Goal: Transaction & Acquisition: Subscribe to service/newsletter

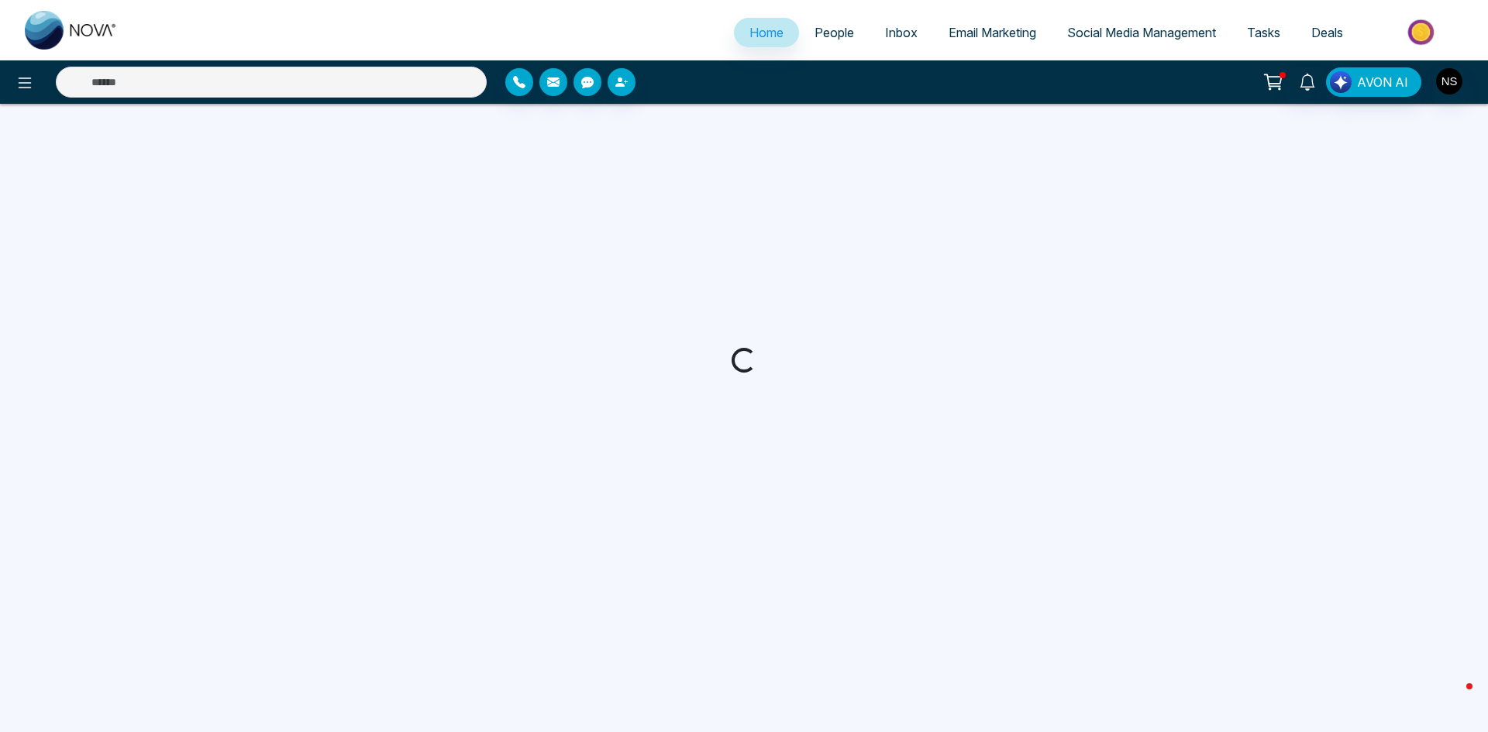
select select "*"
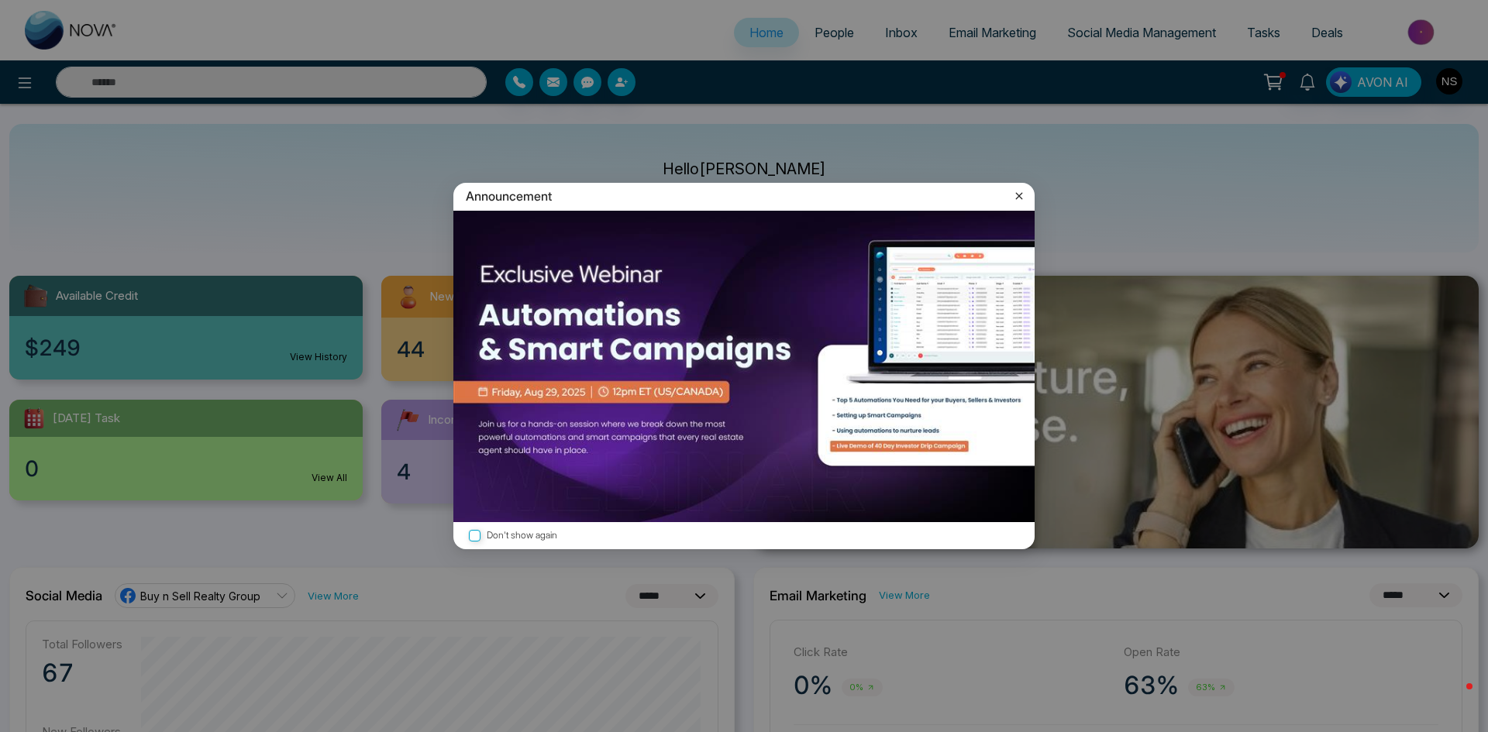
click at [1015, 194] on icon at bounding box center [1018, 195] width 15 height 15
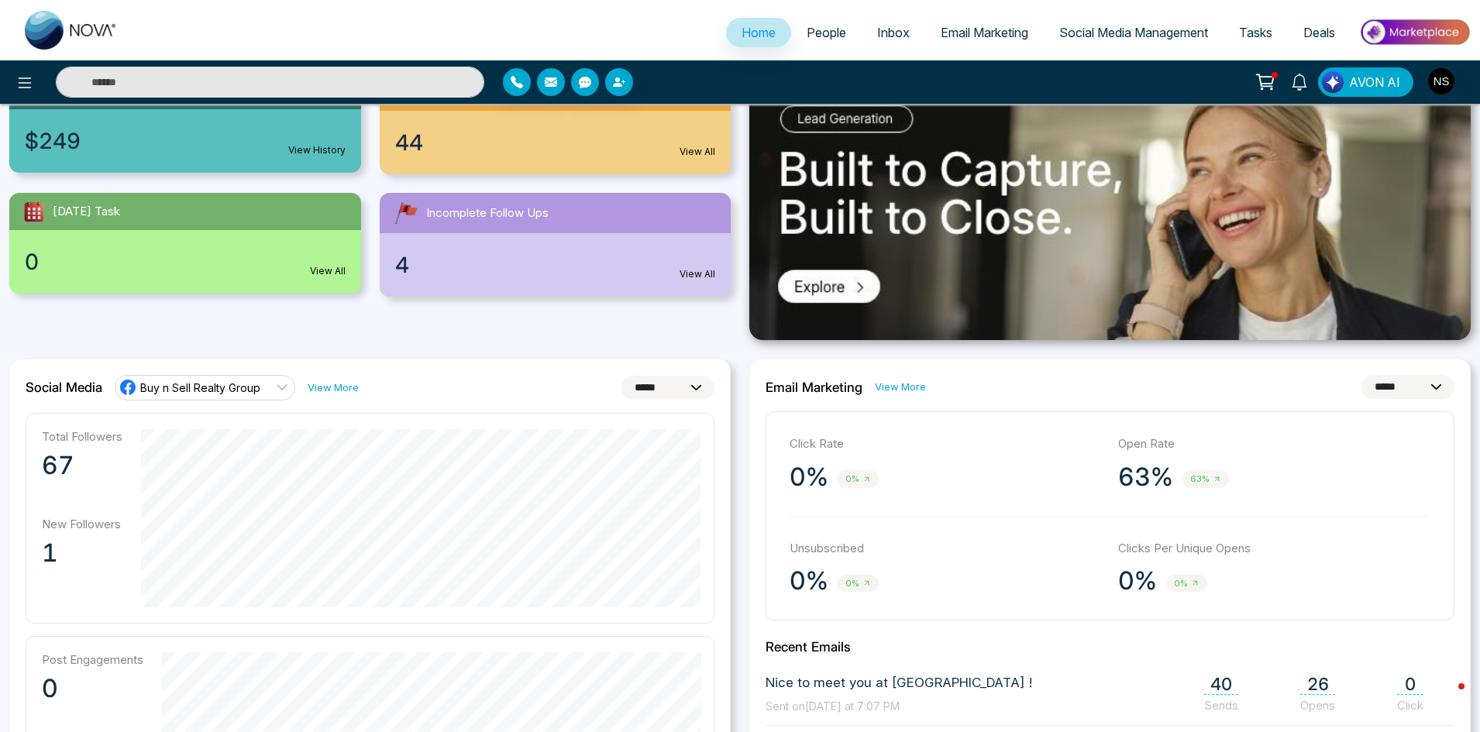
scroll to position [155, 0]
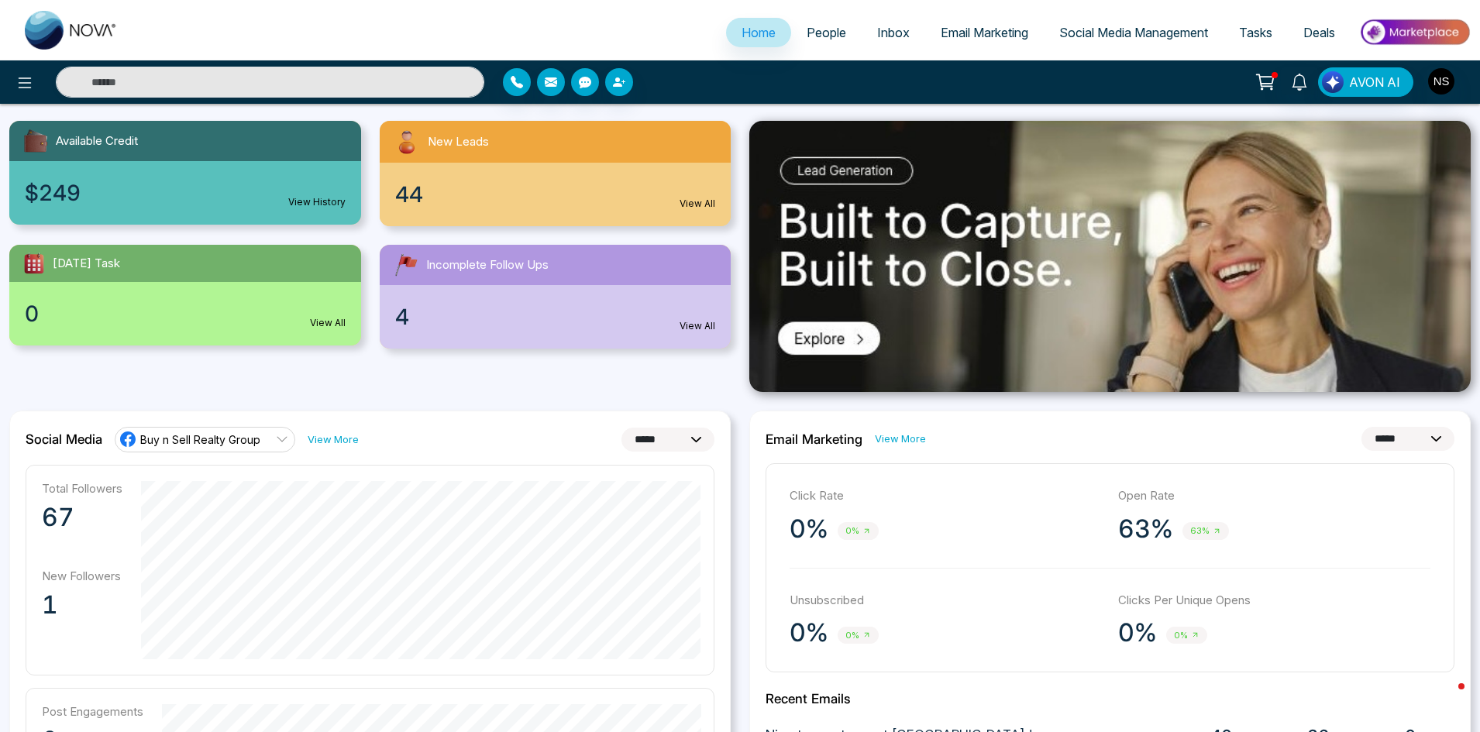
click at [1090, 43] on link "Social Media Management" at bounding box center [1134, 32] width 180 height 29
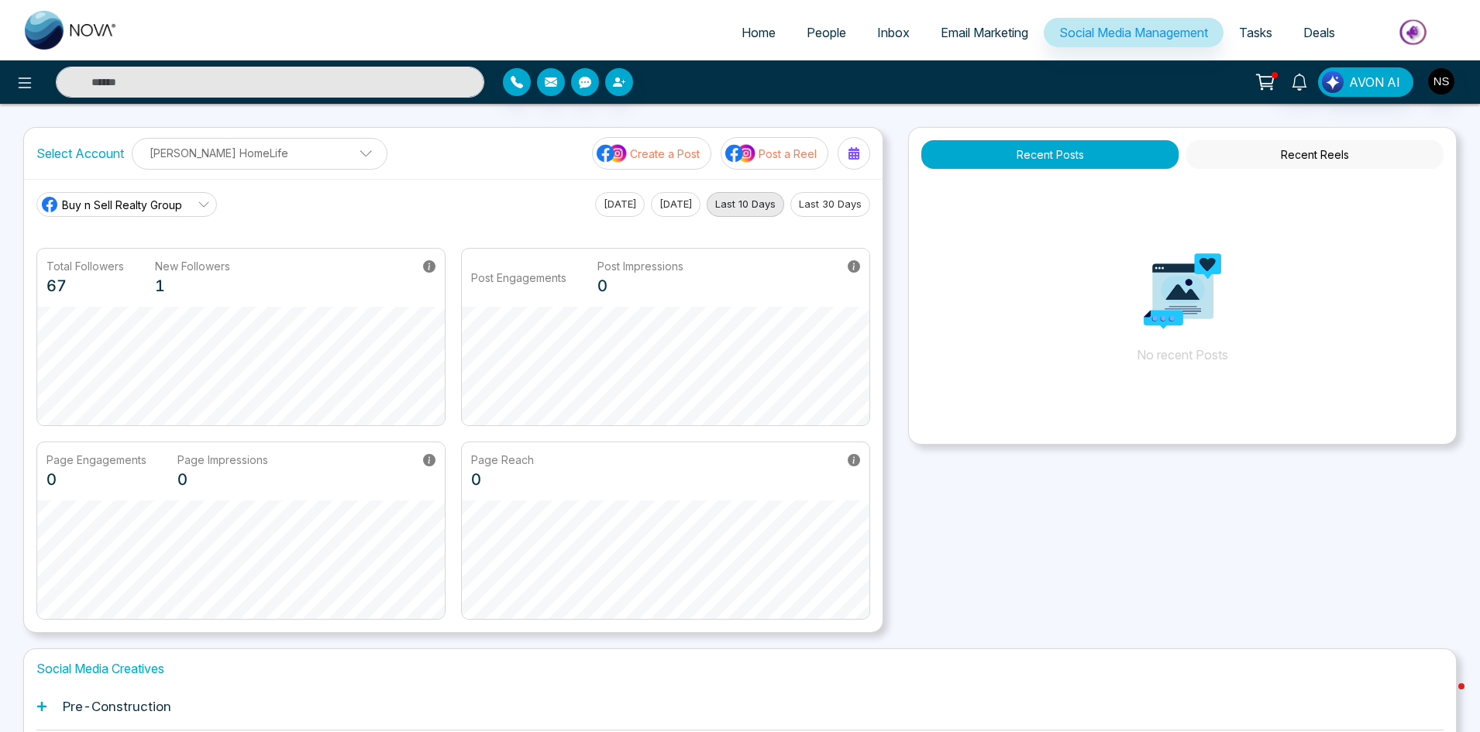
click at [748, 154] on img at bounding box center [740, 153] width 31 height 20
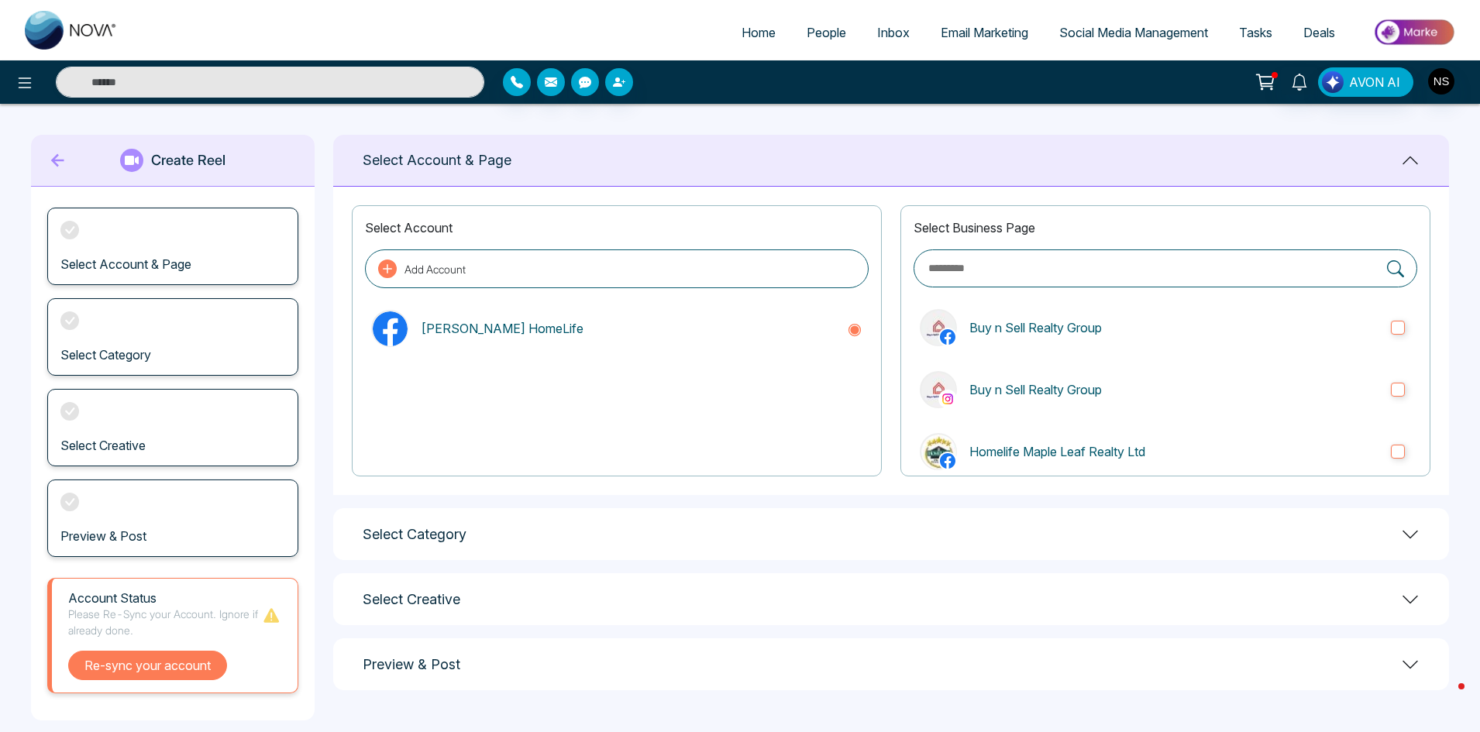
click at [149, 655] on button "Re-sync your account" at bounding box center [147, 665] width 159 height 29
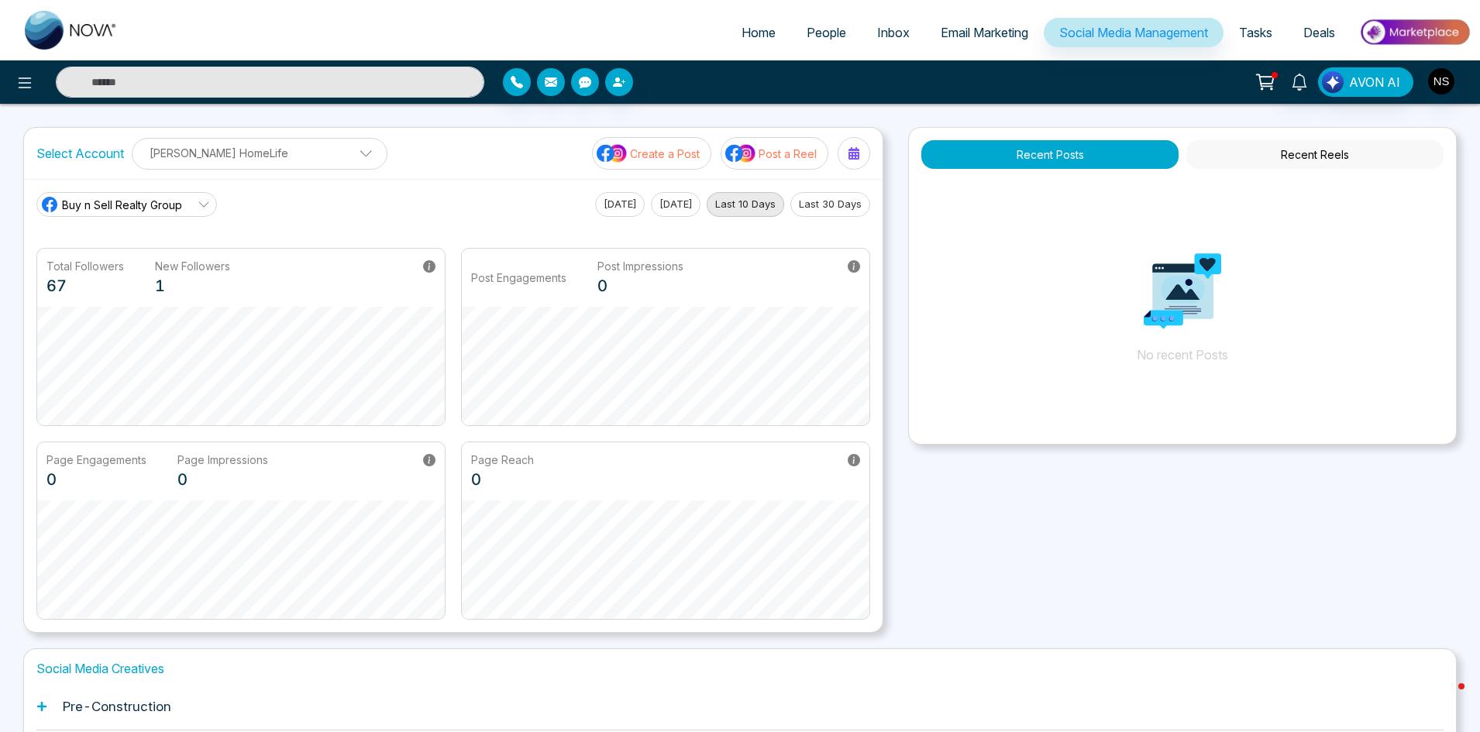
click at [1144, 546] on div "Recent Posts Recent Reels No recent Posts" at bounding box center [1182, 380] width 549 height 506
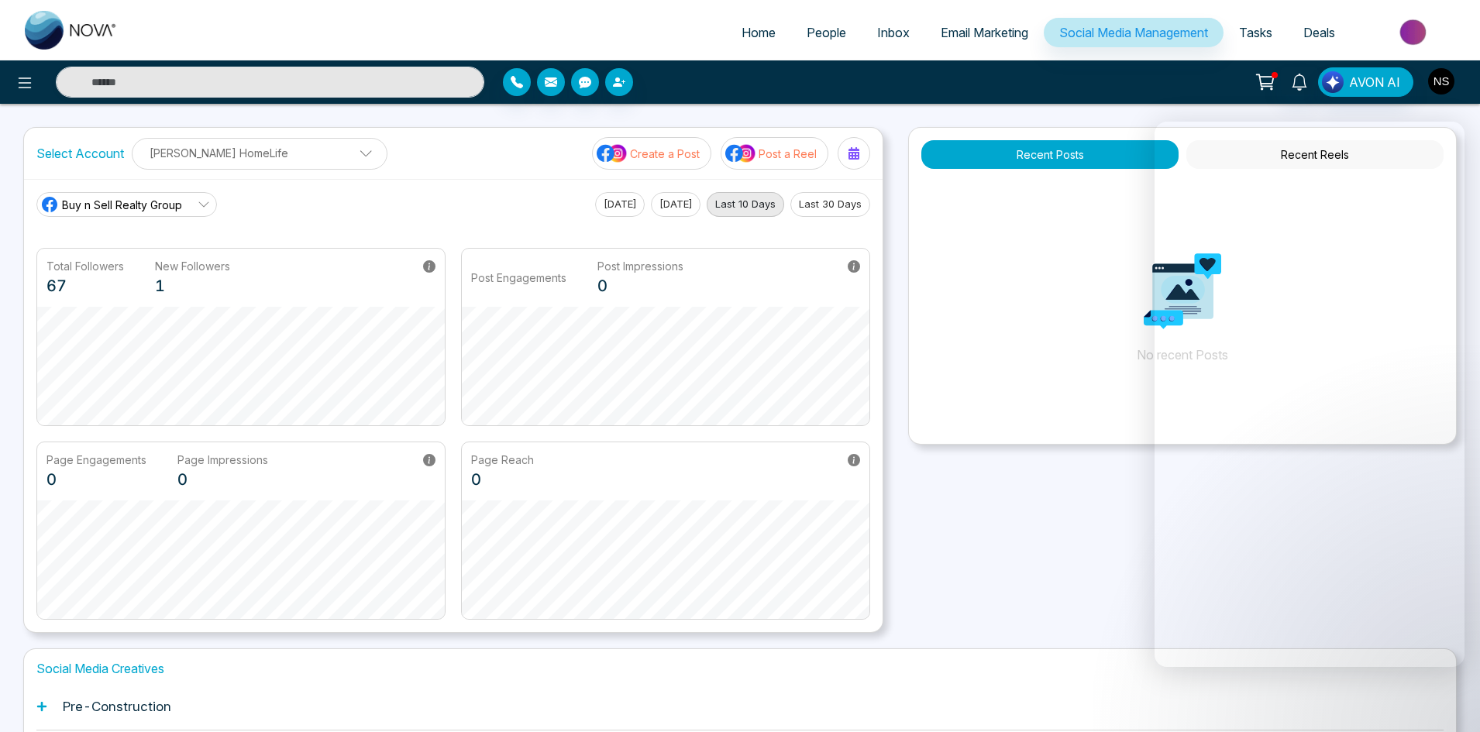
click at [1453, 86] on img "button" at bounding box center [1441, 81] width 26 height 26
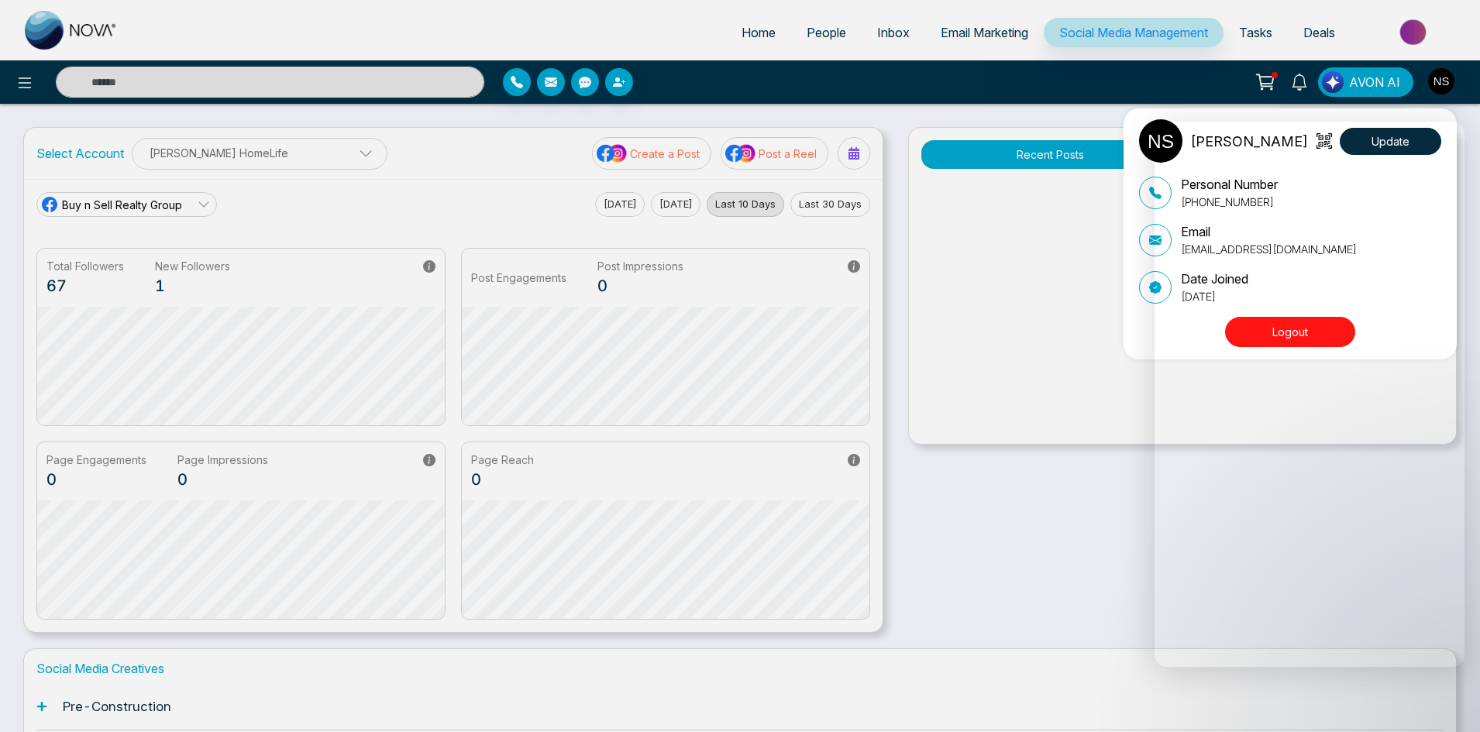
click at [23, 91] on div "[PERSON_NAME] Update Personal Number [PHONE_NUMBER] Email [EMAIL_ADDRESS][DOMAI…" at bounding box center [740, 366] width 1480 height 732
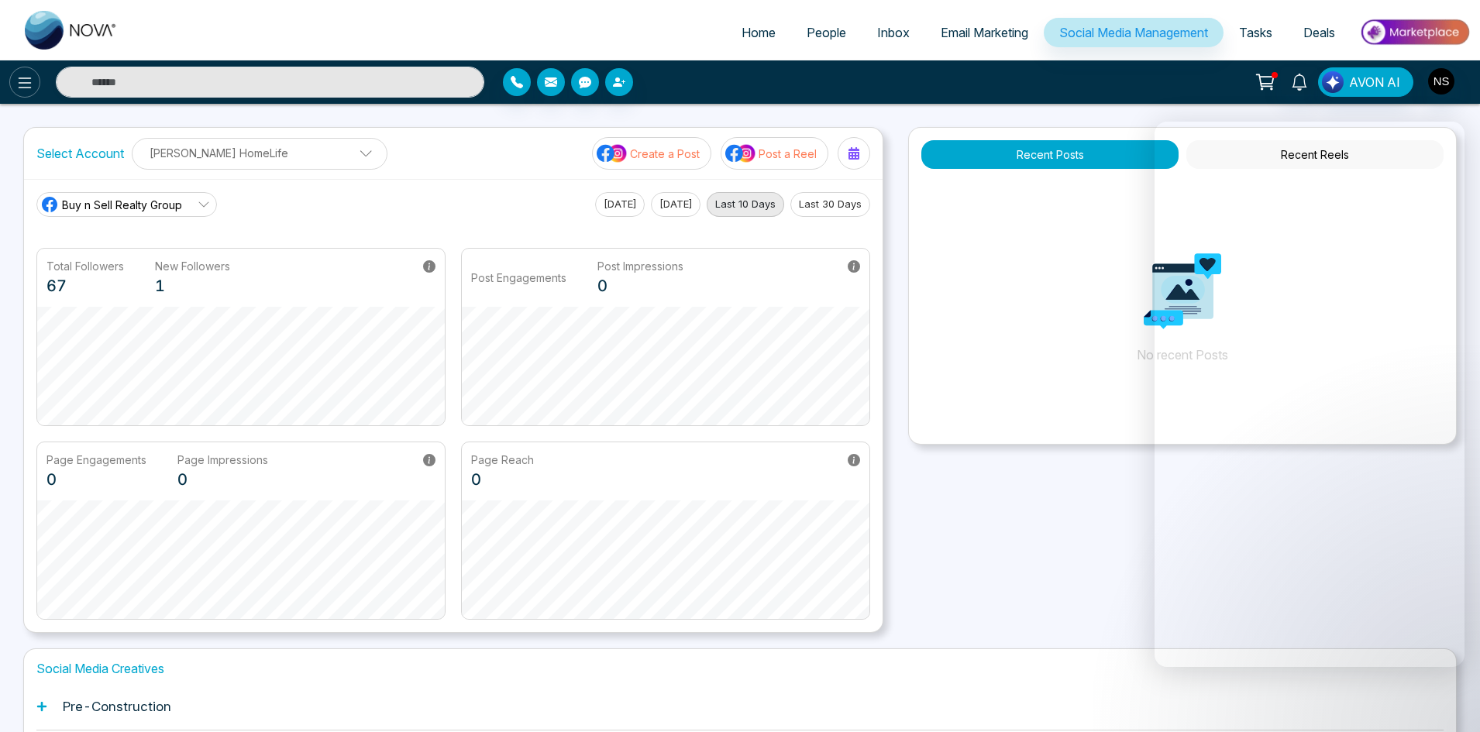
click at [23, 86] on icon at bounding box center [24, 83] width 19 height 19
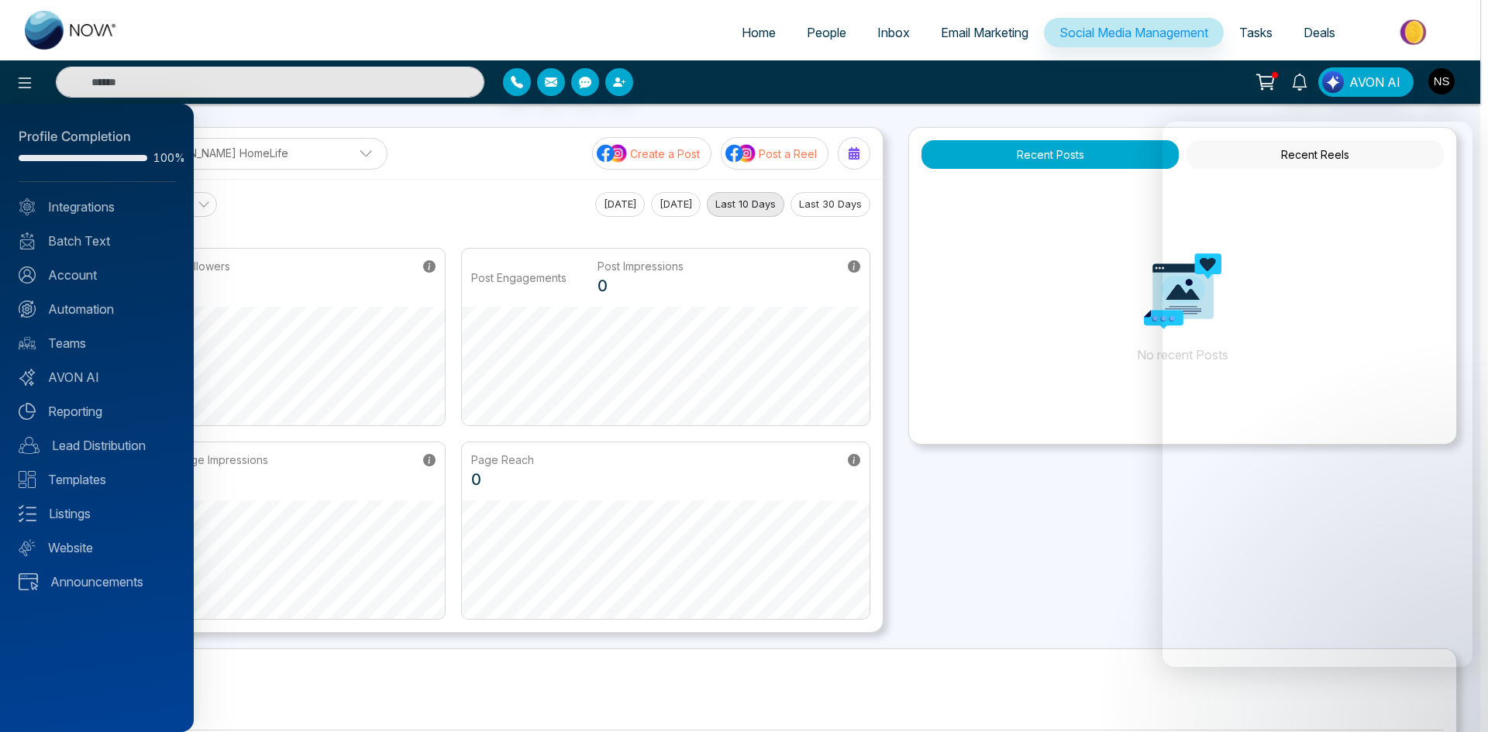
click at [1440, 94] on div at bounding box center [744, 366] width 1488 height 732
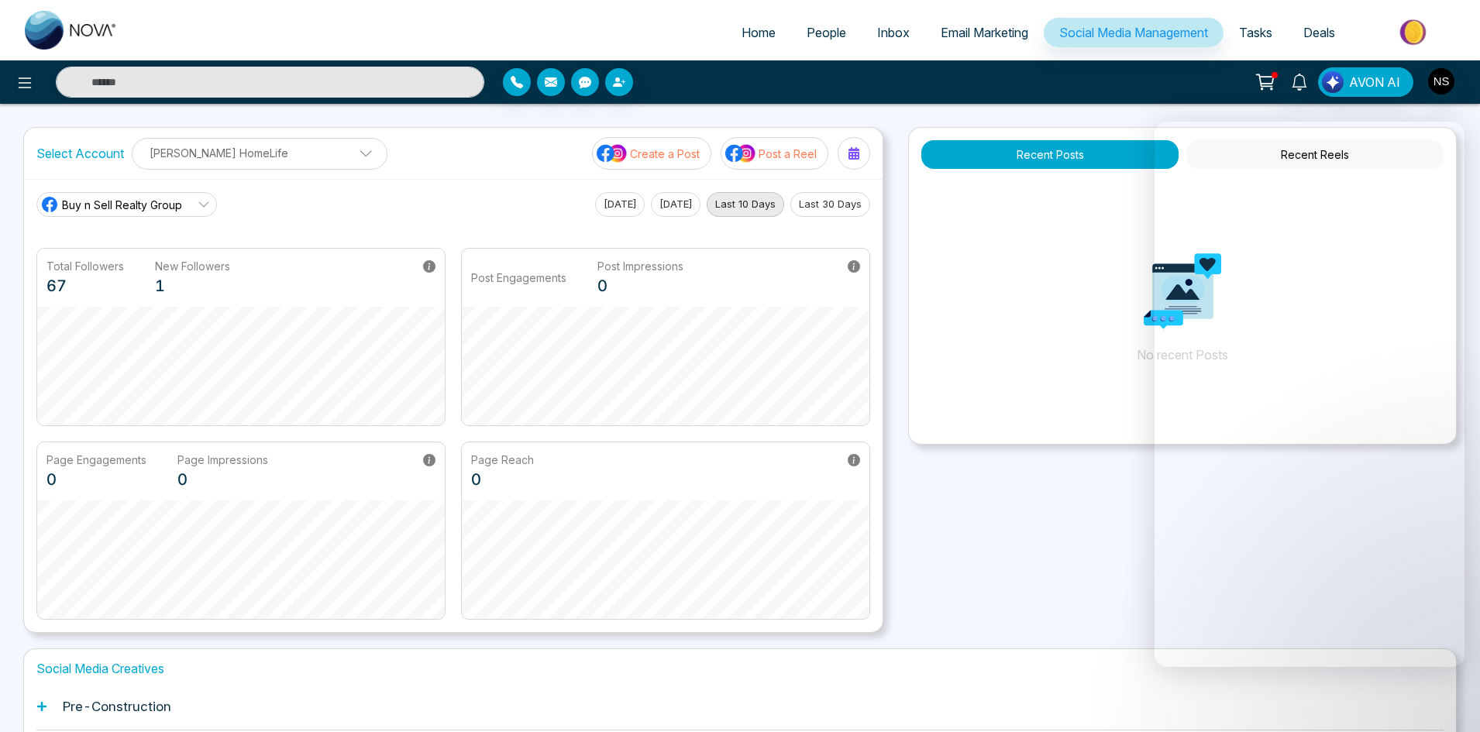
click at [742, 39] on span "Home" at bounding box center [759, 32] width 34 height 15
select select "*"
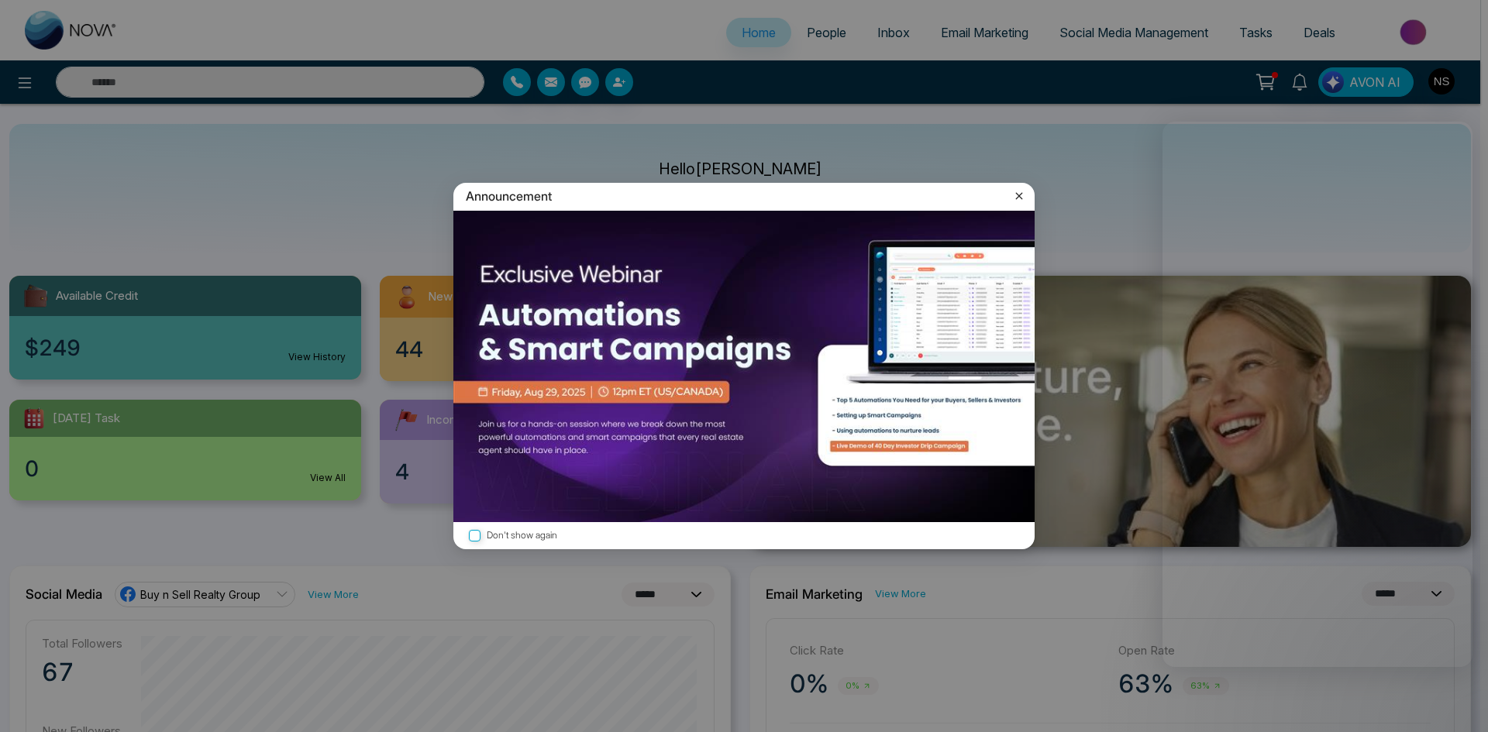
click at [1015, 201] on icon at bounding box center [1018, 195] width 15 height 15
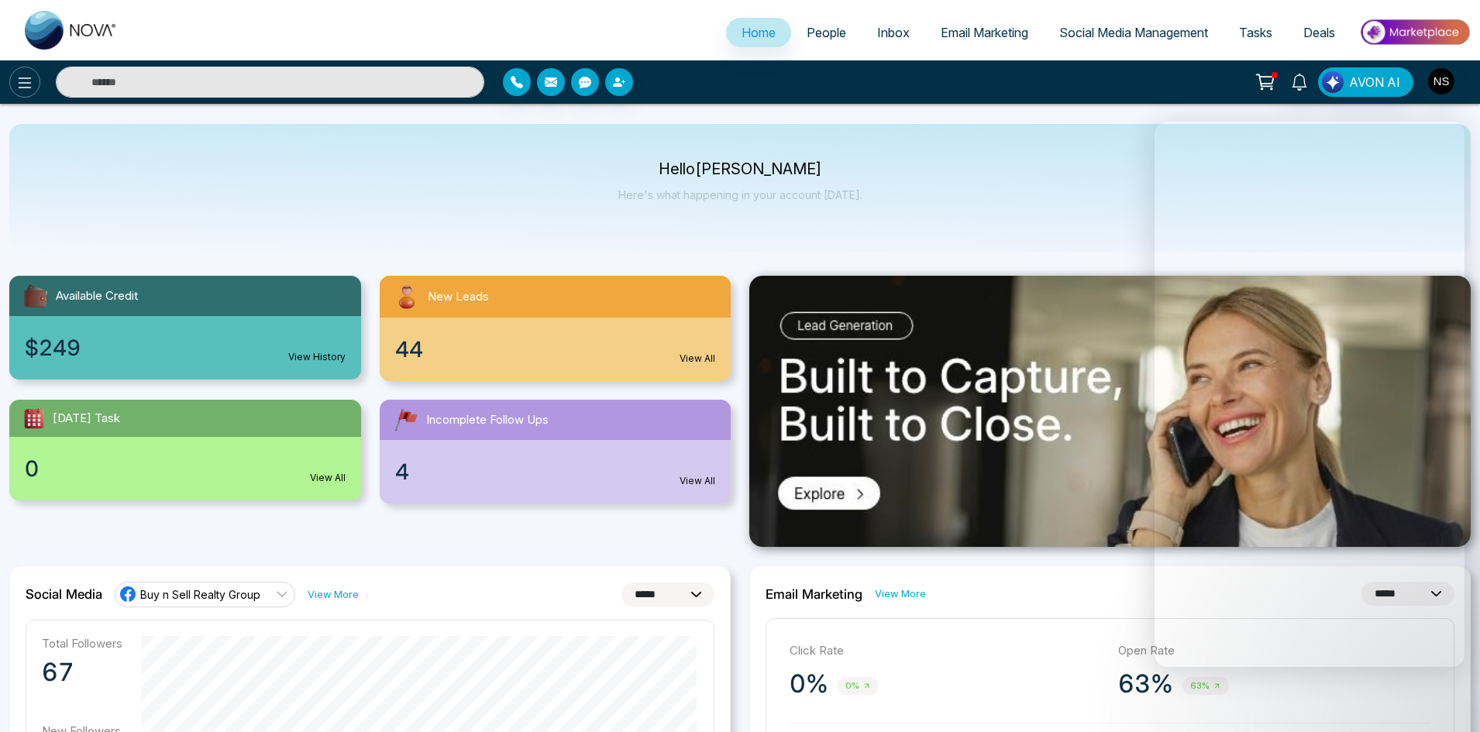
click at [40, 84] on button at bounding box center [24, 82] width 31 height 31
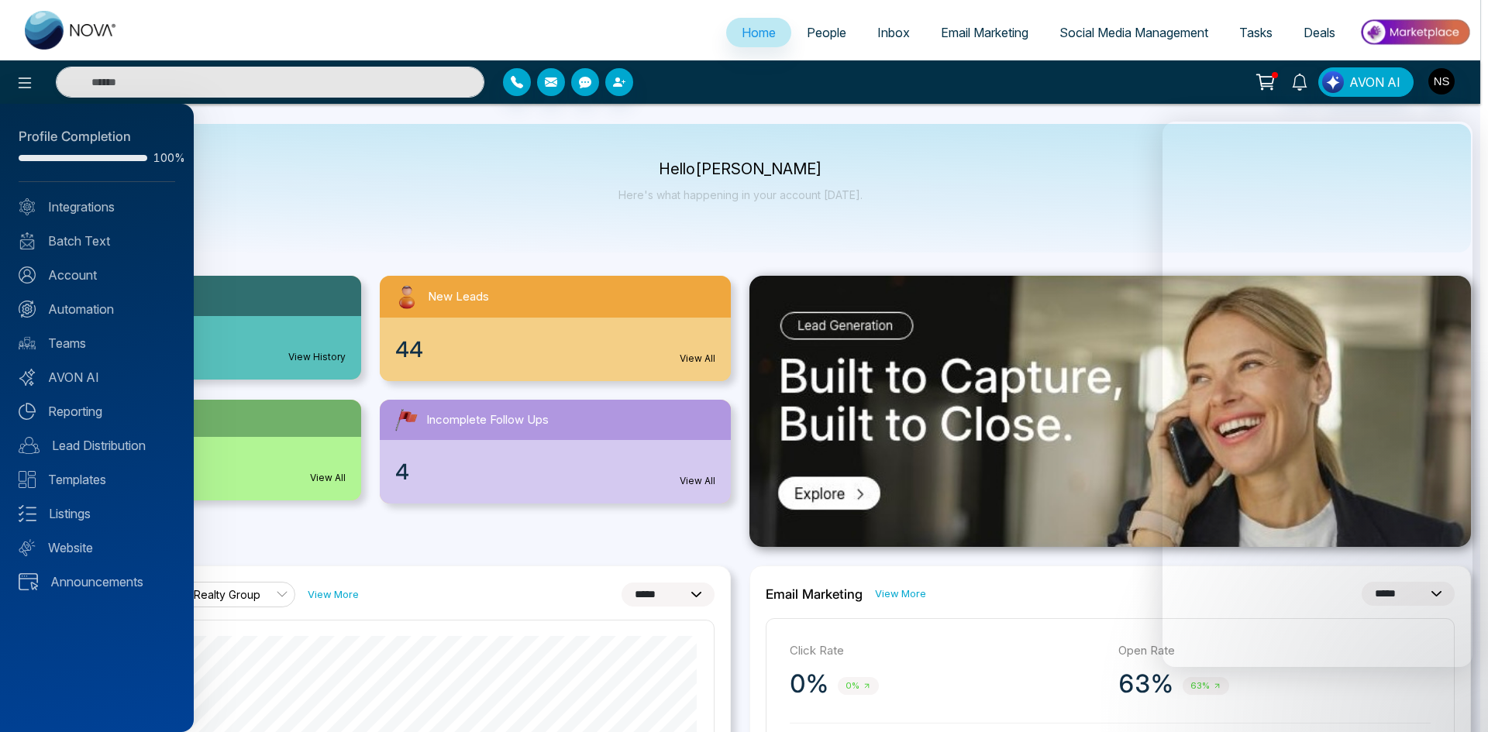
click at [1251, 28] on div at bounding box center [744, 366] width 1488 height 732
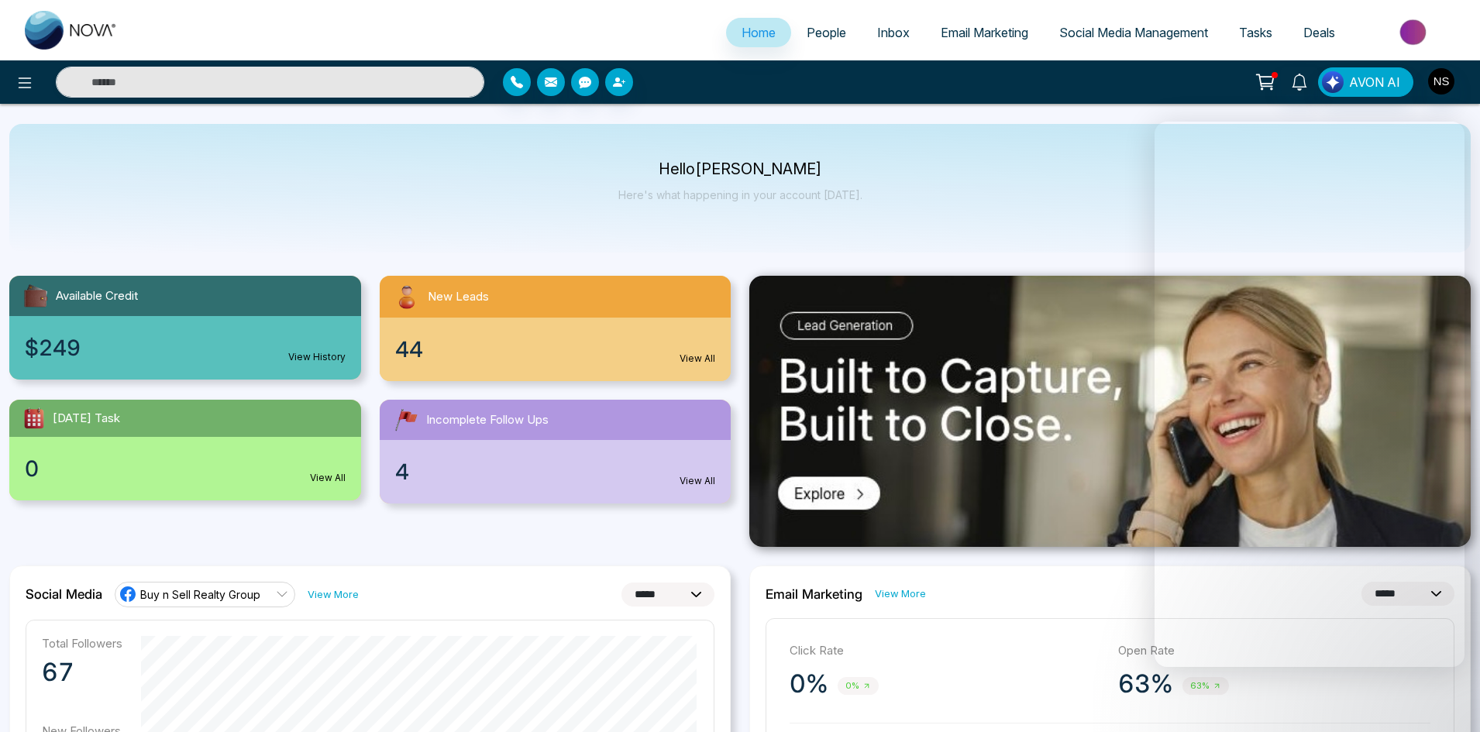
click at [1251, 28] on span "Tasks" at bounding box center [1255, 32] width 33 height 15
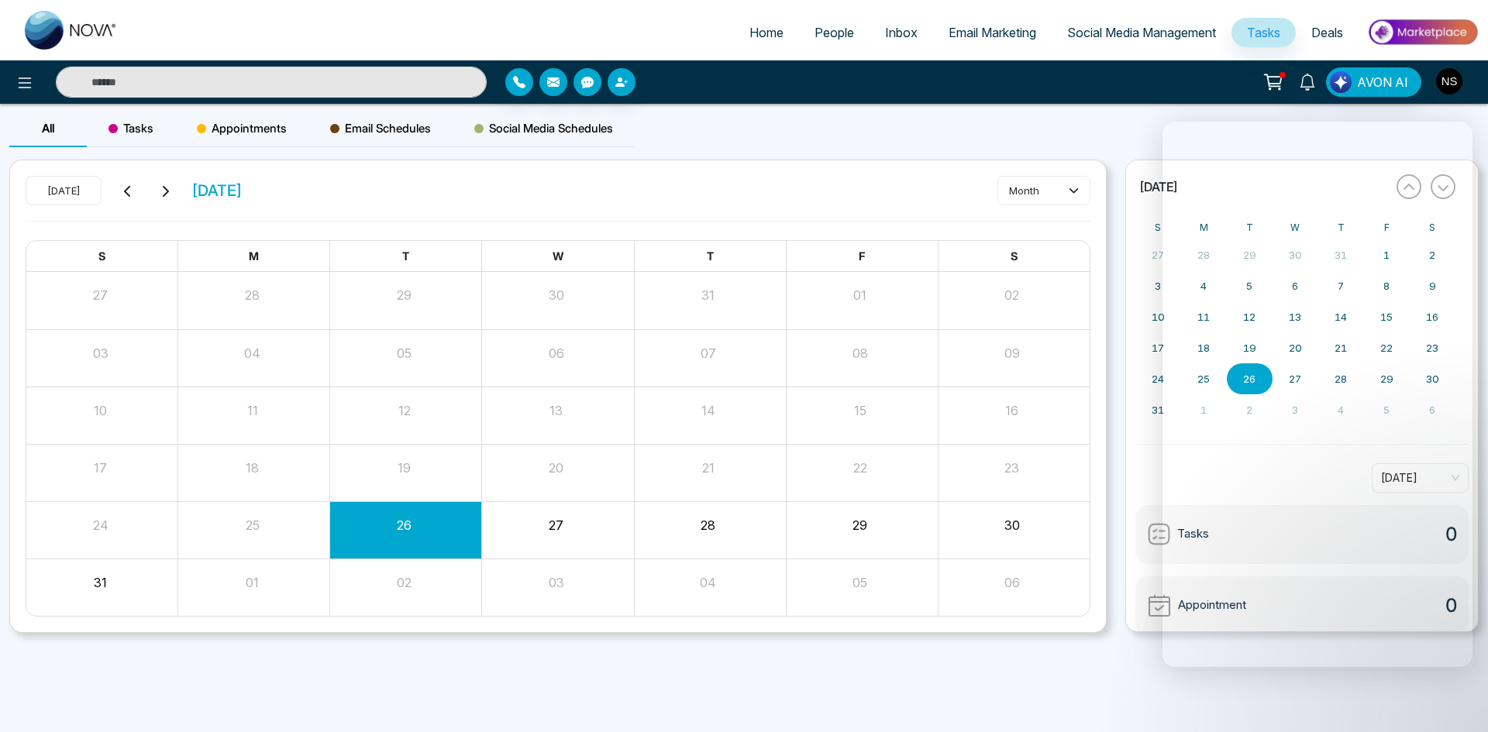
click at [1451, 89] on img "button" at bounding box center [1449, 81] width 26 height 26
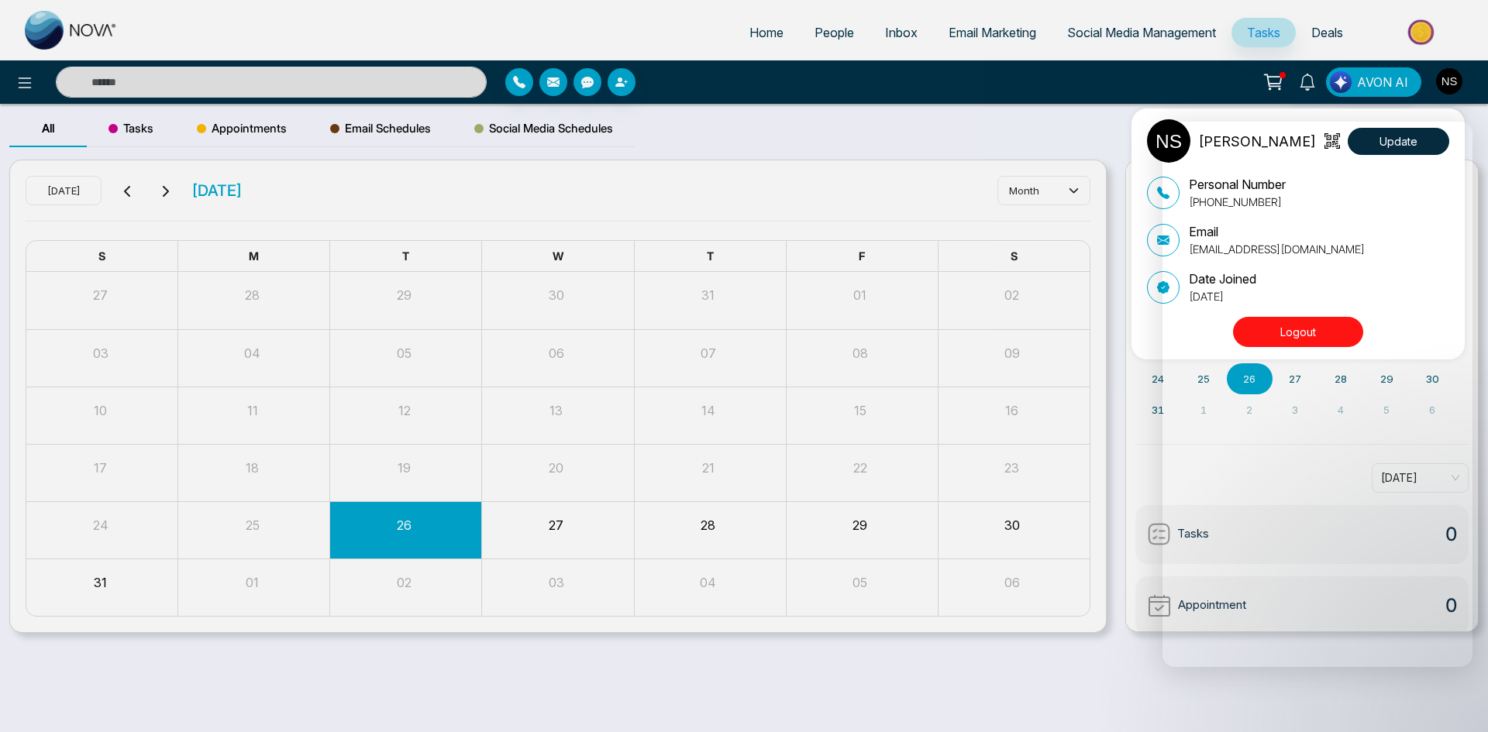
click at [1441, 87] on div "[PERSON_NAME] Update Personal Number [PHONE_NUMBER] Email [EMAIL_ADDRESS][DOMAI…" at bounding box center [744, 366] width 1488 height 732
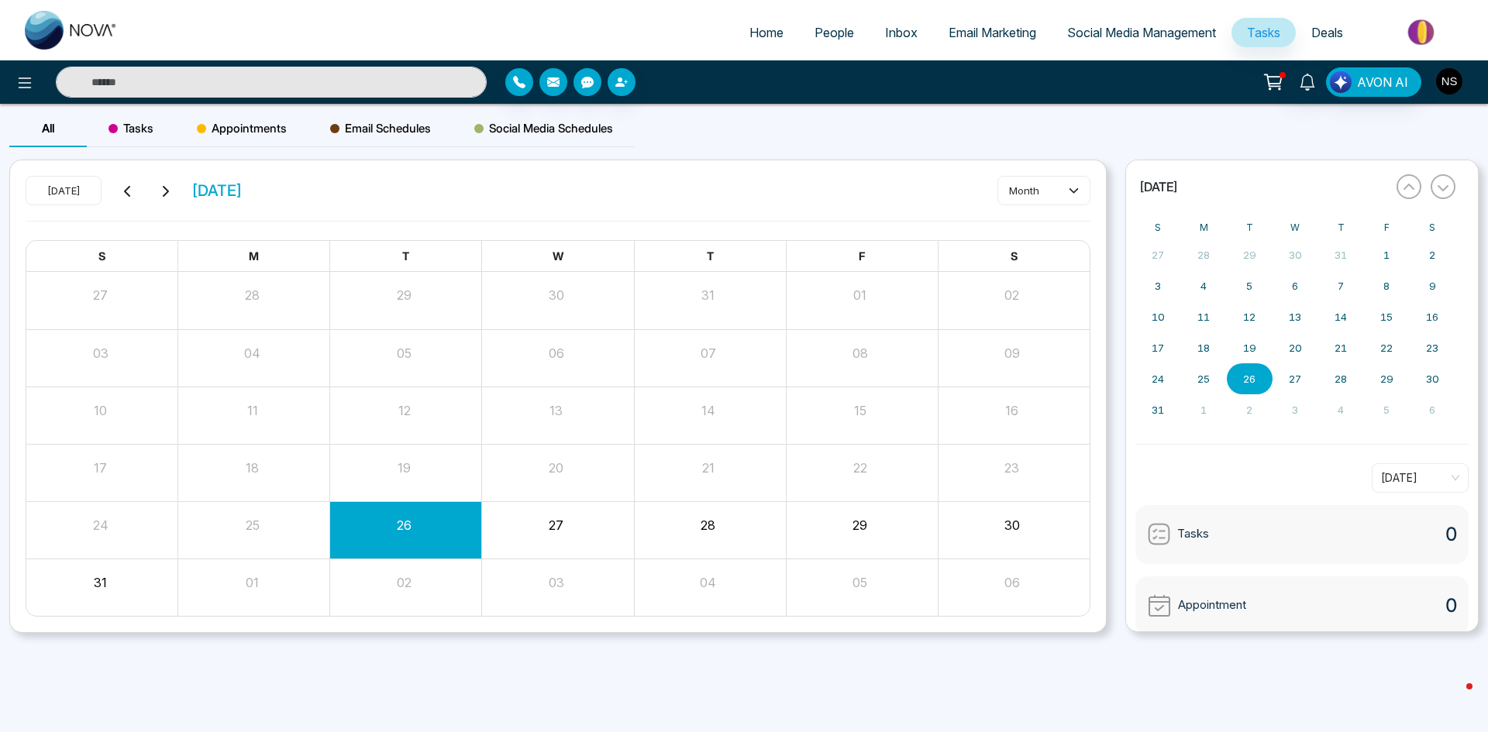
click at [1452, 82] on img "button" at bounding box center [1449, 81] width 26 height 26
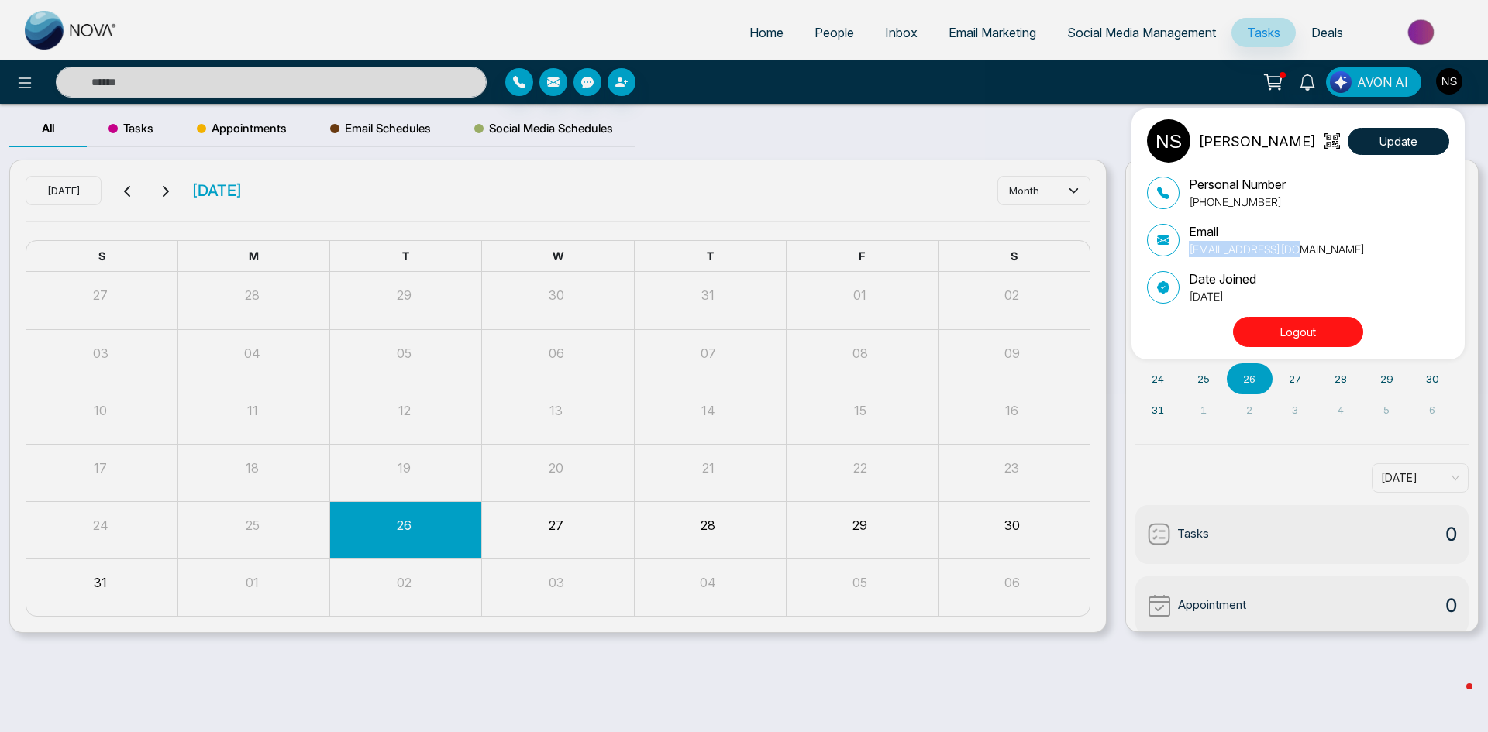
drag, startPoint x: 1307, startPoint y: 246, endPoint x: 1186, endPoint y: 250, distance: 120.9
click at [1186, 250] on div "Email [EMAIL_ADDRESS][DOMAIN_NAME]" at bounding box center [1298, 239] width 302 height 35
copy p "[EMAIL_ADDRESS][DOMAIN_NAME]"
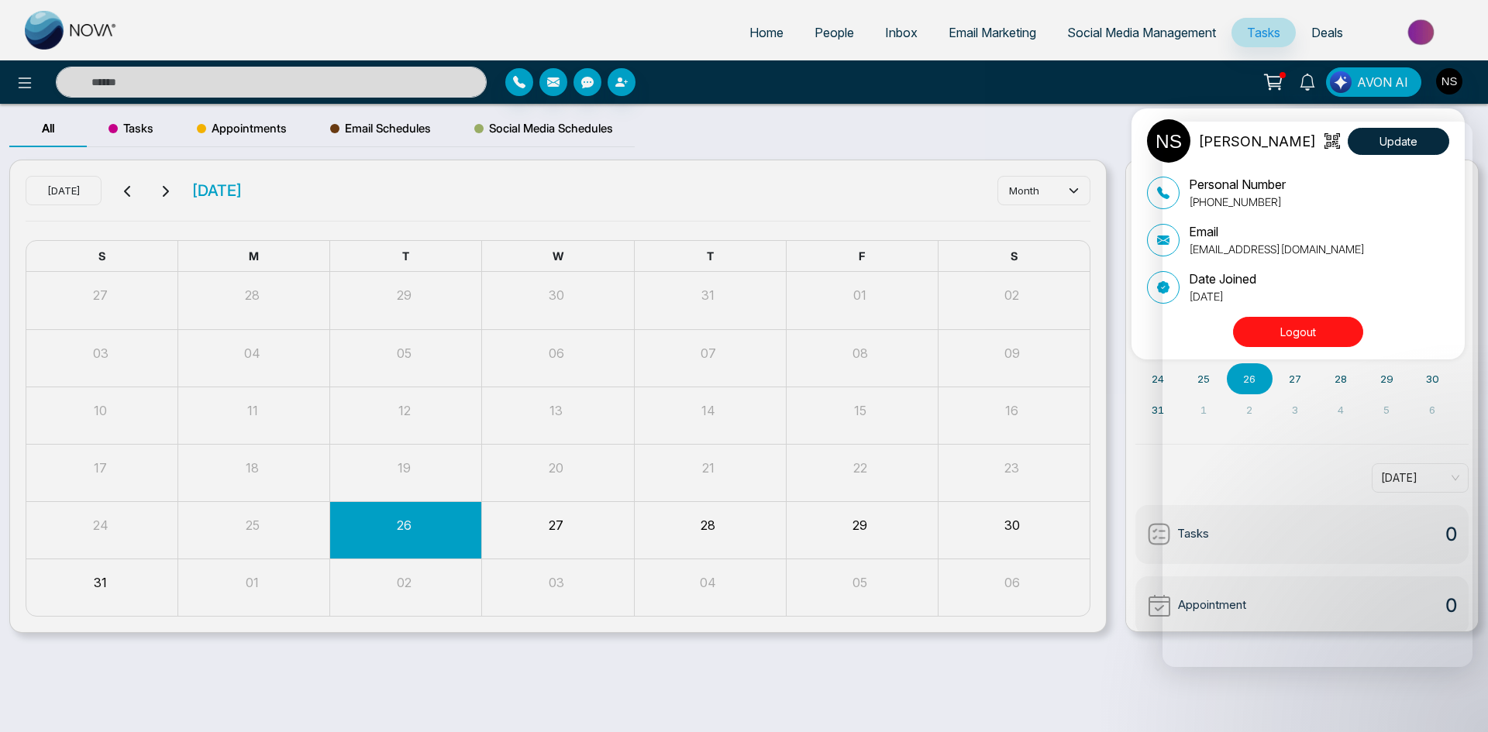
click at [1414, 40] on div "[PERSON_NAME] Update Personal Number [PHONE_NUMBER] Email [EMAIL_ADDRESS][DOMAI…" at bounding box center [744, 366] width 1488 height 732
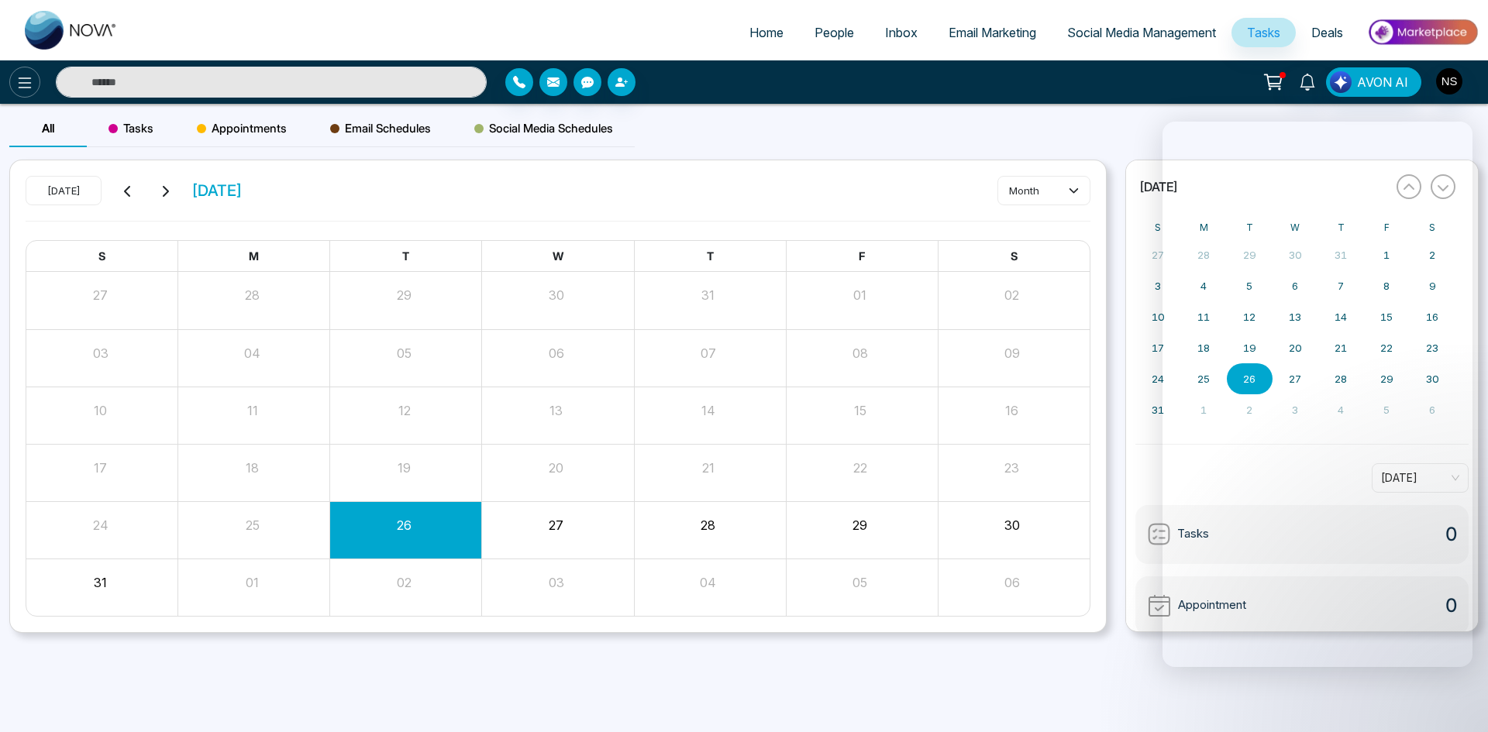
click at [19, 88] on icon at bounding box center [25, 82] width 13 height 11
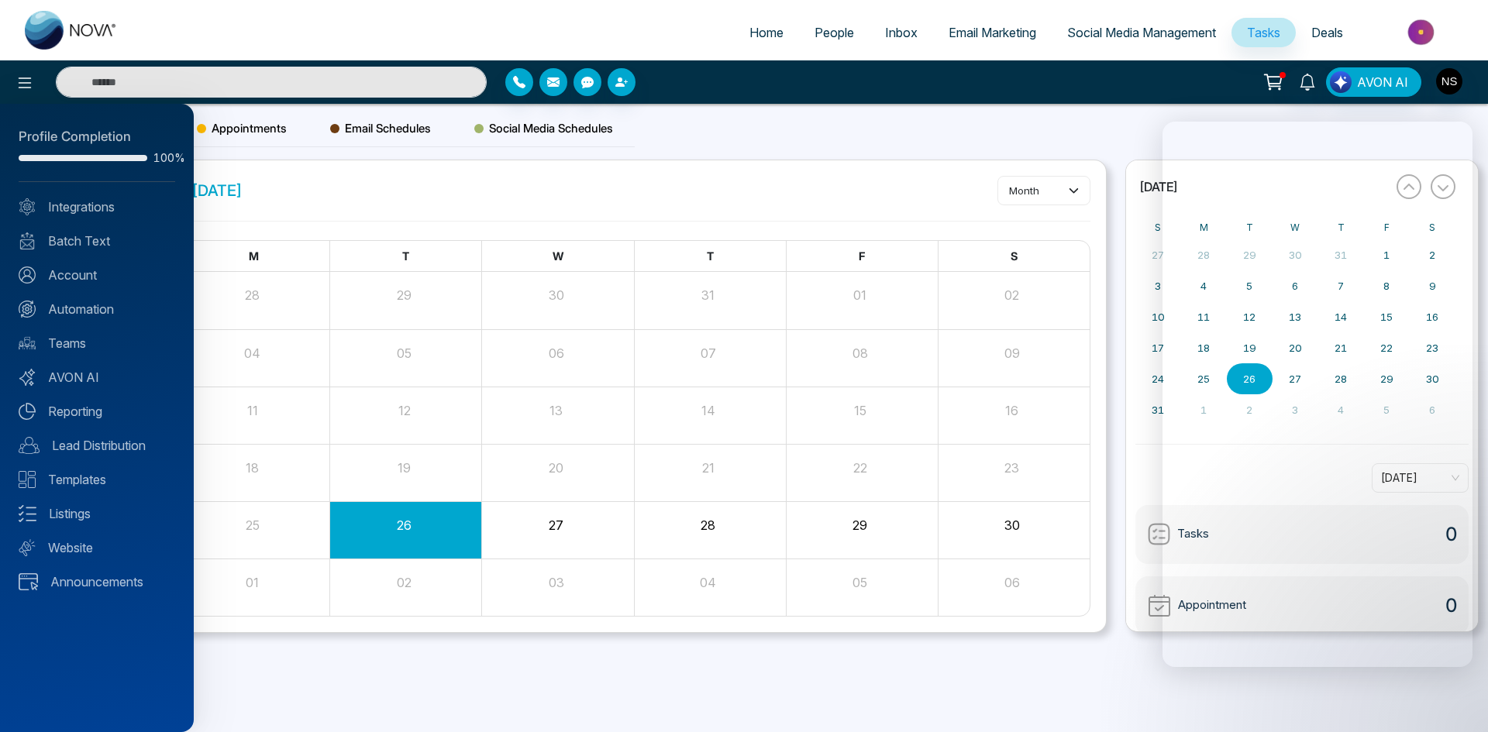
click at [743, 161] on div at bounding box center [744, 366] width 1488 height 732
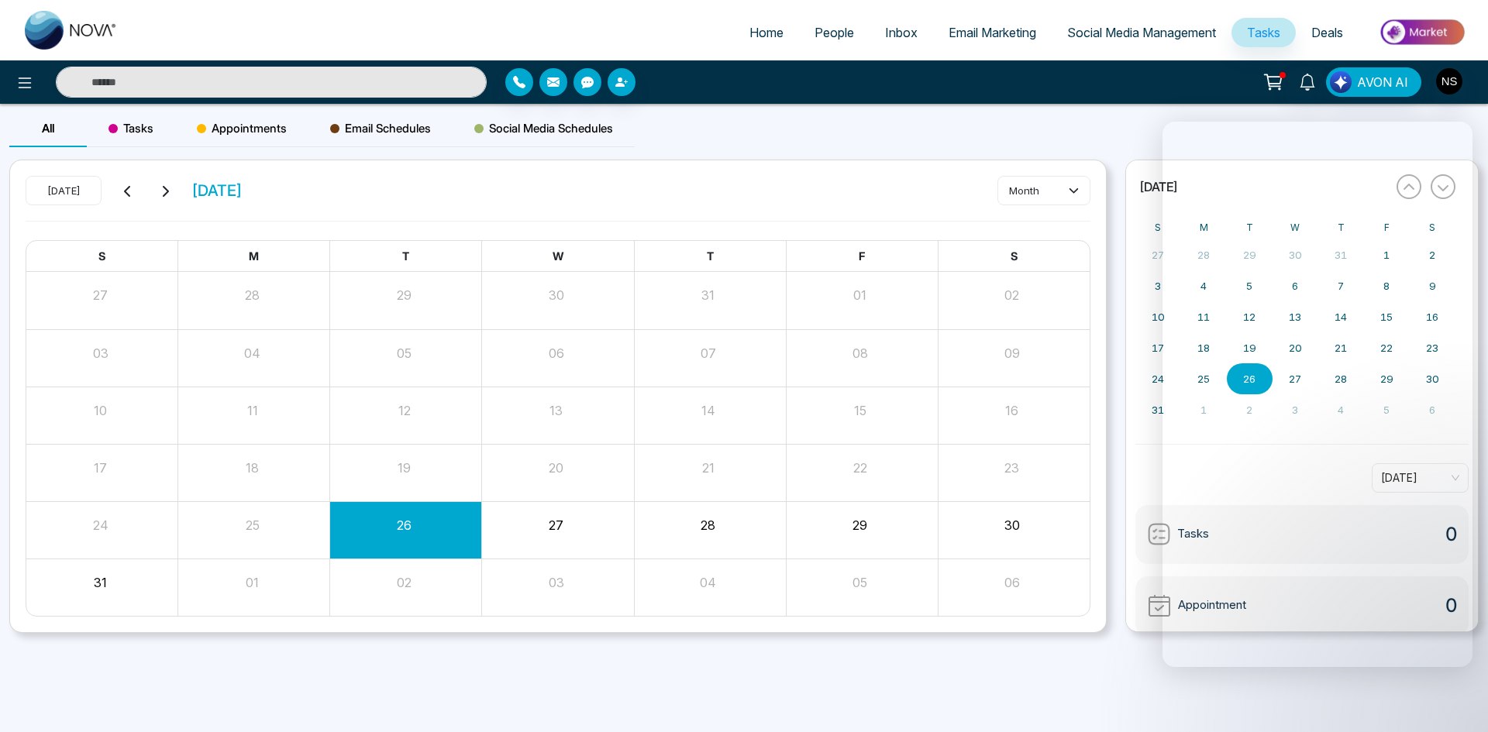
click at [820, 25] on span "People" at bounding box center [834, 32] width 40 height 15
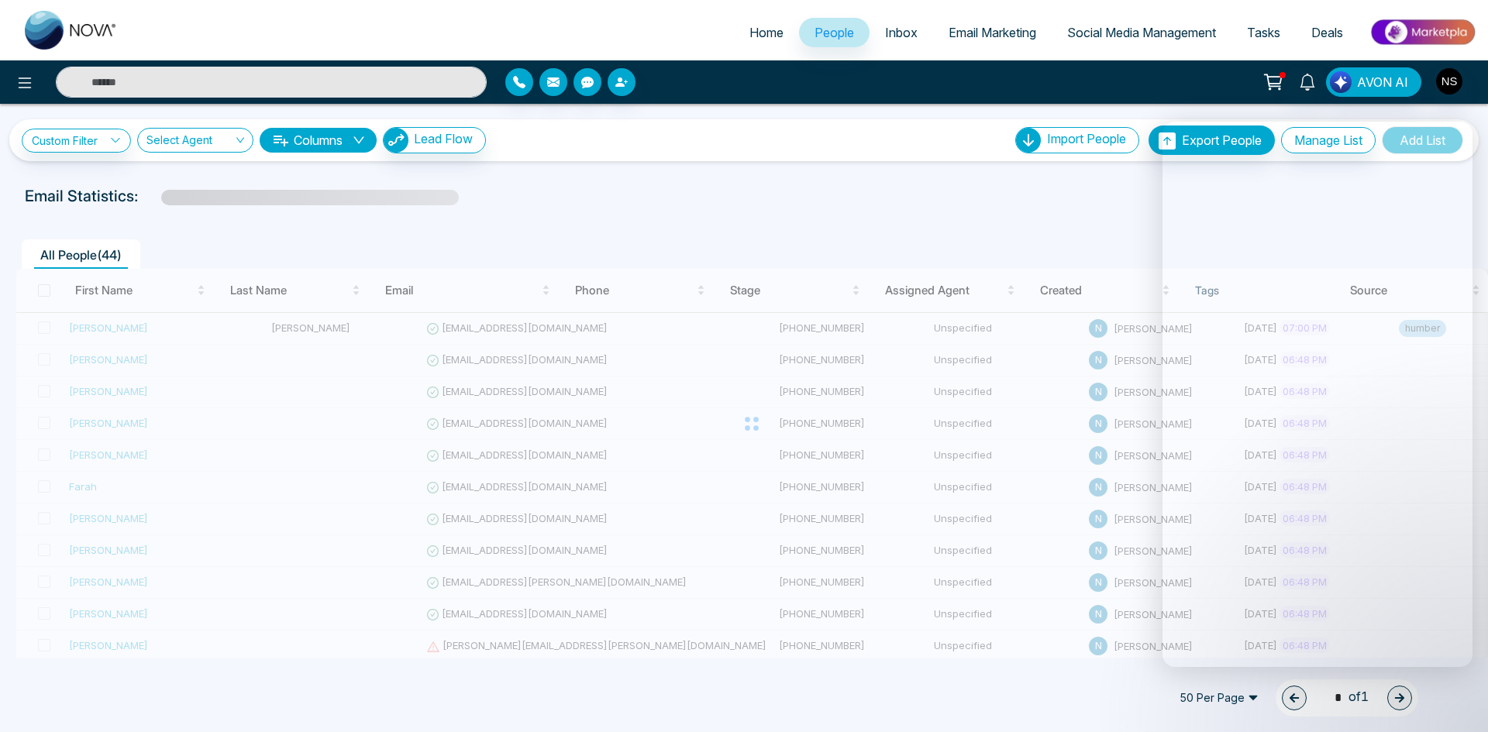
click at [1163, 35] on span "Social Media Management" at bounding box center [1141, 32] width 149 height 15
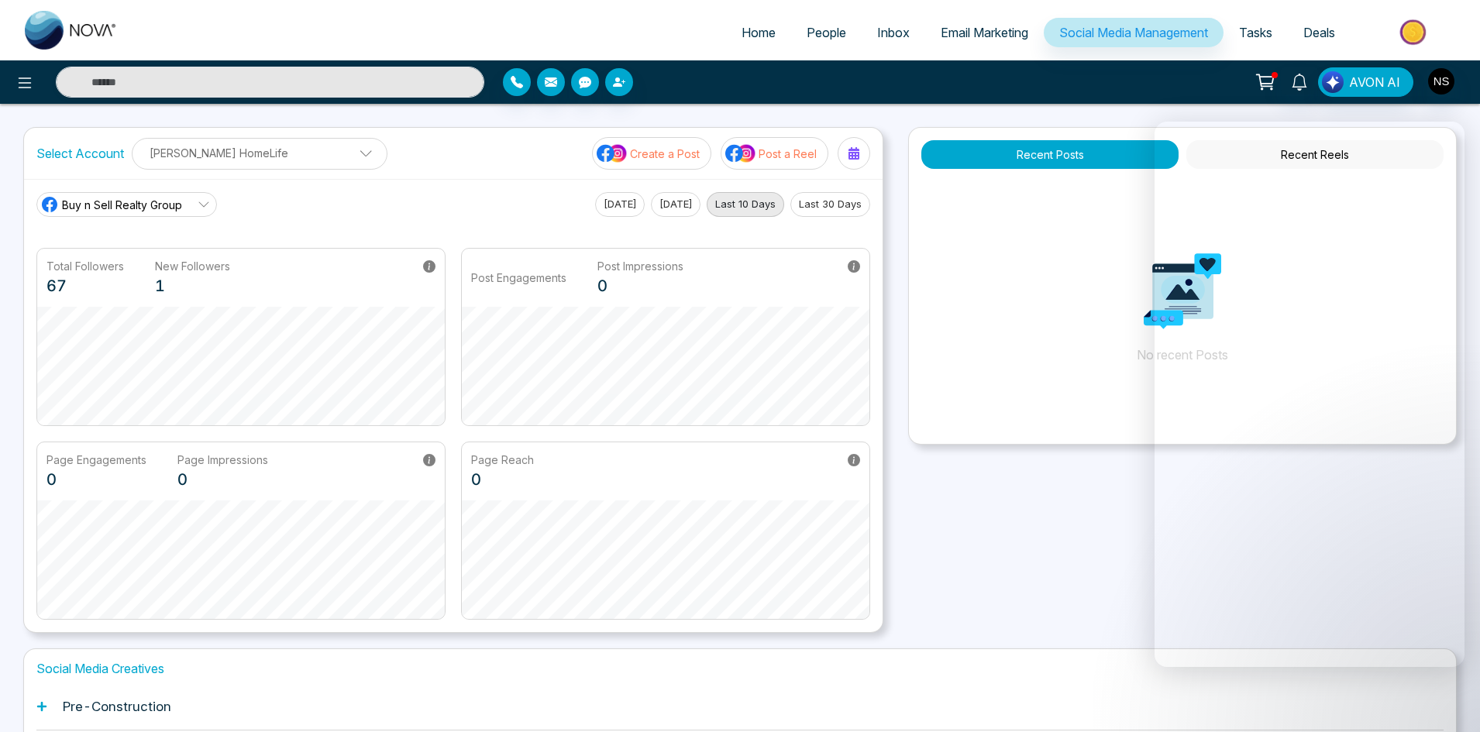
click at [1273, 31] on link "Tasks" at bounding box center [1255, 32] width 64 height 29
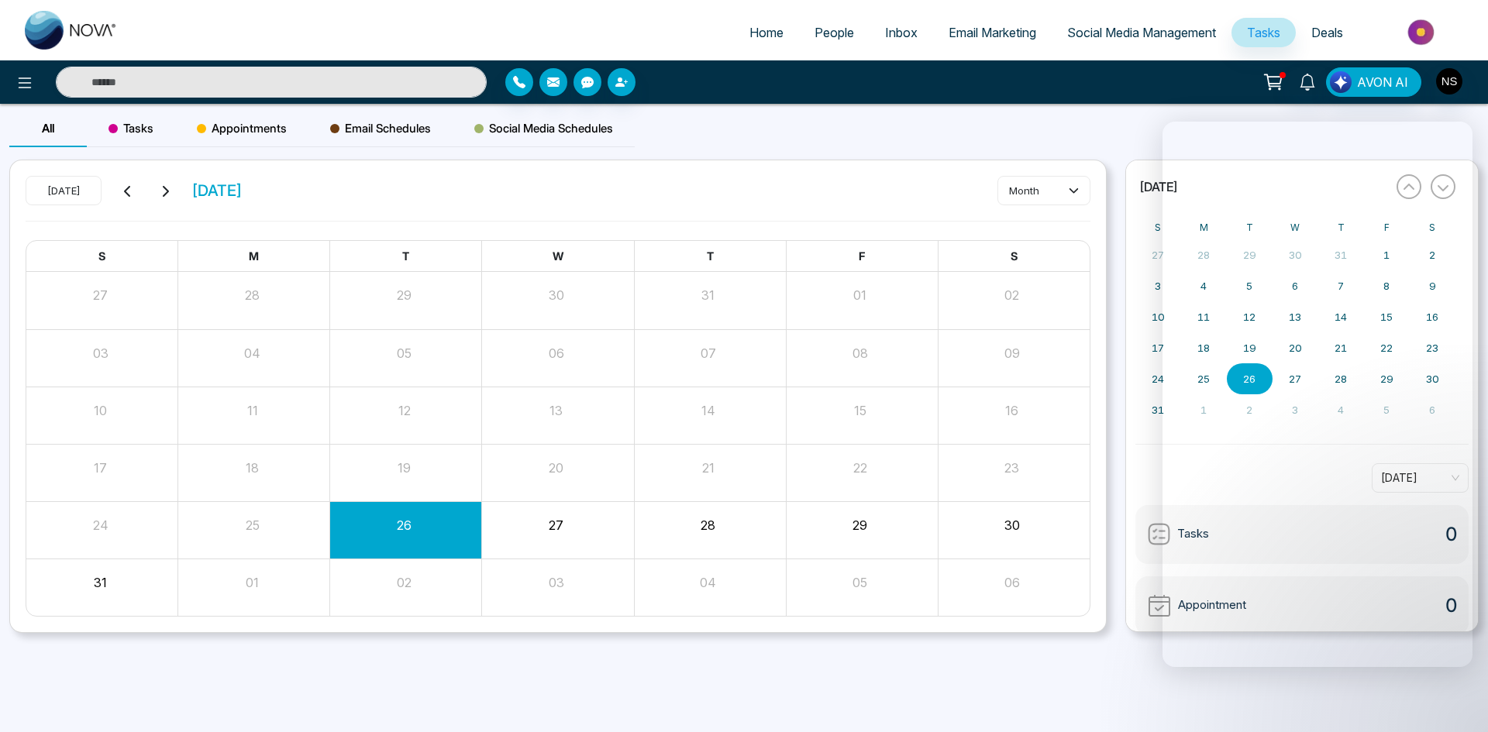
click at [1316, 36] on span "Deals" at bounding box center [1327, 32] width 32 height 15
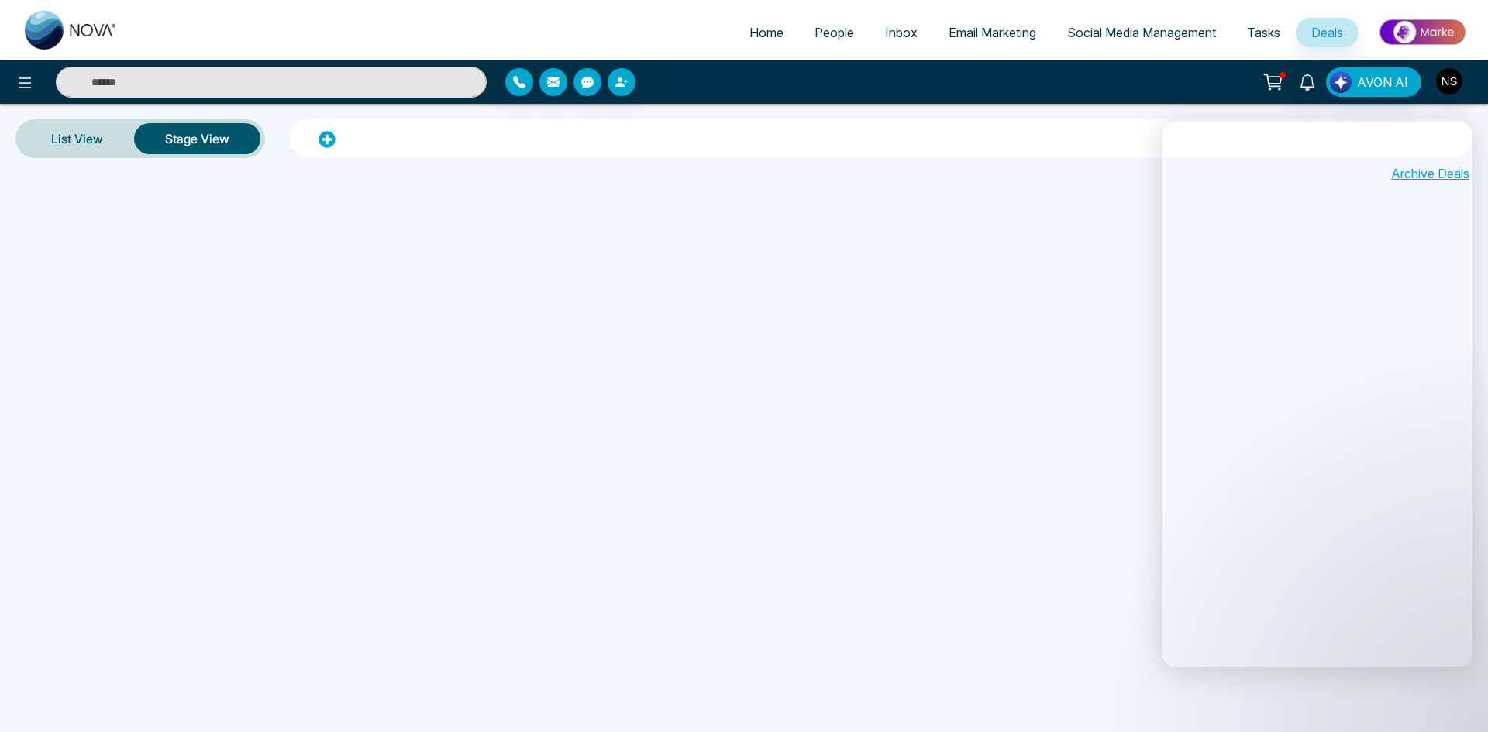
click at [1413, 35] on img at bounding box center [1422, 32] width 112 height 35
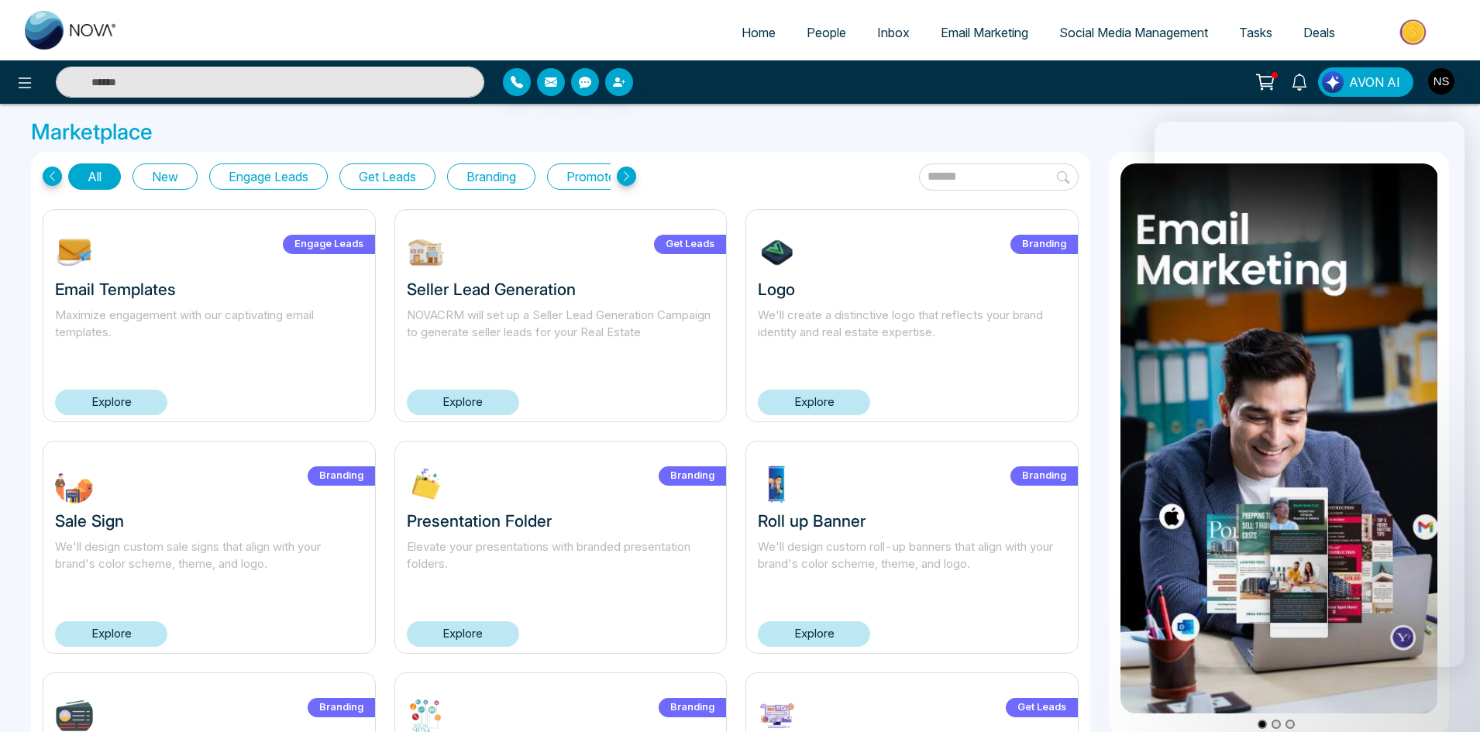
click at [634, 184] on div "All New Engage Leads Get Leads Branding Promote Listings" at bounding box center [340, 176] width 594 height 26
click at [628, 179] on icon at bounding box center [626, 176] width 19 height 19
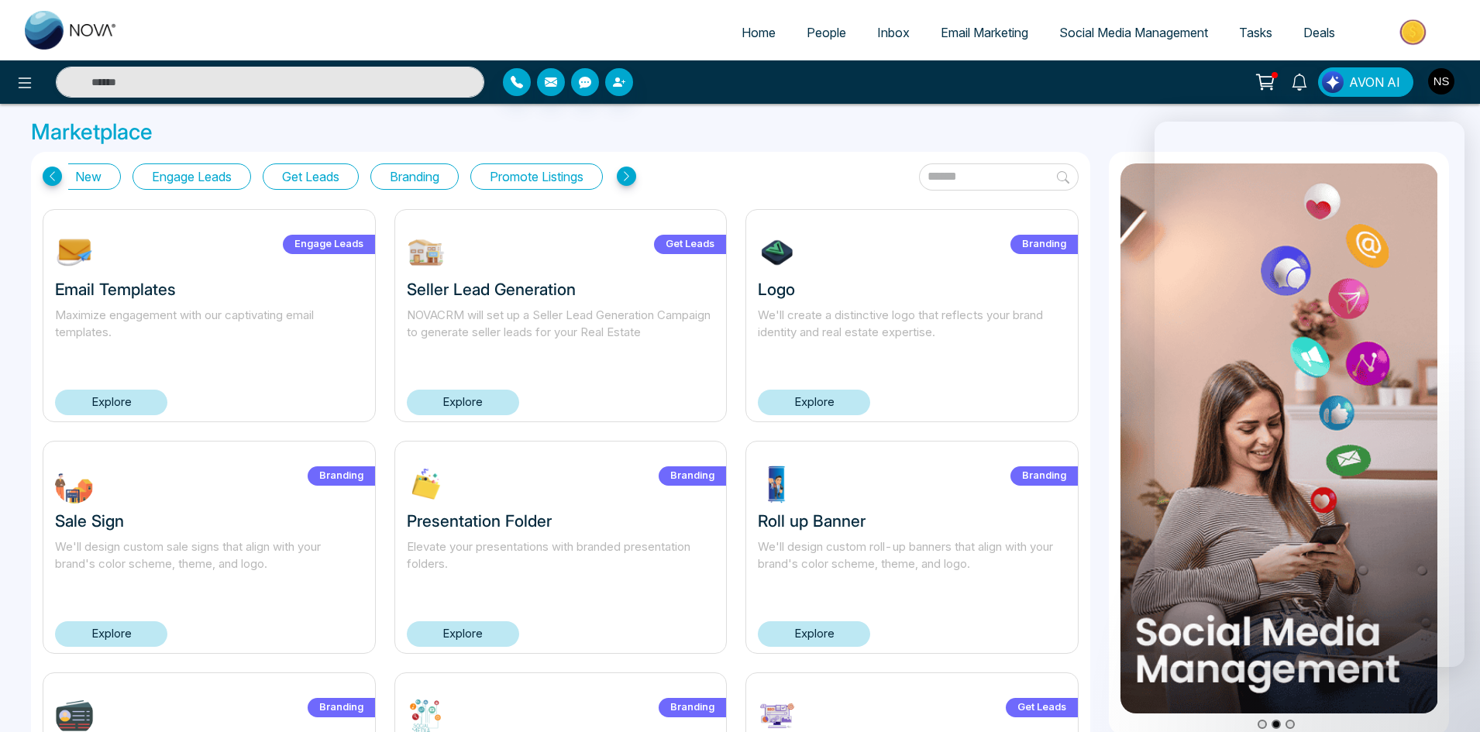
click at [628, 179] on icon at bounding box center [626, 176] width 19 height 19
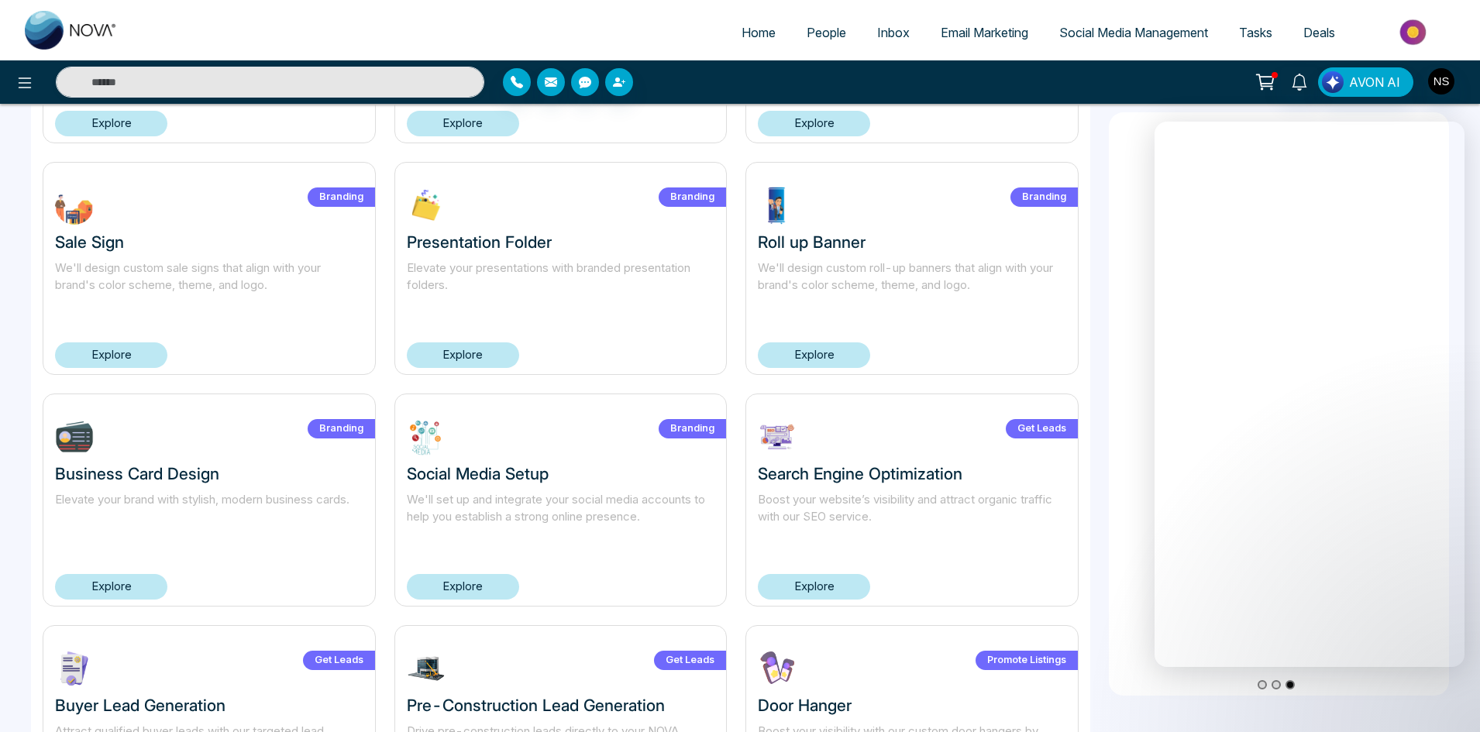
scroll to position [274, 0]
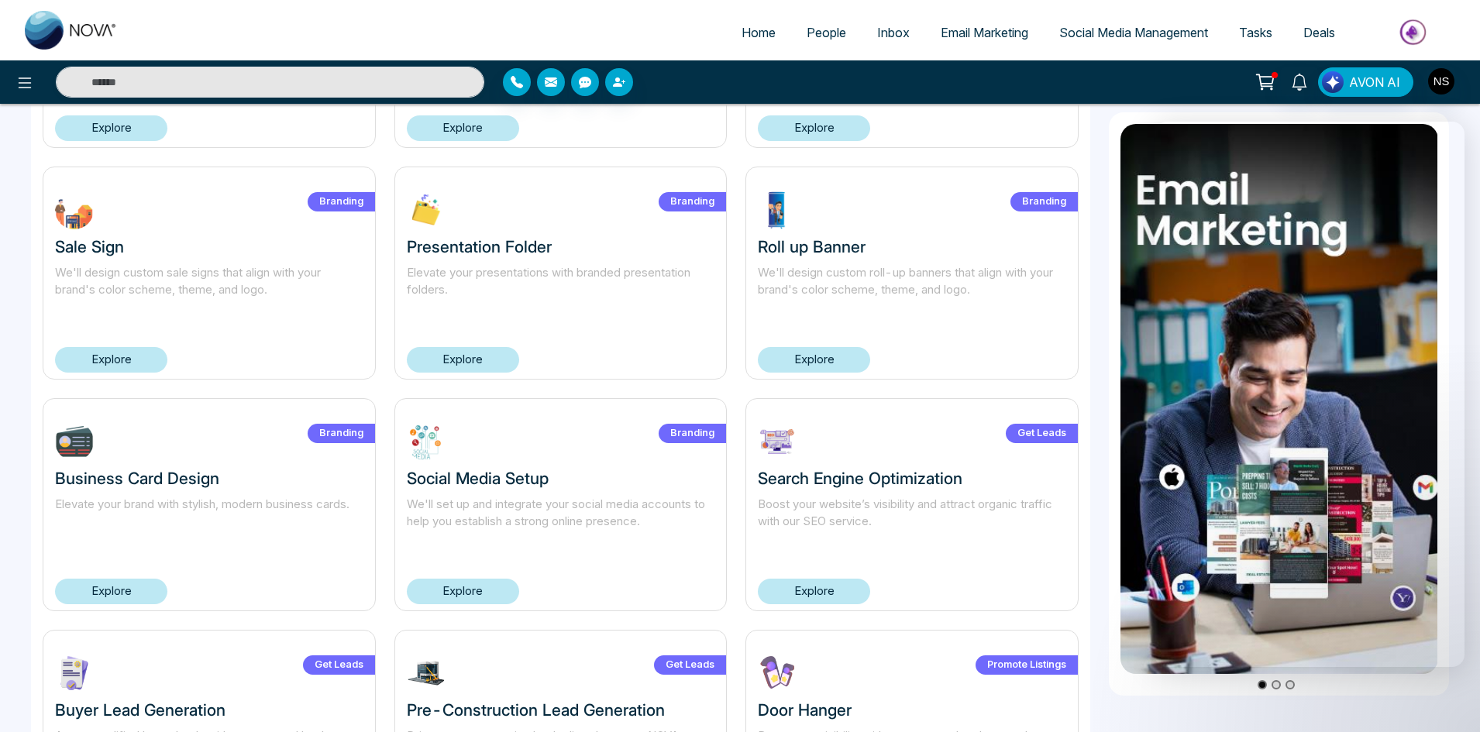
click at [1404, 29] on img at bounding box center [1414, 32] width 112 height 35
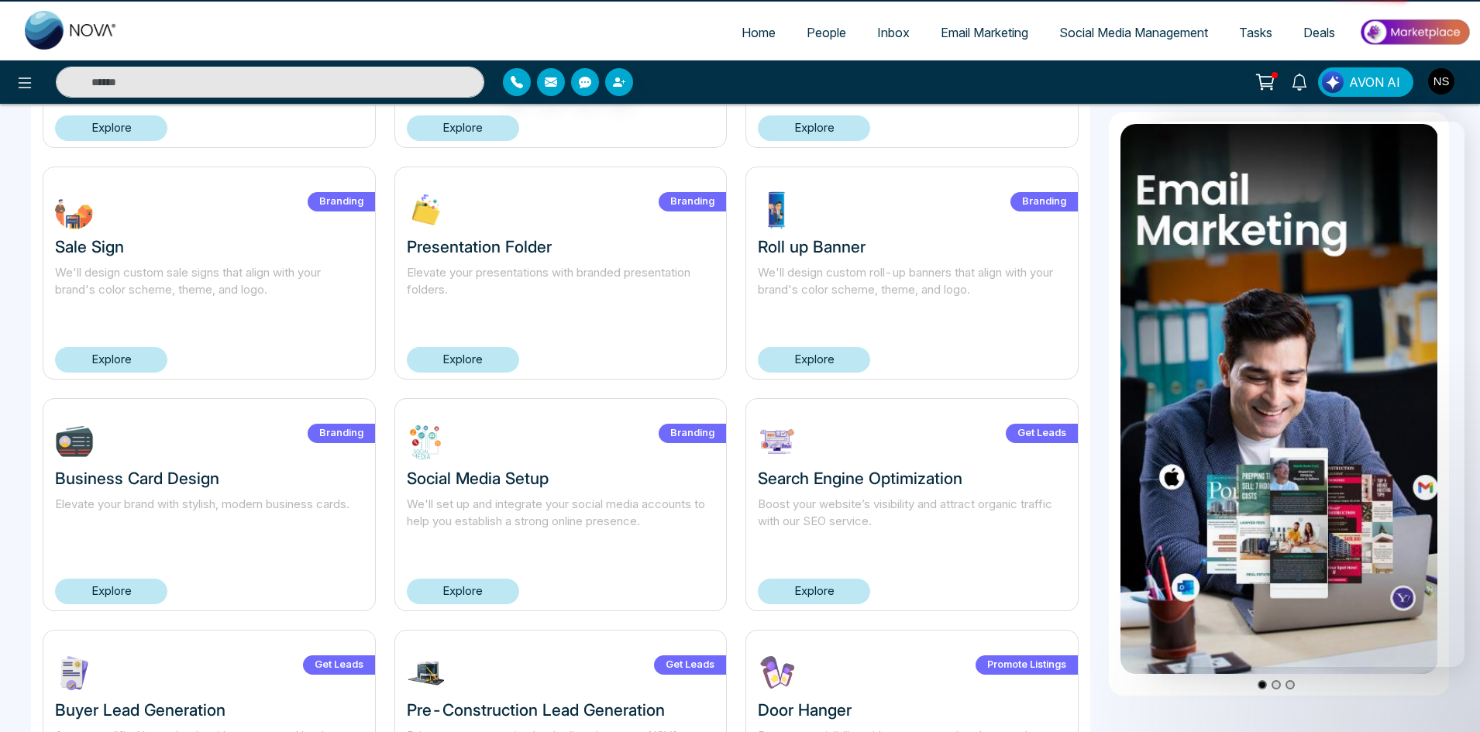
scroll to position [0, 0]
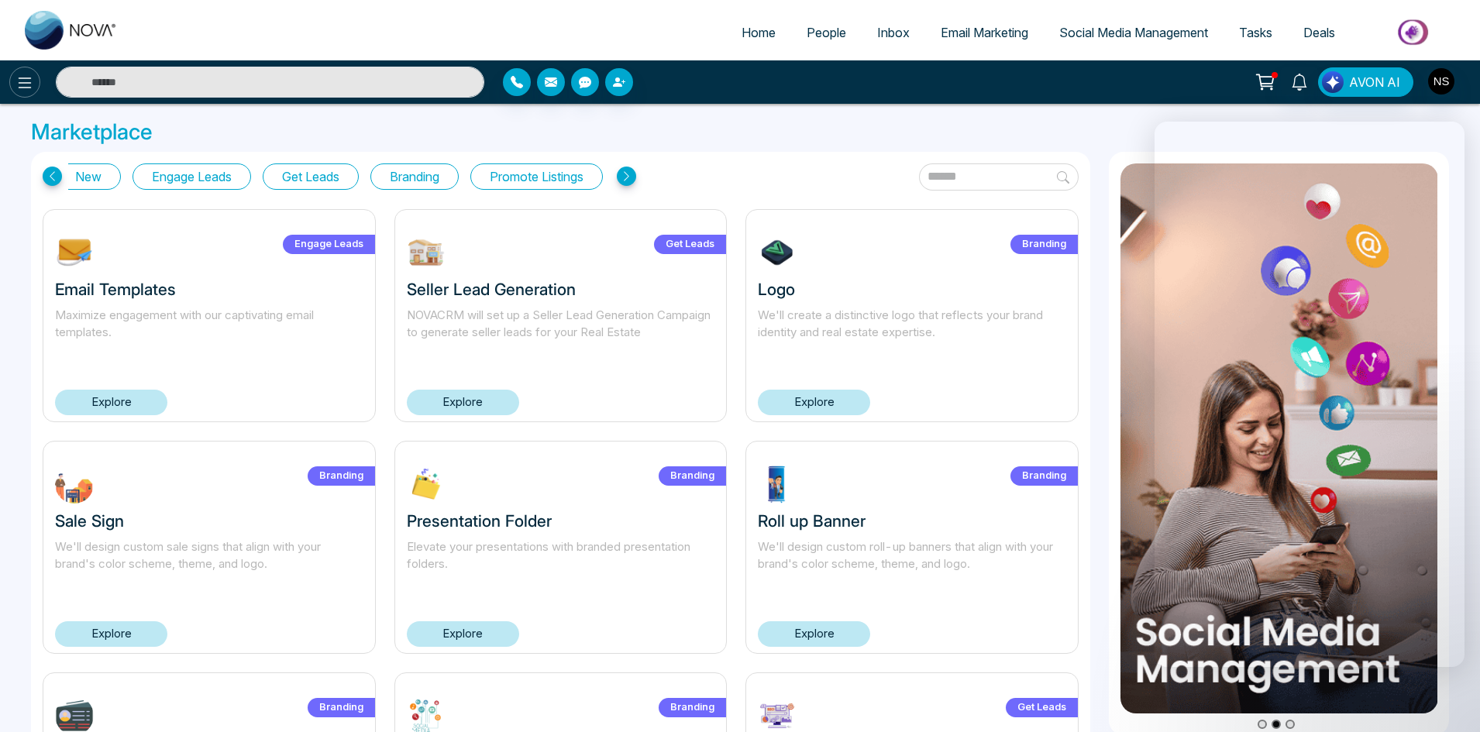
click at [20, 77] on icon at bounding box center [24, 83] width 19 height 19
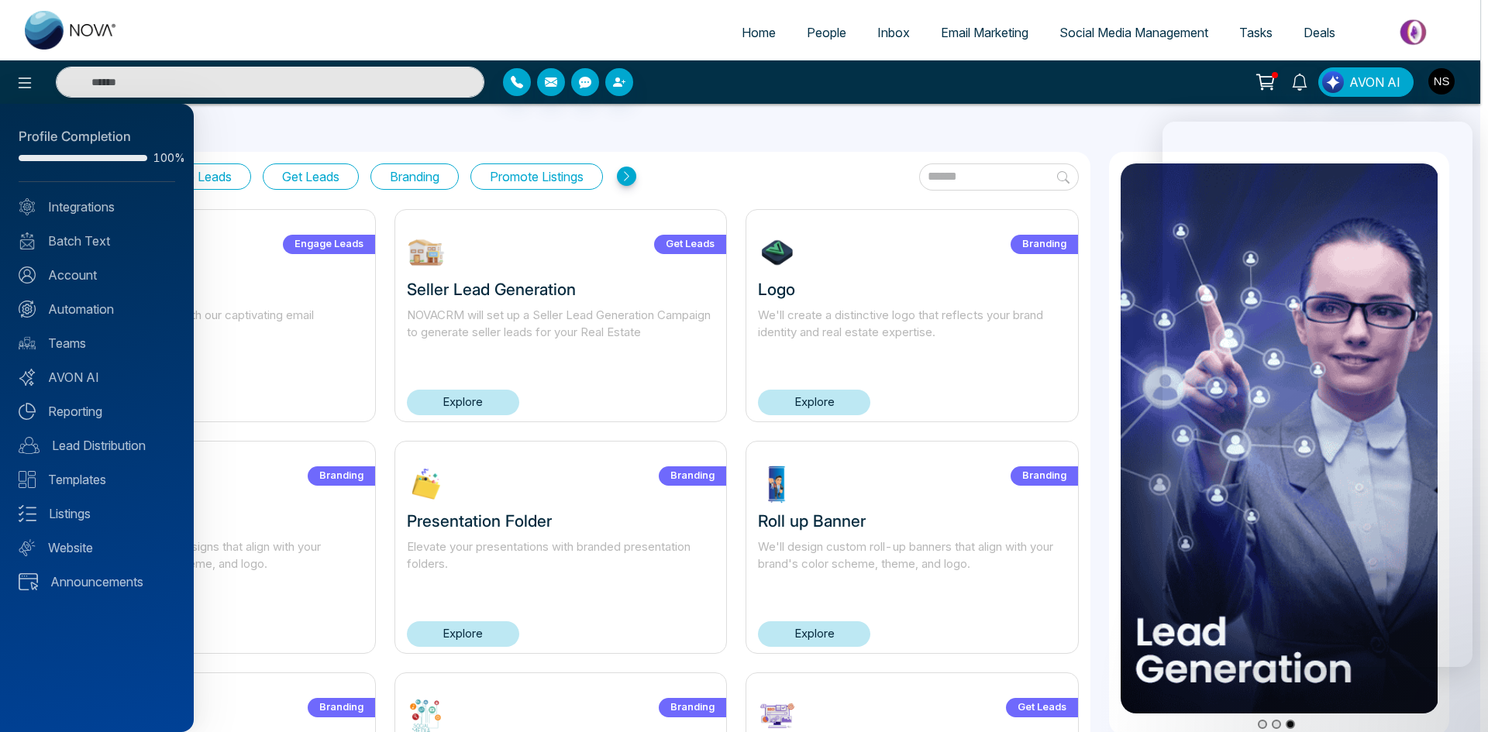
click at [751, 35] on div at bounding box center [744, 366] width 1488 height 732
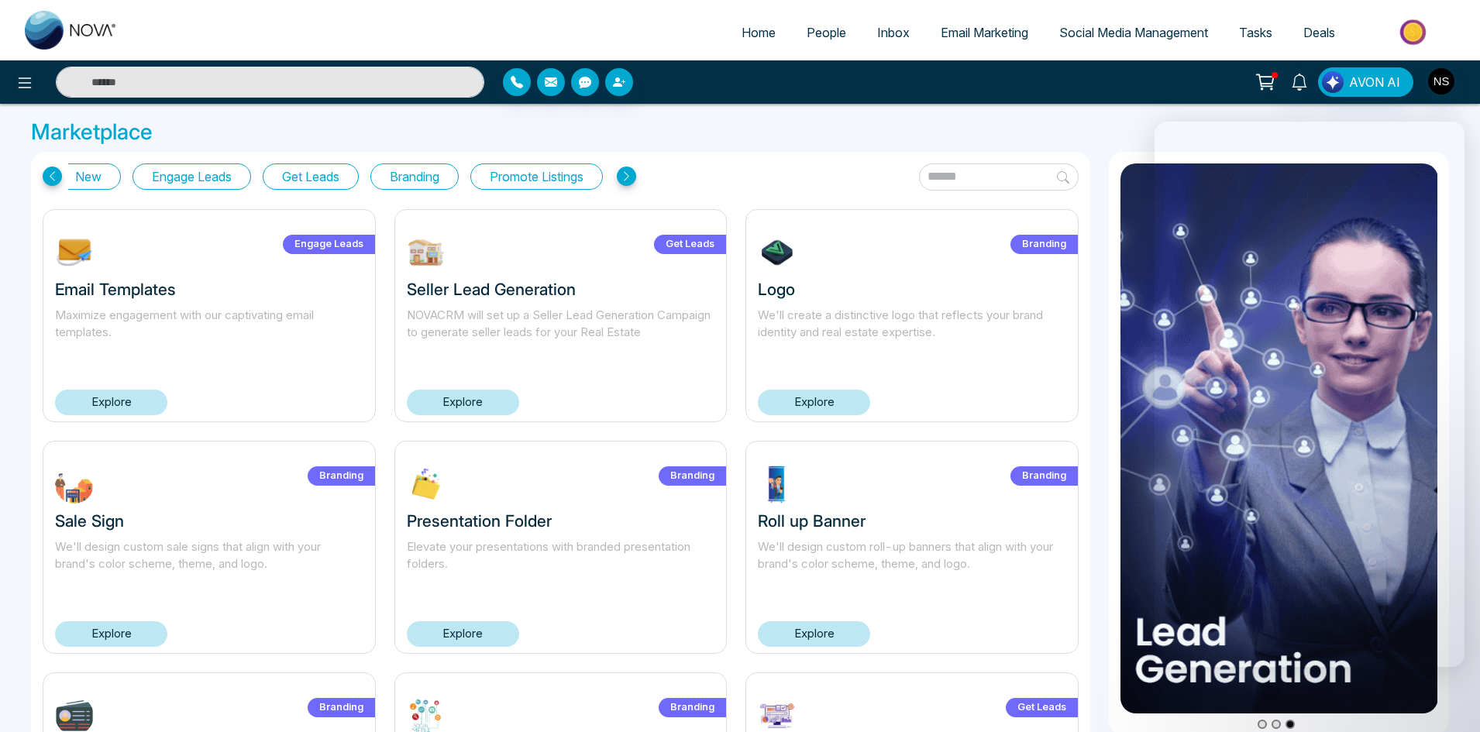
click at [742, 33] on span "Home" at bounding box center [759, 32] width 34 height 15
select select "*"
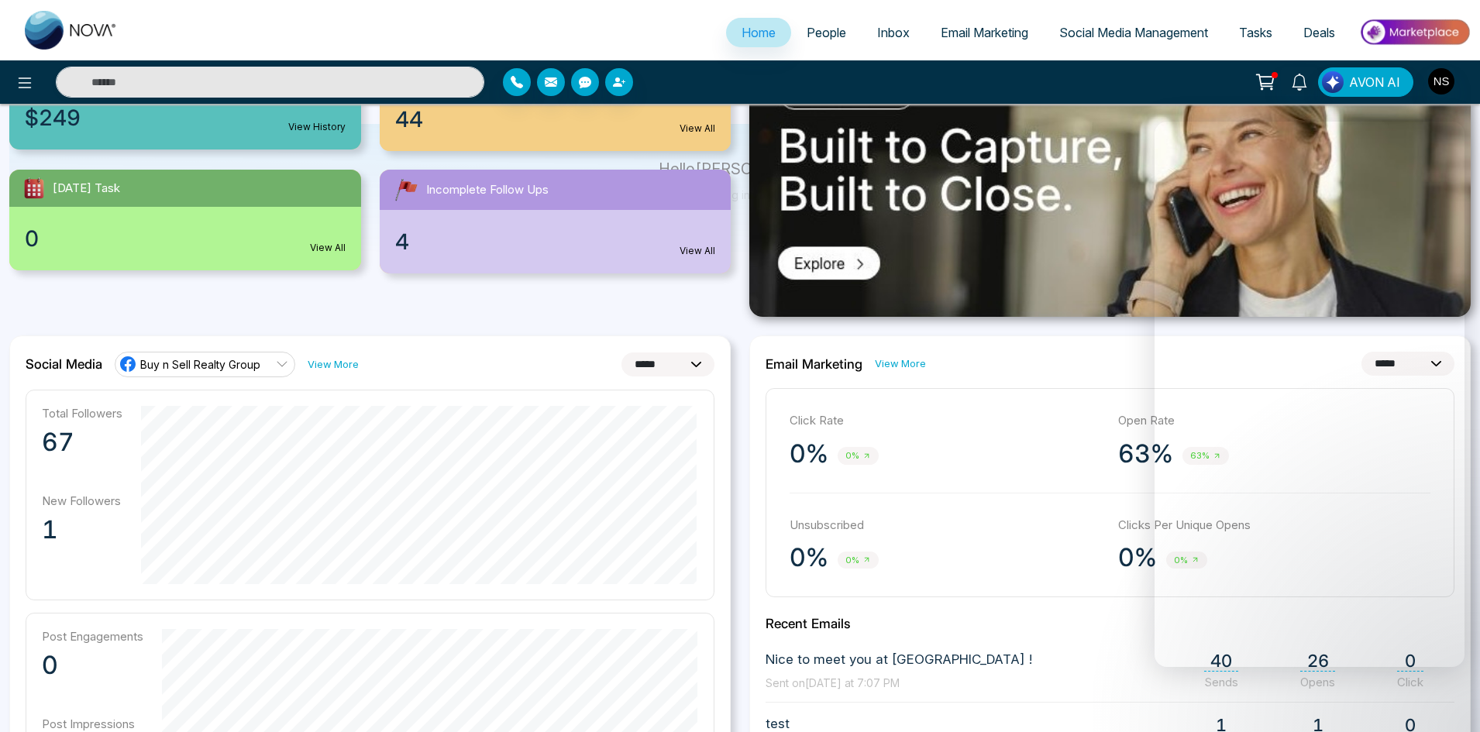
scroll to position [232, 0]
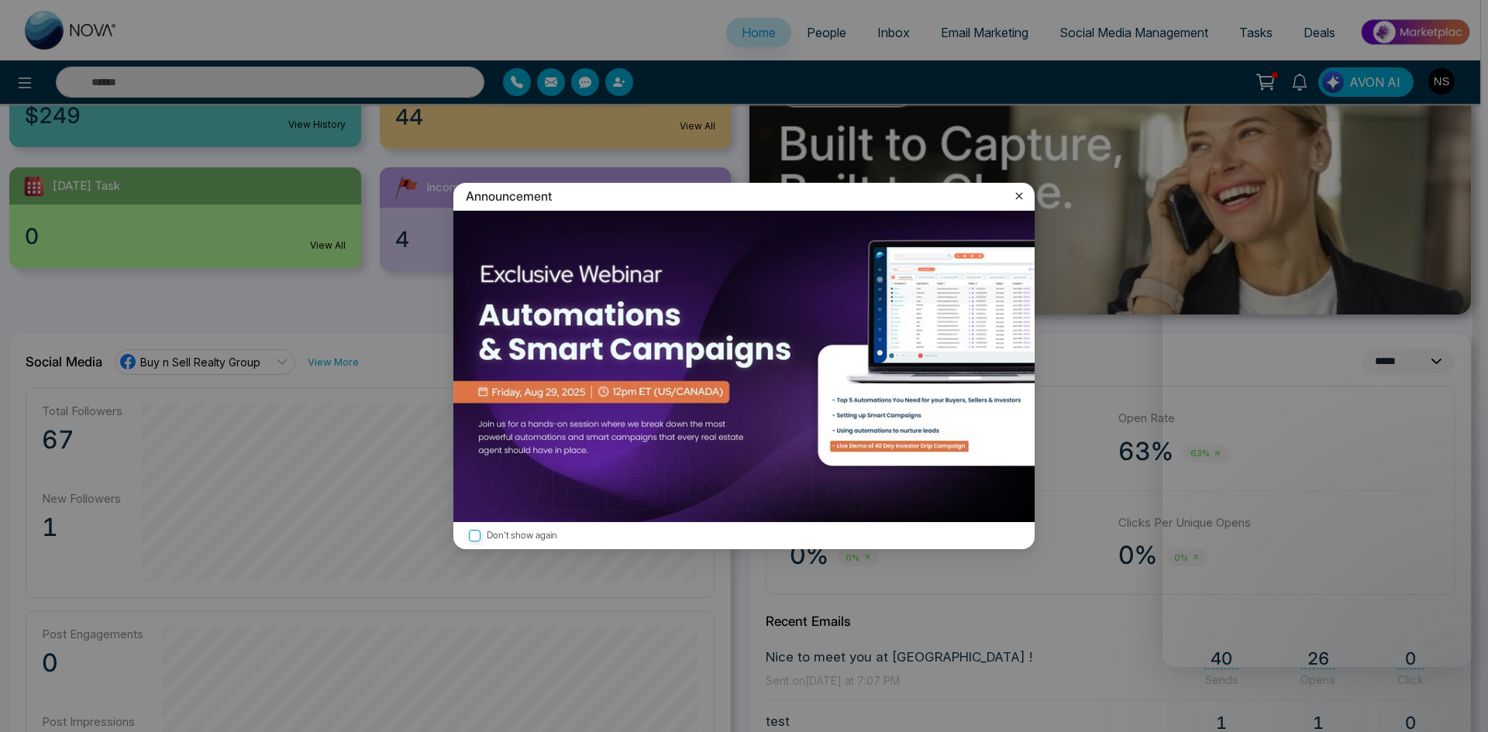
click at [1019, 190] on icon at bounding box center [1018, 195] width 15 height 15
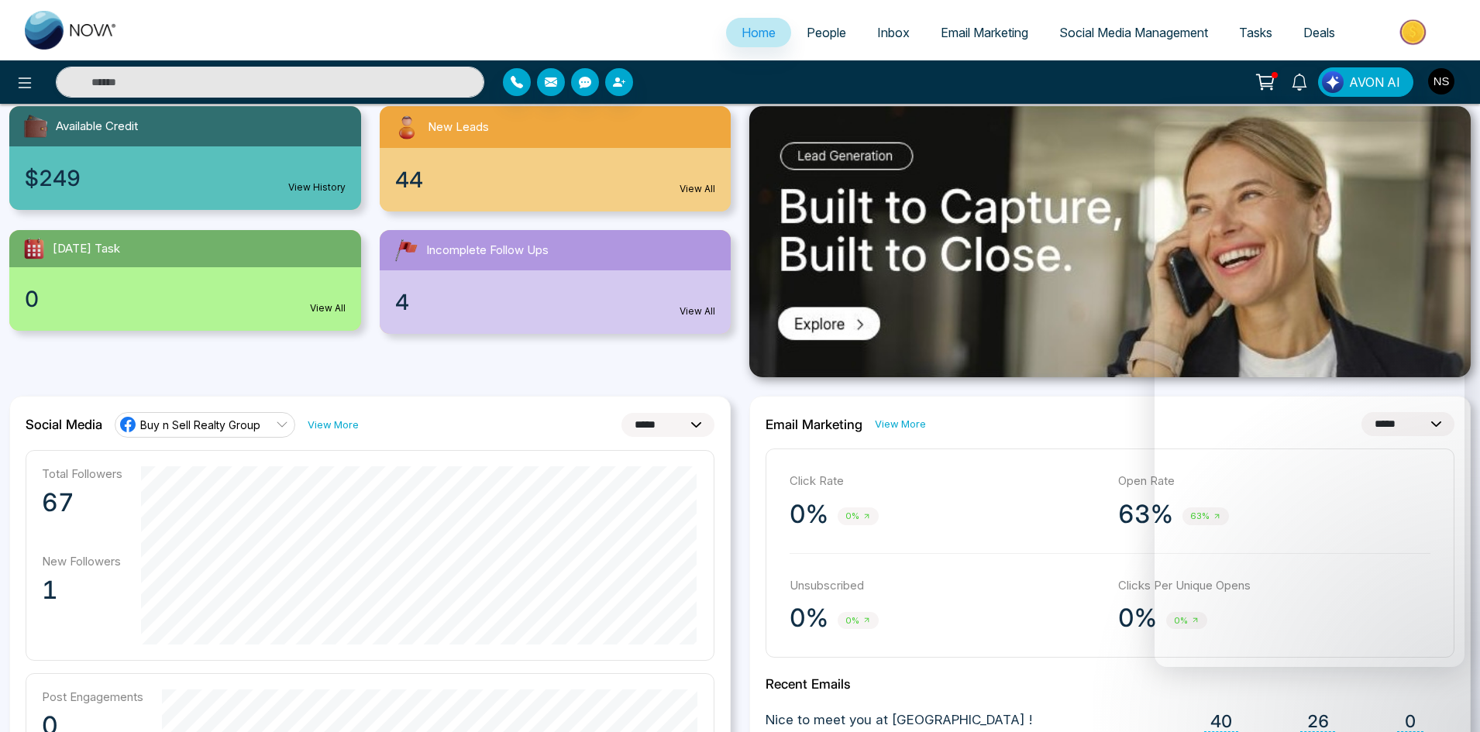
scroll to position [167, 0]
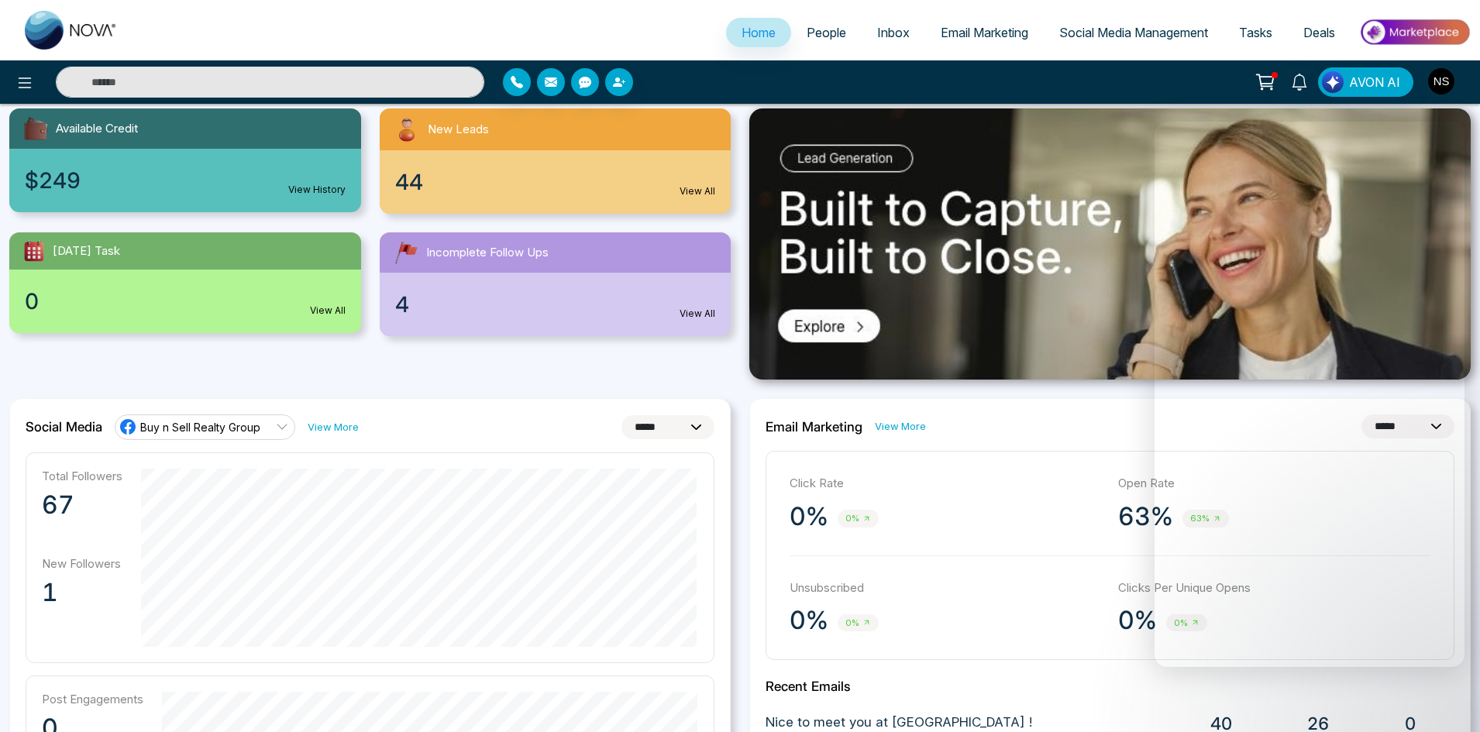
click at [1447, 82] on img "button" at bounding box center [1441, 81] width 26 height 26
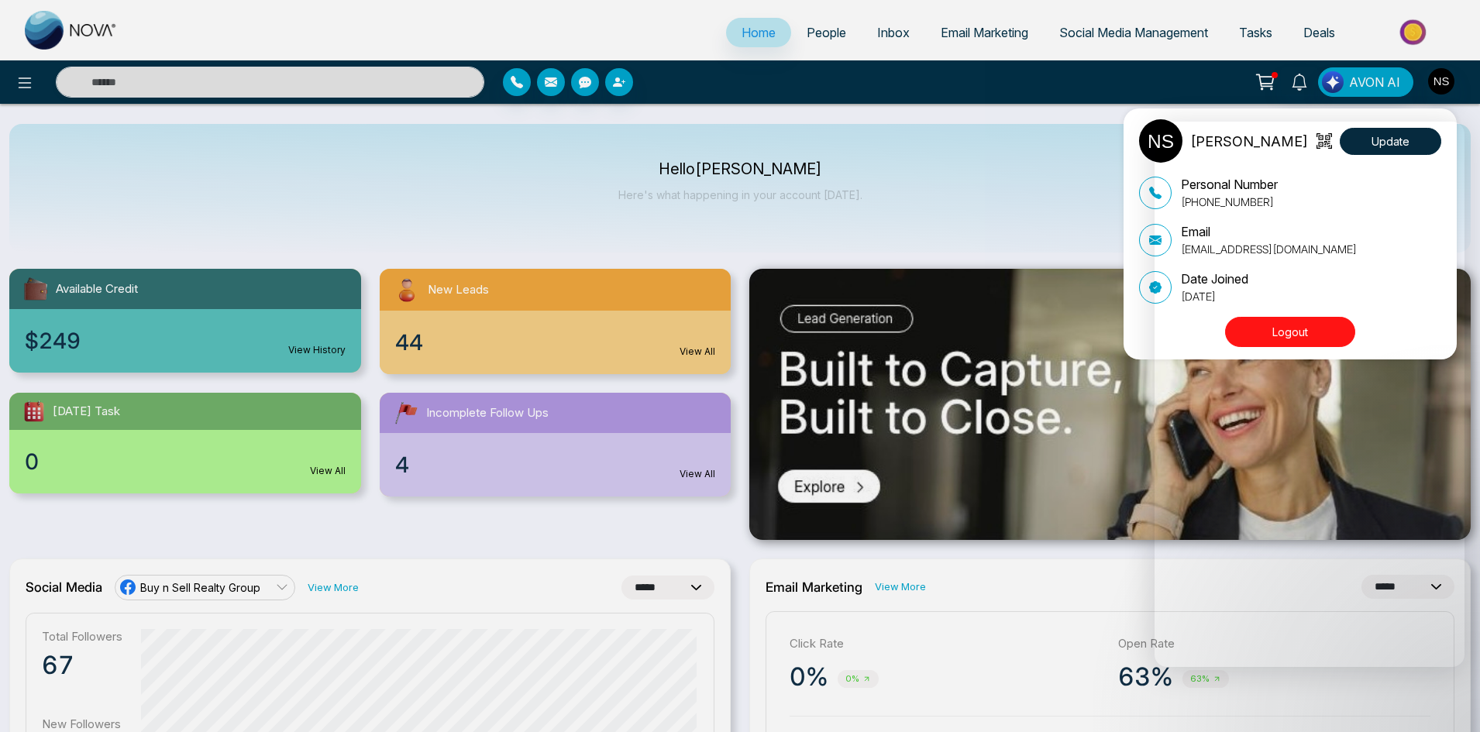
scroll to position [0, 0]
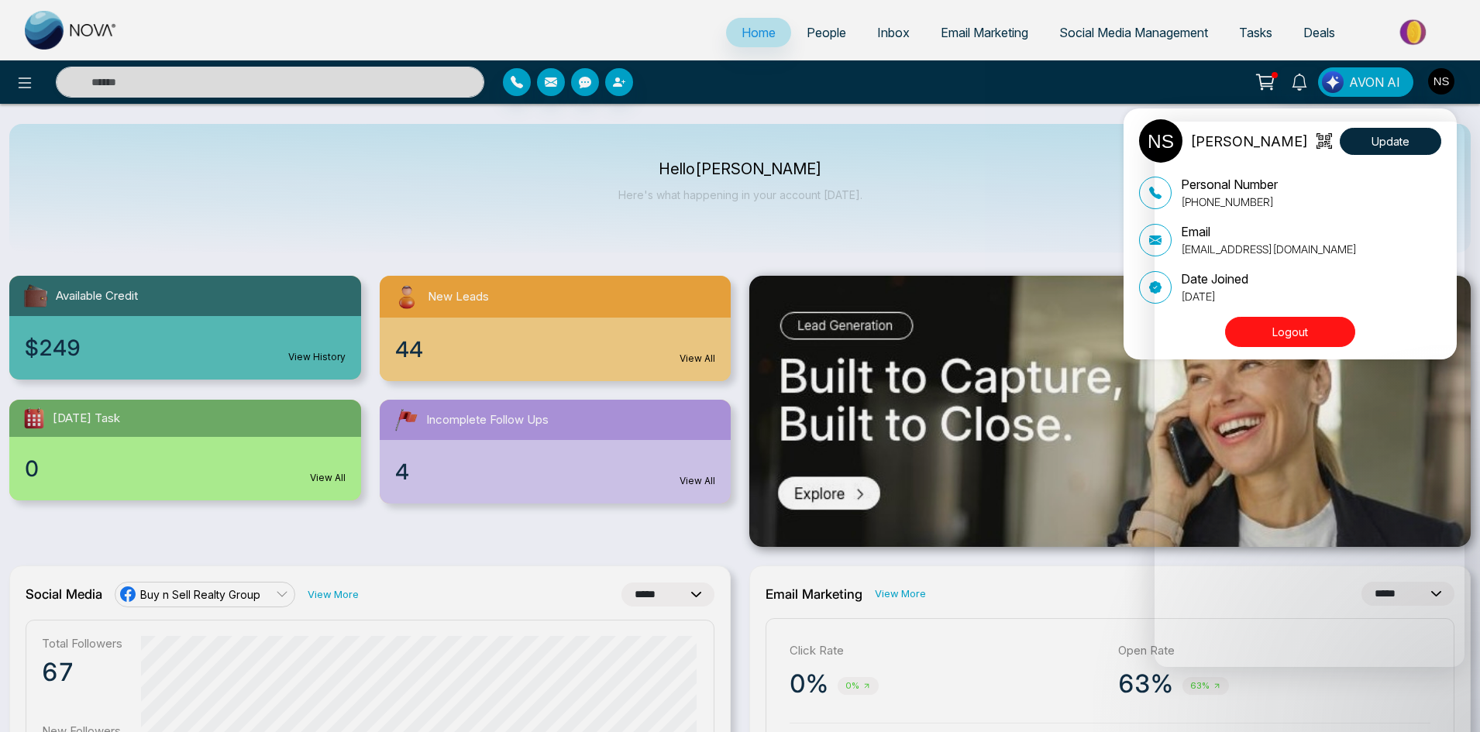
click at [751, 28] on div "[PERSON_NAME] Update Personal Number [PHONE_NUMBER] Email [EMAIL_ADDRESS][DOMAI…" at bounding box center [740, 366] width 1480 height 732
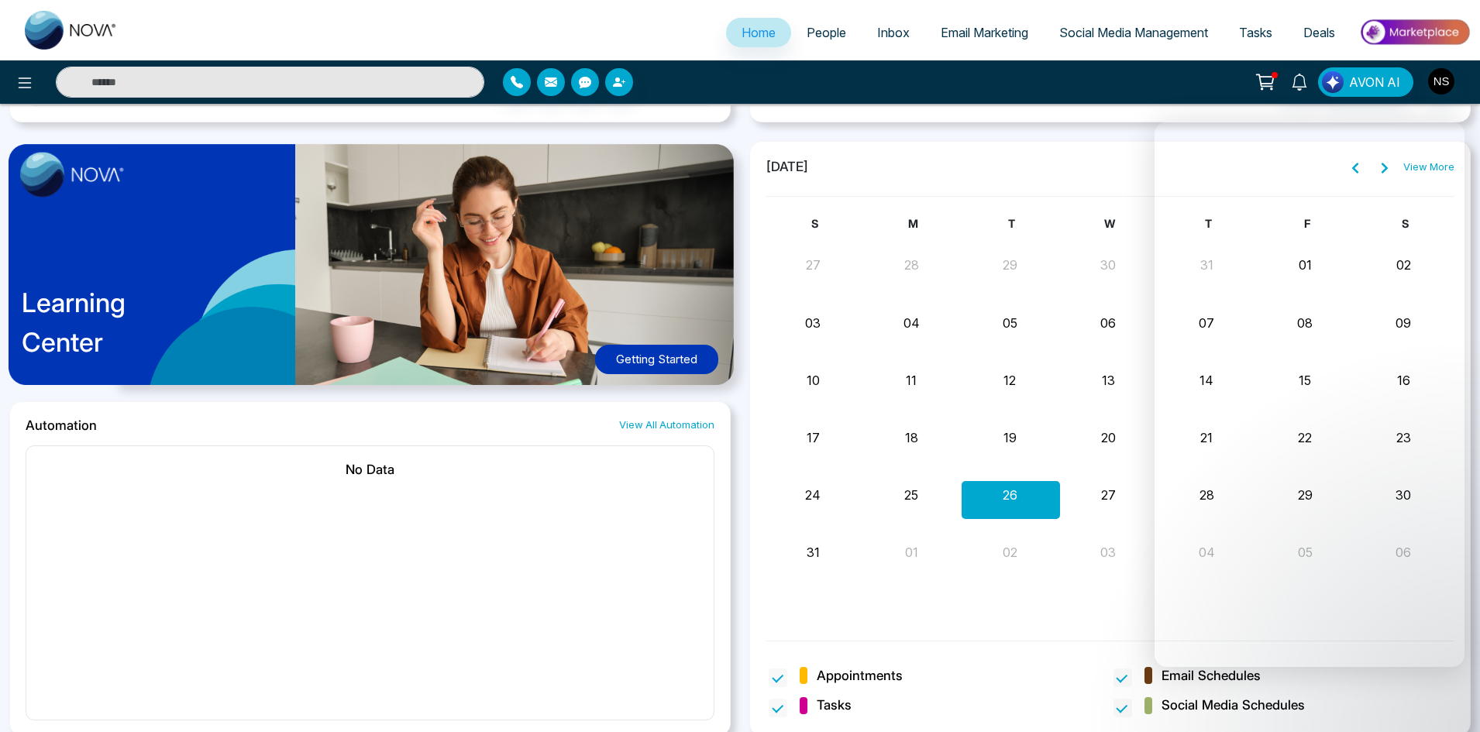
scroll to position [1175, 0]
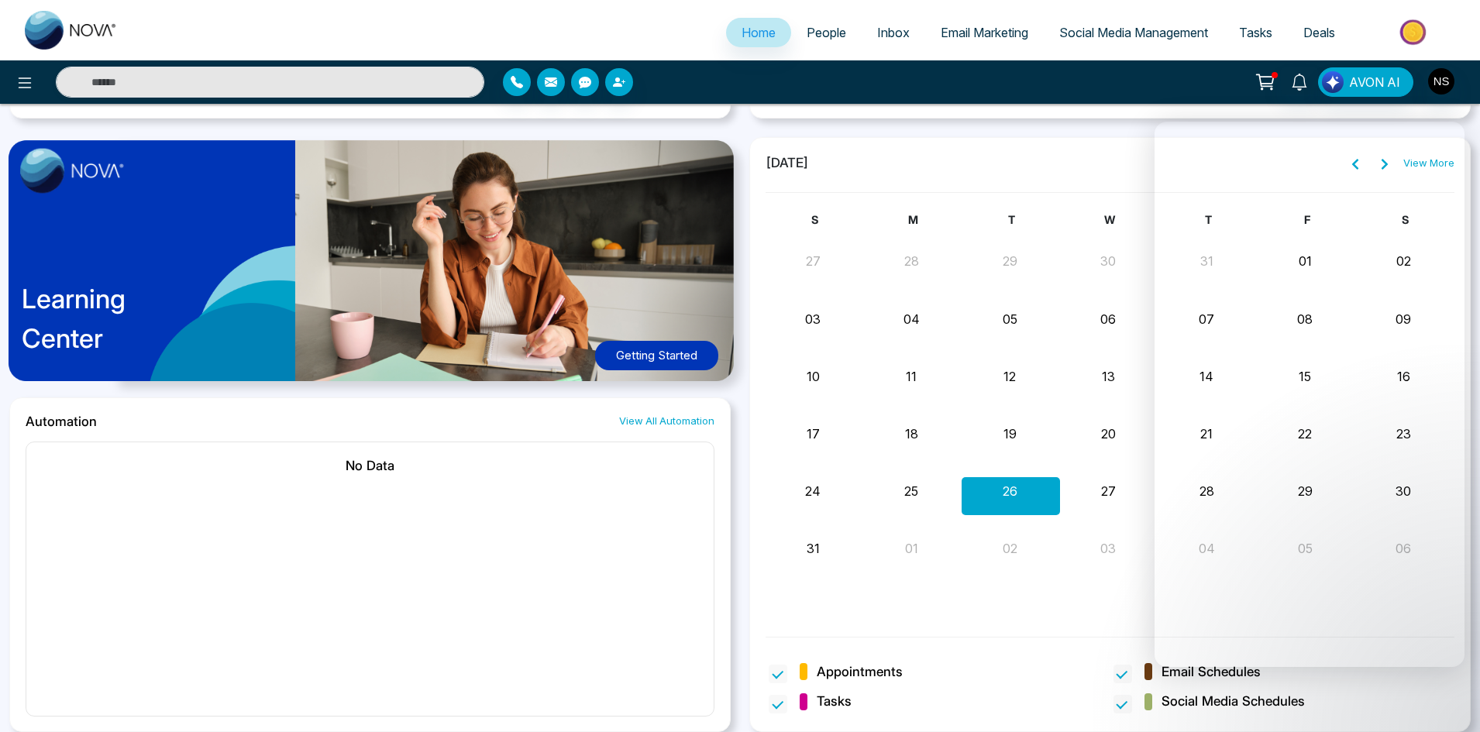
click at [84, 311] on p "Learning Center" at bounding box center [74, 318] width 104 height 79
click at [640, 360] on button "Getting Started" at bounding box center [656, 356] width 123 height 30
click at [258, 272] on div "Learning Center Getting Started" at bounding box center [369, 267] width 721 height 260
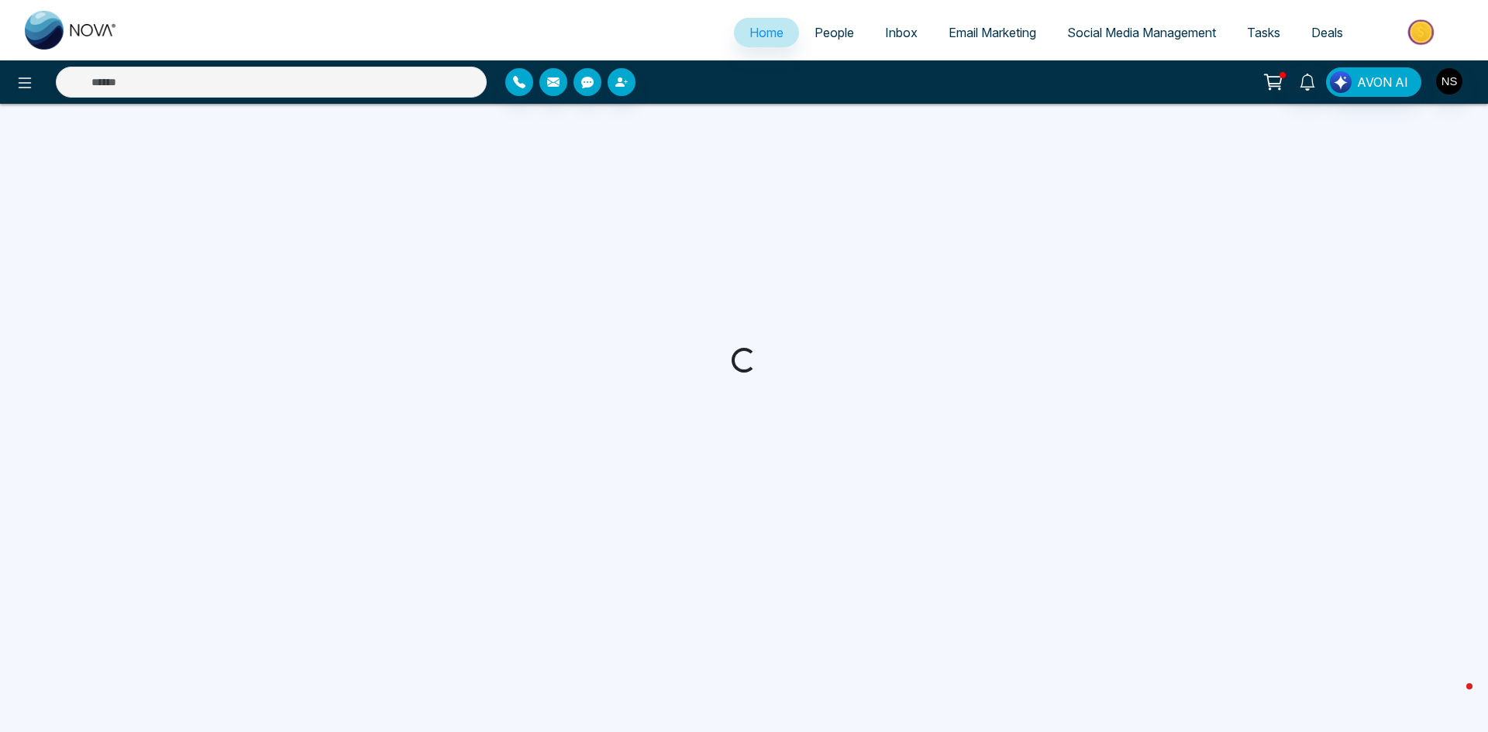
select select "*"
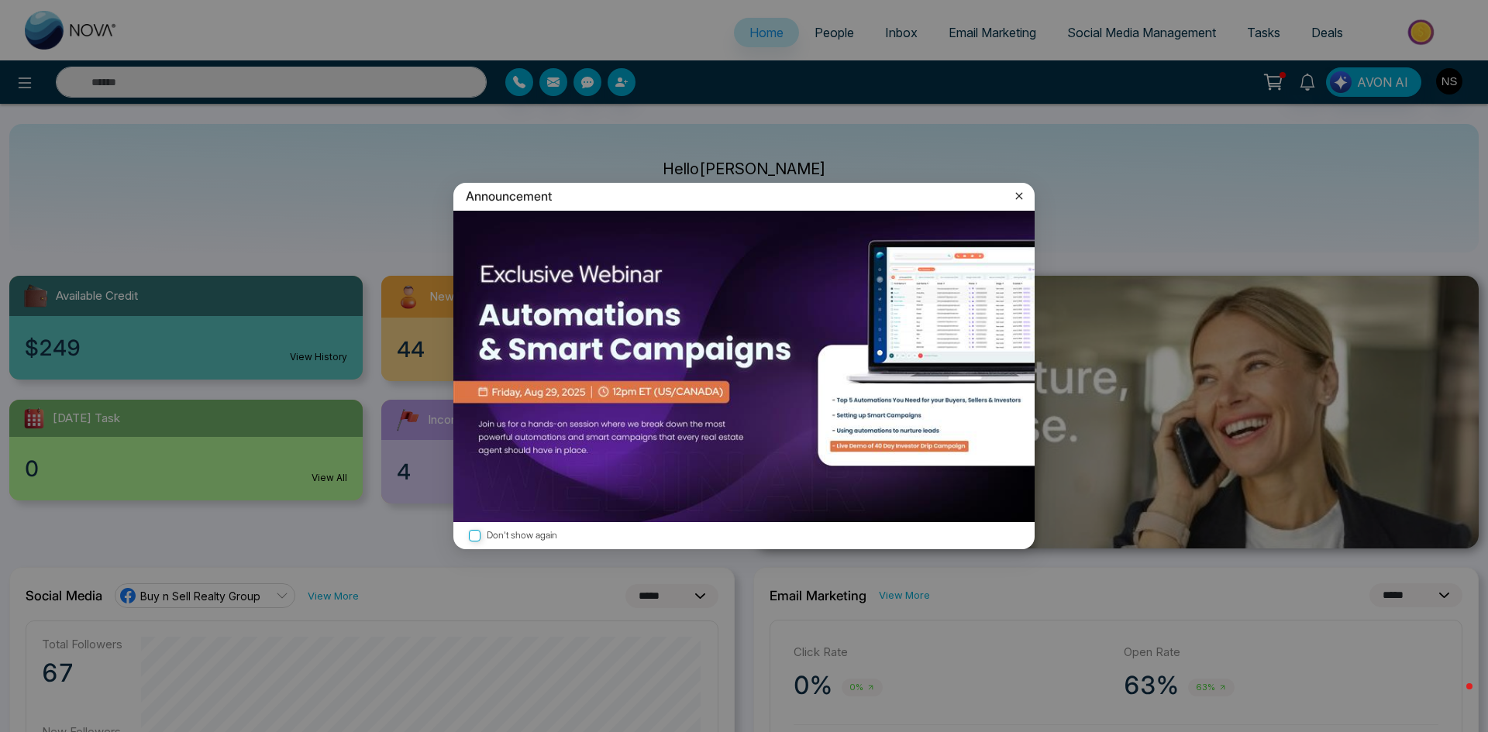
click at [1022, 197] on icon at bounding box center [1018, 195] width 15 height 15
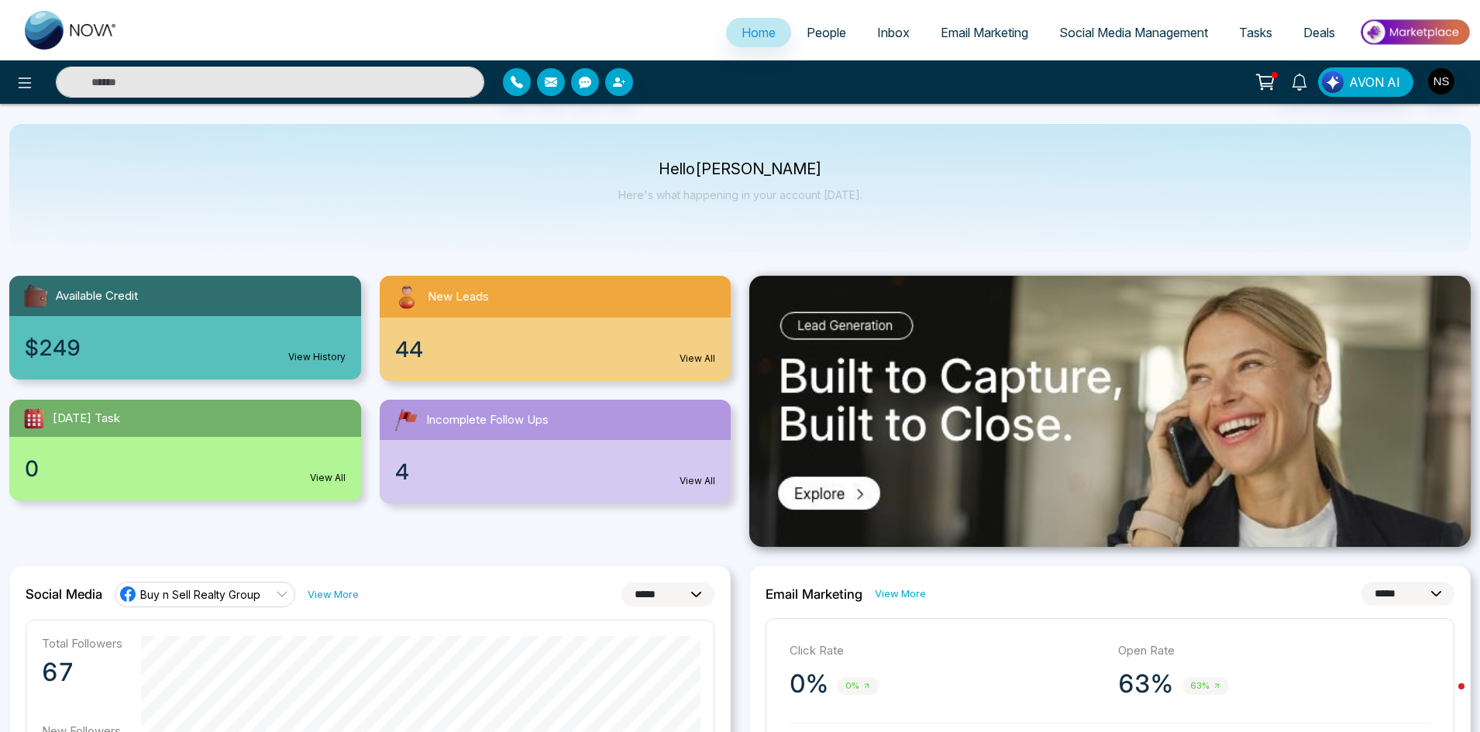
click at [142, 97] on input "text" at bounding box center [270, 82] width 428 height 31
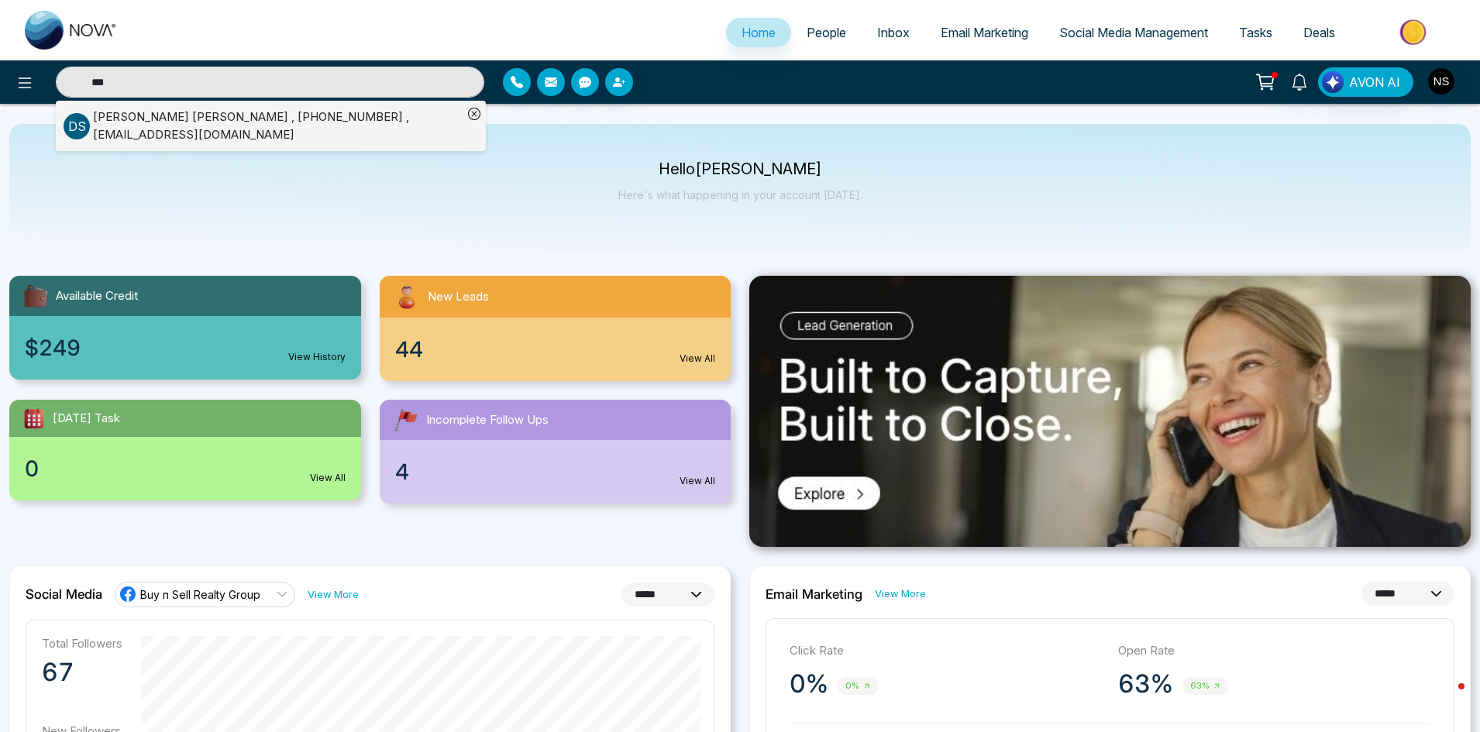
type input "***"
click at [188, 123] on div "Divleen Shannon , +16476280917 , info@divleenkarda.com" at bounding box center [278, 125] width 370 height 35
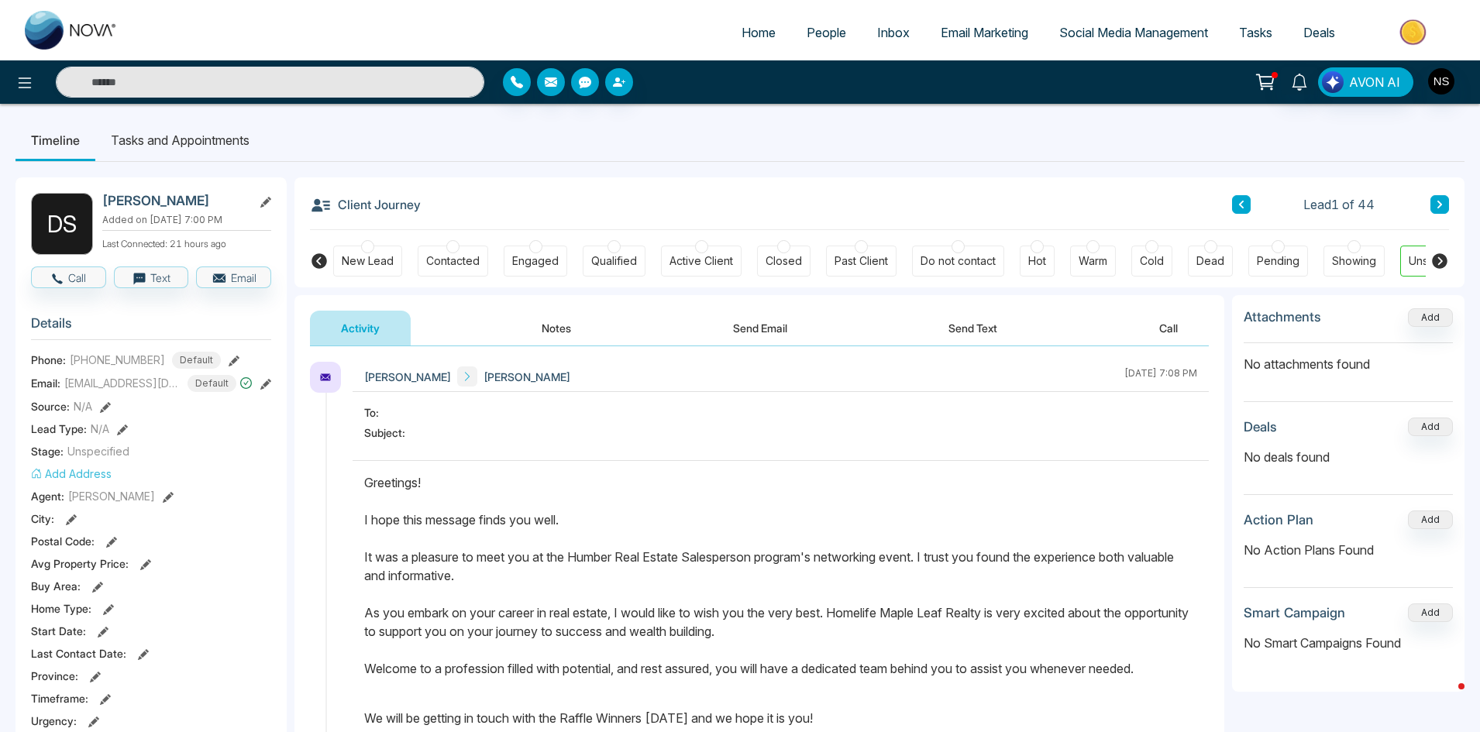
click at [194, 148] on li "Tasks and Appointments" at bounding box center [180, 140] width 170 height 42
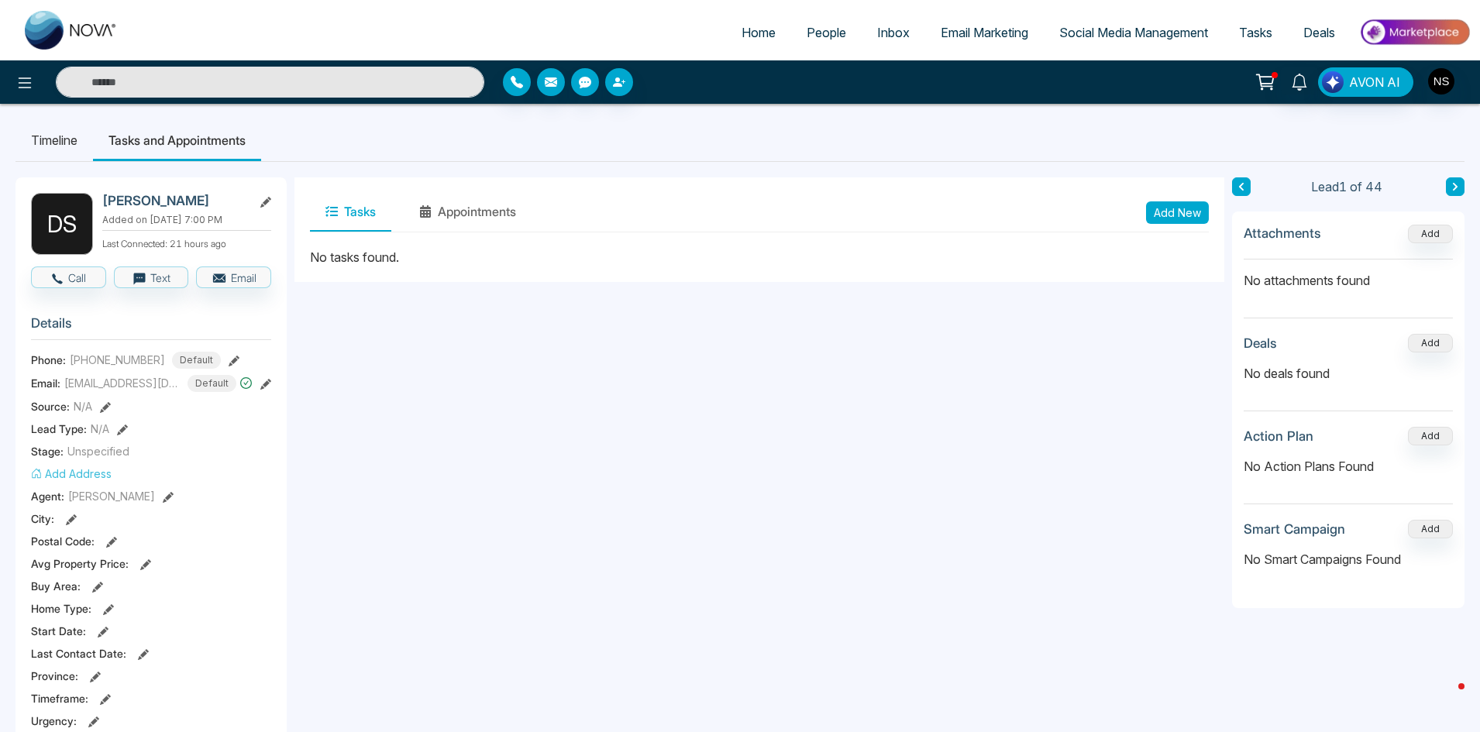
click at [649, 155] on ul "Timeline Tasks and Appointments" at bounding box center [739, 140] width 1449 height 42
click at [786, 503] on div "Tasks Appointments Add New No tasks found." at bounding box center [759, 715] width 930 height 1076
click at [52, 136] on li "Timeline" at bounding box center [53, 140] width 77 height 42
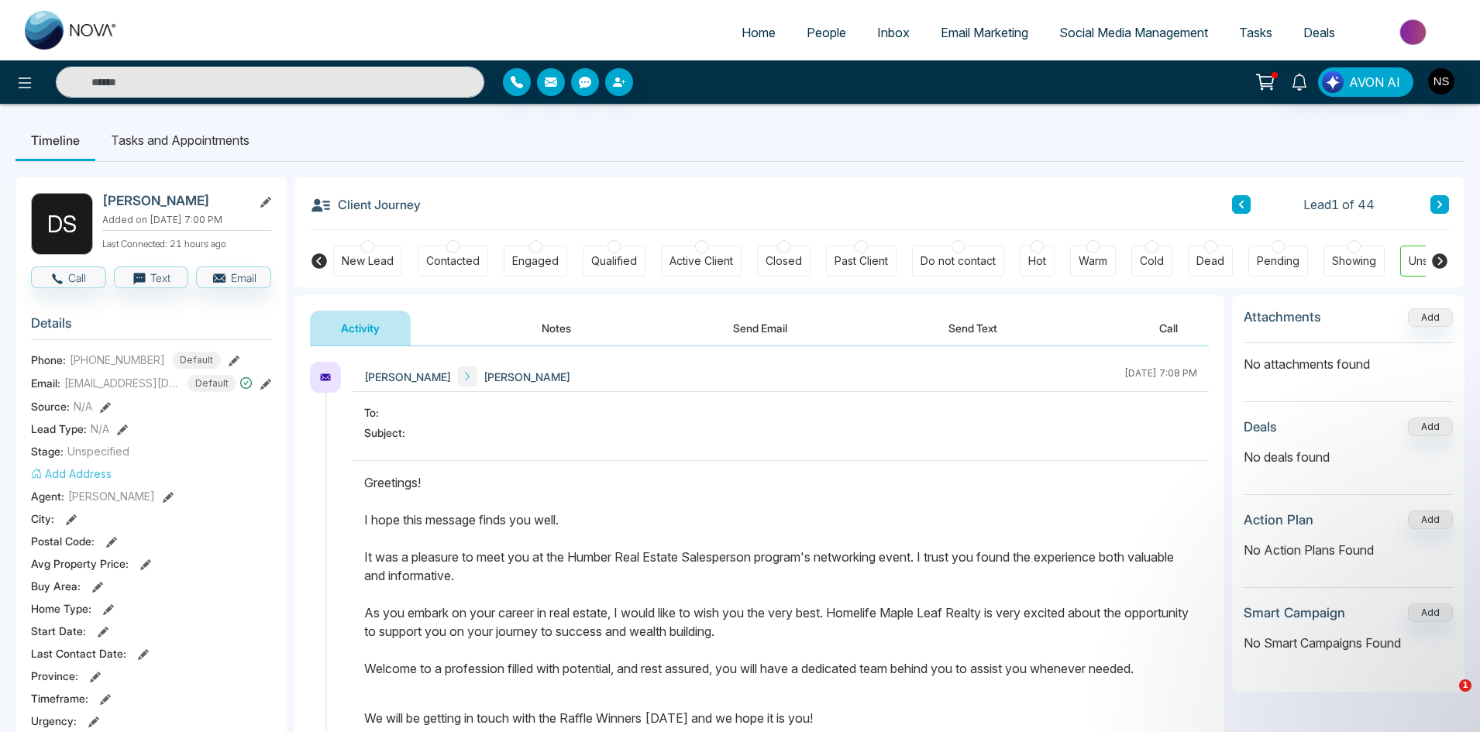
click at [176, 138] on li "Tasks and Appointments" at bounding box center [180, 140] width 170 height 42
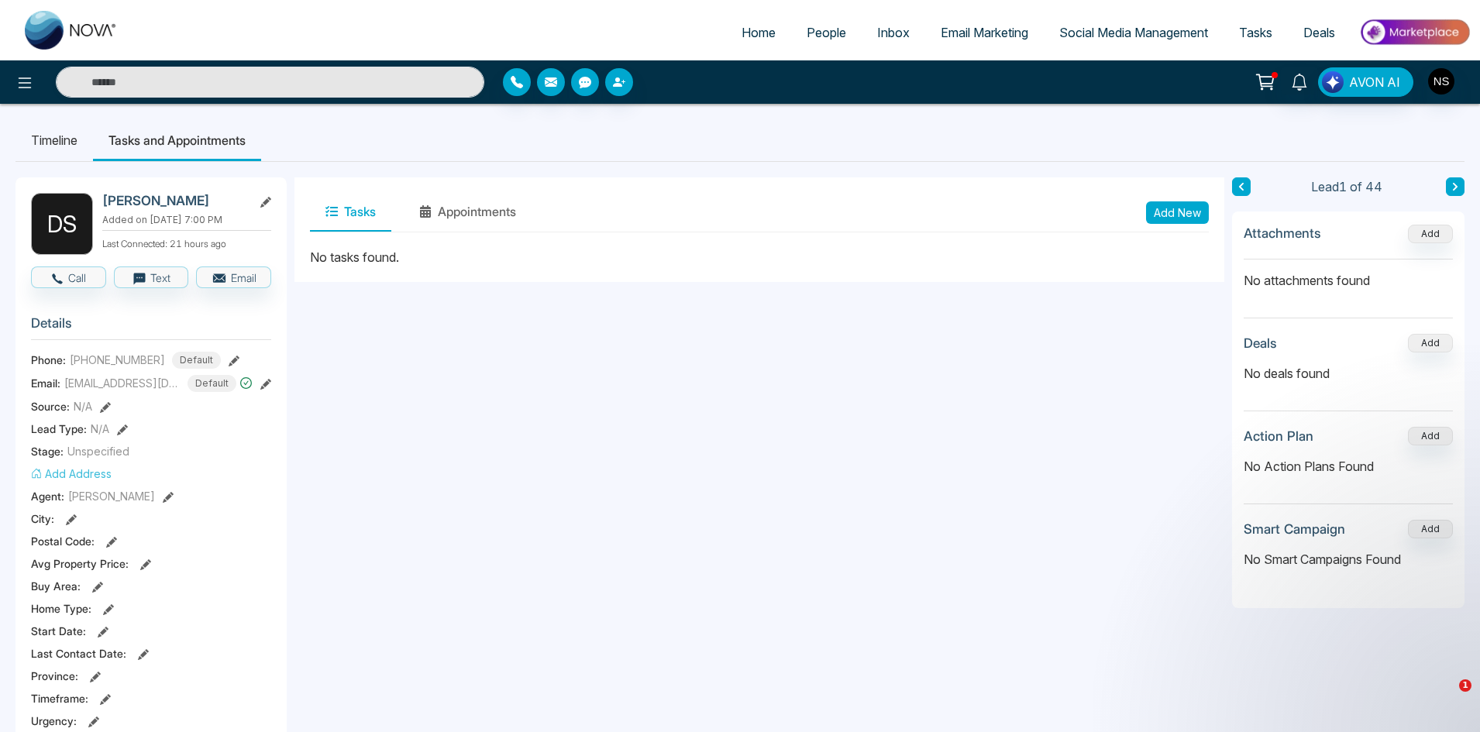
click at [1168, 208] on button "Add New" at bounding box center [1177, 212] width 63 height 22
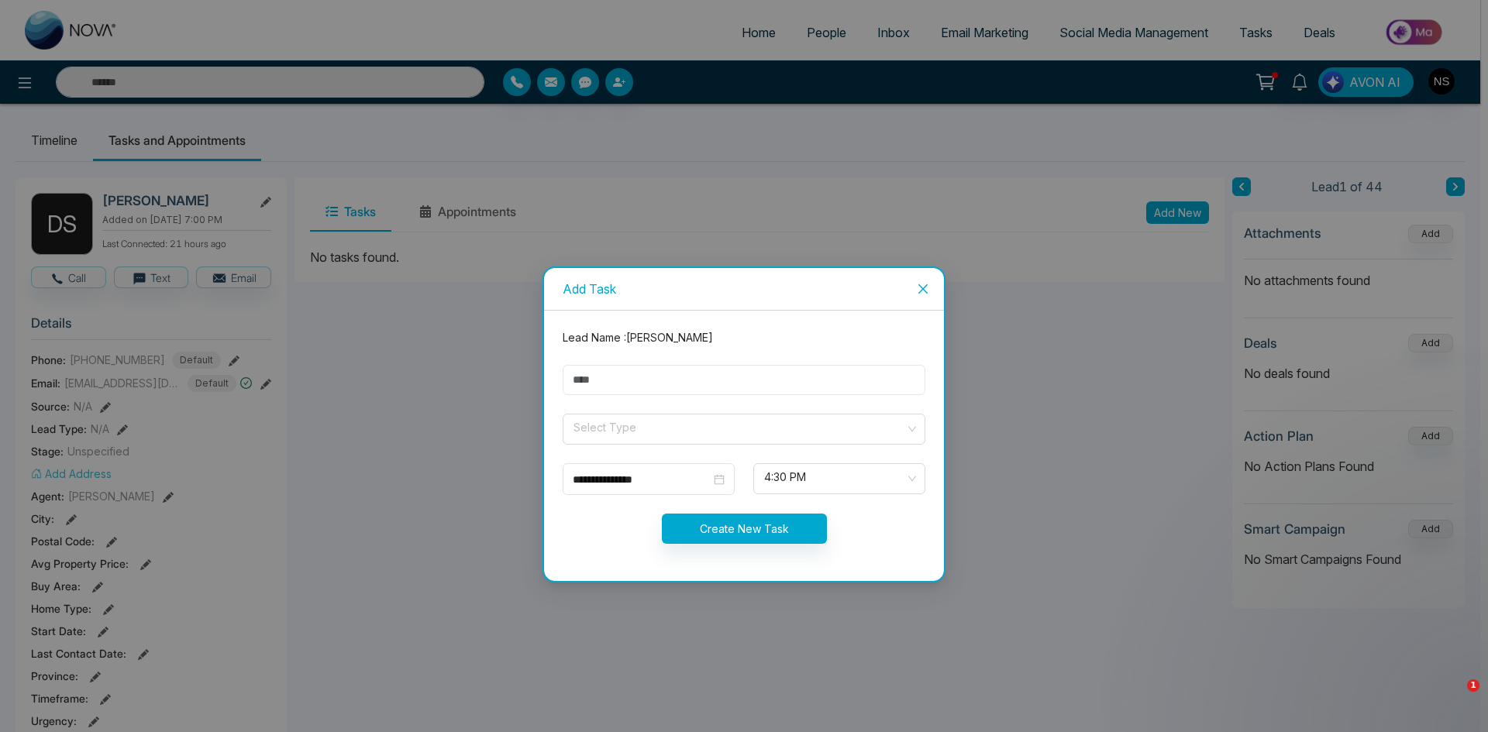
click at [626, 382] on input "text" at bounding box center [744, 380] width 363 height 30
click at [666, 338] on div "Lead Name : Divleen" at bounding box center [743, 337] width 381 height 17
click at [625, 426] on input "search" at bounding box center [738, 426] width 333 height 23
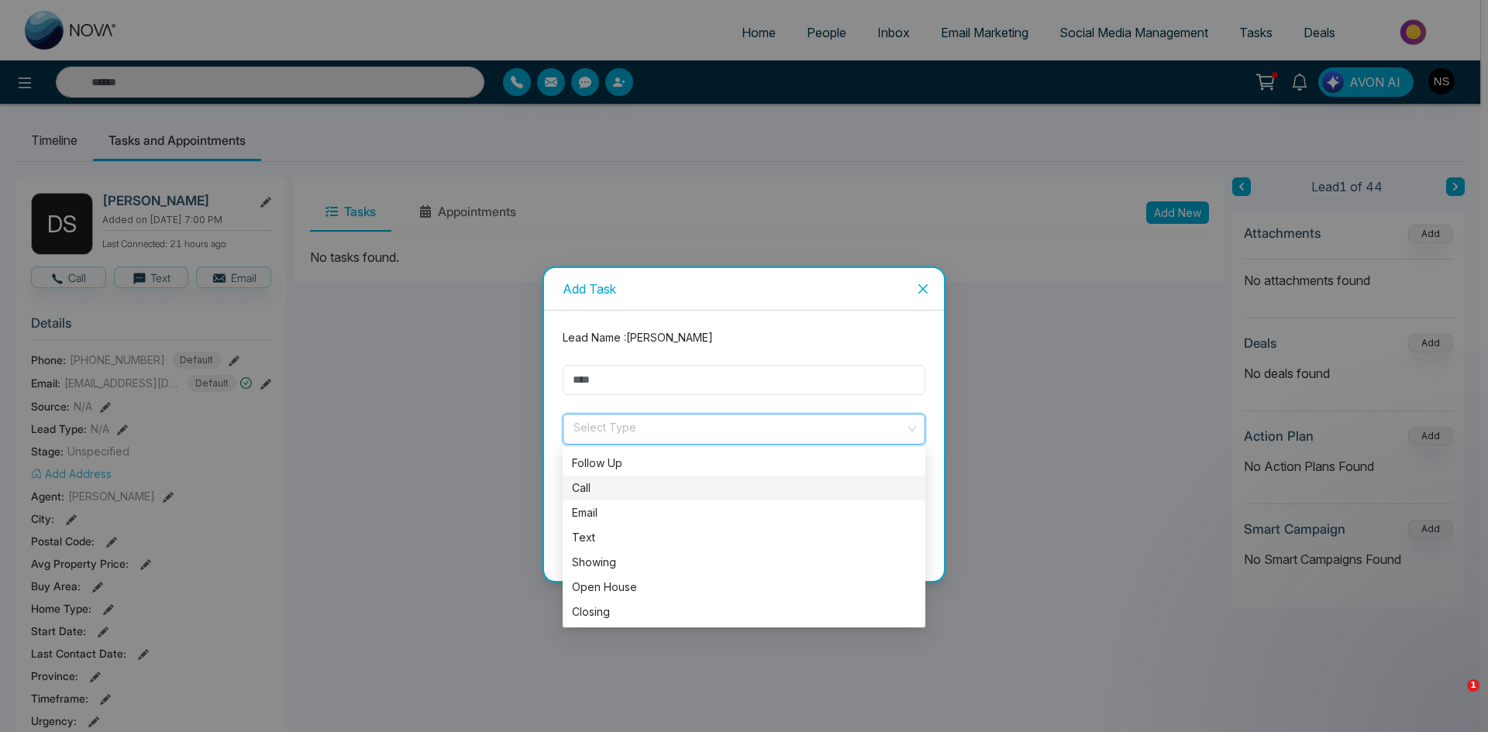
click at [656, 479] on div "Call" at bounding box center [744, 488] width 363 height 25
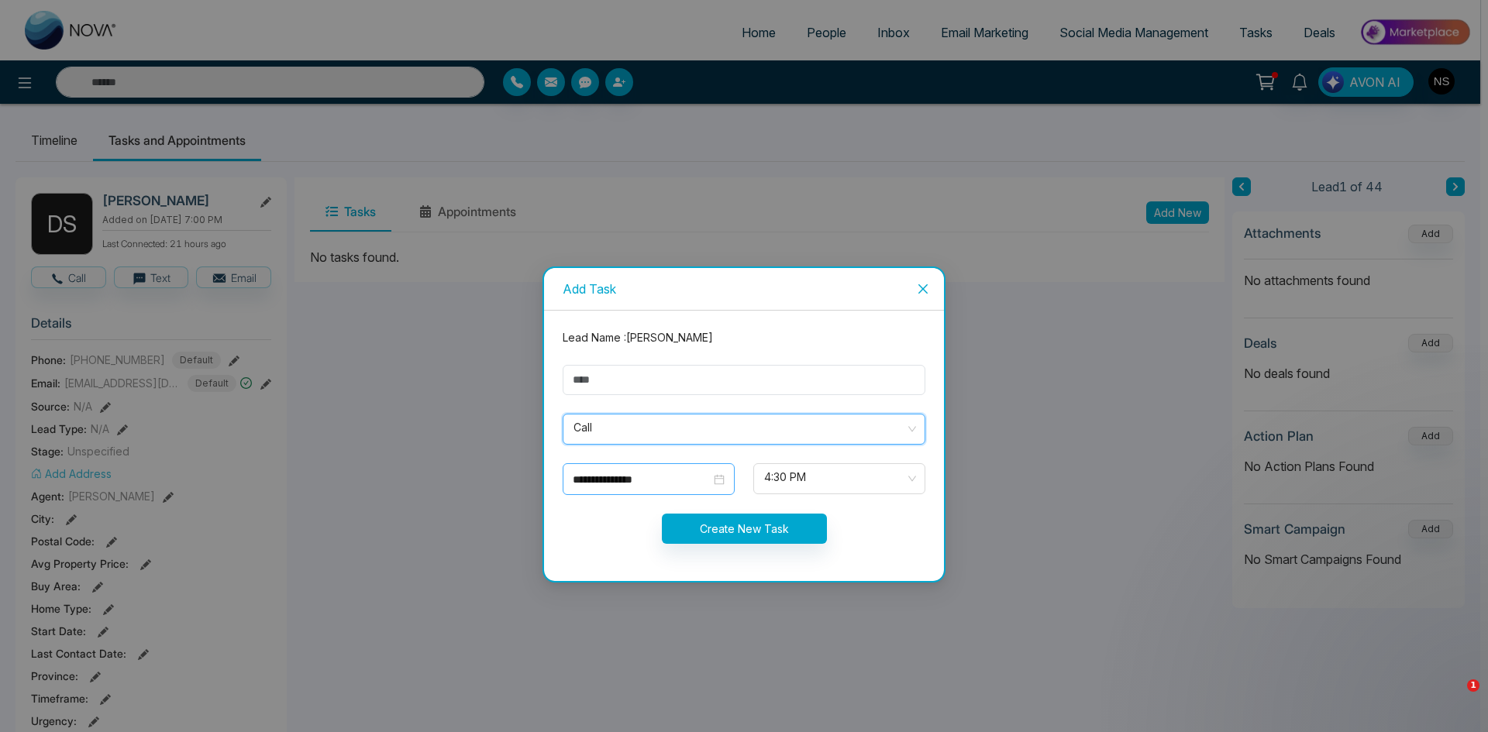
click at [651, 464] on div "**********" at bounding box center [649, 479] width 172 height 32
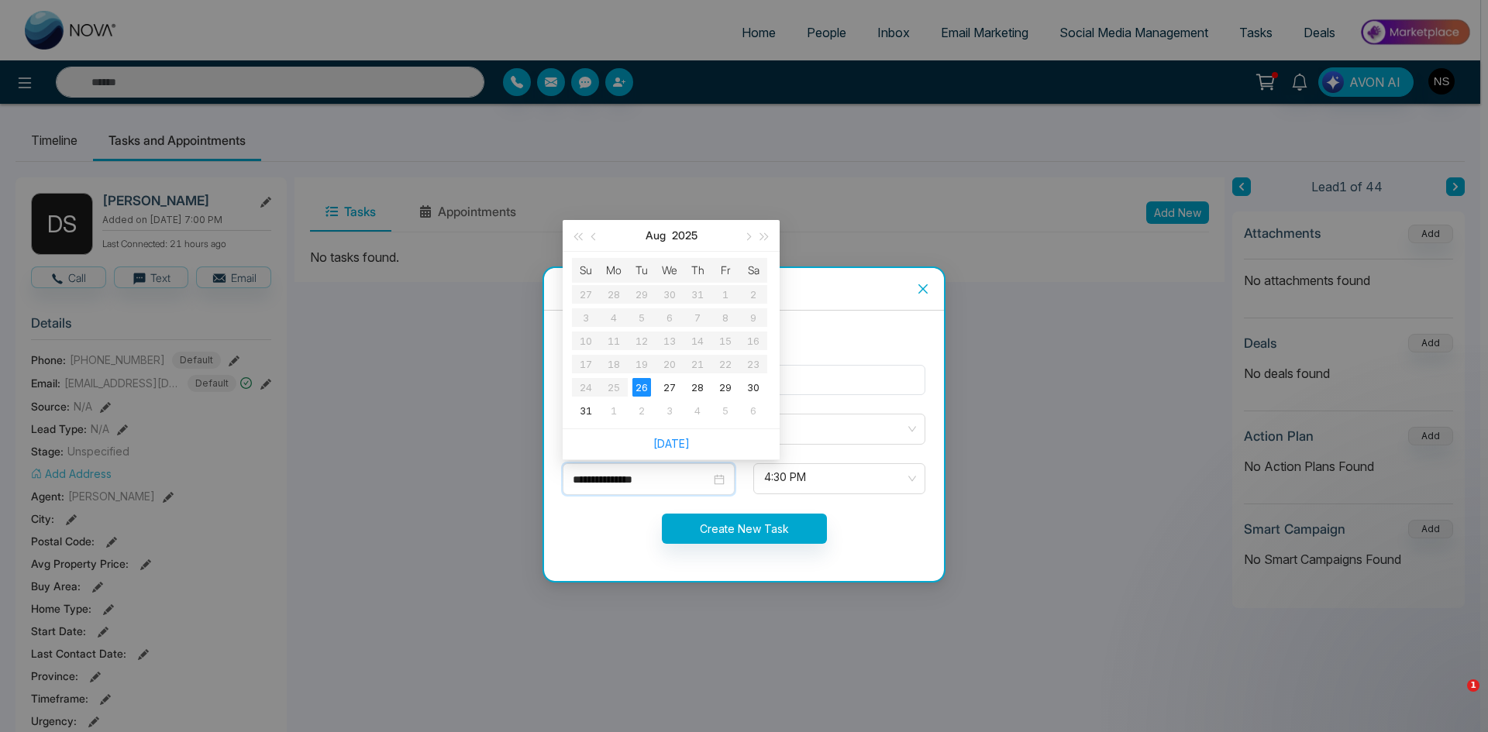
click at [869, 340] on div "Lead Name : Divleen" at bounding box center [743, 337] width 381 height 17
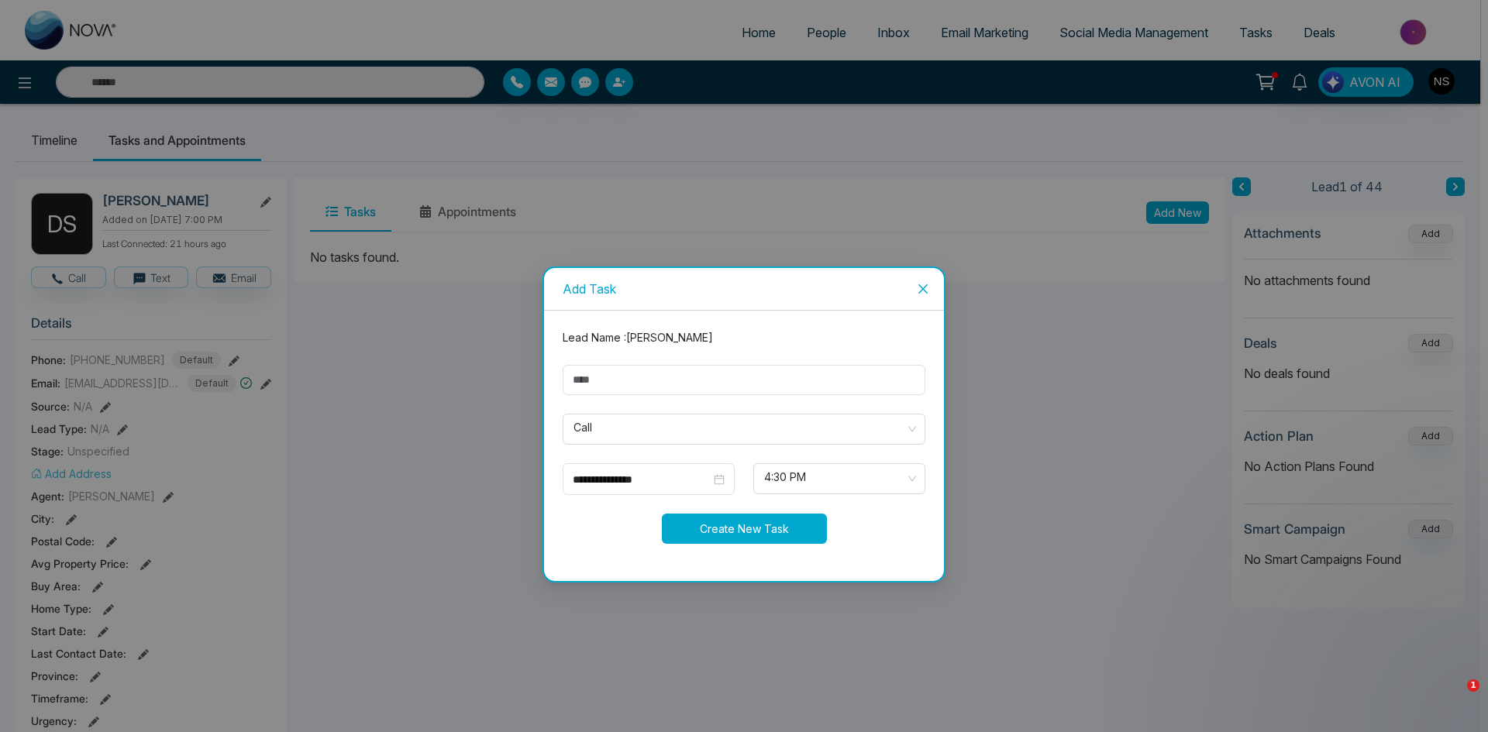
click at [740, 539] on button "Create New Task" at bounding box center [744, 529] width 165 height 30
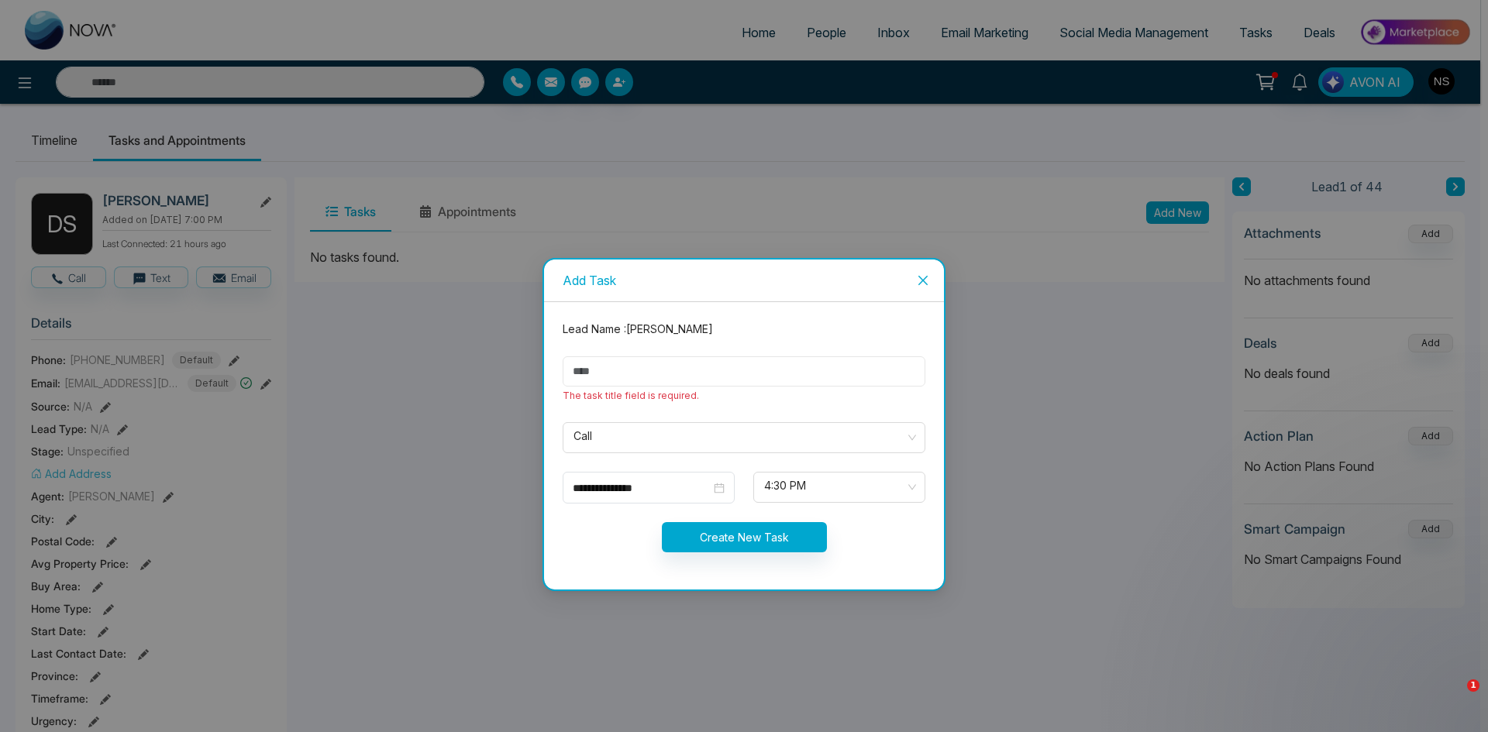
click at [676, 369] on input "text" at bounding box center [744, 371] width 363 height 30
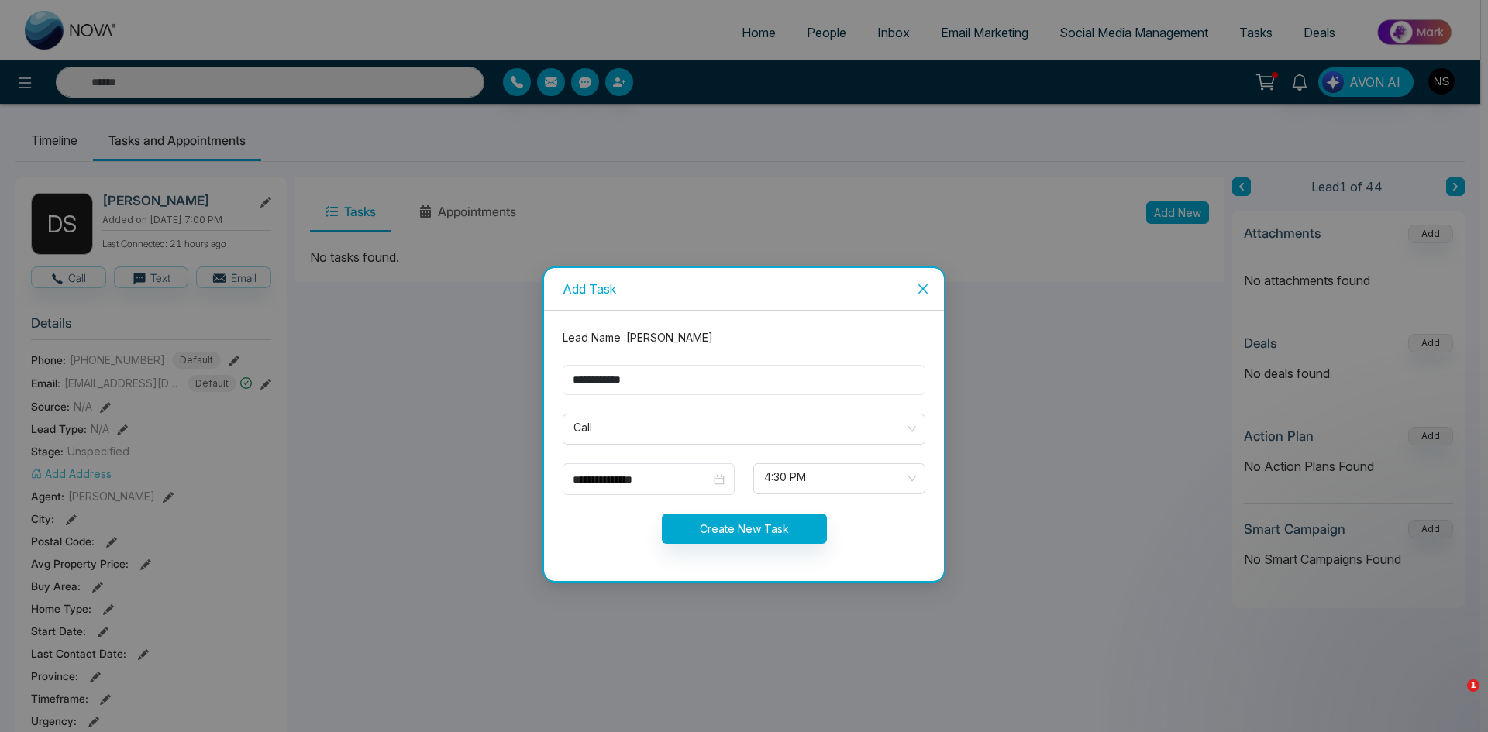
type input "**********"
click at [742, 528] on button "Create New Task" at bounding box center [744, 529] width 165 height 30
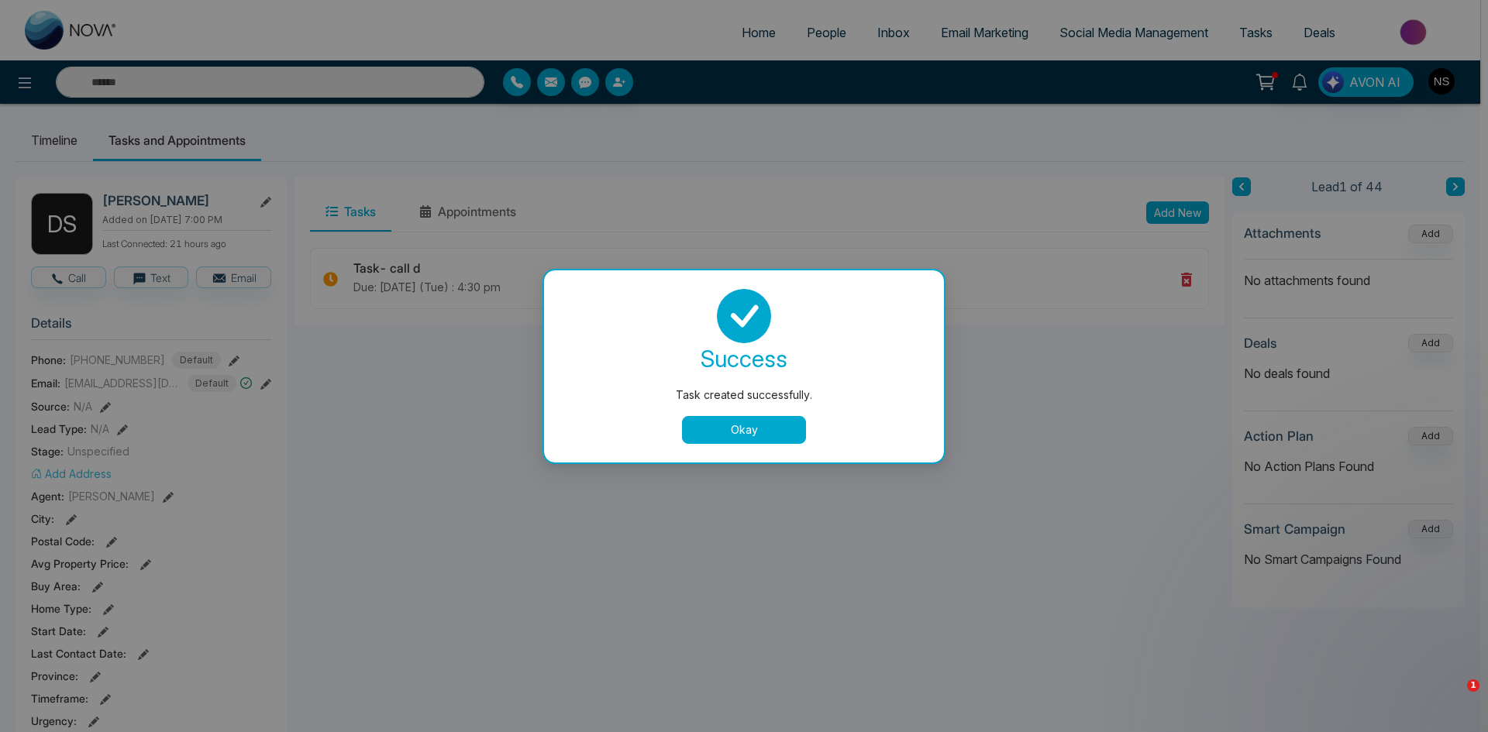
click at [738, 436] on button "Okay" at bounding box center [744, 430] width 124 height 28
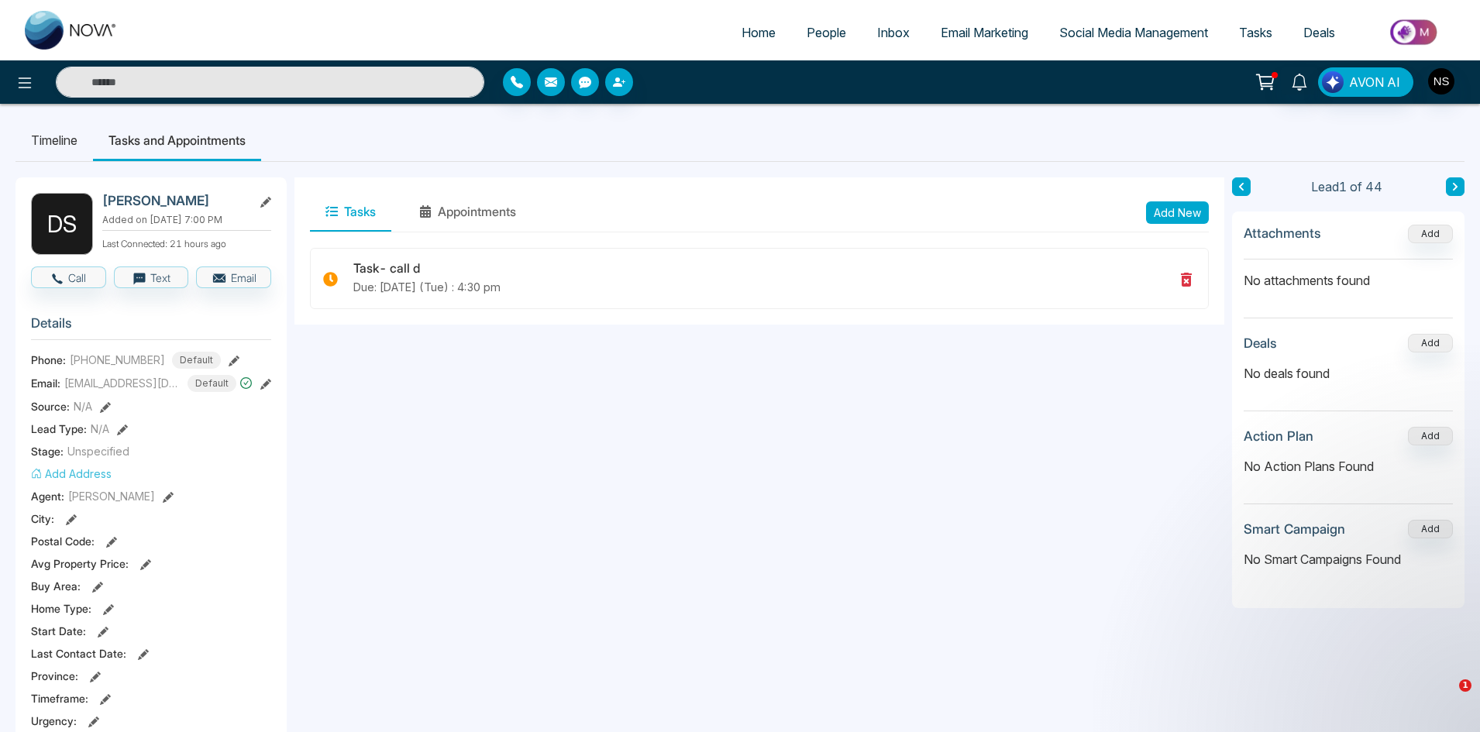
click at [709, 481] on div "Tasks Appointments Add New Task- call d Due: Aug-26-2025 (Tue) : 4:30 pm" at bounding box center [759, 715] width 930 height 1076
click at [834, 497] on div "Tasks Appointments Add New Task- call d Due: Aug-26-2025 (Tue) : 4:30 pm" at bounding box center [759, 715] width 930 height 1076
click at [780, 473] on div "Tasks Appointments Add New Task- call d Due: Aug-26-2025 (Tue) : 4:30 pm" at bounding box center [759, 715] width 930 height 1076
click at [1420, 532] on button "Add" at bounding box center [1430, 529] width 45 height 19
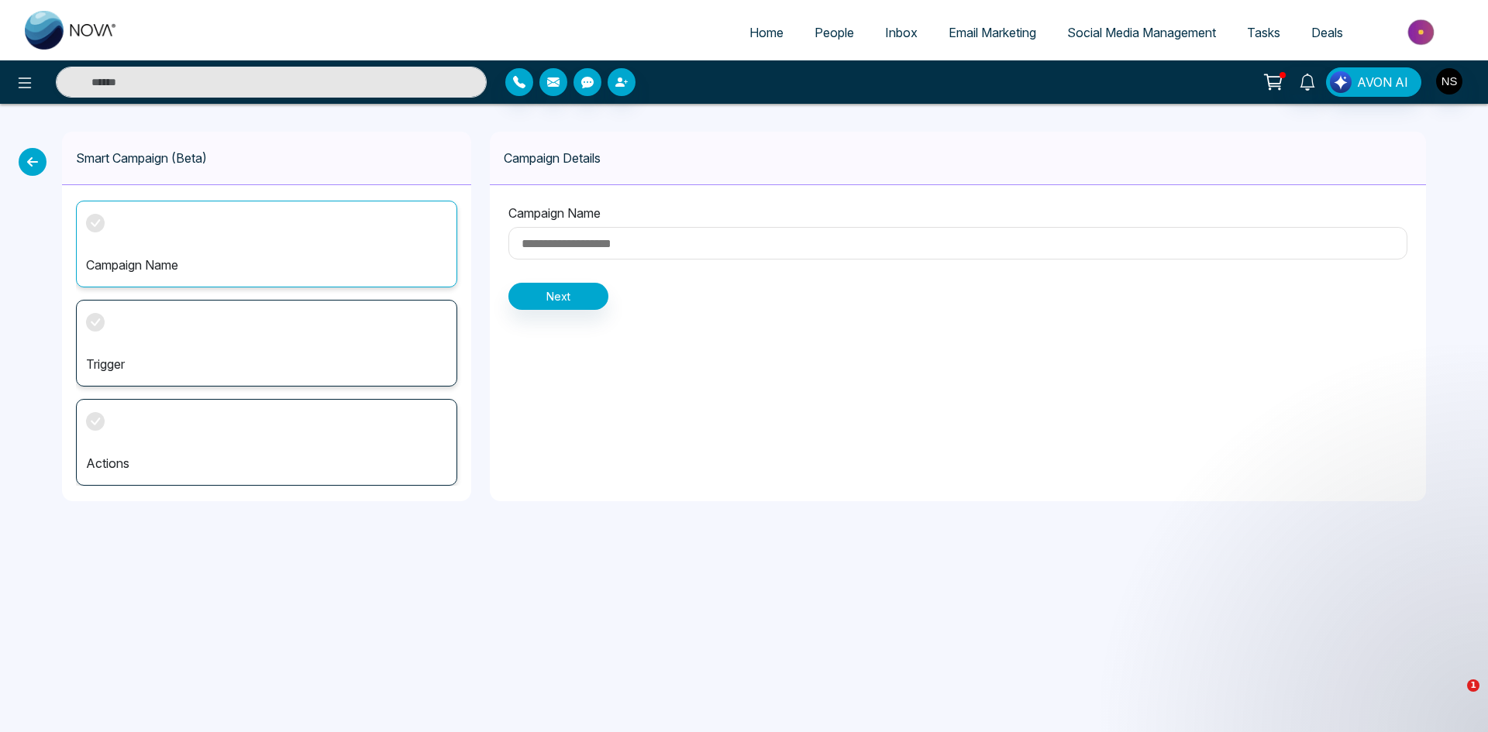
click at [571, 245] on input at bounding box center [957, 243] width 899 height 33
type input "**********"
click at [561, 299] on button "Next" at bounding box center [558, 296] width 100 height 27
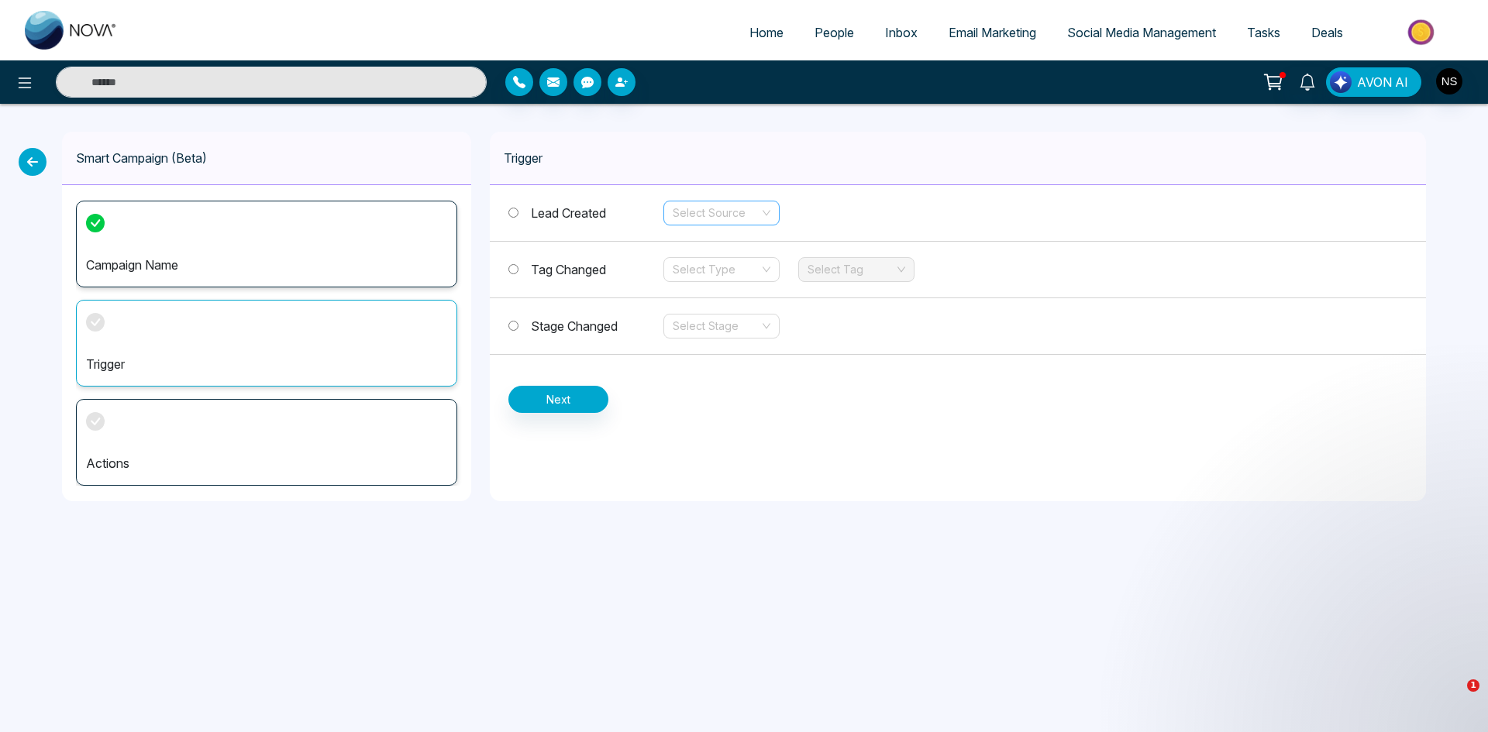
click at [756, 219] on input "search" at bounding box center [716, 212] width 87 height 23
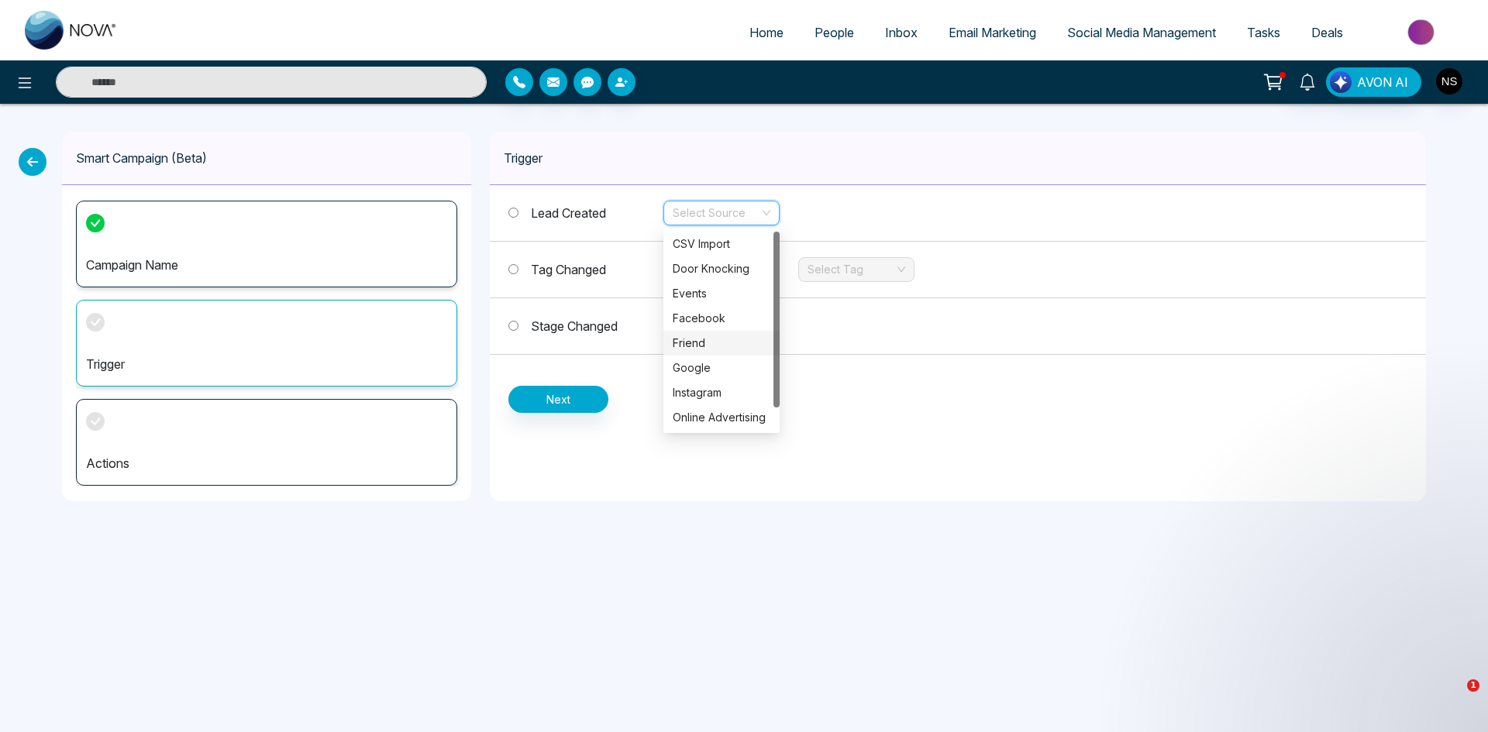
click at [722, 338] on div "Friend" at bounding box center [722, 343] width 98 height 17
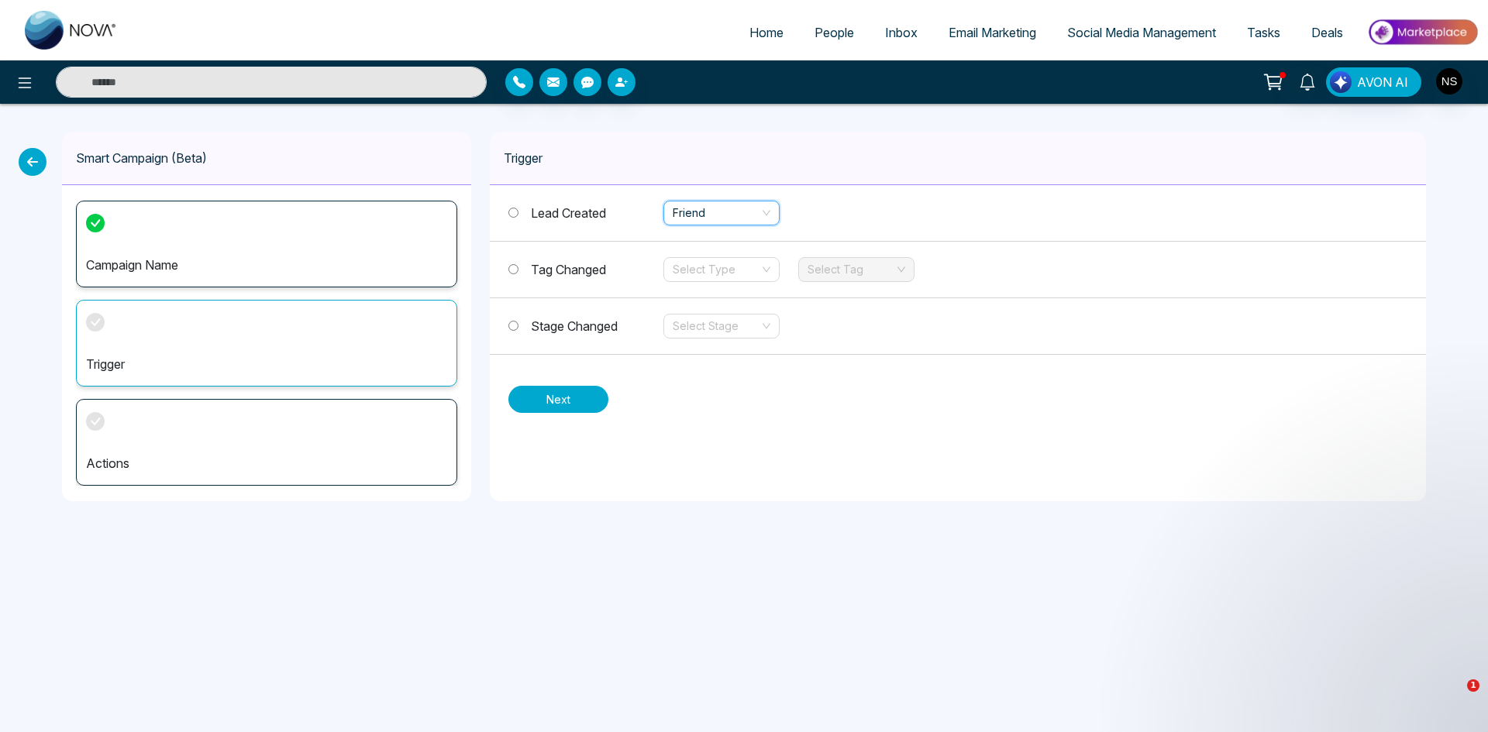
click at [552, 411] on button "Next" at bounding box center [558, 399] width 100 height 27
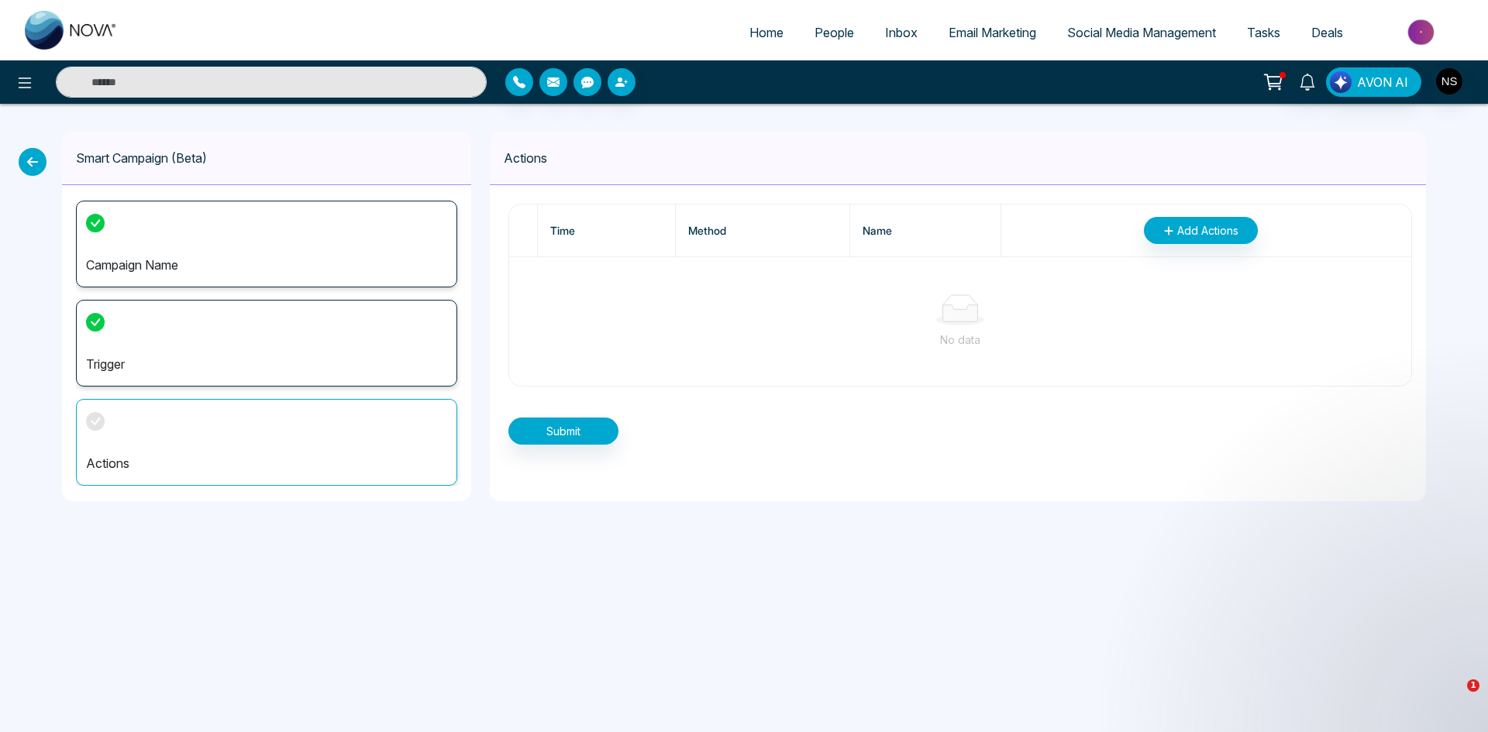
click at [903, 483] on div "Actions Time Method Name Add Actions No data Submit" at bounding box center [958, 317] width 936 height 370
click at [1200, 229] on span "Add Actions" at bounding box center [1207, 230] width 61 height 16
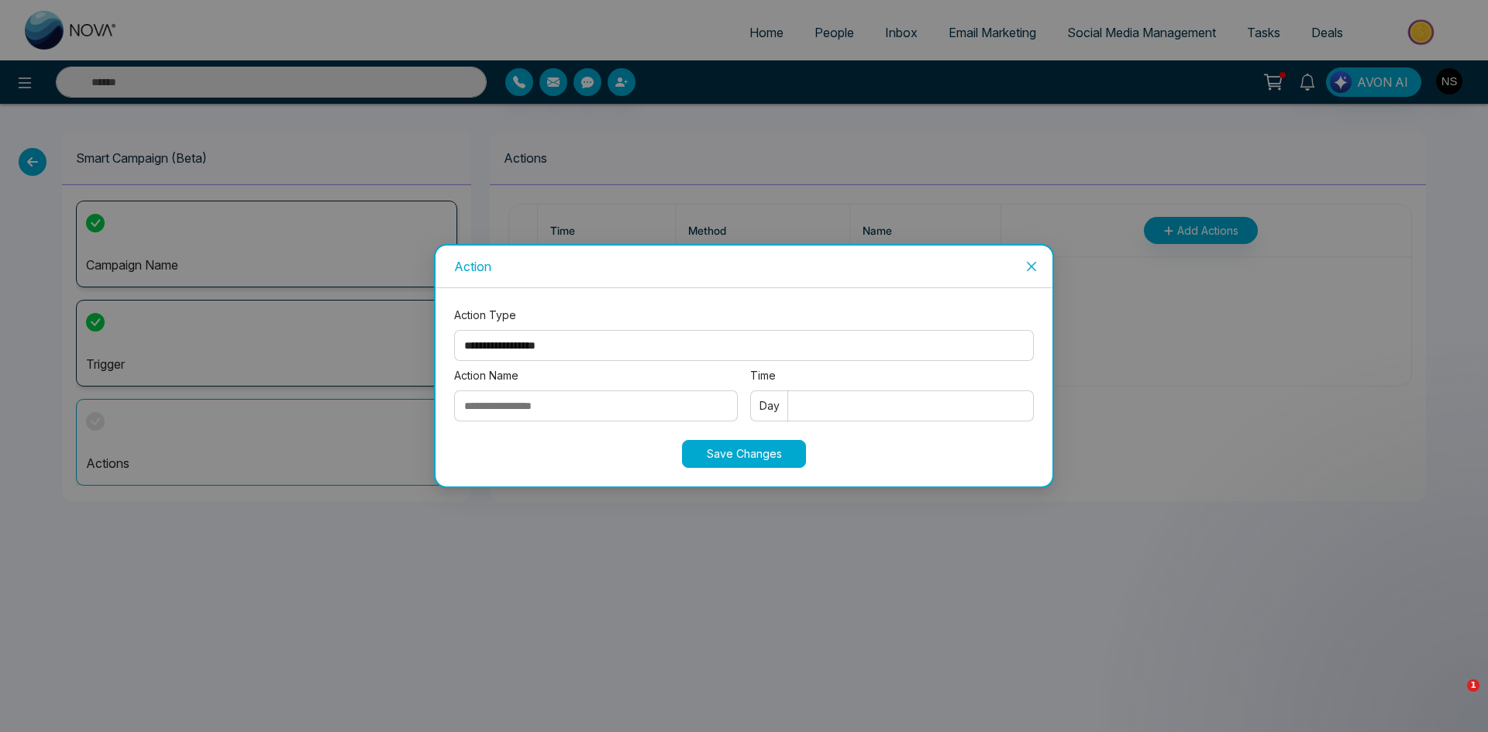
click at [731, 550] on div "**********" at bounding box center [744, 366] width 1488 height 732
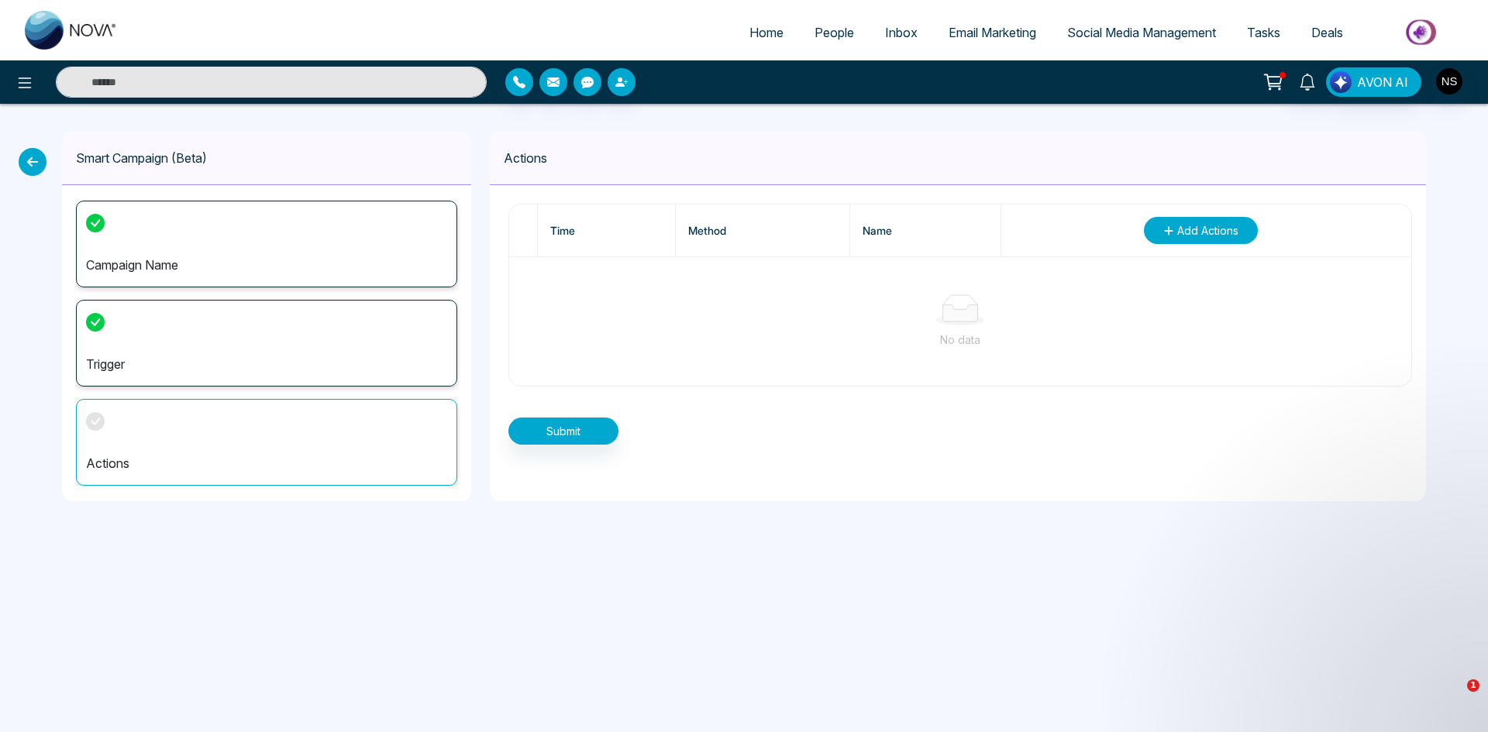
click at [1193, 235] on span "Add Actions" at bounding box center [1207, 230] width 61 height 16
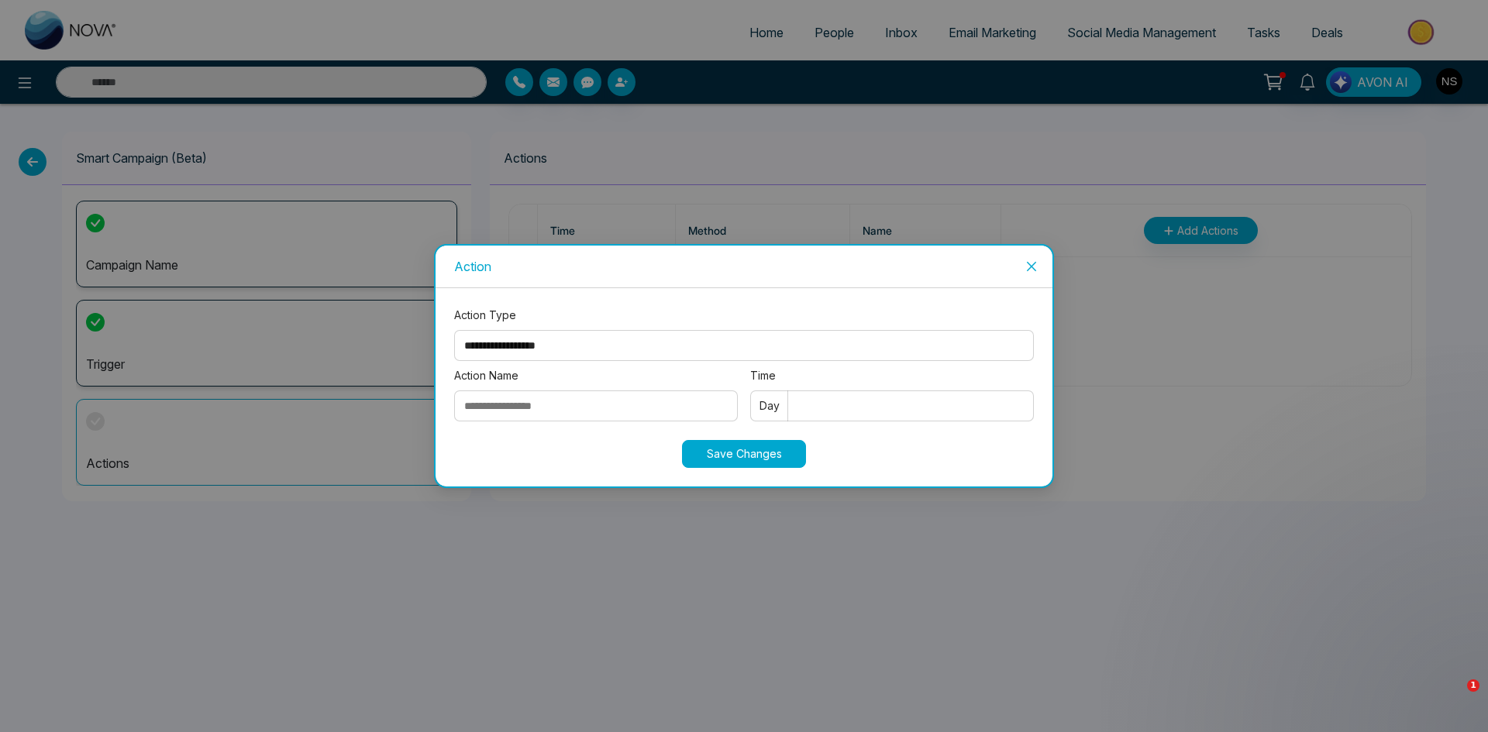
click at [662, 332] on select "**********" at bounding box center [744, 345] width 580 height 31
select select "*****"
click at [454, 330] on select "**********" at bounding box center [744, 345] width 580 height 31
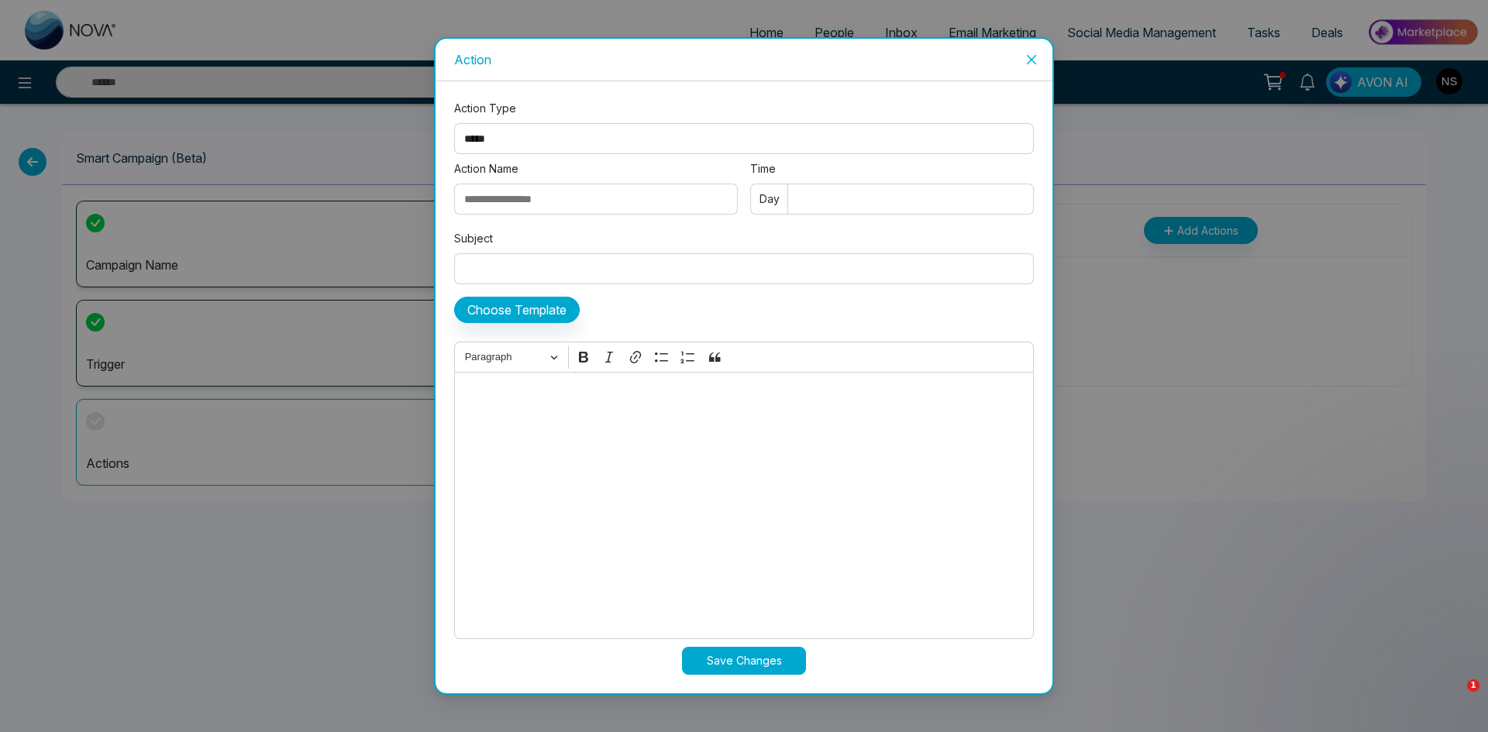
click at [559, 203] on input "Action Name" at bounding box center [596, 199] width 284 height 31
click at [97, 570] on div "**********" at bounding box center [744, 366] width 1488 height 732
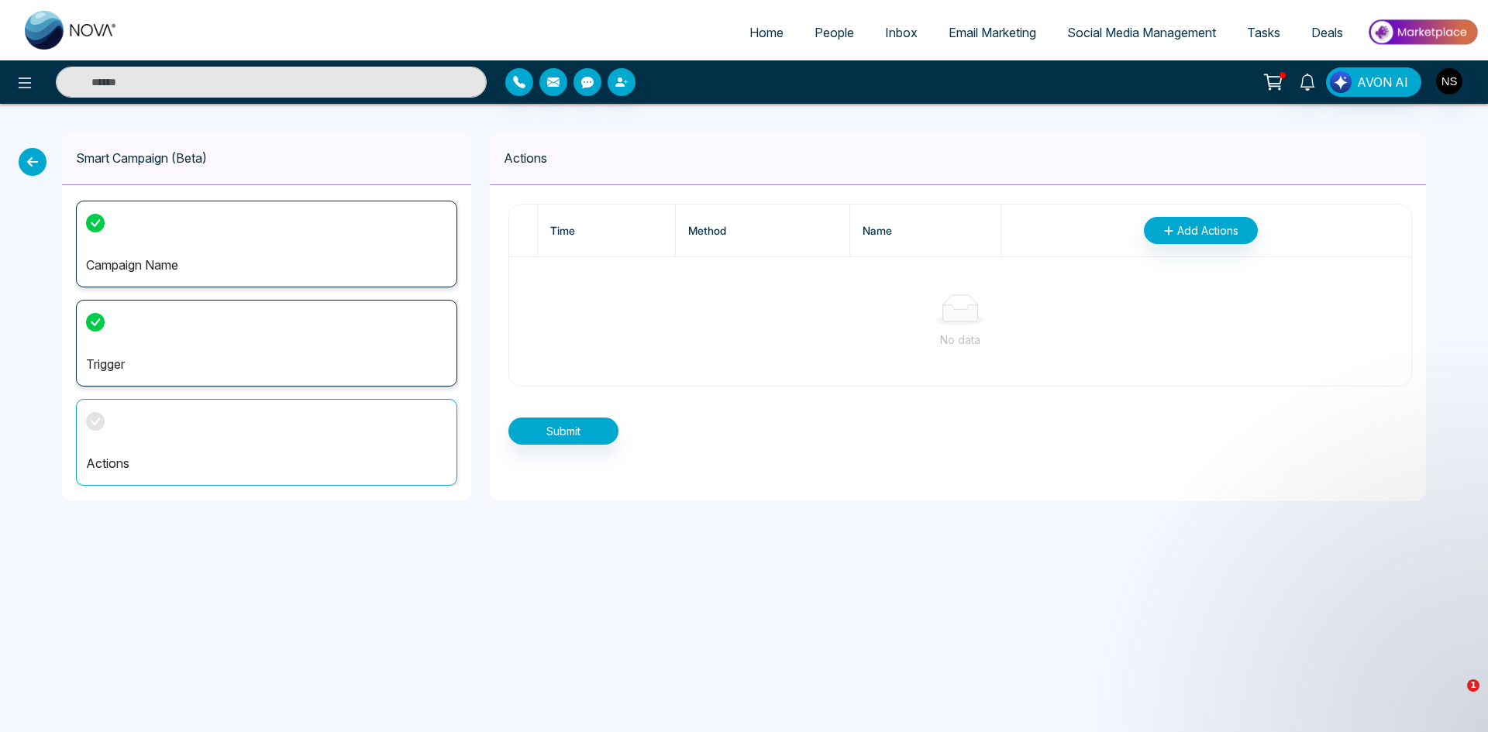
click at [33, 159] on icon at bounding box center [33, 162] width 28 height 28
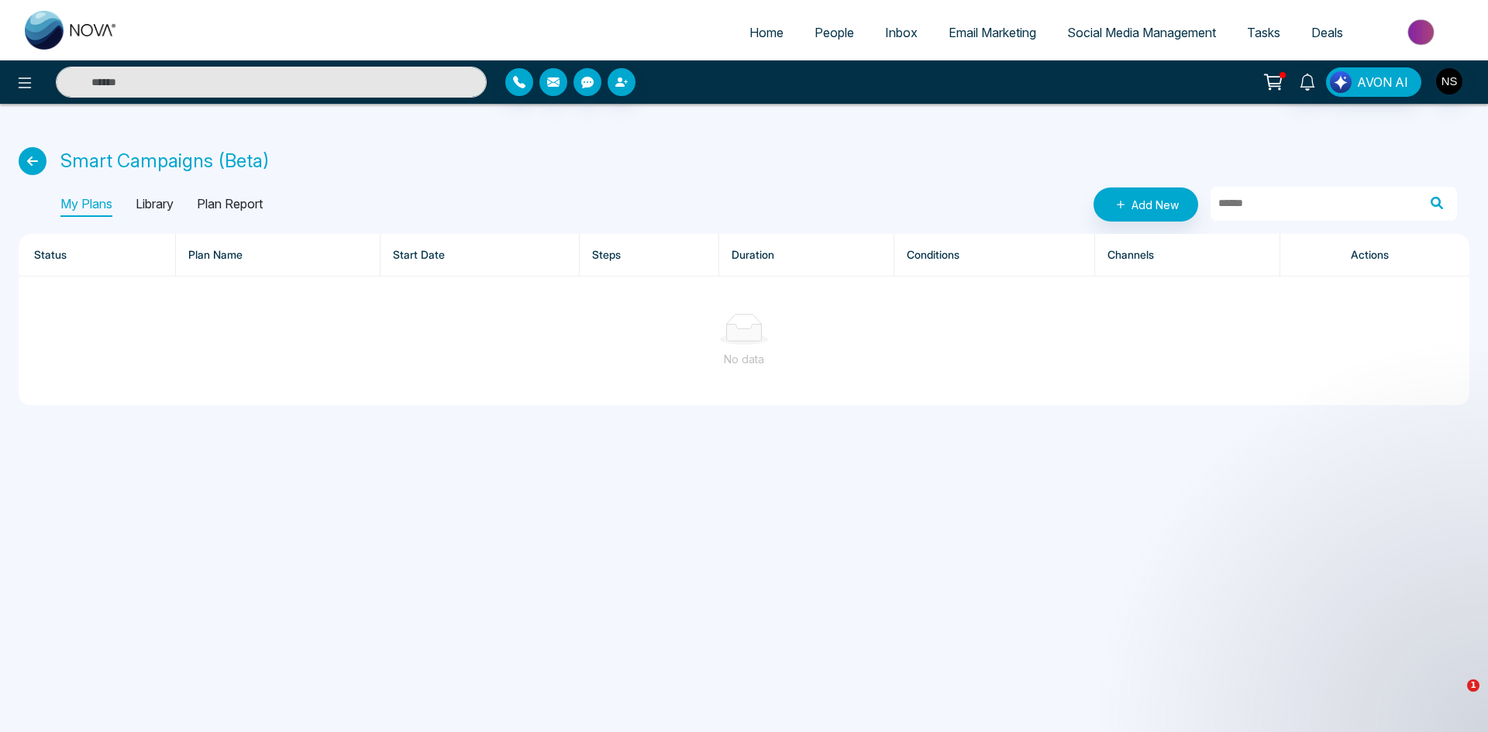
click at [1138, 30] on span "Social Media Management" at bounding box center [1141, 32] width 149 height 15
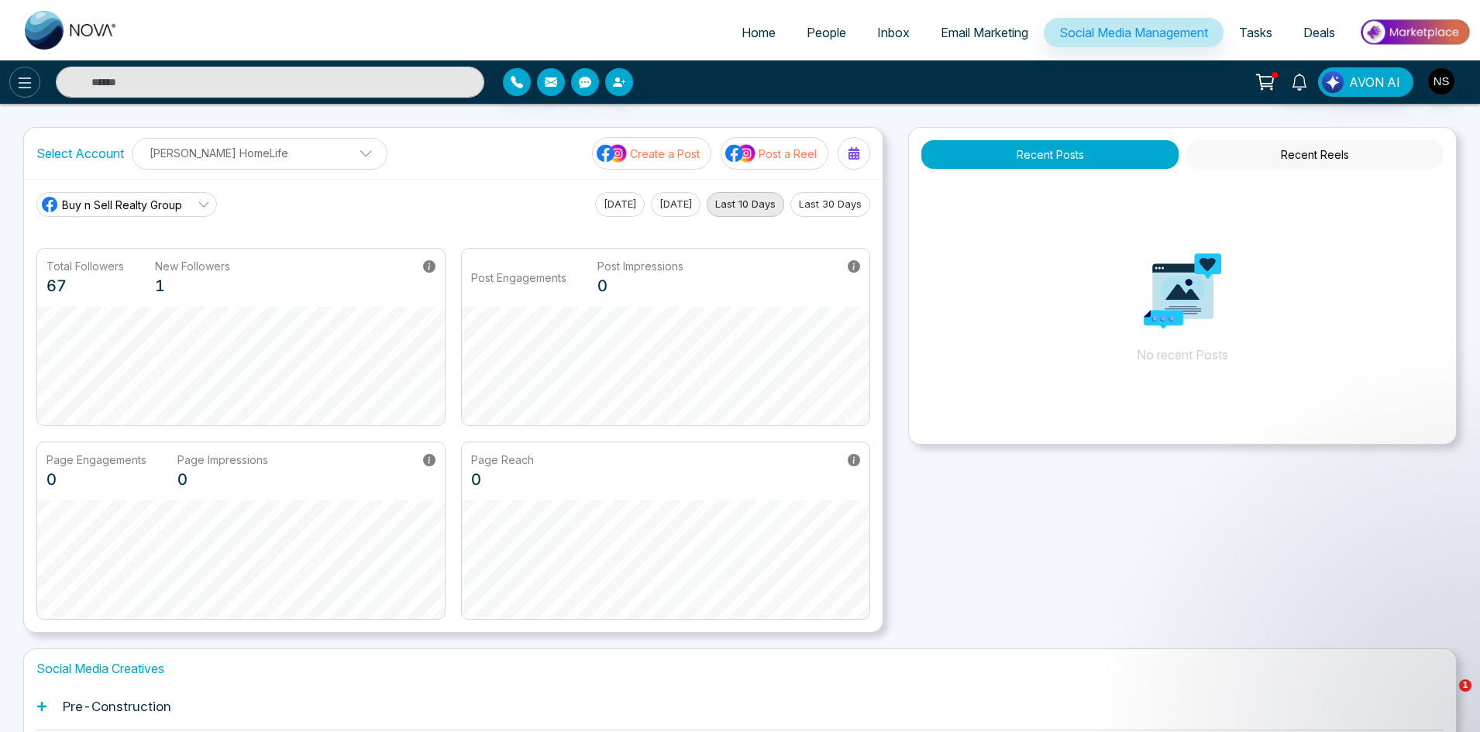
click at [30, 75] on icon at bounding box center [24, 83] width 19 height 19
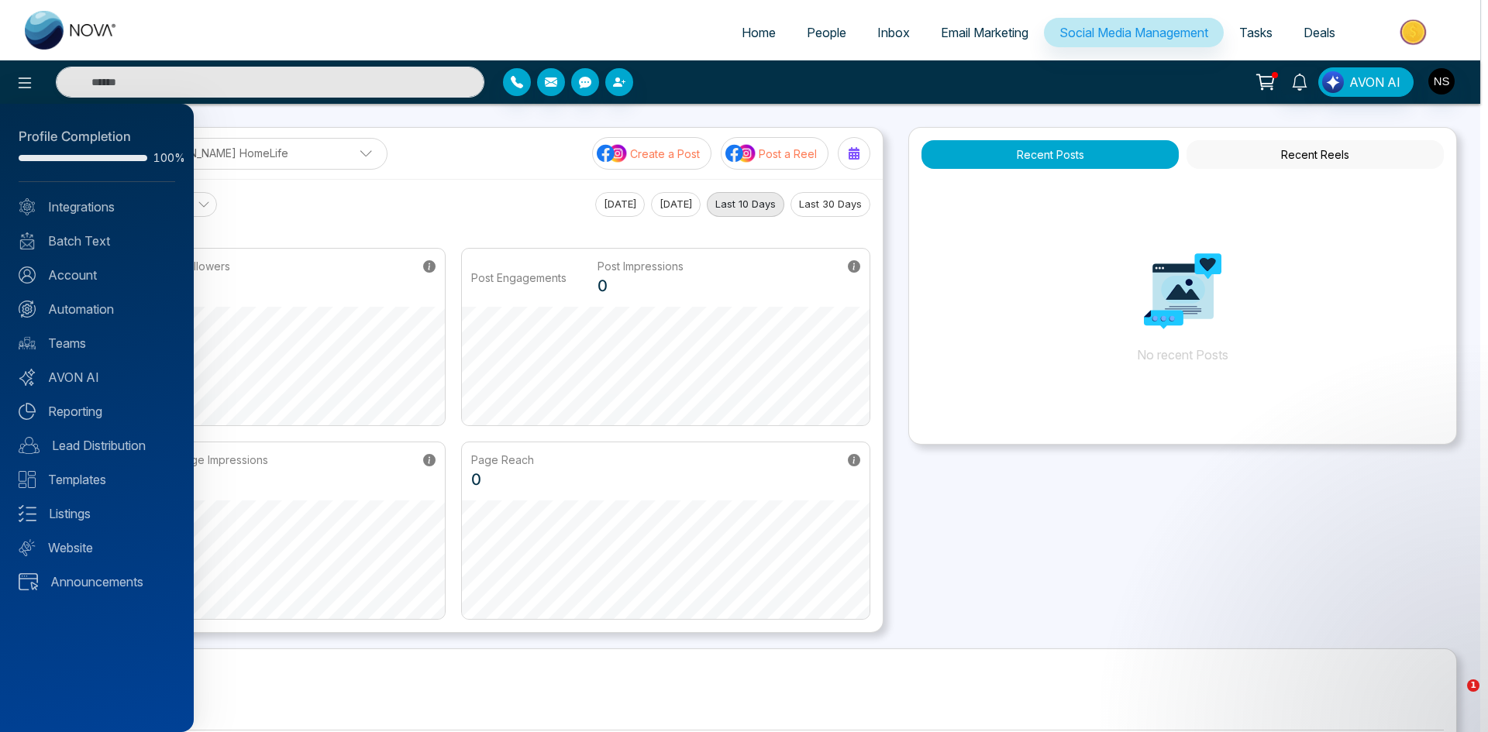
click at [1156, 302] on div at bounding box center [744, 366] width 1488 height 732
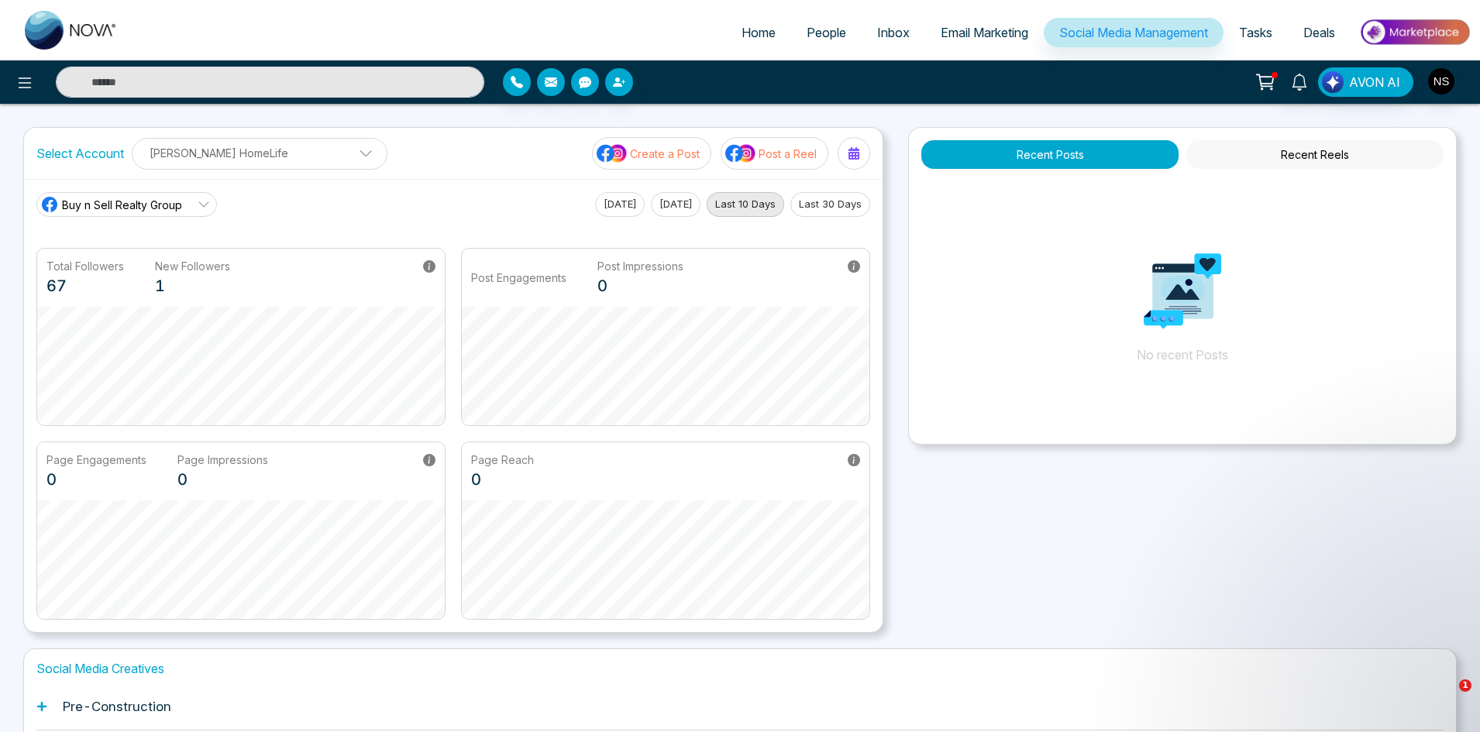
click at [360, 186] on div "Buy n Sell Realty Group Today Yesterday Last 10 Days Last 30 Days Total Followe…" at bounding box center [453, 405] width 859 height 453
click at [682, 149] on p "Create a Post" at bounding box center [665, 154] width 70 height 16
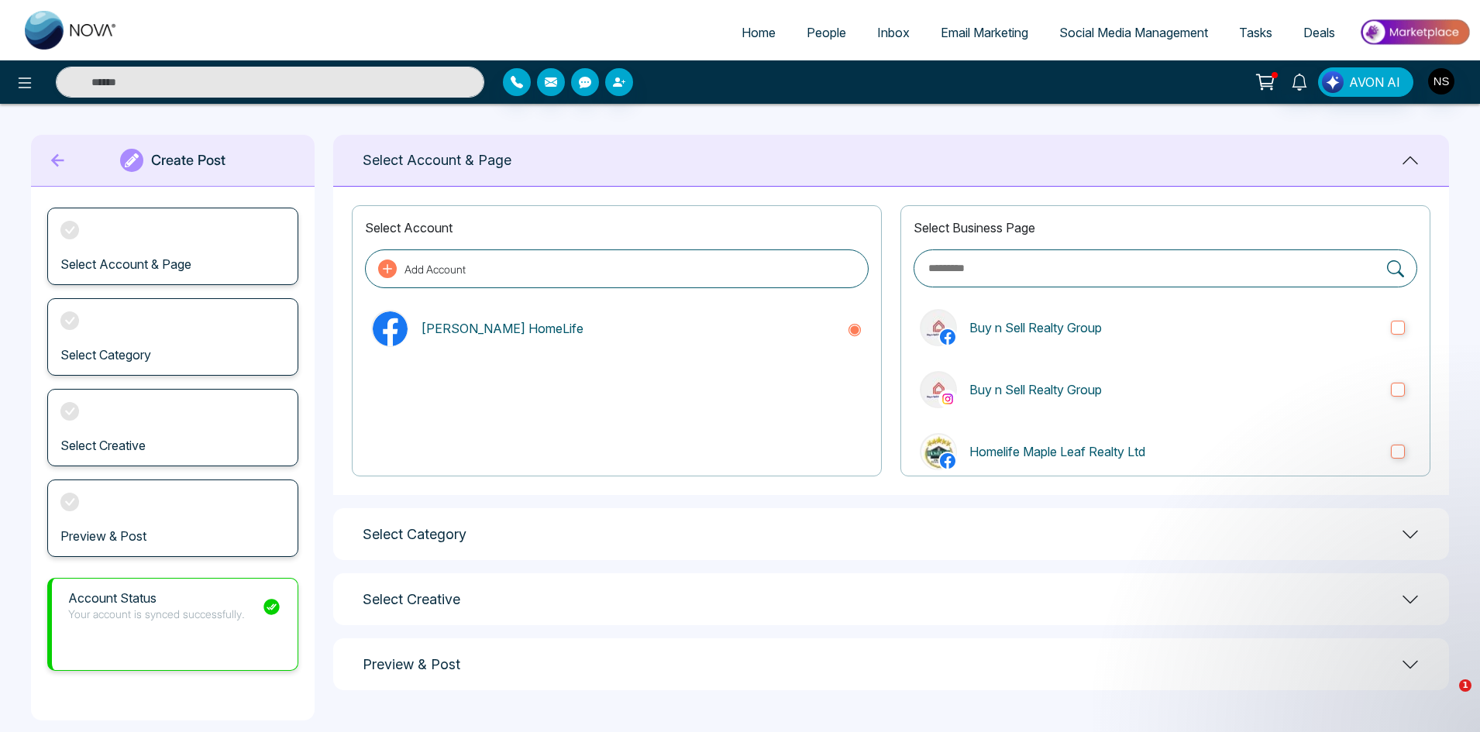
click at [669, 438] on div at bounding box center [617, 415] width 504 height 98
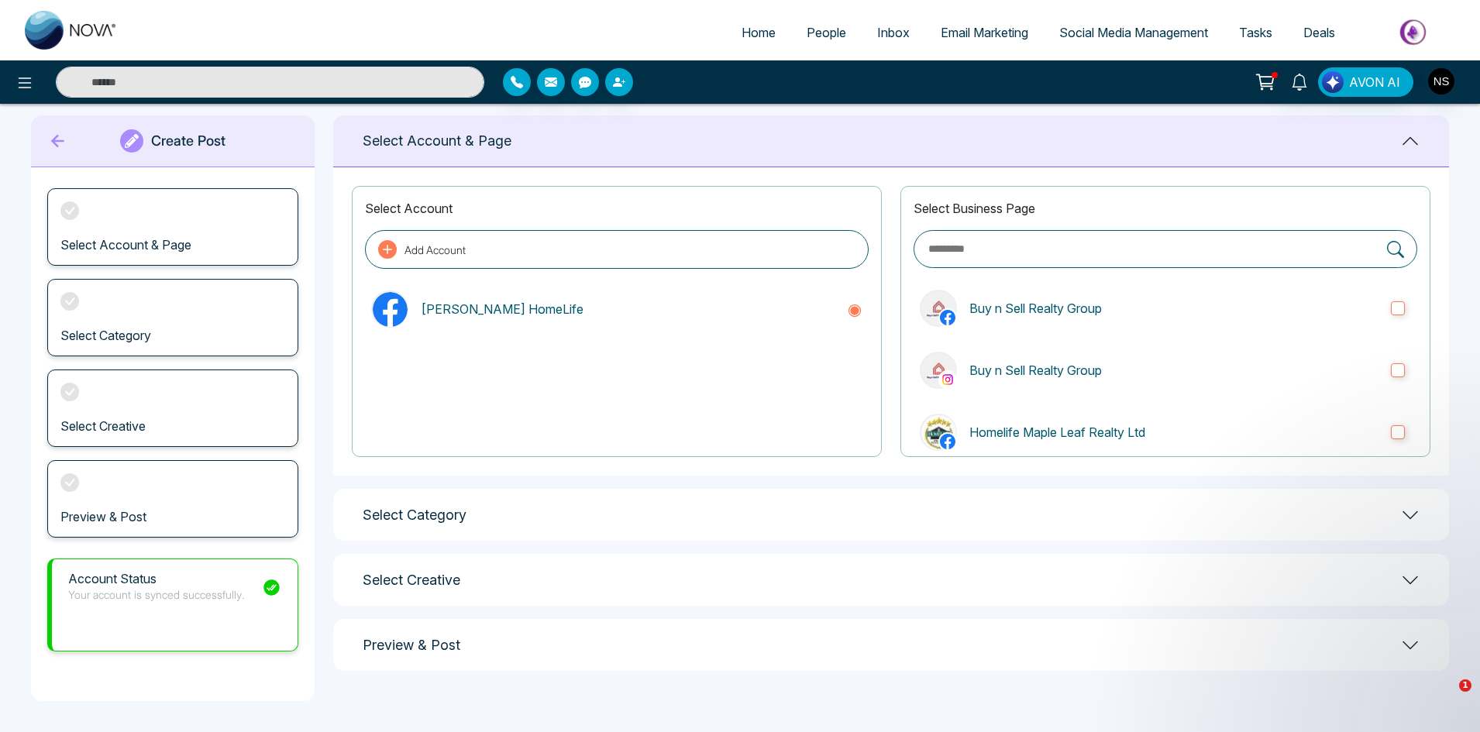
click at [136, 219] on div "Select Account & Page" at bounding box center [172, 226] width 251 height 77
click at [62, 214] on icon at bounding box center [69, 210] width 19 height 19
click at [511, 517] on div "Select Category" at bounding box center [891, 515] width 1116 height 52
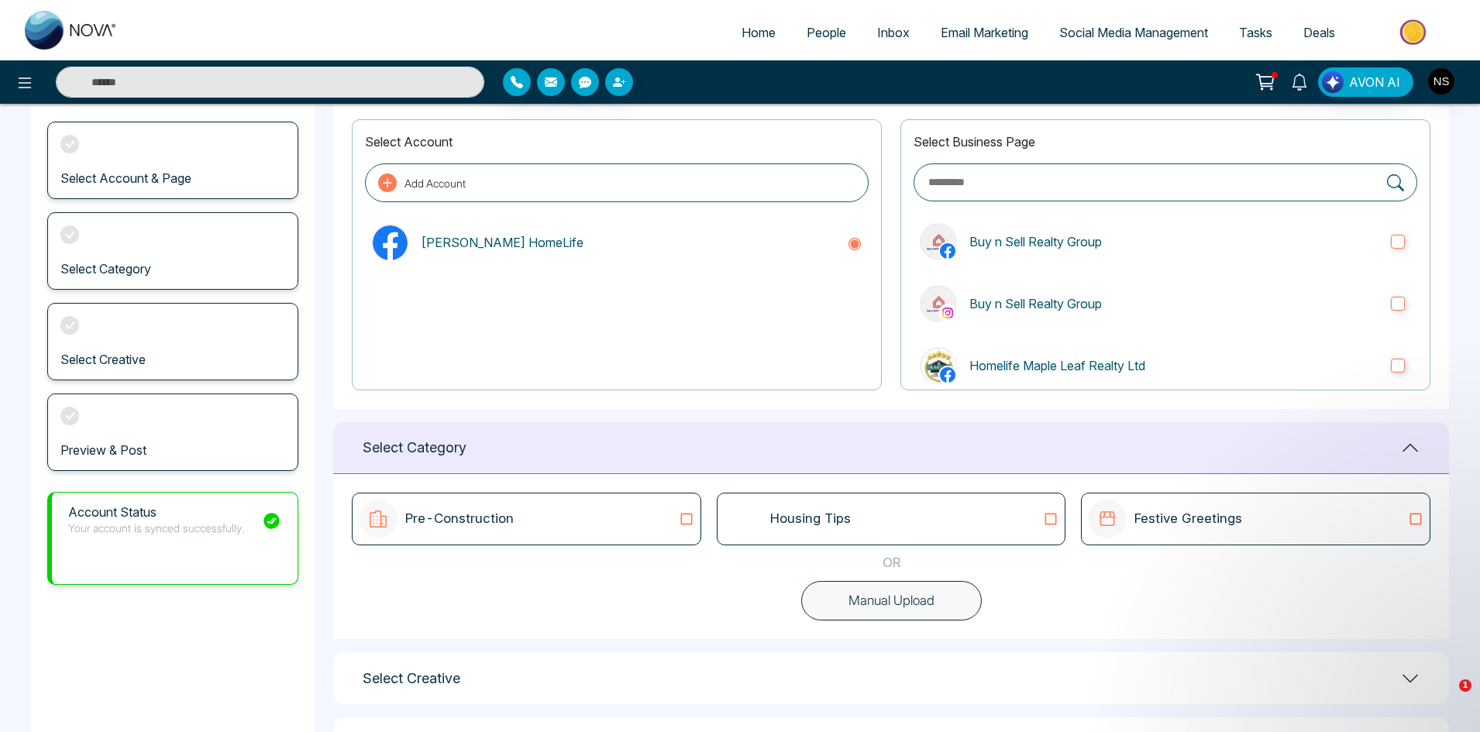
scroll to position [0, 0]
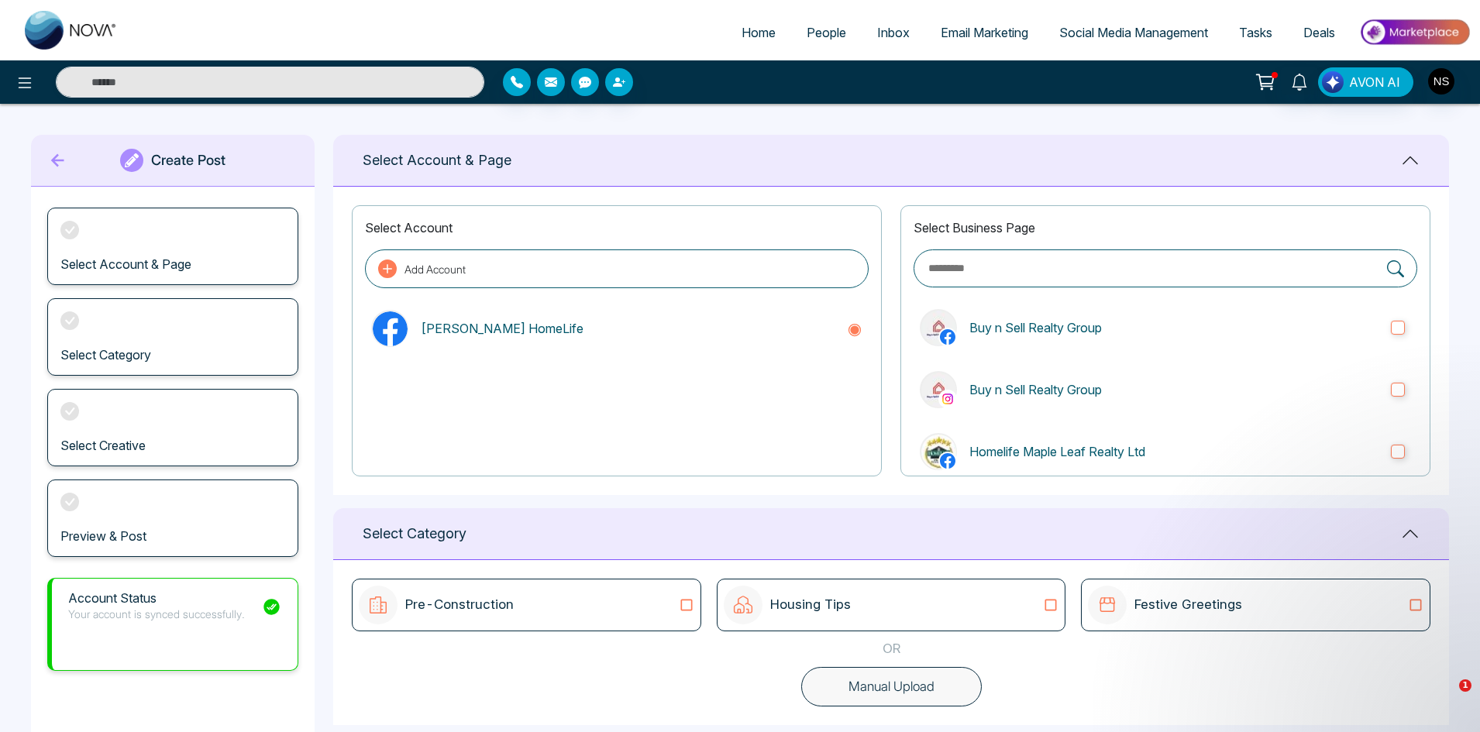
click at [991, 108] on main "**********" at bounding box center [740, 495] width 1480 height 783
click at [136, 511] on div "Preview & Post" at bounding box center [172, 518] width 251 height 77
click at [60, 153] on icon at bounding box center [57, 160] width 23 height 31
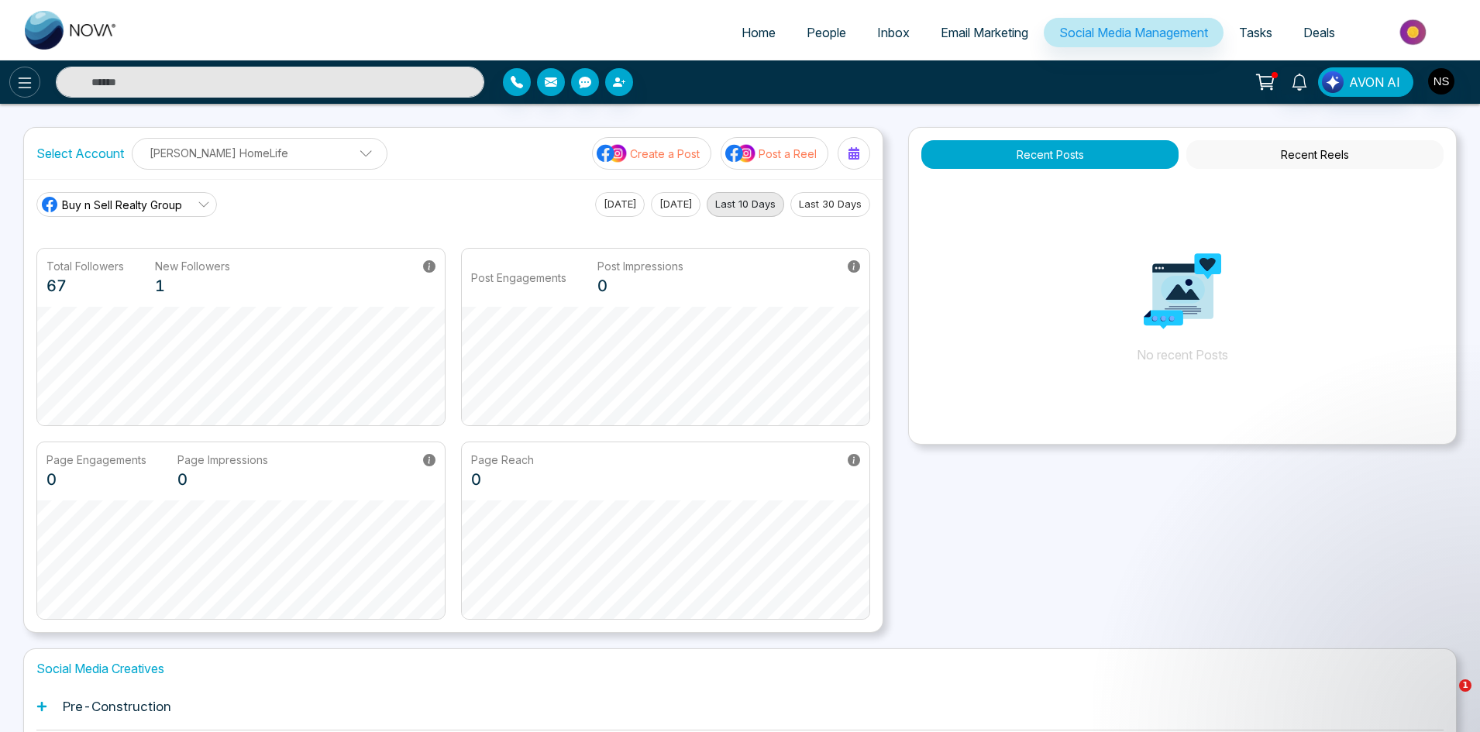
click at [29, 78] on icon at bounding box center [25, 82] width 13 height 11
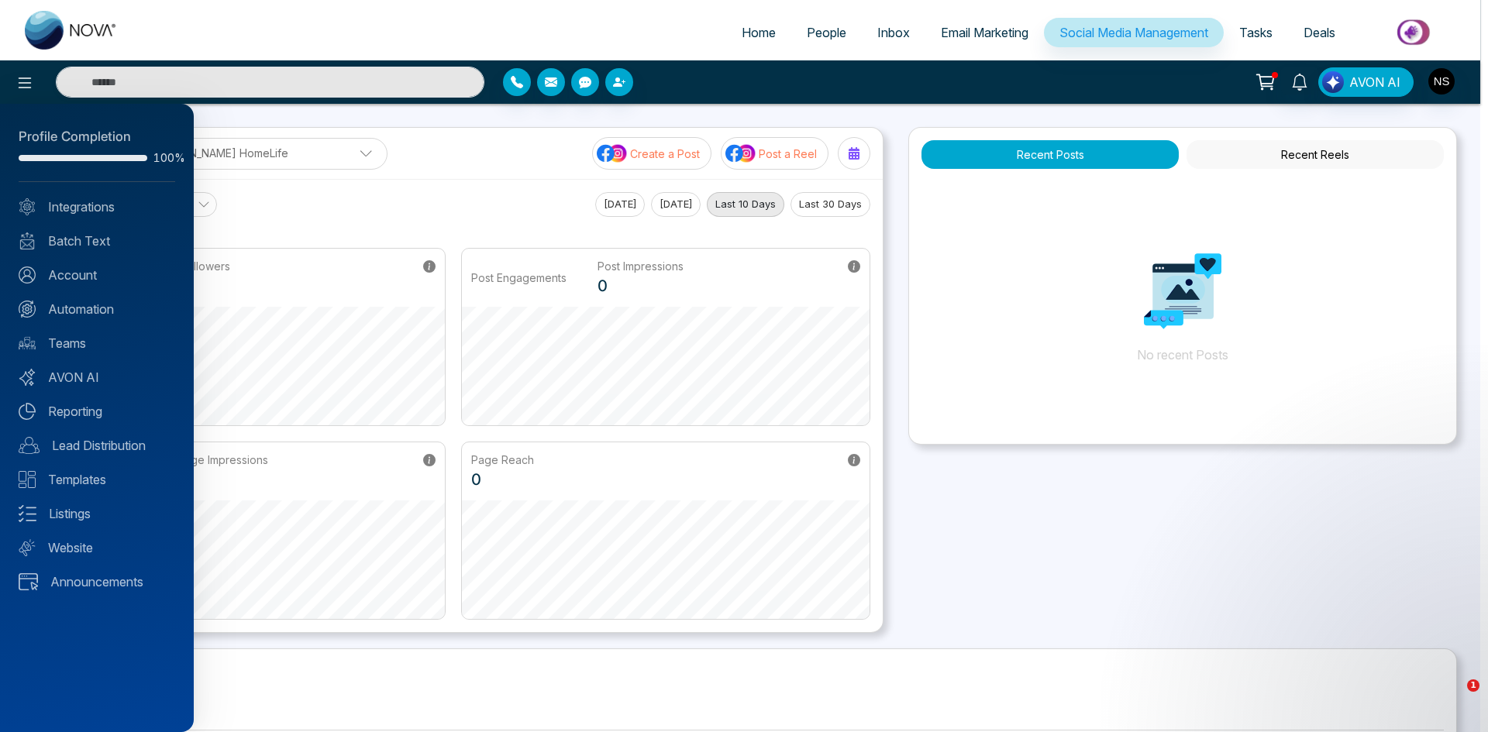
click at [819, 93] on div at bounding box center [744, 366] width 1488 height 732
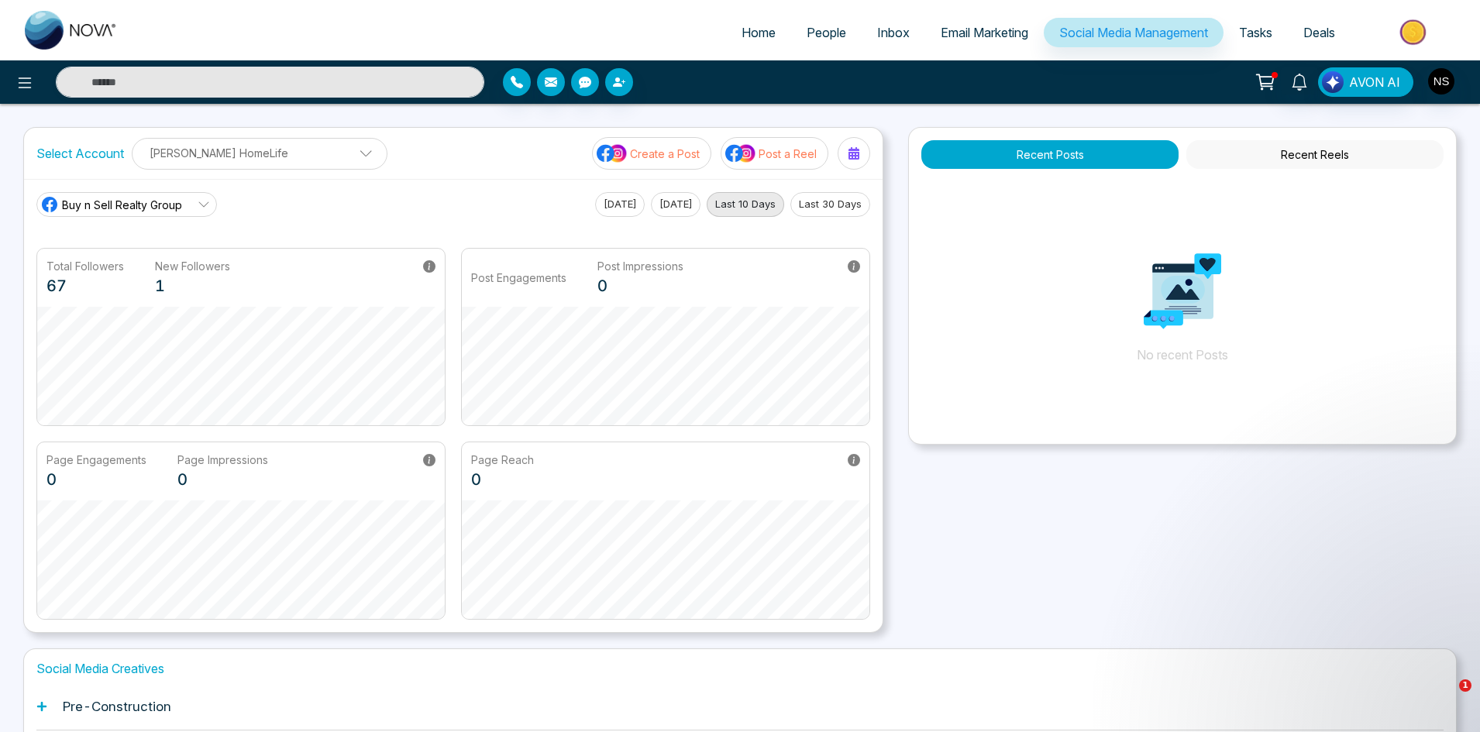
click at [748, 33] on span "Home" at bounding box center [759, 32] width 34 height 15
select select "*"
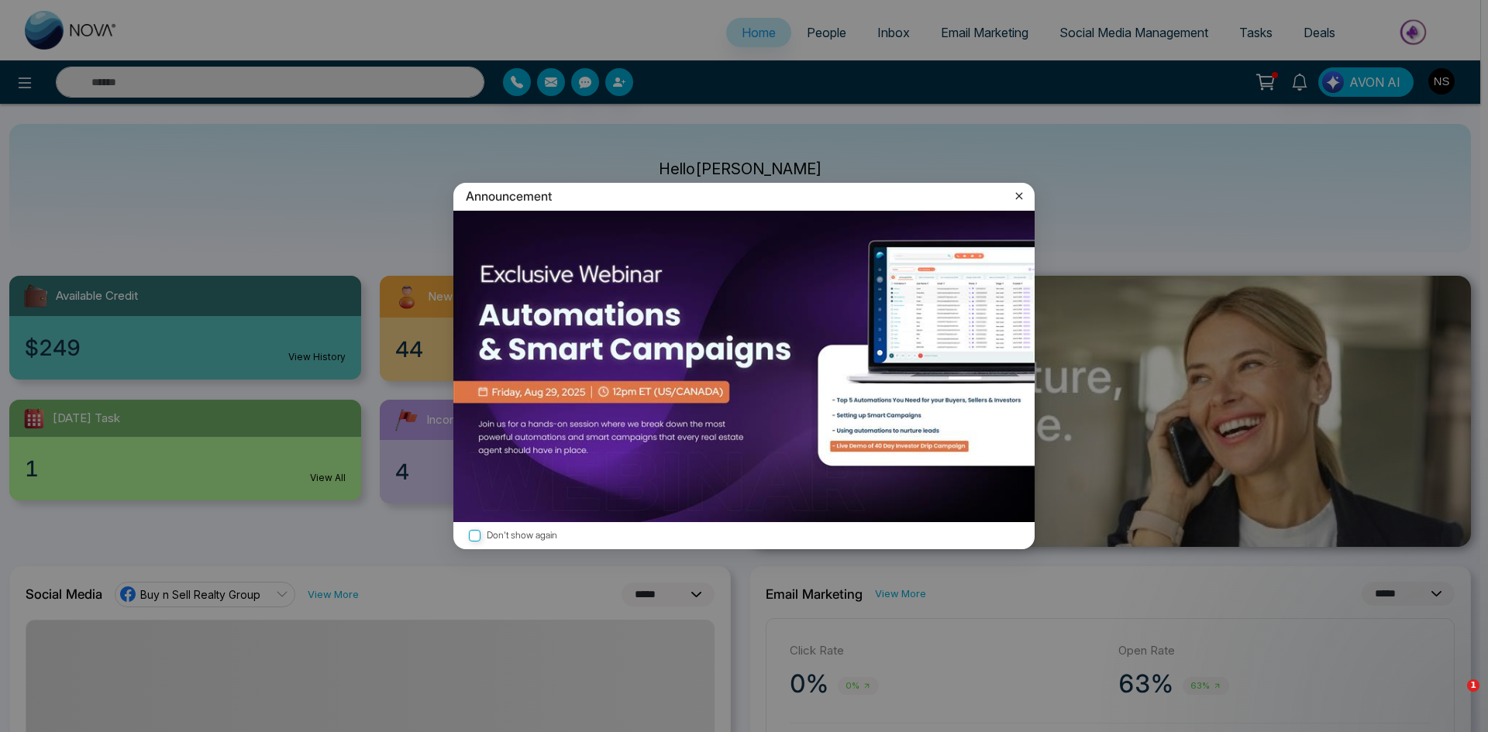
click at [1019, 185] on div "Announcement" at bounding box center [743, 196] width 581 height 27
click at [1019, 190] on icon at bounding box center [1018, 195] width 15 height 15
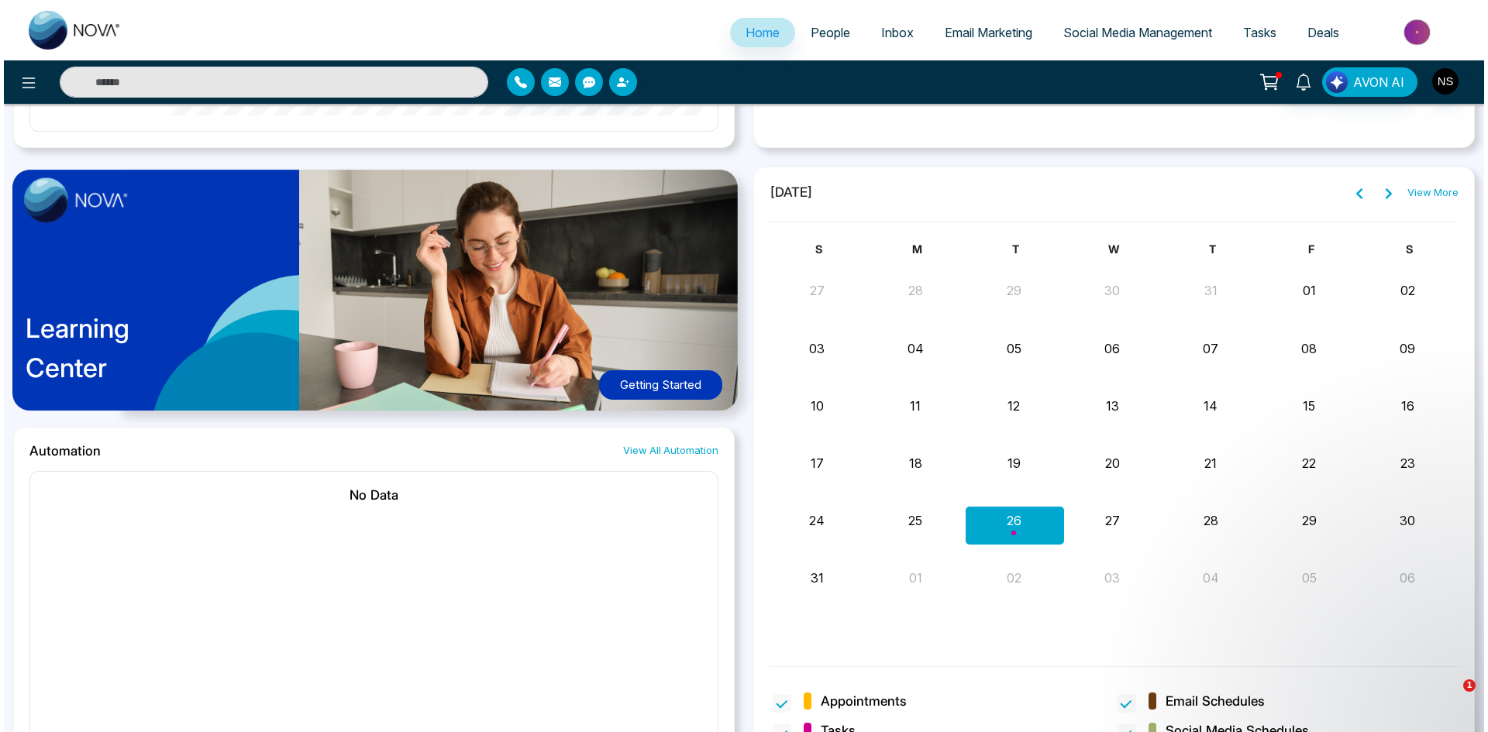
scroll to position [1175, 0]
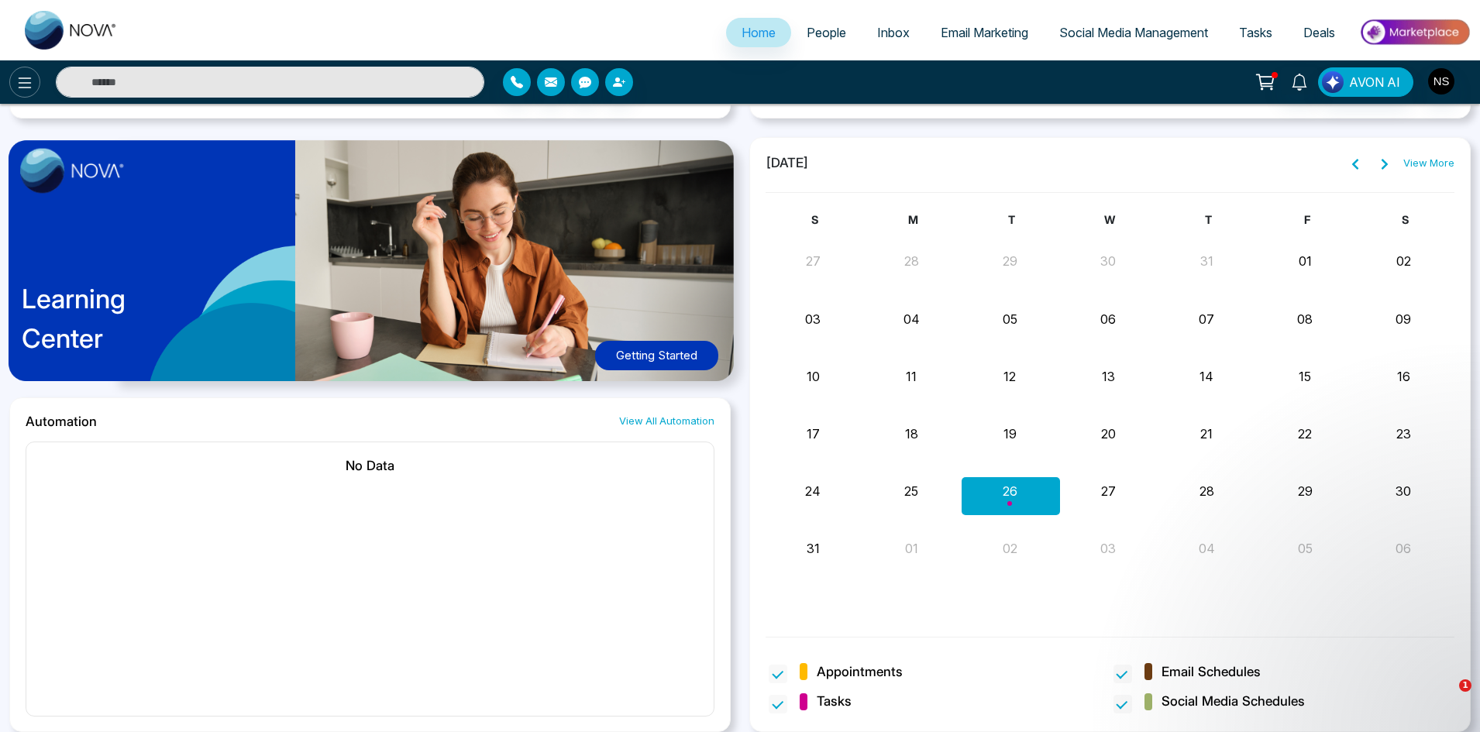
click at [31, 88] on icon at bounding box center [25, 82] width 13 height 11
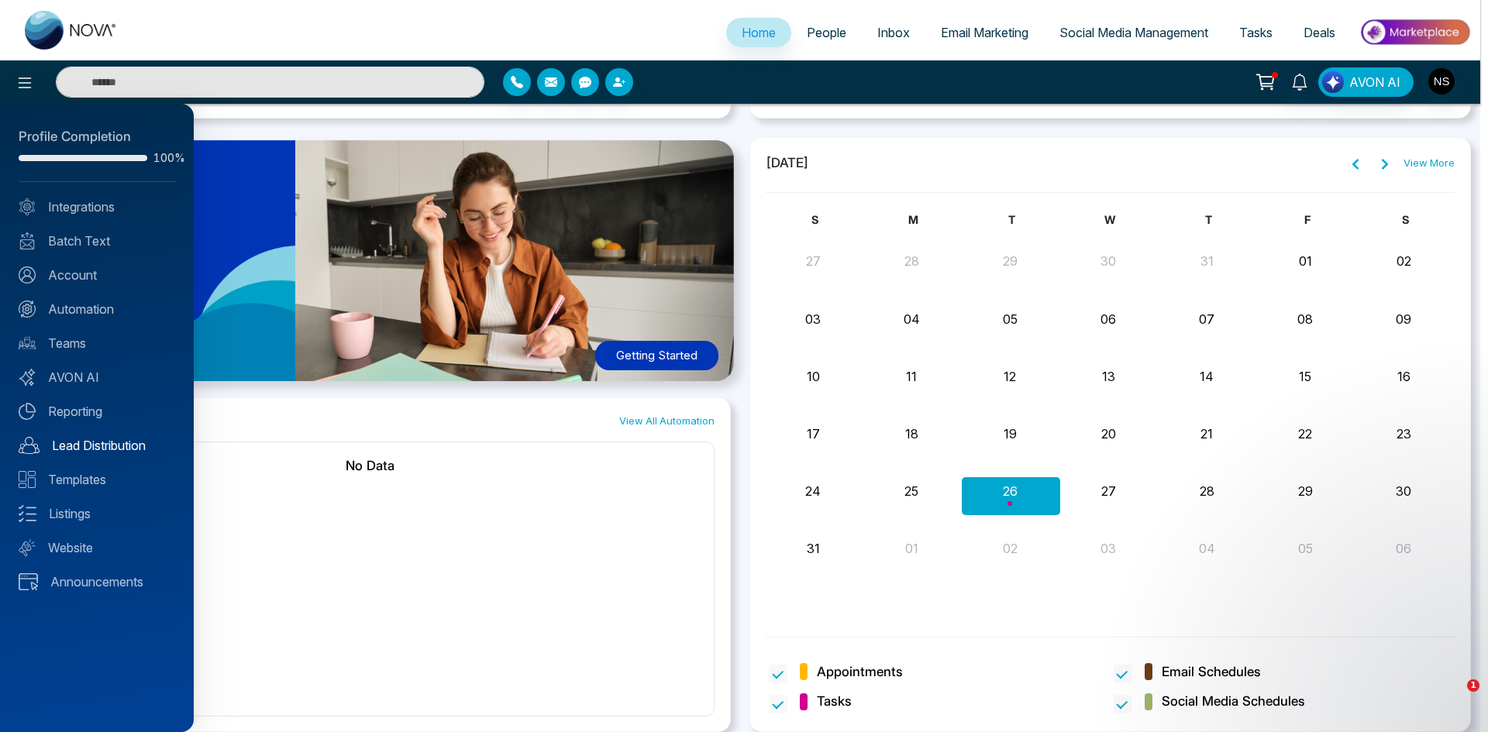
click at [82, 445] on link "Lead Distribution" at bounding box center [97, 445] width 157 height 19
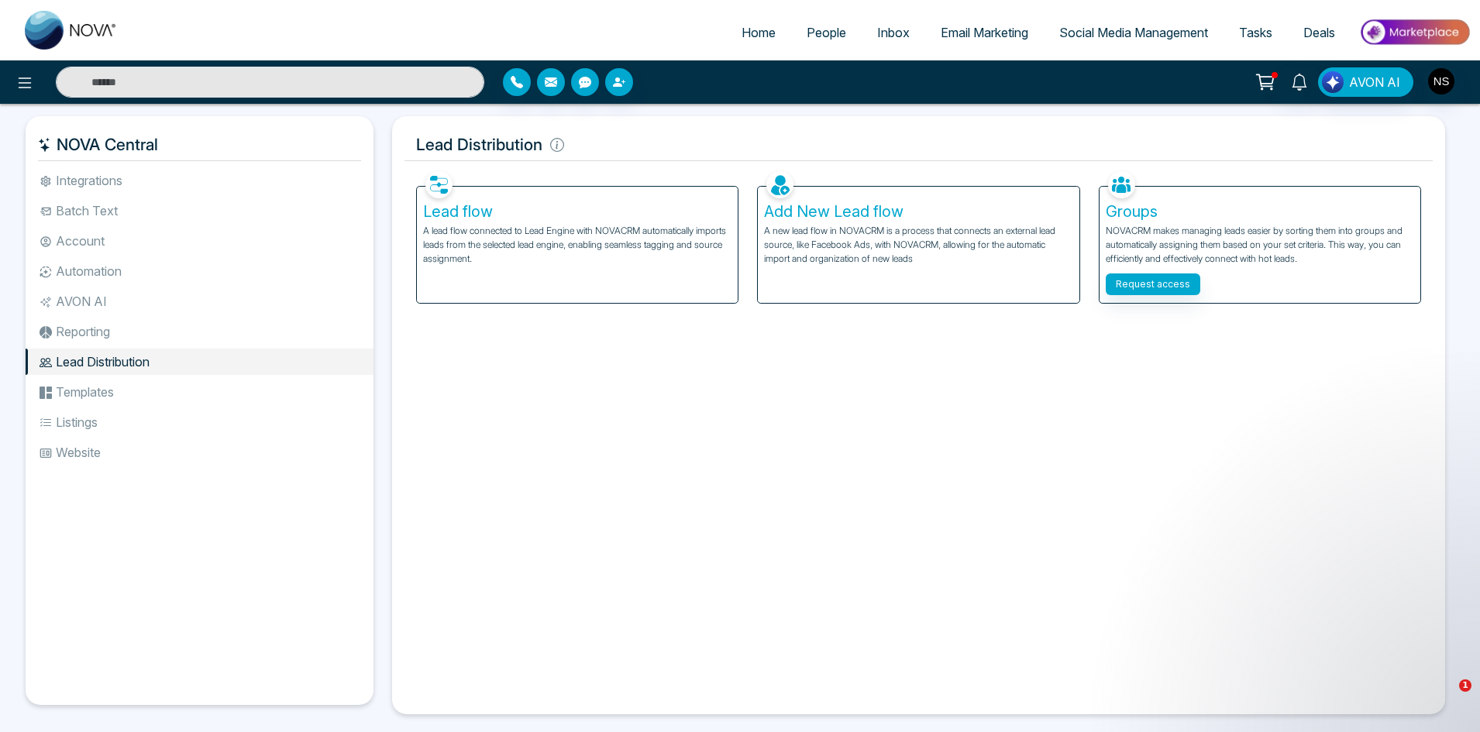
click at [229, 631] on ul "Integrations Batch Text Account Automation AVON AI Reporting Lead Distribution …" at bounding box center [200, 423] width 348 height 513
click at [787, 564] on div "Facebook NOVACRM enables users to connect to Facebook to schedule social media …" at bounding box center [918, 434] width 1028 height 535
click at [534, 239] on p "A lead flow connected to Lead Engine with NOVACRM automatically imports leads f…" at bounding box center [577, 245] width 308 height 42
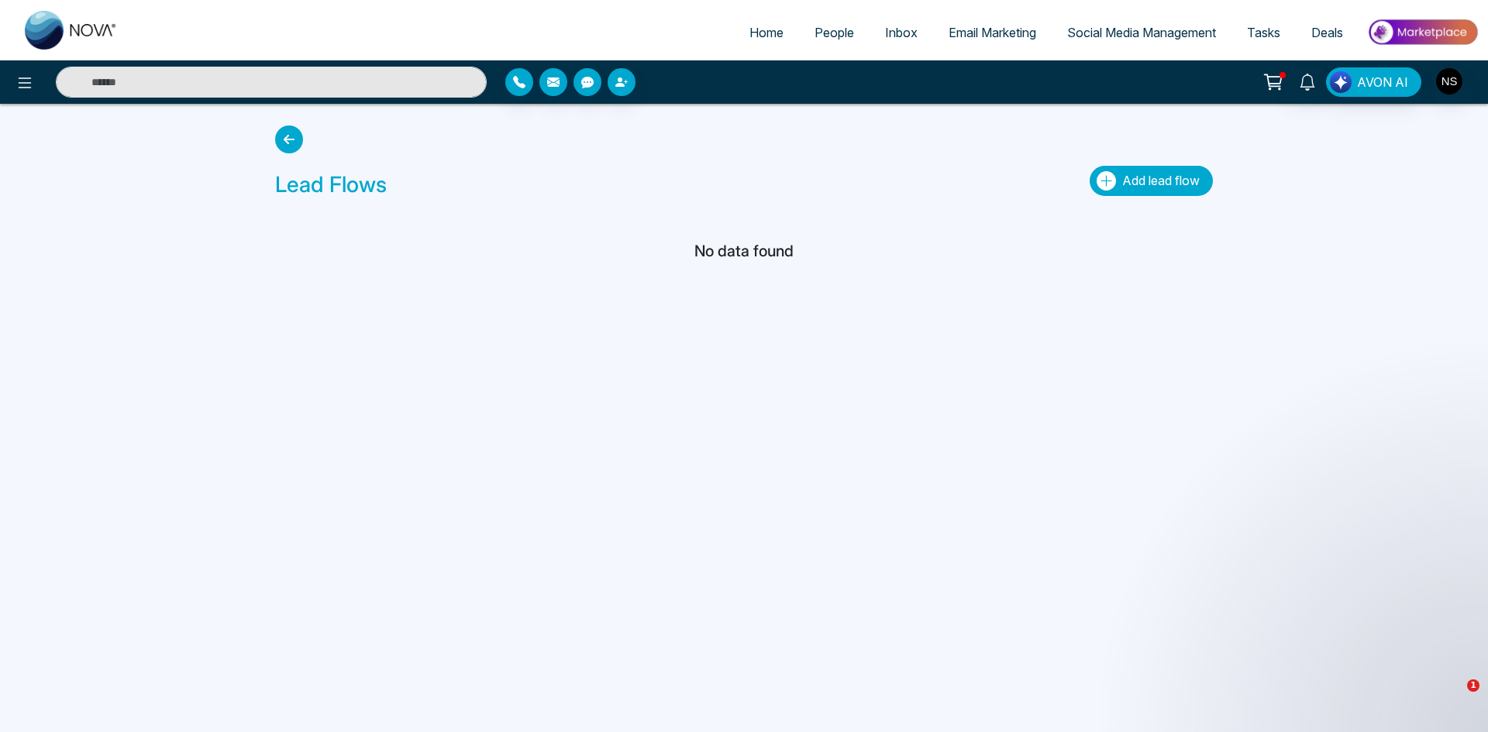
click at [1163, 195] on button "Add lead flow" at bounding box center [1150, 181] width 123 height 30
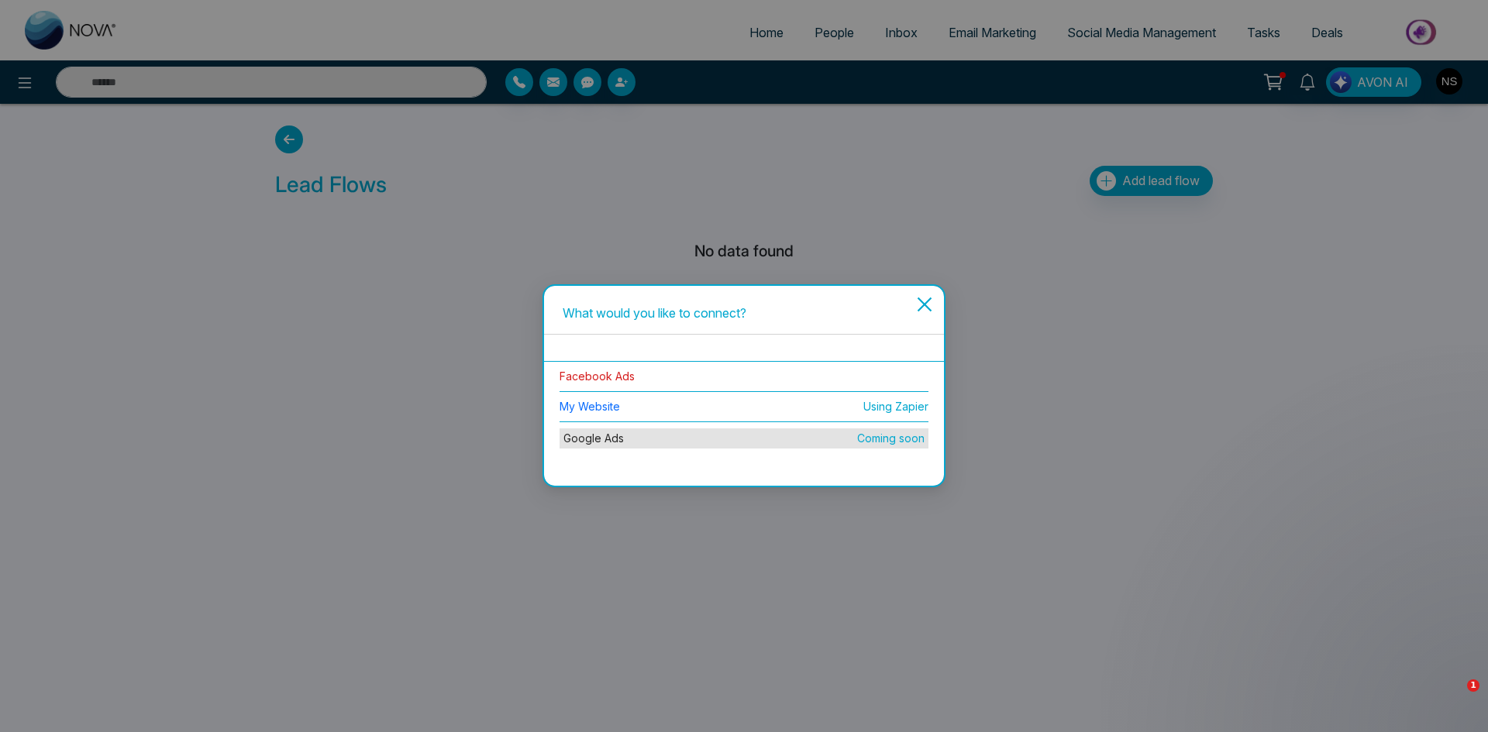
click at [603, 370] on link "Facebook Ads" at bounding box center [596, 376] width 75 height 13
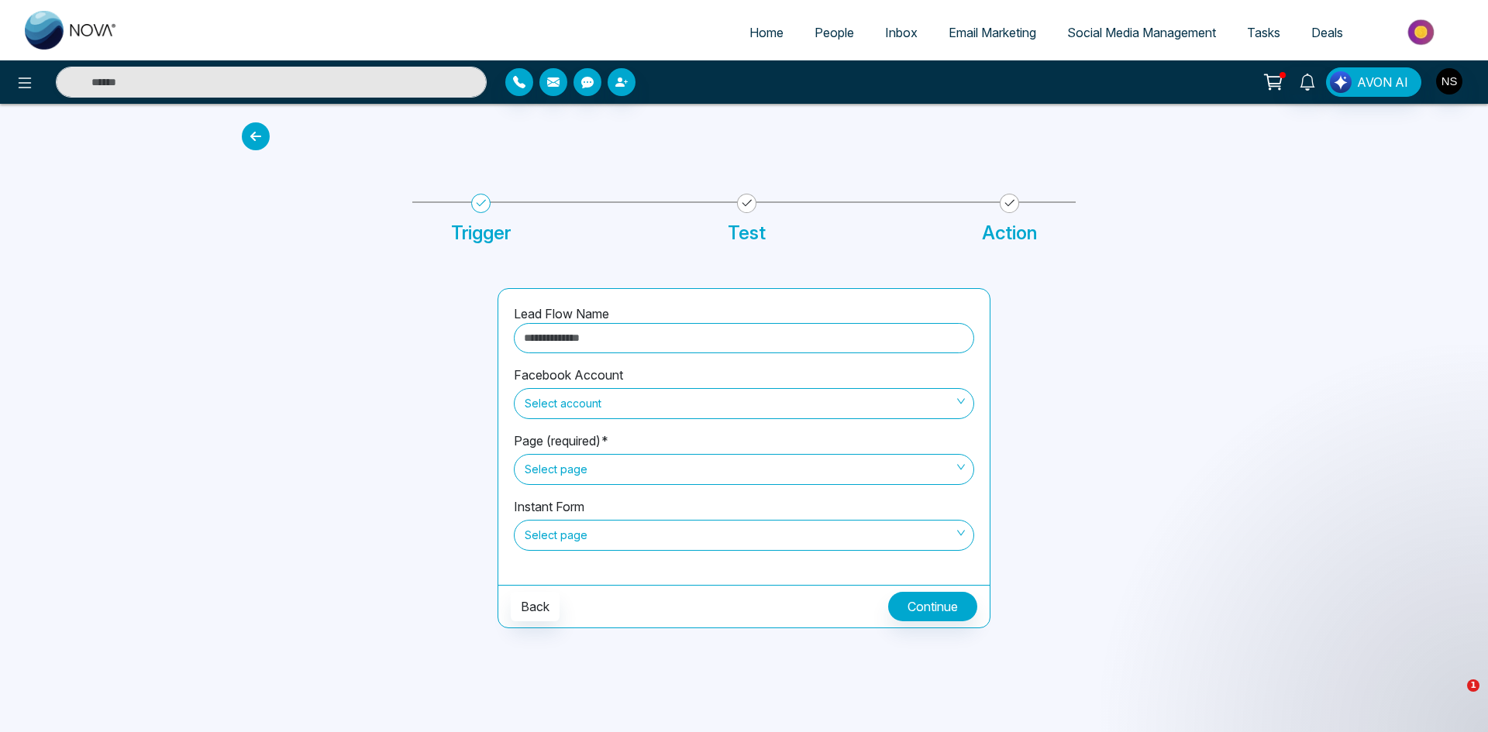
click at [789, 389] on input "search" at bounding box center [738, 400] width 431 height 23
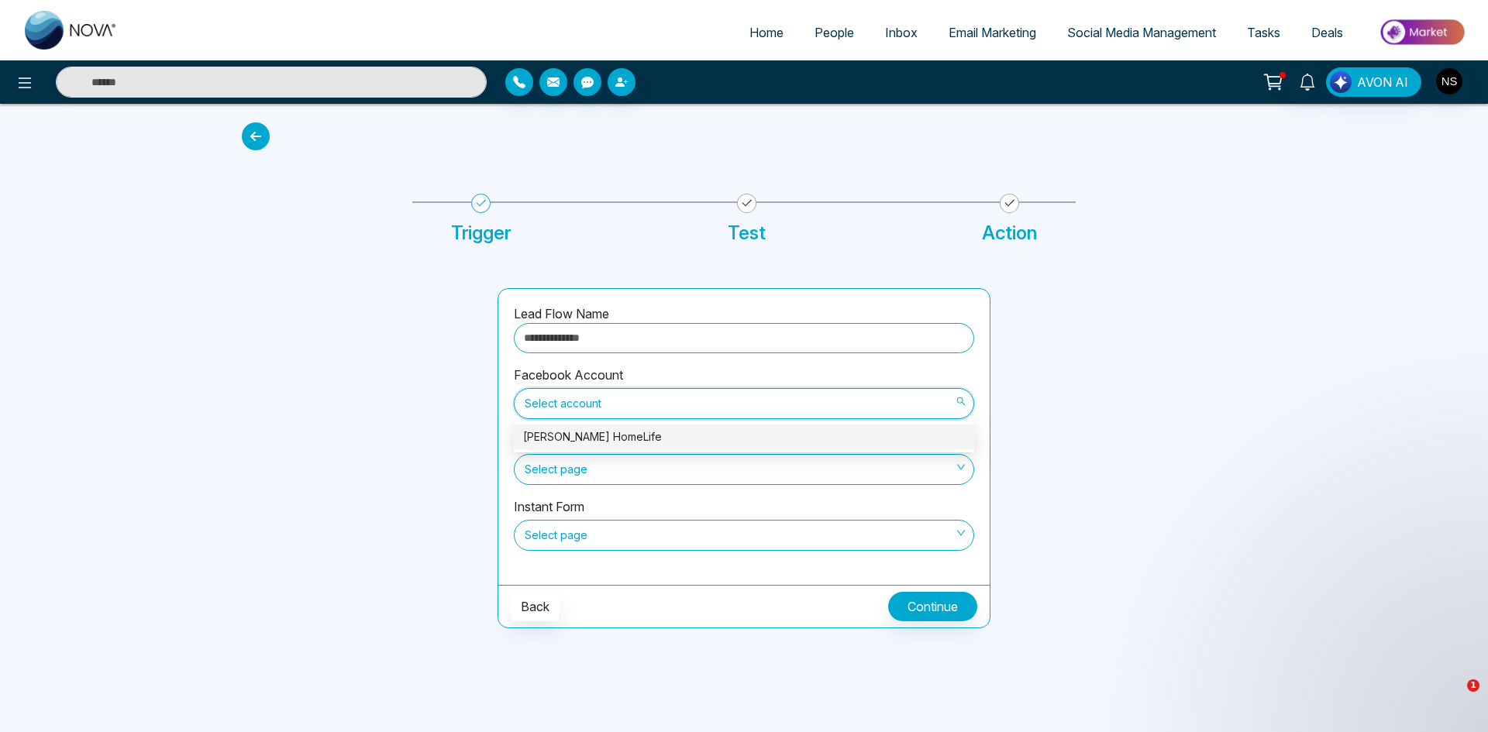
click at [775, 428] on div "[PERSON_NAME] HomeLife" at bounding box center [744, 436] width 442 height 17
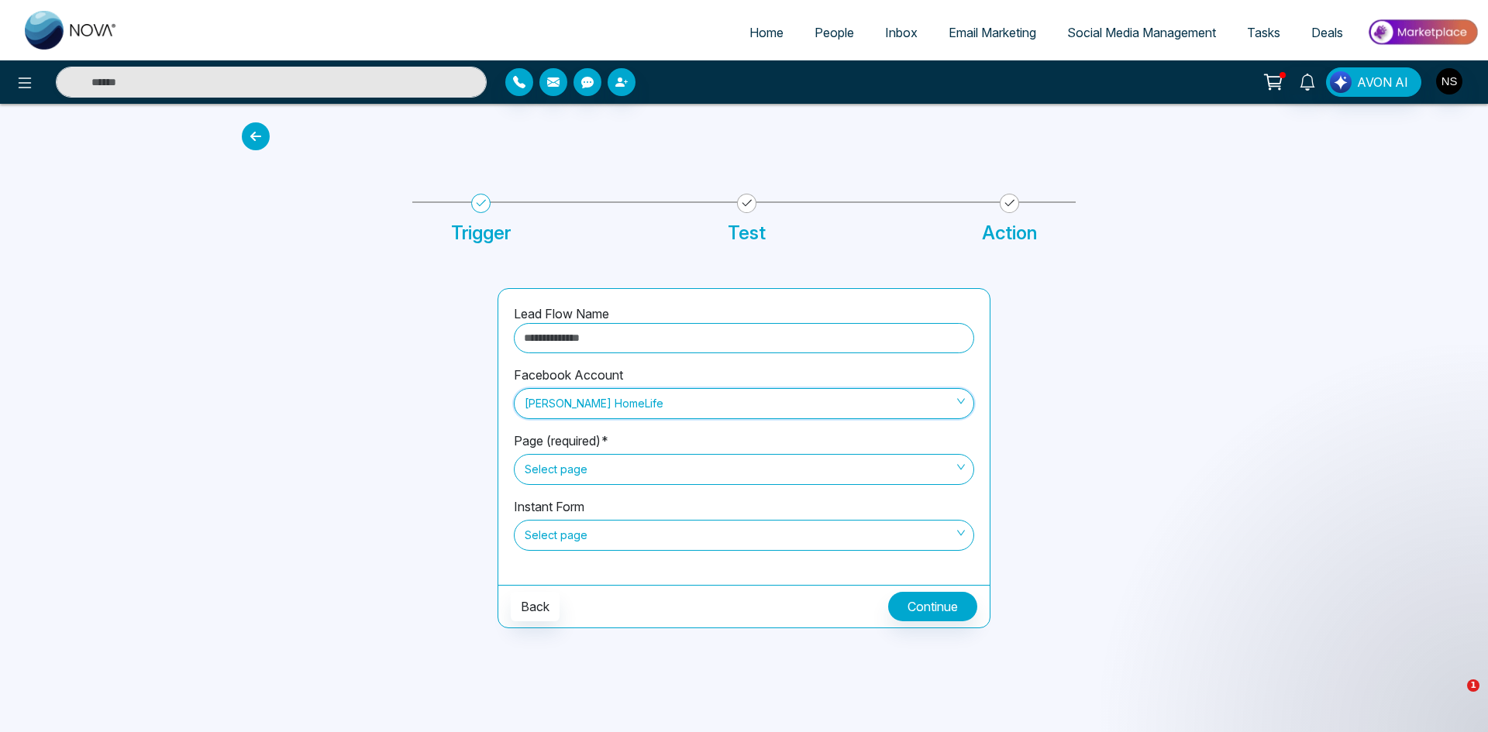
click at [649, 469] on span "Select page" at bounding box center [744, 469] width 439 height 26
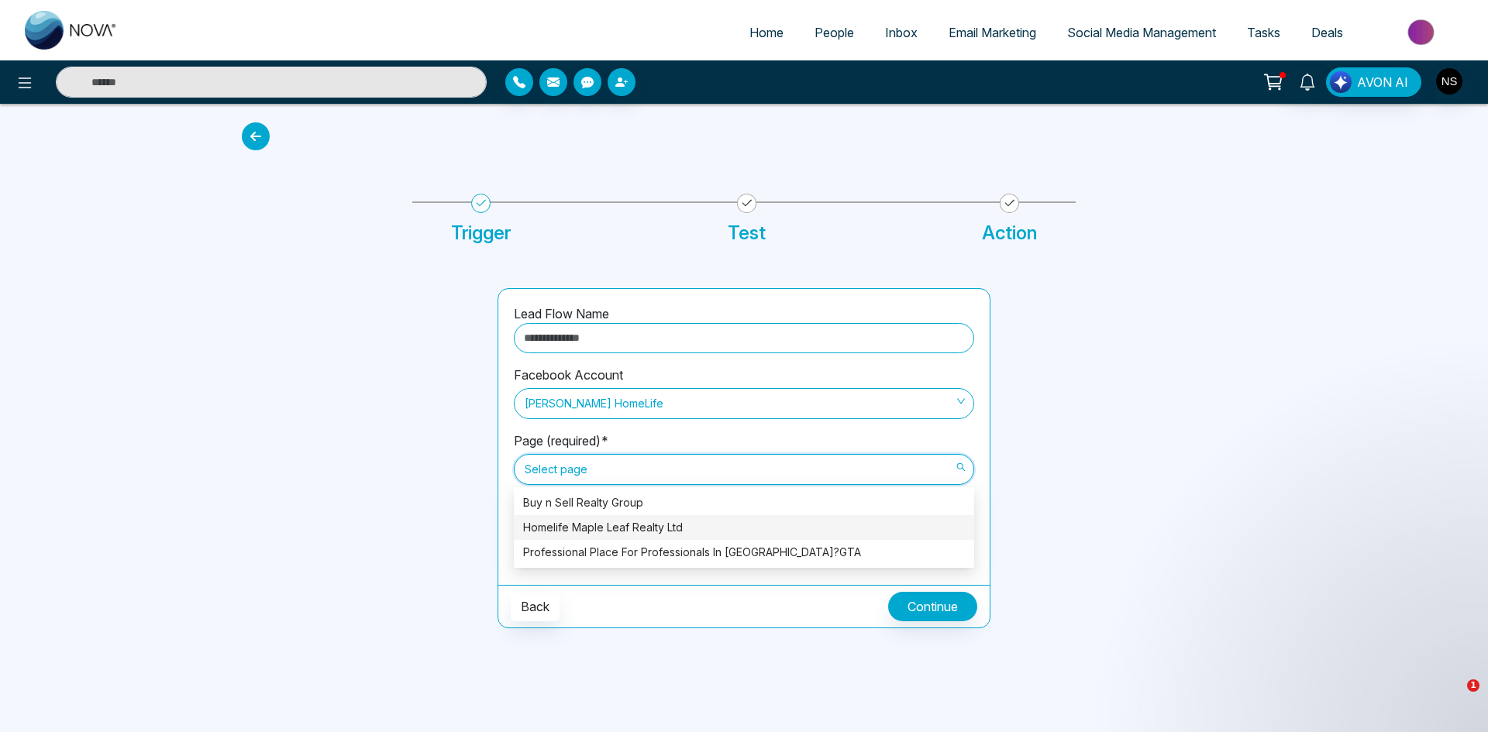
click at [651, 523] on div "Homelife Maple Leaf Realty Ltd" at bounding box center [744, 527] width 442 height 17
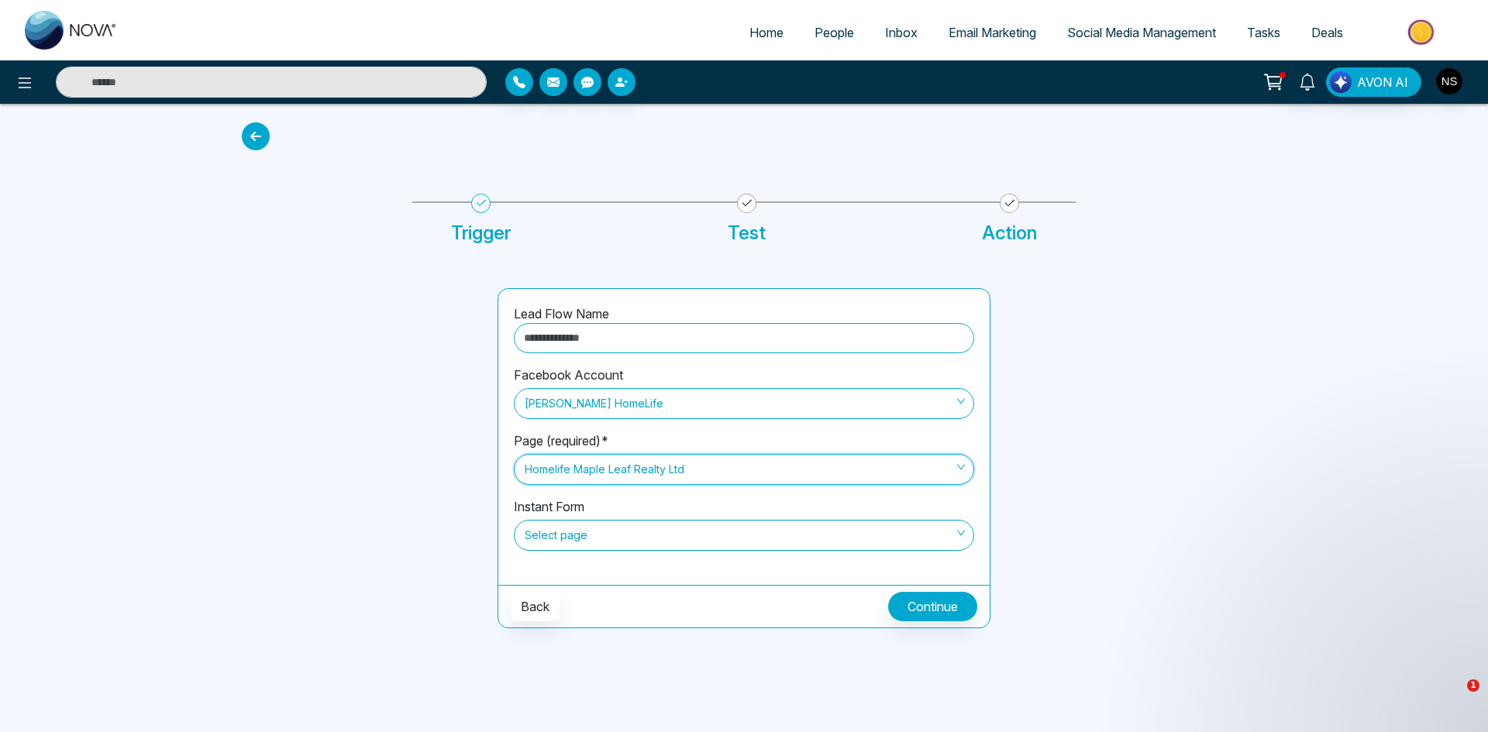
click at [645, 540] on span "Select page" at bounding box center [744, 535] width 439 height 26
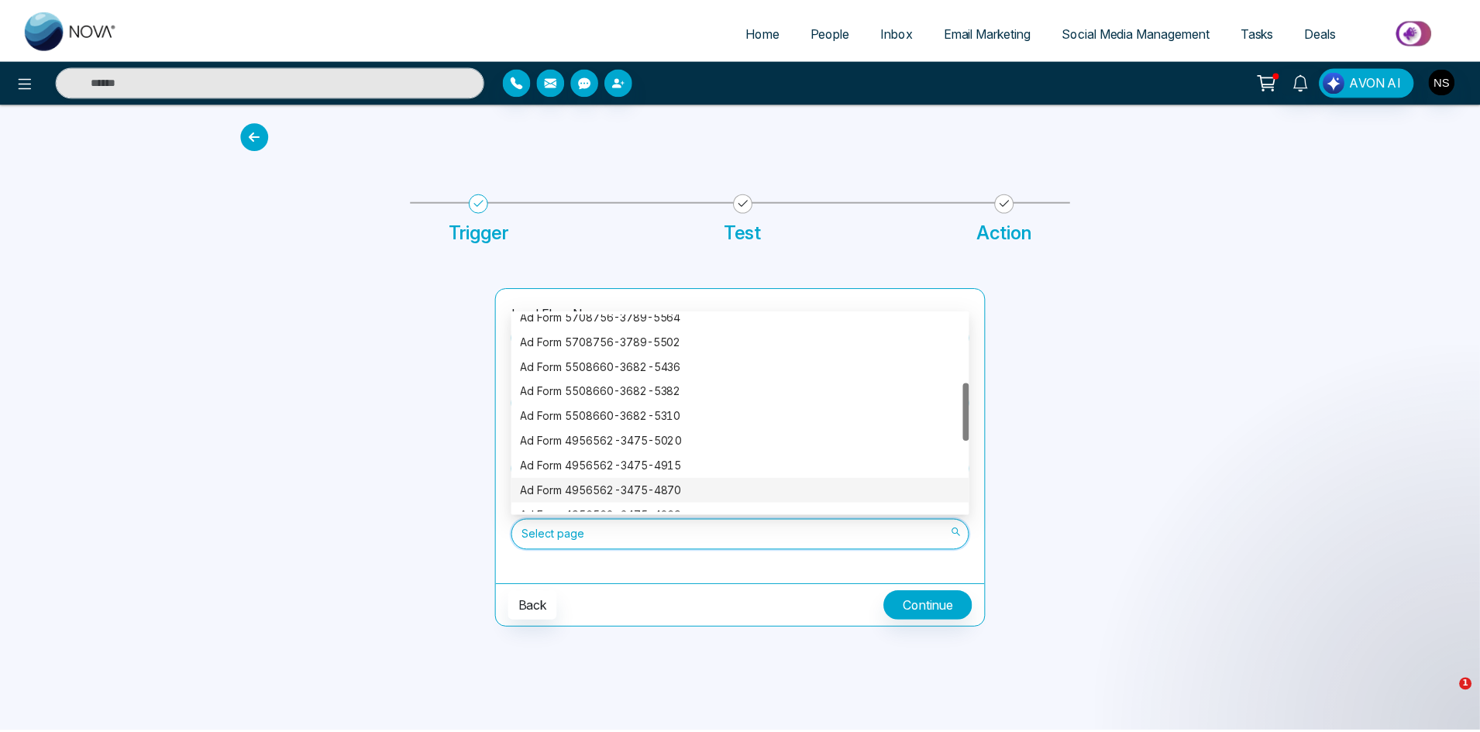
scroll to position [471, 0]
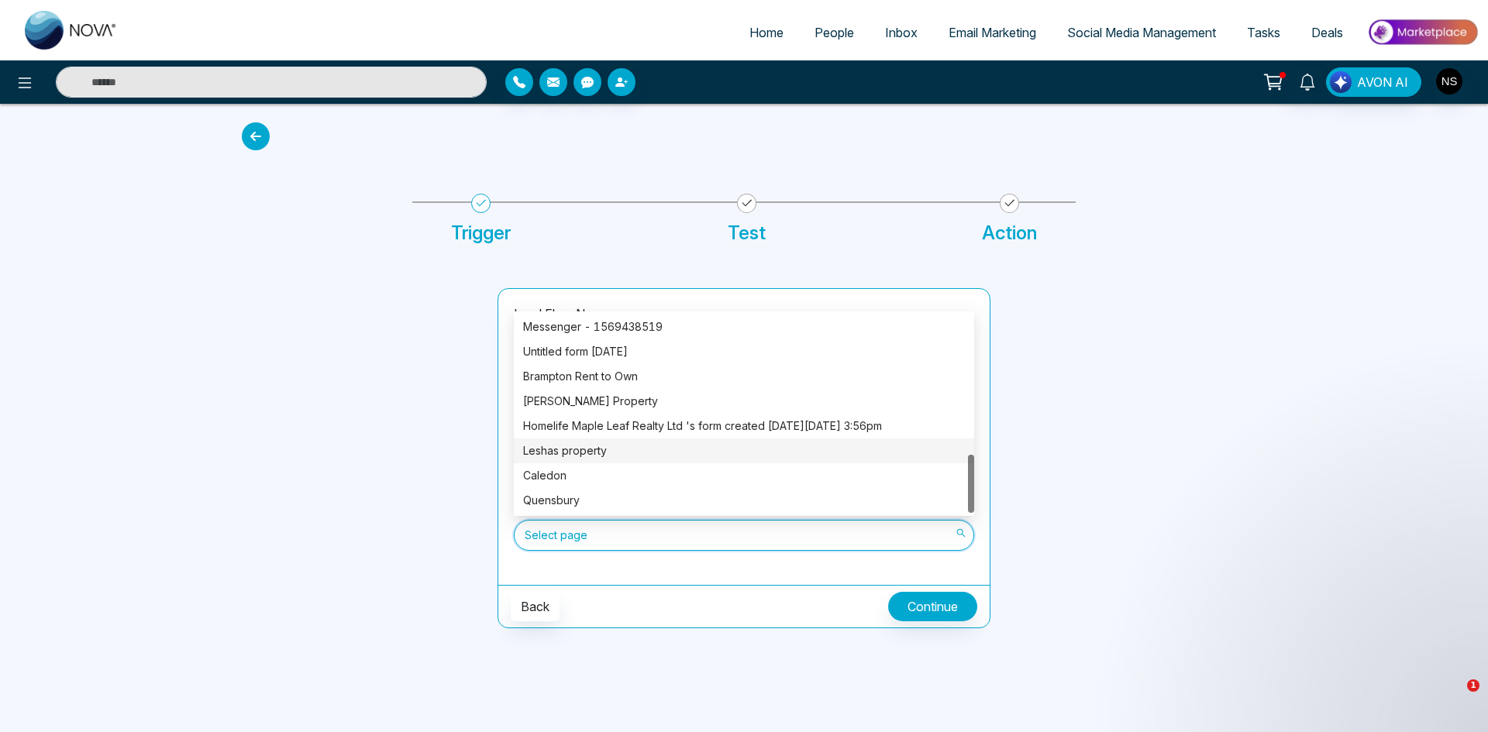
click at [263, 432] on div at bounding box center [360, 458] width 256 height 340
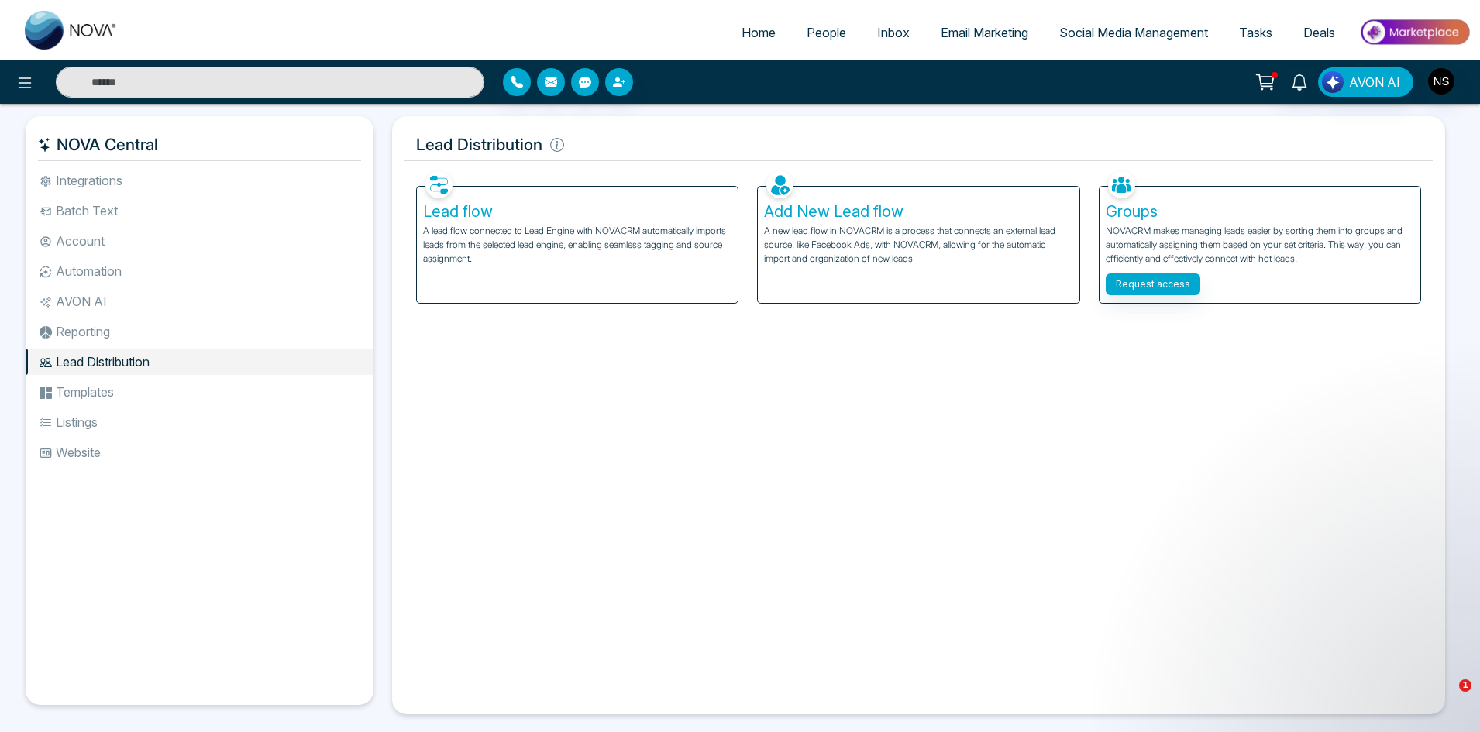
click at [1327, 467] on div "Facebook NOVACRM enables users to connect to Facebook to schedule social media …" at bounding box center [918, 434] width 1028 height 535
click at [591, 552] on div "Facebook NOVACRM enables users to connect to Facebook to schedule social media …" at bounding box center [918, 434] width 1028 height 535
click at [1363, 8] on div "Home People Inbox Email Marketing Social Media Management Tasks Deals" at bounding box center [740, 30] width 1480 height 60
click at [501, 267] on div "Lead flow A lead flow connected to Lead Engine with NOVACRM automatically impor…" at bounding box center [577, 245] width 321 height 116
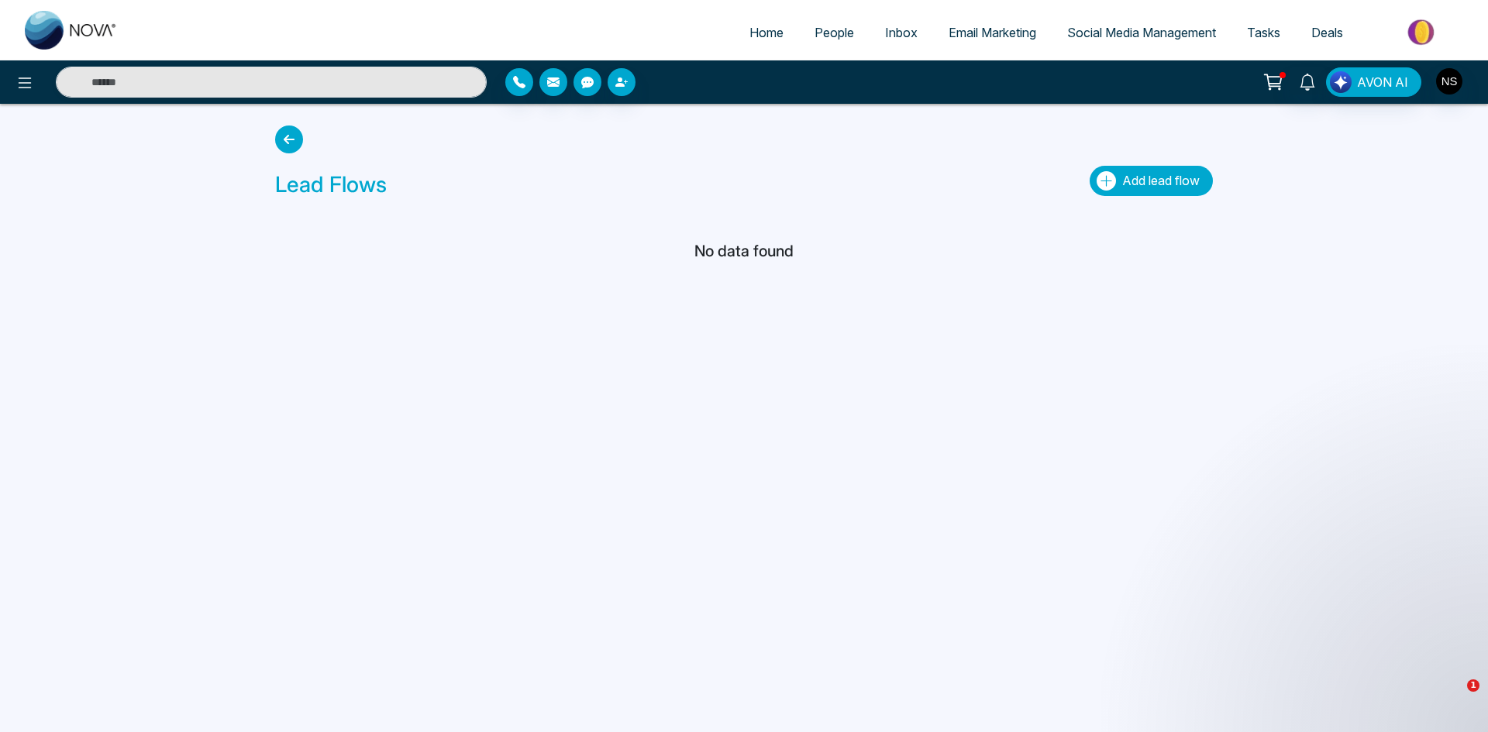
click at [1134, 192] on button "Add lead flow" at bounding box center [1150, 181] width 123 height 30
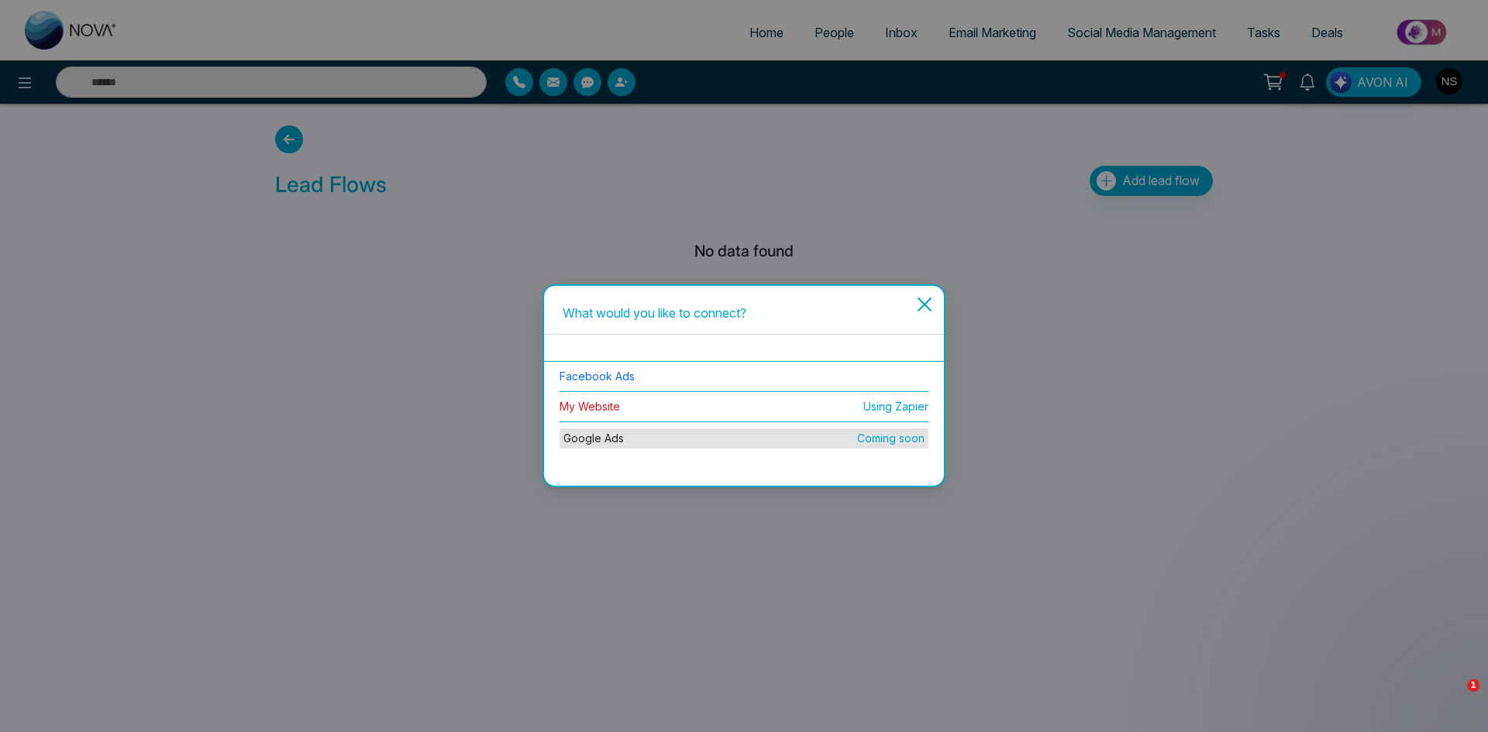
click at [606, 410] on link "My Website" at bounding box center [589, 406] width 60 height 13
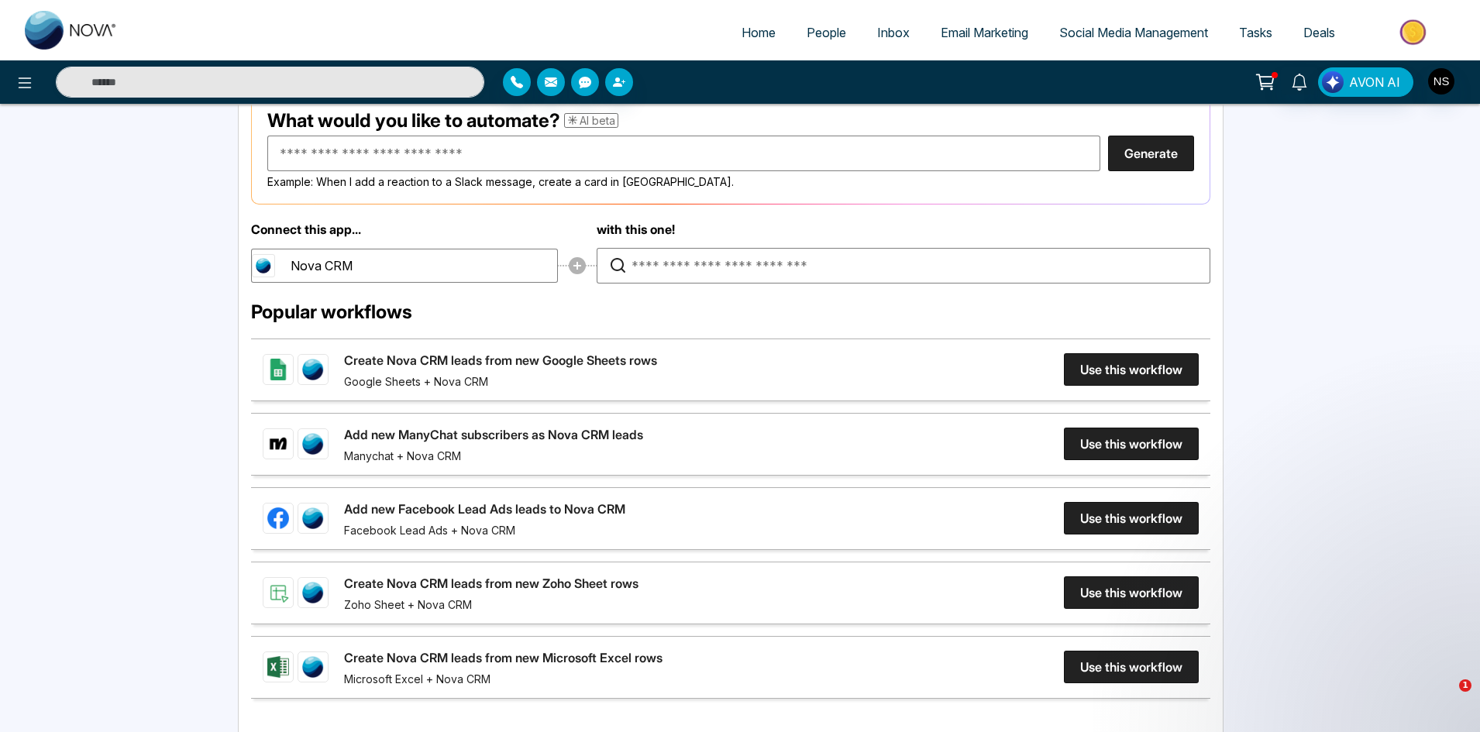
scroll to position [232, 0]
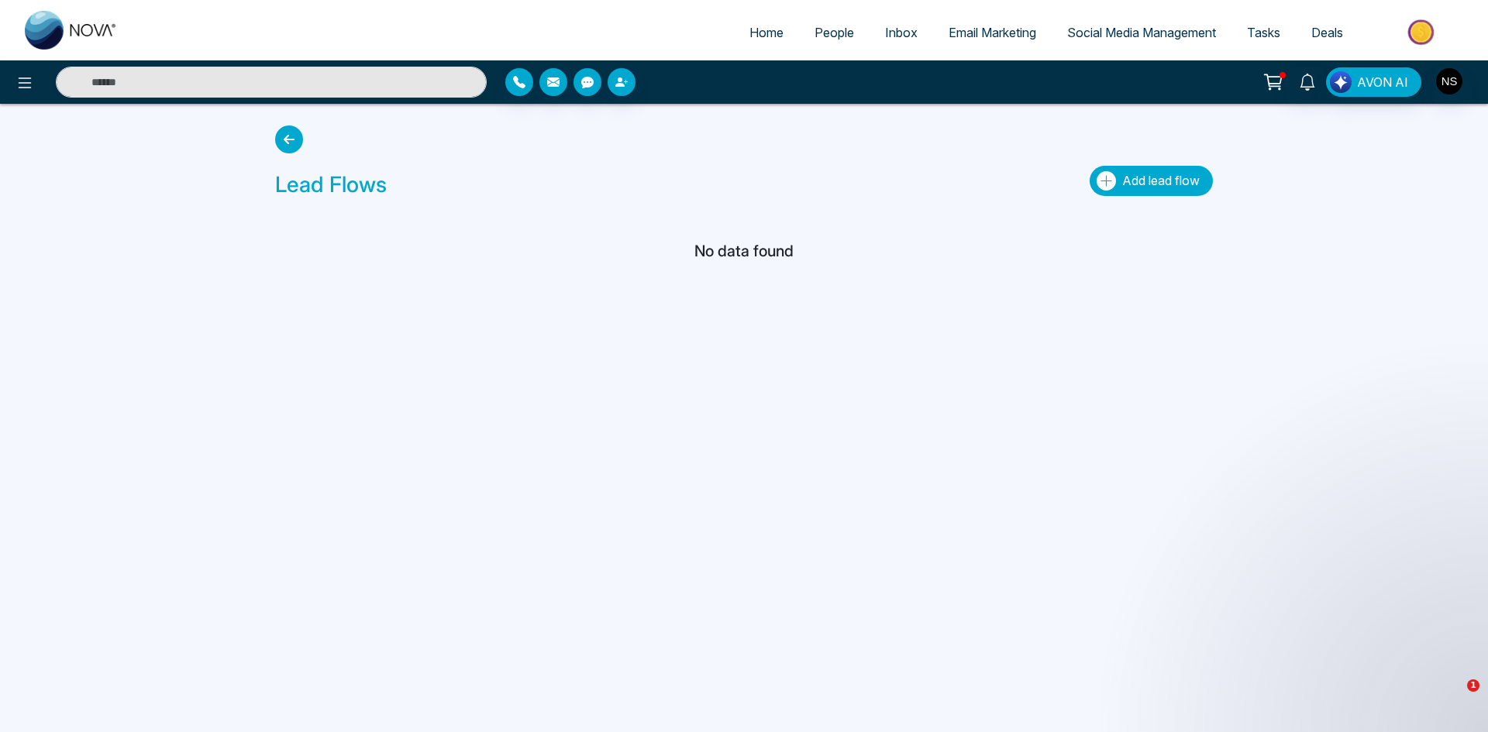
click at [1197, 187] on span "Add lead flow" at bounding box center [1160, 180] width 77 height 15
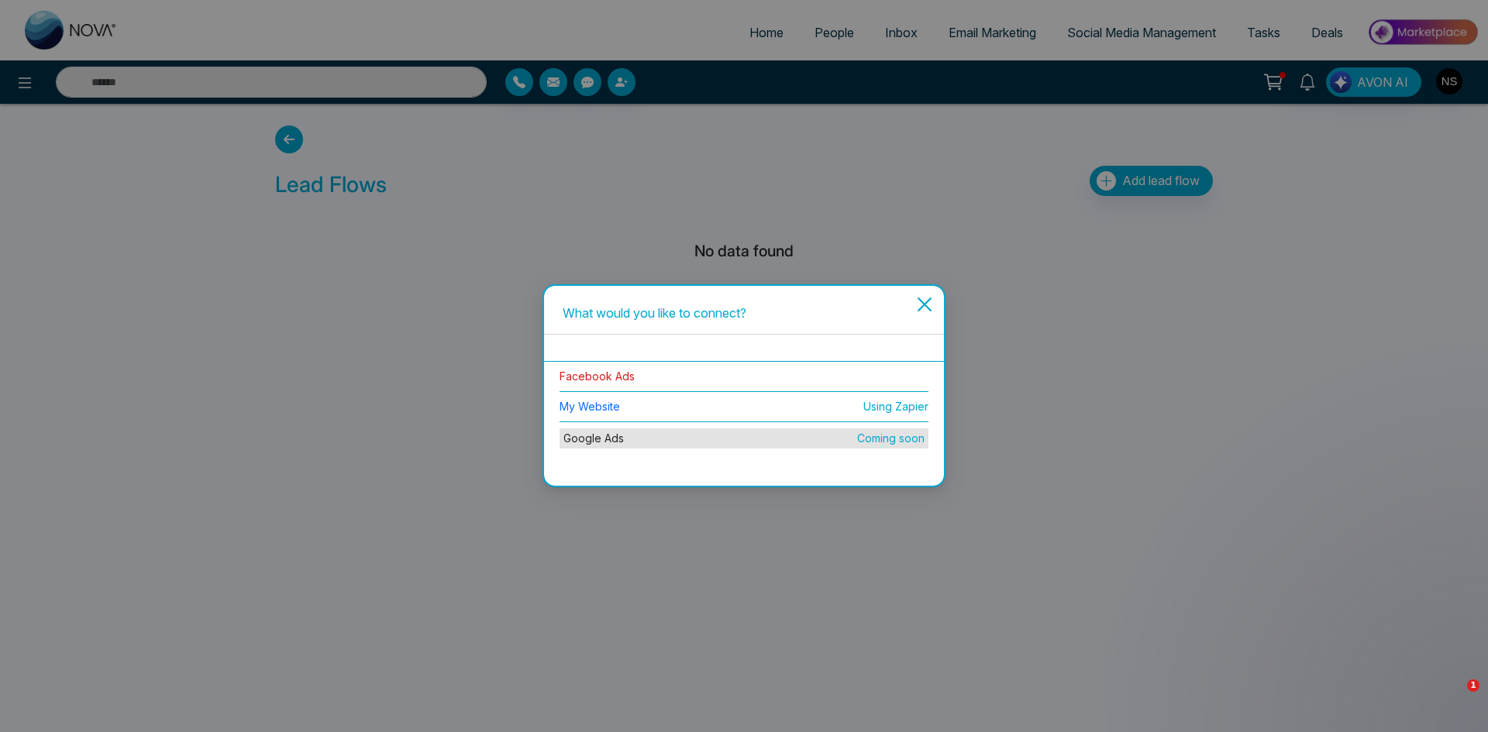
click at [597, 373] on link "Facebook Ads" at bounding box center [596, 376] width 75 height 13
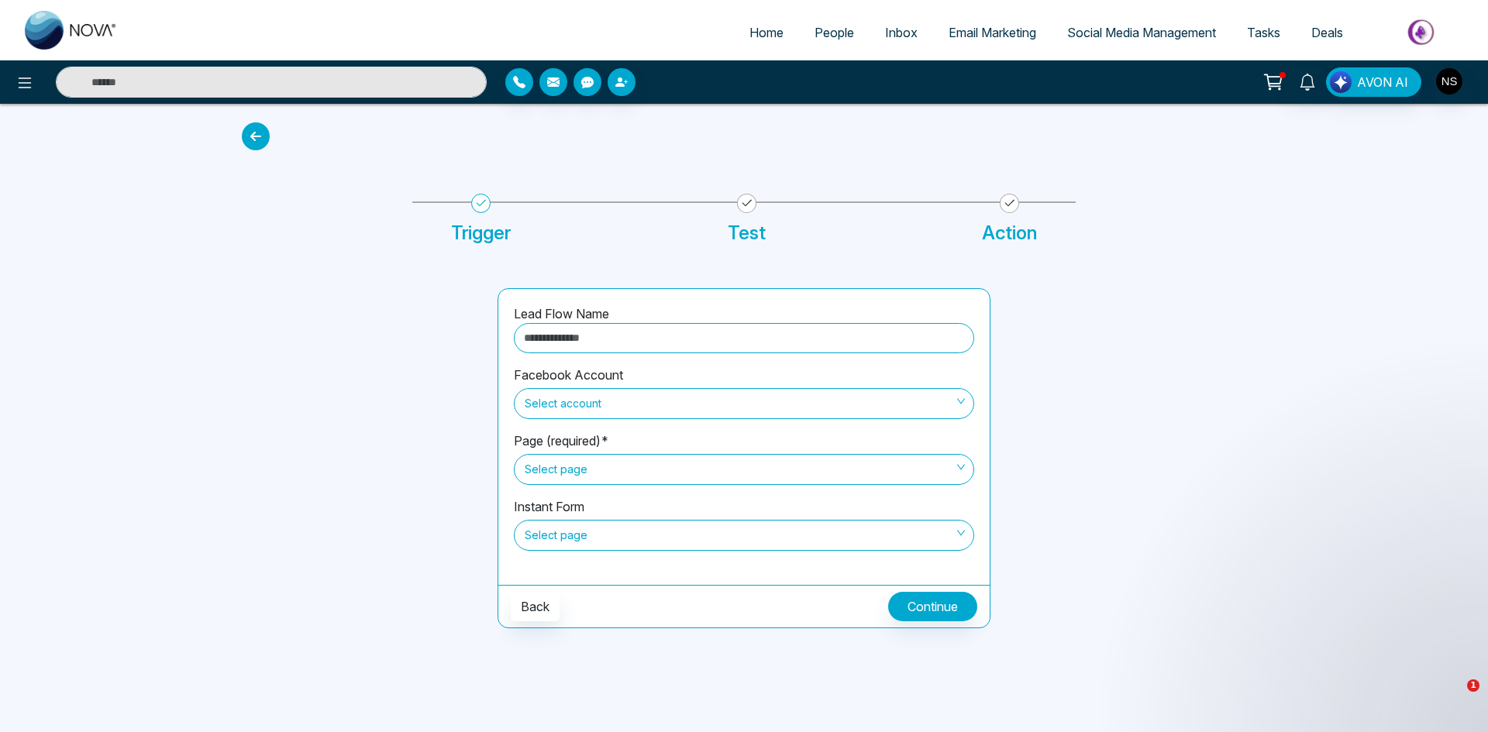
click at [595, 347] on input "text" at bounding box center [744, 338] width 460 height 30
click at [621, 397] on span "Select account" at bounding box center [744, 404] width 439 height 26
type input "******"
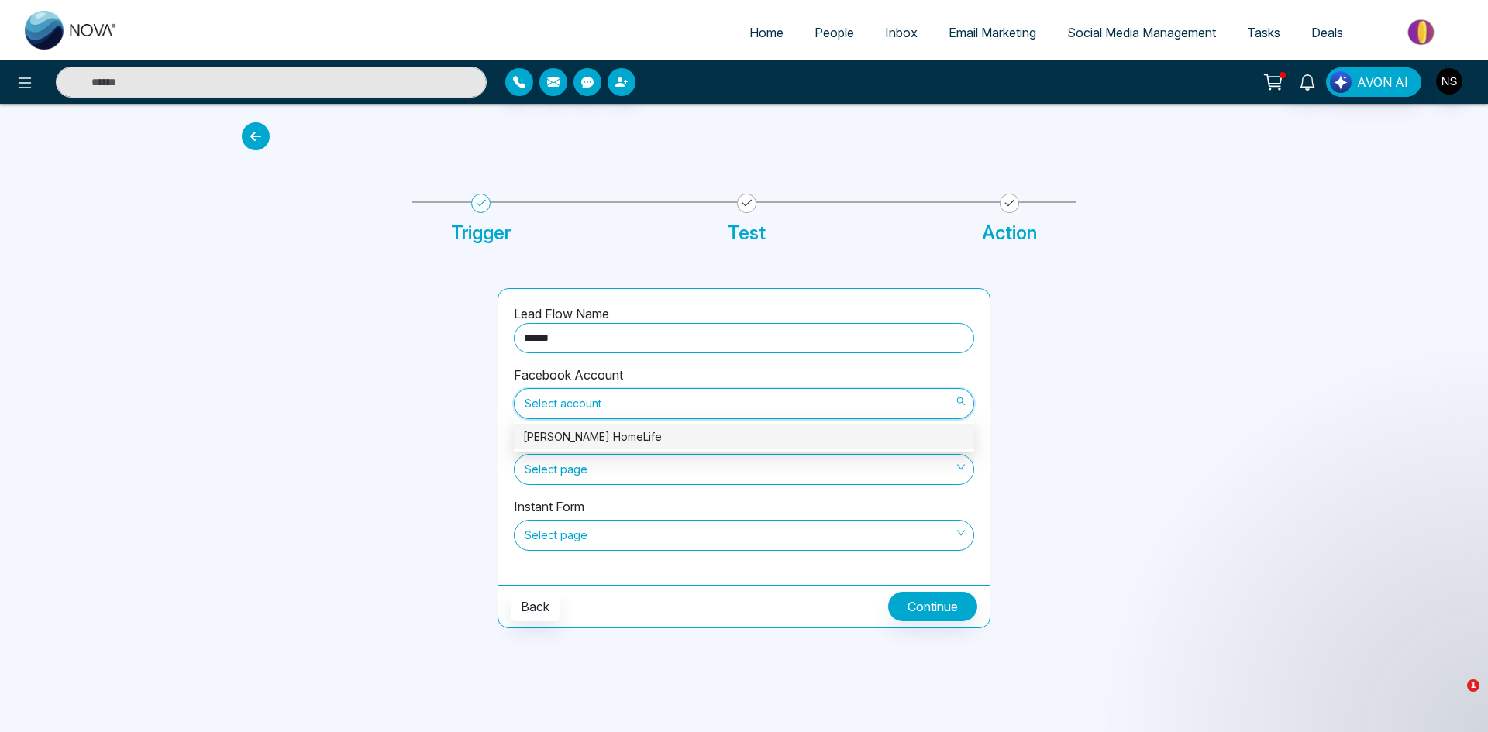
click at [601, 441] on div "[PERSON_NAME] HomeLife" at bounding box center [744, 436] width 442 height 17
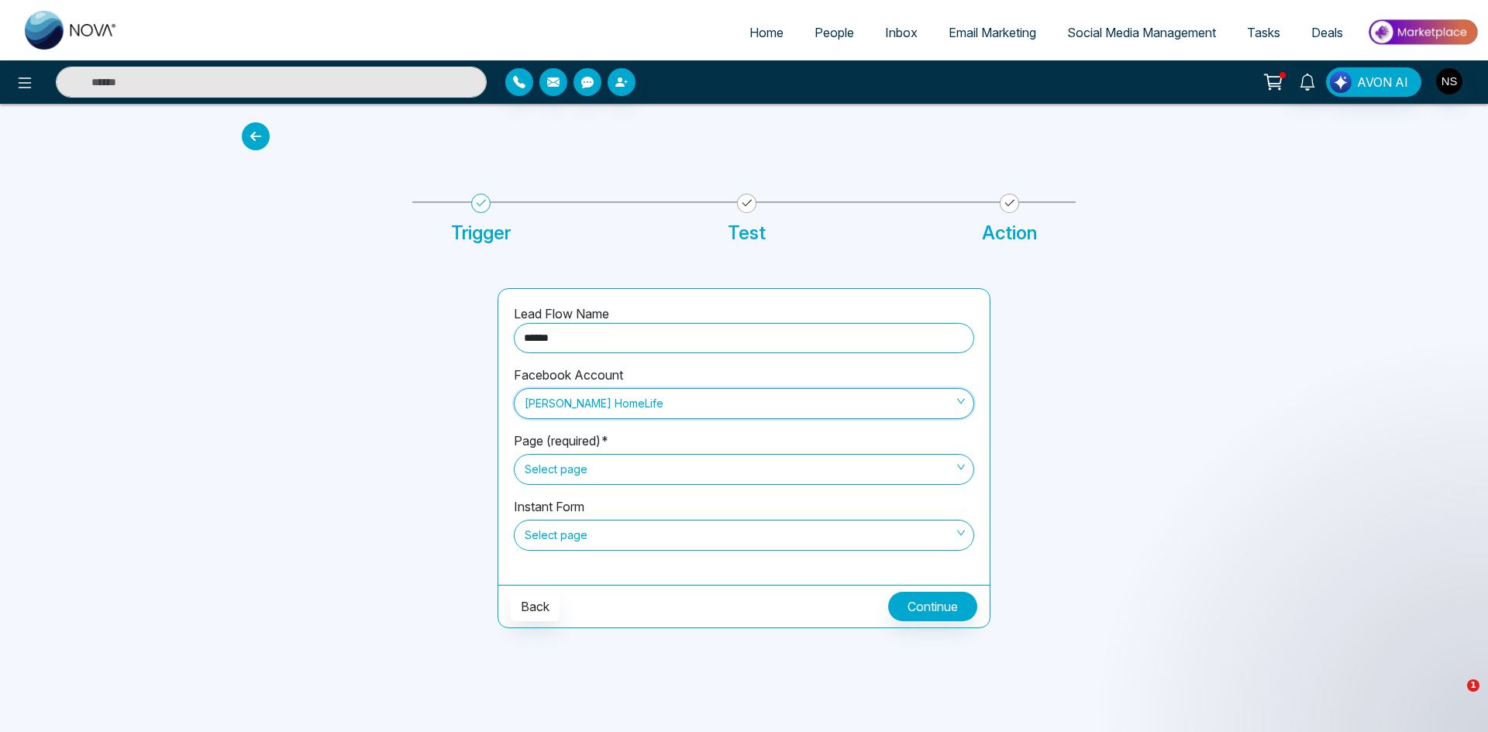
click at [609, 473] on span "Select page" at bounding box center [744, 469] width 439 height 26
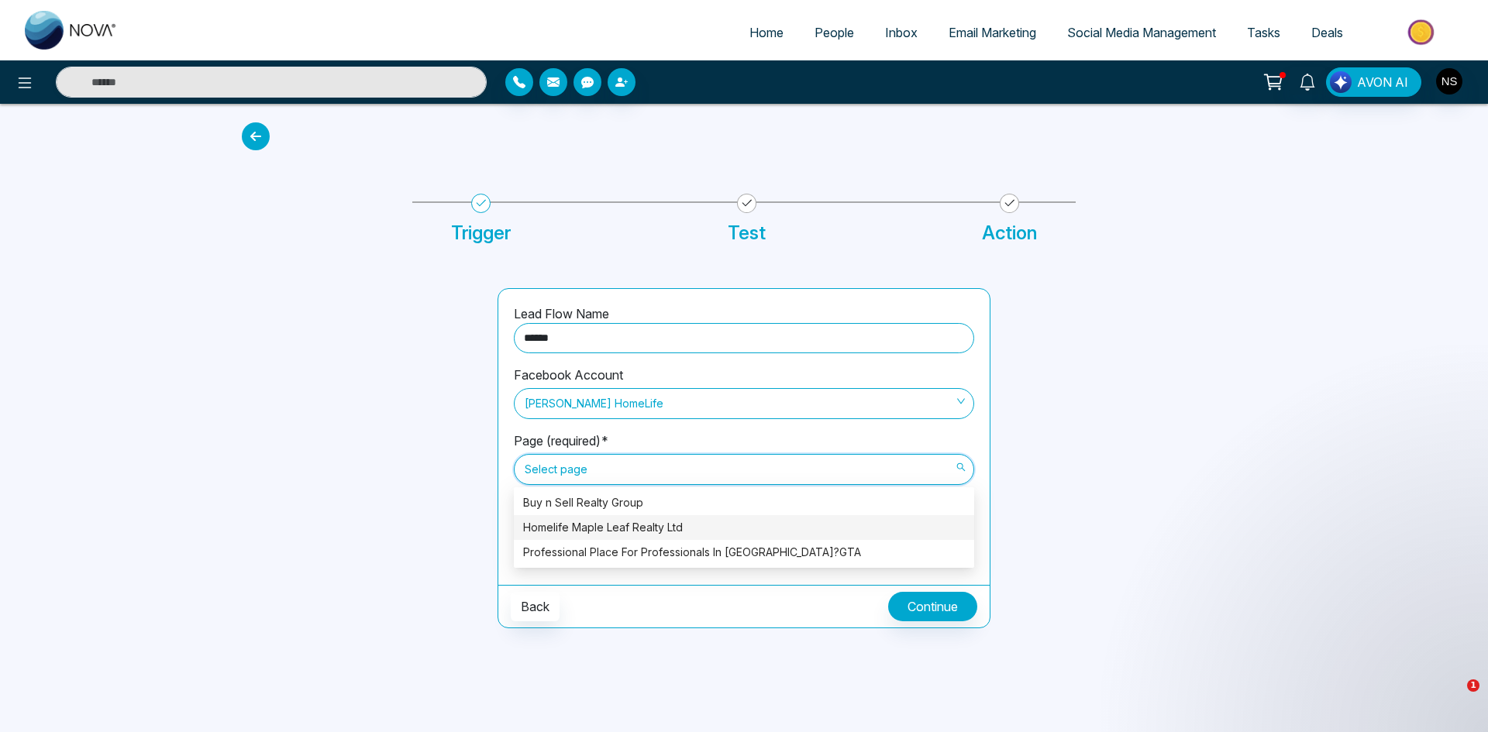
click at [624, 525] on div "Homelife Maple Leaf Realty Ltd" at bounding box center [744, 527] width 442 height 17
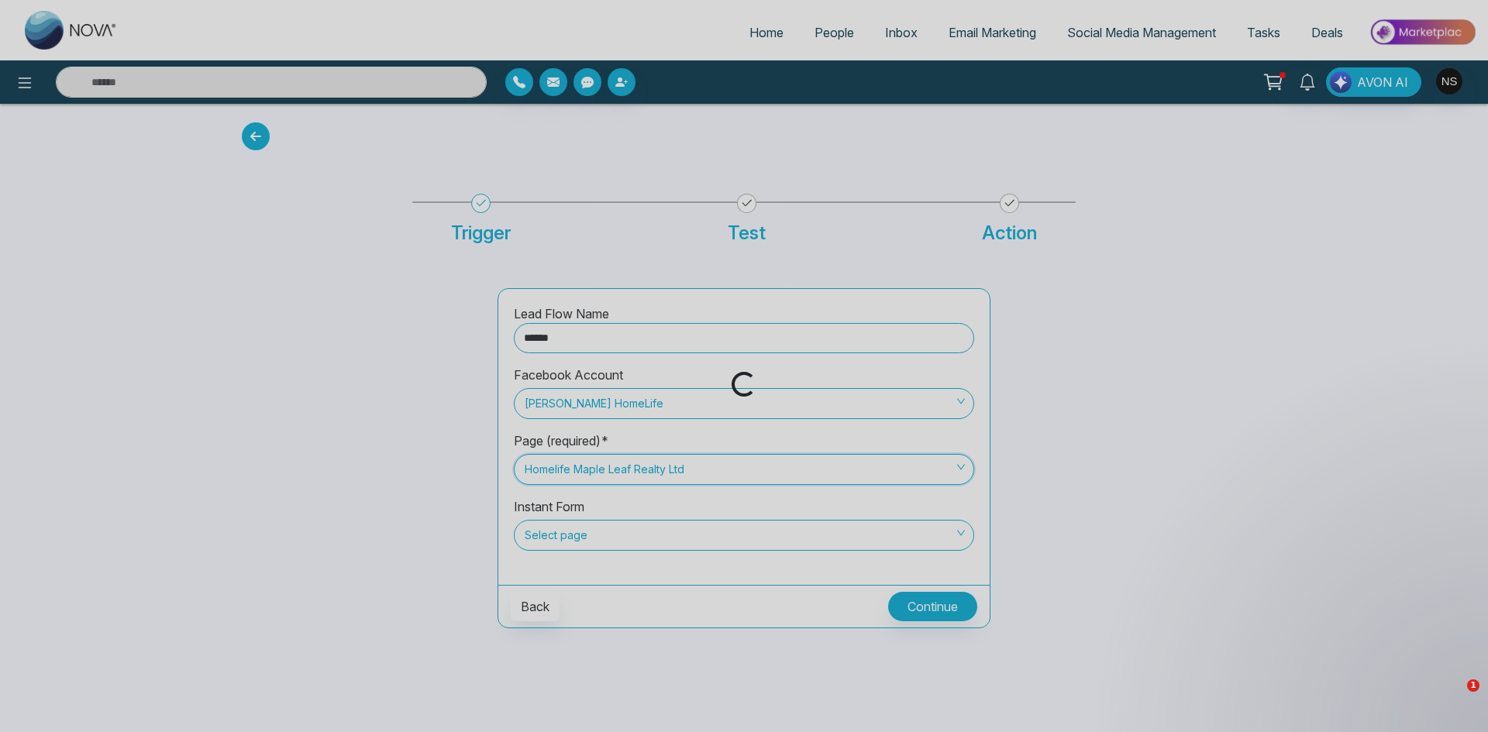
click at [252, 485] on div "Loading..." at bounding box center [744, 366] width 1488 height 732
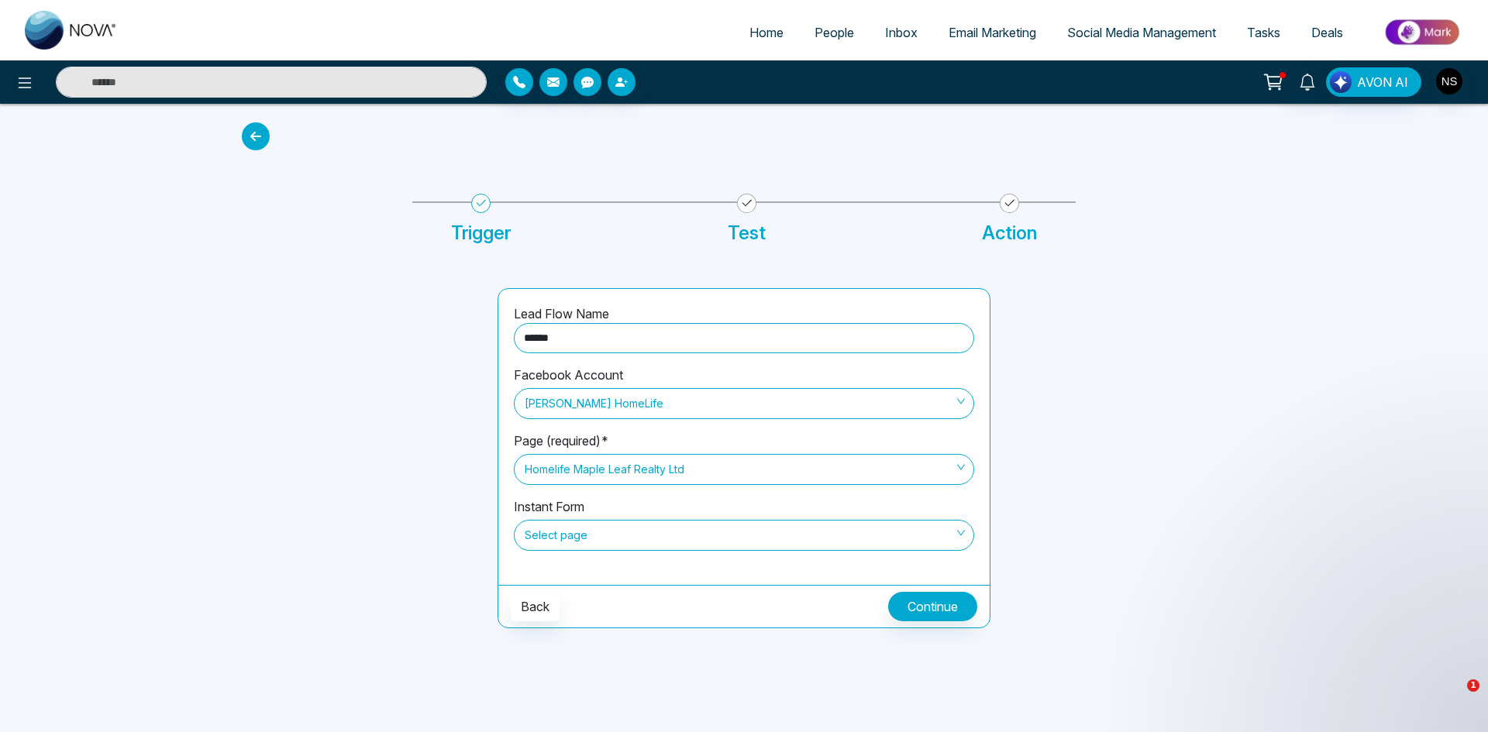
click at [610, 533] on span "Select page" at bounding box center [744, 535] width 439 height 26
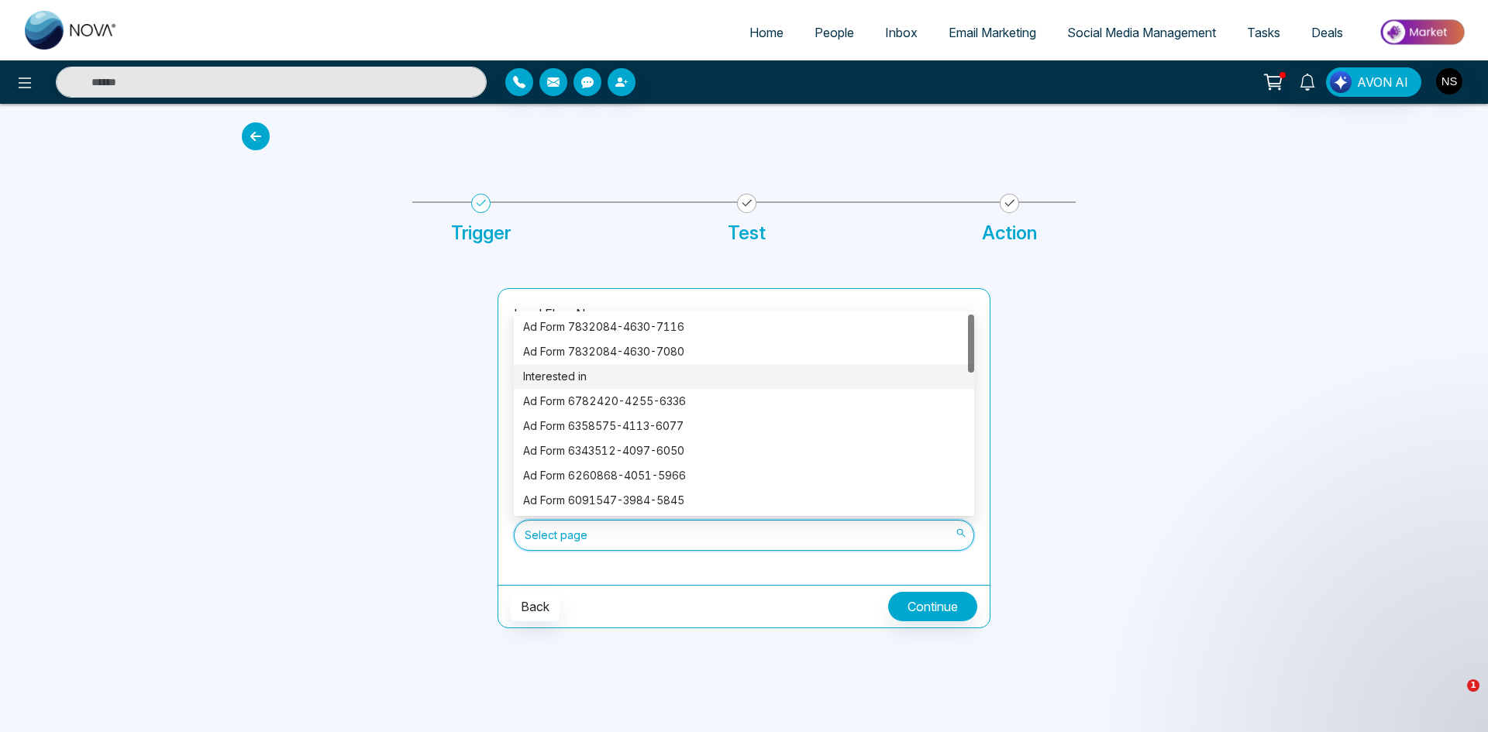
click at [601, 380] on div "Interested in" at bounding box center [744, 376] width 442 height 17
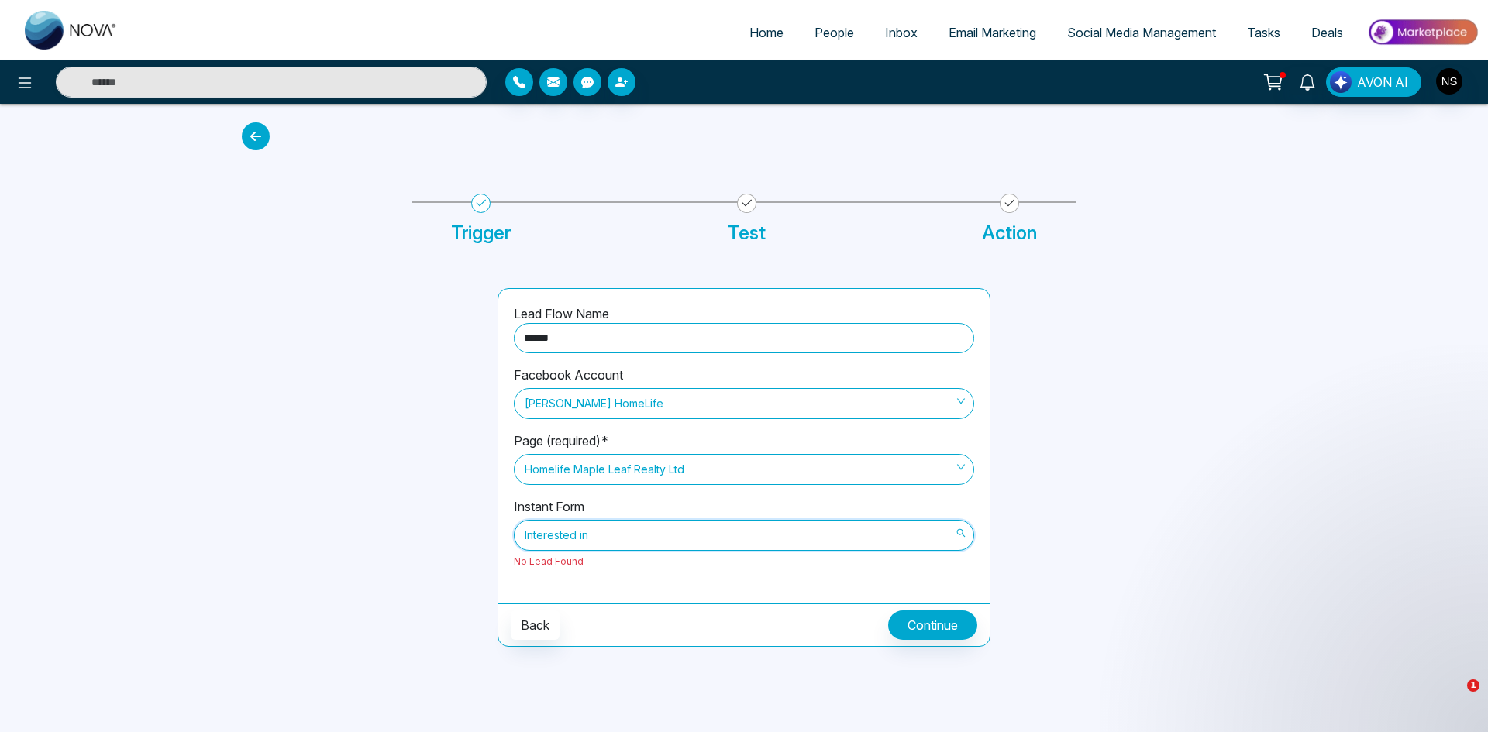
click at [602, 536] on span "Interested in" at bounding box center [744, 535] width 439 height 26
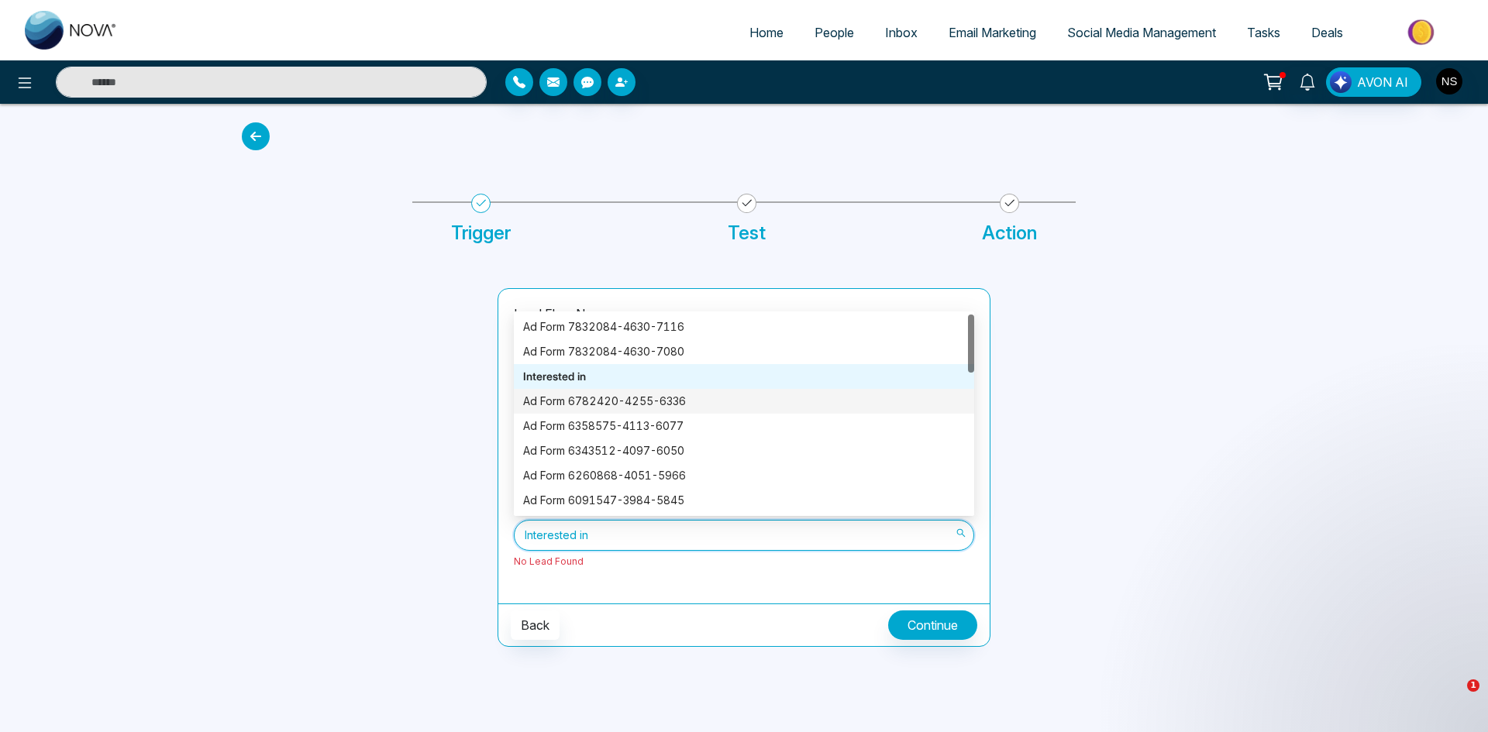
click at [605, 398] on div "Ad Form 6782420-4255-6336" at bounding box center [744, 401] width 442 height 17
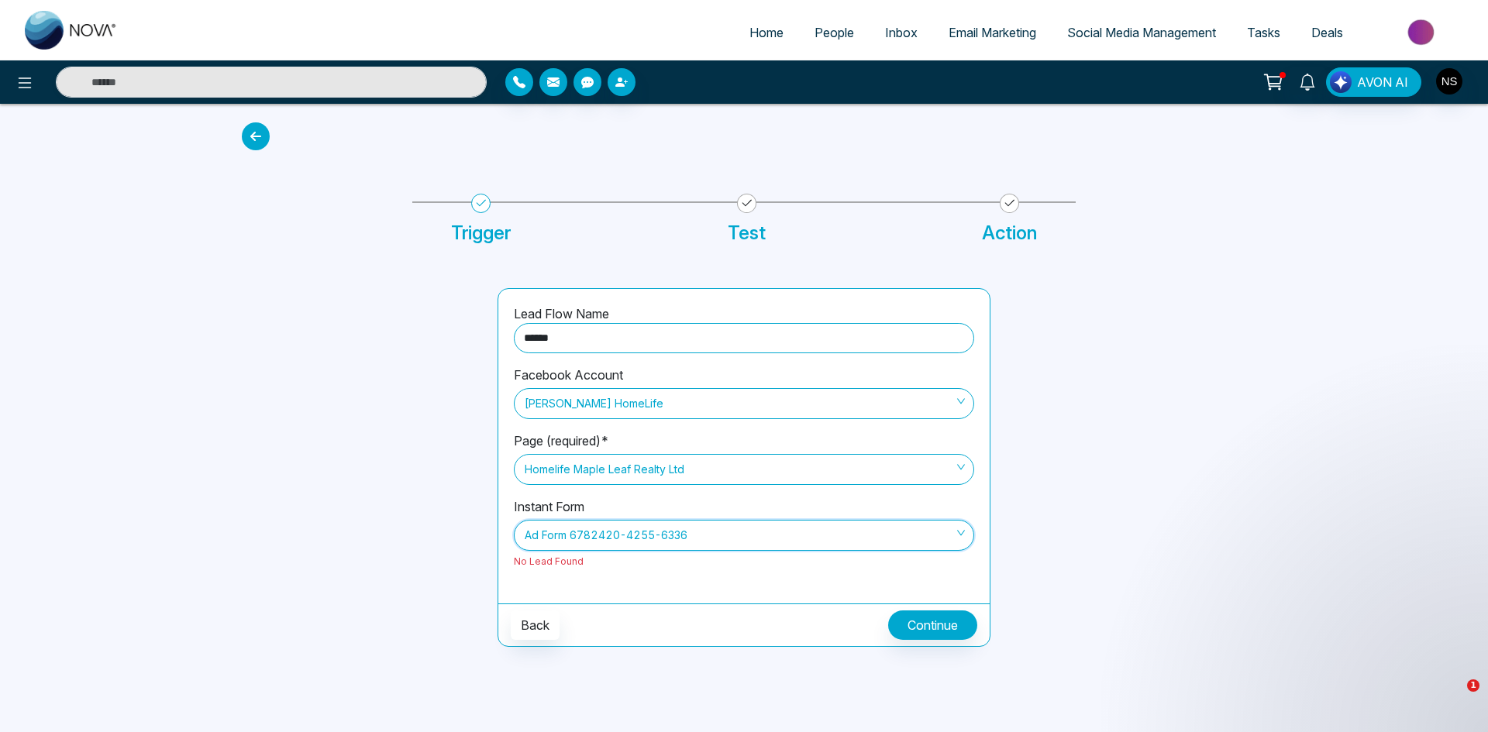
click at [660, 535] on span "Ad Form 6782420-4255-6336" at bounding box center [744, 535] width 439 height 26
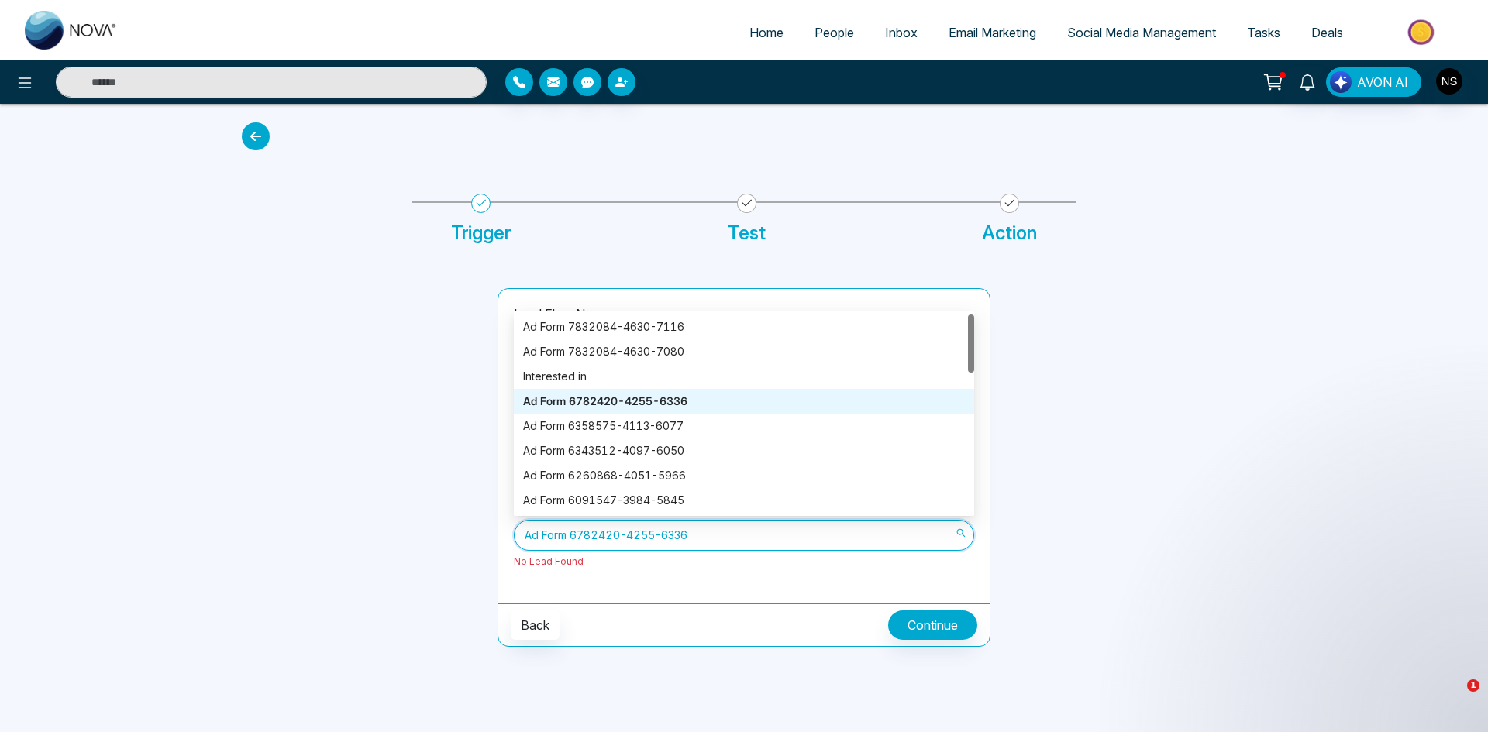
click at [671, 587] on div "Instant Form Ad Form 6782420-4255-6336 No Lead Found" at bounding box center [744, 542] width 460 height 91
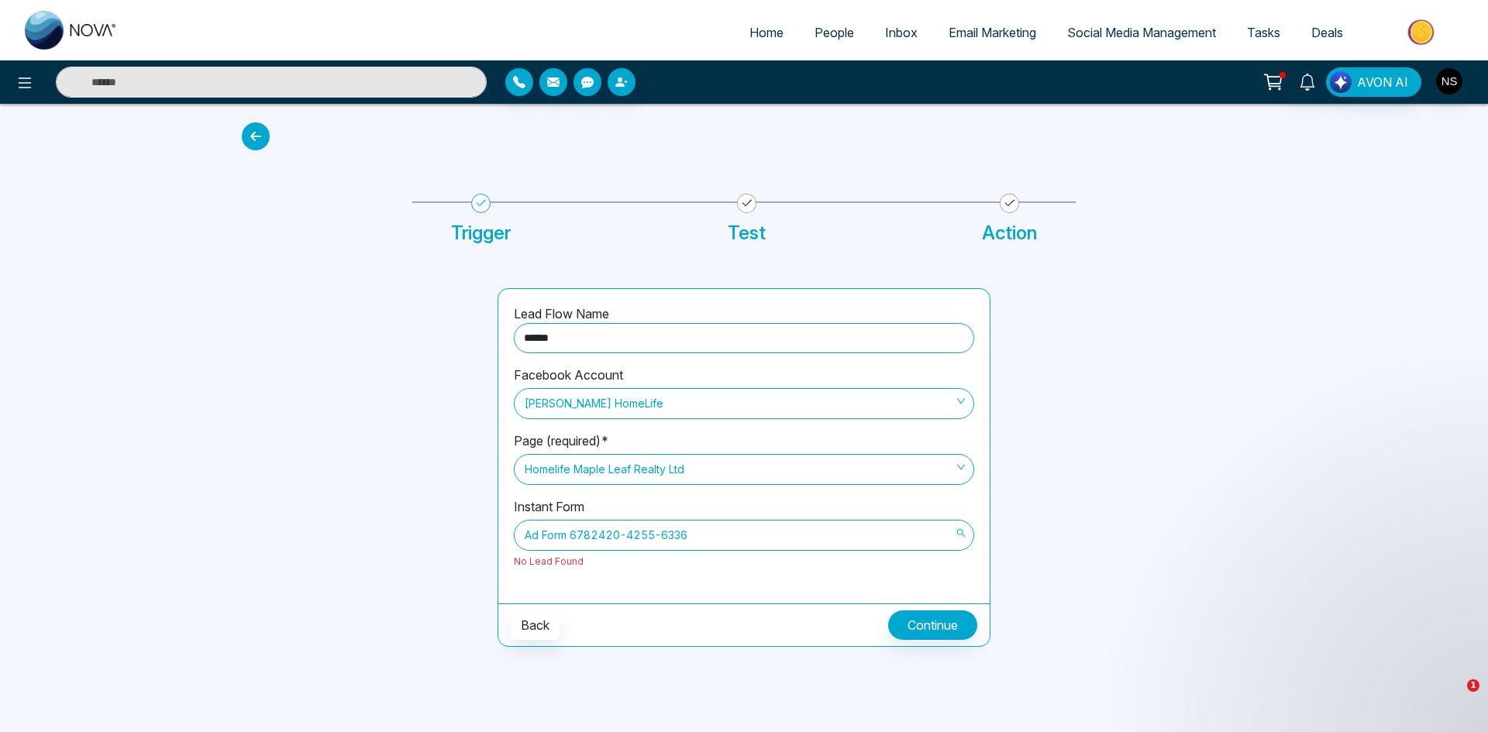
click at [644, 528] on span "Ad Form 6782420-4255-6336" at bounding box center [744, 535] width 439 height 26
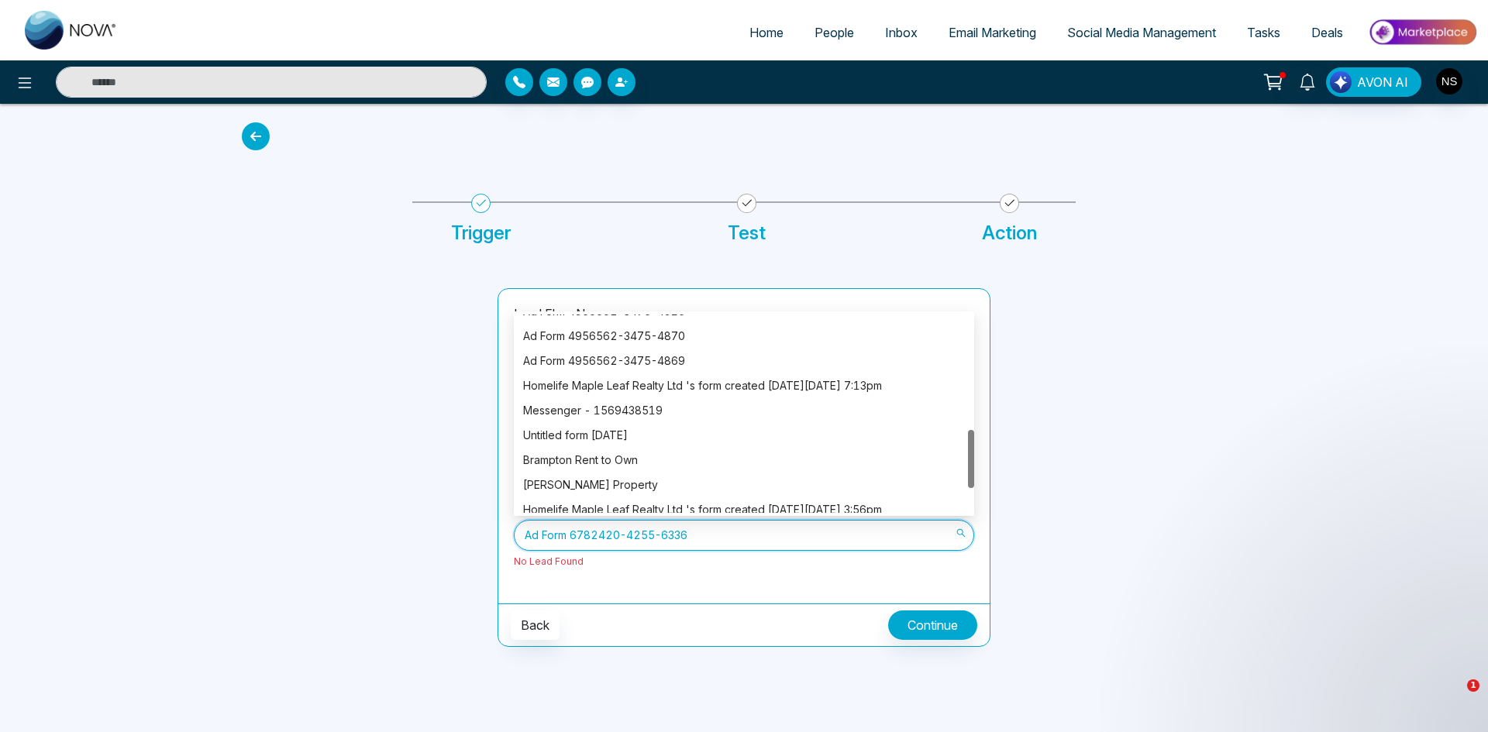
scroll to position [471, 0]
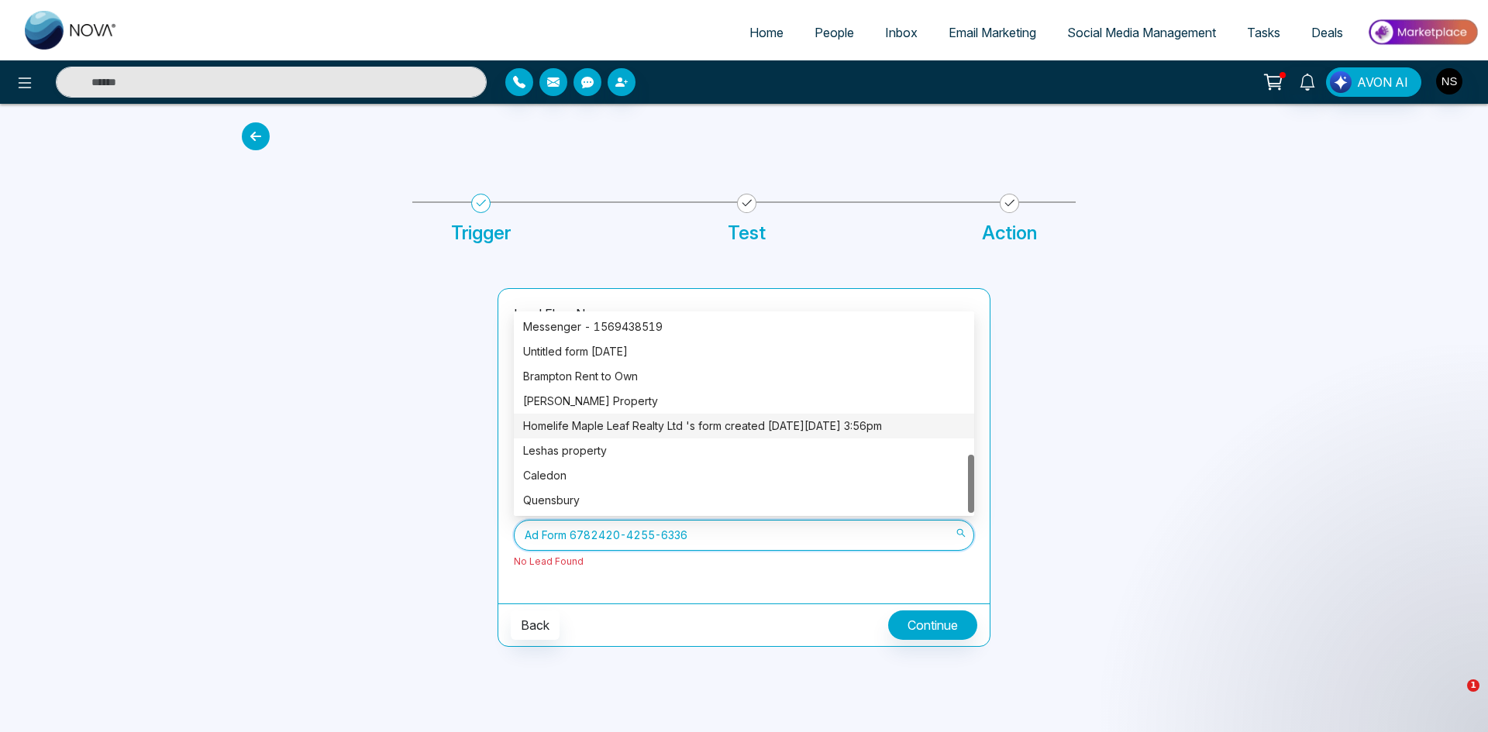
click at [635, 431] on div "Homelife Maple Leaf Realty Ltd 's form created on Tue Dec 11, 2018 3:56pm" at bounding box center [744, 426] width 442 height 17
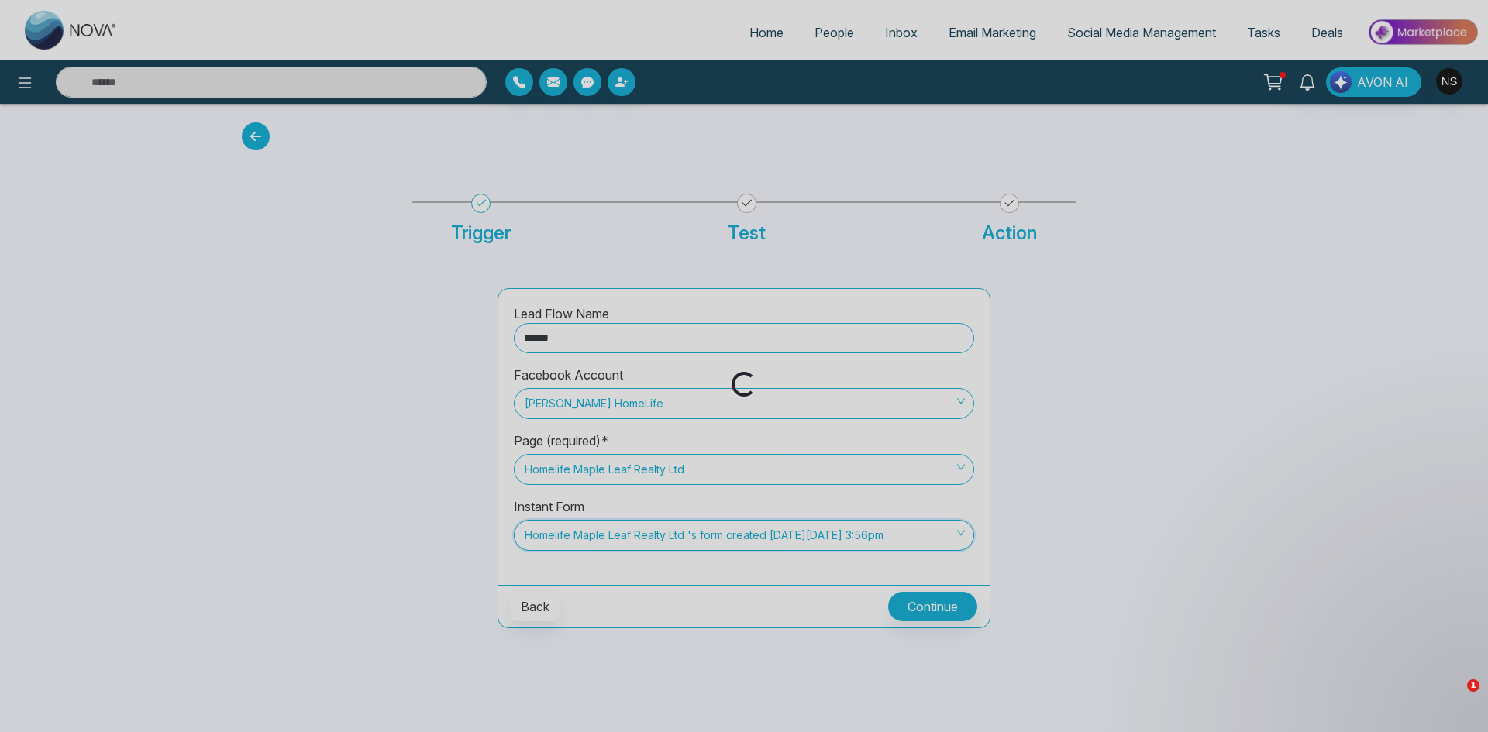
click at [675, 659] on div "Home People Inbox Email Marketing Social Media Management Tasks Deals AVON AI L…" at bounding box center [744, 366] width 1488 height 732
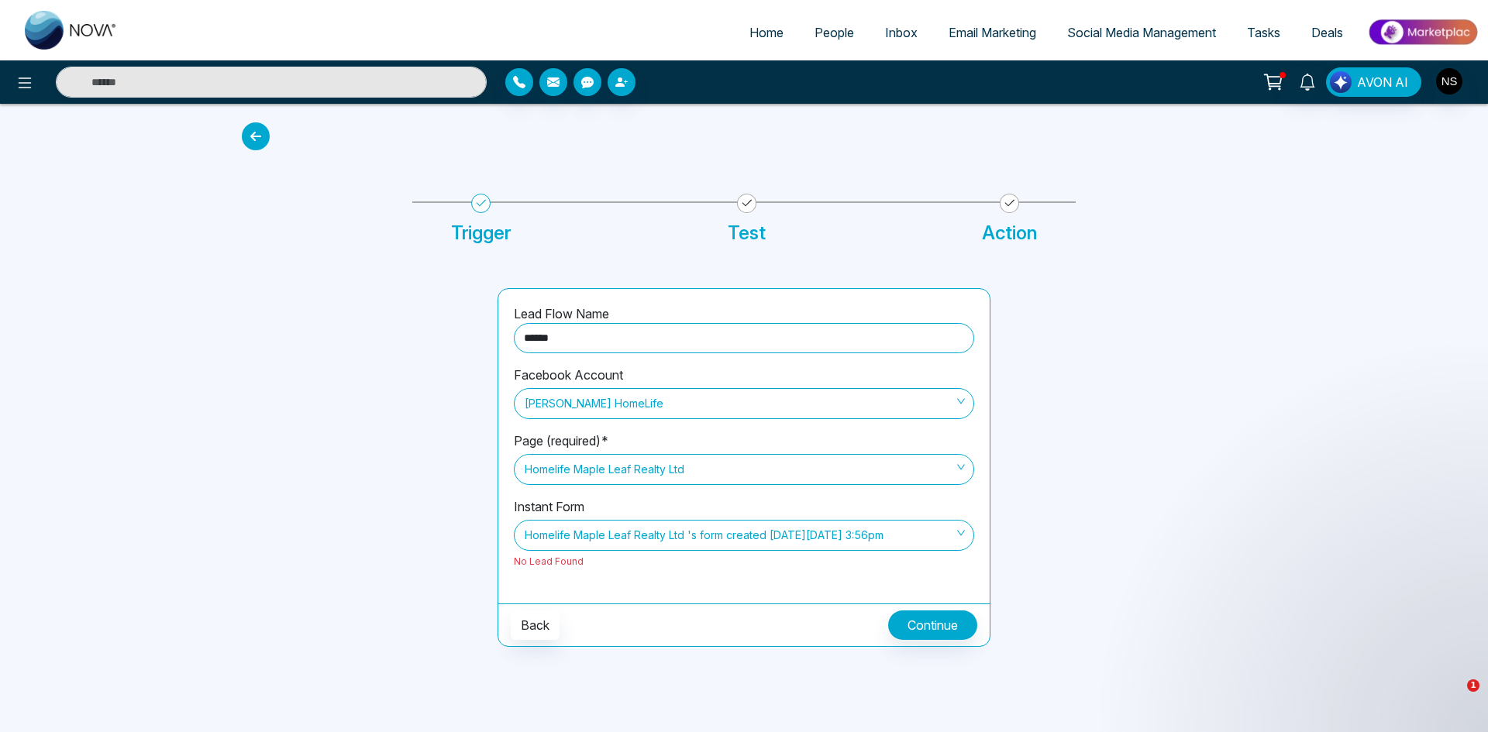
click at [882, 642] on div "Back Continue" at bounding box center [743, 625] width 491 height 43
click at [917, 623] on button "Continue" at bounding box center [932, 625] width 89 height 29
click at [630, 541] on span "Homelife Maple Leaf Realty Ltd 's form created on Tue Dec 11, 2018 3:56pm" at bounding box center [744, 535] width 439 height 26
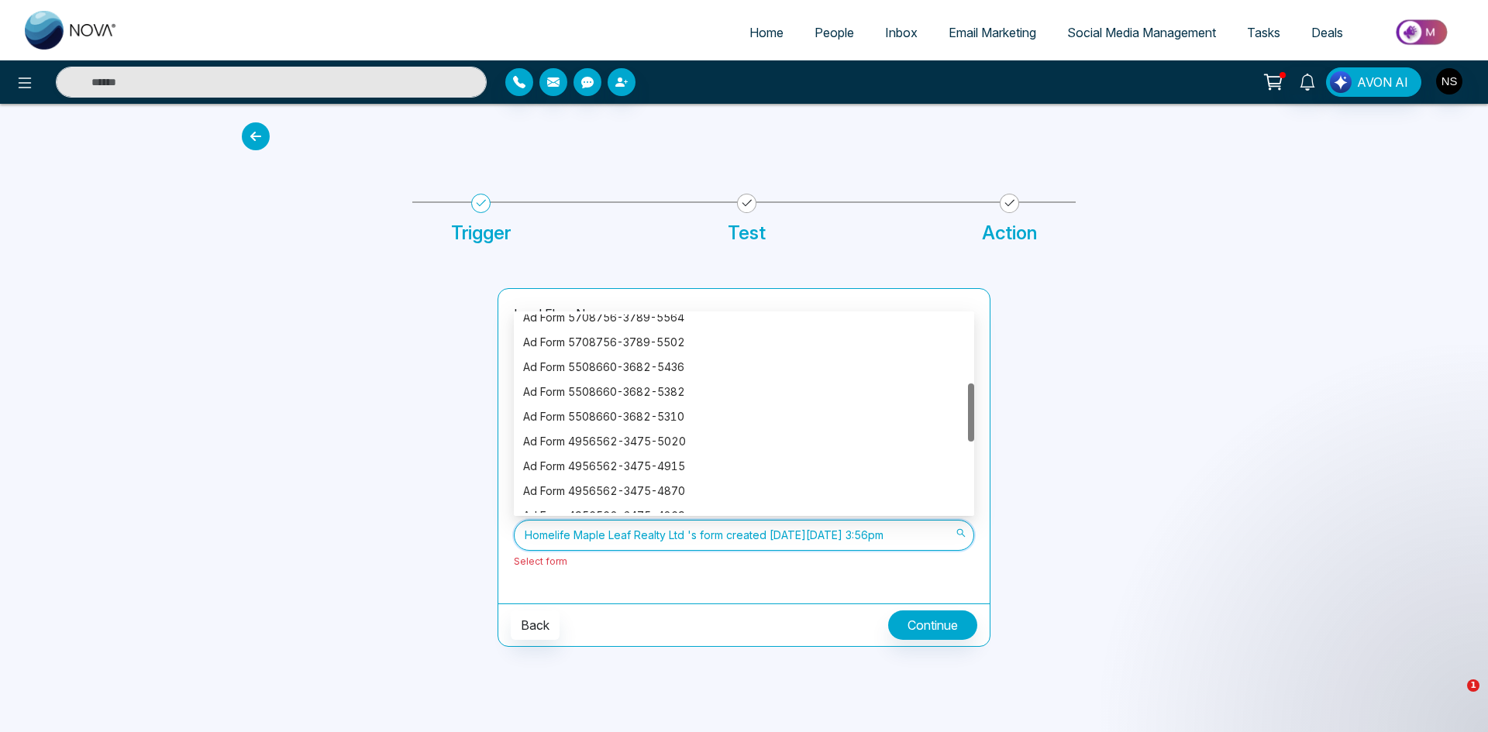
scroll to position [465, 0]
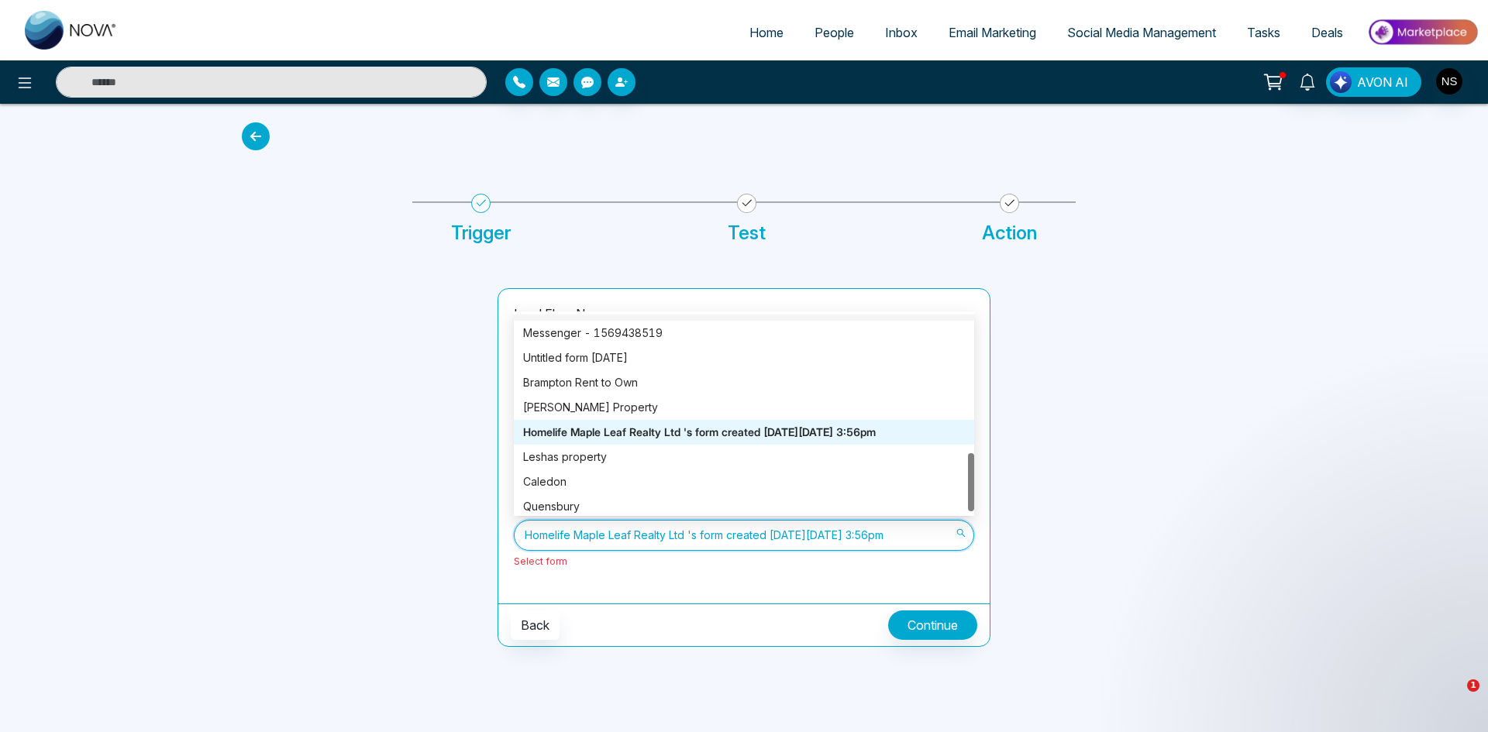
click at [604, 318] on div "Homelife Maple Leaf Realty Ltd 's form created on Tue Mar 30, 2021 7:13pm" at bounding box center [744, 308] width 460 height 25
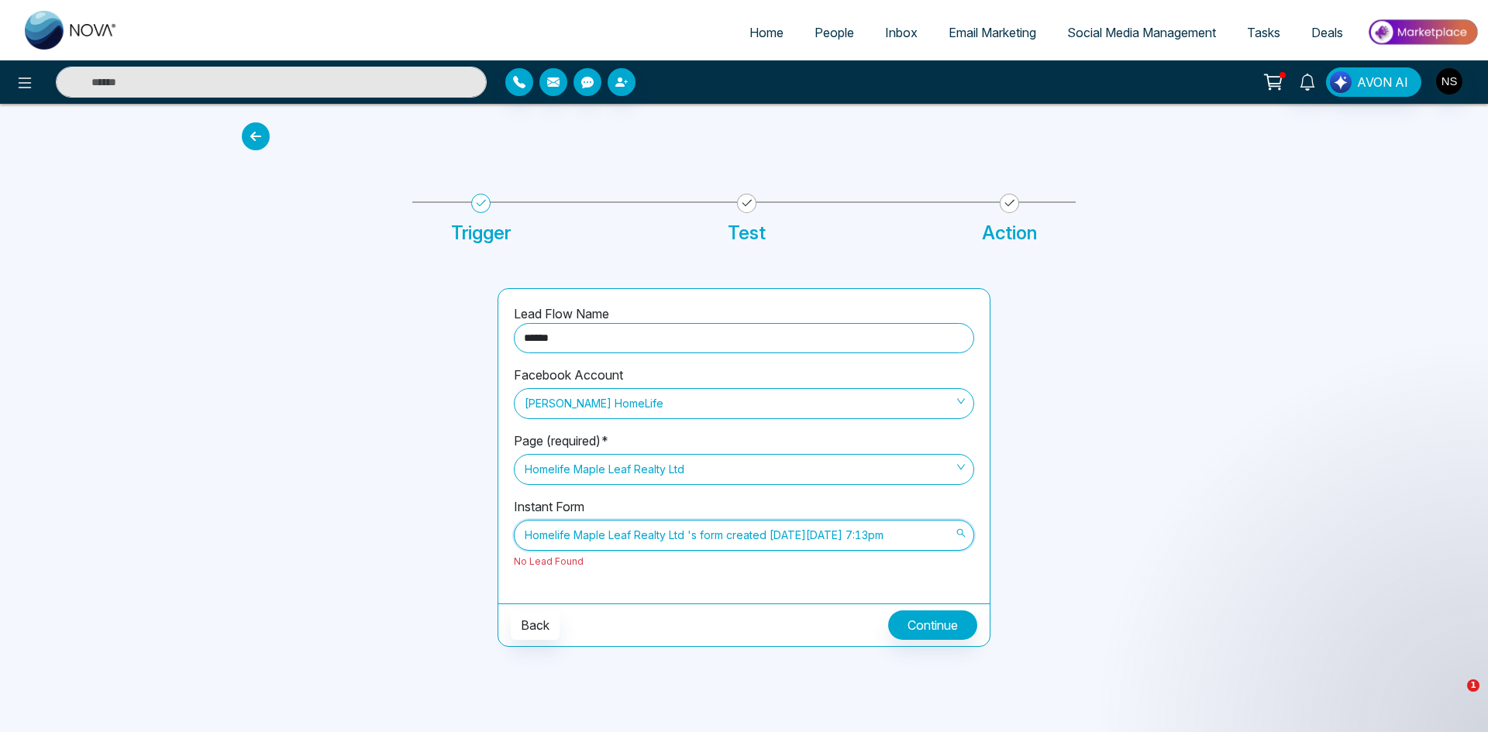
click at [607, 537] on span "Homelife Maple Leaf Realty Ltd 's form created on Tue Mar 30, 2021 7:13pm" at bounding box center [744, 535] width 439 height 26
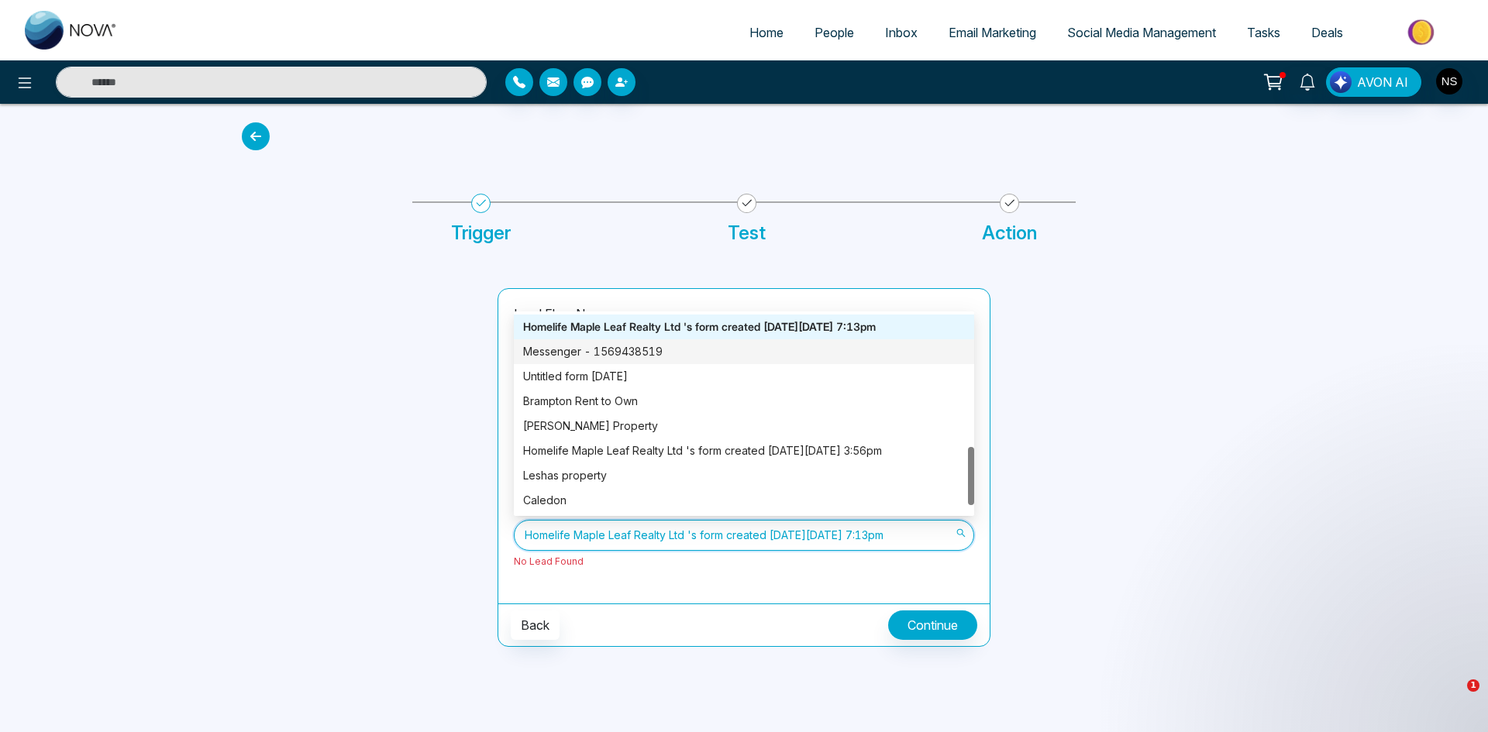
click at [591, 360] on div "Messenger - 1569438519" at bounding box center [744, 351] width 442 height 17
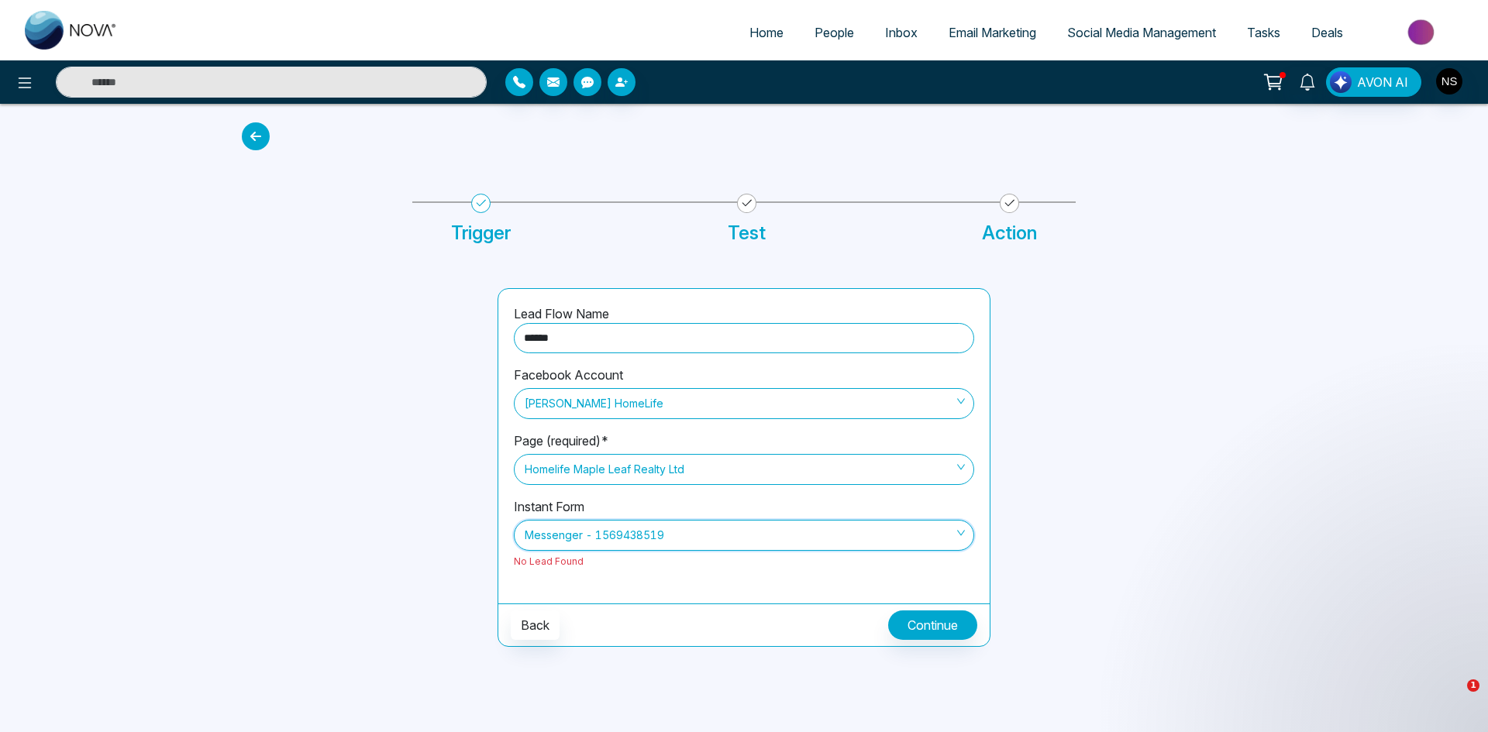
click at [625, 594] on div "Lead Flow Name ****** Facebook Account Narender Sehgal HomeLife Page (required)…" at bounding box center [743, 446] width 491 height 315
click at [971, 620] on button "Continue" at bounding box center [932, 625] width 89 height 29
click at [821, 549] on span at bounding box center [738, 535] width 431 height 29
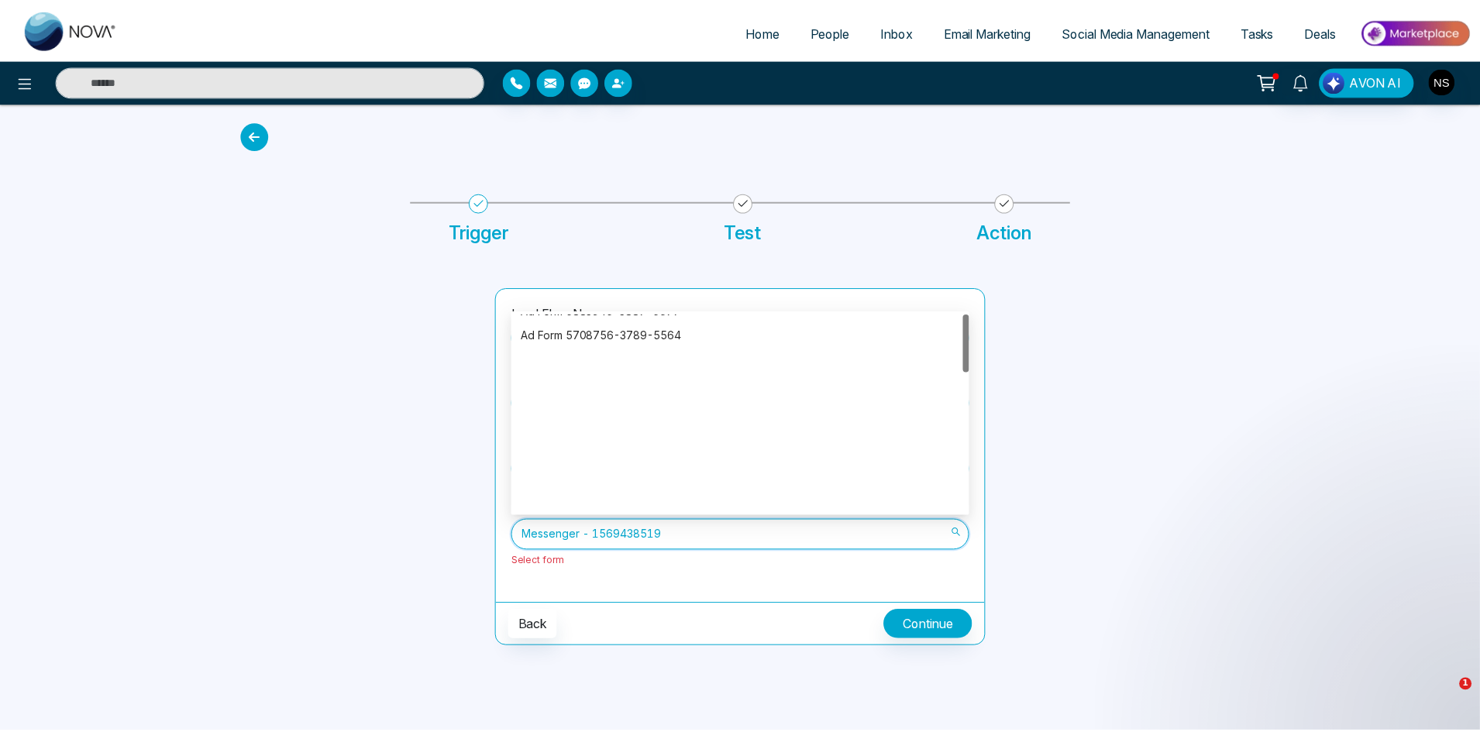
scroll to position [0, 0]
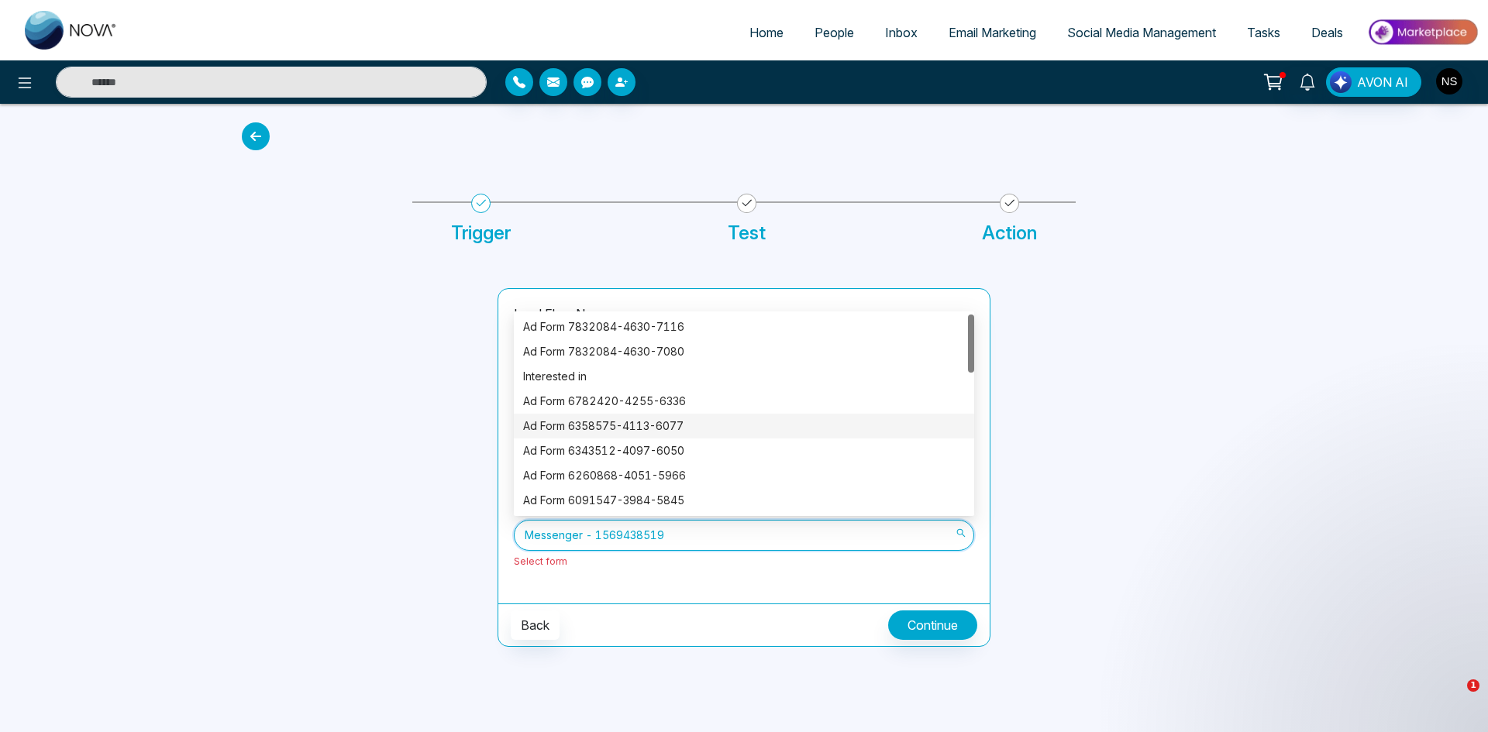
click at [659, 431] on div "Ad Form 6358575-4113-6077" at bounding box center [744, 426] width 442 height 17
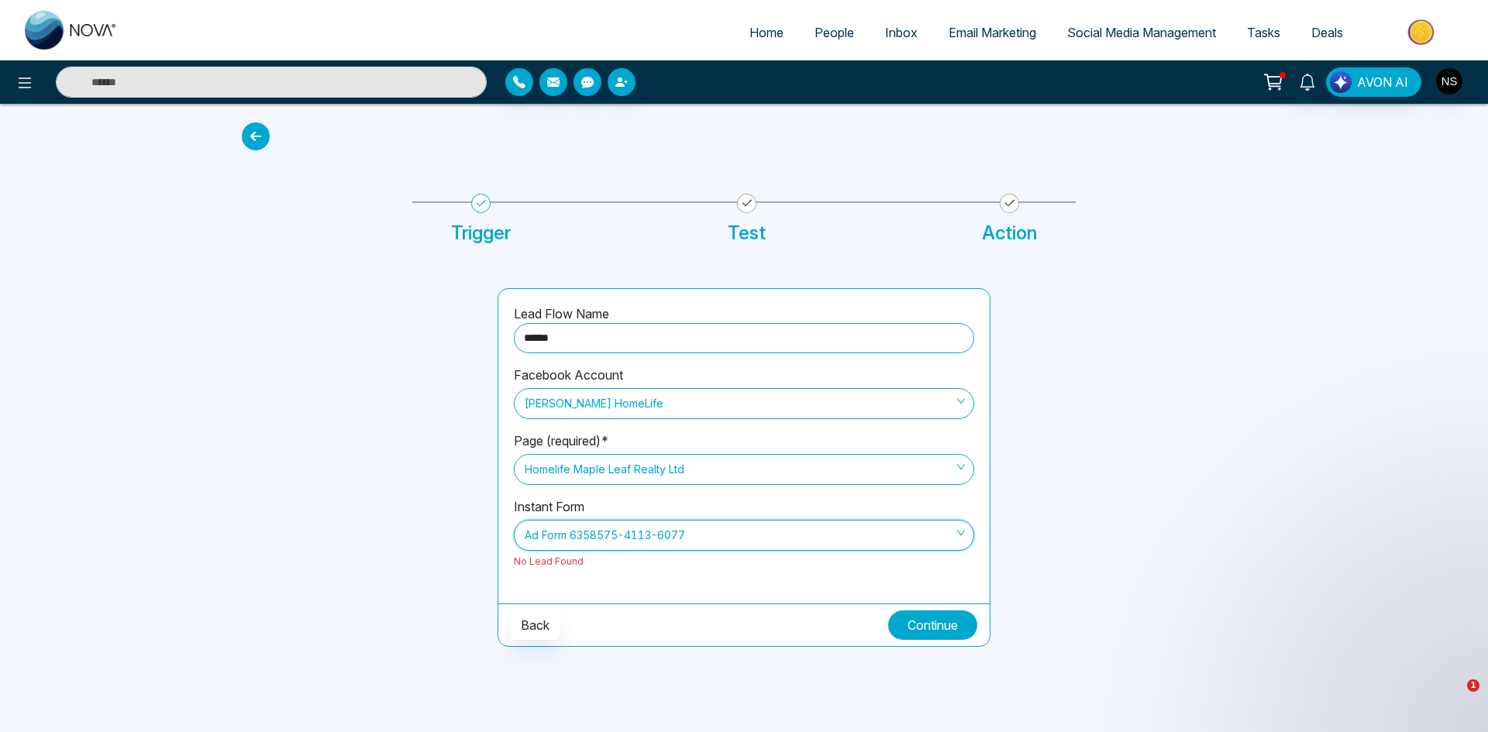
click at [933, 619] on button "Continue" at bounding box center [932, 625] width 89 height 29
click at [625, 521] on input "search" at bounding box center [738, 532] width 431 height 23
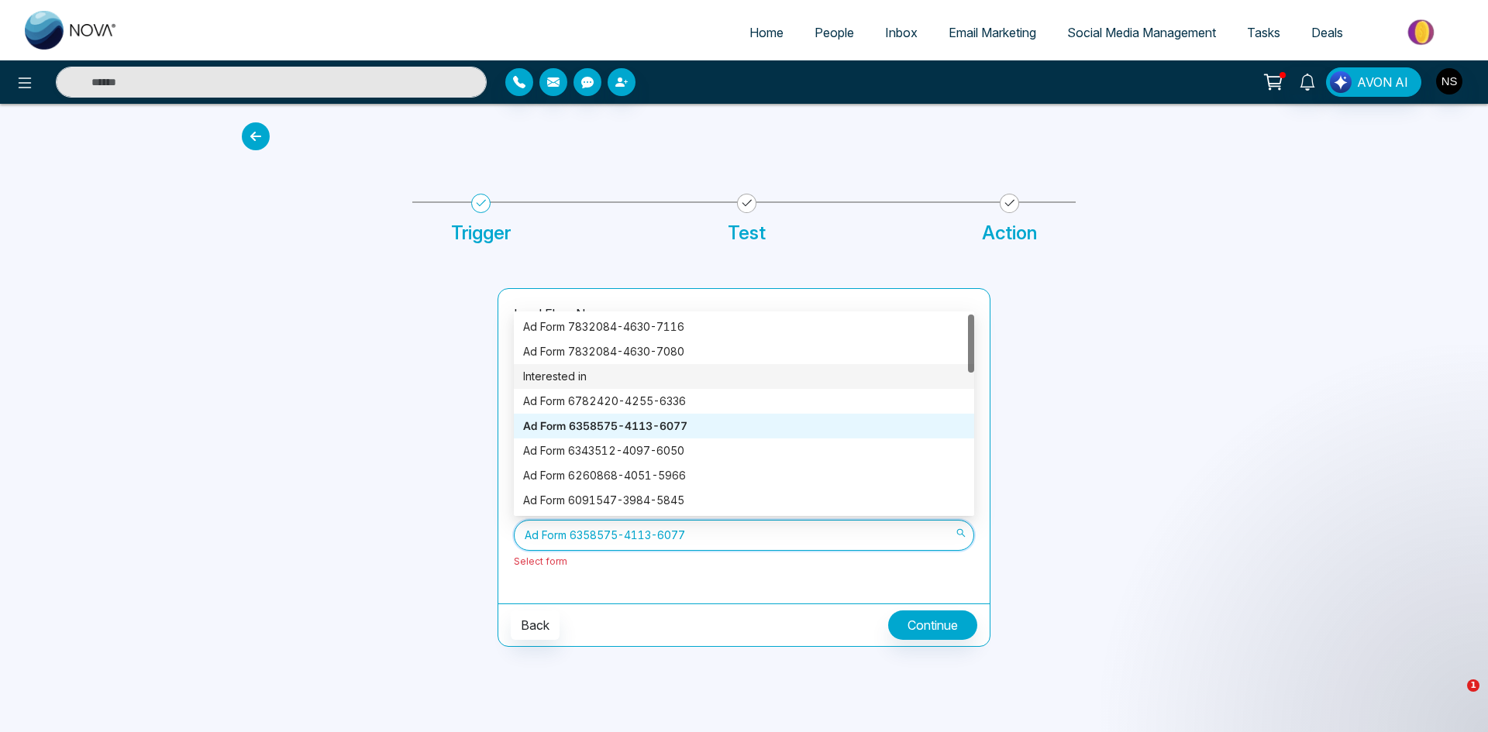
click at [659, 375] on div "Interested in" at bounding box center [744, 376] width 442 height 17
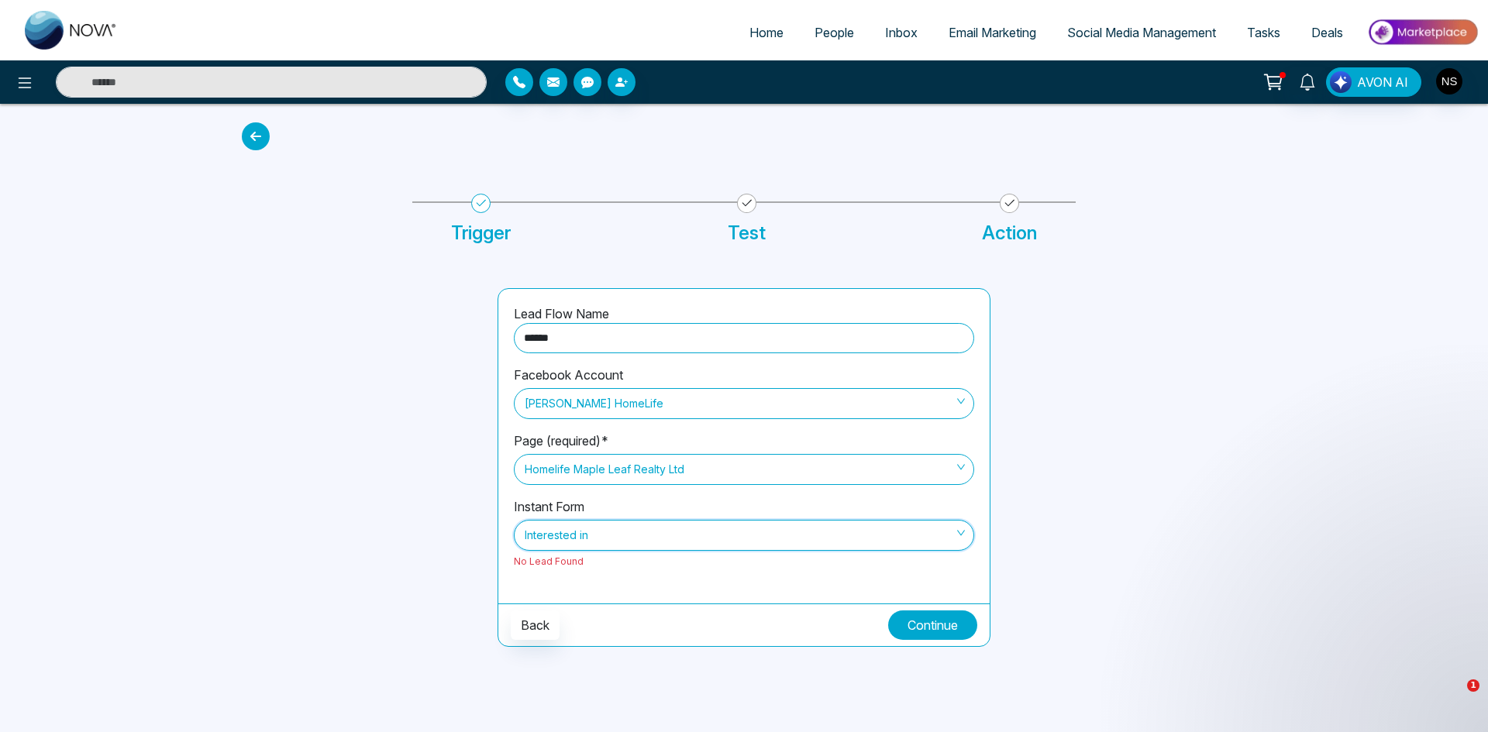
click at [946, 622] on button "Continue" at bounding box center [932, 625] width 89 height 29
click at [1243, 537] on div at bounding box center [1128, 467] width 256 height 359
click at [1189, 311] on div at bounding box center [1128, 467] width 256 height 359
click at [1320, 29] on span "Deals" at bounding box center [1327, 32] width 32 height 15
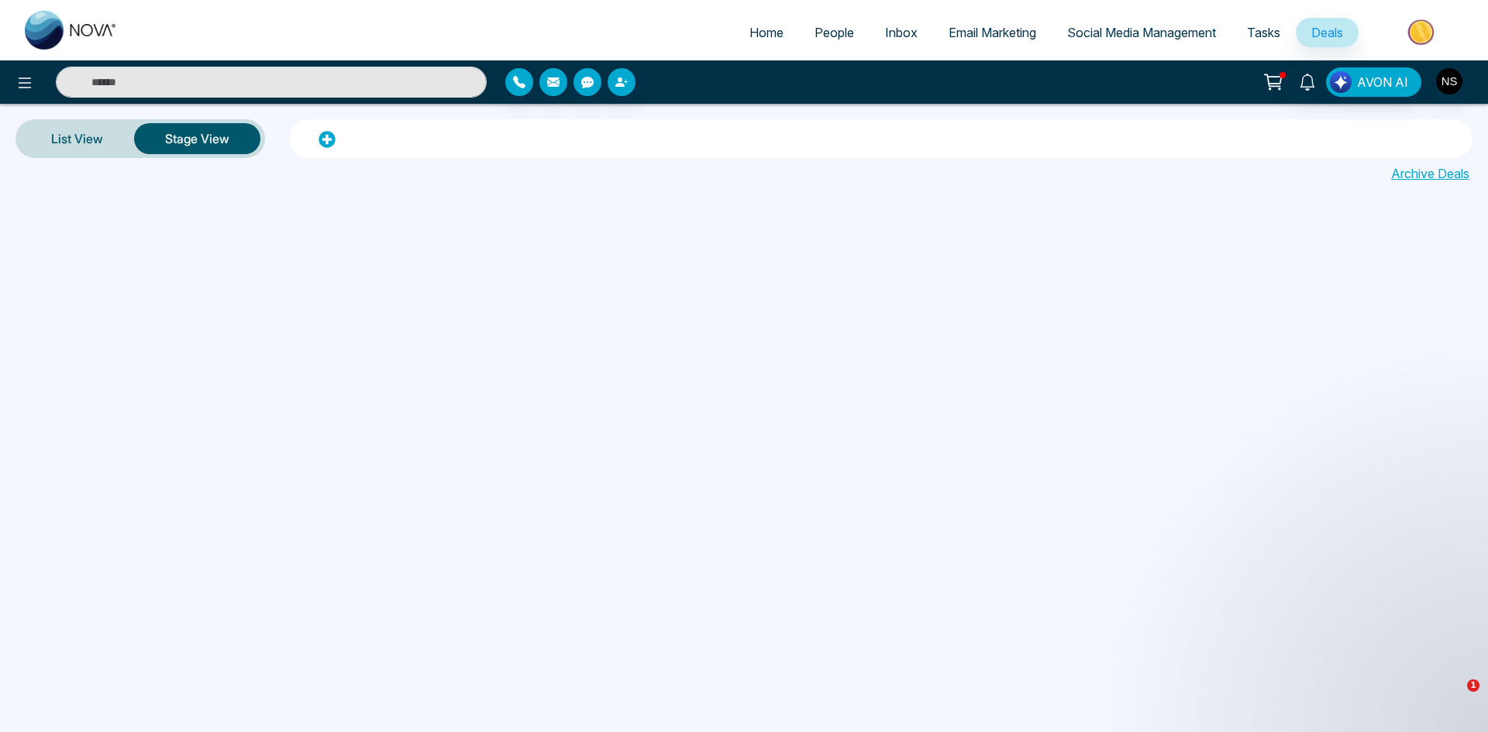
click at [9, 90] on div at bounding box center [248, 82] width 496 height 31
click at [27, 91] on icon at bounding box center [24, 83] width 19 height 19
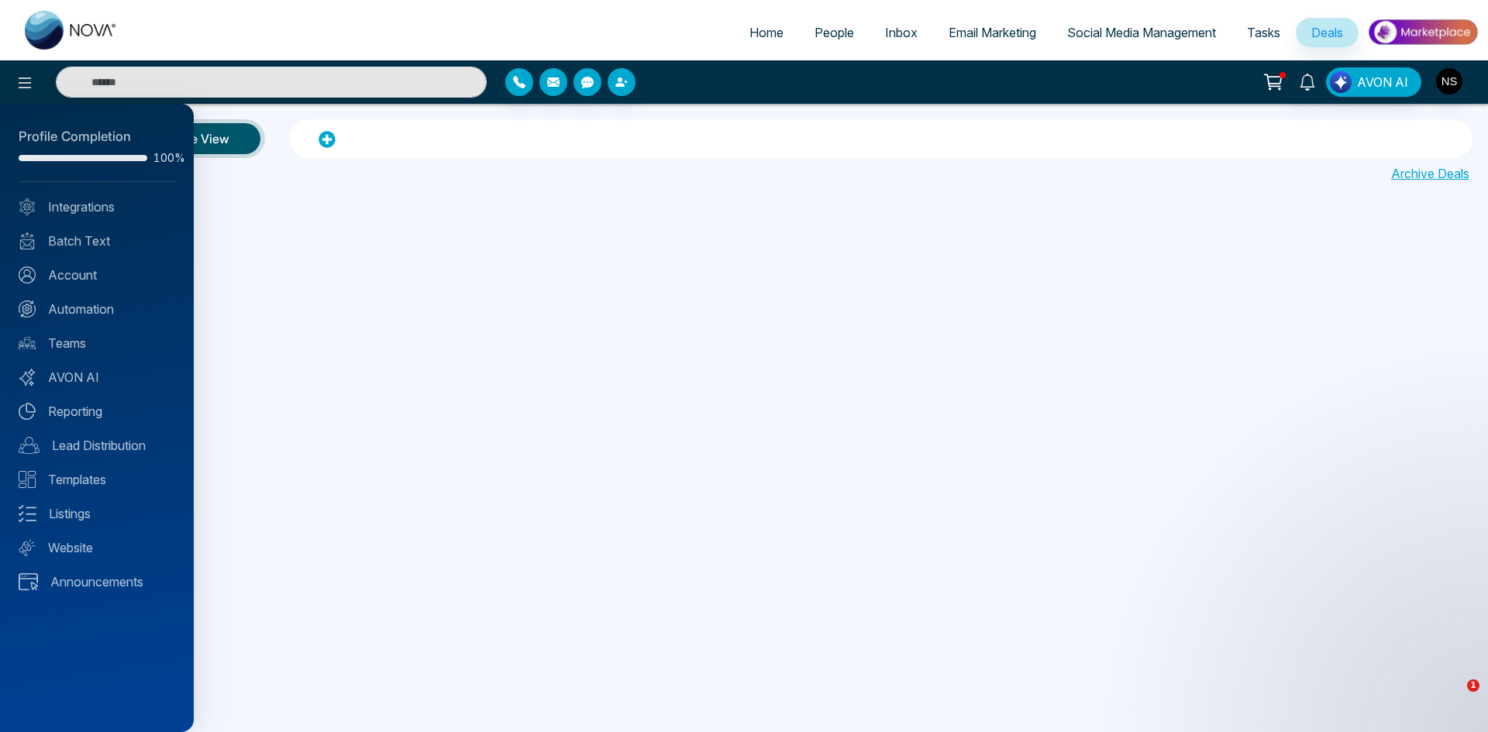
click at [712, 487] on div at bounding box center [744, 366] width 1488 height 732
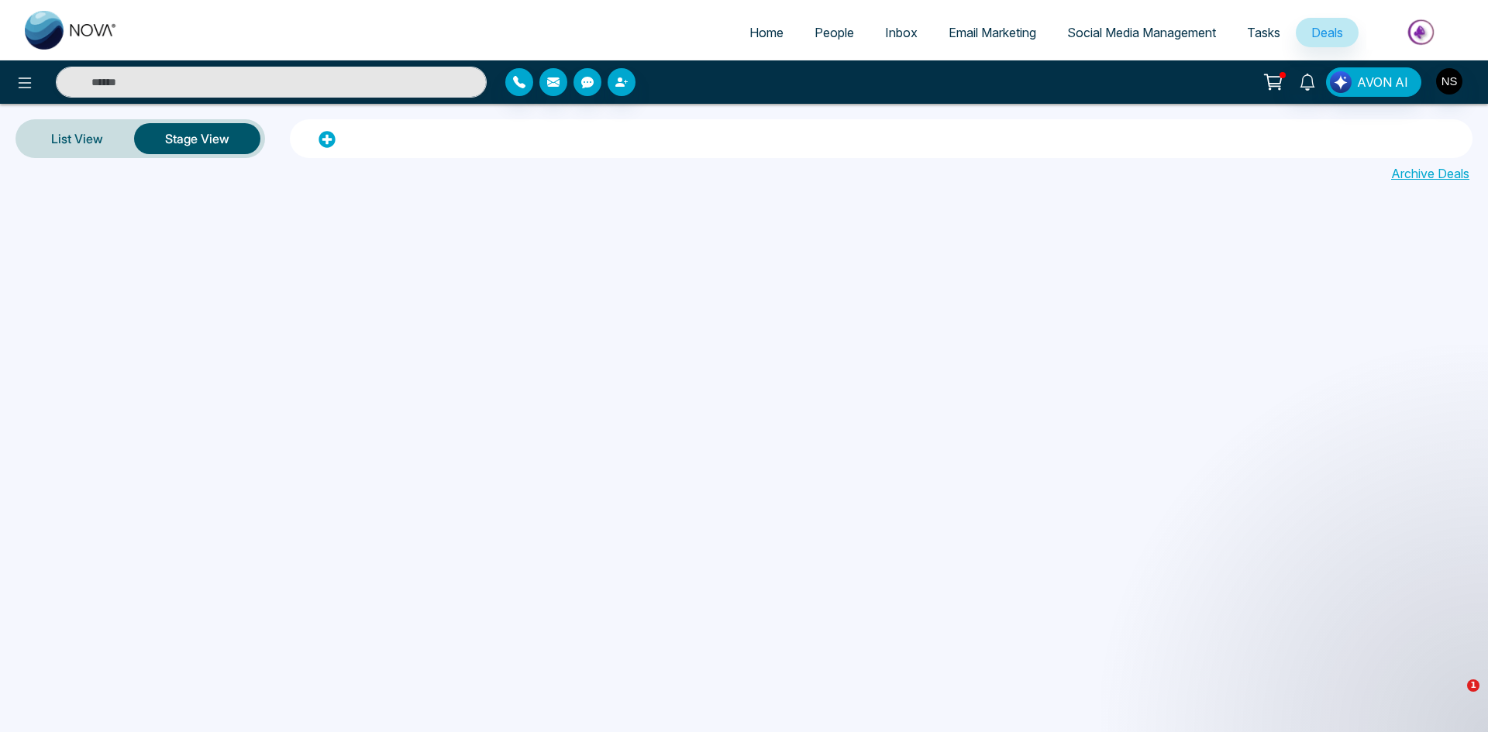
click at [1084, 39] on span "Social Media Management" at bounding box center [1141, 32] width 149 height 15
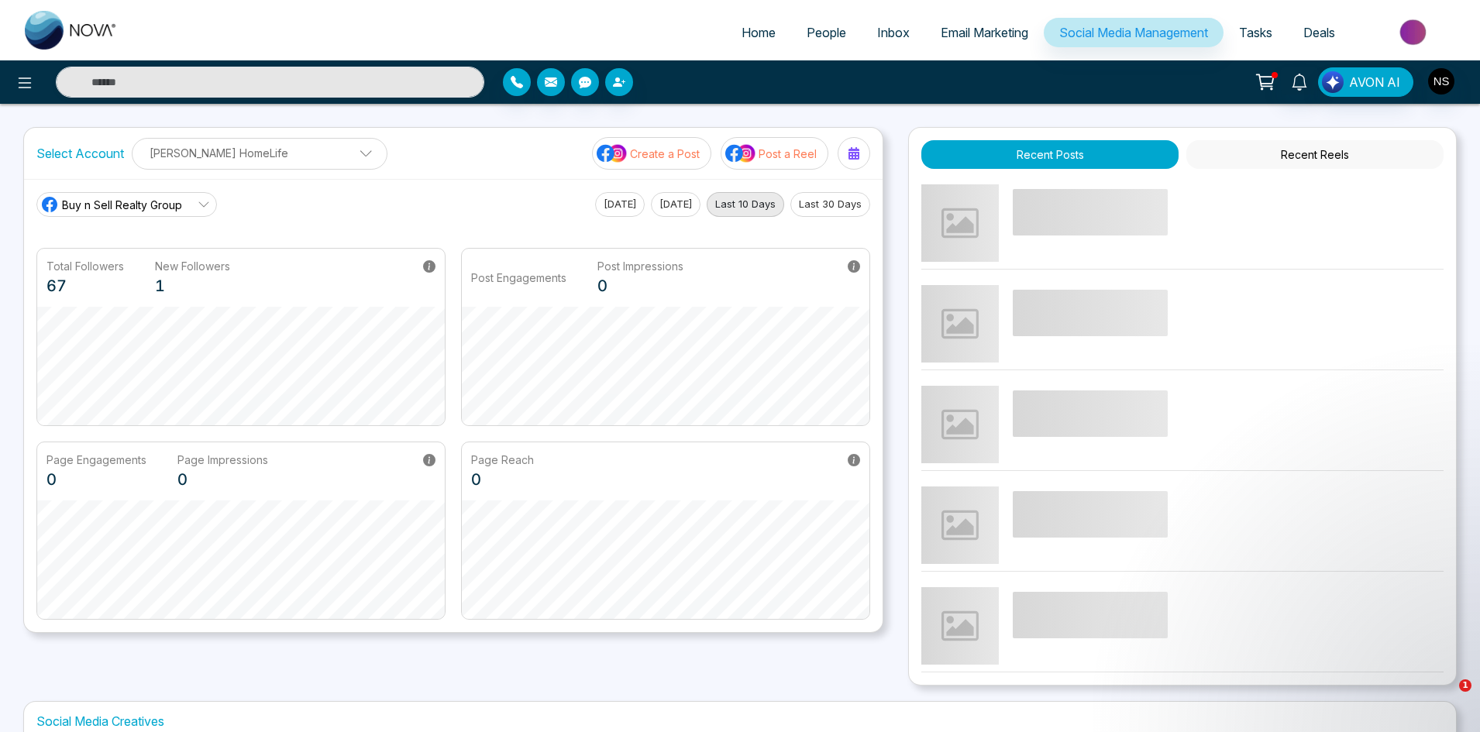
click at [657, 163] on button "Create a Post" at bounding box center [651, 153] width 119 height 33
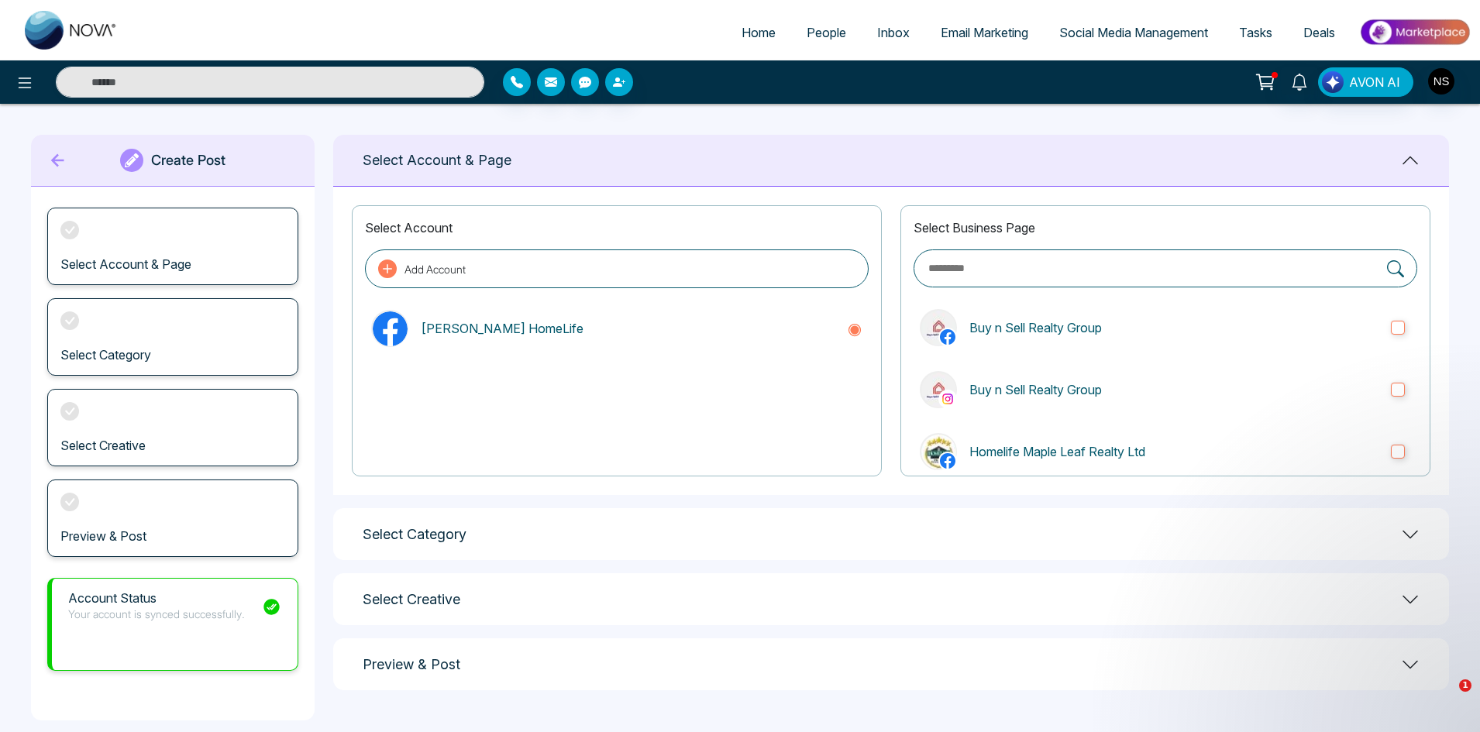
click at [573, 259] on button "Add Account" at bounding box center [617, 268] width 504 height 39
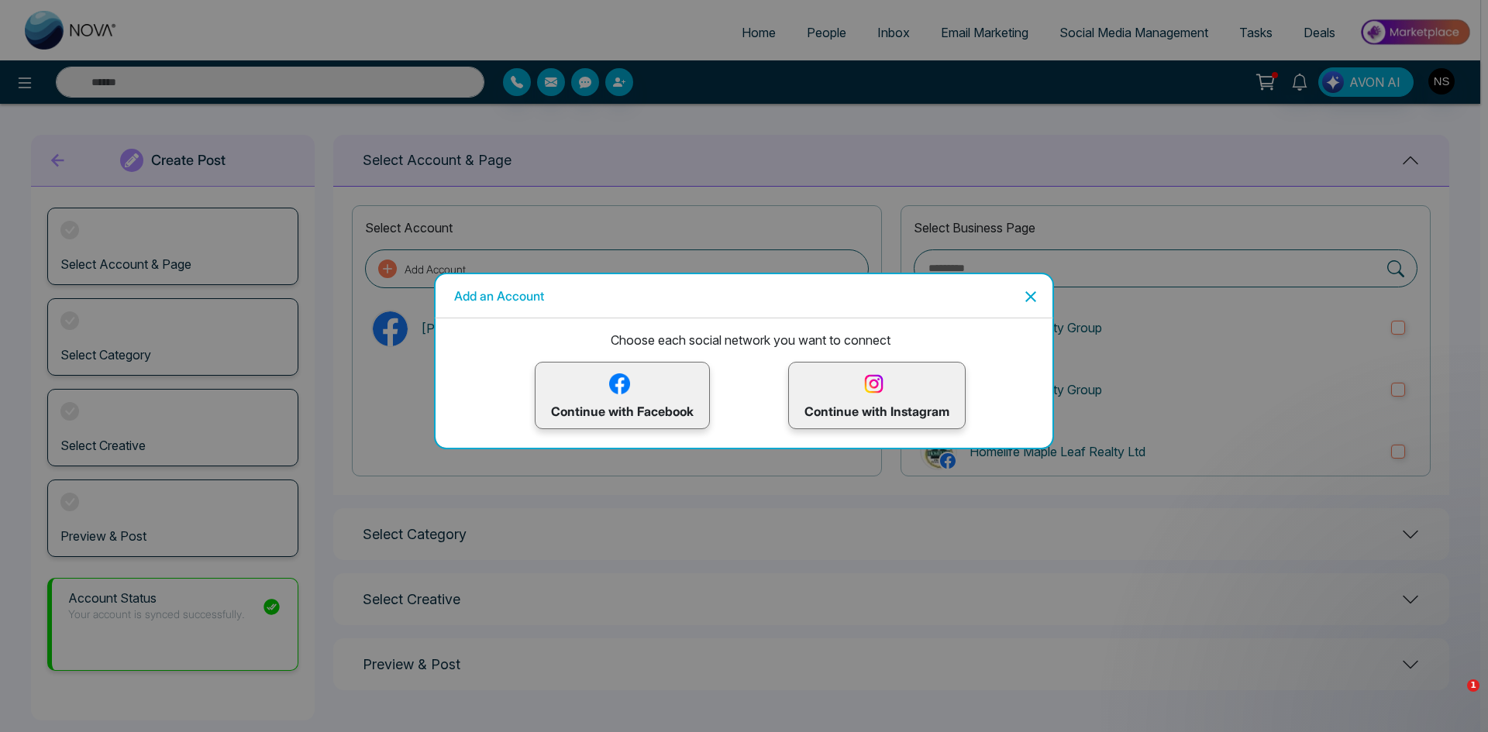
click at [636, 392] on p "Continue with Facebook" at bounding box center [622, 395] width 143 height 50
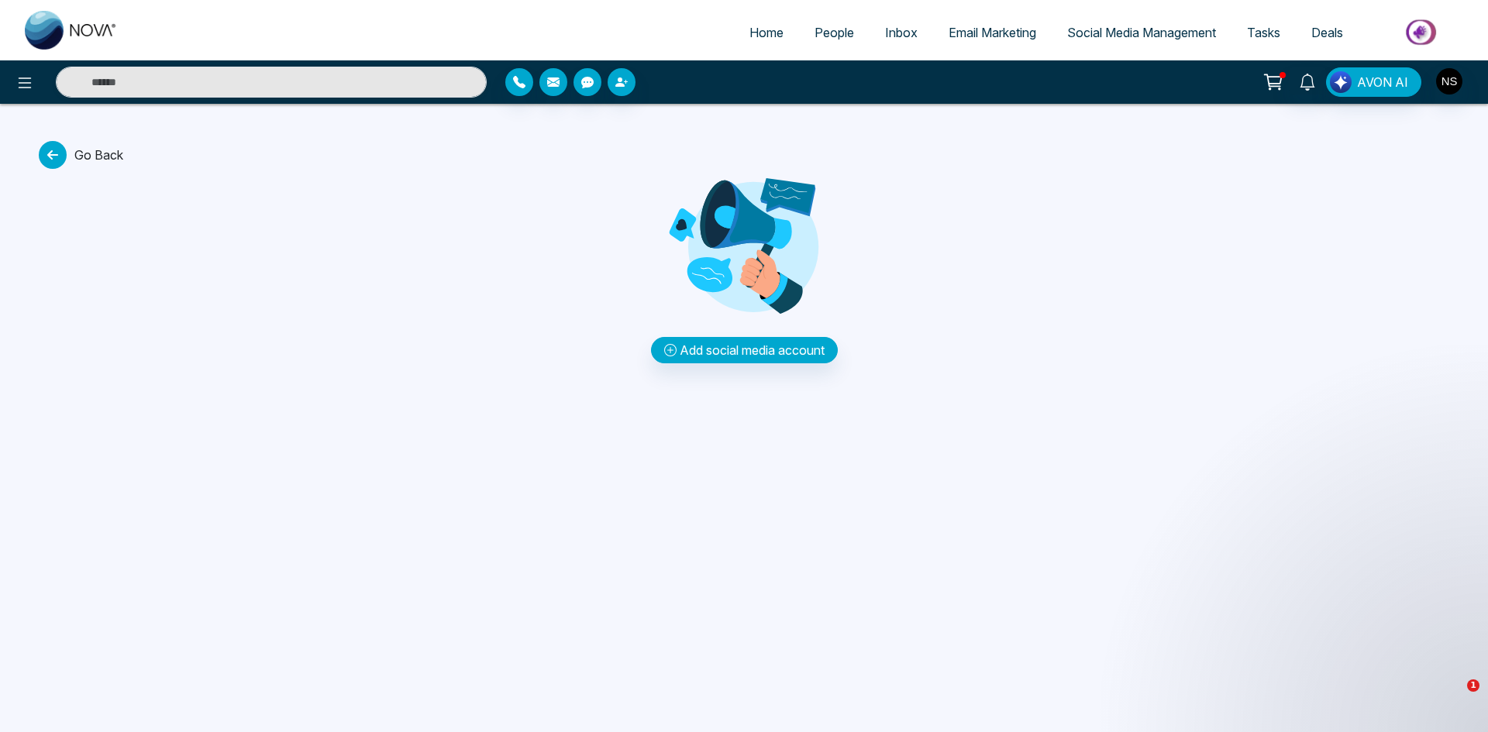
click at [1021, 298] on div "Go Back Add social media account" at bounding box center [744, 252] width 1488 height 222
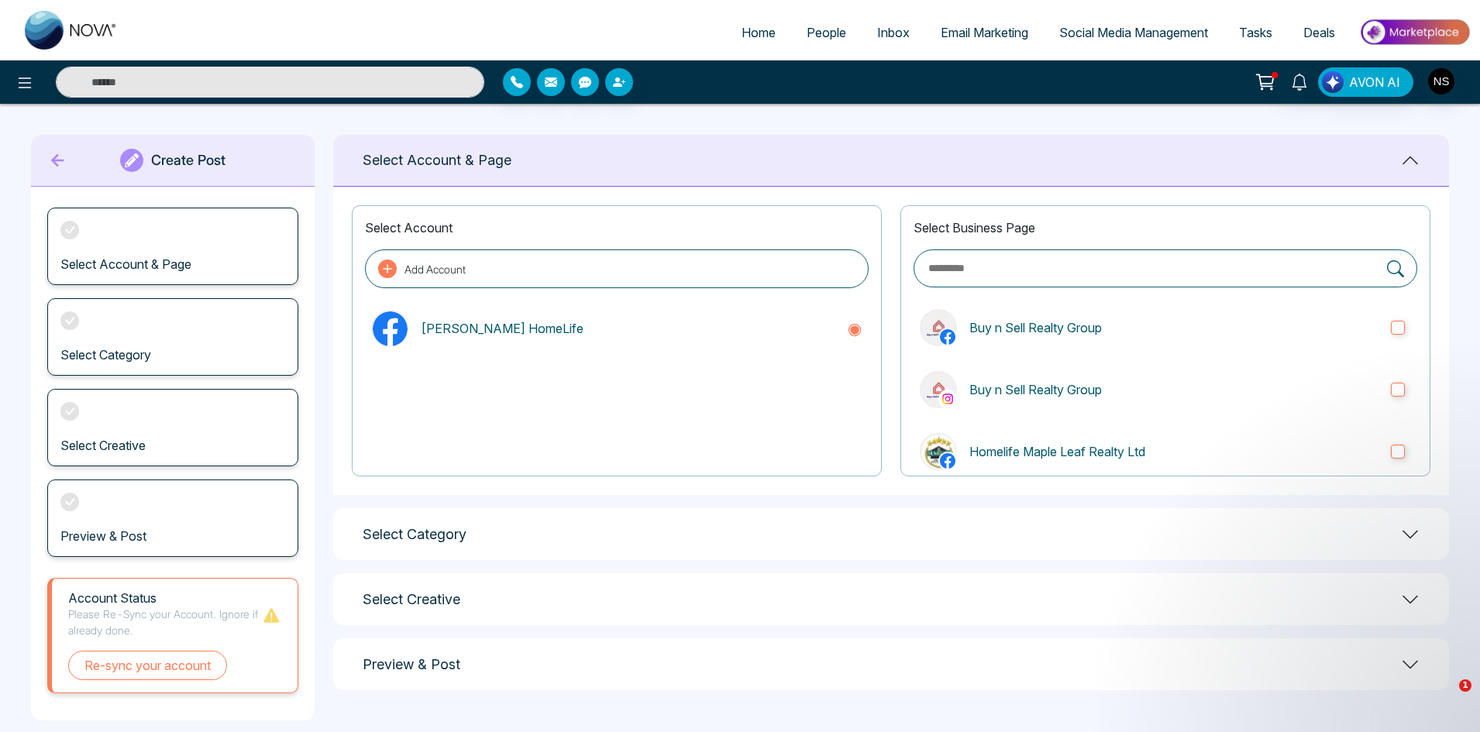
scroll to position [19, 0]
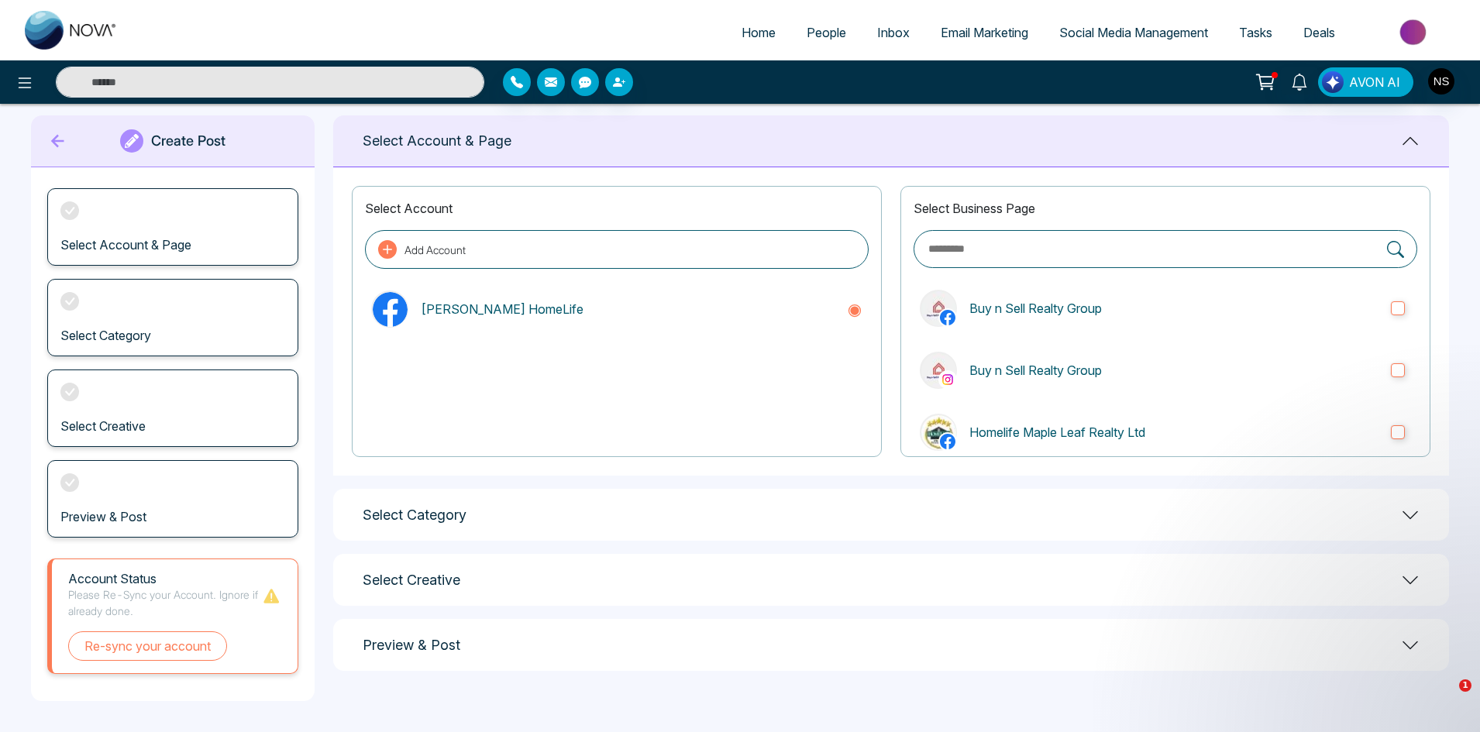
click at [633, 514] on div "Select Category" at bounding box center [891, 515] width 1116 height 52
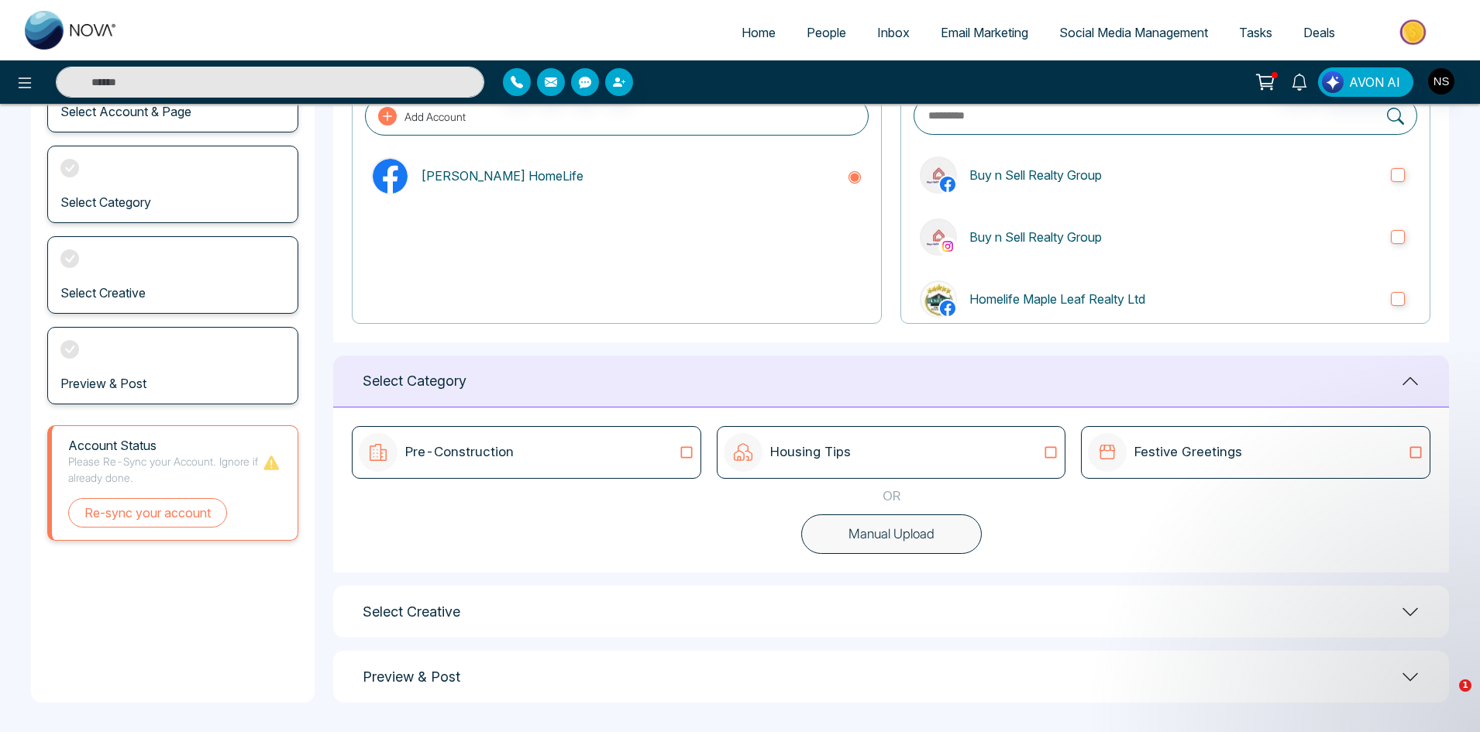
scroll to position [154, 0]
click at [891, 547] on button "Manual Upload" at bounding box center [891, 533] width 181 height 40
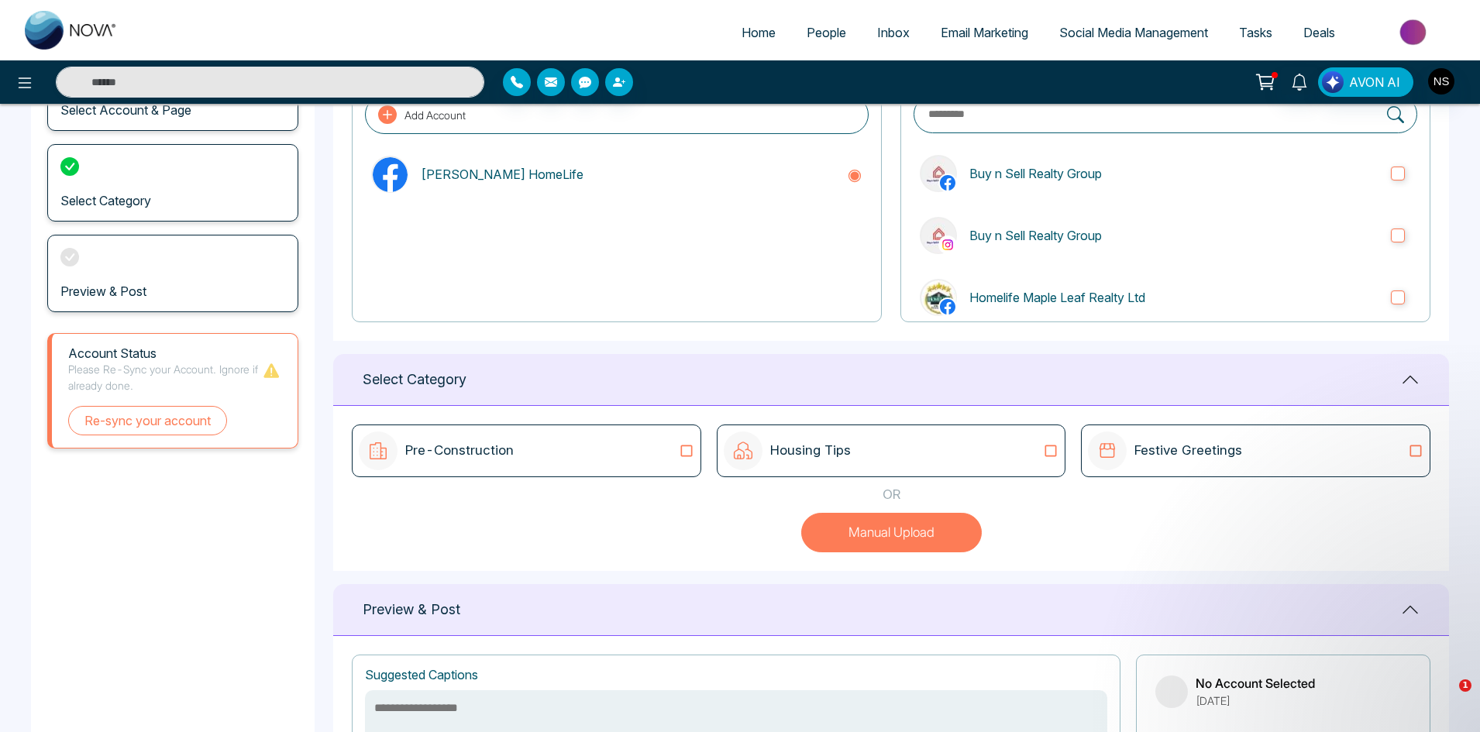
click at [892, 538] on button "Manual Upload" at bounding box center [891, 533] width 181 height 40
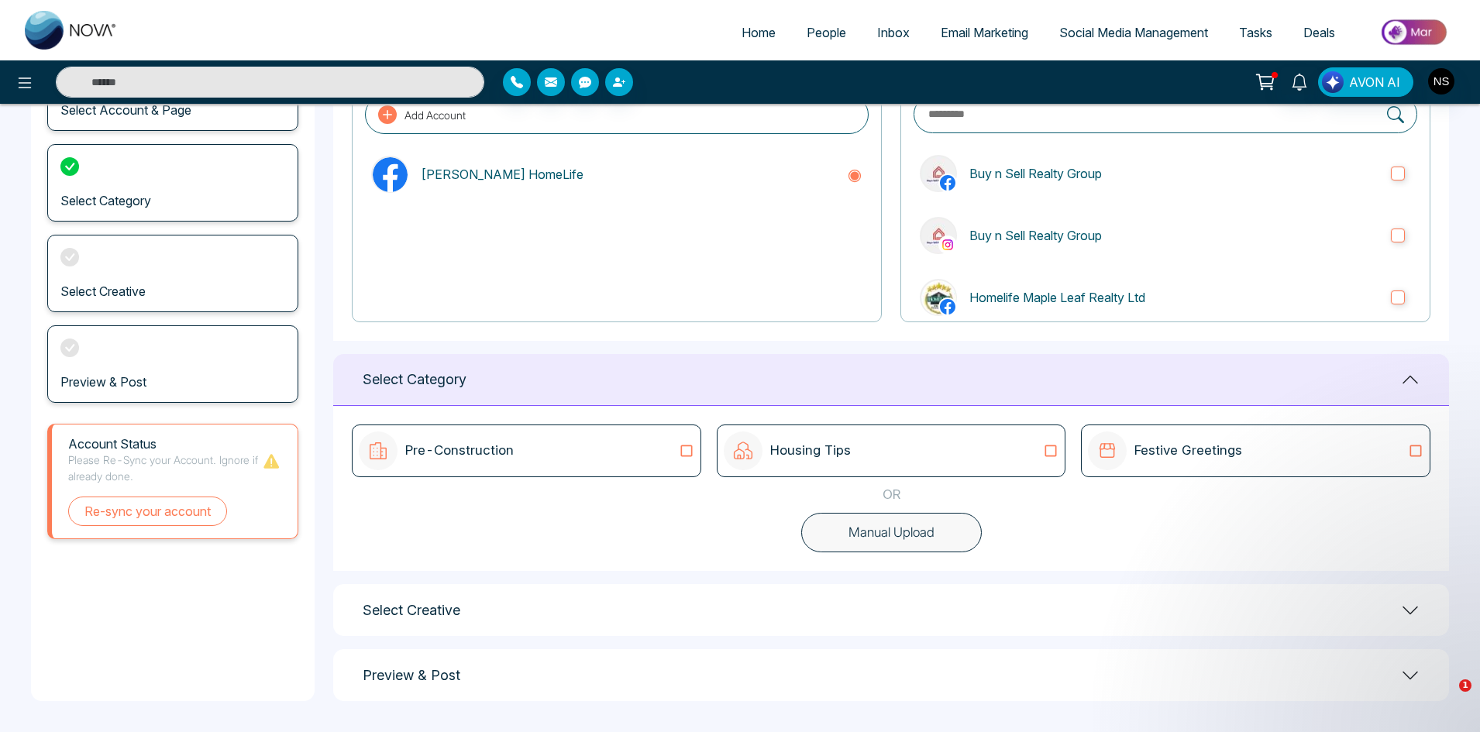
click at [921, 599] on div "Select Creative" at bounding box center [891, 610] width 1116 height 52
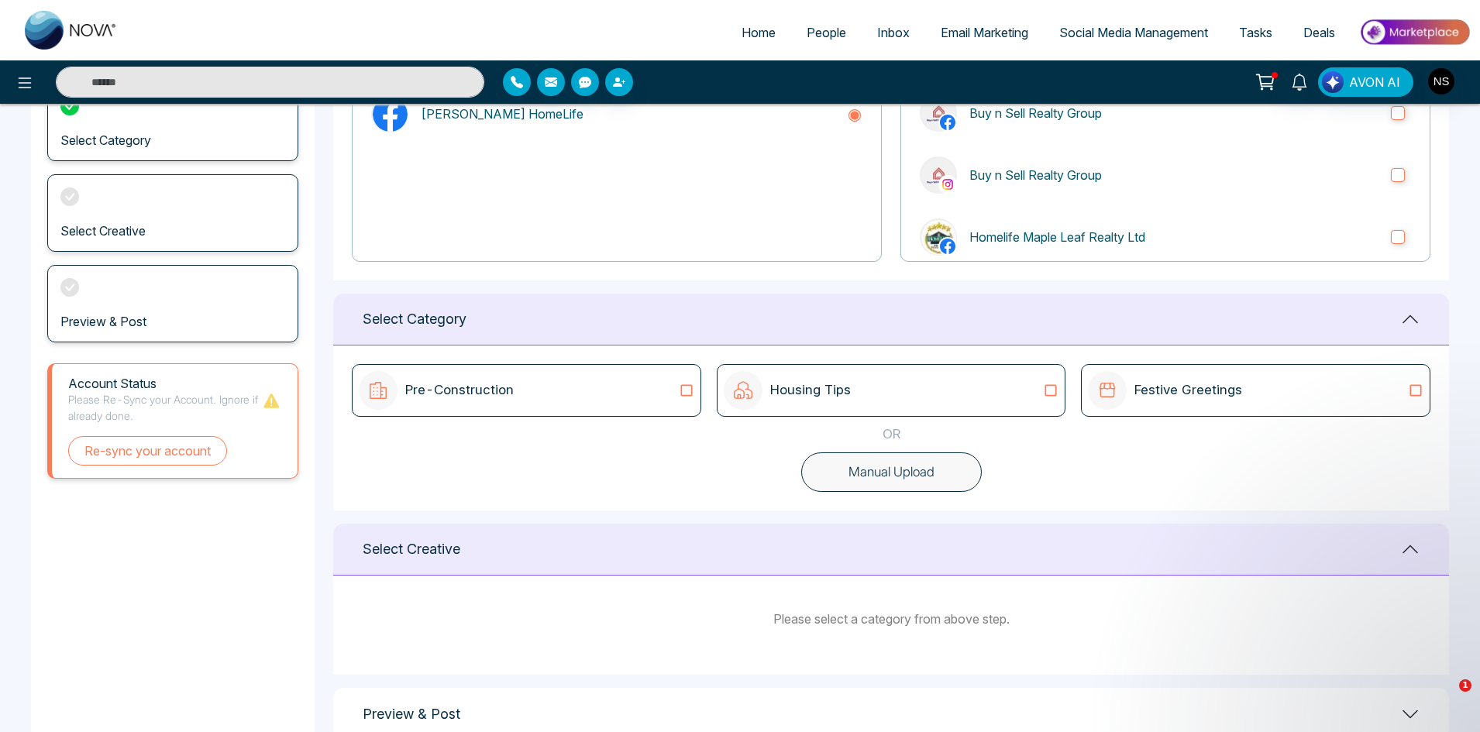
scroll to position [253, 0]
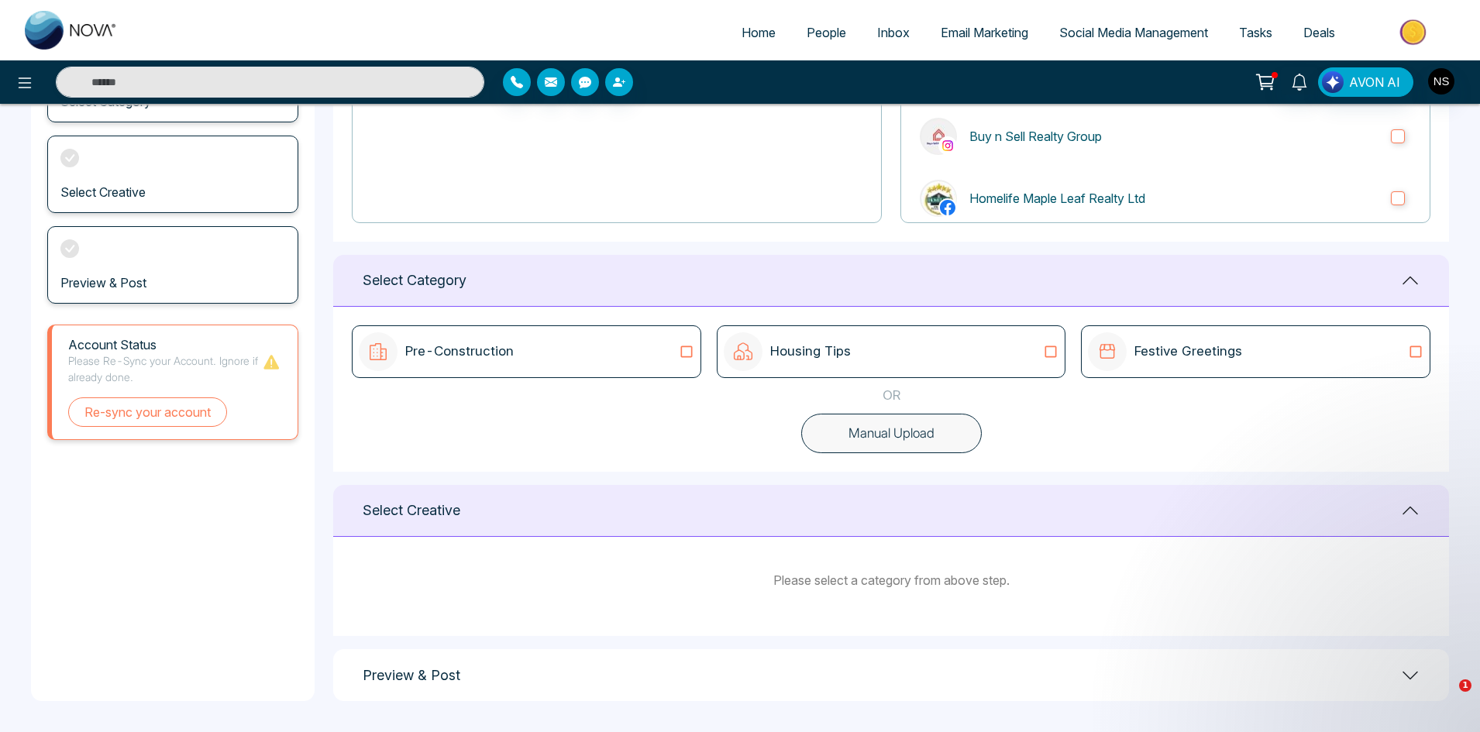
click at [912, 354] on div "Housing Tips" at bounding box center [892, 351] width 336 height 39
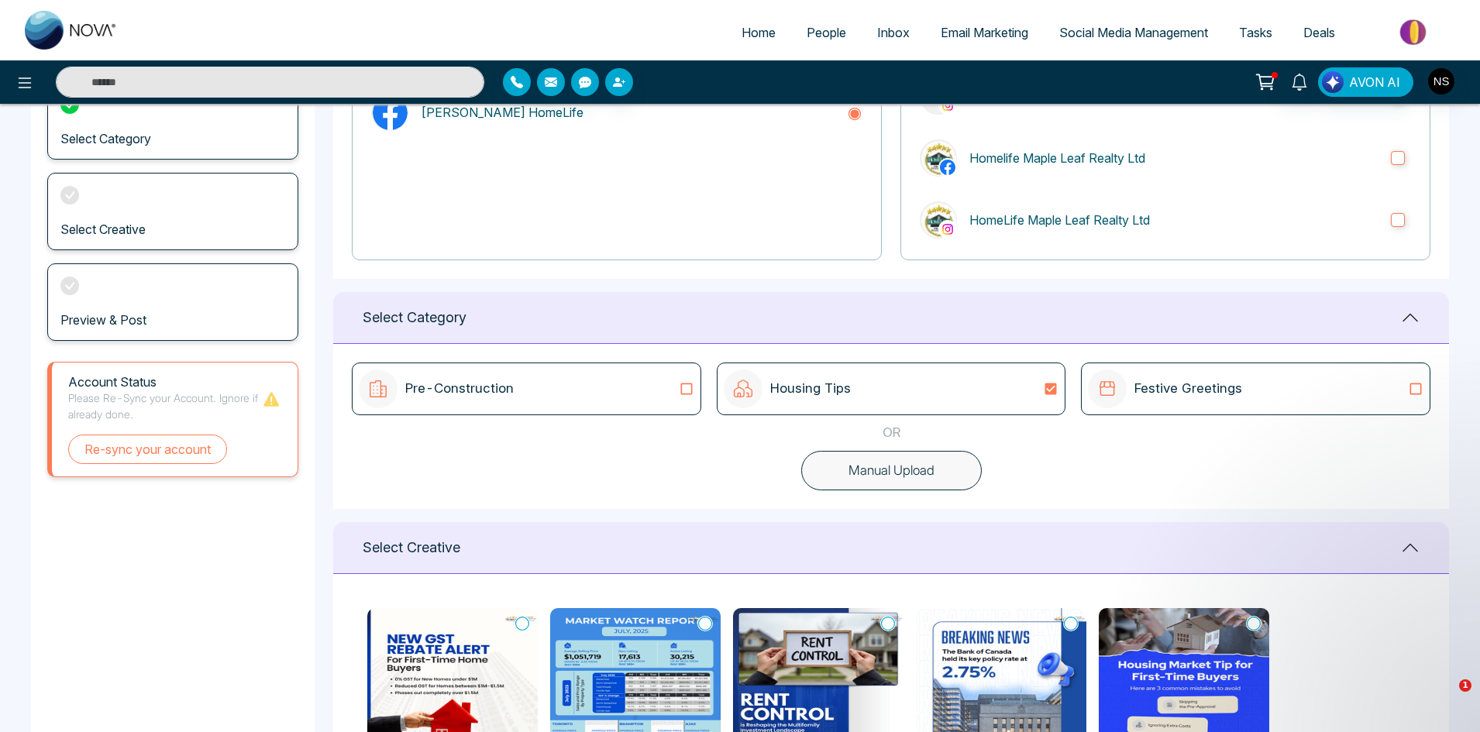
scroll to position [232, 0]
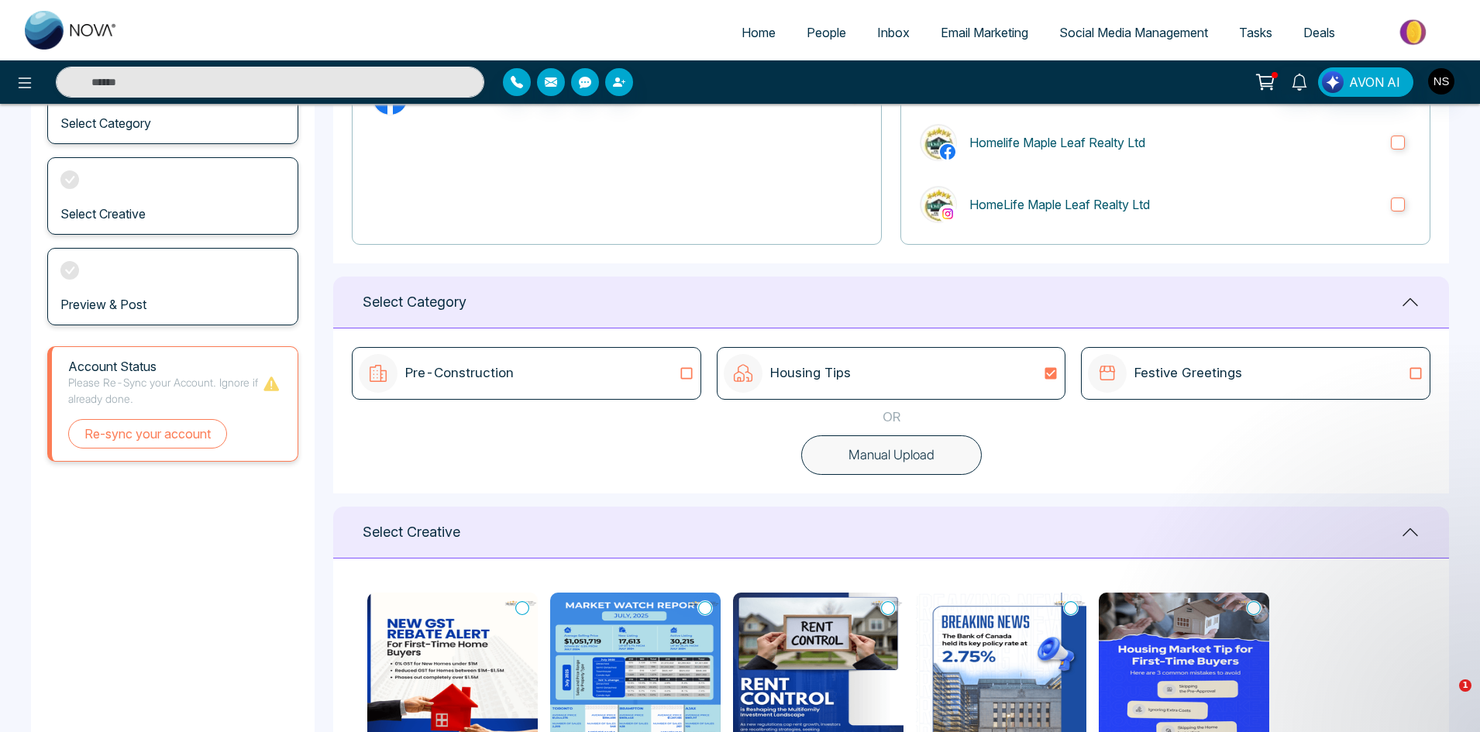
click at [889, 464] on button "Manual Upload" at bounding box center [891, 455] width 181 height 40
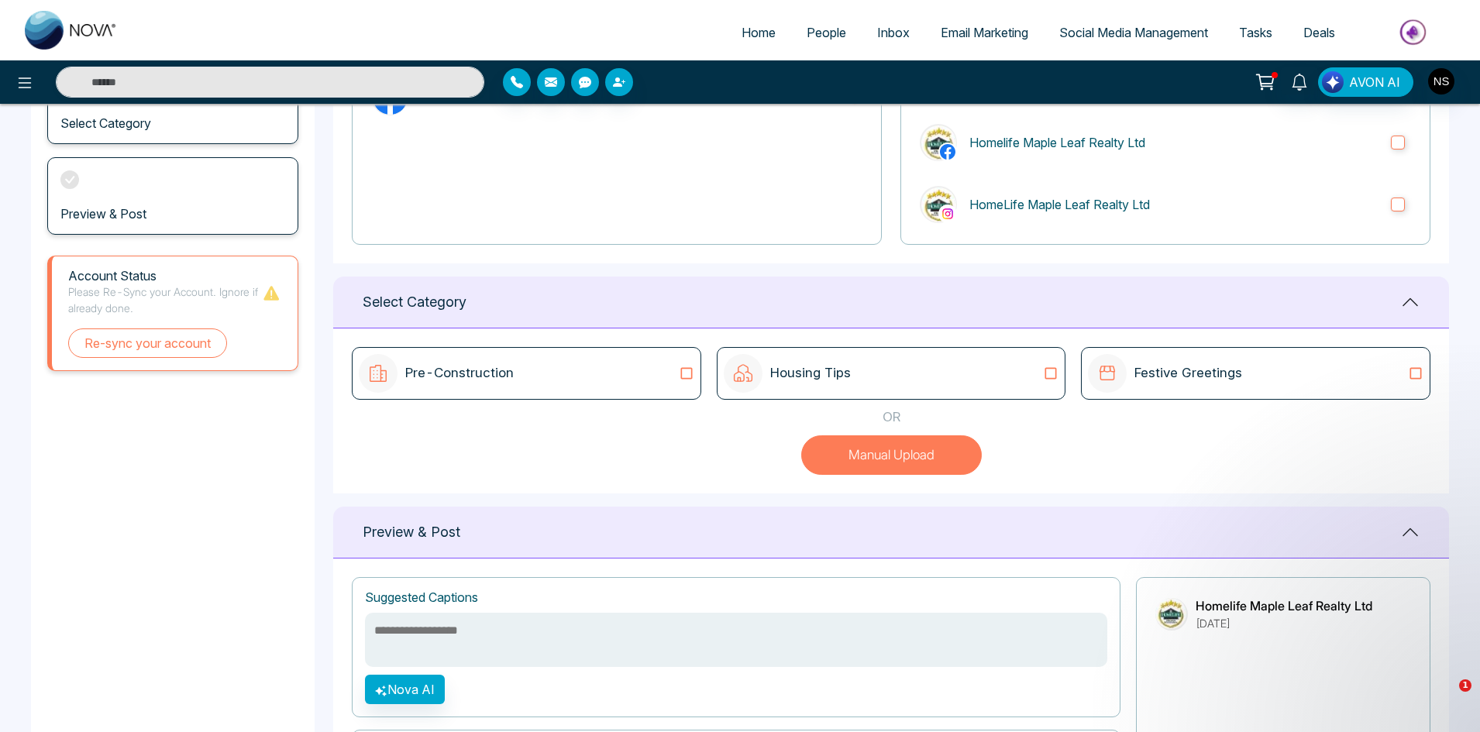
click at [889, 464] on button "Manual Upload" at bounding box center [891, 455] width 181 height 40
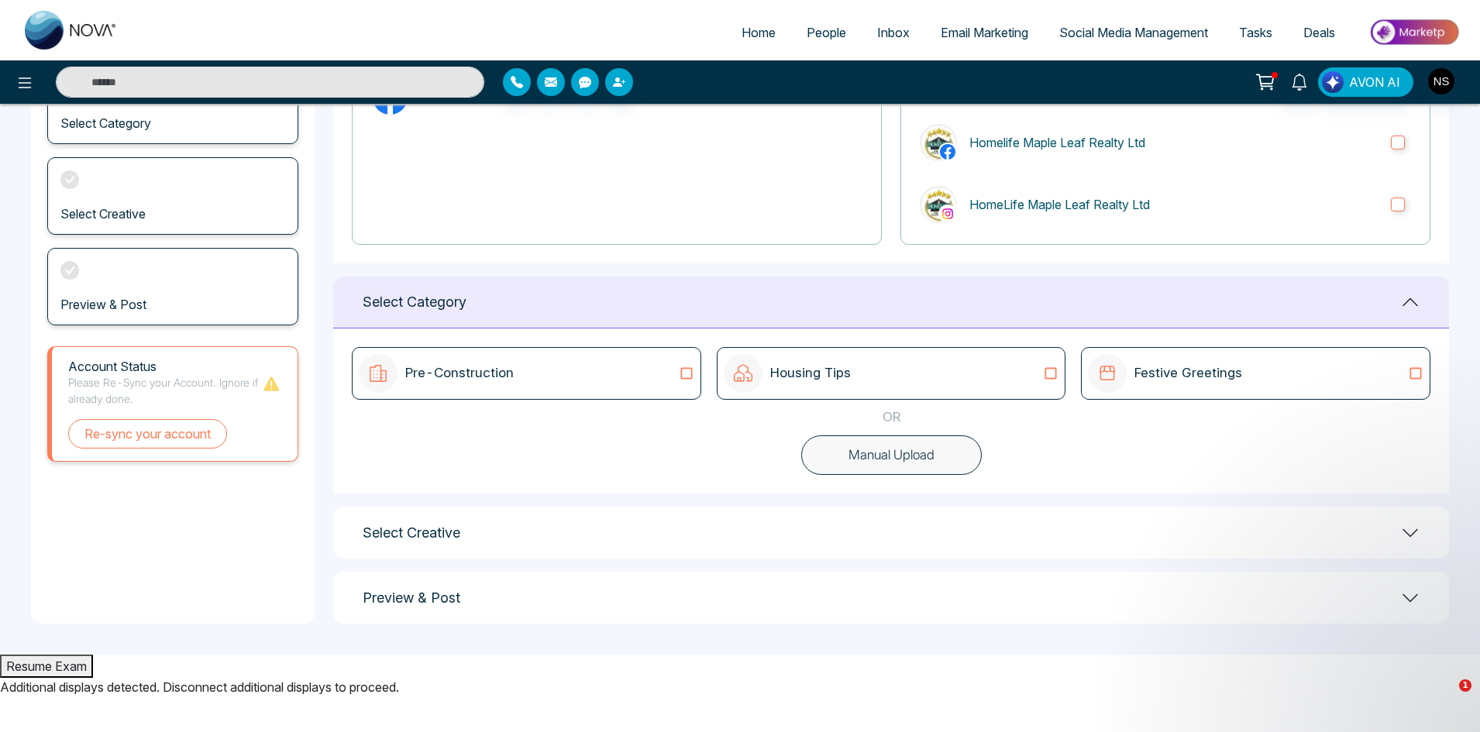
scroll to position [154, 0]
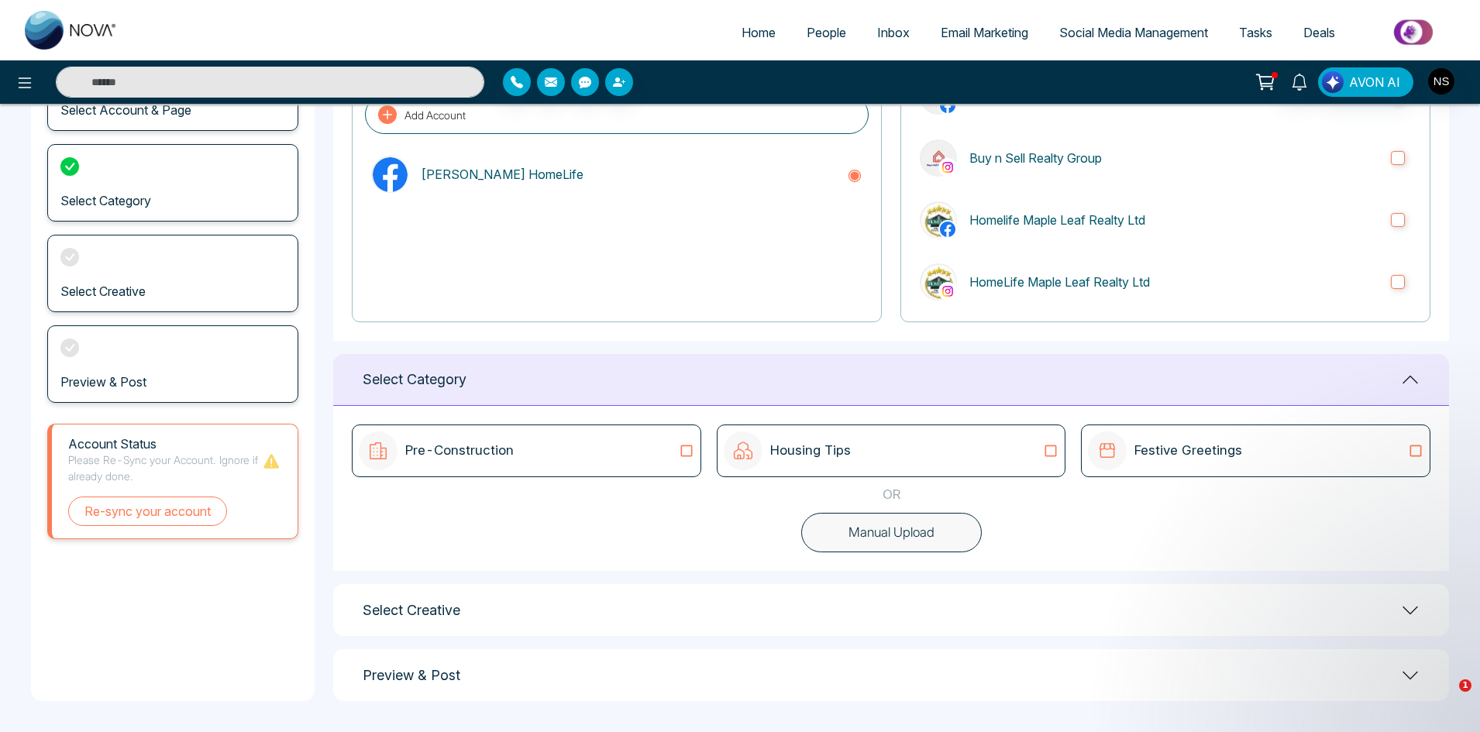
click at [857, 542] on button "Manual Upload" at bounding box center [891, 533] width 181 height 40
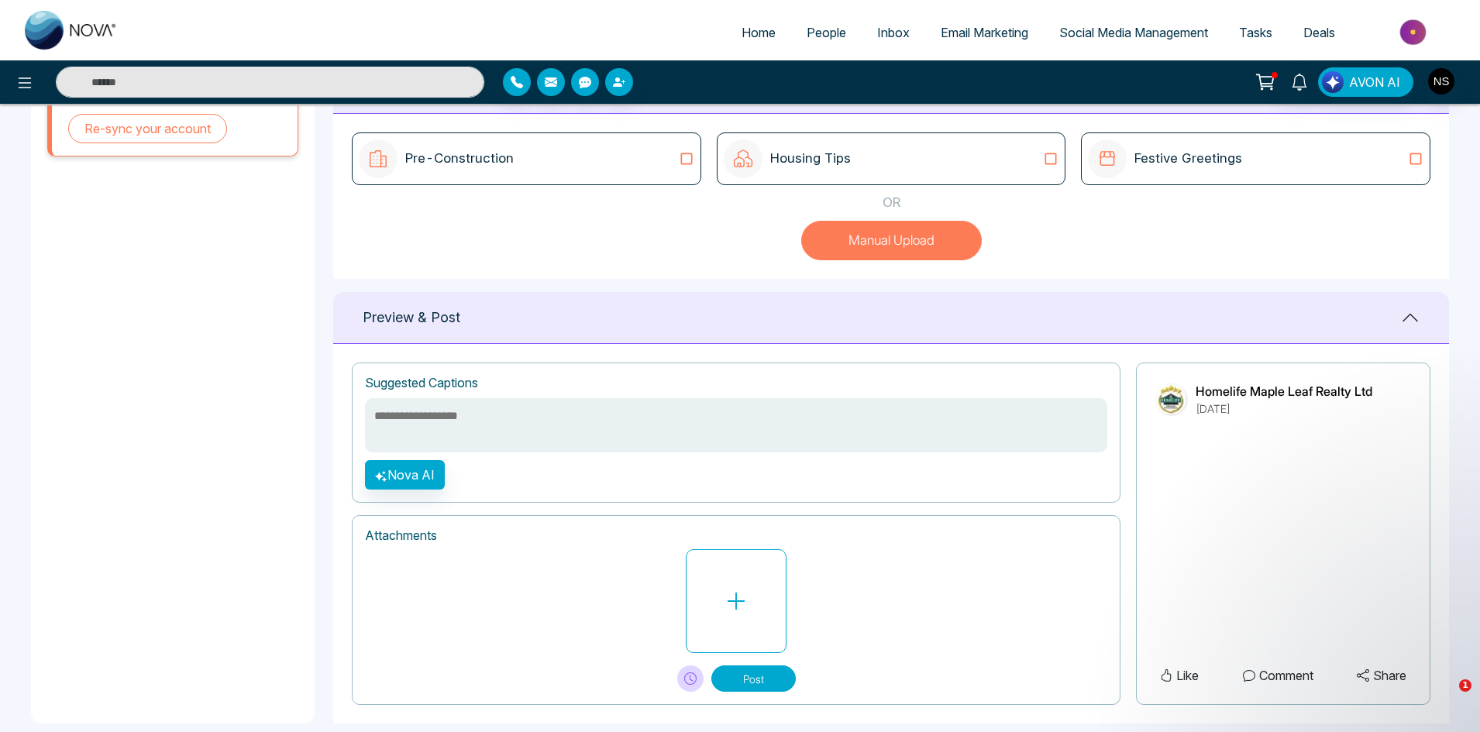
scroll to position [469, 0]
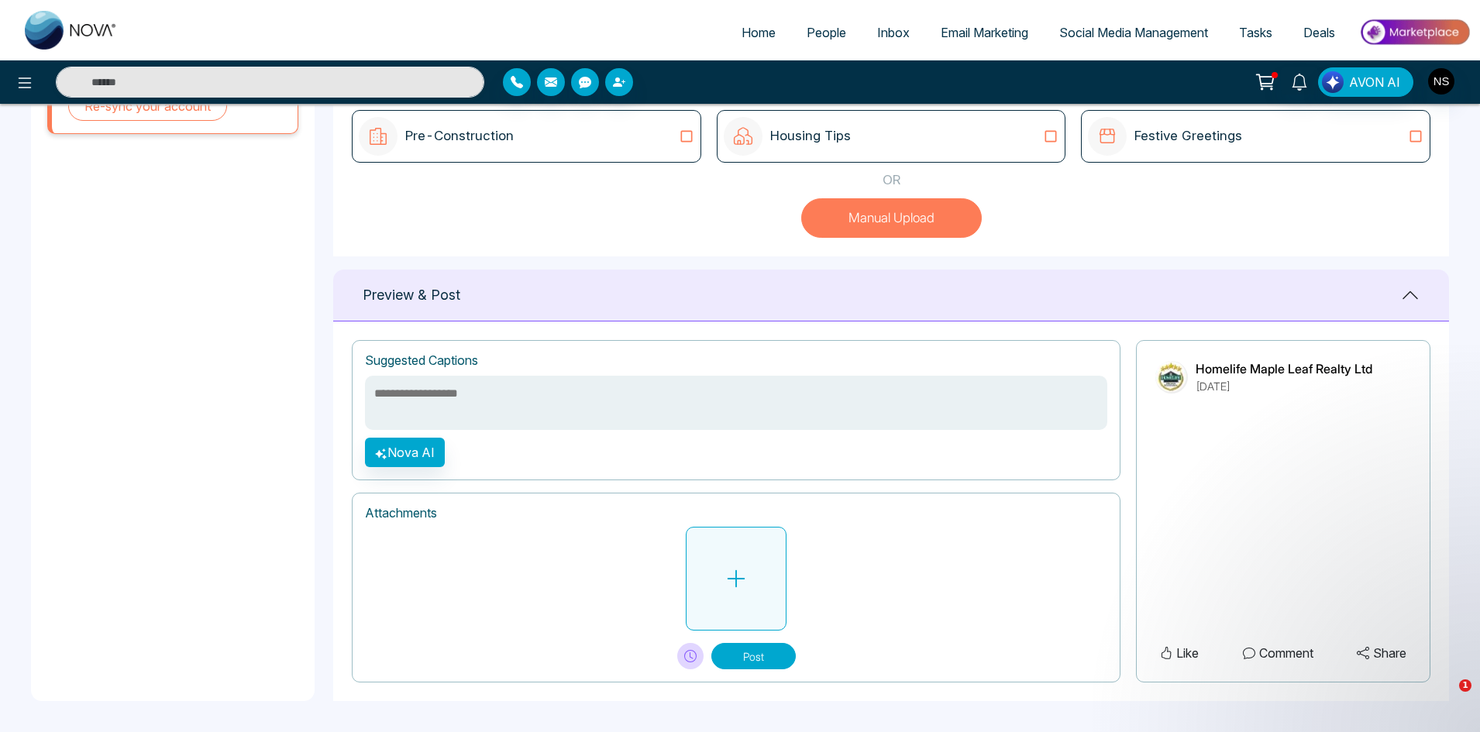
click at [729, 583] on icon at bounding box center [735, 578] width 23 height 23
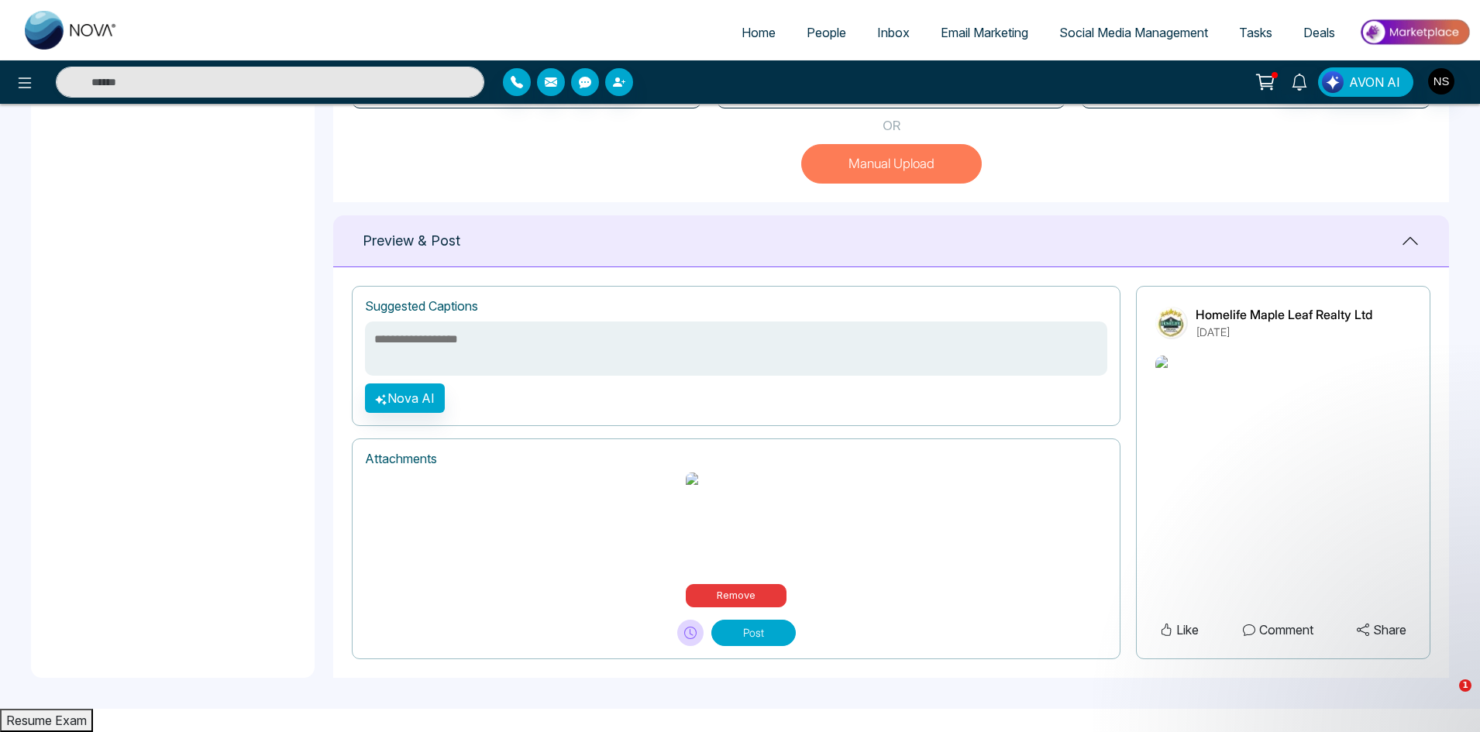
scroll to position [526, 0]
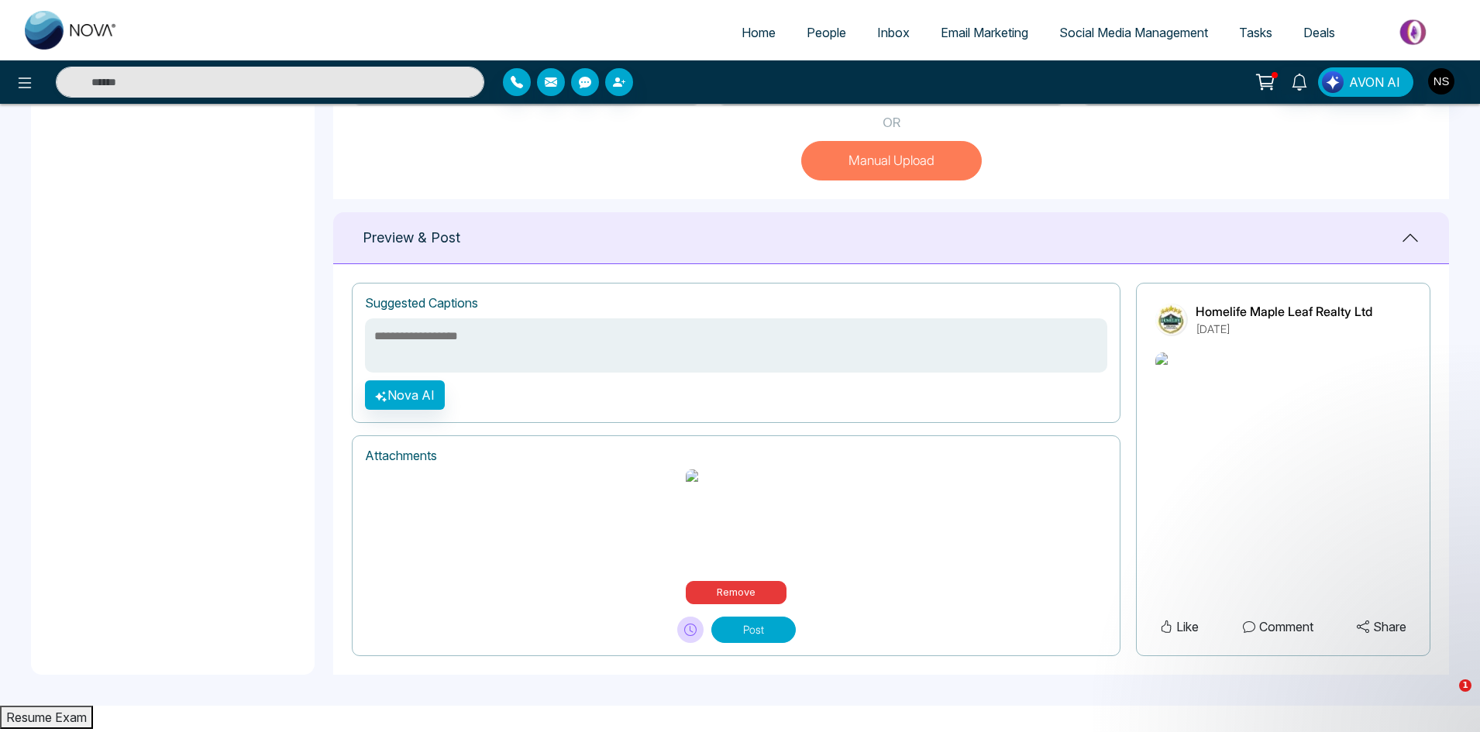
click at [457, 329] on textarea at bounding box center [736, 345] width 742 height 54
click at [419, 401] on button "Nova AI" at bounding box center [405, 394] width 80 height 29
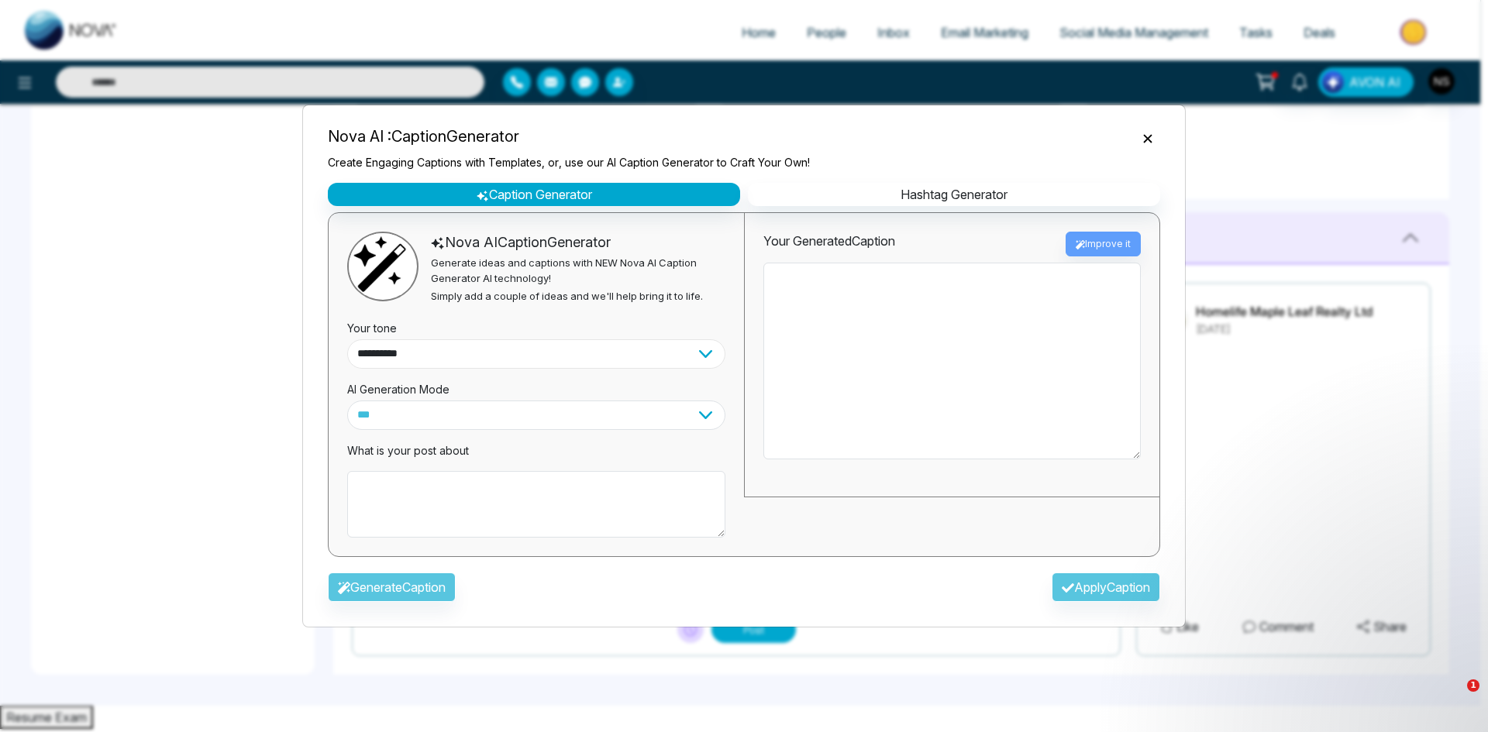
click at [447, 361] on select "**********" at bounding box center [536, 353] width 378 height 29
select select "********"
click at [347, 339] on select "**********" at bounding box center [536, 353] width 378 height 29
click at [451, 471] on textarea at bounding box center [536, 504] width 378 height 67
click at [449, 484] on textarea at bounding box center [536, 504] width 378 height 67
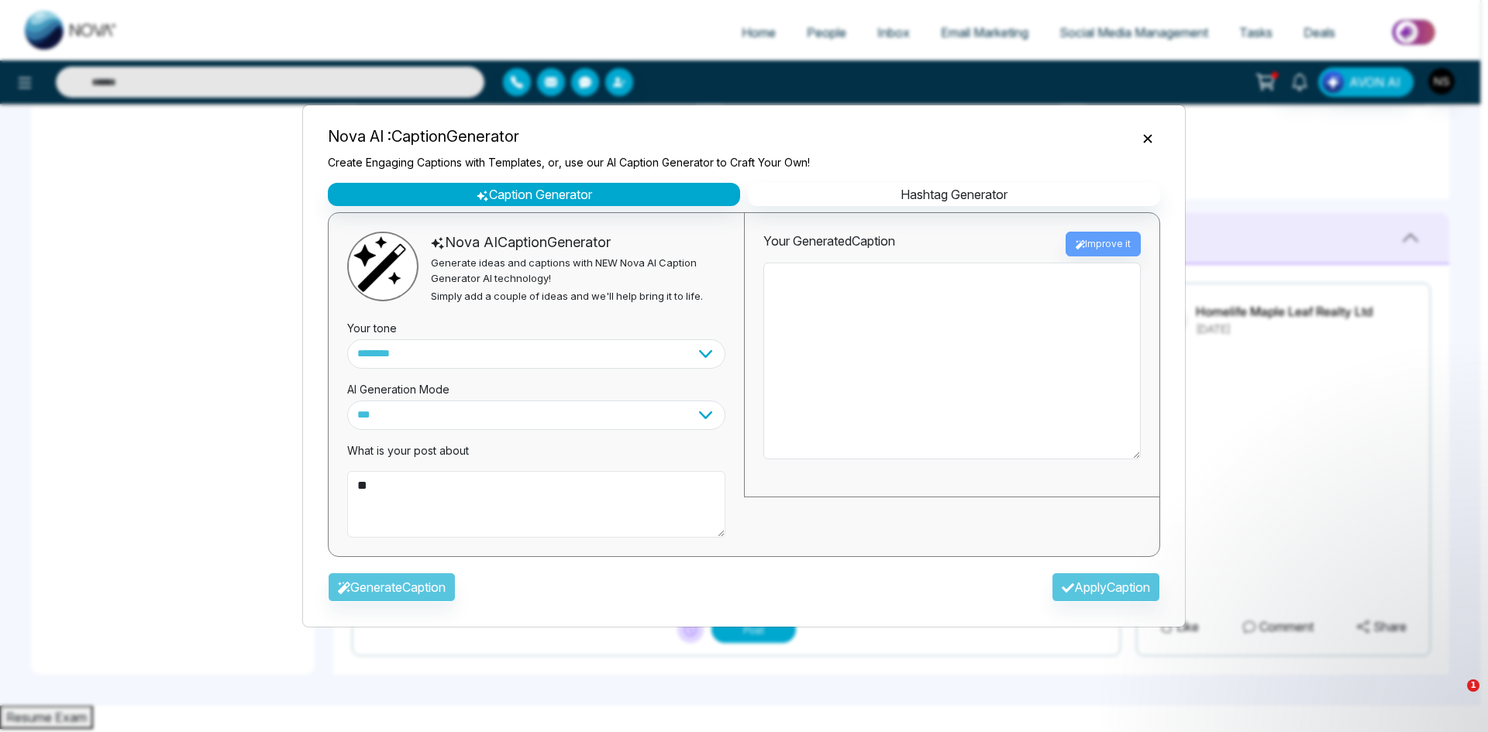
type textarea "*"
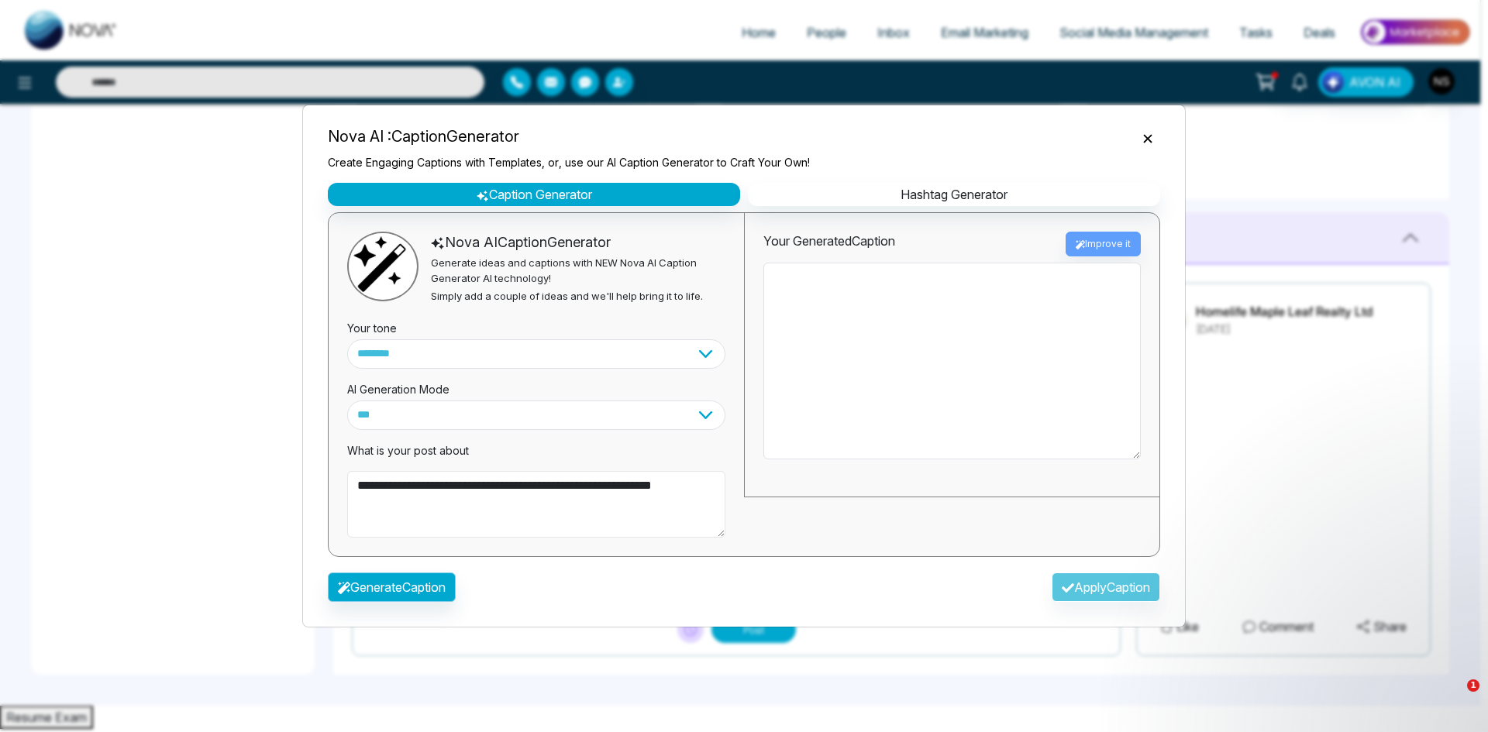
type textarea "**********"
click at [379, 592] on button "Generate Caption" at bounding box center [392, 587] width 128 height 29
type textarea "**********"
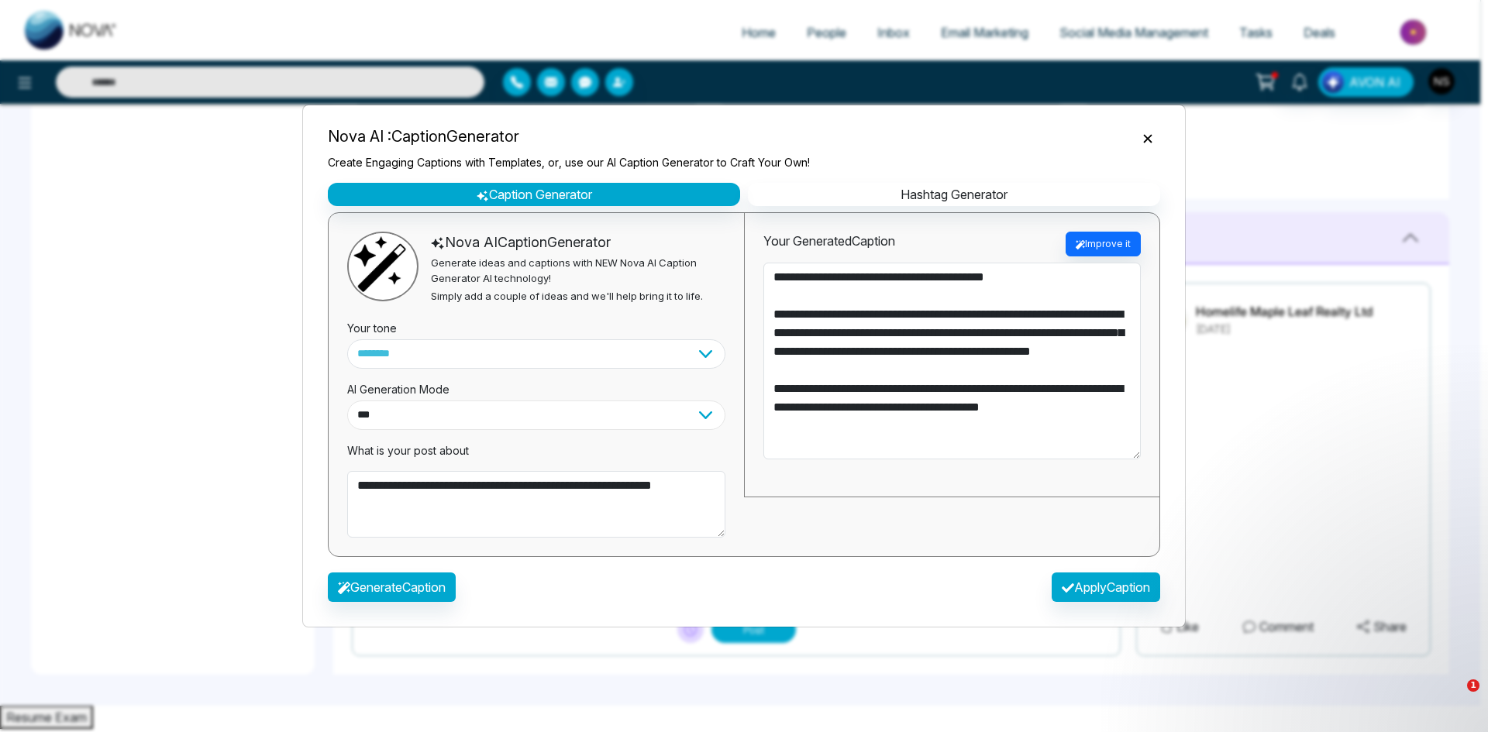
click at [704, 421] on select "**********" at bounding box center [536, 415] width 378 height 29
click at [892, 431] on textarea "**********" at bounding box center [951, 361] width 377 height 197
click at [1081, 592] on button "Apply Caption" at bounding box center [1105, 587] width 108 height 29
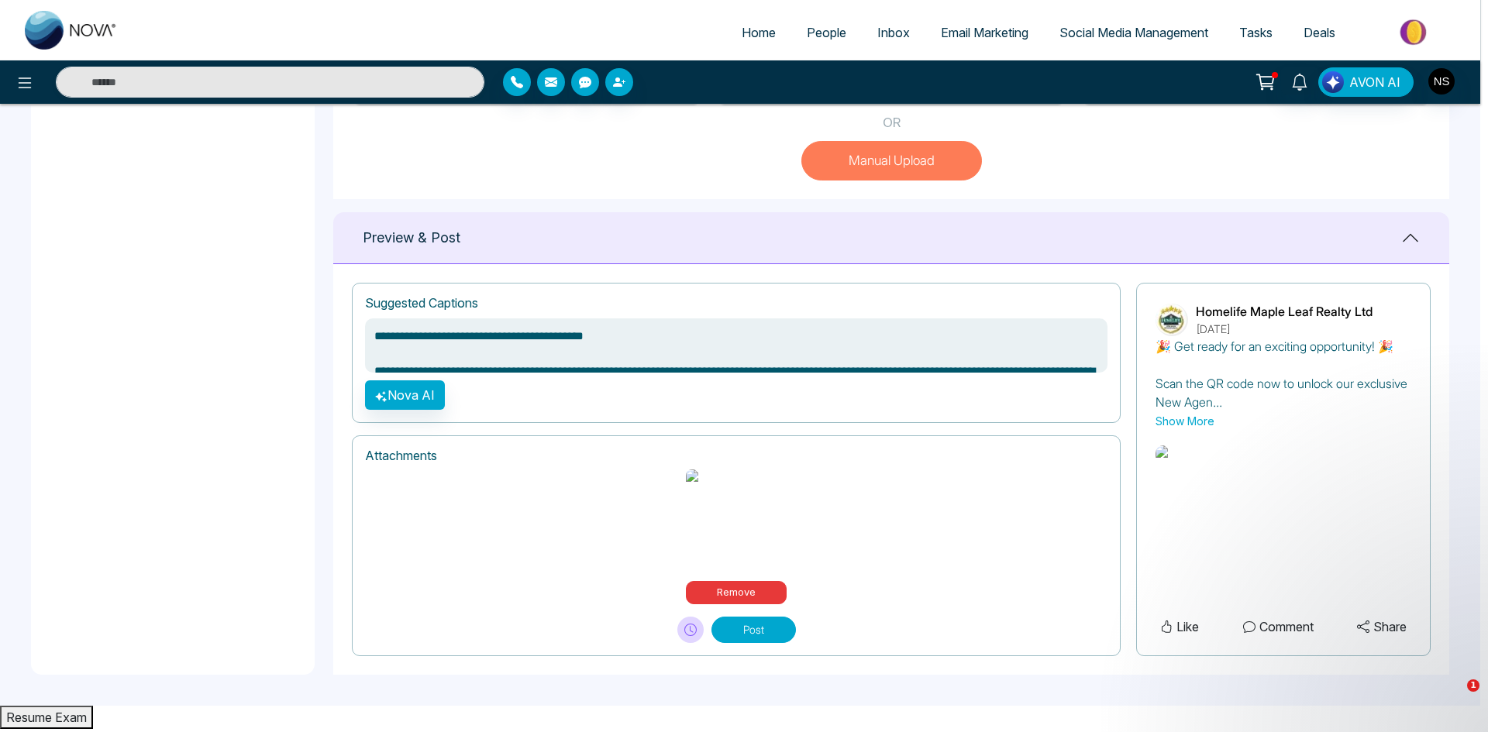
type textarea "**********"
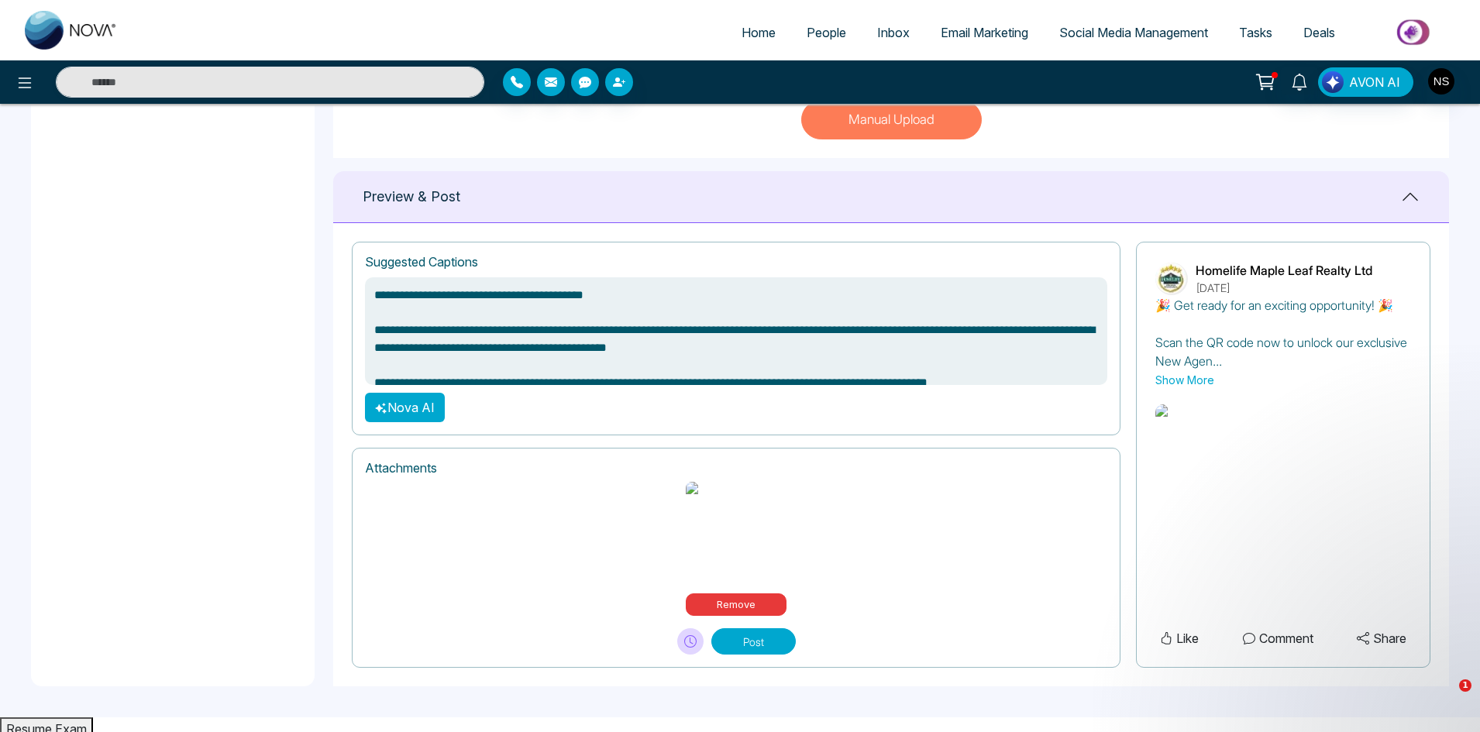
scroll to position [579, 0]
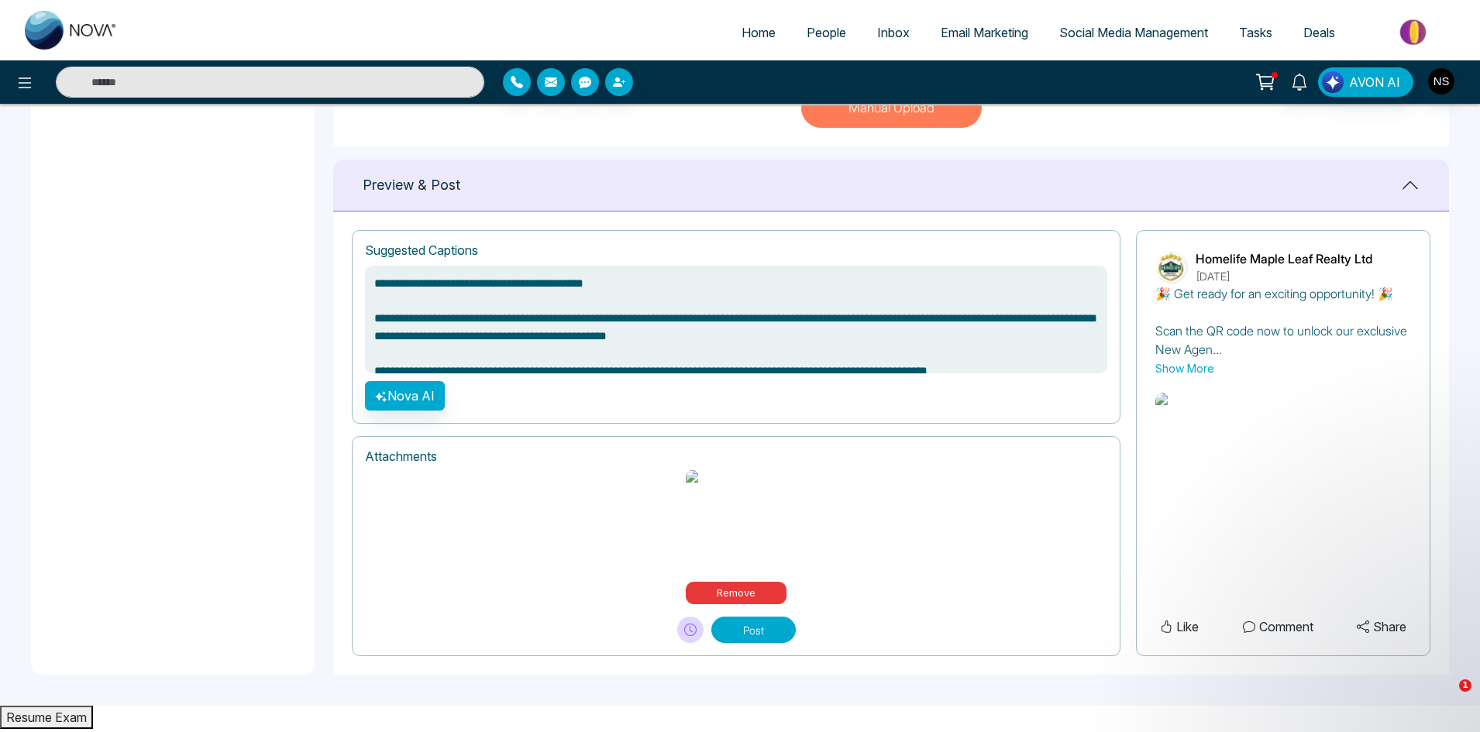
click at [1199, 366] on button "Show More" at bounding box center [1184, 368] width 59 height 16
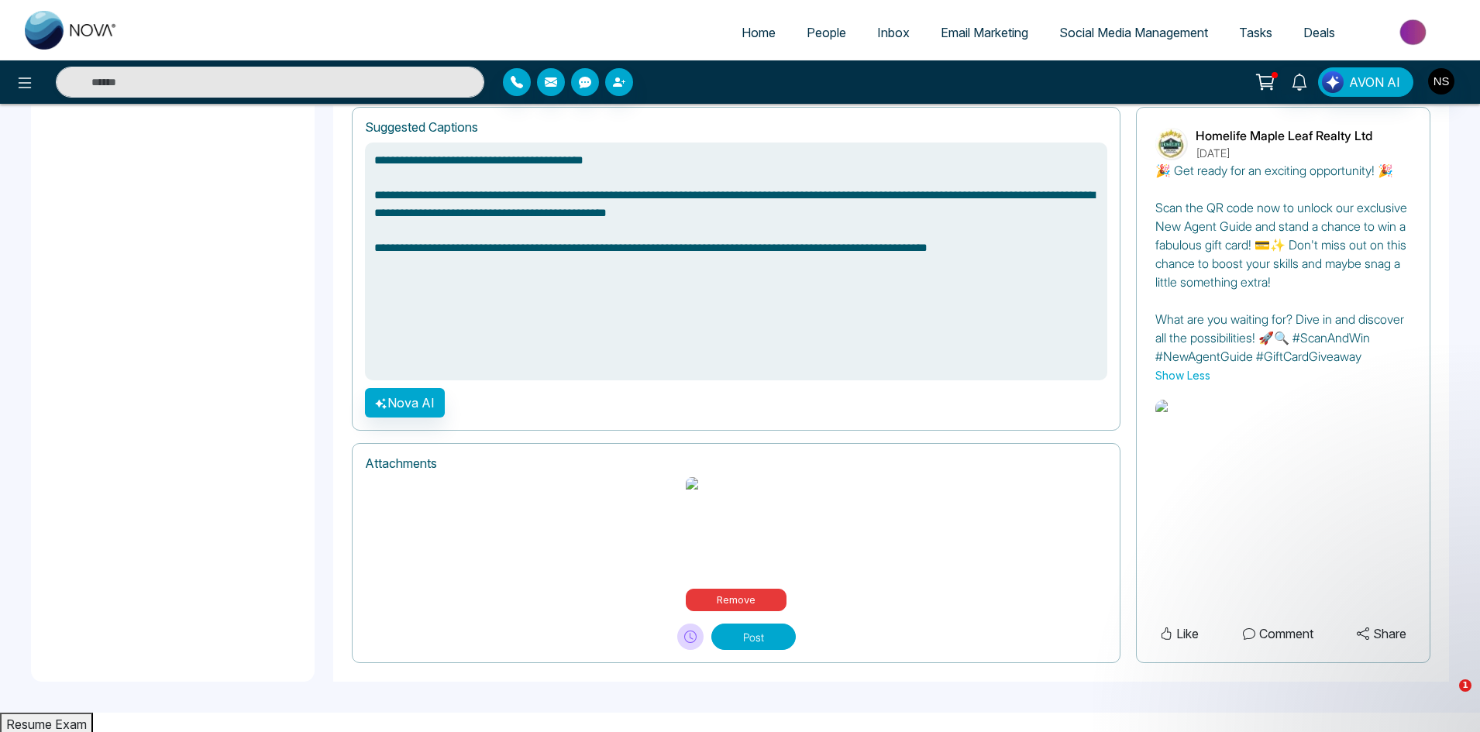
scroll to position [709, 0]
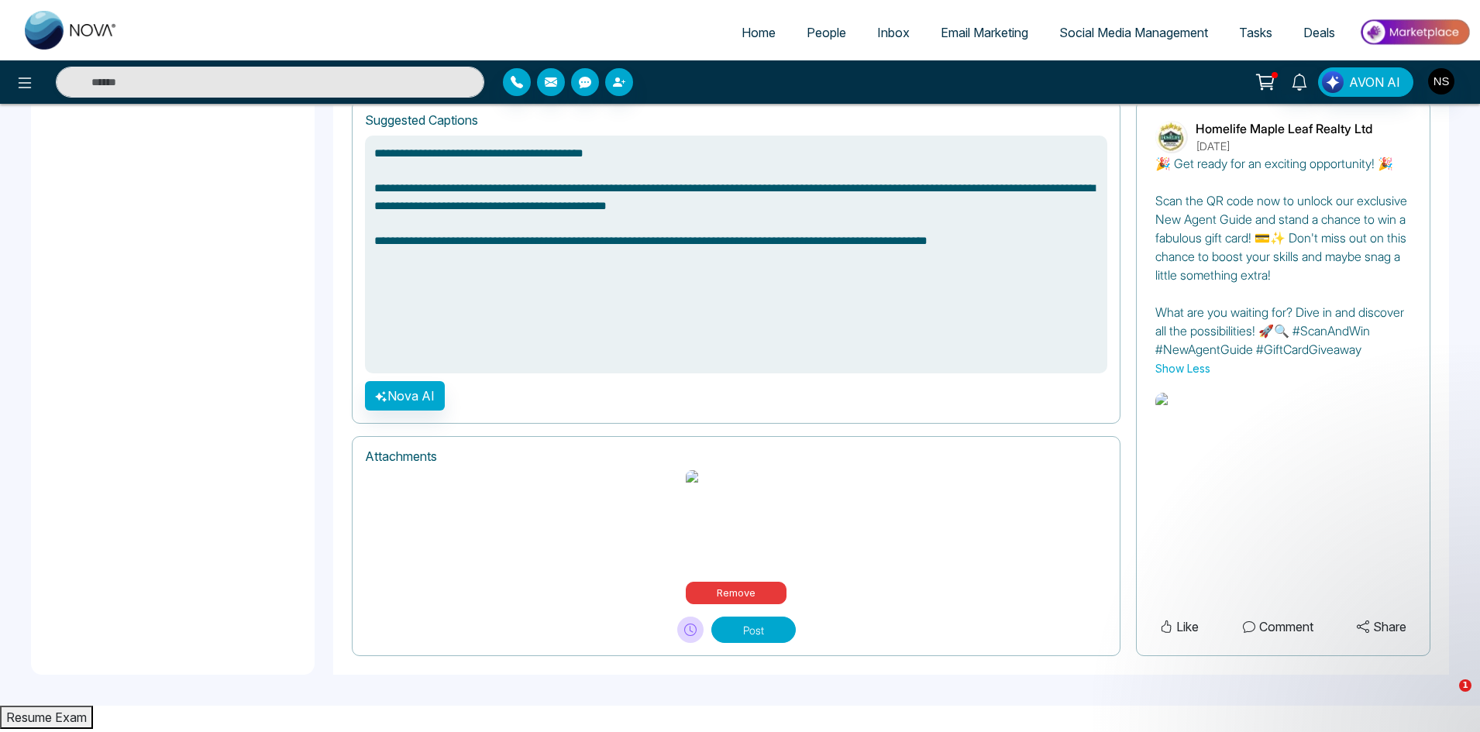
click at [683, 643] on button at bounding box center [690, 630] width 26 height 26
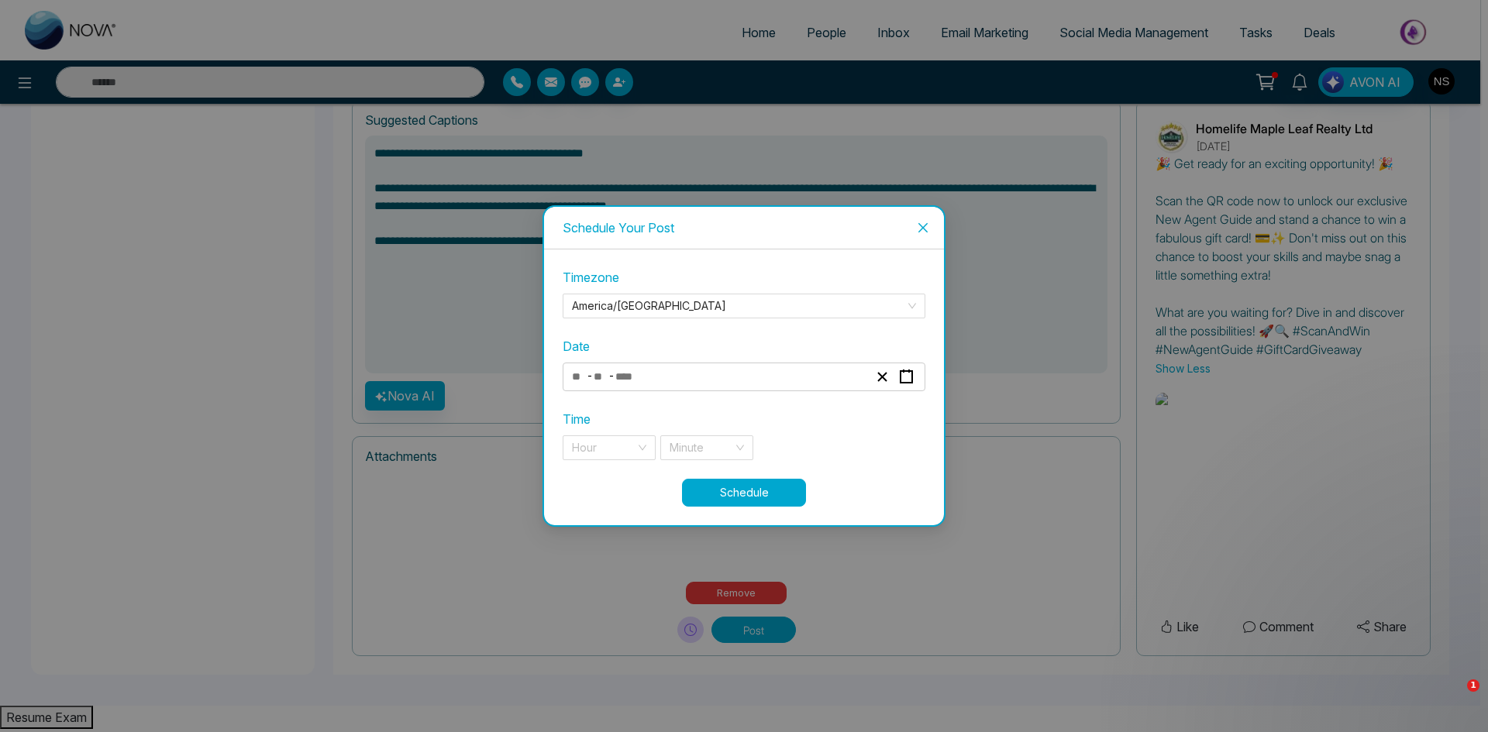
click at [925, 230] on icon "close" at bounding box center [922, 227] width 9 height 9
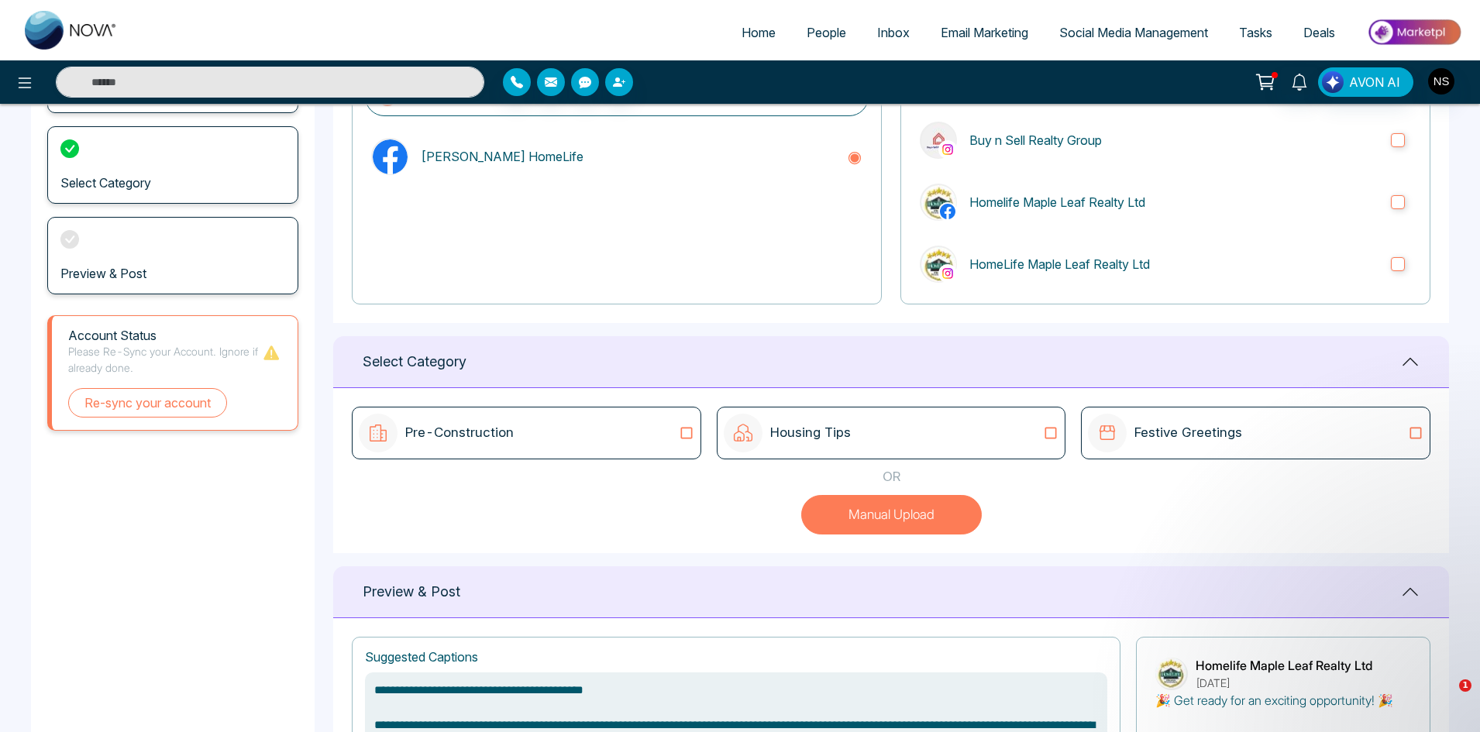
scroll to position [0, 0]
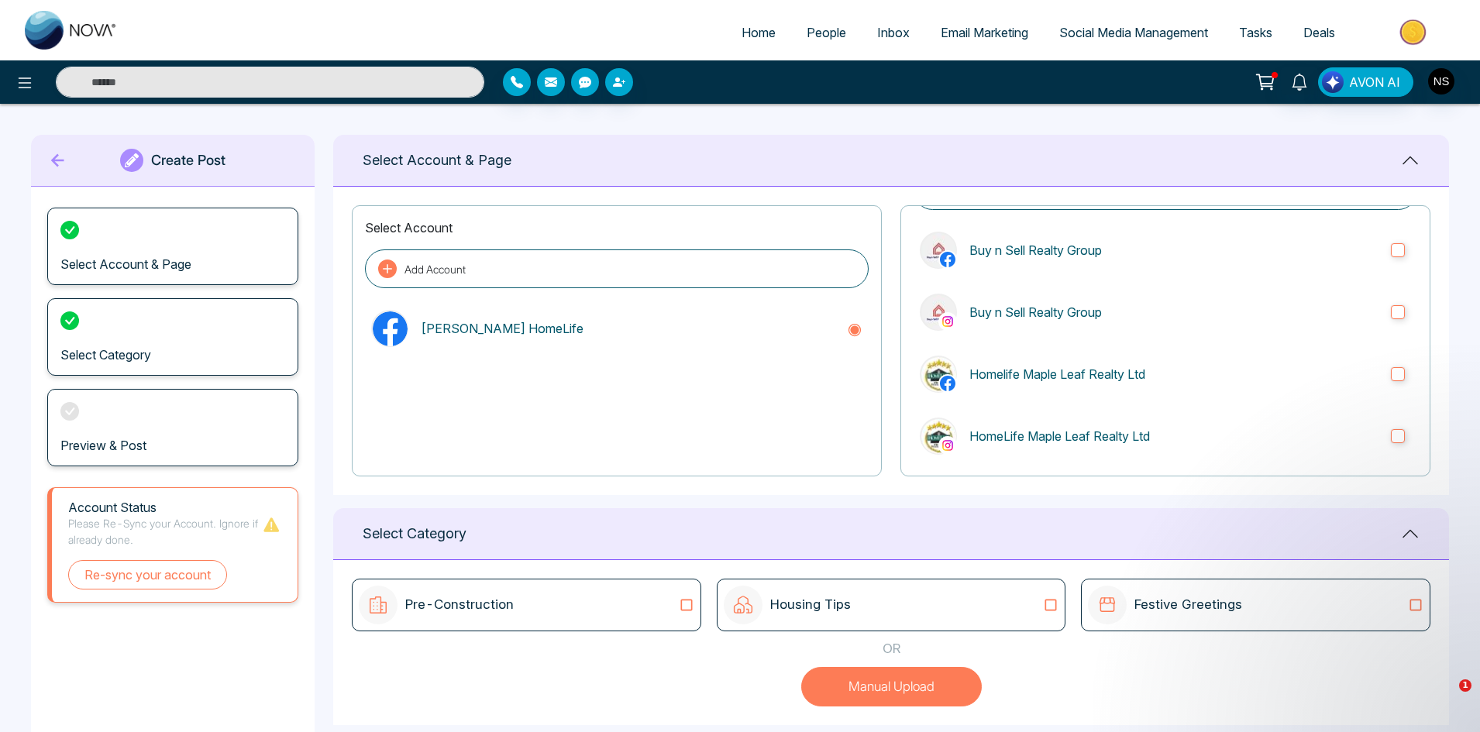
click at [1120, 39] on span "Social Media Management" at bounding box center [1133, 32] width 149 height 15
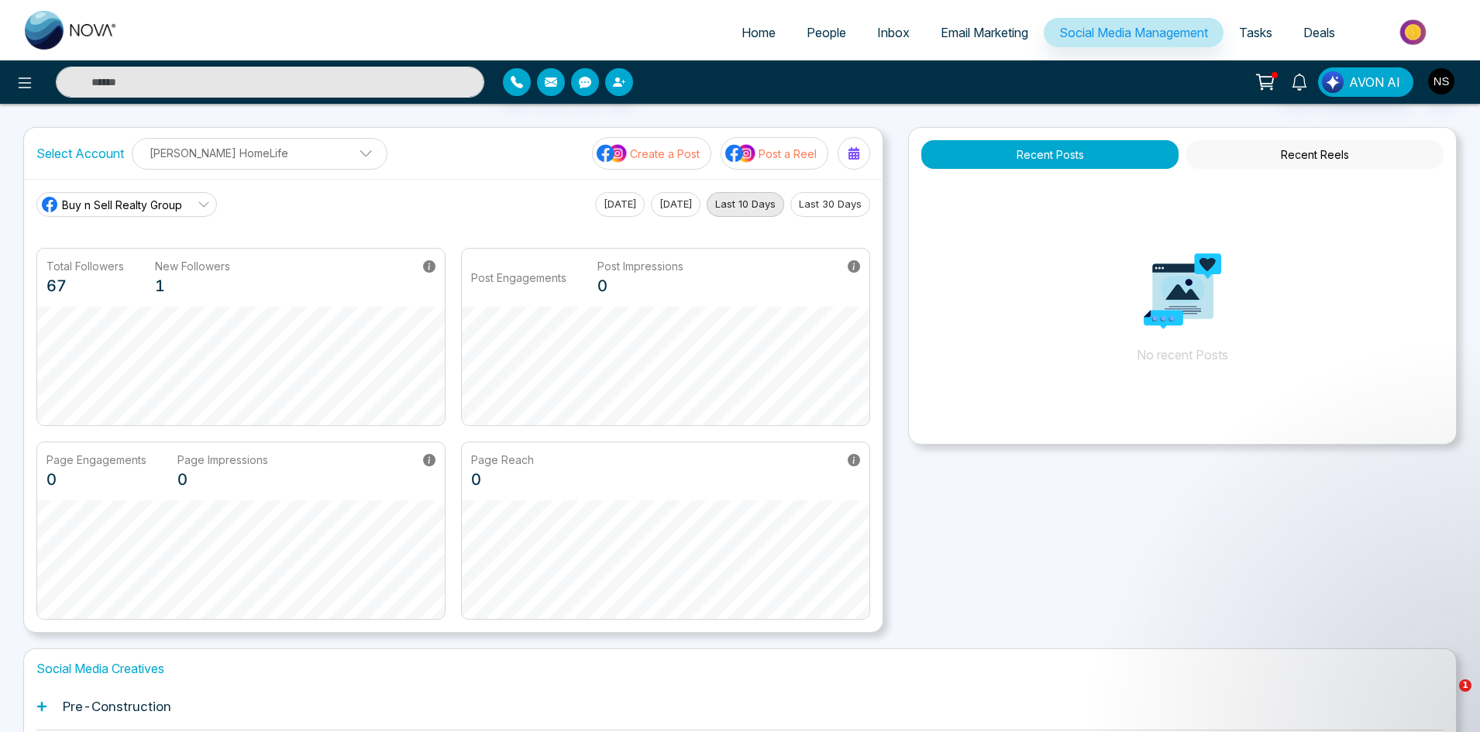
click at [473, 221] on main "Buy n Sell Realty Group Today Yesterday Last 10 Days Last 30 Days Total Followe…" at bounding box center [453, 406] width 834 height 428
click at [681, 153] on p "Create a Post" at bounding box center [665, 154] width 70 height 16
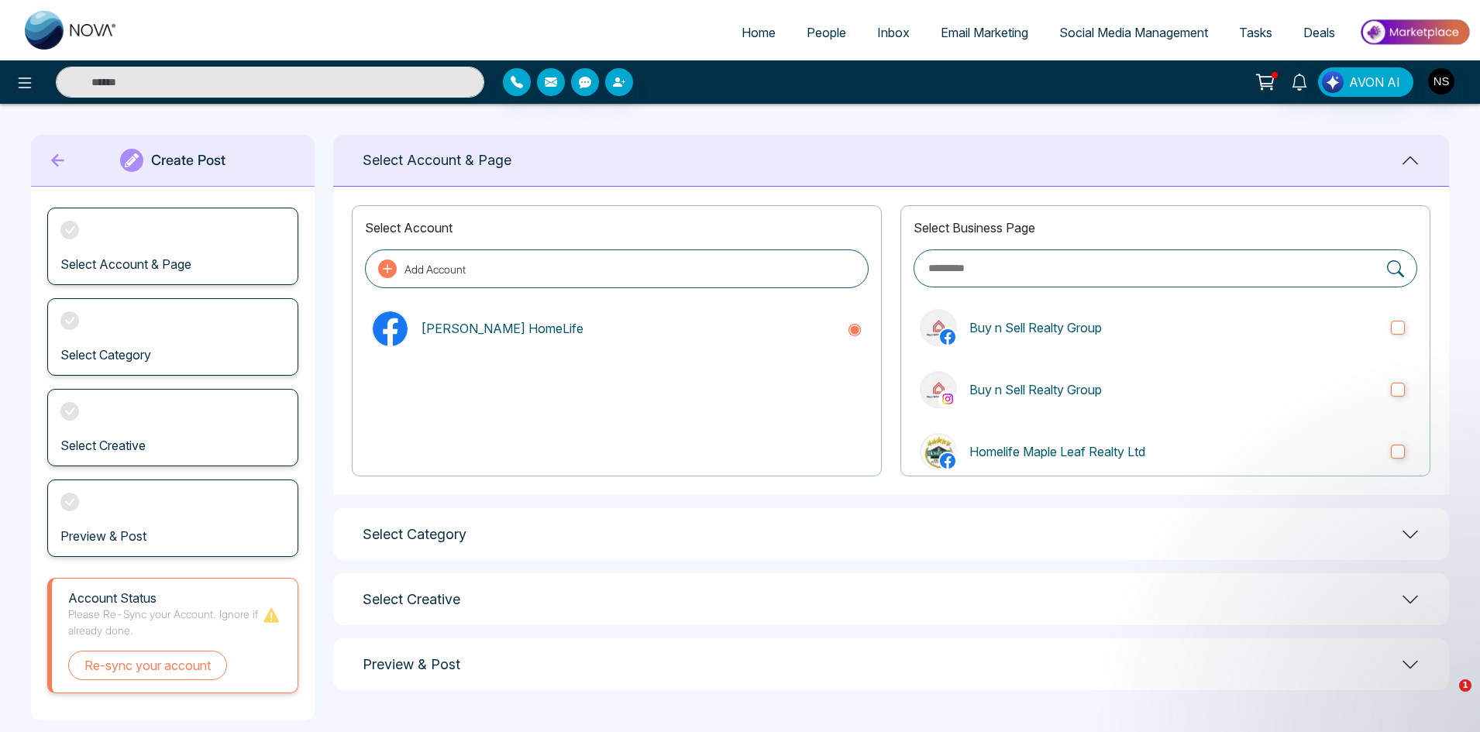
click at [40, 20] on img at bounding box center [71, 30] width 93 height 39
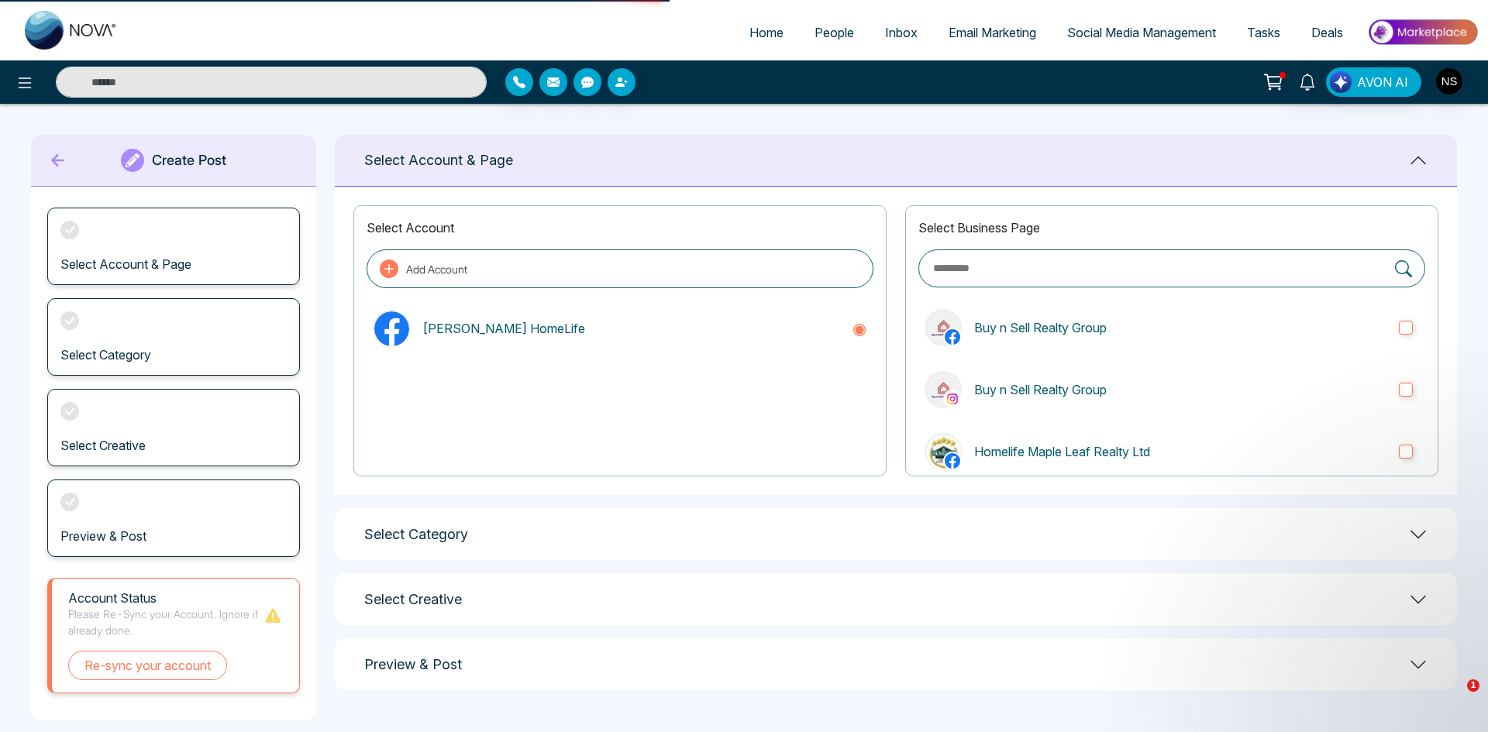
select select "*"
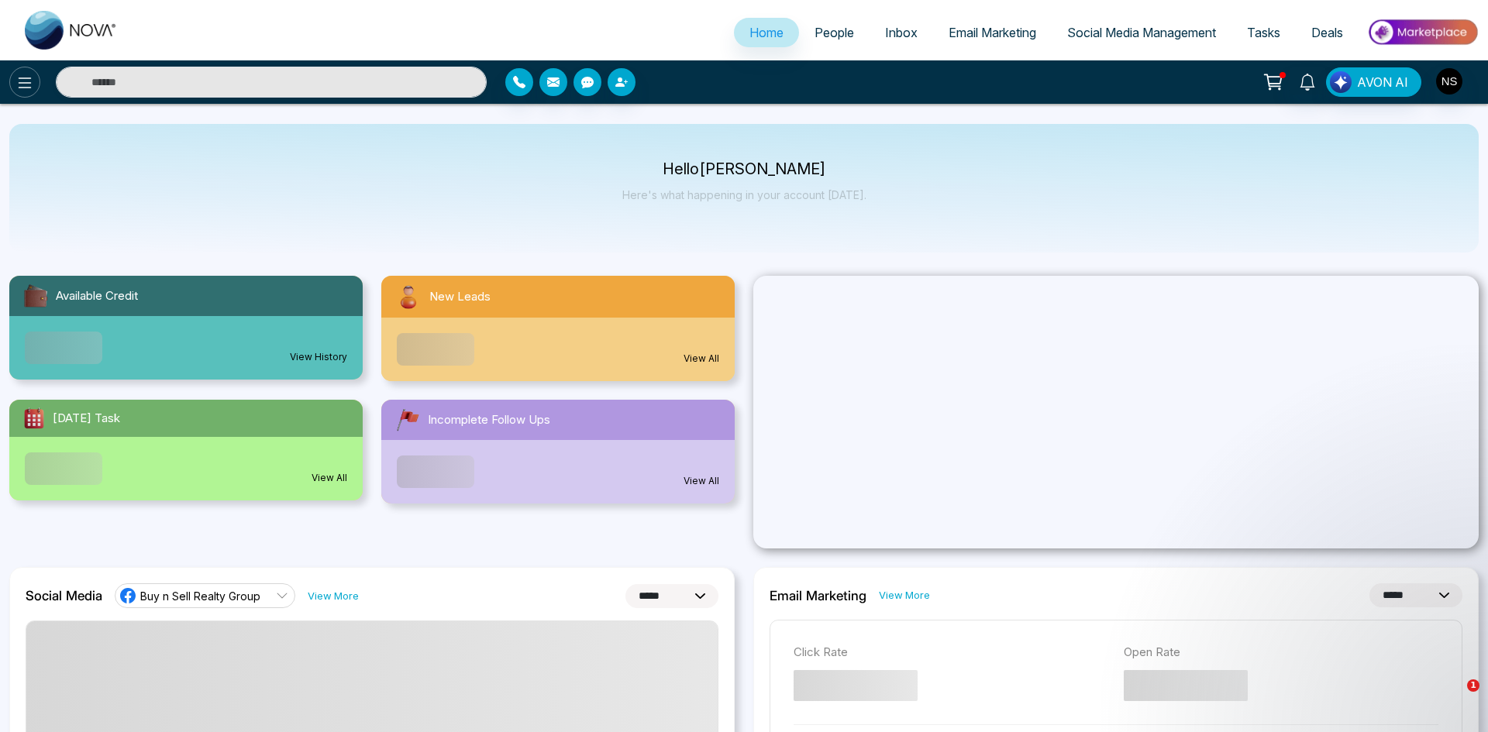
click at [29, 83] on icon at bounding box center [25, 82] width 13 height 11
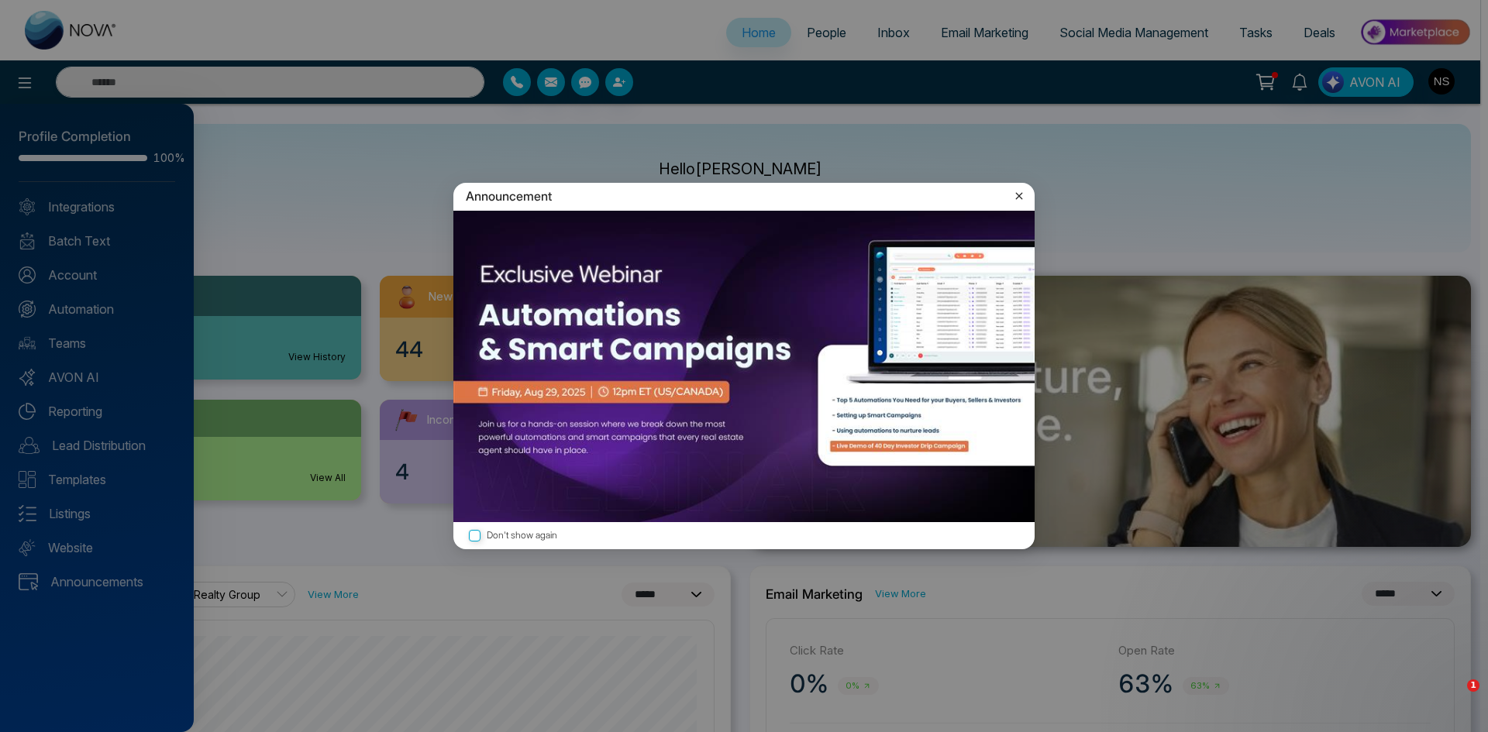
click at [1027, 198] on div "Announcement" at bounding box center [743, 196] width 581 height 27
click at [1021, 198] on icon at bounding box center [1018, 195] width 15 height 15
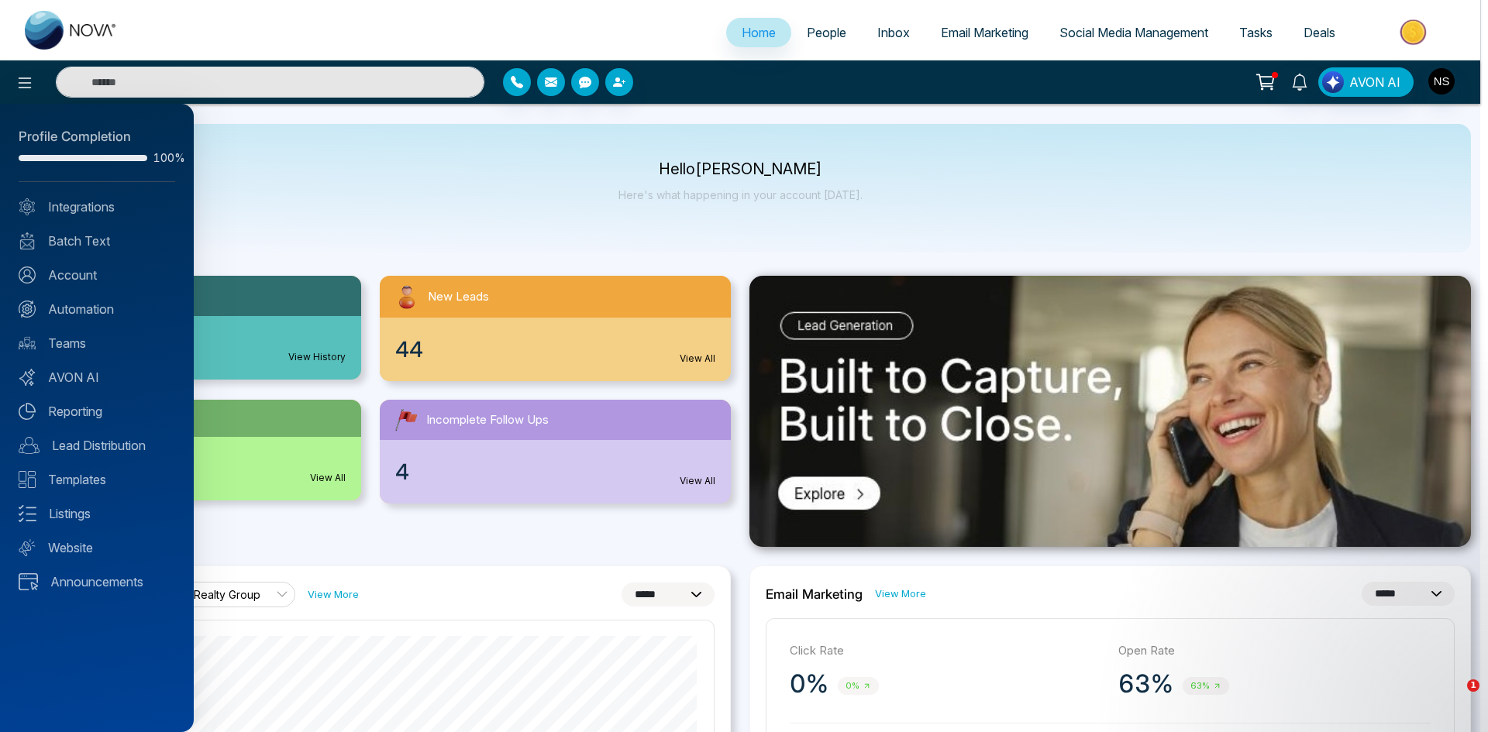
click at [428, 239] on div at bounding box center [744, 366] width 1488 height 732
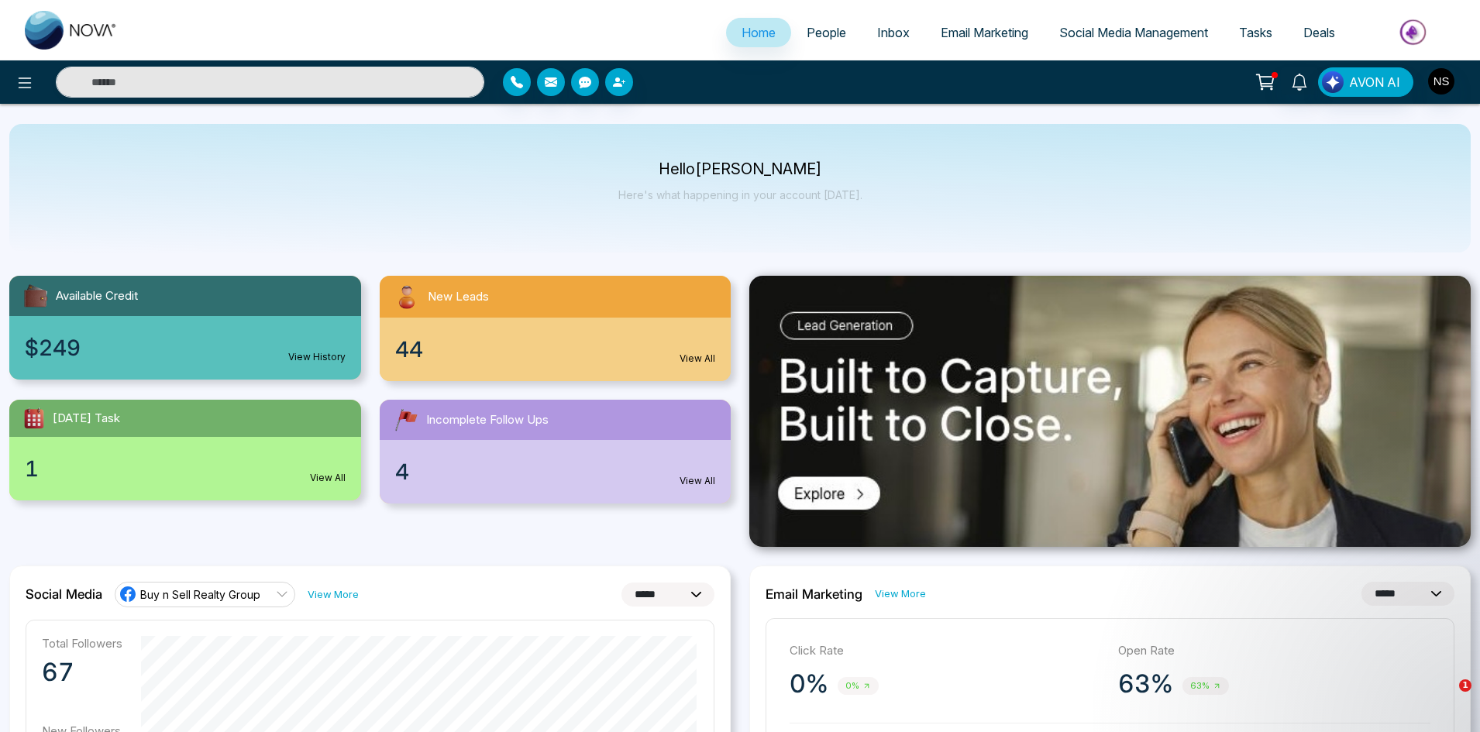
click at [1189, 41] on link "Social Media Management" at bounding box center [1134, 32] width 180 height 29
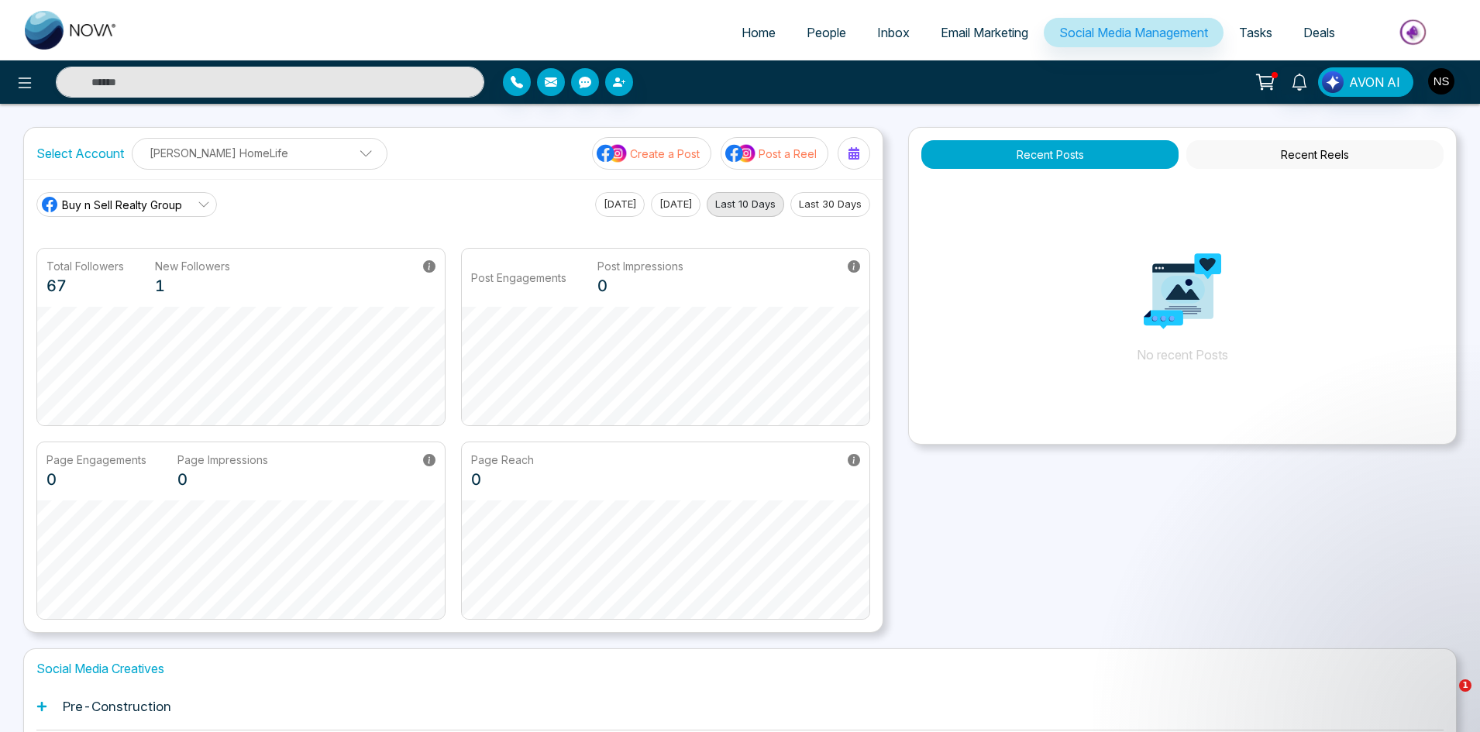
click at [773, 160] on p "Post a Reel" at bounding box center [788, 154] width 58 height 16
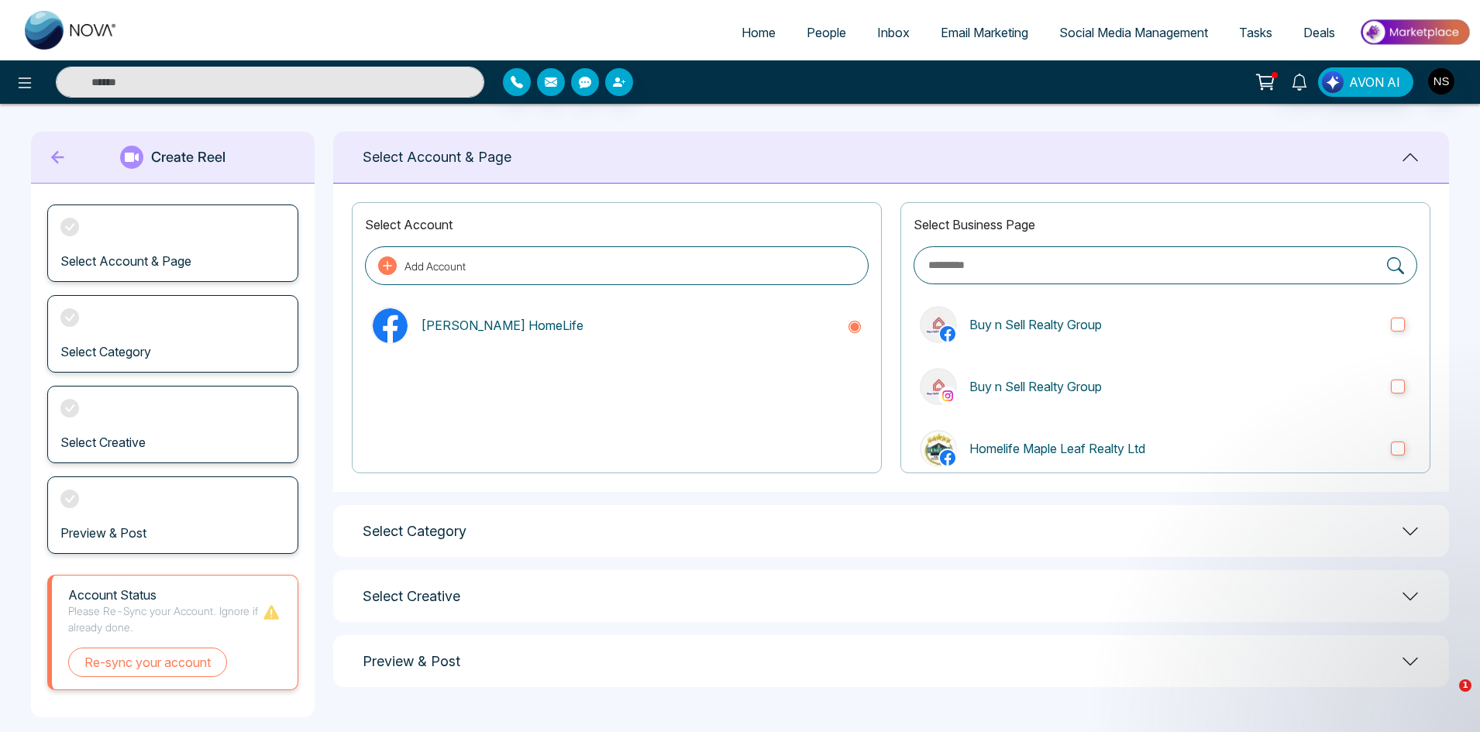
scroll to position [19, 0]
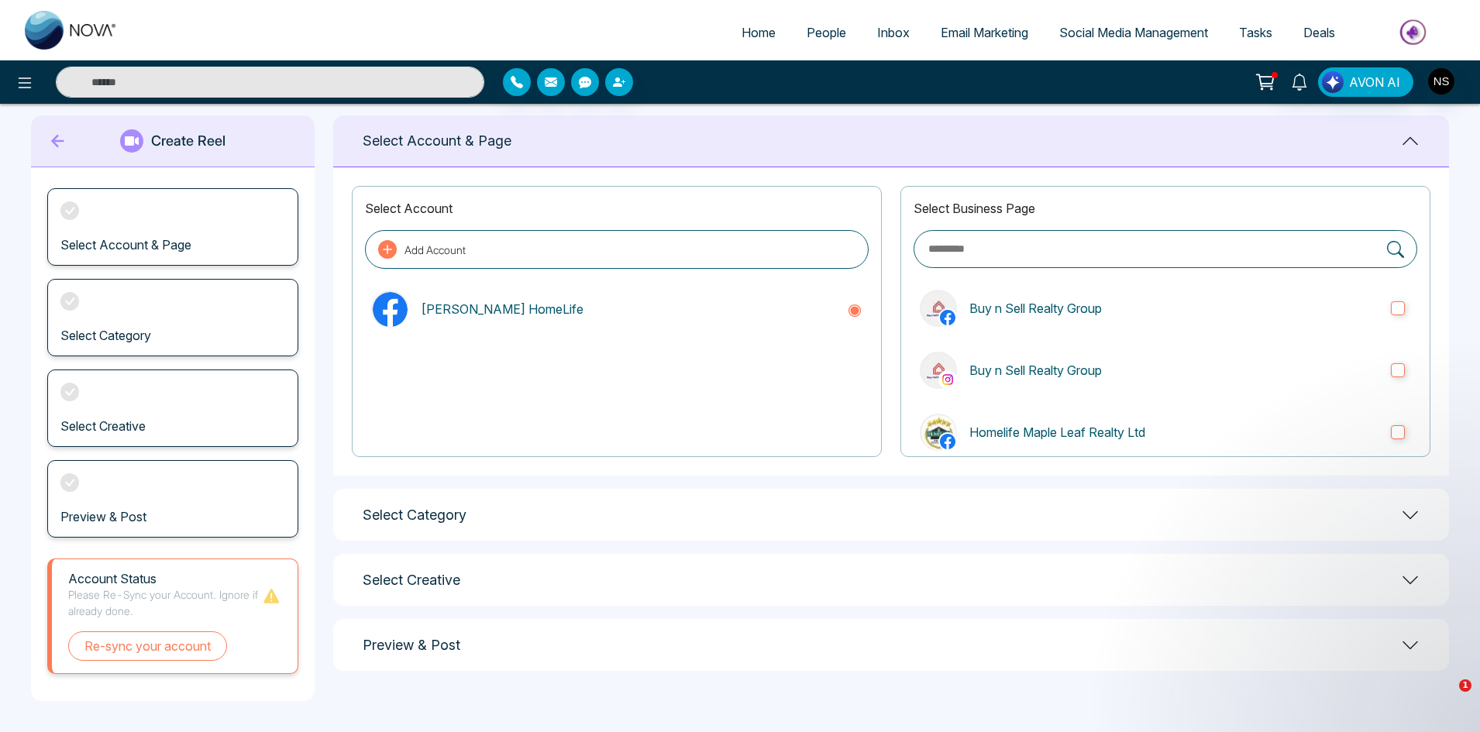
click at [981, 31] on span "Email Marketing" at bounding box center [985, 32] width 88 height 15
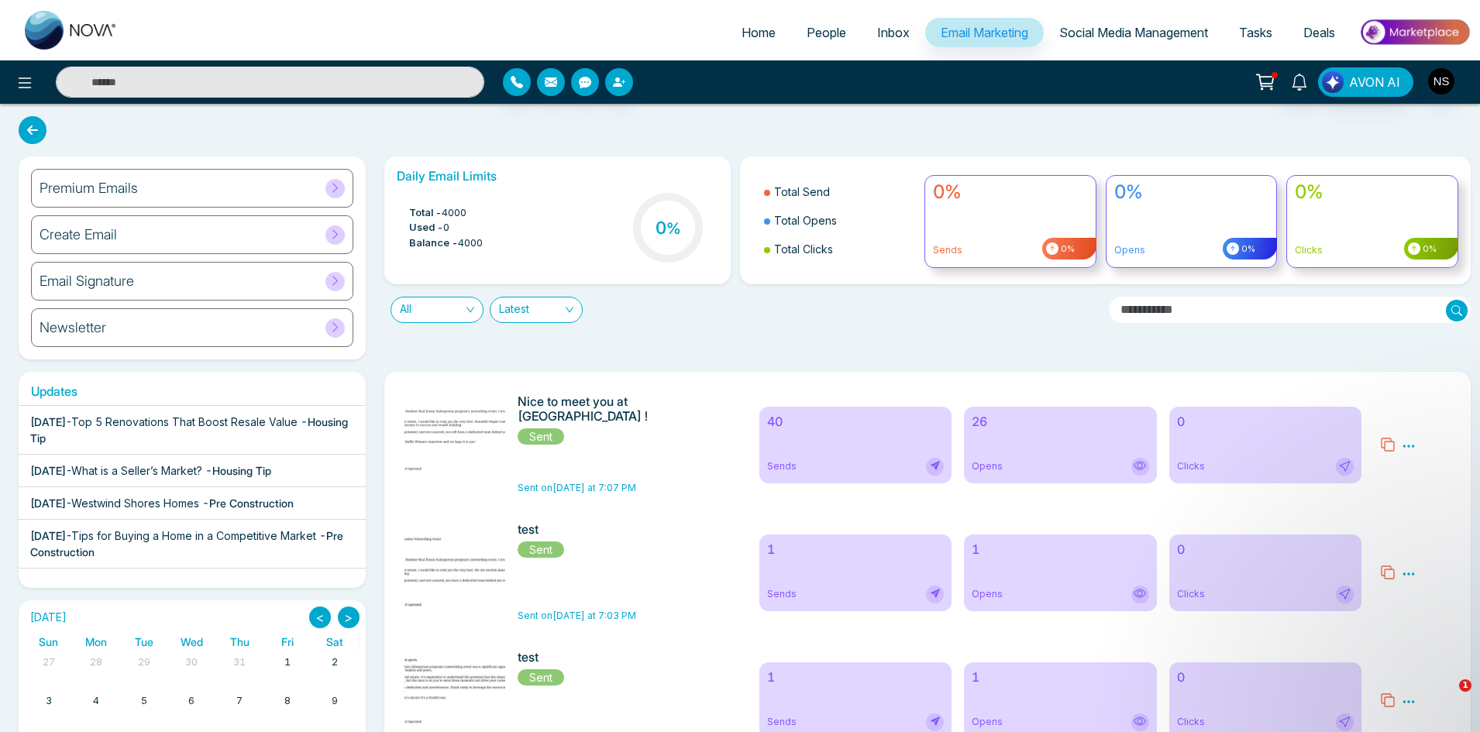
click at [1155, 31] on span "Social Media Management" at bounding box center [1133, 32] width 149 height 15
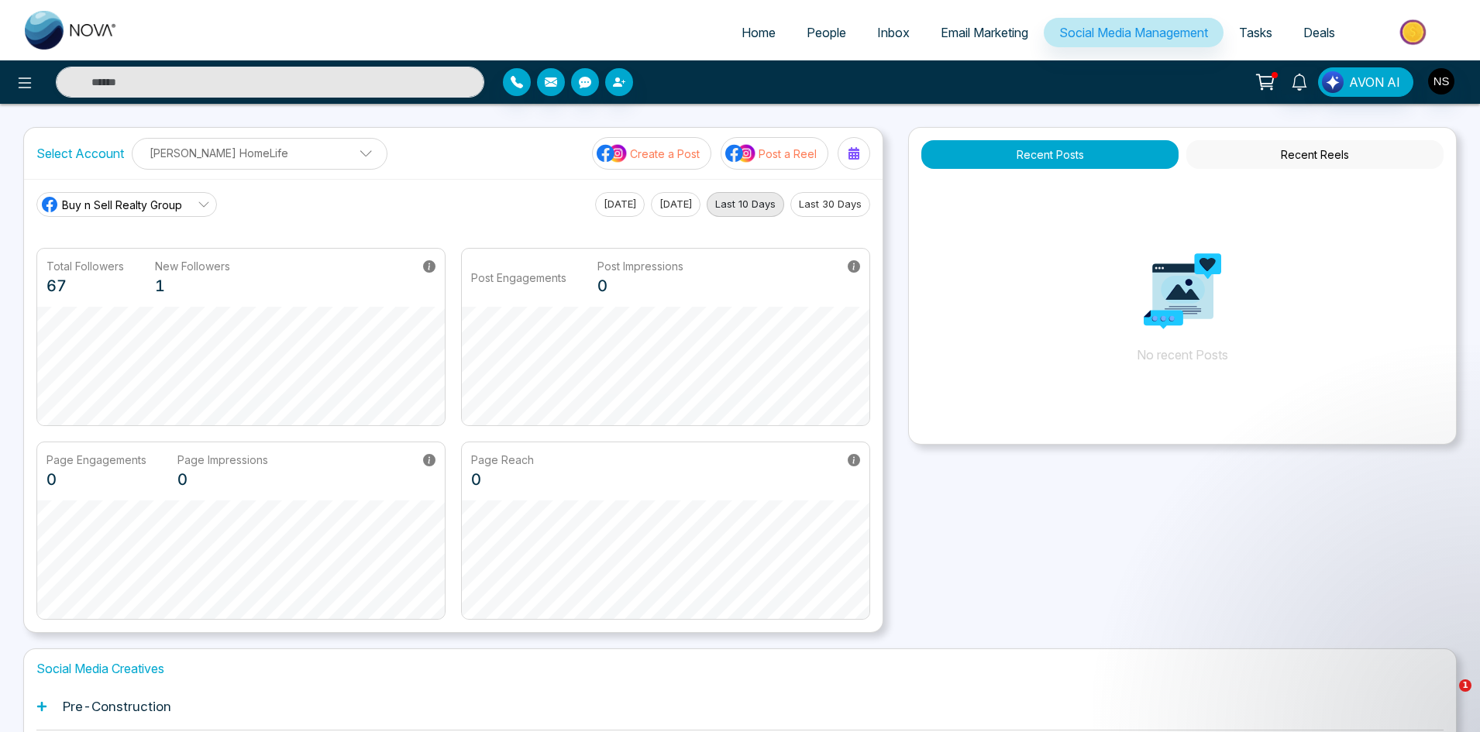
click at [745, 148] on img at bounding box center [740, 153] width 31 height 20
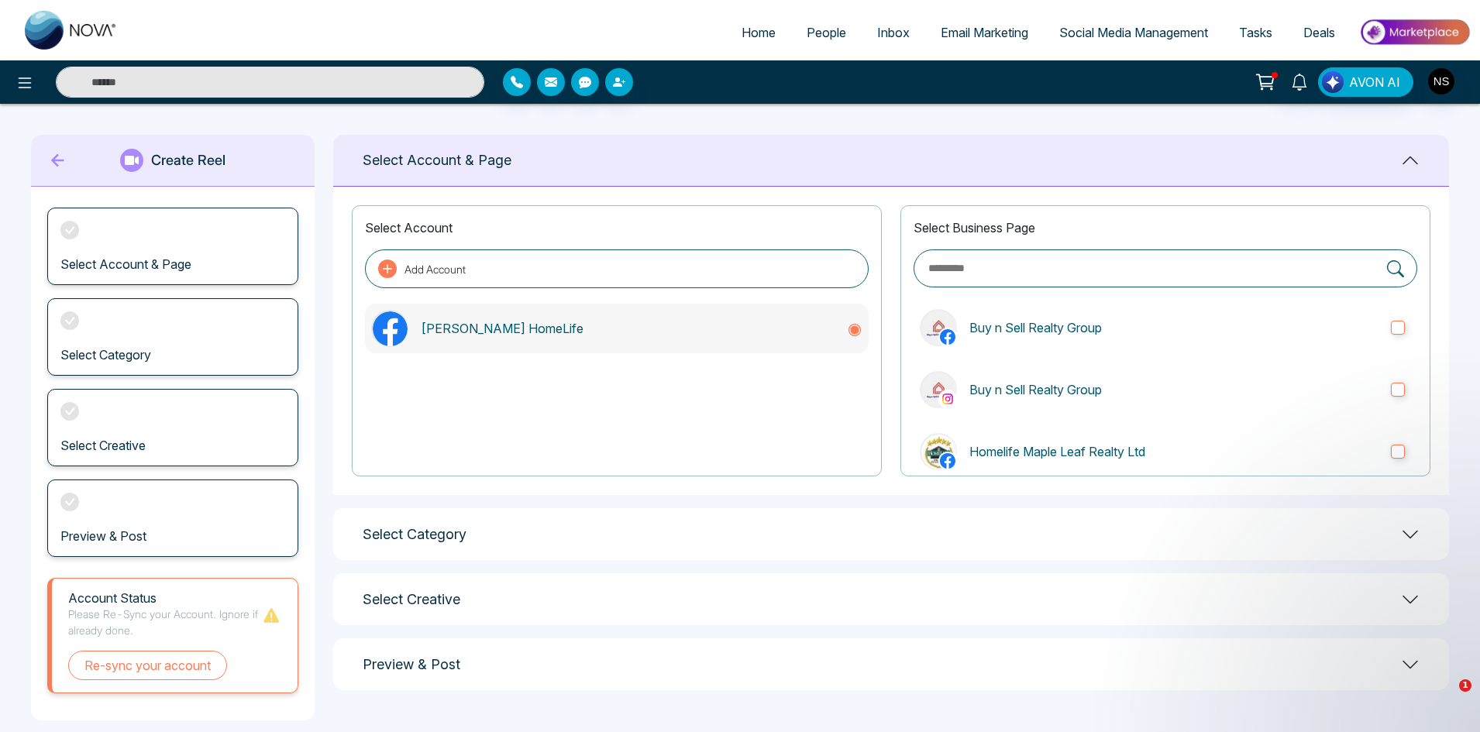
click at [548, 336] on p "[PERSON_NAME] HomeLife" at bounding box center [628, 328] width 414 height 19
click at [1044, 449] on p "Homelife Maple Leaf Realty Ltd" at bounding box center [1173, 451] width 409 height 19
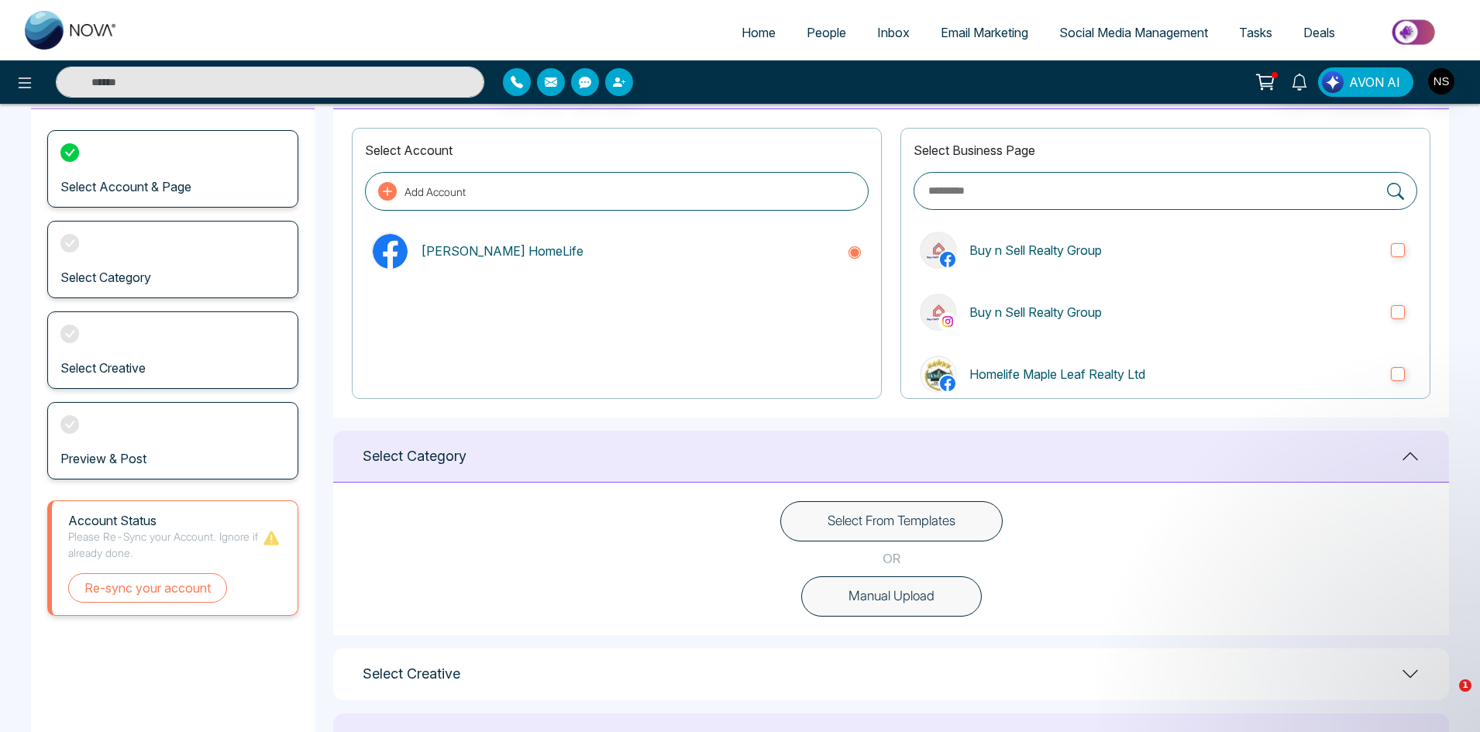
scroll to position [155, 0]
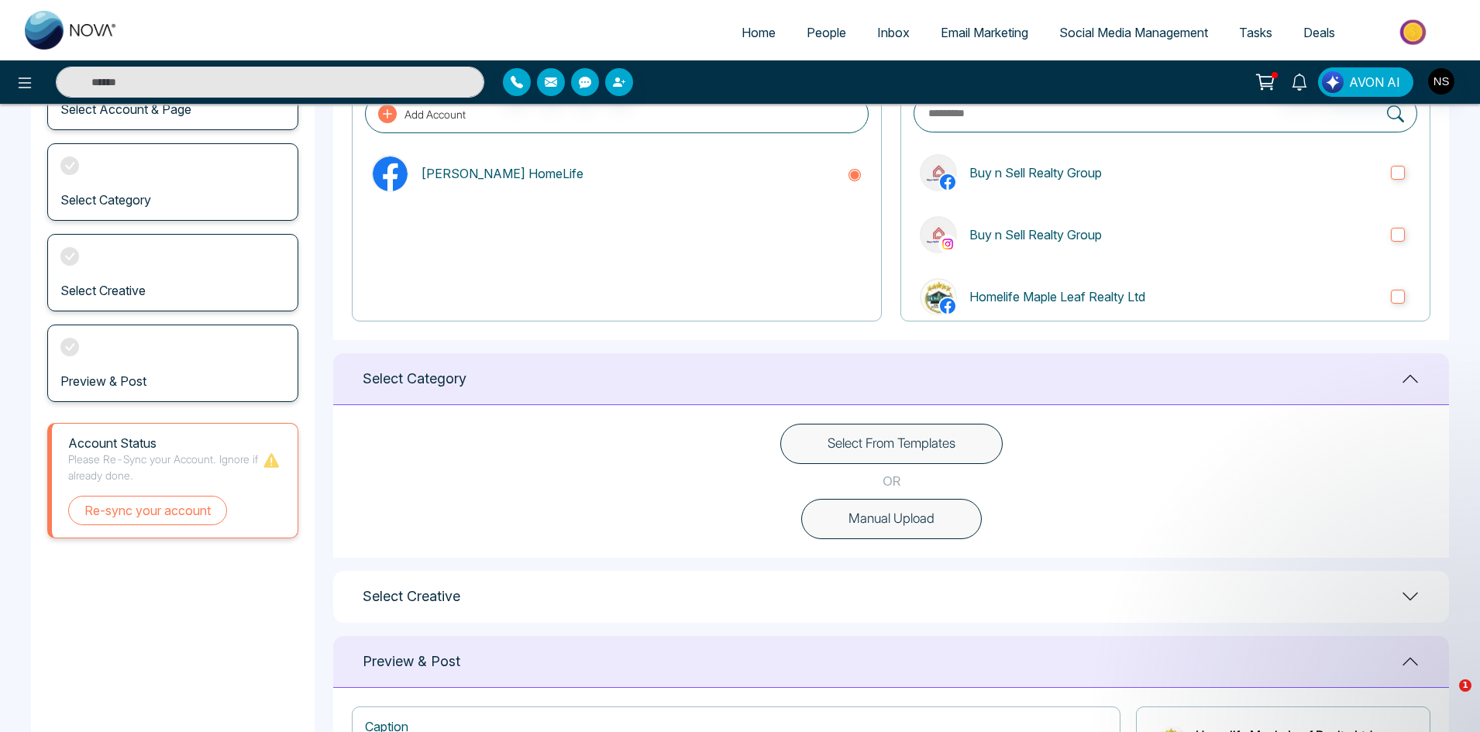
click at [821, 445] on button "Select From Templates" at bounding box center [891, 444] width 222 height 40
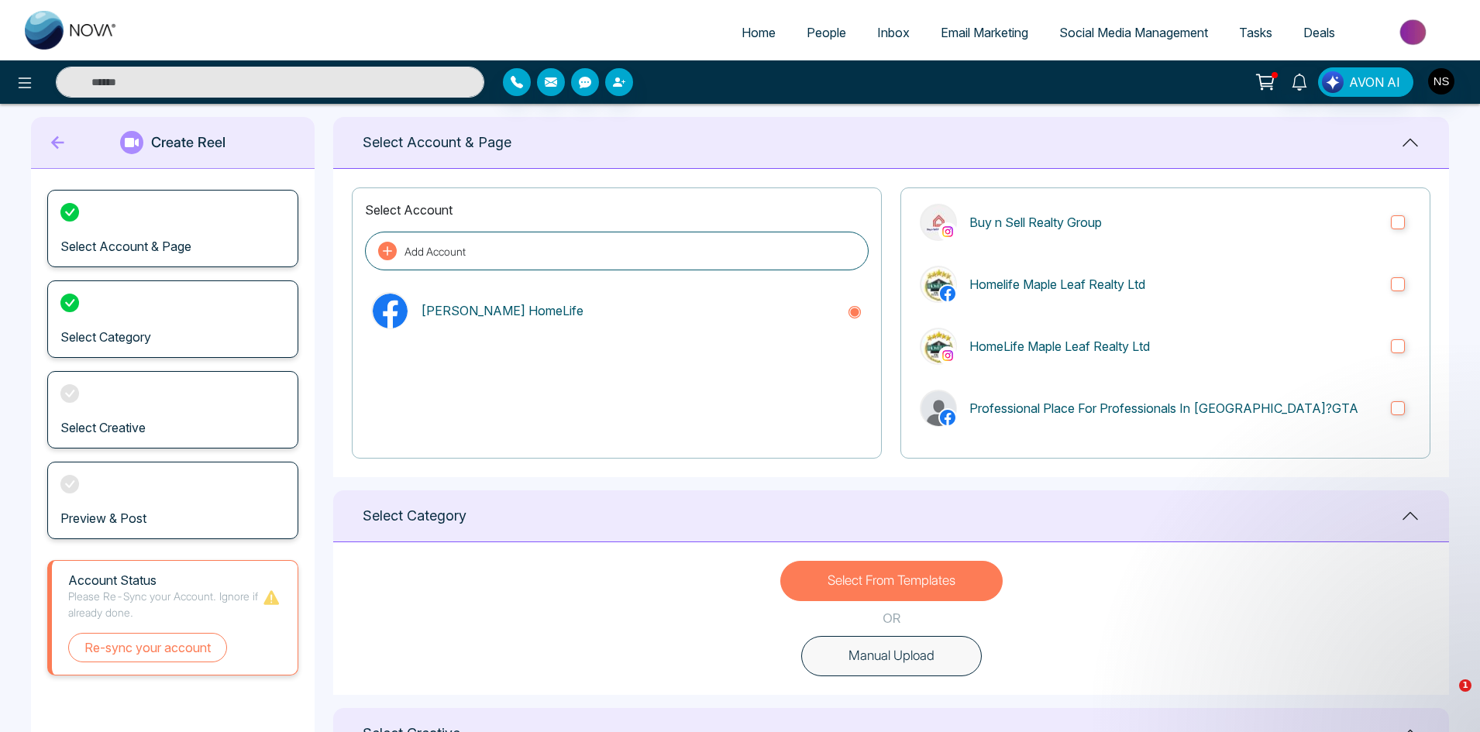
scroll to position [0, 0]
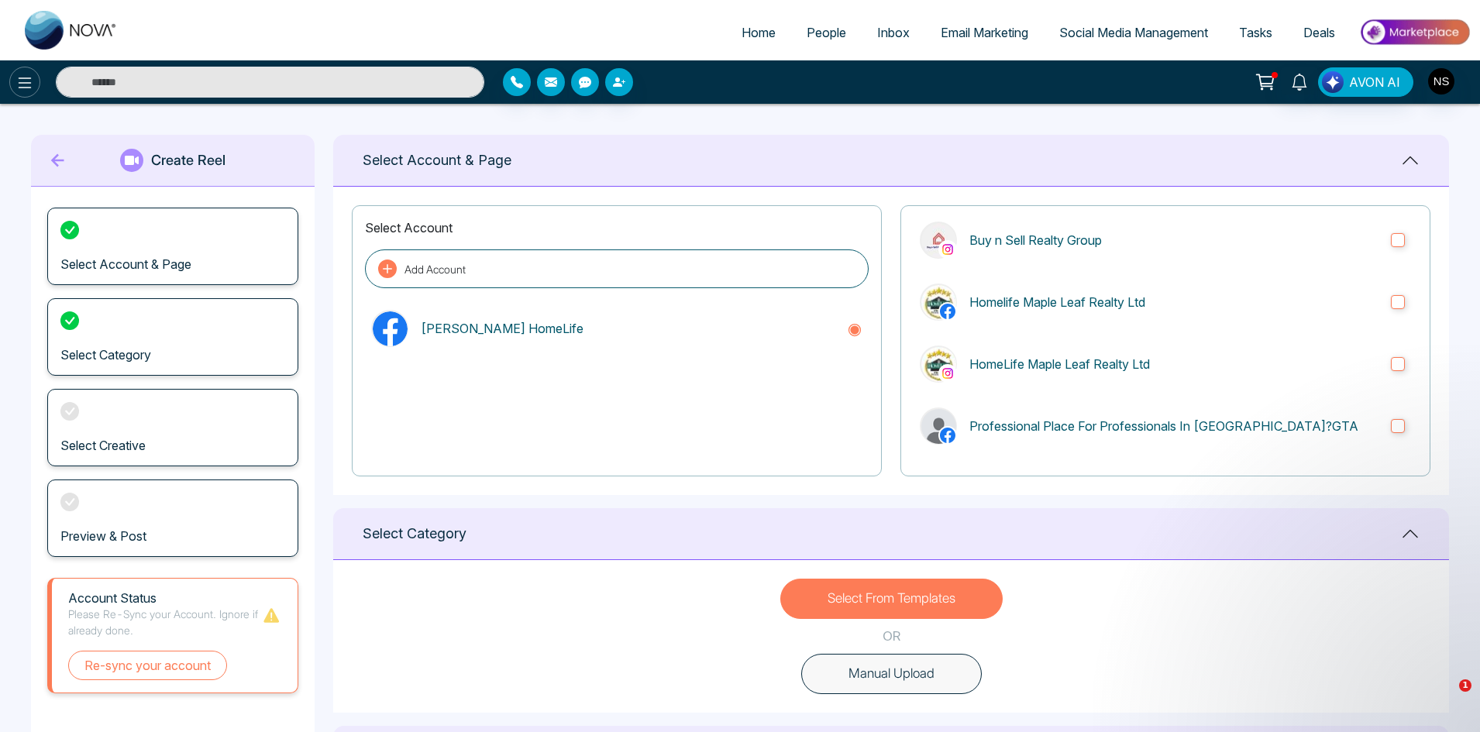
click at [23, 77] on icon at bounding box center [24, 83] width 19 height 19
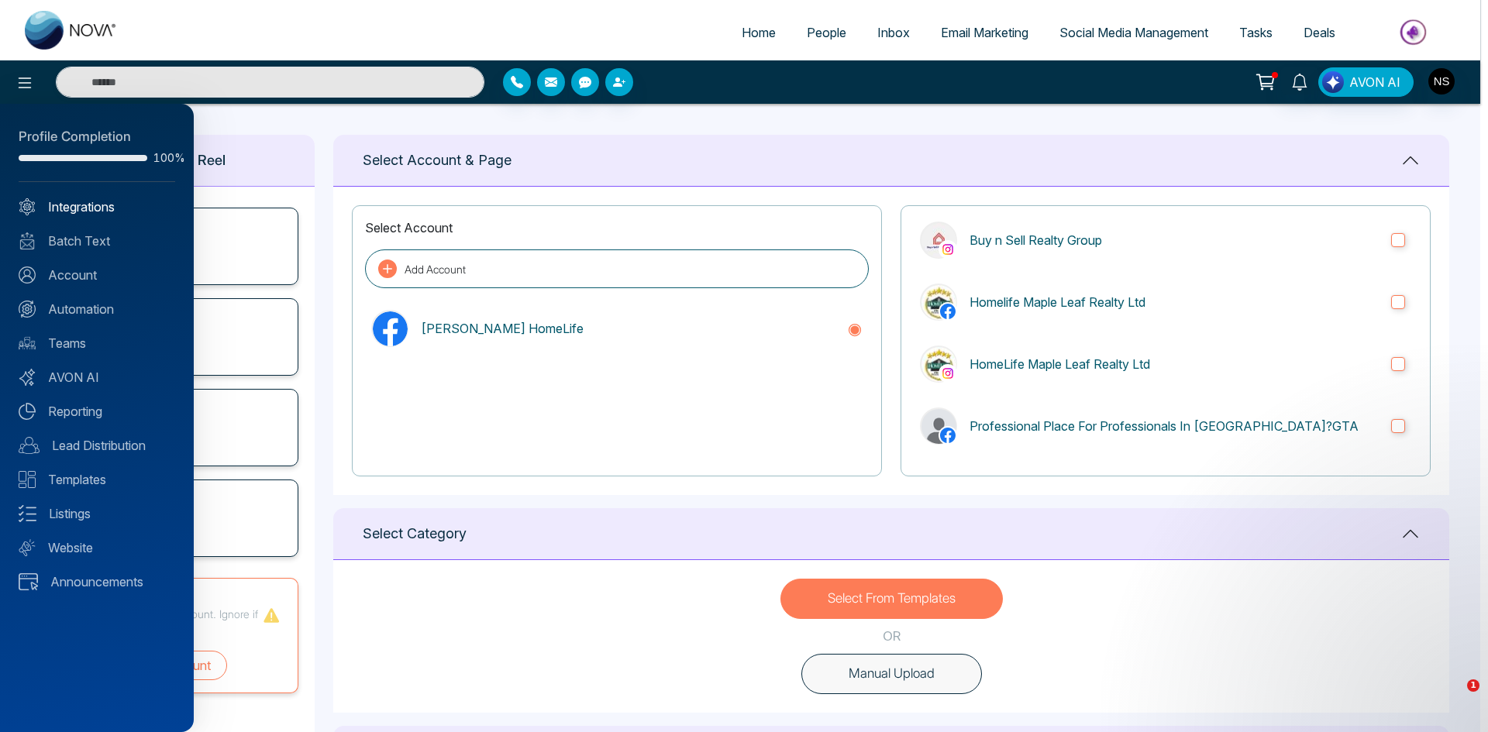
click at [73, 202] on link "Integrations" at bounding box center [97, 207] width 157 height 19
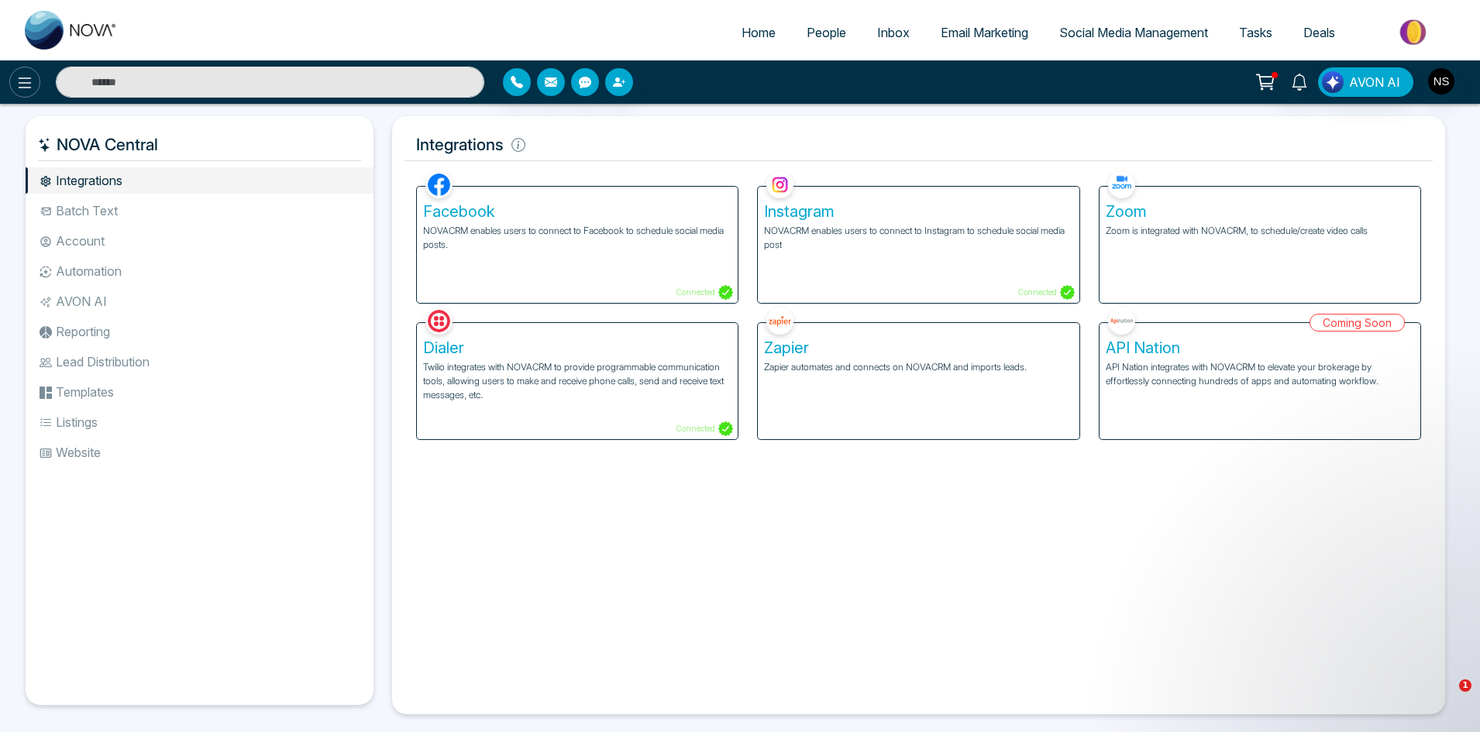
click at [15, 88] on icon at bounding box center [24, 83] width 19 height 19
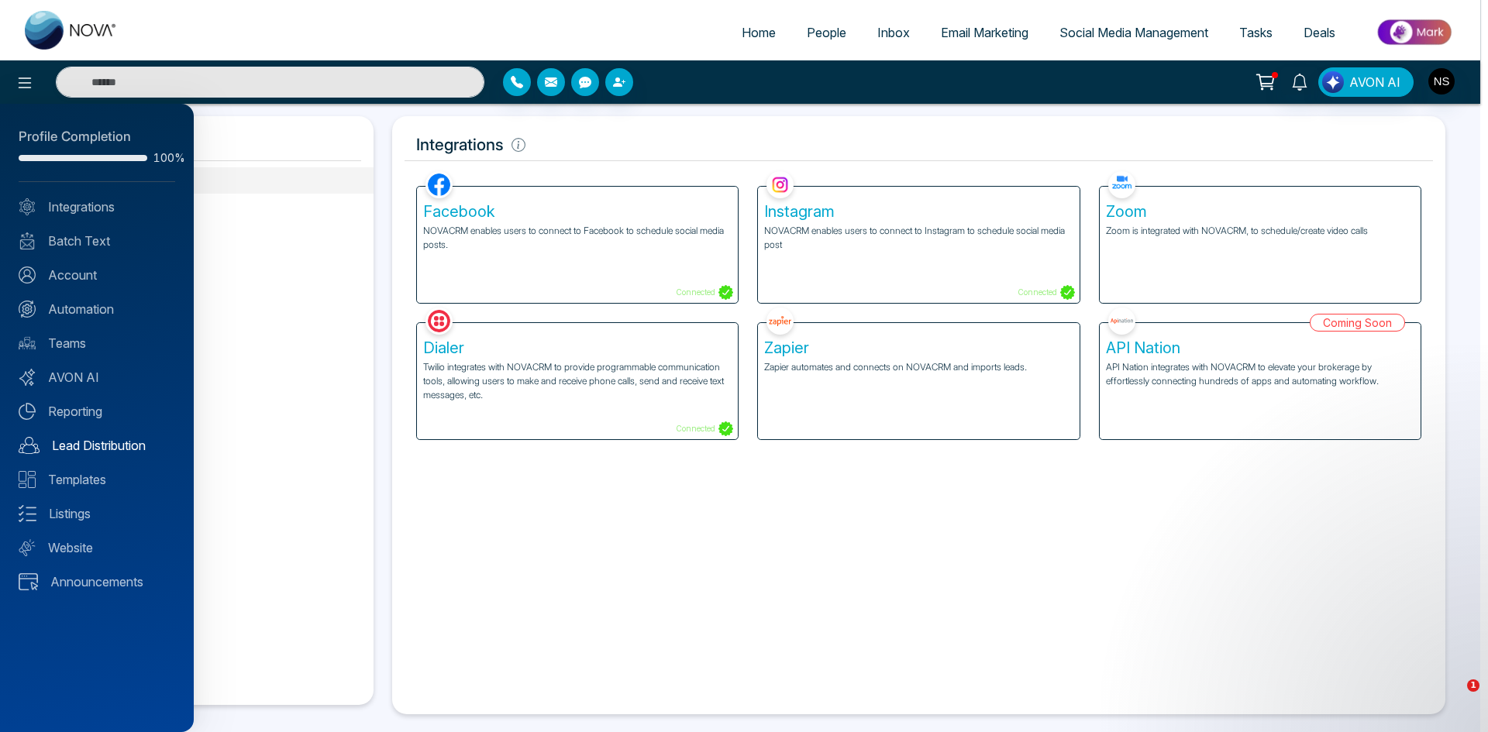
click at [92, 440] on link "Lead Distribution" at bounding box center [97, 445] width 157 height 19
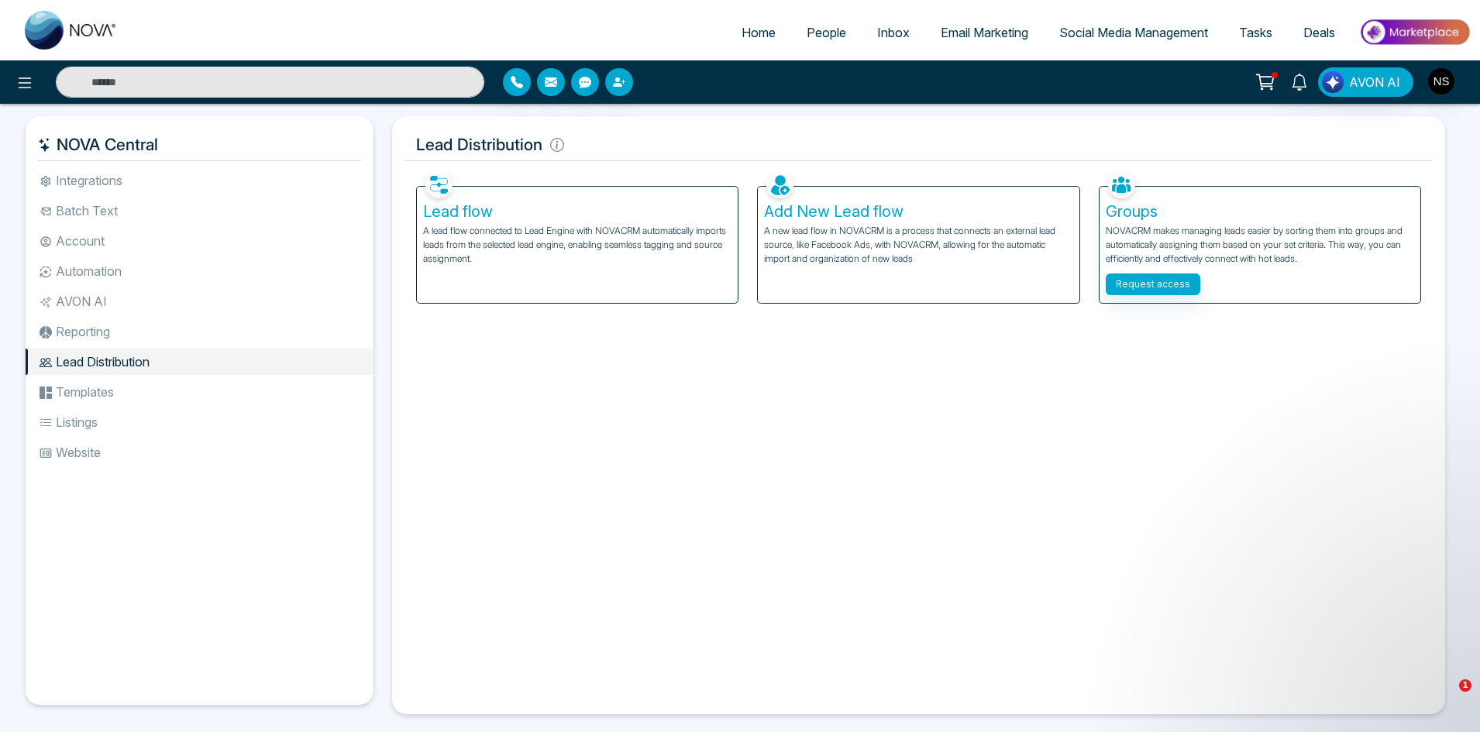
click at [1404, 38] on img at bounding box center [1414, 32] width 112 height 35
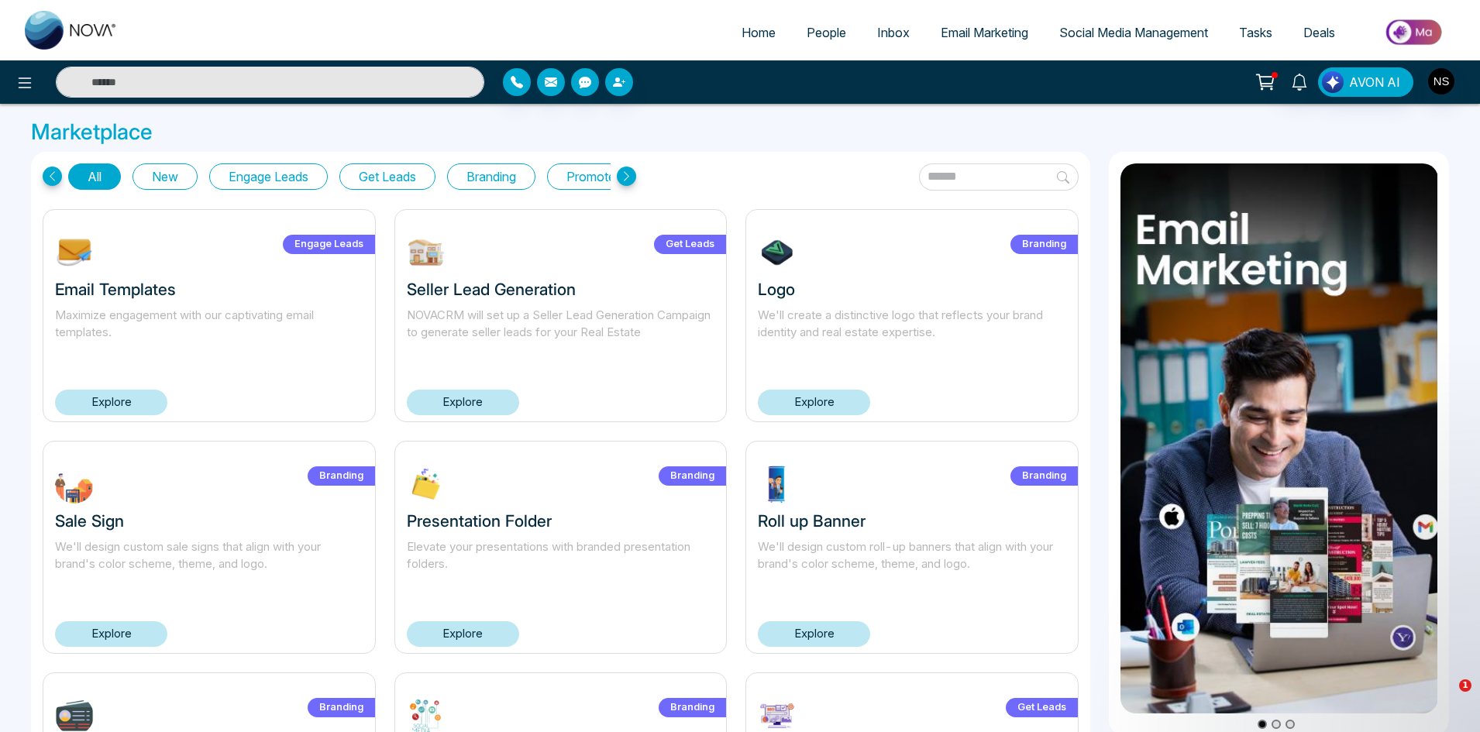
click at [370, 181] on button "Get Leads" at bounding box center [387, 176] width 96 height 26
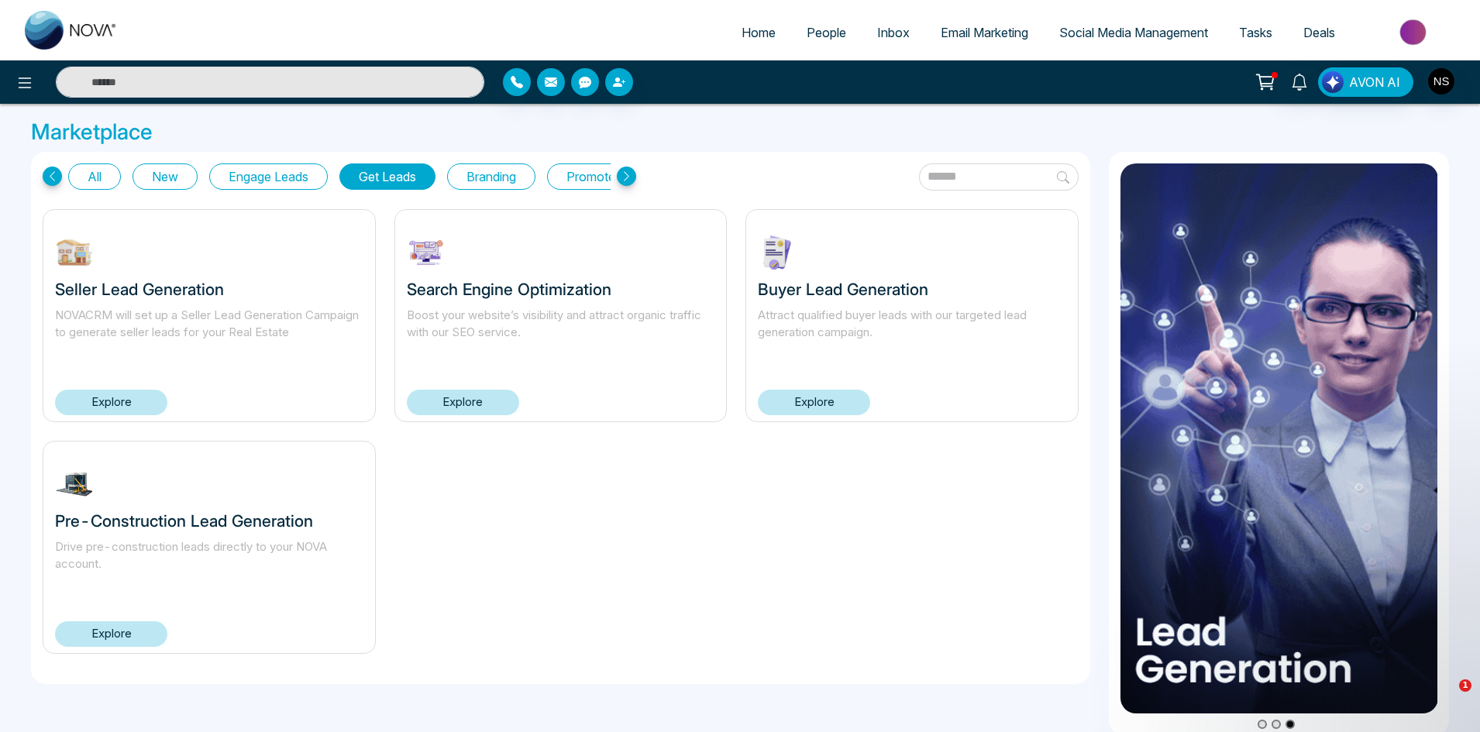
click at [467, 398] on link "Explore" at bounding box center [463, 403] width 112 height 26
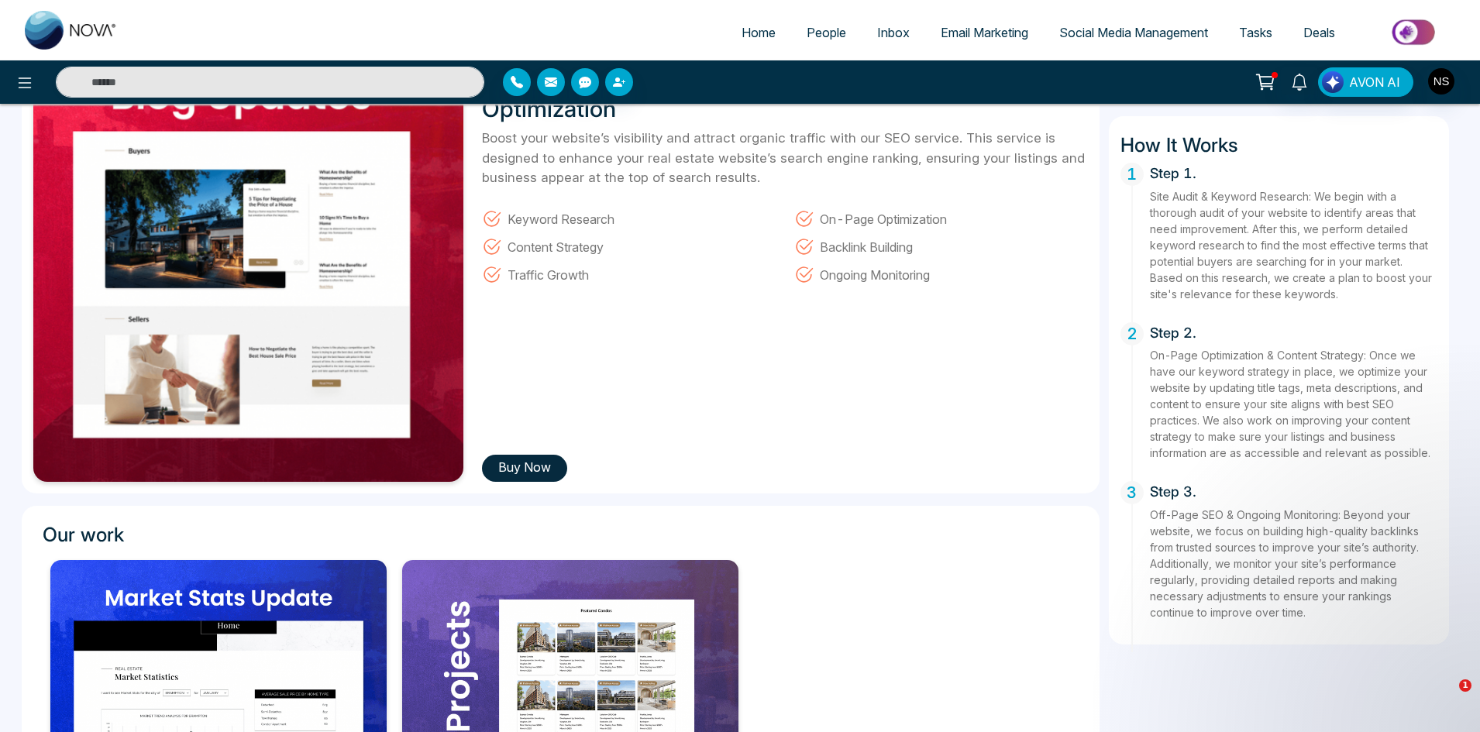
scroll to position [155, 0]
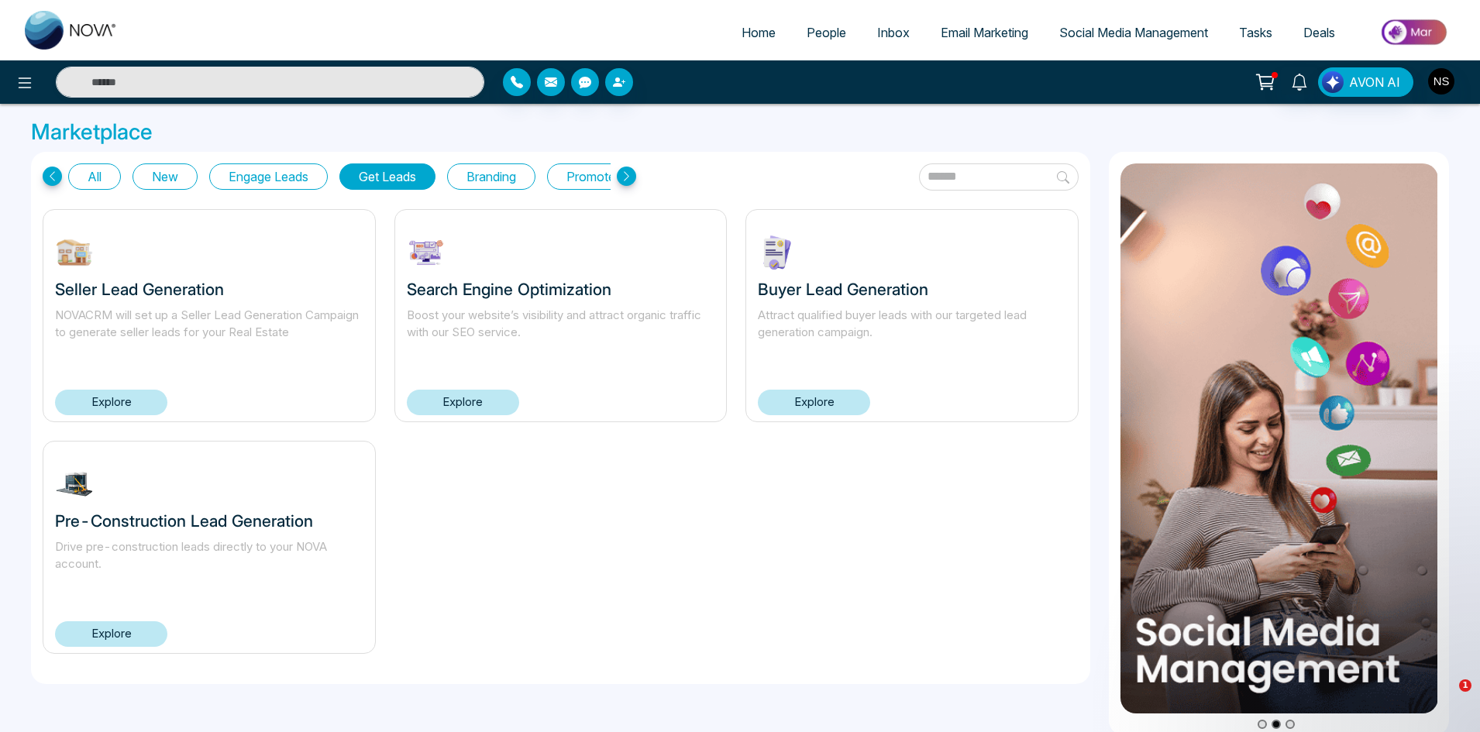
click at [106, 408] on link "Explore" at bounding box center [111, 403] width 112 height 26
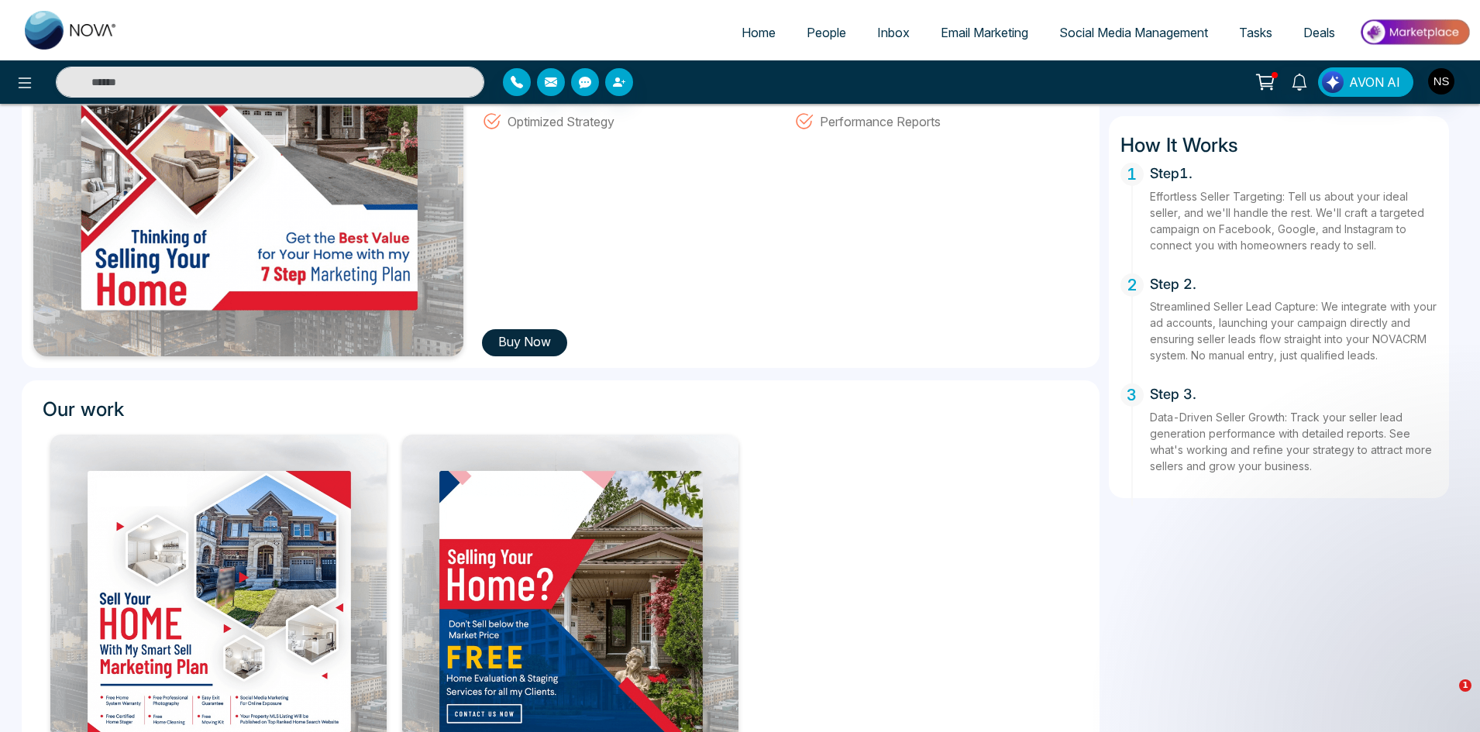
scroll to position [195, 0]
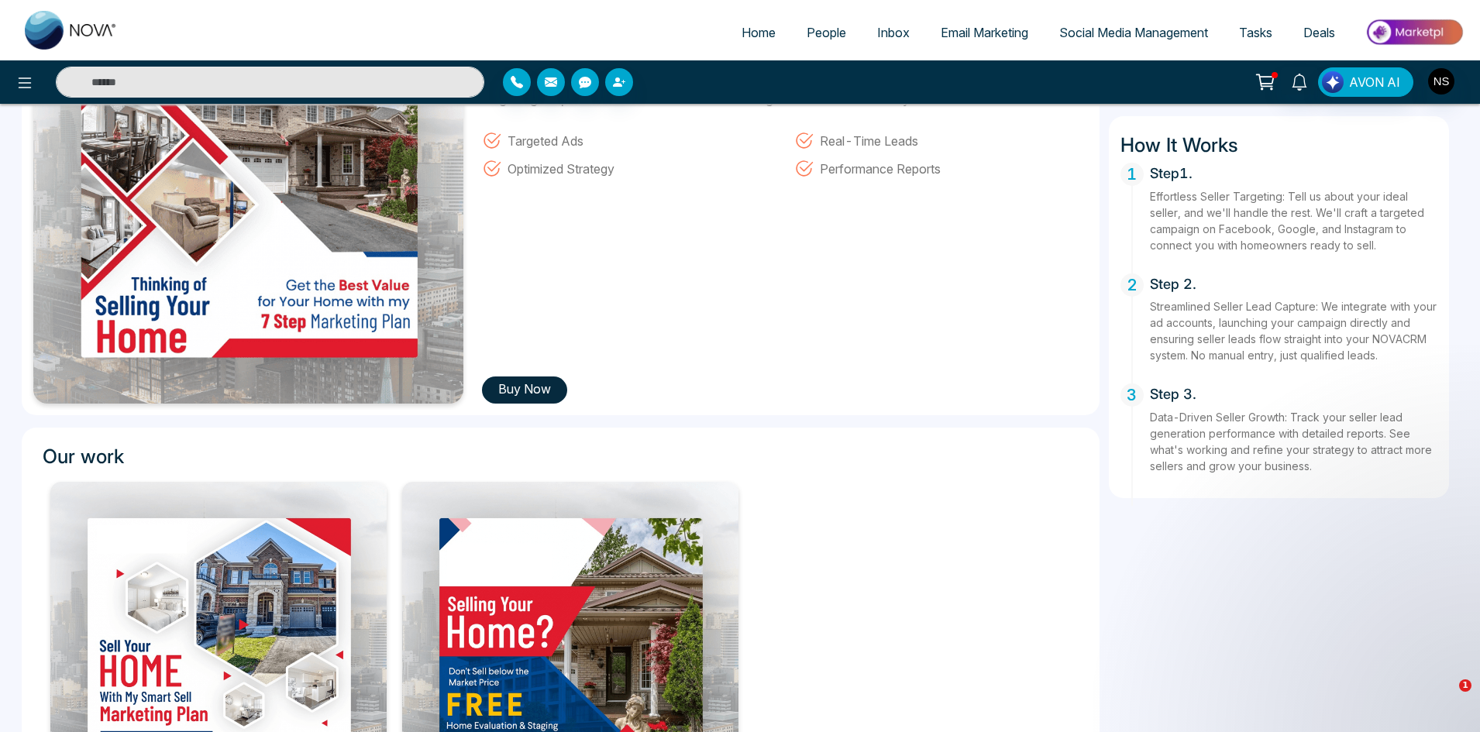
click at [332, 96] on input "text" at bounding box center [270, 82] width 428 height 31
type input "*"
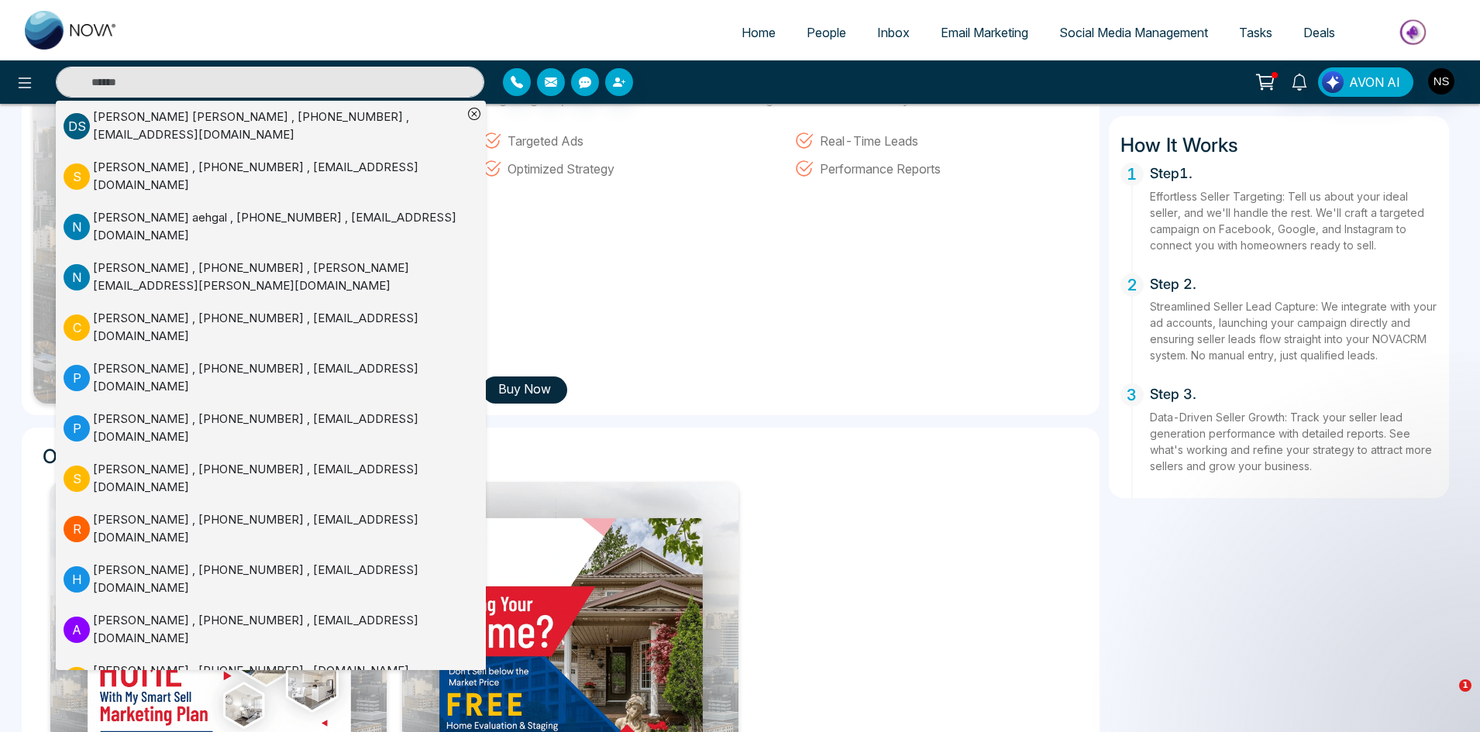
click at [948, 368] on div "Seller Lead Generation Attract qualified seller leads with our Seller Lead Gene…" at bounding box center [780, 190] width 615 height 428
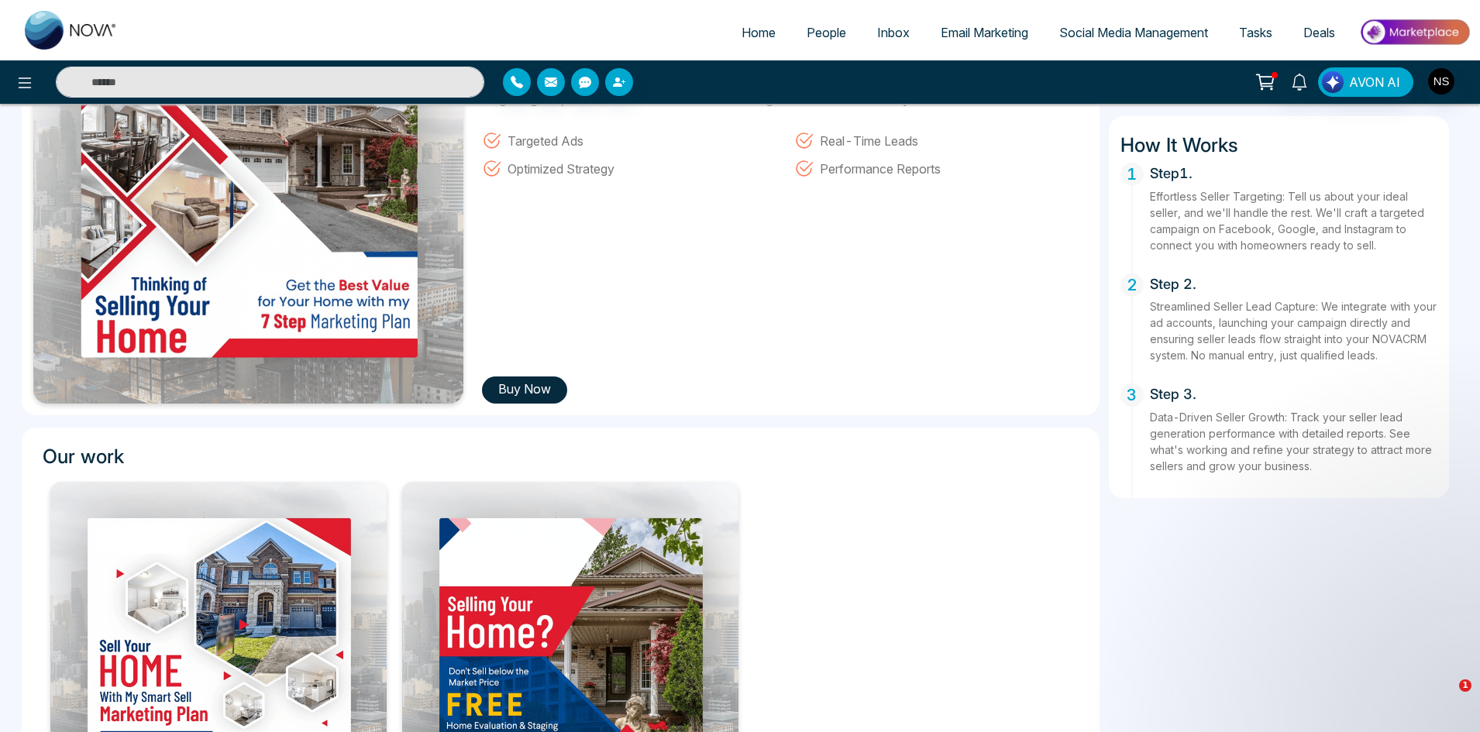
scroll to position [0, 0]
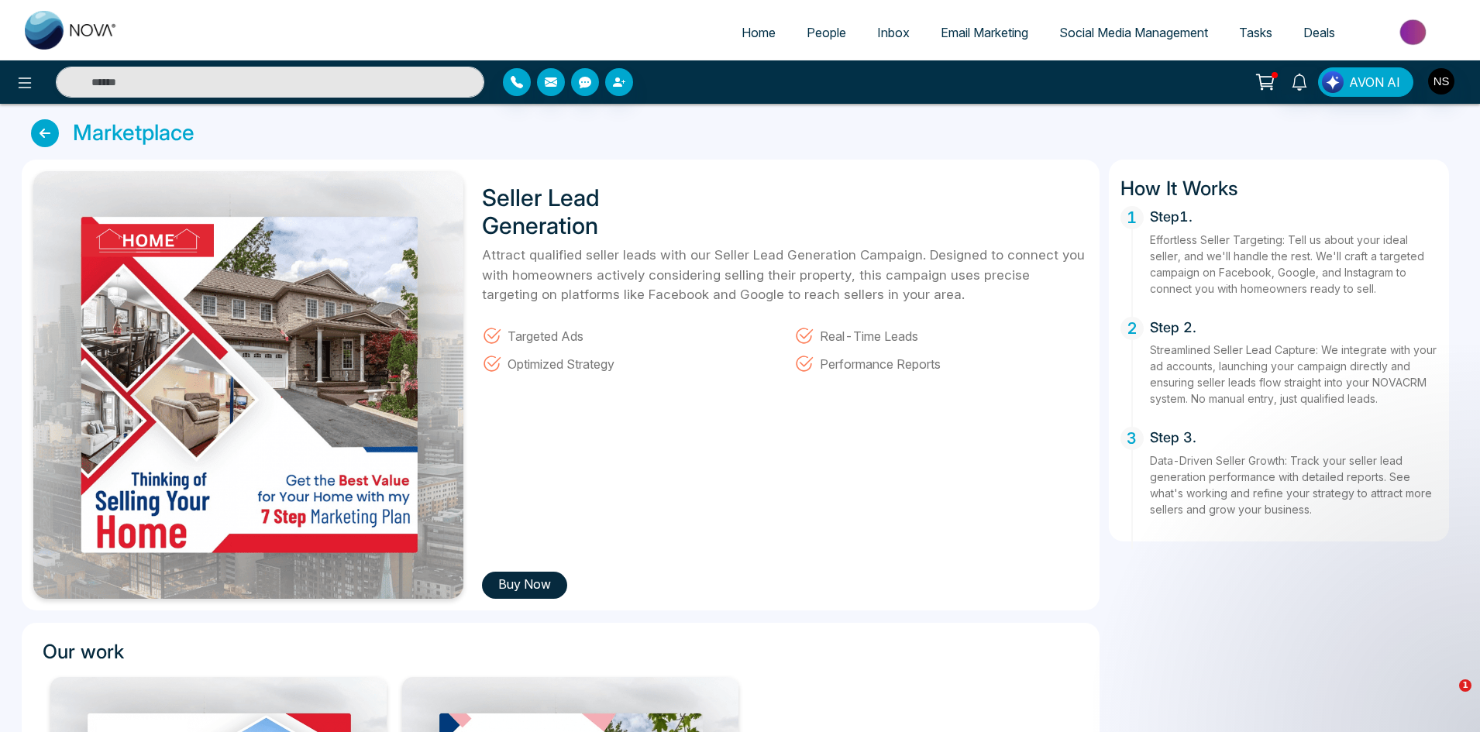
click at [963, 490] on div "Seller Lead Generation Attract qualified seller leads with our Seller Lead Gene…" at bounding box center [780, 385] width 615 height 428
click at [20, 78] on icon at bounding box center [25, 82] width 13 height 11
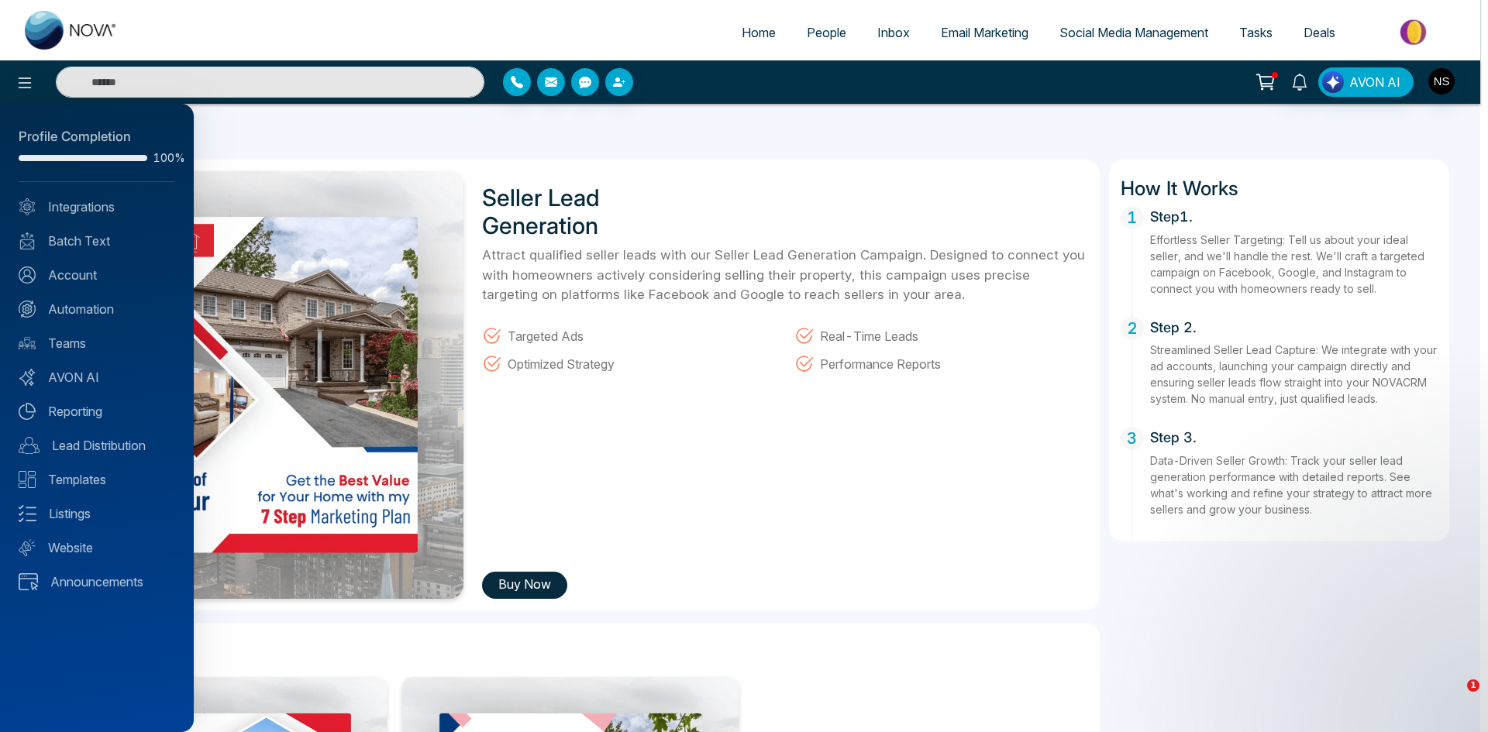
click at [1062, 140] on div at bounding box center [744, 366] width 1488 height 732
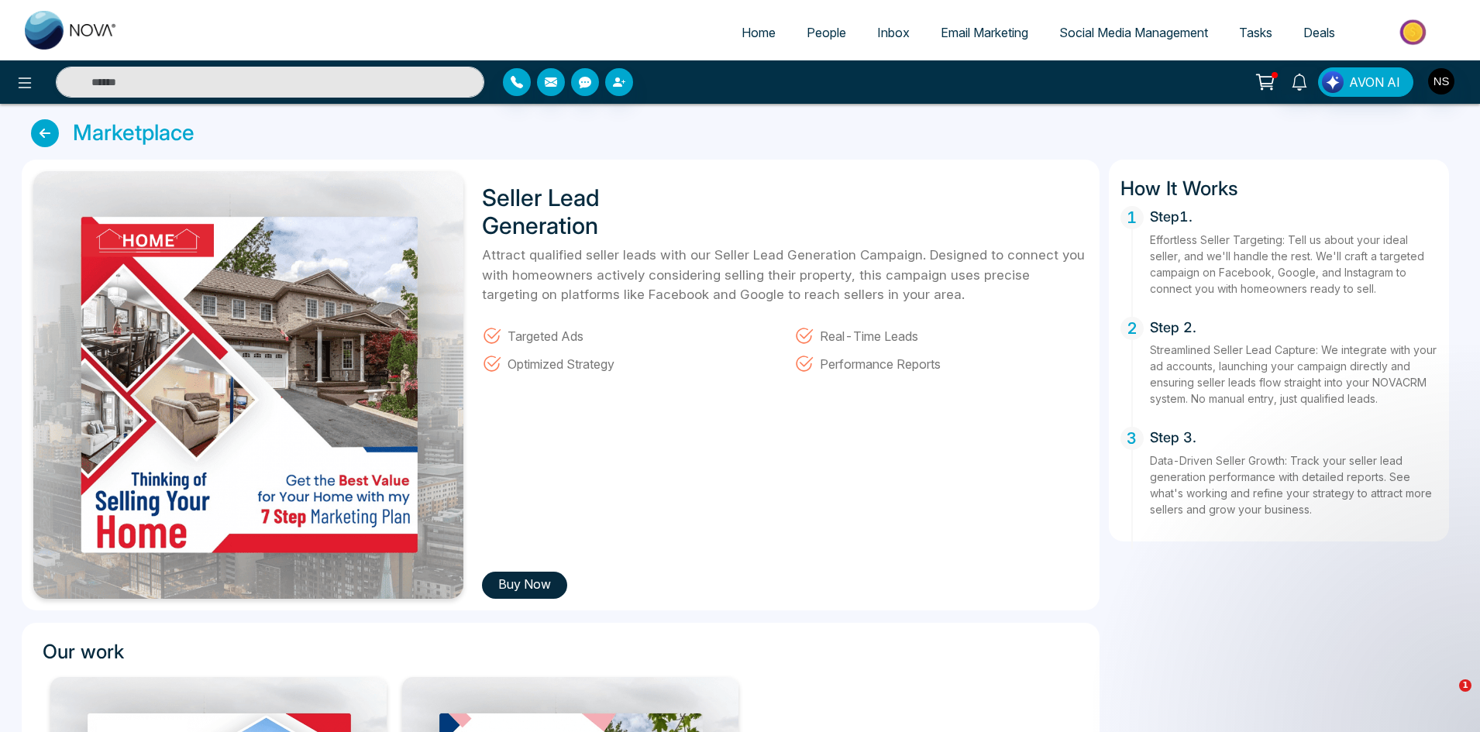
click at [53, 135] on icon at bounding box center [45, 133] width 28 height 28
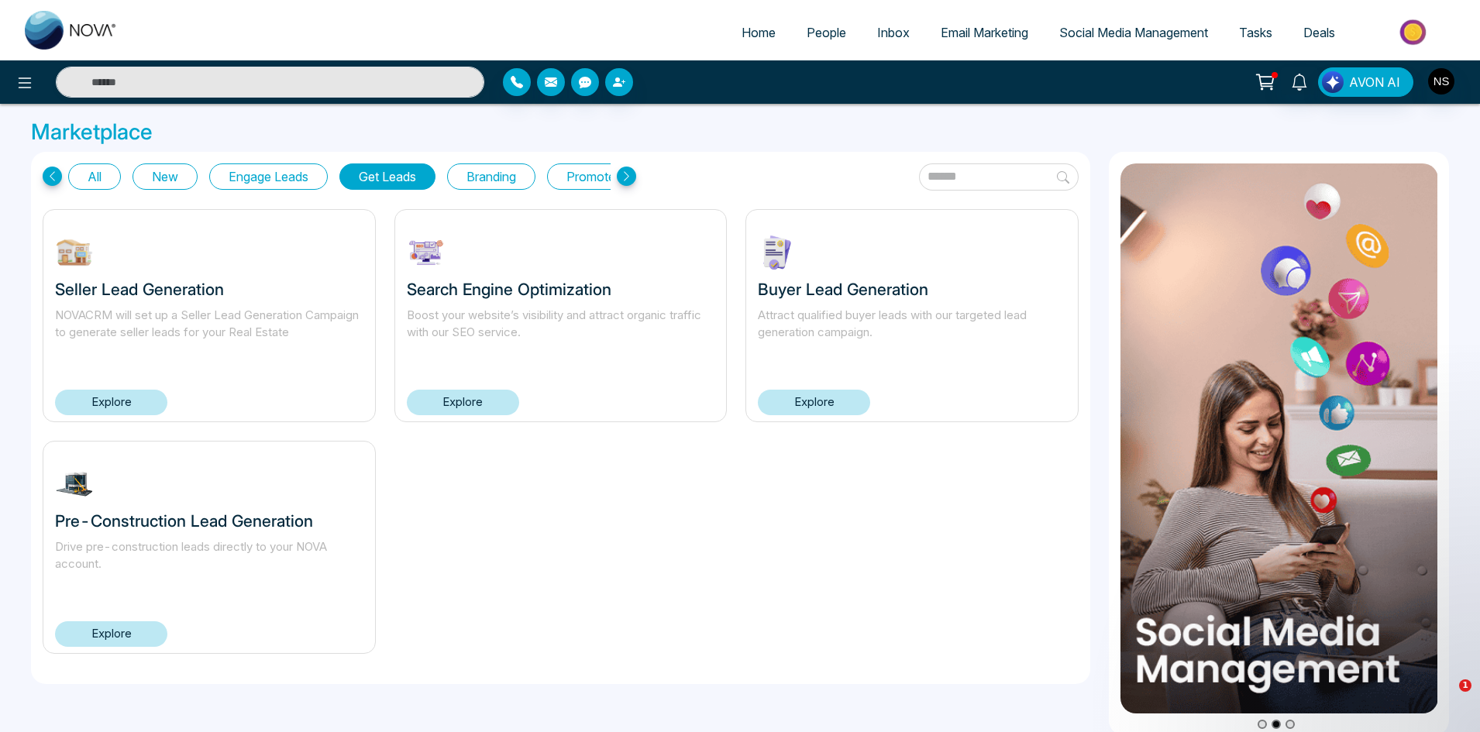
click at [818, 406] on link "Explore" at bounding box center [814, 403] width 112 height 26
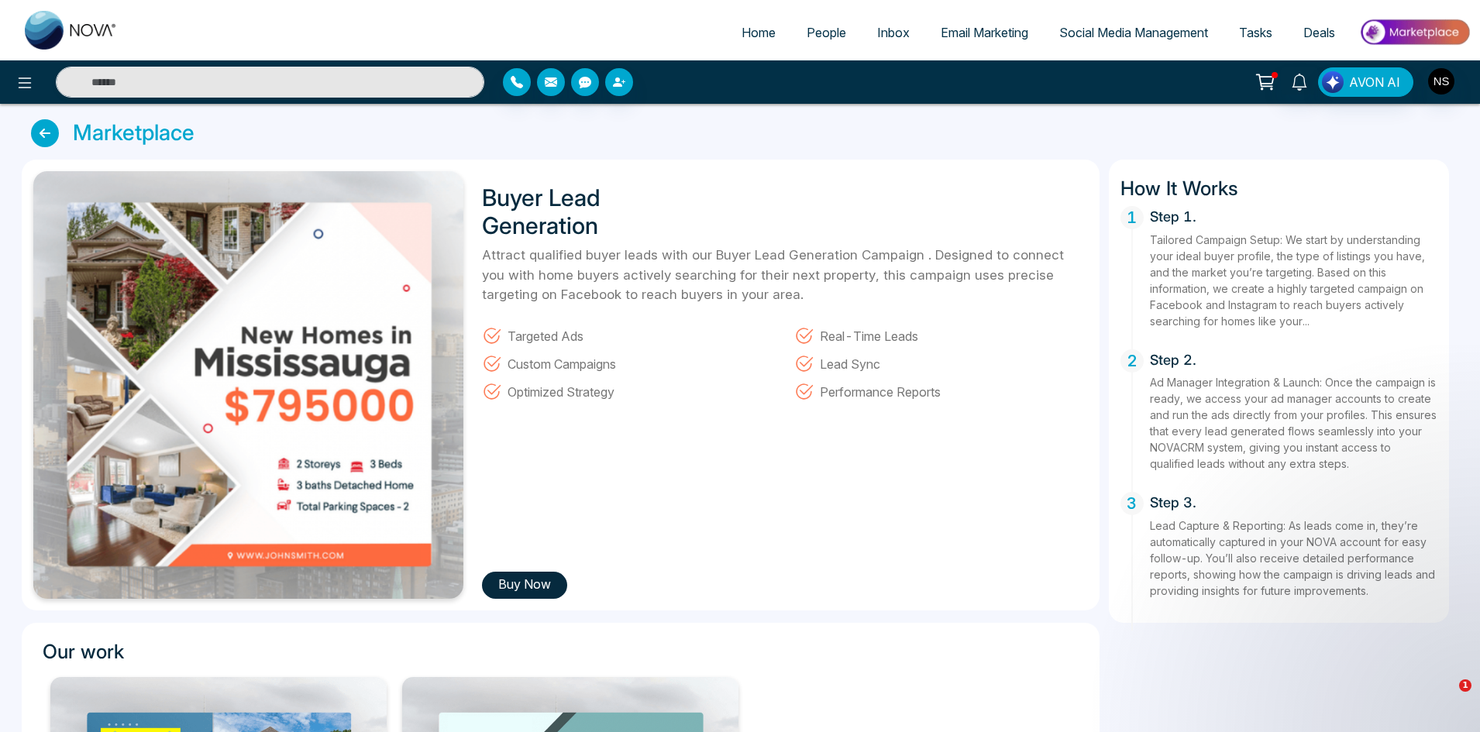
click at [531, 575] on button "Buy Now" at bounding box center [524, 585] width 85 height 27
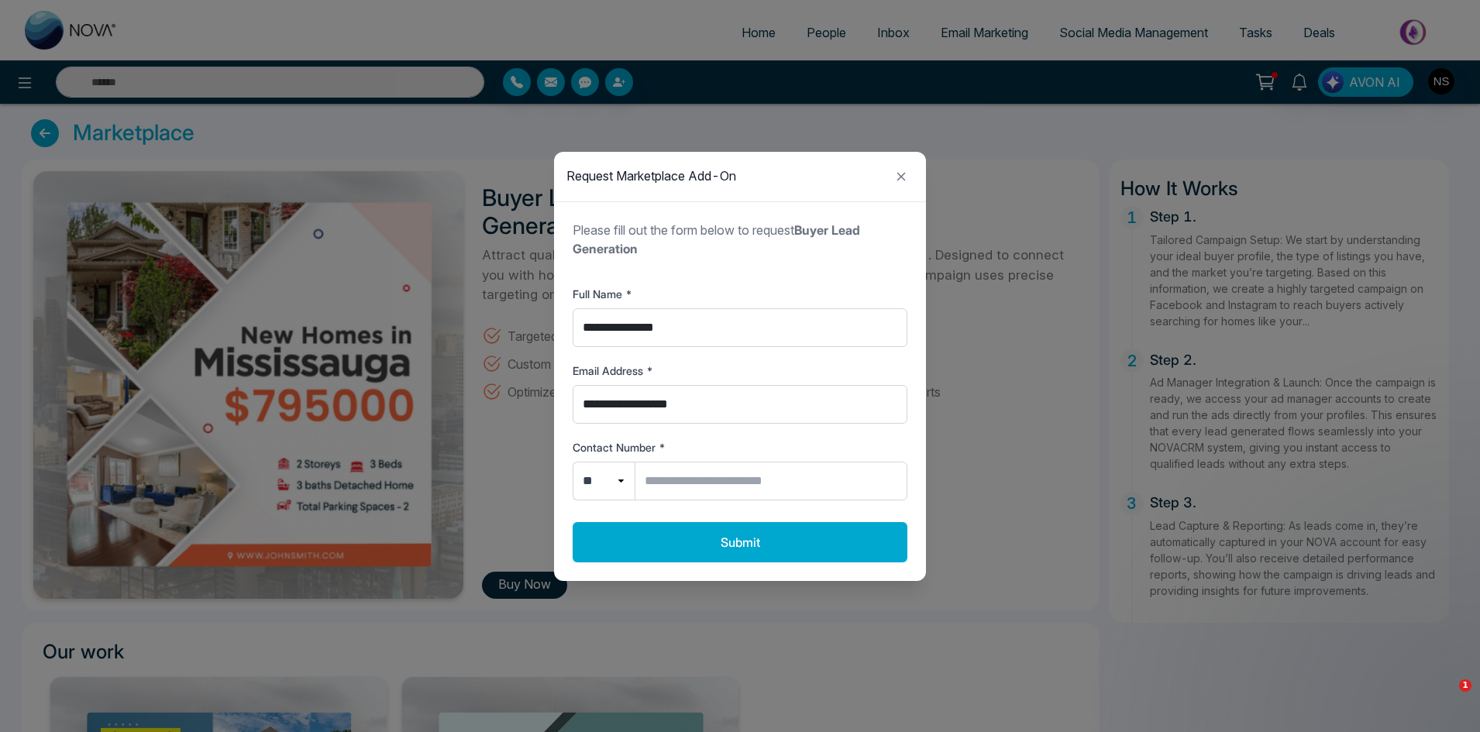
click at [342, 539] on div "**********" at bounding box center [740, 366] width 1480 height 732
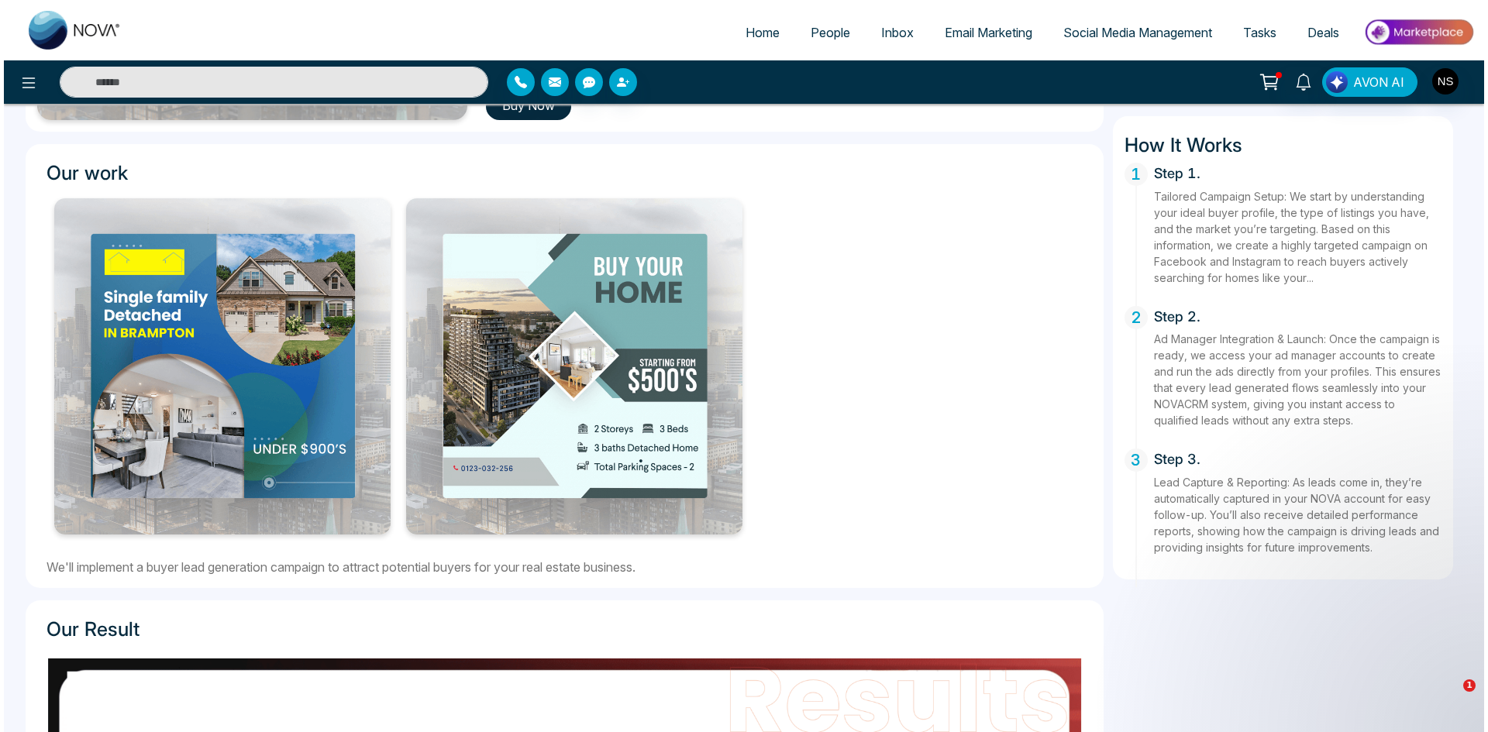
scroll to position [208, 0]
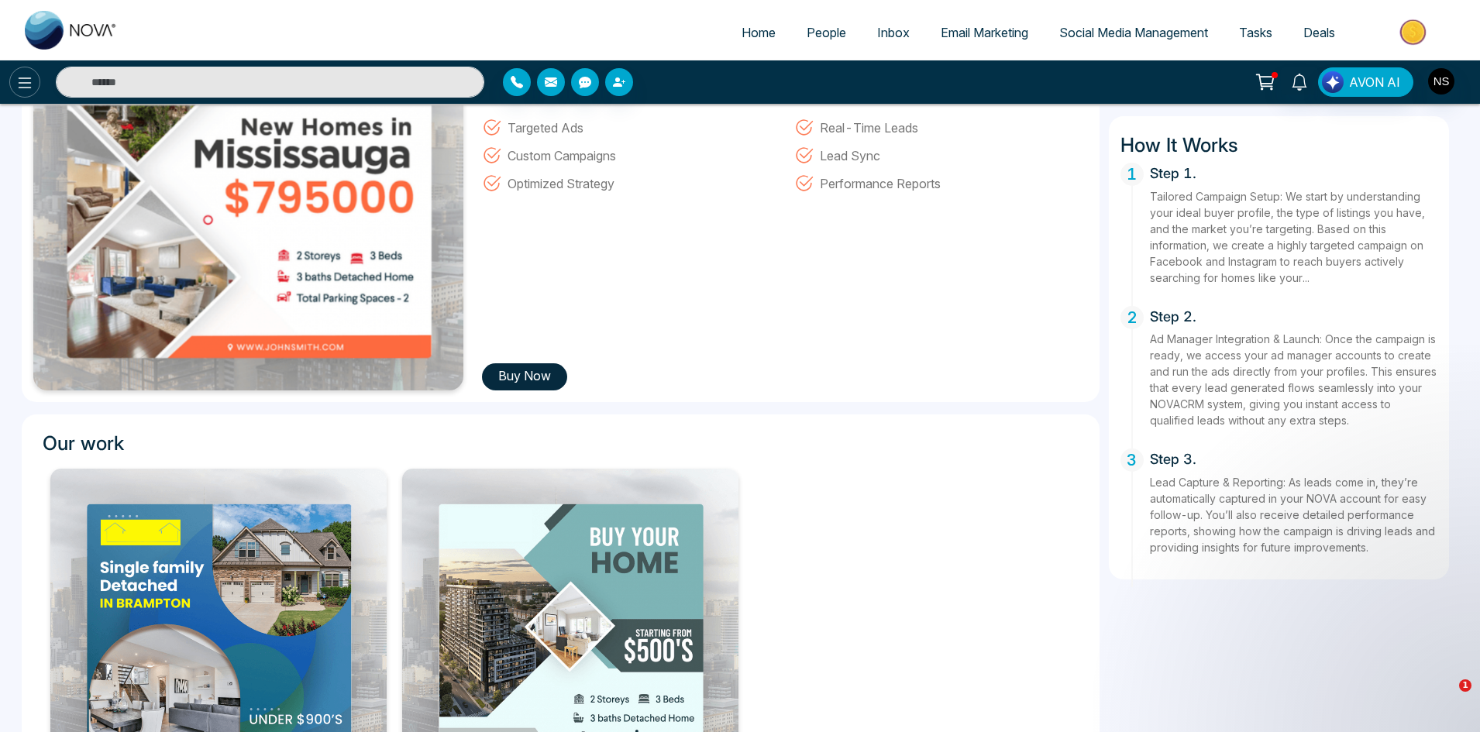
click at [19, 88] on icon at bounding box center [24, 83] width 19 height 19
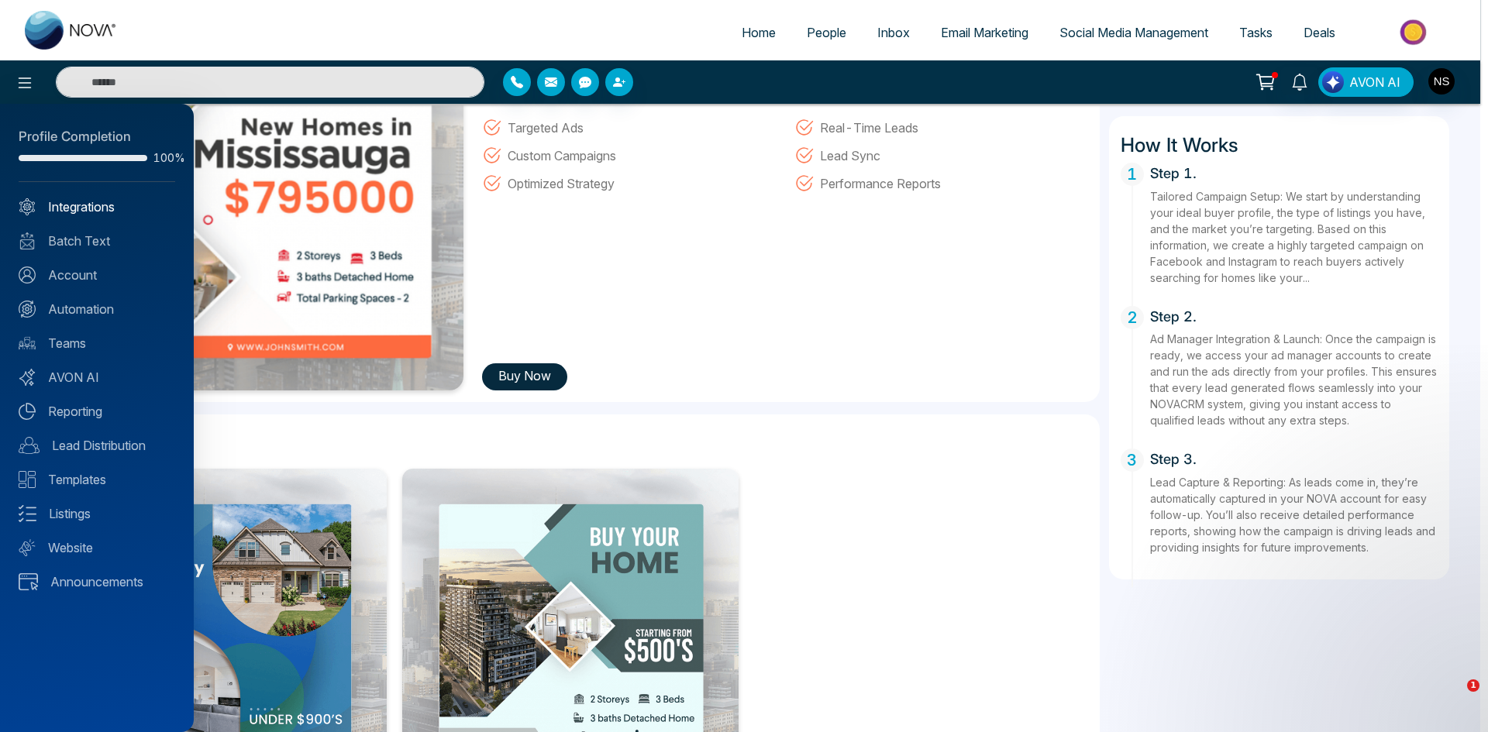
click at [77, 201] on link "Integrations" at bounding box center [97, 207] width 157 height 19
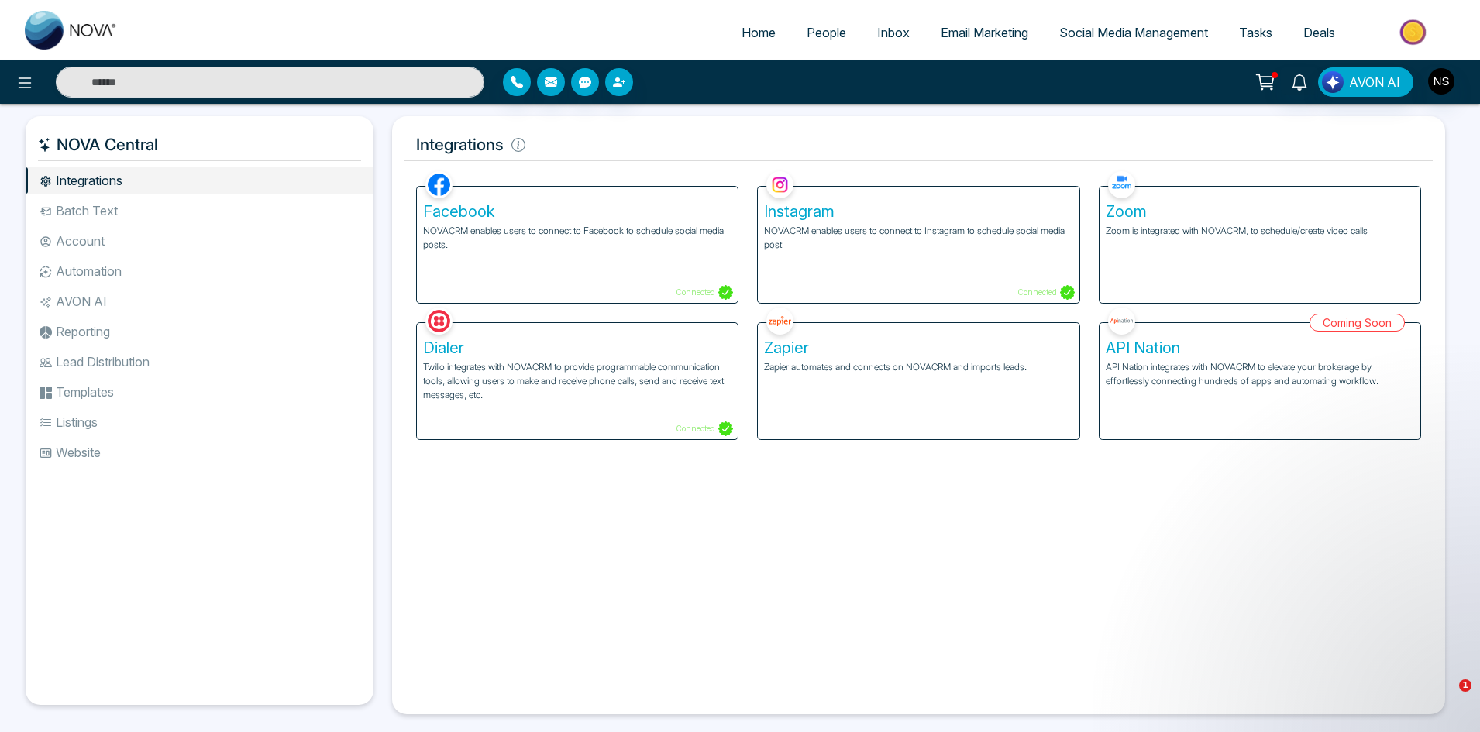
click at [133, 365] on li "Lead Distribution" at bounding box center [200, 362] width 348 height 26
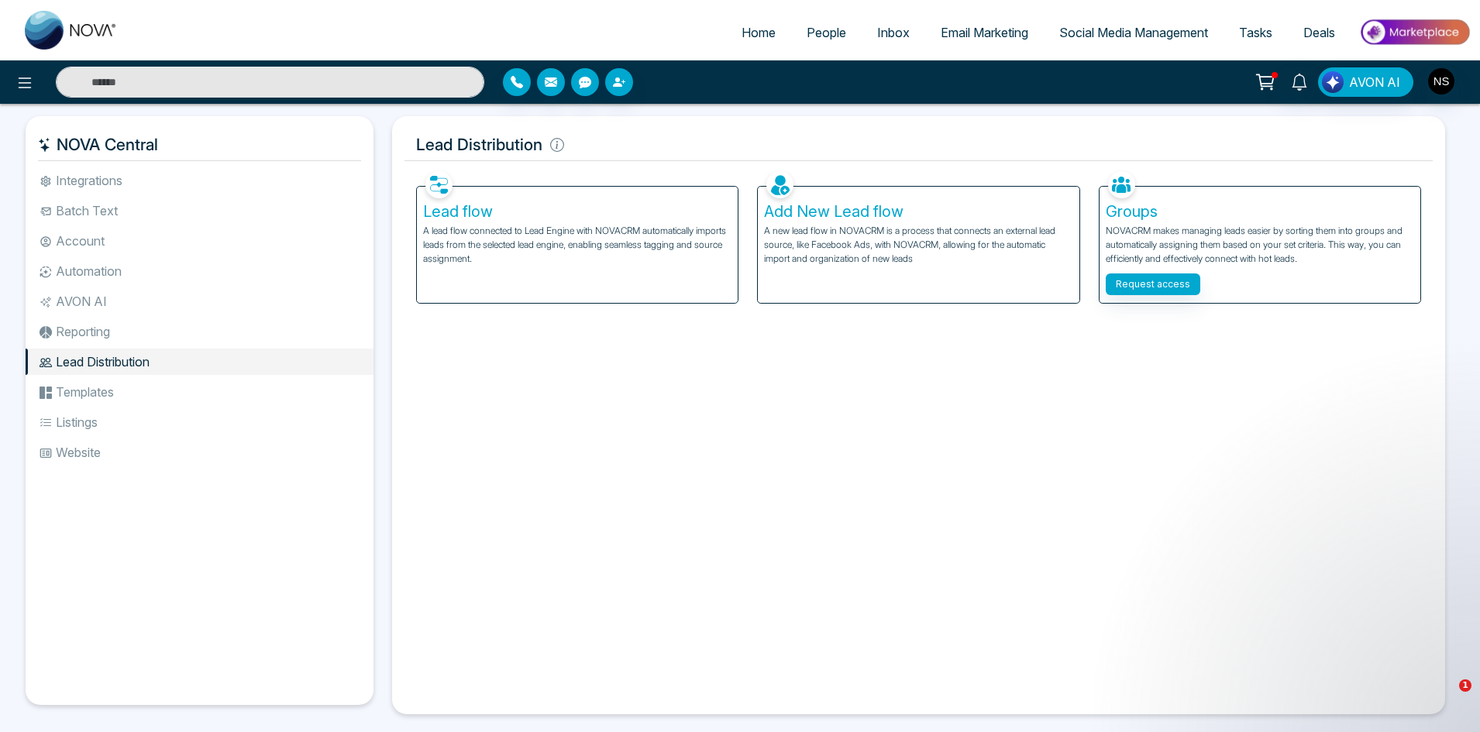
click at [466, 234] on p "A lead flow connected to Lead Engine with NOVACRM automatically imports leads f…" at bounding box center [577, 245] width 308 height 42
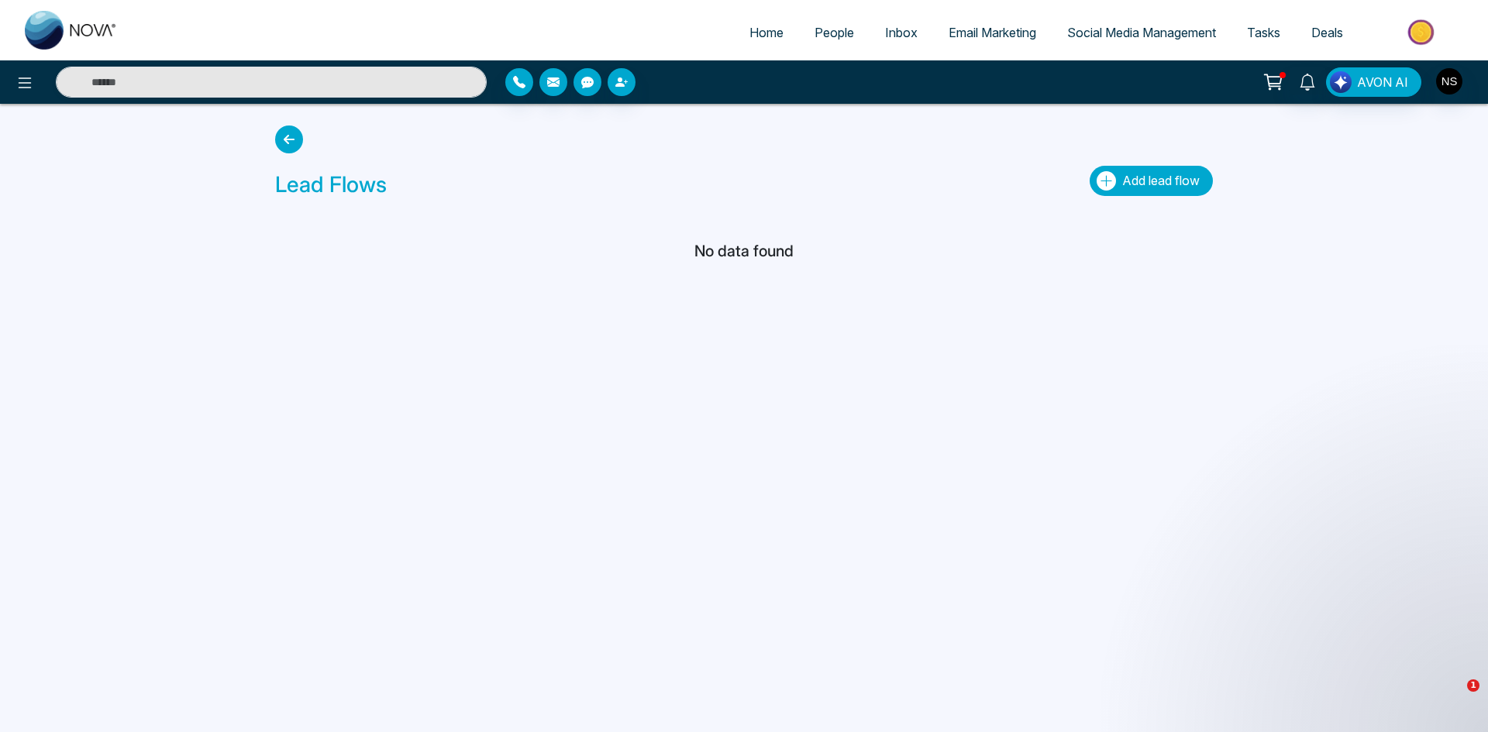
click at [1141, 185] on span "Add lead flow" at bounding box center [1160, 180] width 77 height 15
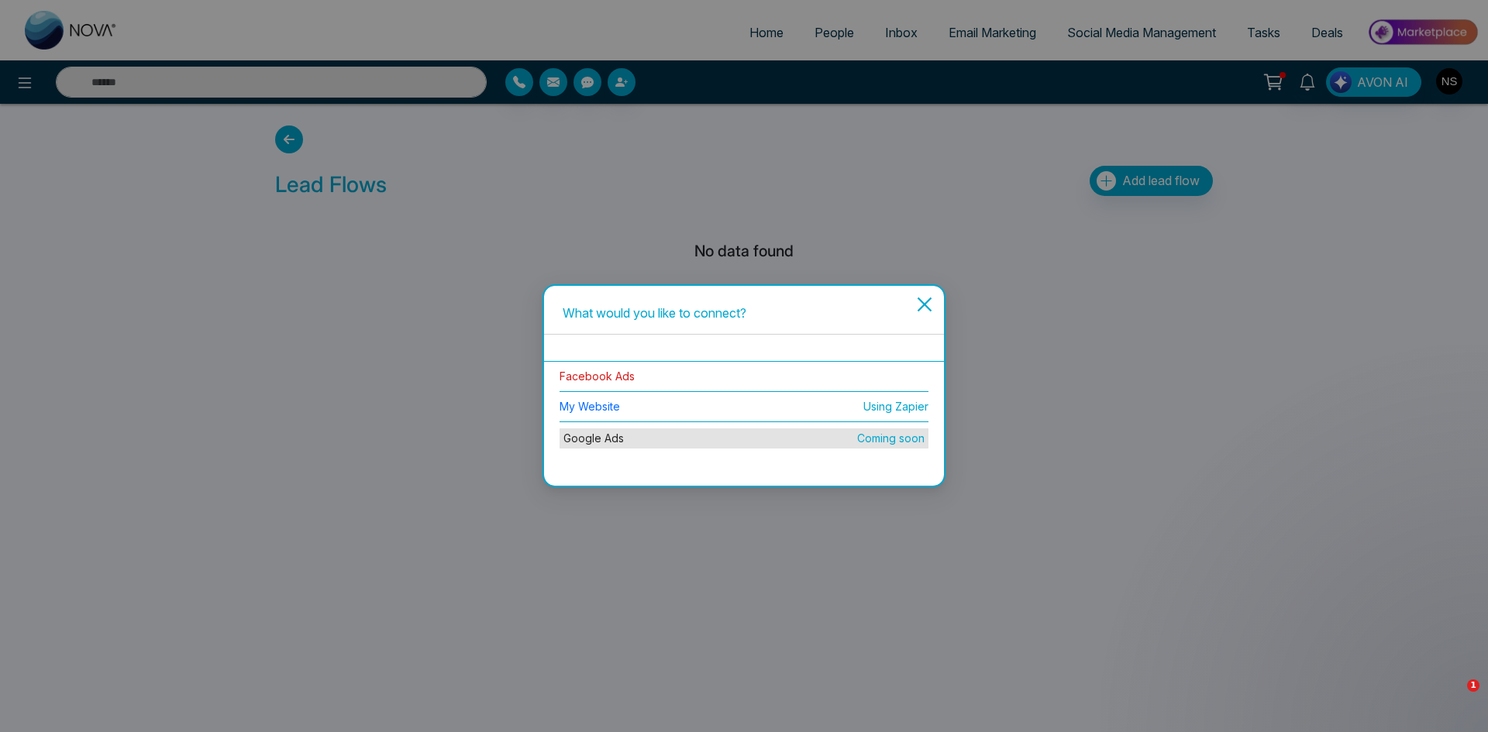
click at [580, 377] on link "Facebook Ads" at bounding box center [596, 376] width 75 height 13
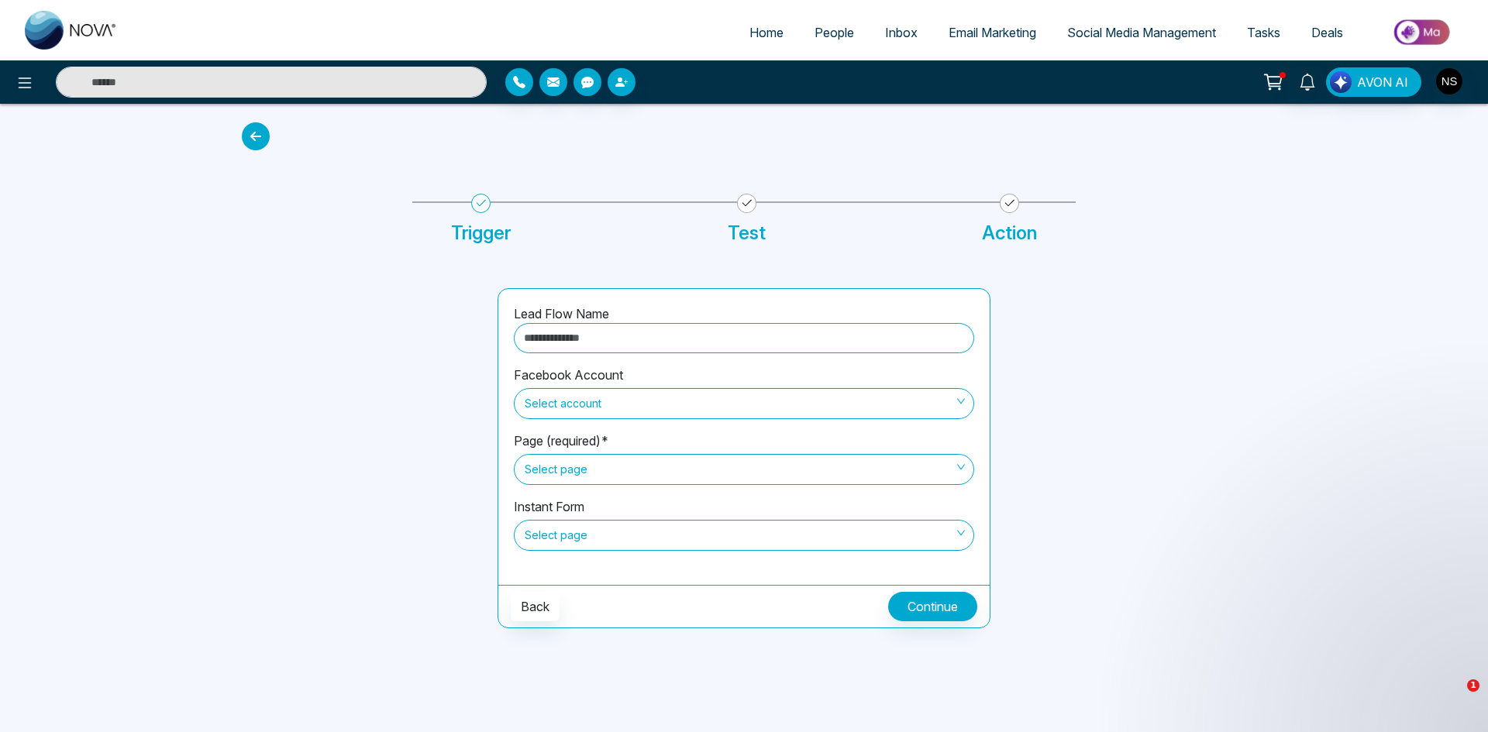
click at [676, 476] on span "Select page" at bounding box center [744, 469] width 439 height 26
click at [643, 401] on span "Select account" at bounding box center [744, 404] width 439 height 26
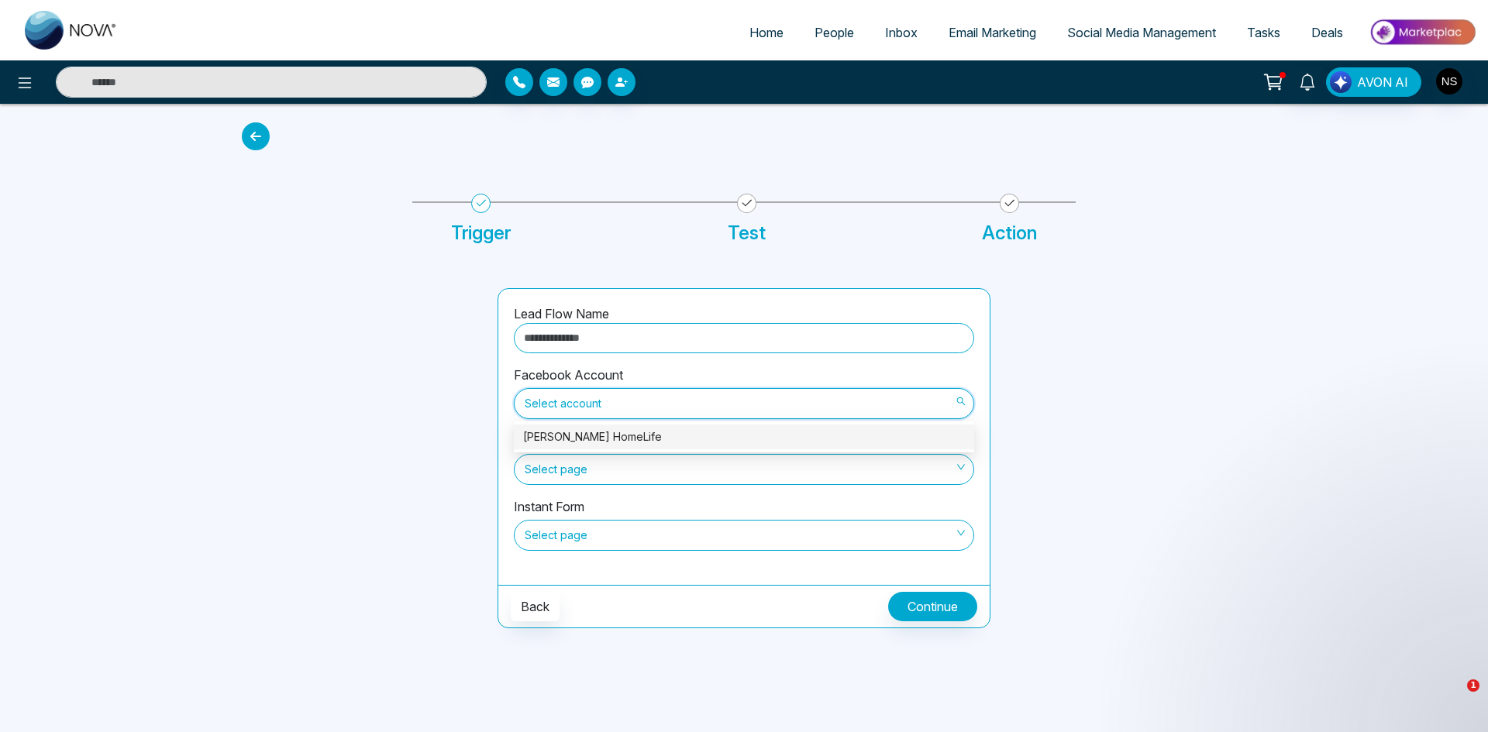
click at [642, 430] on div "[PERSON_NAME] HomeLife" at bounding box center [744, 436] width 442 height 17
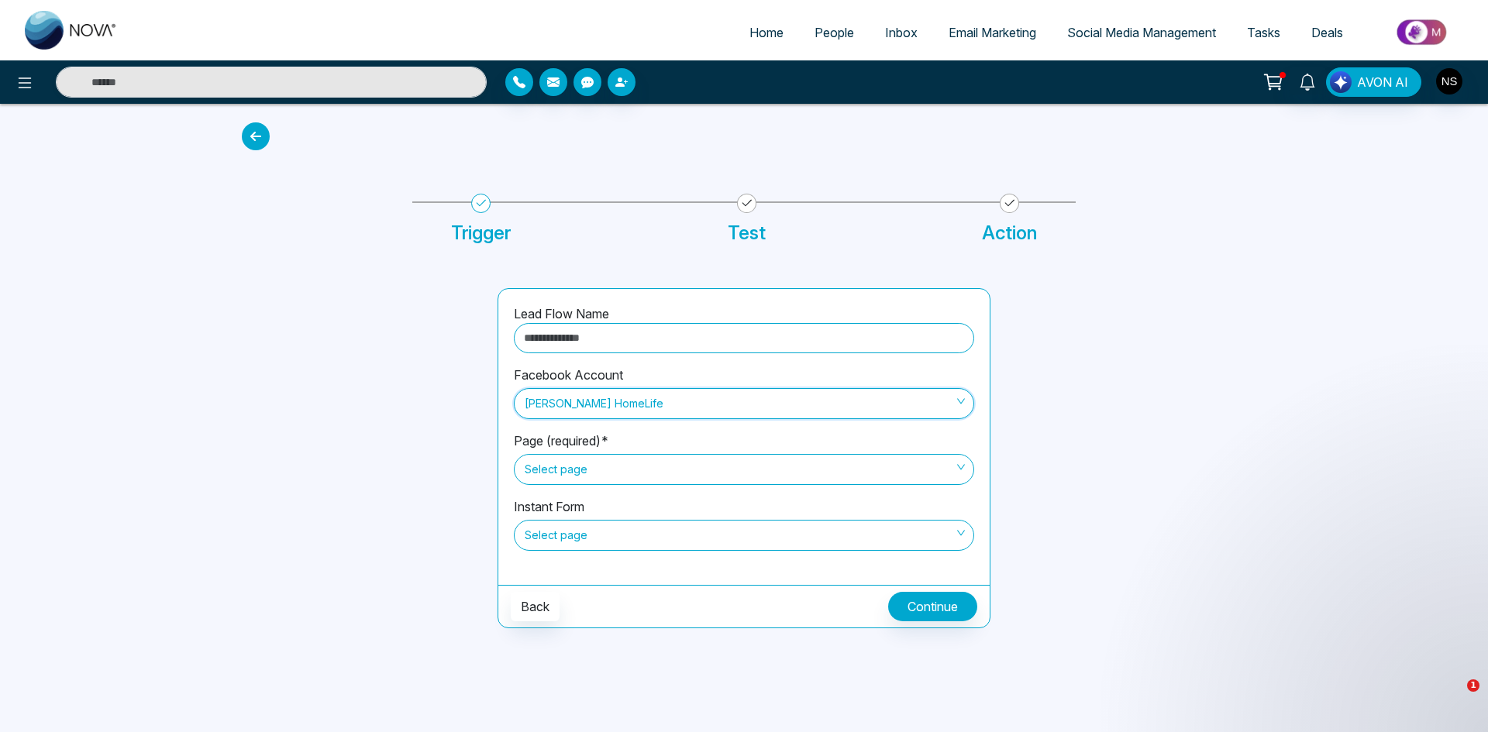
click at [642, 473] on span "Select page" at bounding box center [744, 469] width 439 height 26
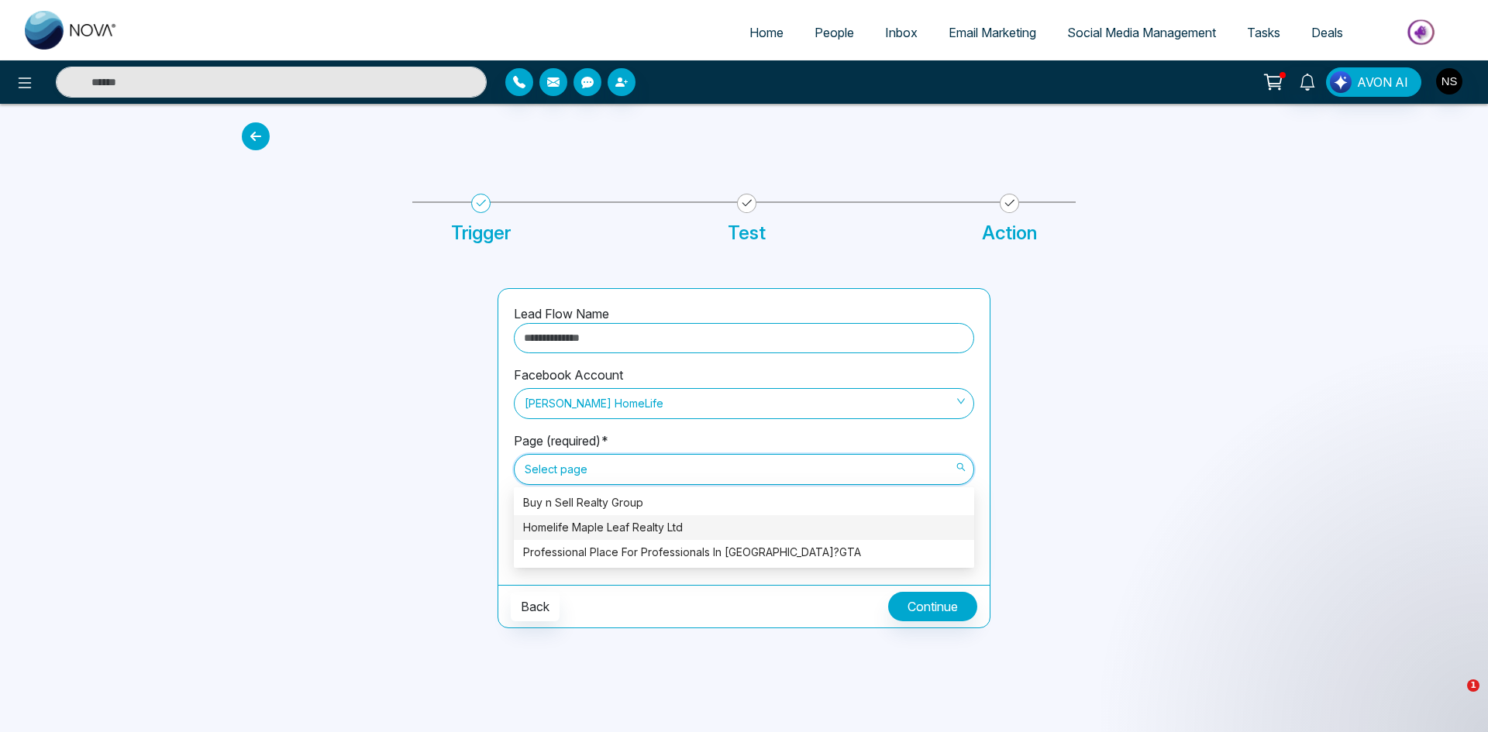
click at [644, 535] on div "Homelife Maple Leaf Realty Ltd" at bounding box center [744, 527] width 442 height 17
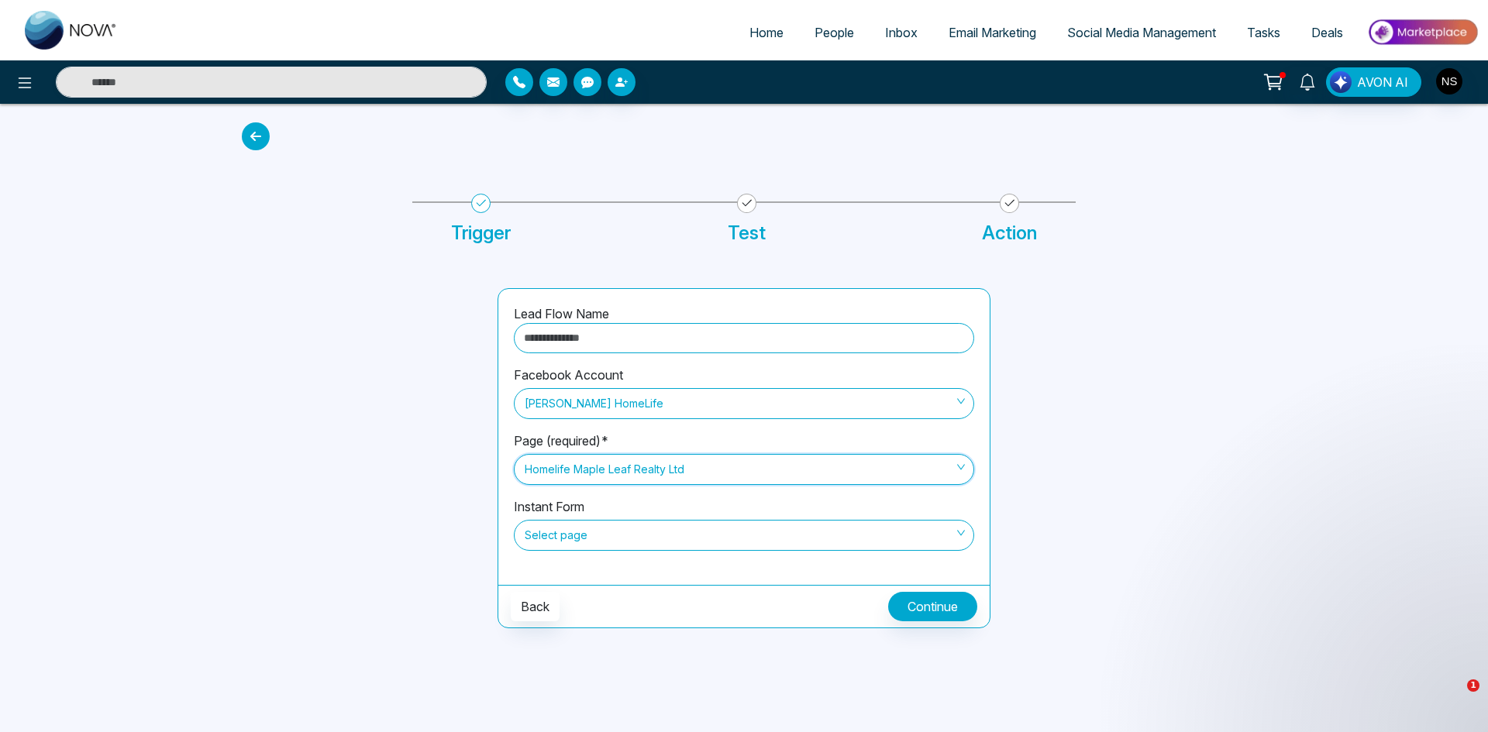
drag, startPoint x: 639, startPoint y: 531, endPoint x: 649, endPoint y: 531, distance: 9.3
click at [639, 531] on span "Select page" at bounding box center [744, 535] width 439 height 26
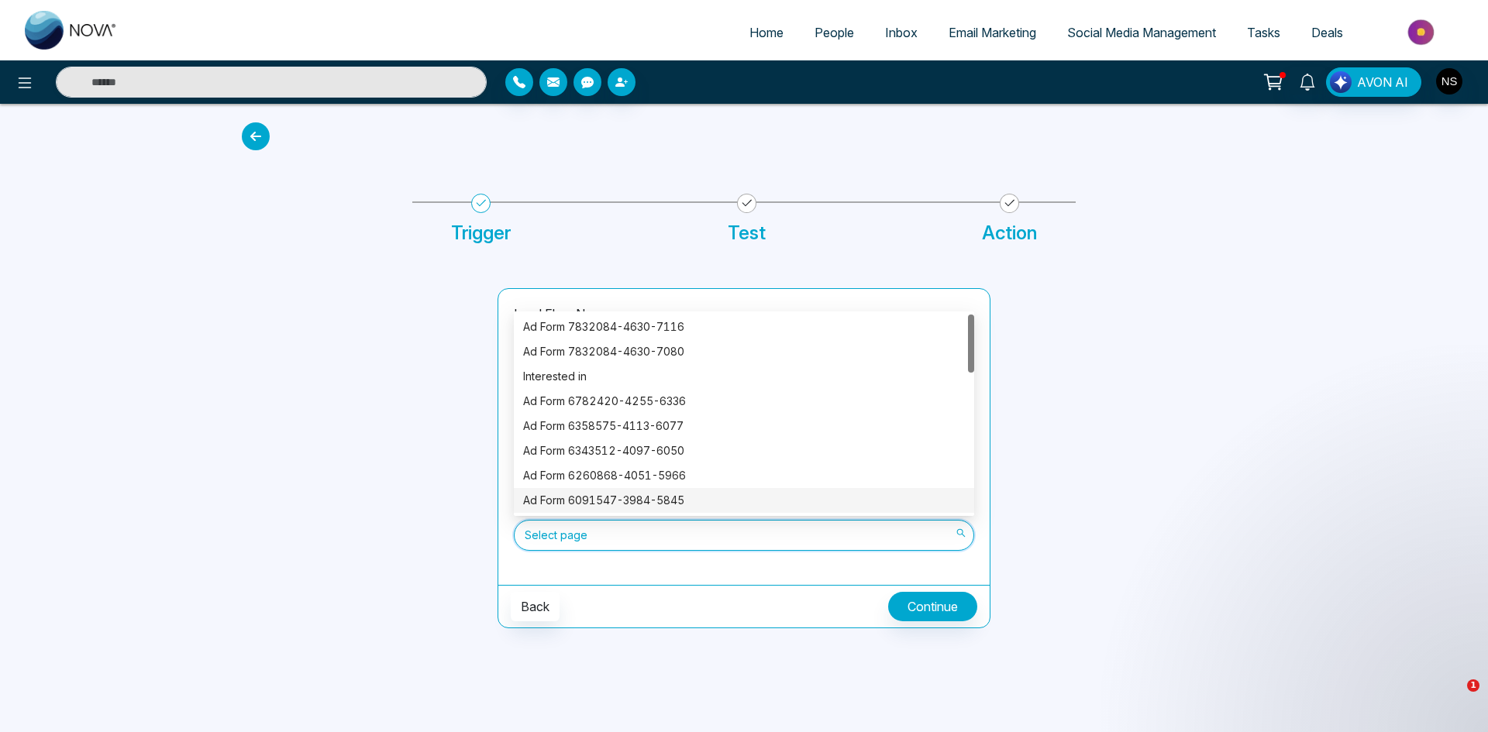
scroll to position [155, 0]
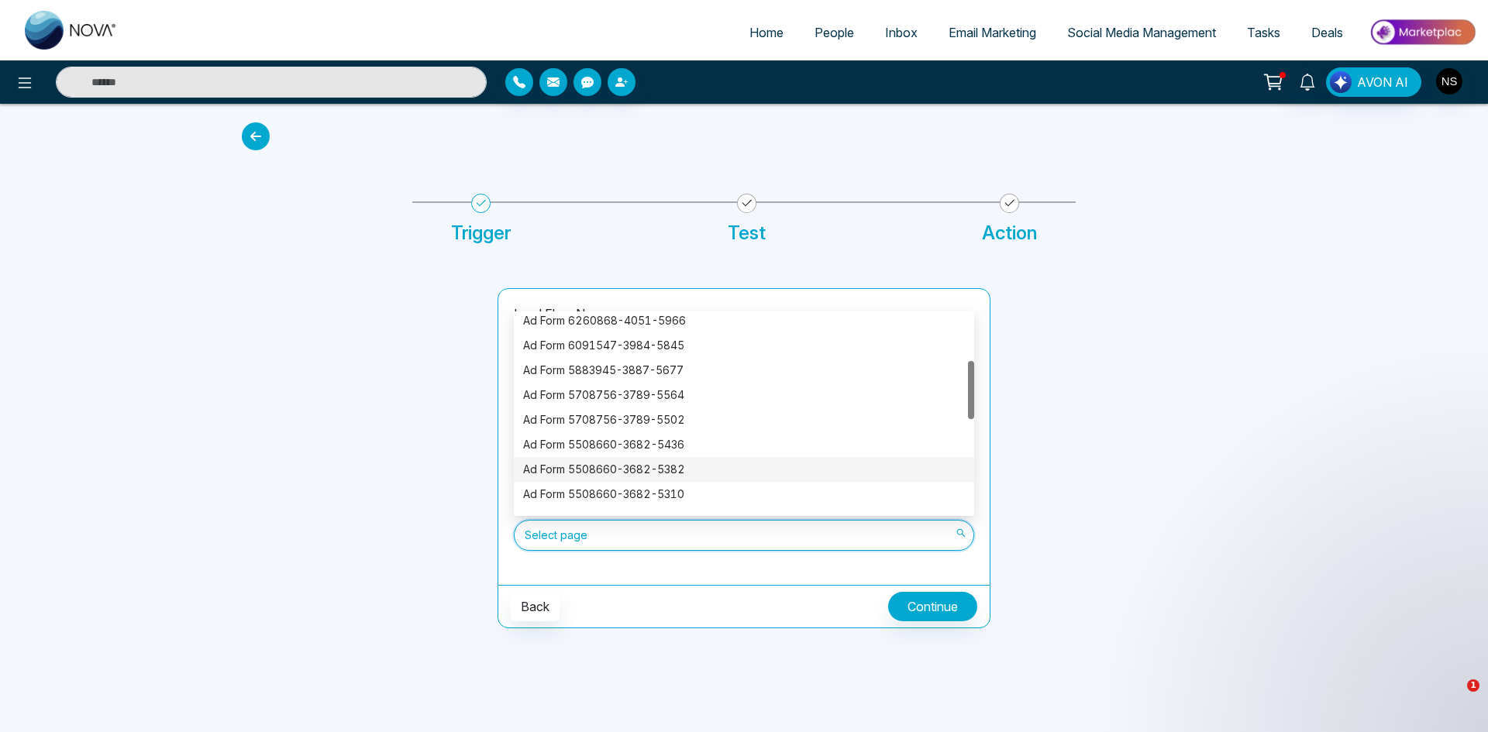
click at [637, 460] on div "Ad Form 5508660-3682-5382" at bounding box center [744, 469] width 460 height 25
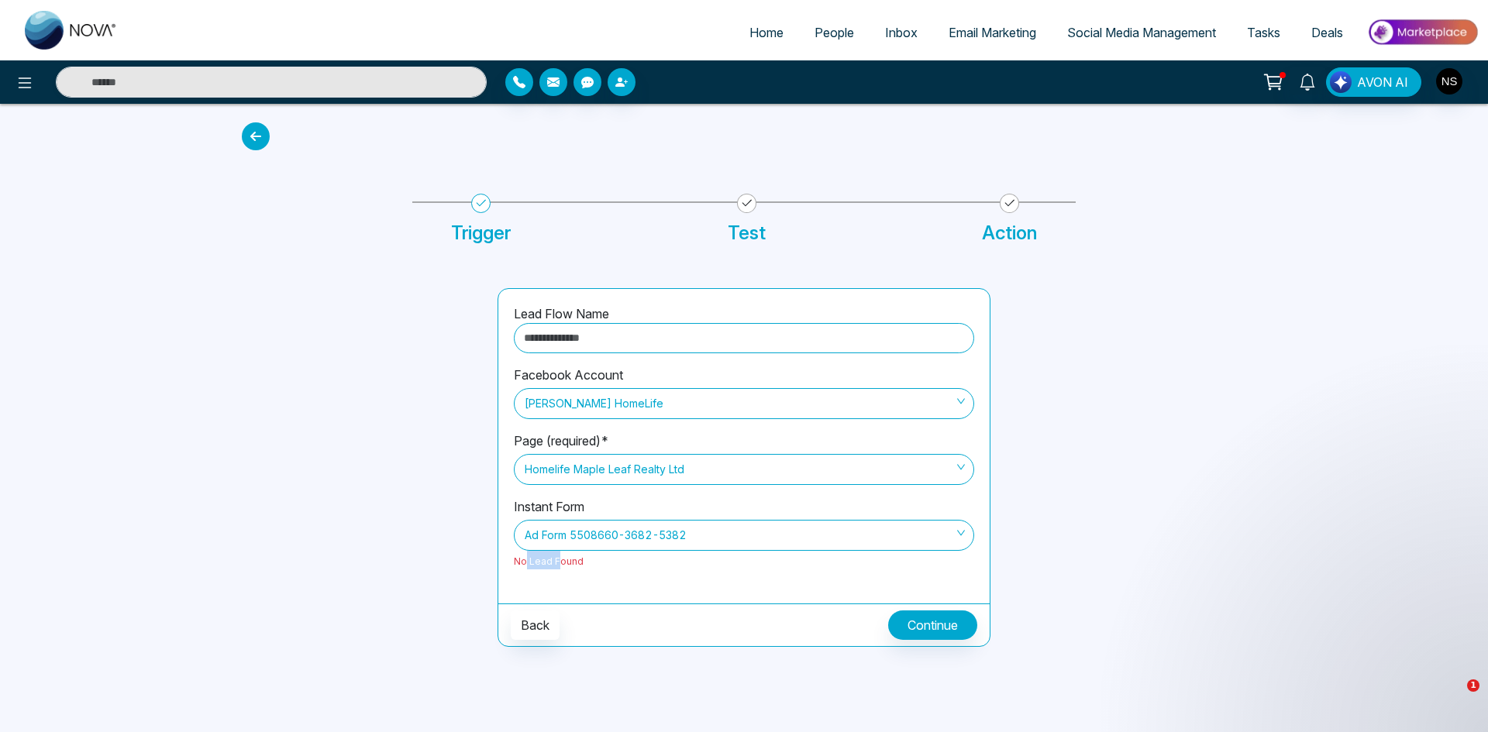
drag, startPoint x: 526, startPoint y: 563, endPoint x: 558, endPoint y: 564, distance: 31.8
click at [558, 564] on span "No Lead Found" at bounding box center [549, 562] width 70 height 12
click at [596, 586] on div "Instant Form Ad Form 5508660-3682-5382 No Lead Found" at bounding box center [744, 542] width 460 height 91
click at [638, 535] on span "Ad Form 5508660-3682-5382" at bounding box center [744, 535] width 439 height 26
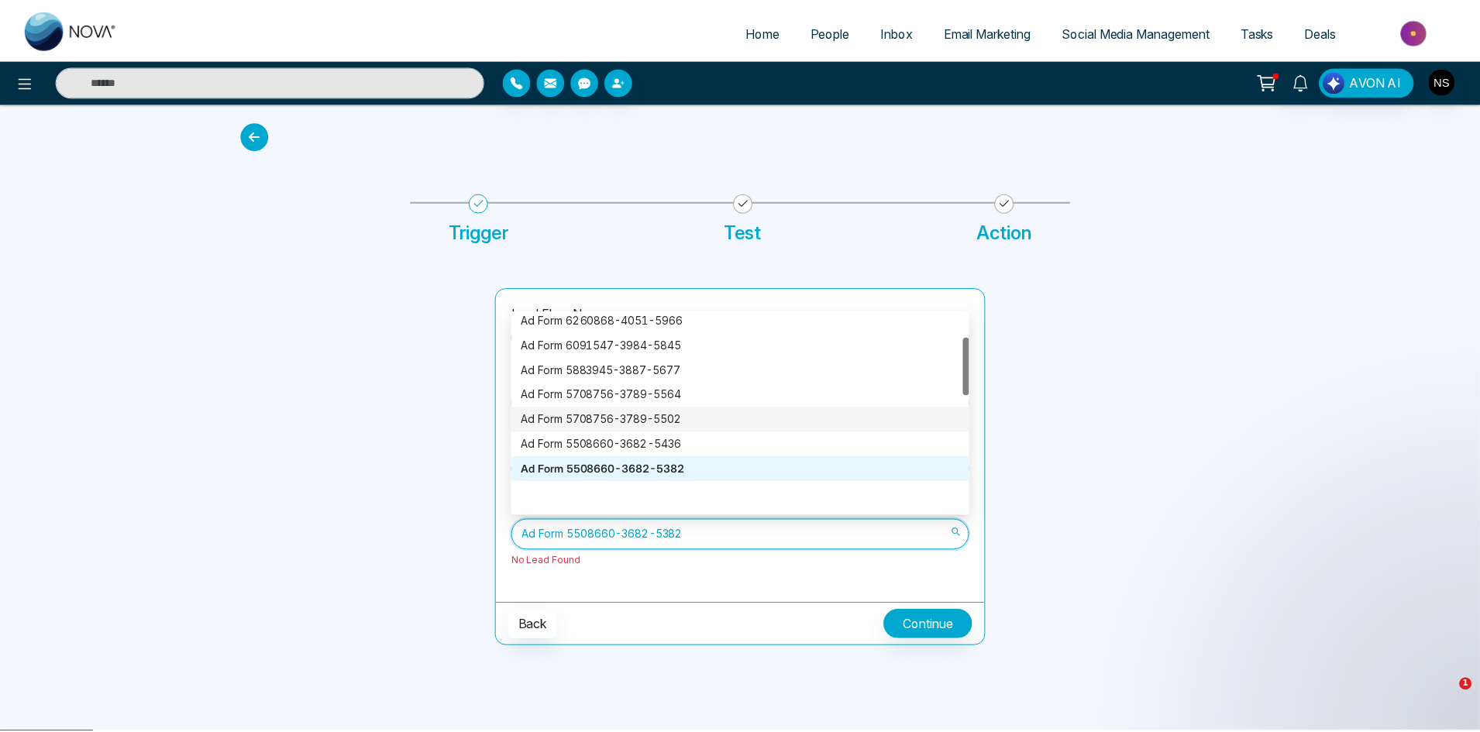
scroll to position [0, 0]
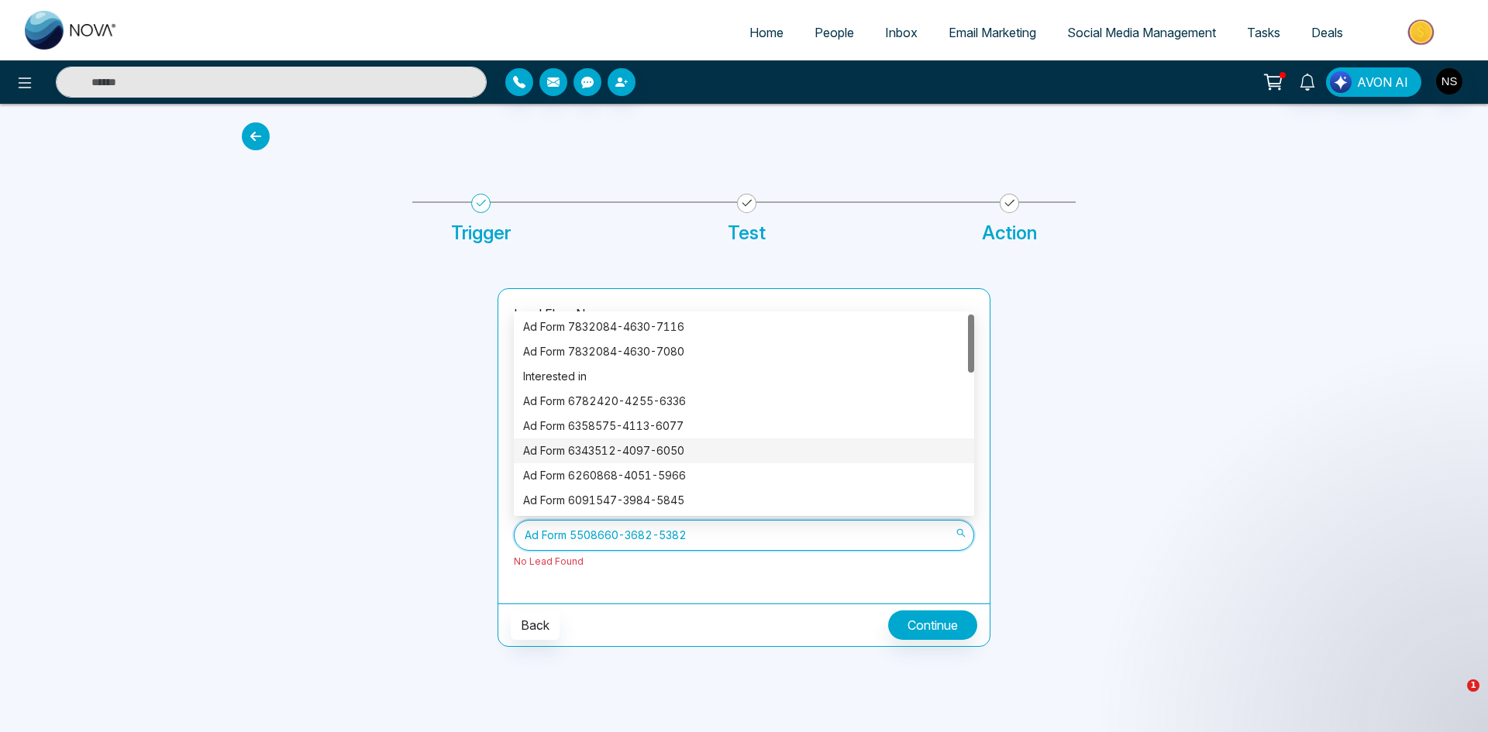
click at [329, 431] on div at bounding box center [360, 467] width 256 height 359
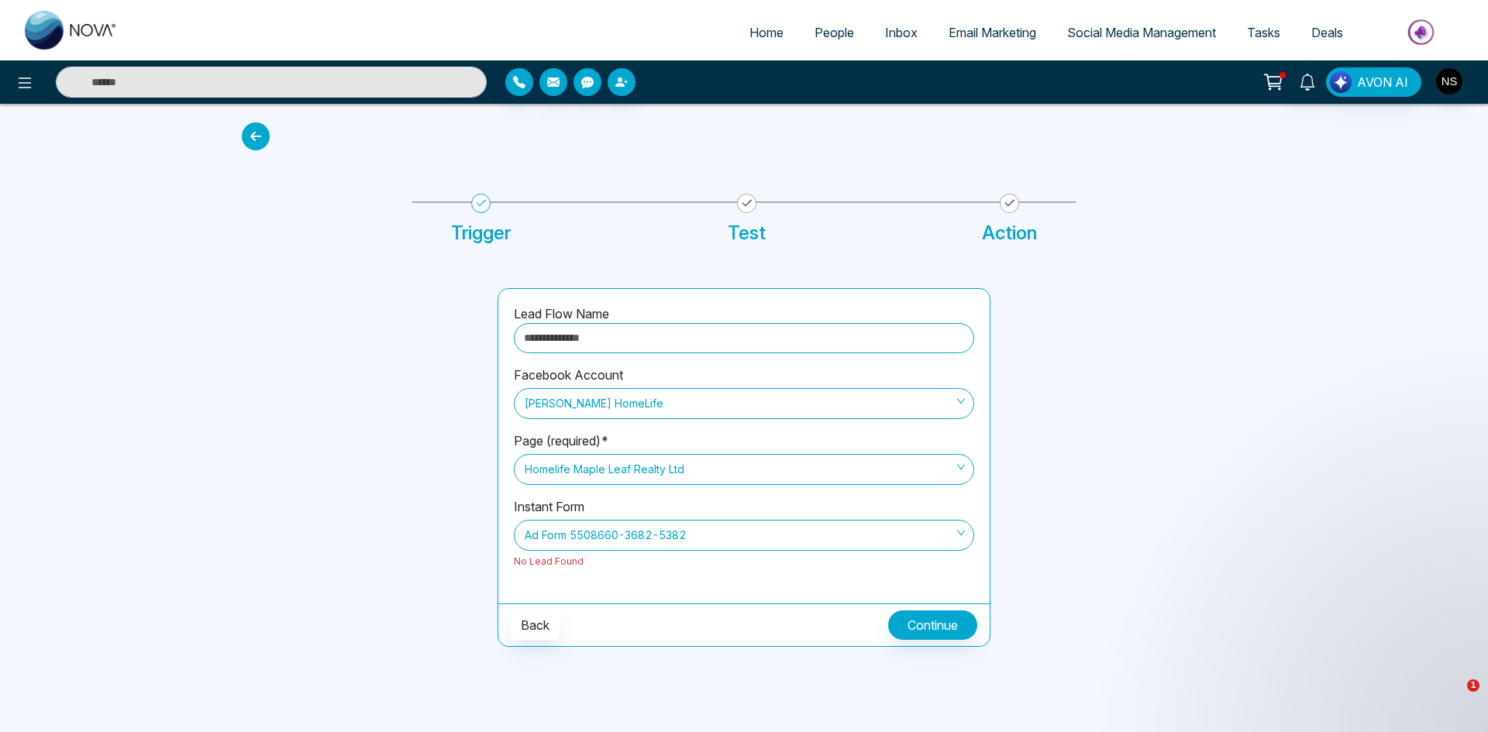
click at [260, 133] on icon at bounding box center [256, 136] width 28 height 28
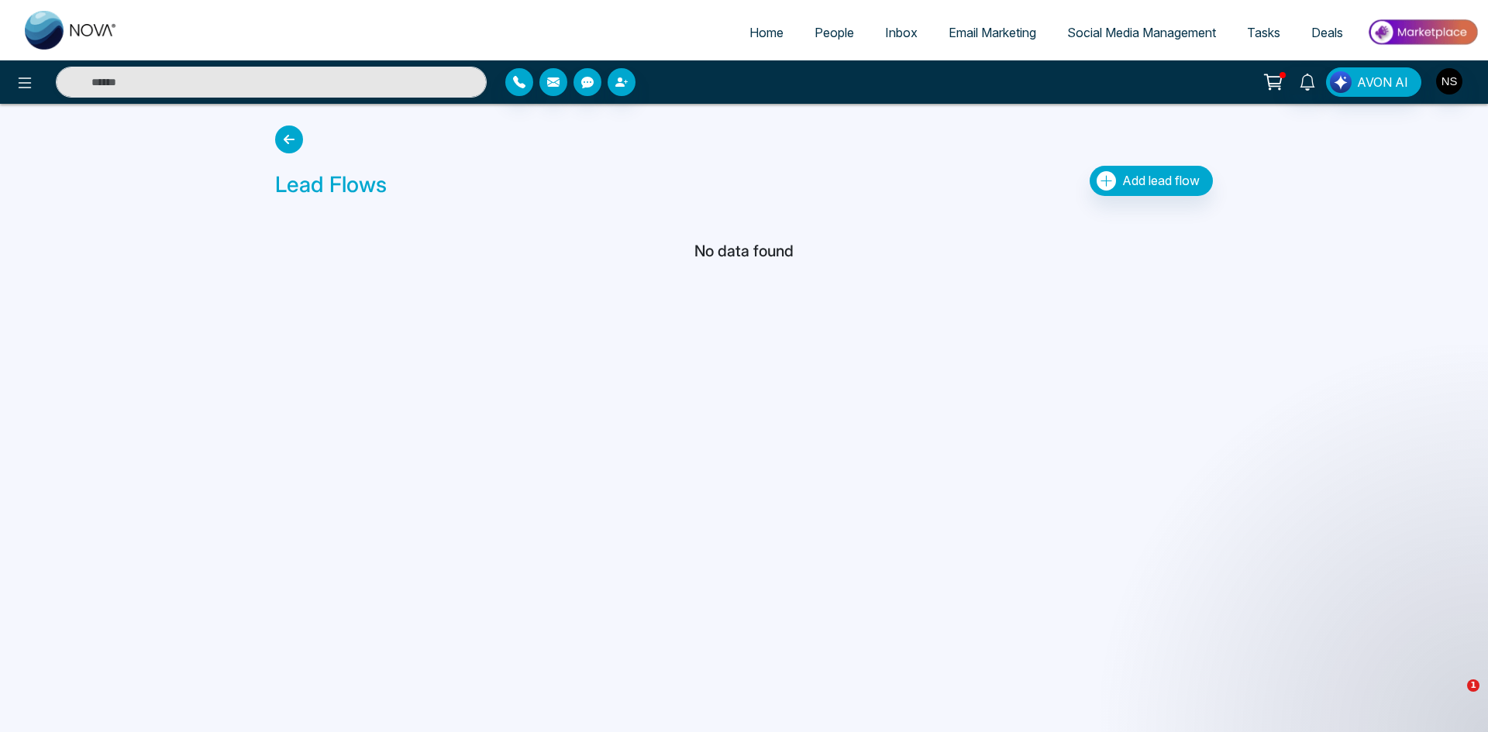
click at [284, 141] on icon at bounding box center [289, 140] width 28 height 28
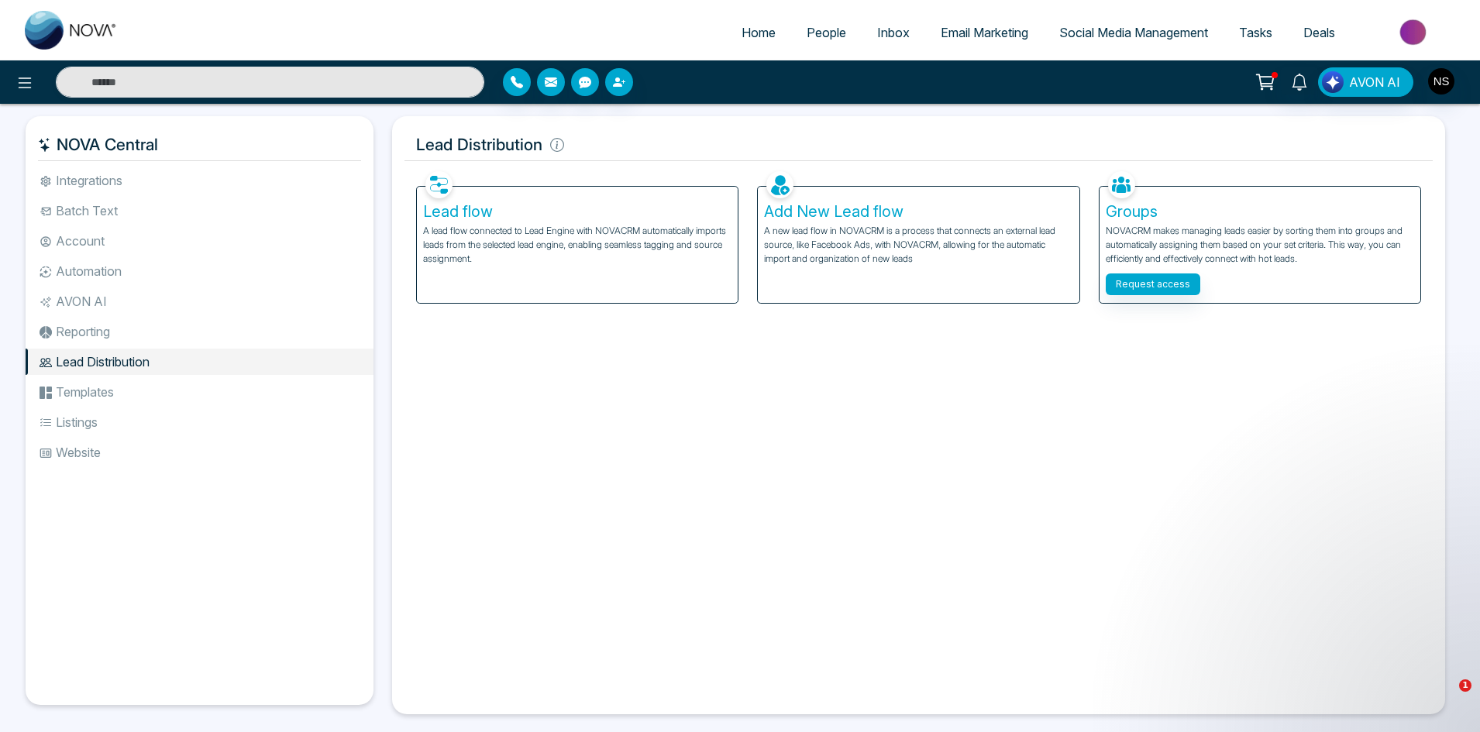
click at [962, 483] on div "Facebook NOVACRM enables users to connect to Facebook to schedule social media …" at bounding box center [918, 434] width 1028 height 535
click at [927, 294] on div "Add New Lead flow A new lead flow in NOVACRM is a process that connects an exte…" at bounding box center [918, 245] width 321 height 116
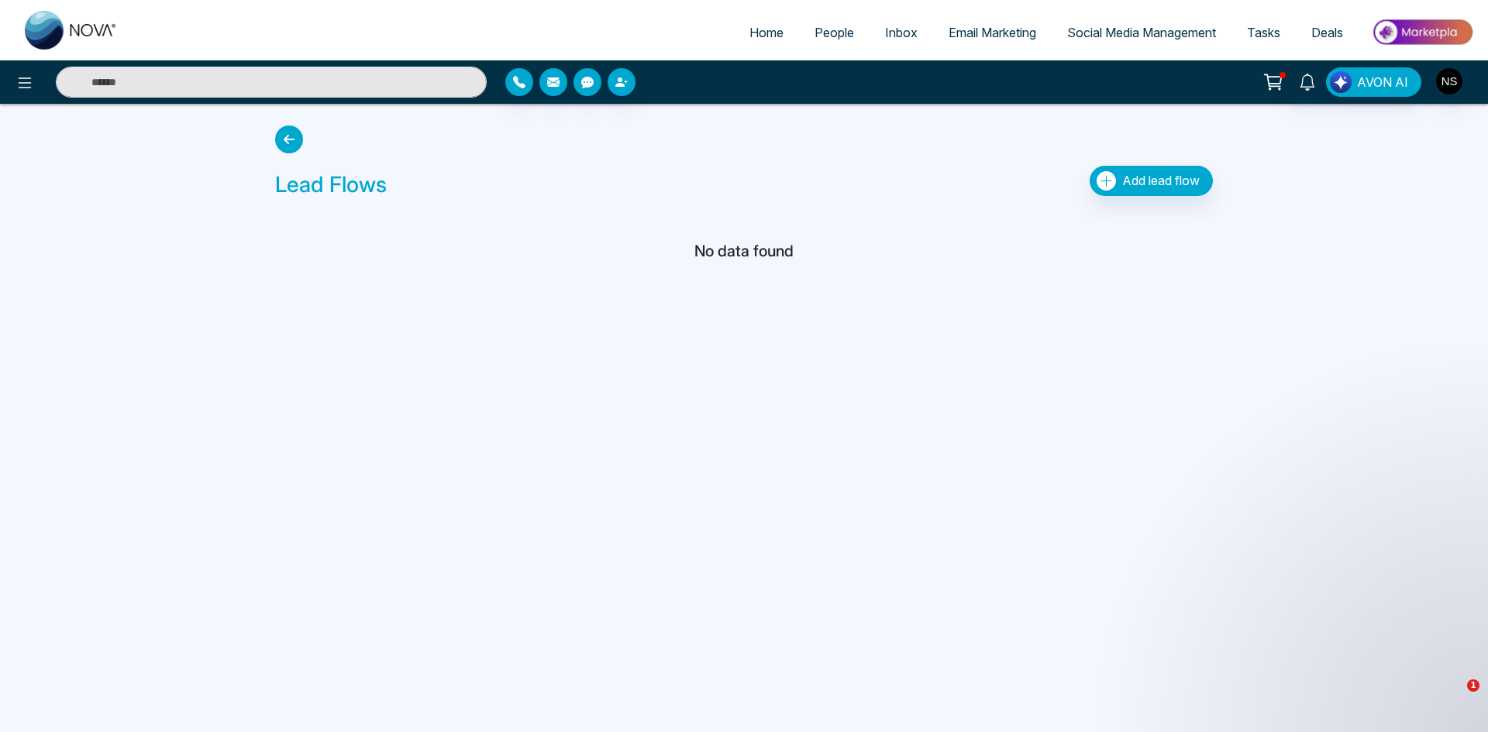
click at [295, 152] on icon at bounding box center [289, 140] width 28 height 28
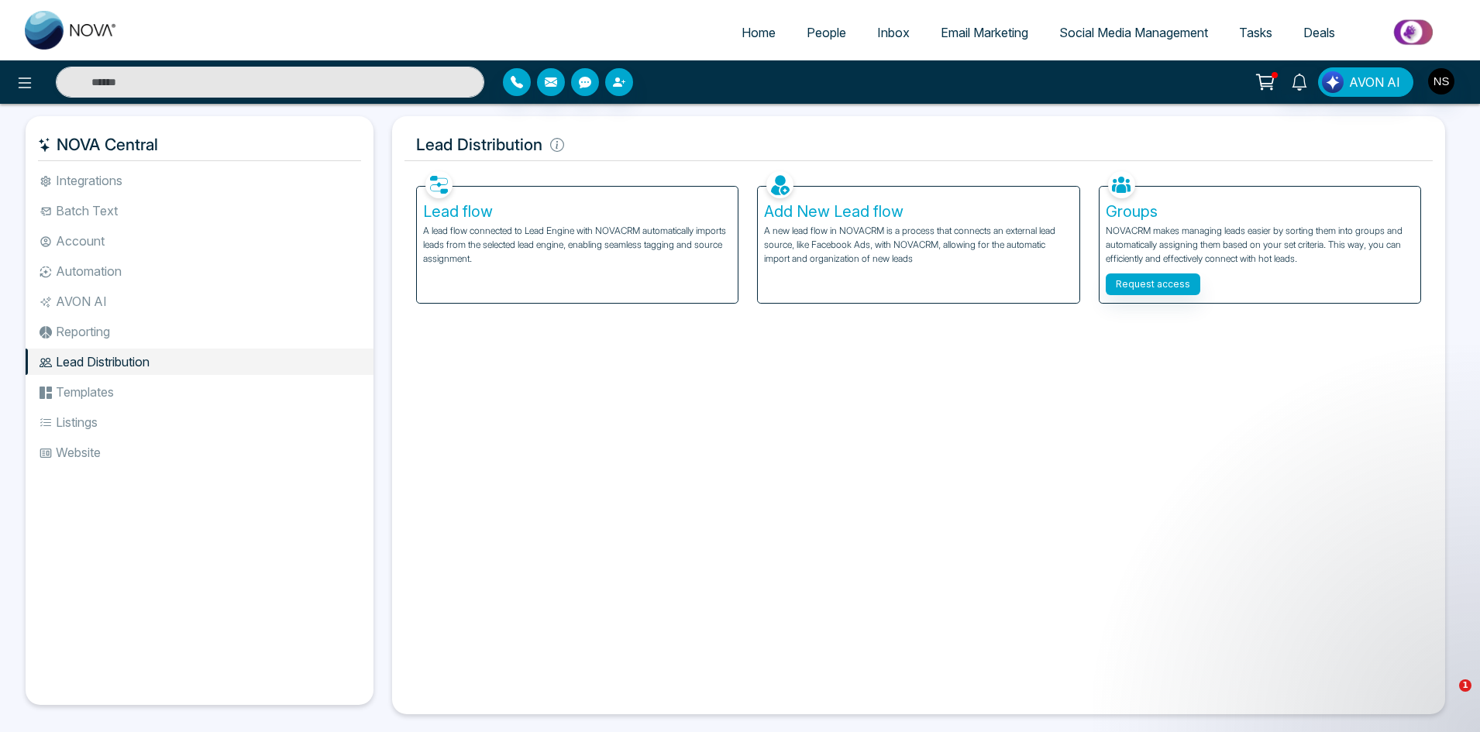
click at [865, 239] on p "A new lead flow in NOVACRM is a process that connects an external lead source, …" at bounding box center [918, 245] width 308 height 42
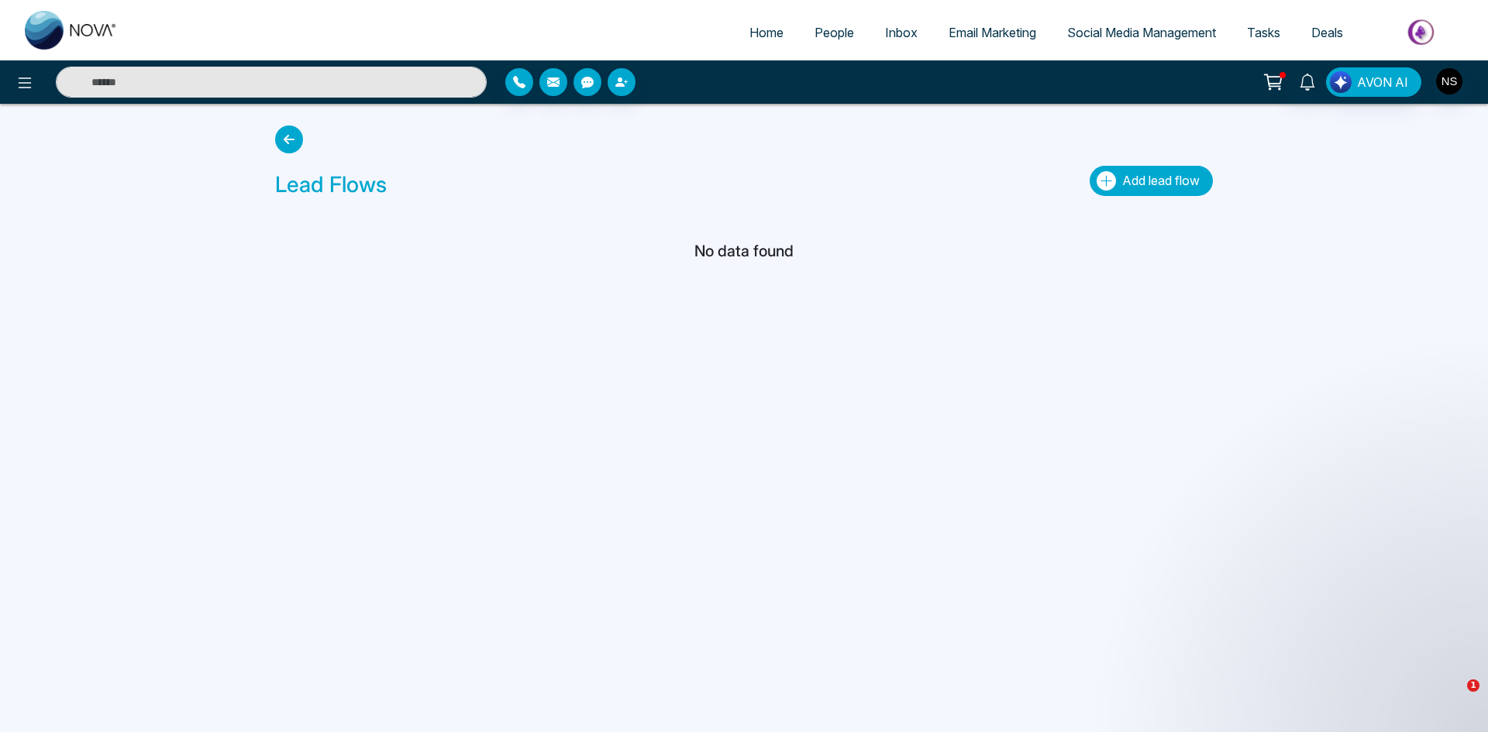
click at [1163, 187] on span "Add lead flow" at bounding box center [1160, 180] width 77 height 15
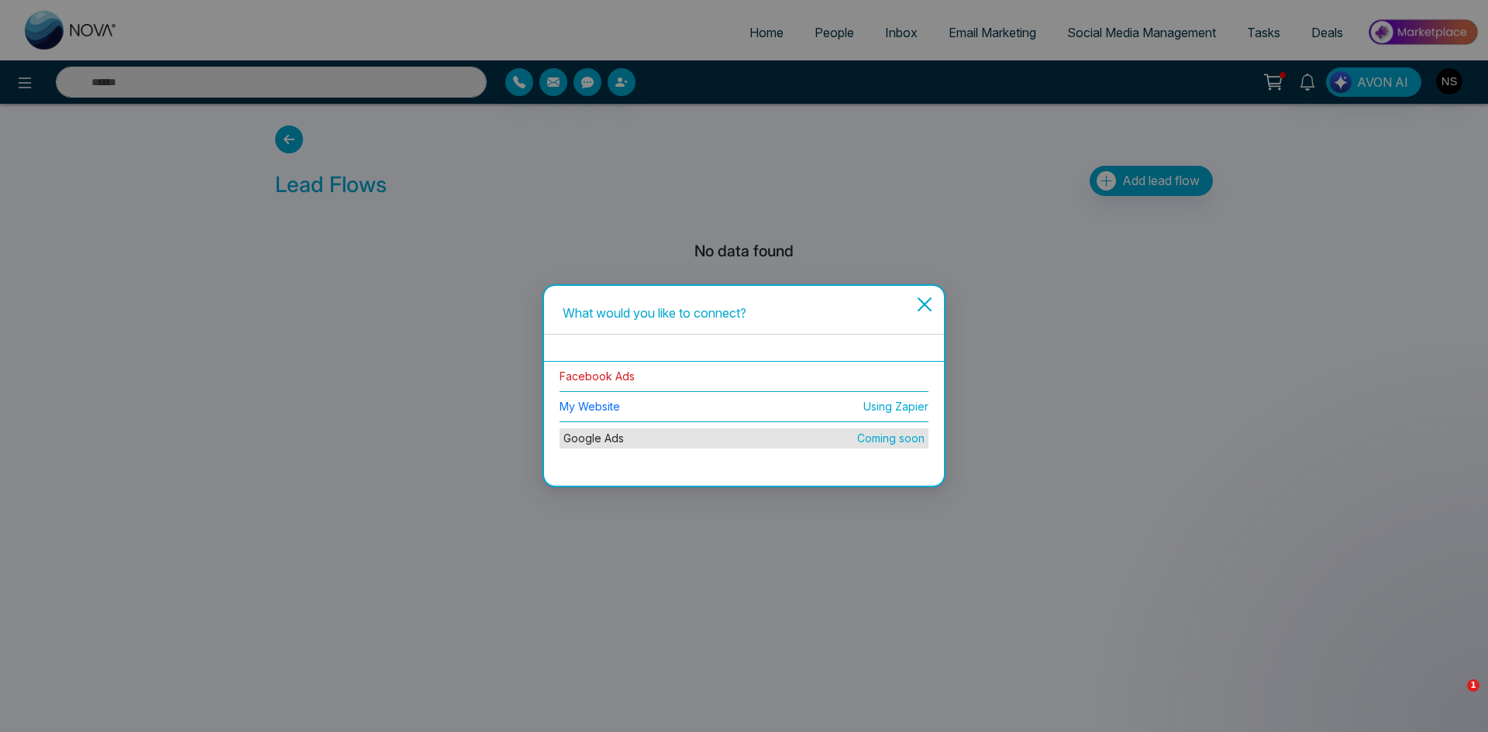
click at [601, 373] on link "Facebook Ads" at bounding box center [596, 376] width 75 height 13
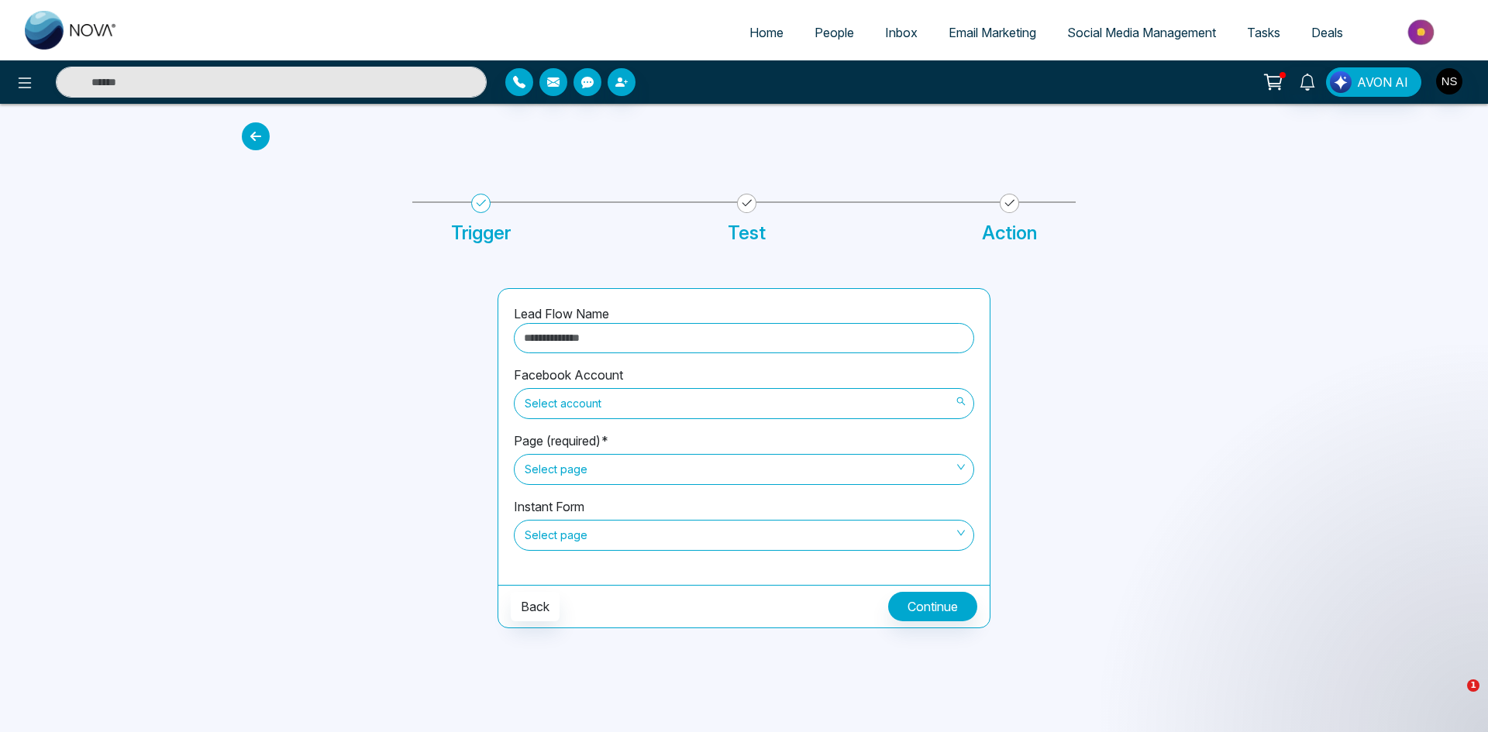
click at [607, 410] on span "Select account" at bounding box center [744, 404] width 439 height 26
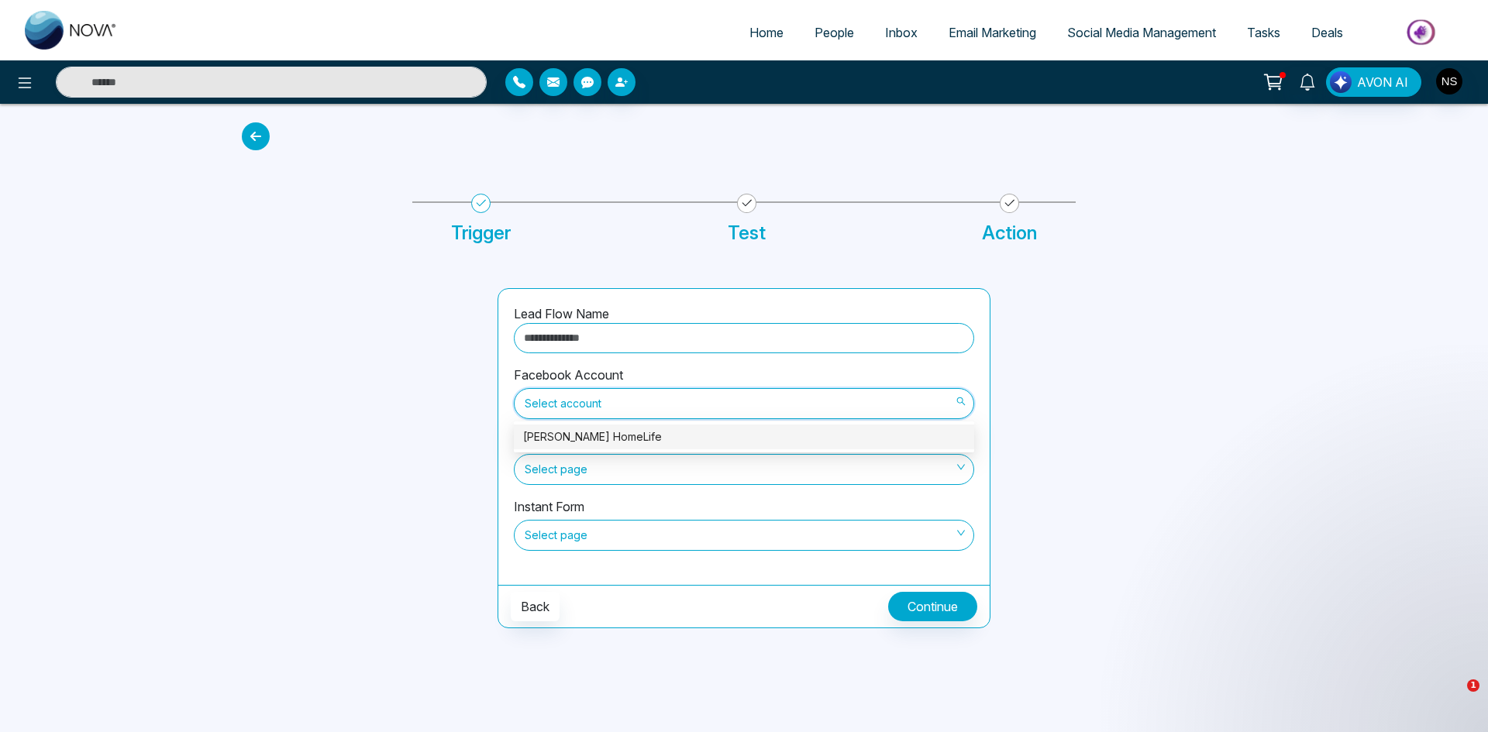
click at [603, 439] on div "[PERSON_NAME] HomeLife" at bounding box center [744, 436] width 442 height 17
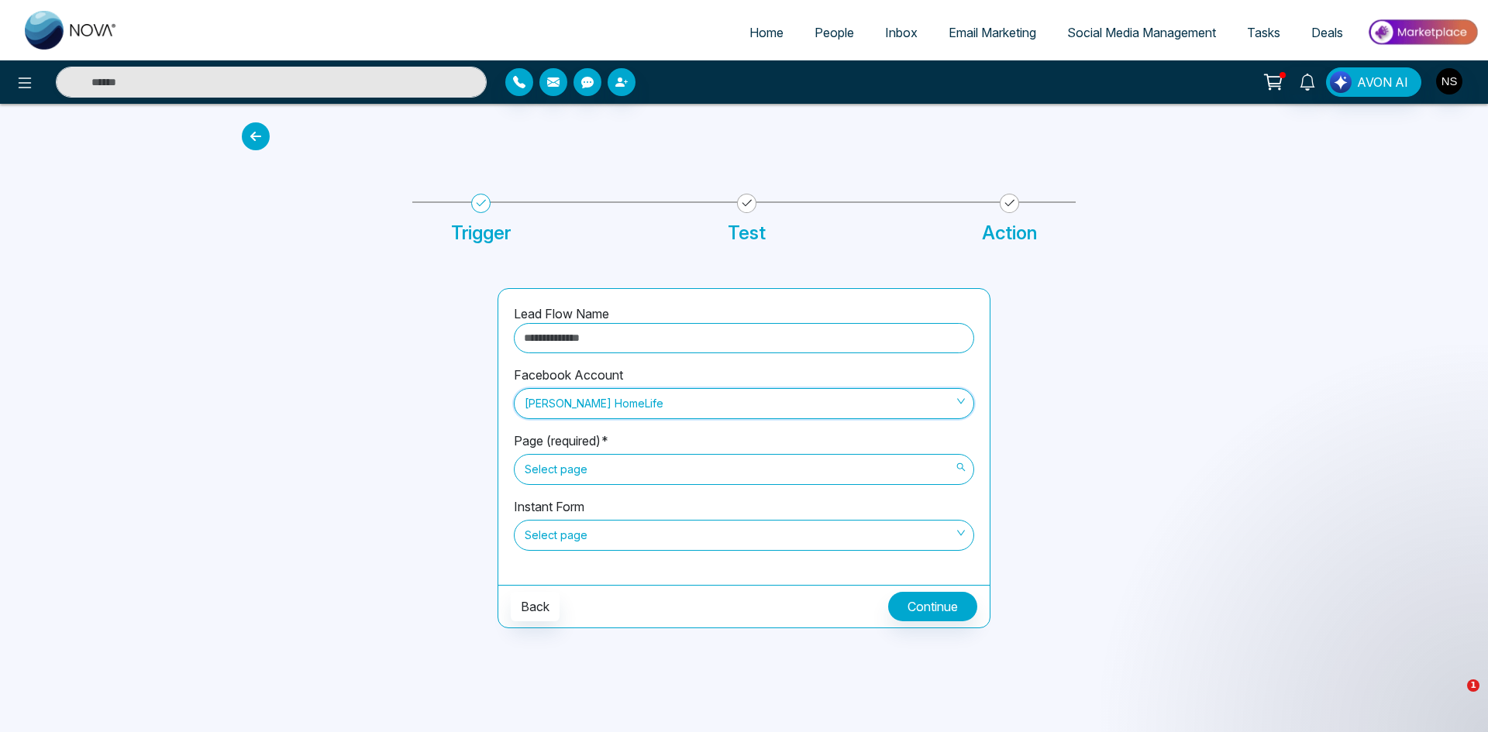
click at [528, 479] on span "Select page" at bounding box center [744, 469] width 439 height 26
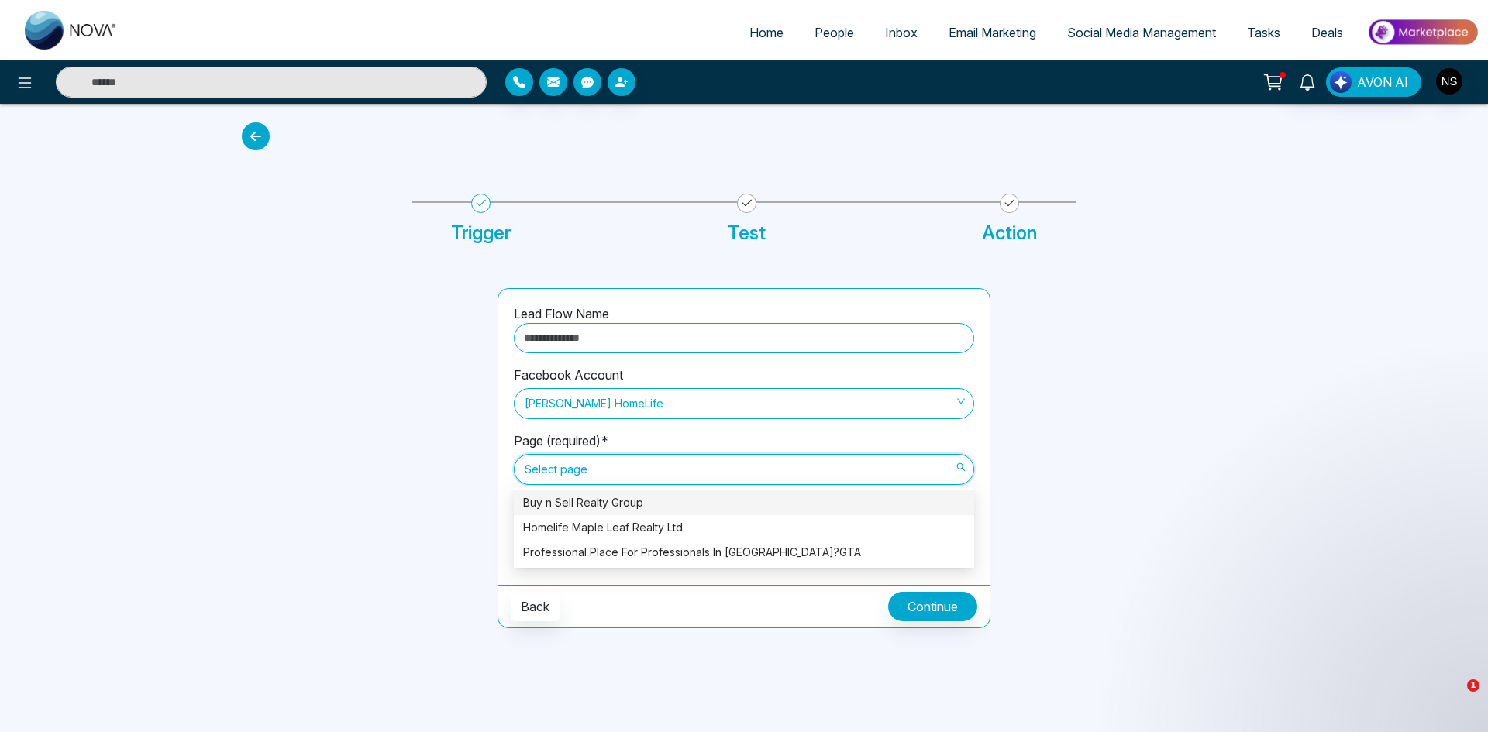
click at [250, 136] on icon at bounding box center [256, 136] width 28 height 28
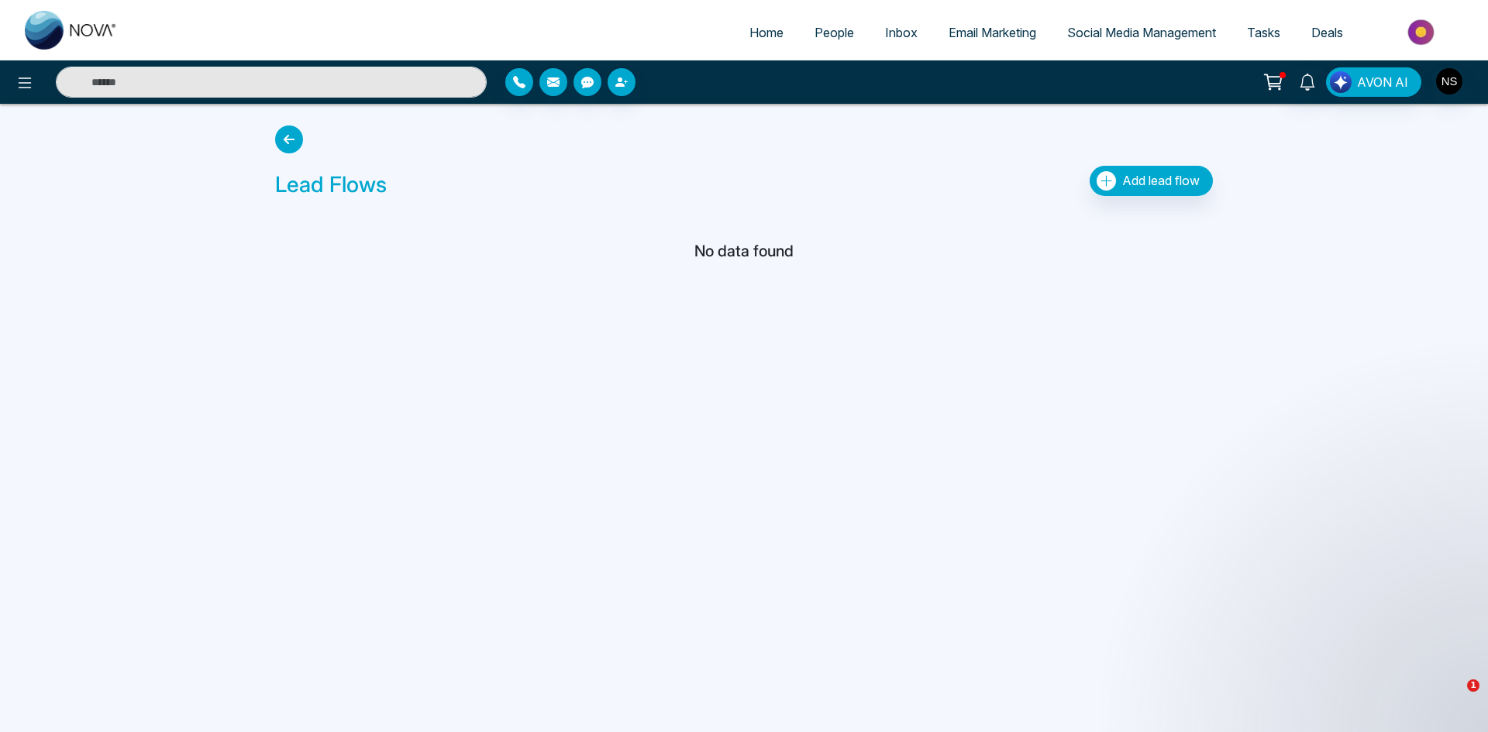
click at [291, 141] on icon at bounding box center [289, 140] width 28 height 28
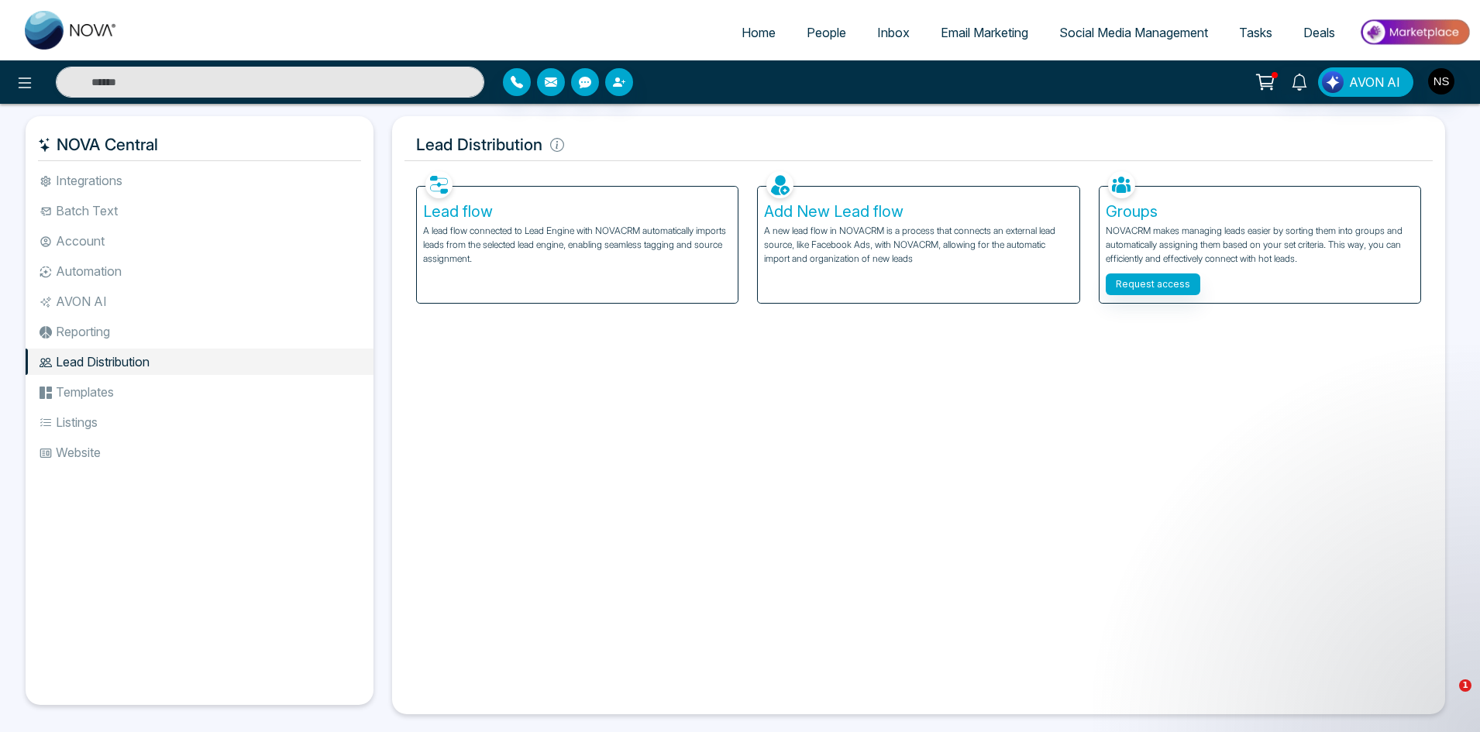
click at [915, 498] on div "Facebook NOVACRM enables users to connect to Facebook to schedule social media …" at bounding box center [918, 434] width 1028 height 535
click at [949, 39] on span "Email Marketing" at bounding box center [985, 32] width 88 height 15
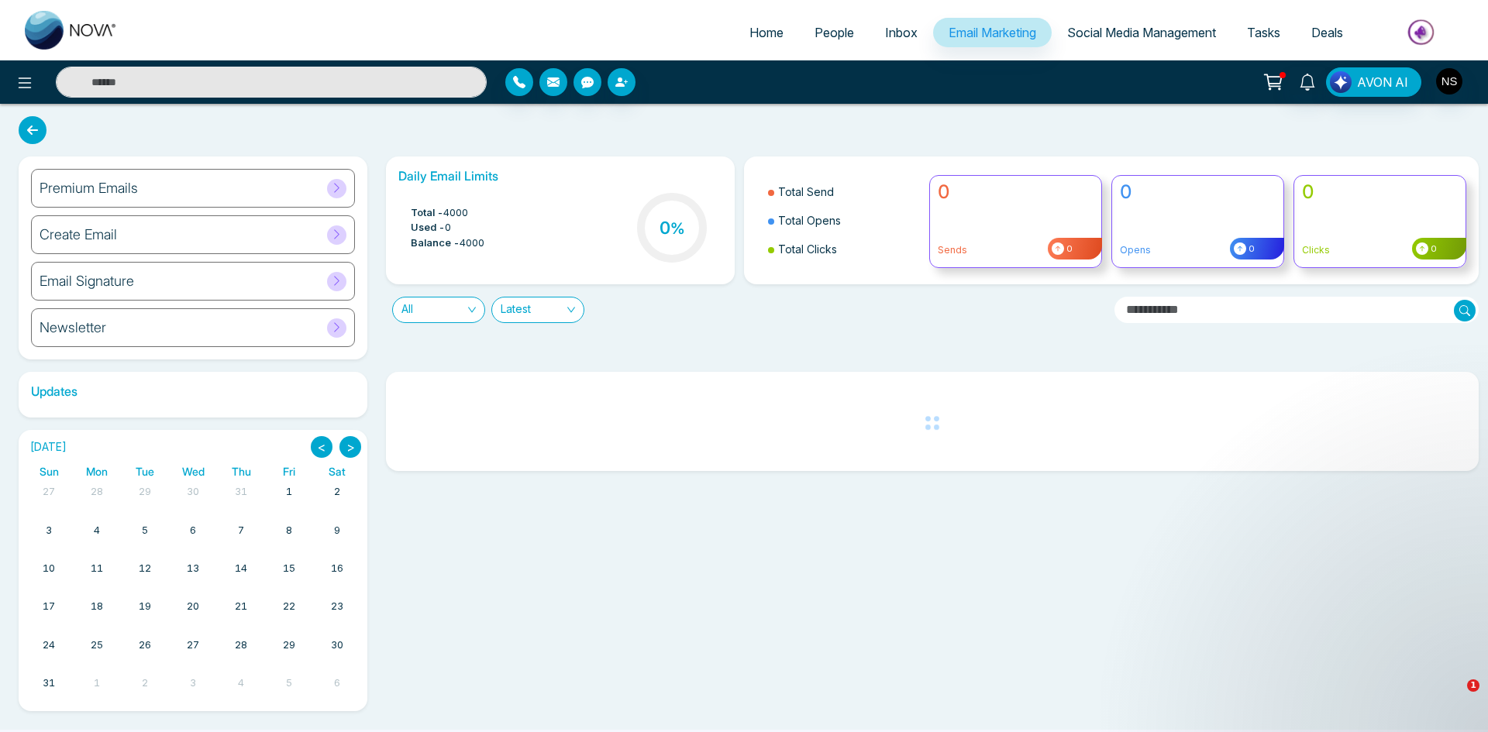
click at [170, 72] on input "text" at bounding box center [271, 82] width 431 height 31
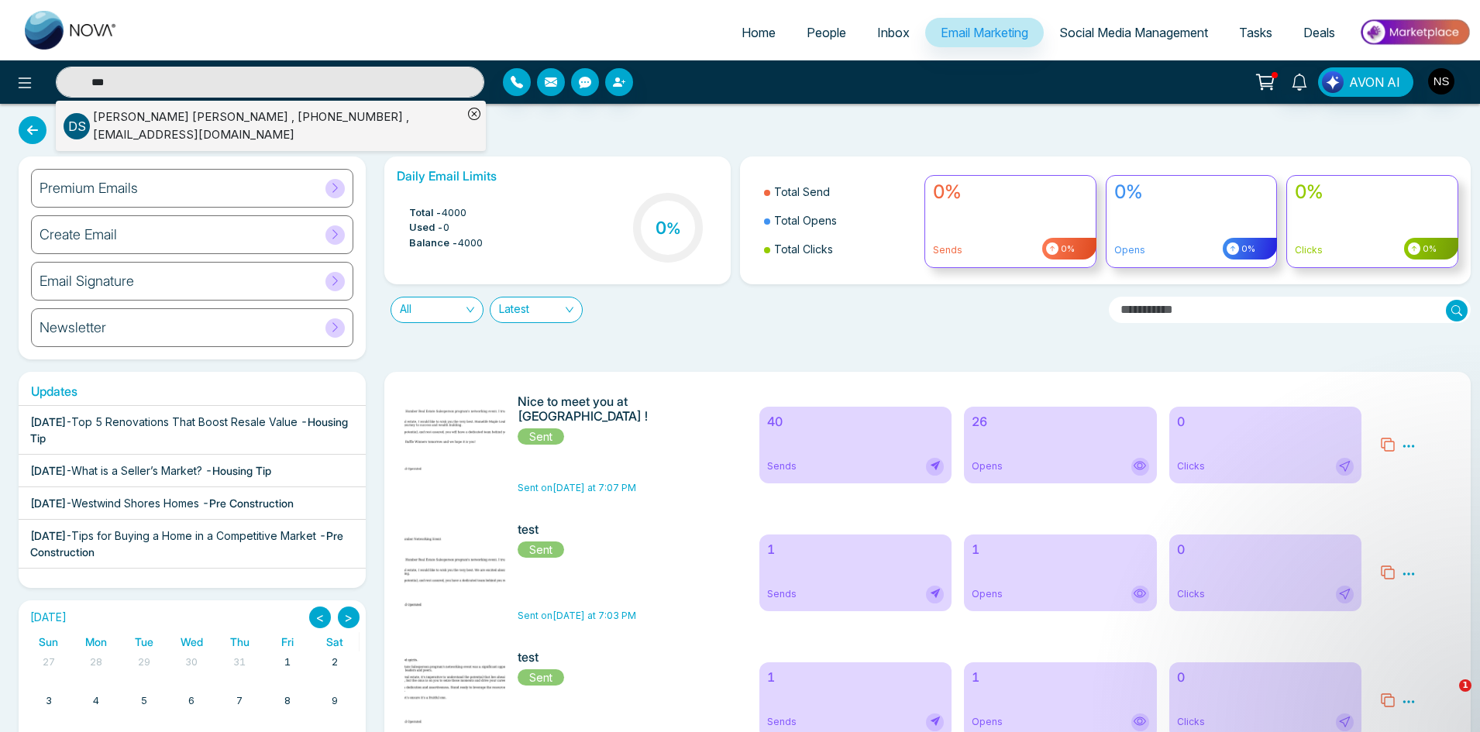
type input "***"
click at [139, 112] on div "D S Divleen Shannon , +16476280917 , info@divleenkarda.com" at bounding box center [263, 125] width 399 height 35
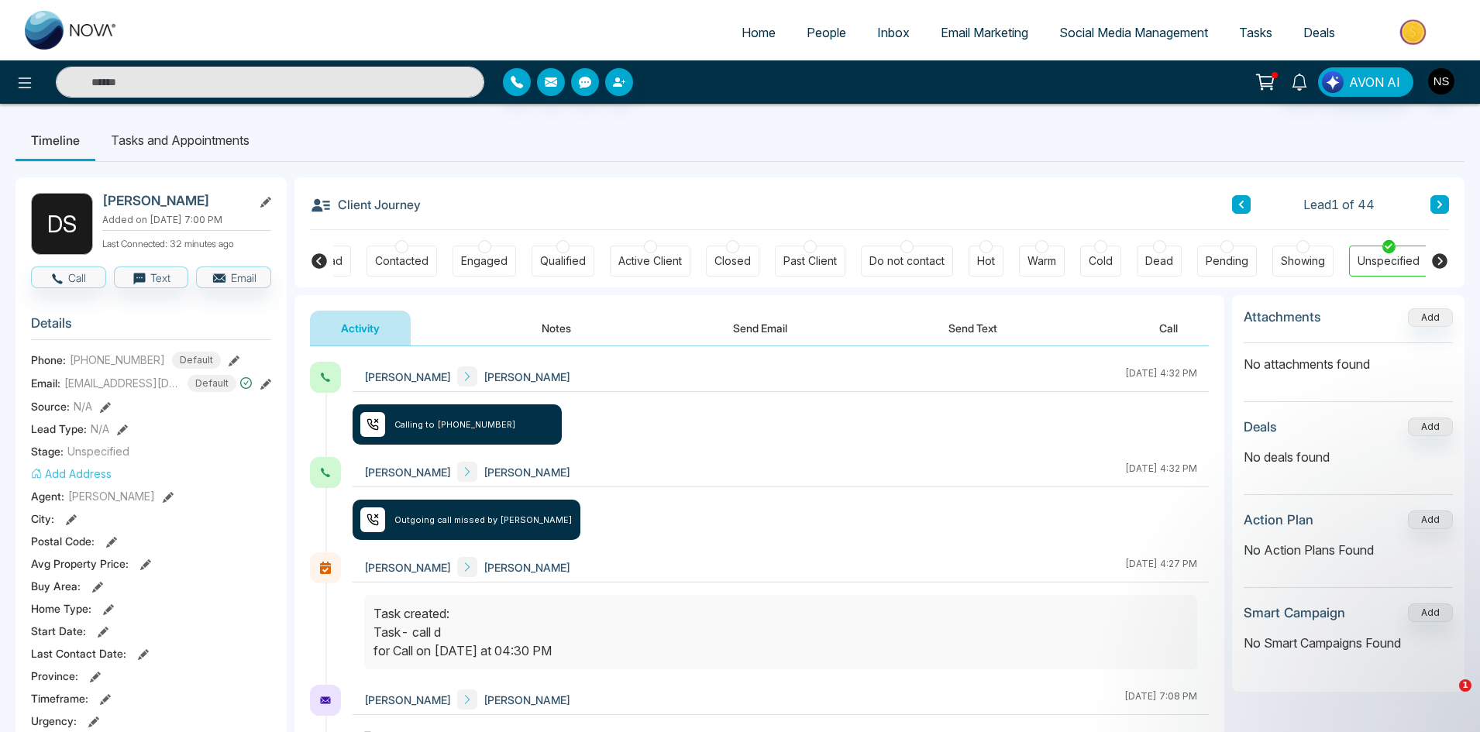
scroll to position [0, 52]
click at [625, 90] on button "button" at bounding box center [619, 82] width 28 height 28
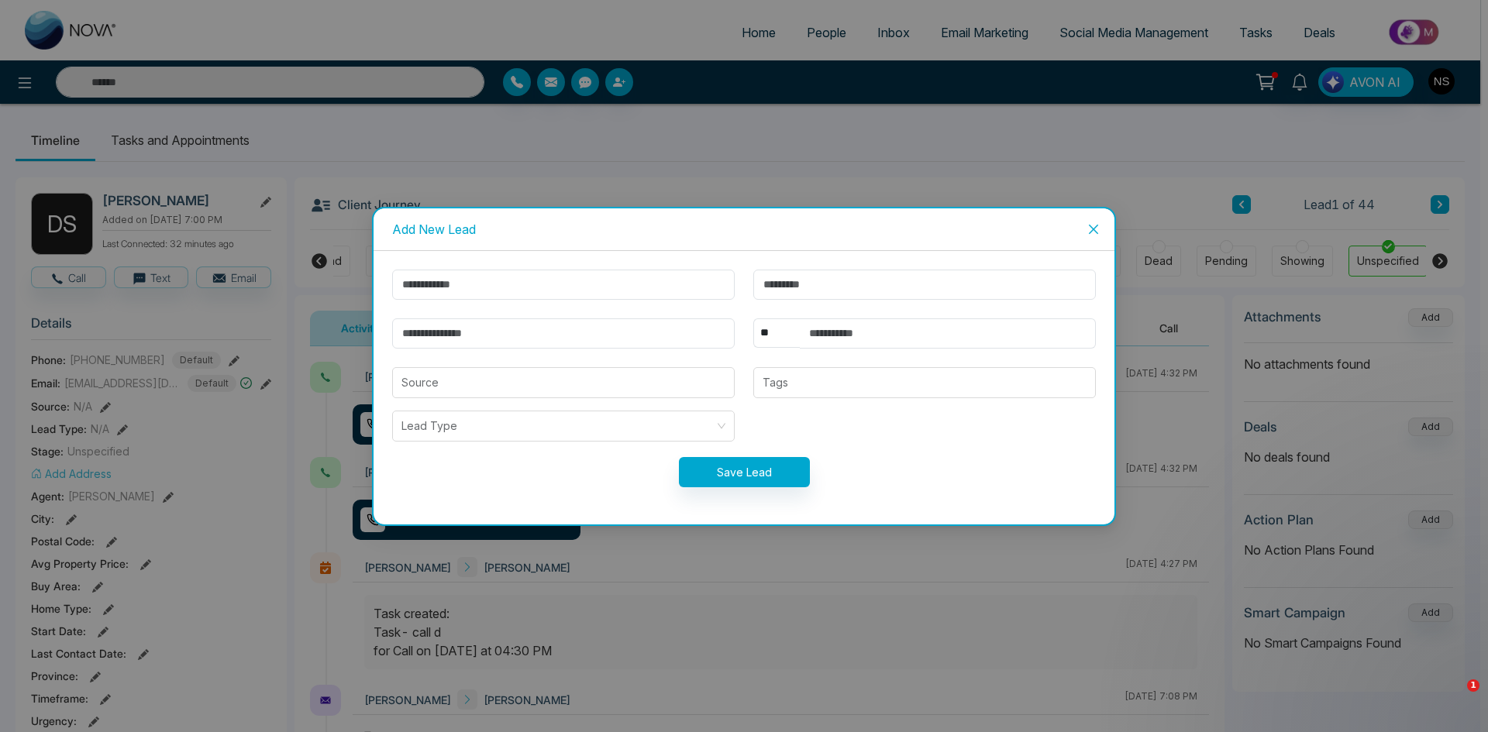
click at [1089, 230] on icon "close" at bounding box center [1093, 229] width 12 height 12
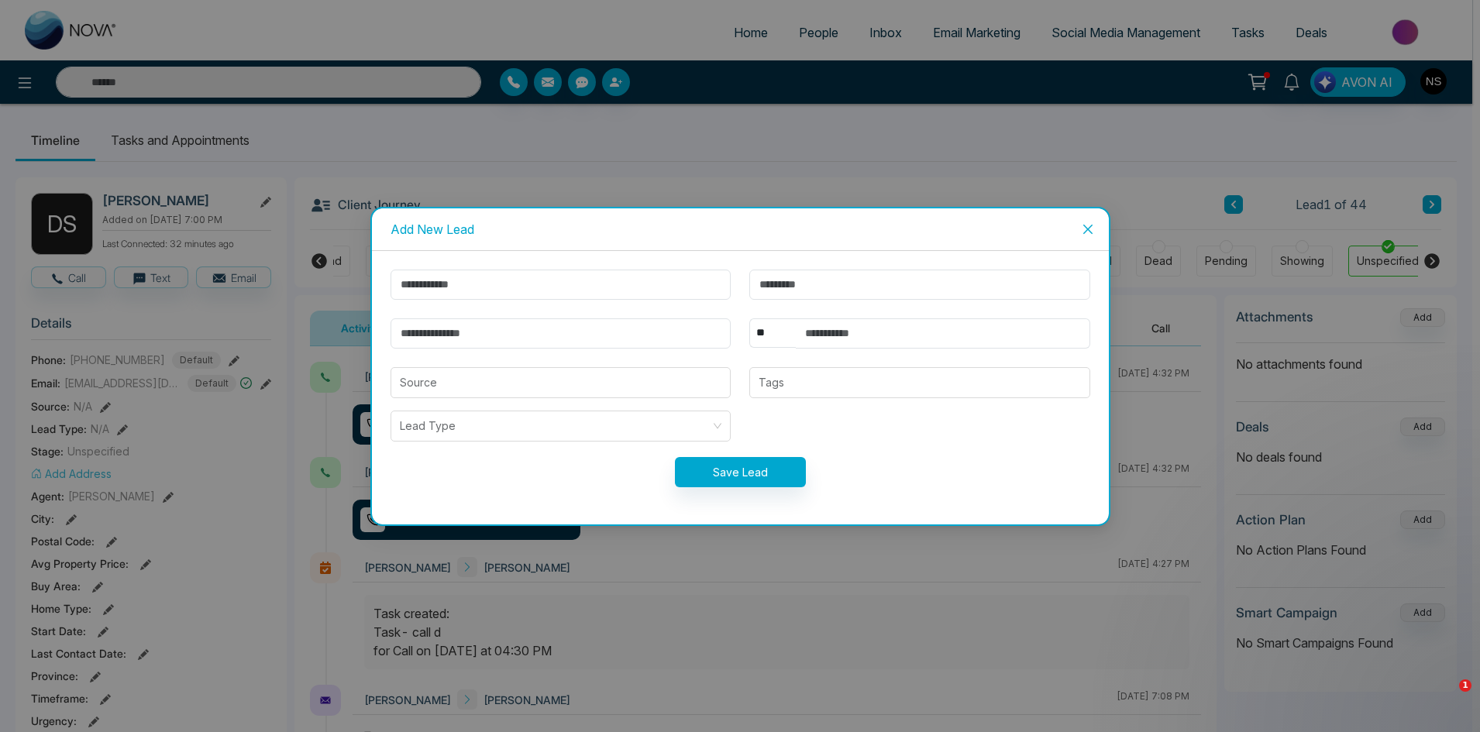
scroll to position [0, 44]
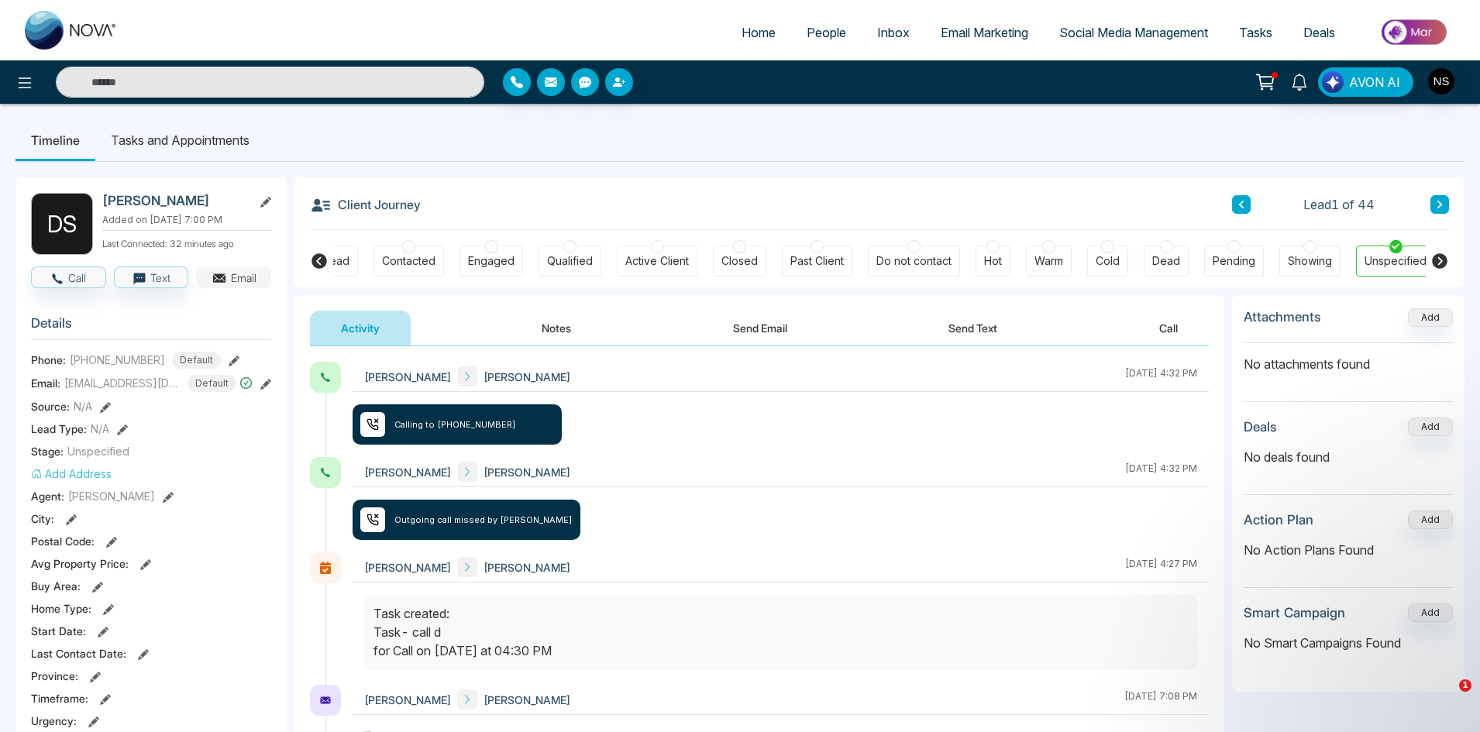
click at [236, 284] on button "Email" at bounding box center [233, 278] width 75 height 22
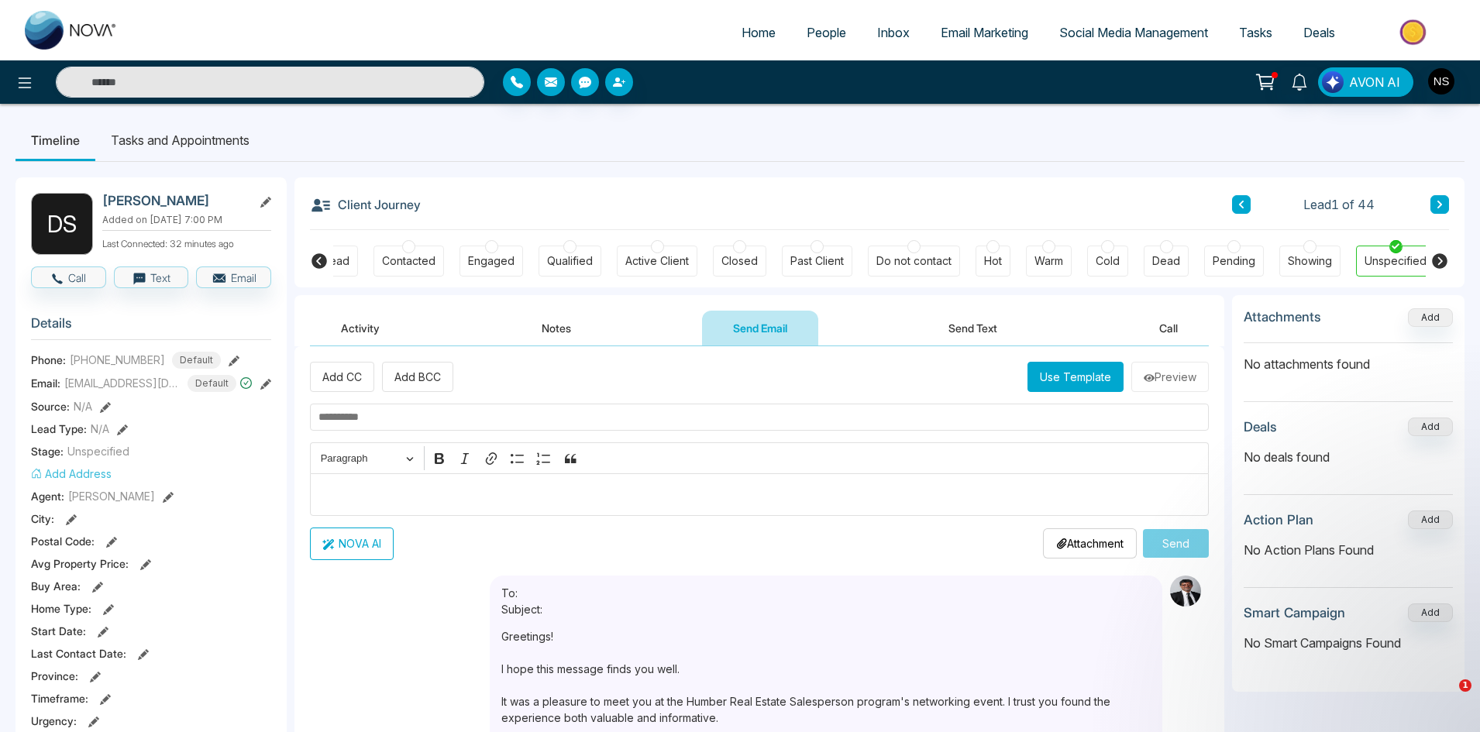
click at [426, 425] on input "text" at bounding box center [759, 417] width 899 height 27
type input "****"
type textarea "*"
click at [360, 549] on button "NOVA AI" at bounding box center [352, 544] width 84 height 33
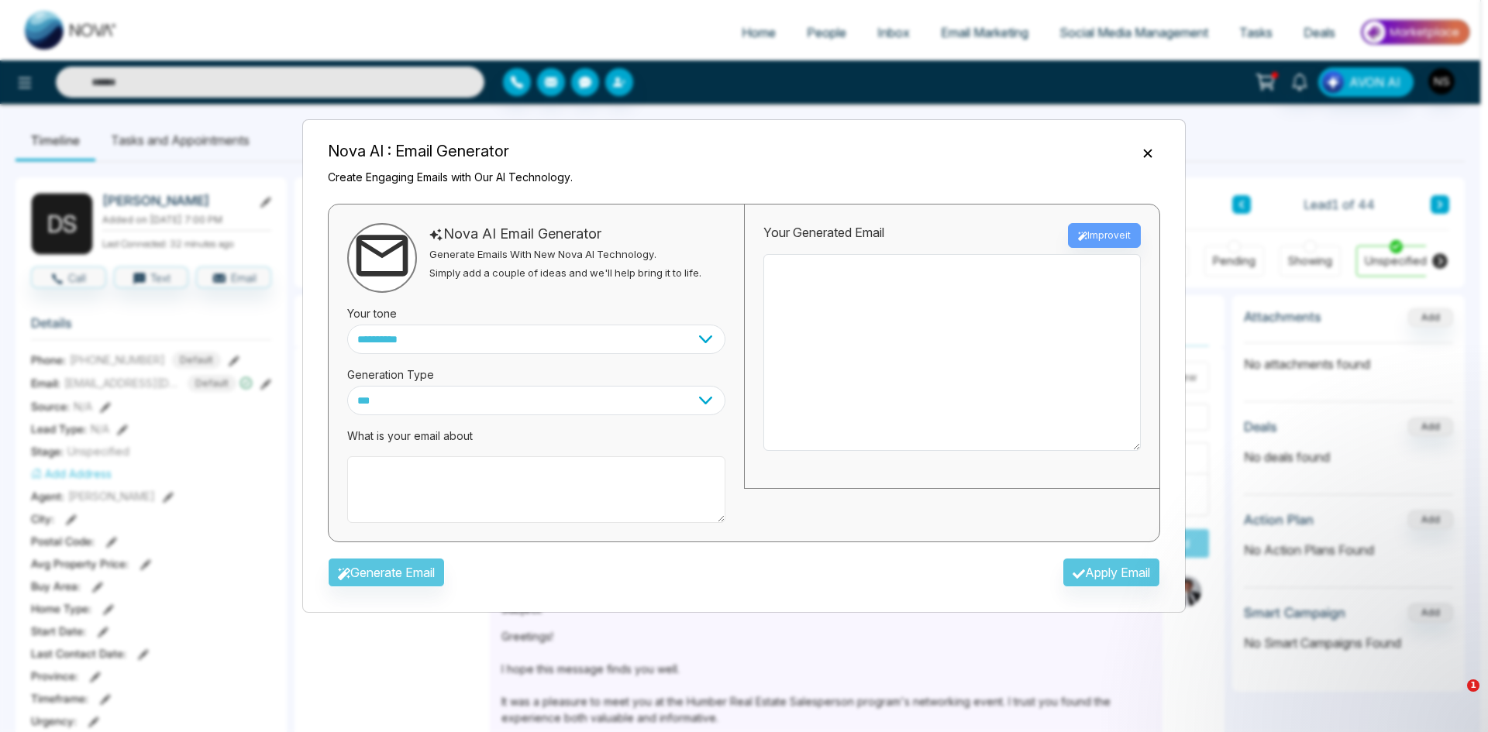
click at [480, 462] on textarea at bounding box center [536, 489] width 378 height 67
click at [483, 466] on textarea at bounding box center [536, 489] width 378 height 67
type textarea "**********"
click at [437, 575] on button "Generate Email" at bounding box center [386, 572] width 117 height 29
type textarea "**********"
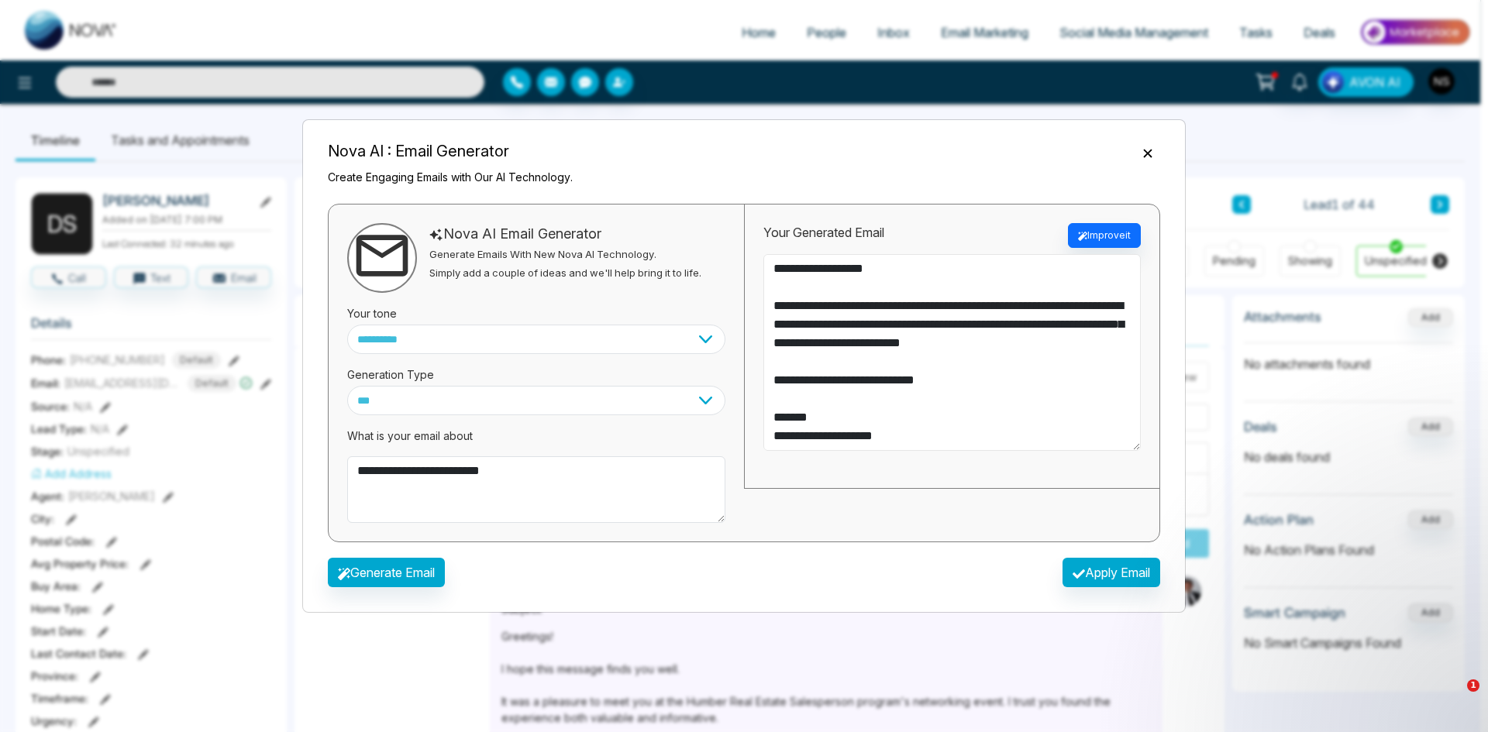
click at [766, 429] on textarea "**********" at bounding box center [951, 352] width 377 height 197
click at [1140, 157] on icon "Close" at bounding box center [1147, 153] width 15 height 15
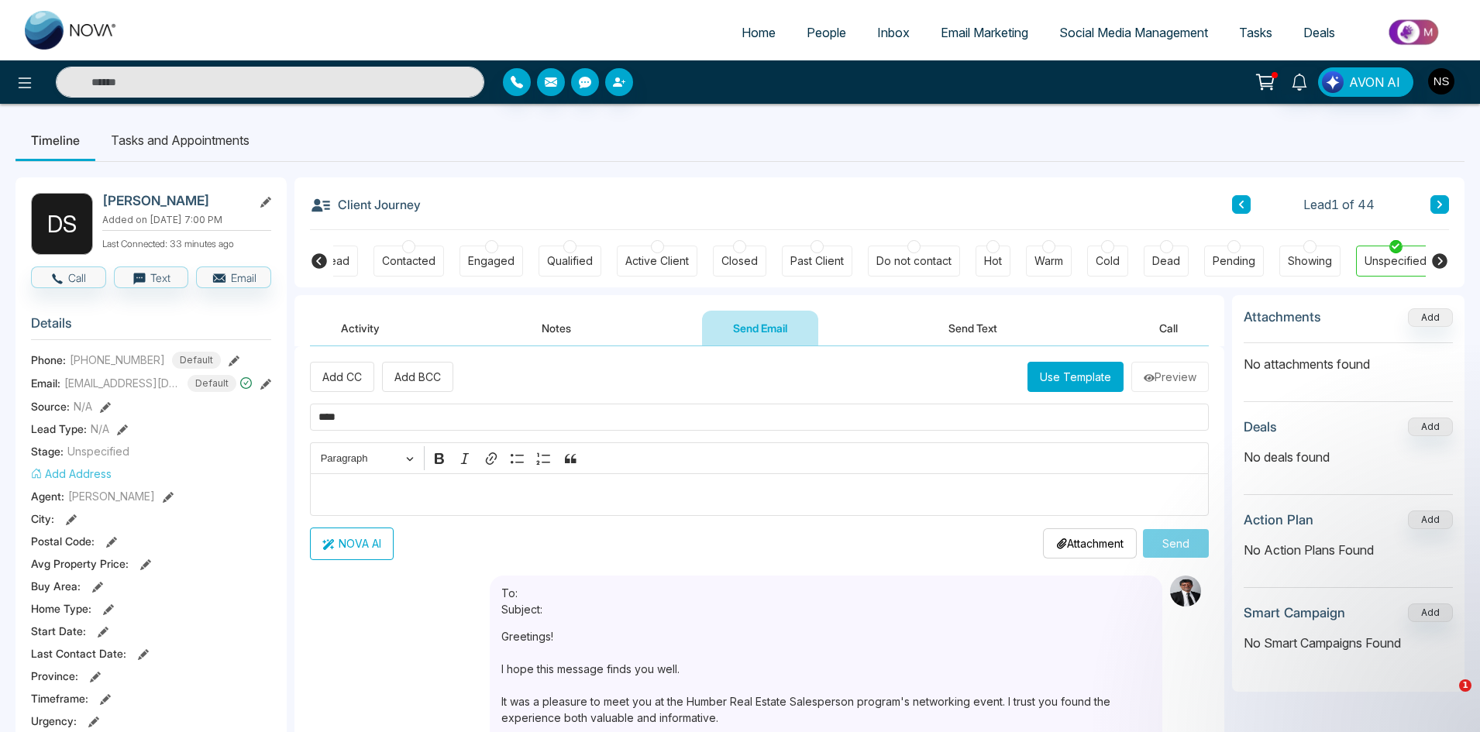
click at [834, 28] on span "People" at bounding box center [827, 32] width 40 height 15
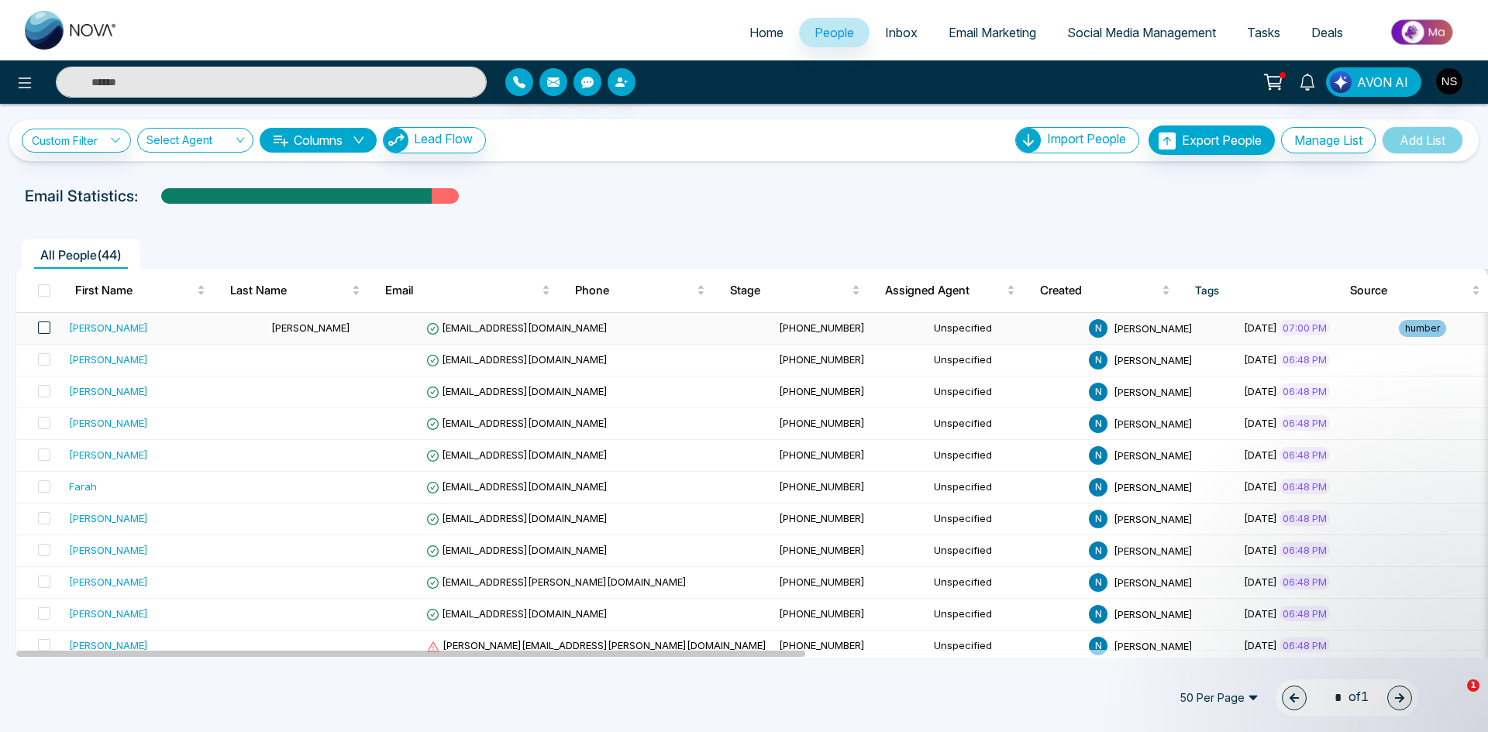
click at [47, 330] on span at bounding box center [44, 328] width 12 height 12
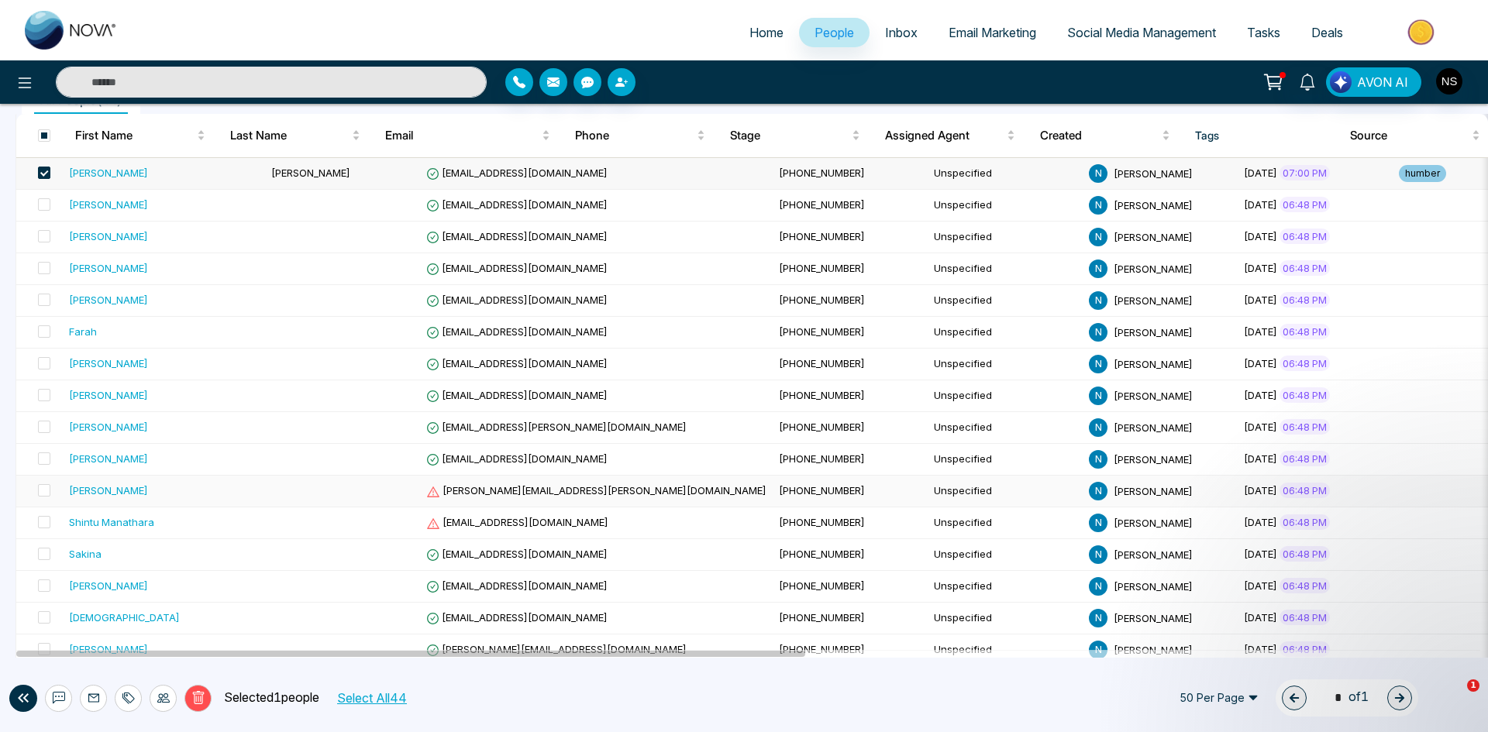
scroll to position [1062, 0]
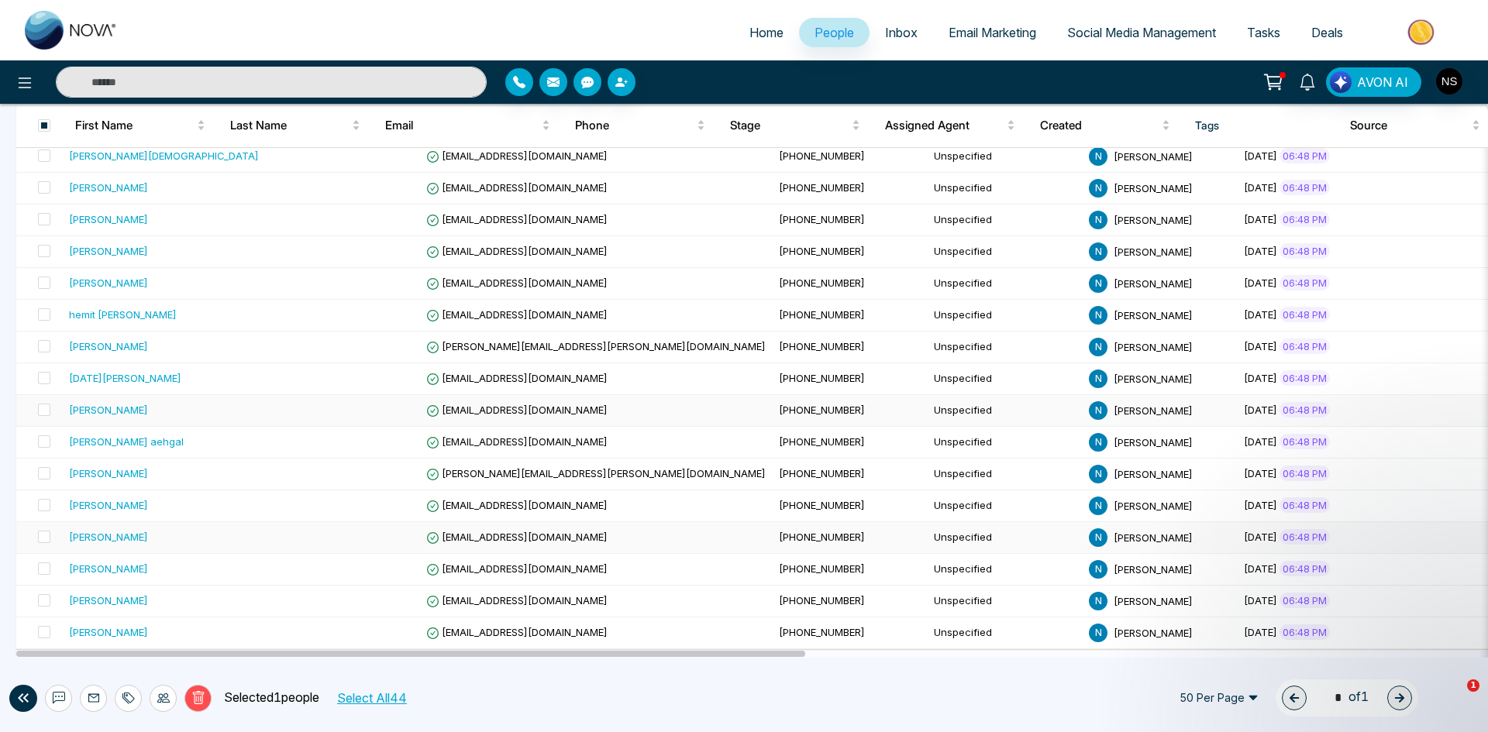
click at [46, 405] on span at bounding box center [44, 410] width 12 height 12
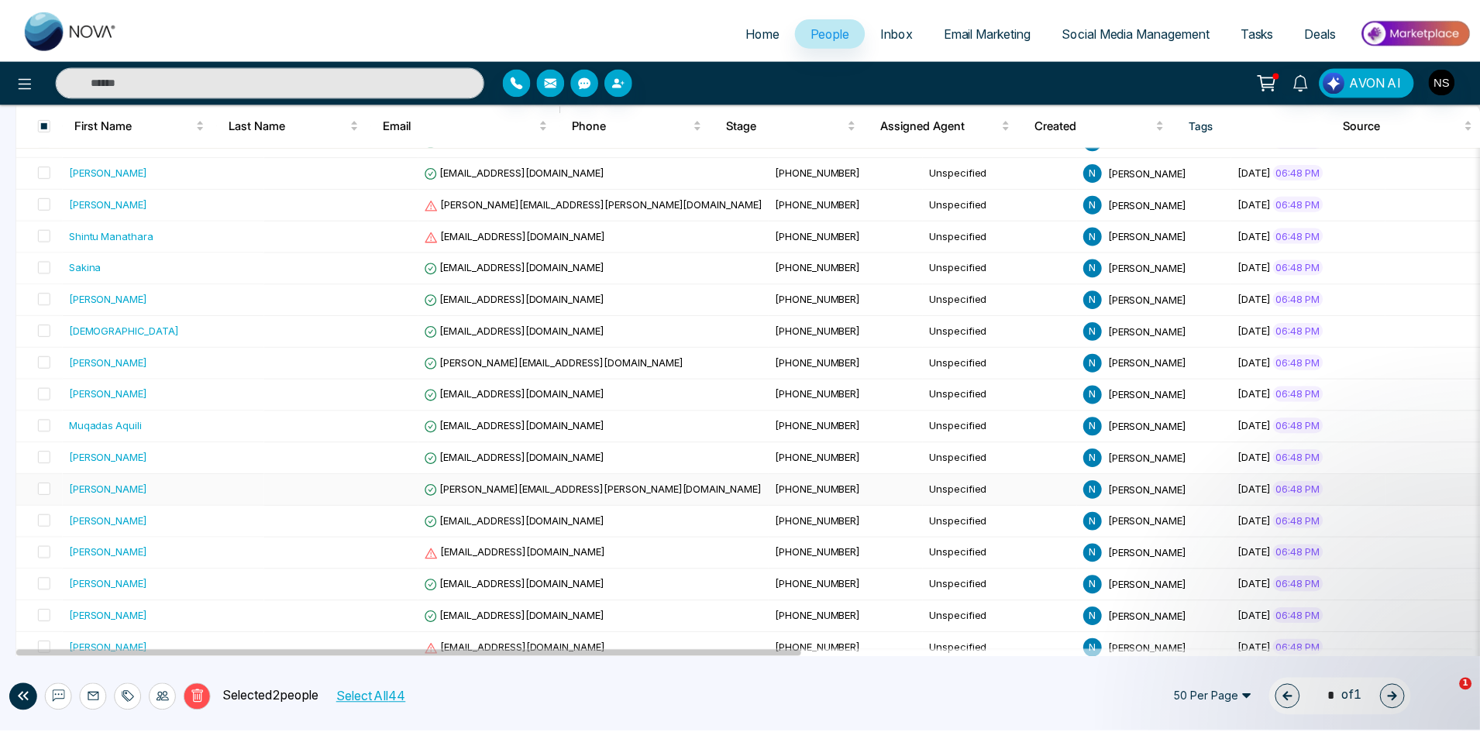
scroll to position [132, 0]
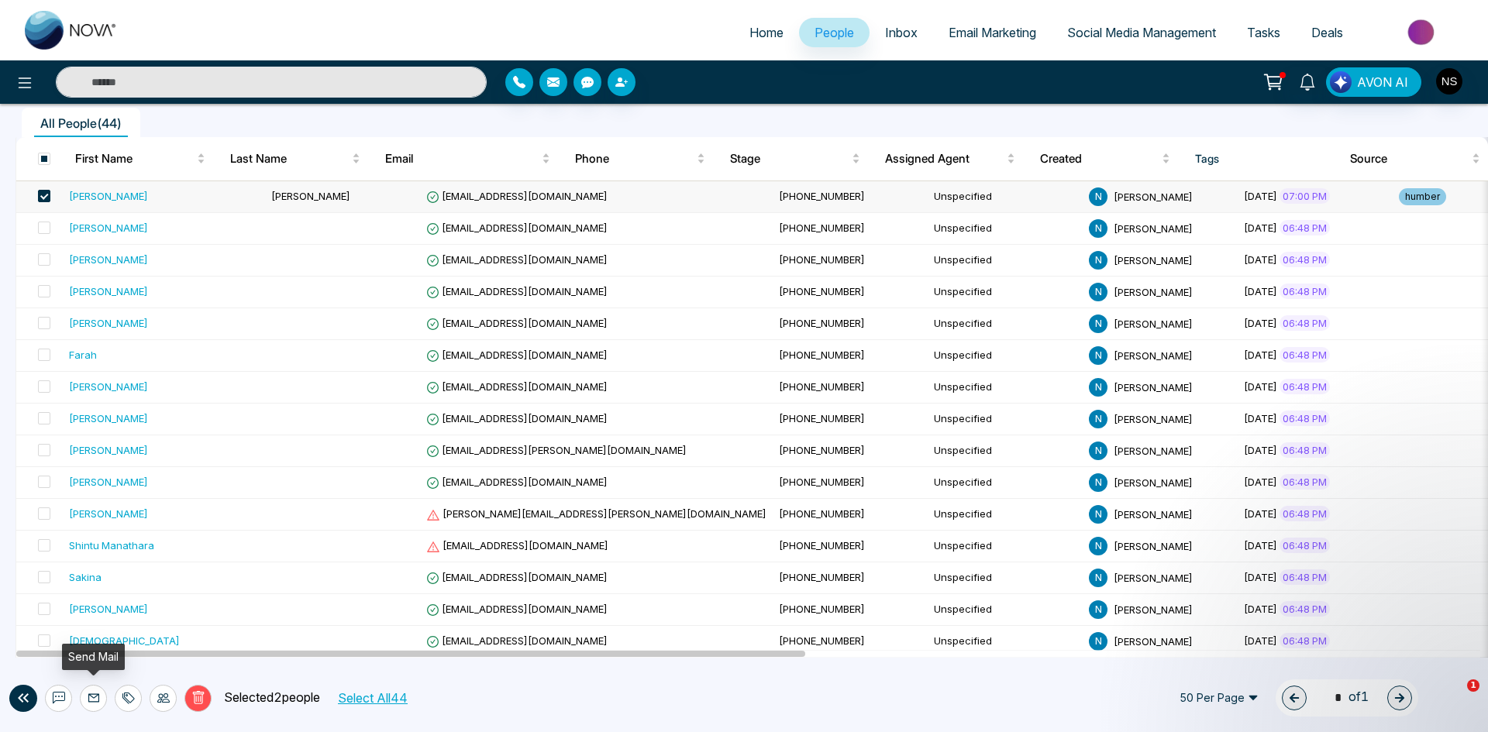
click at [92, 700] on icon at bounding box center [94, 698] width 12 height 12
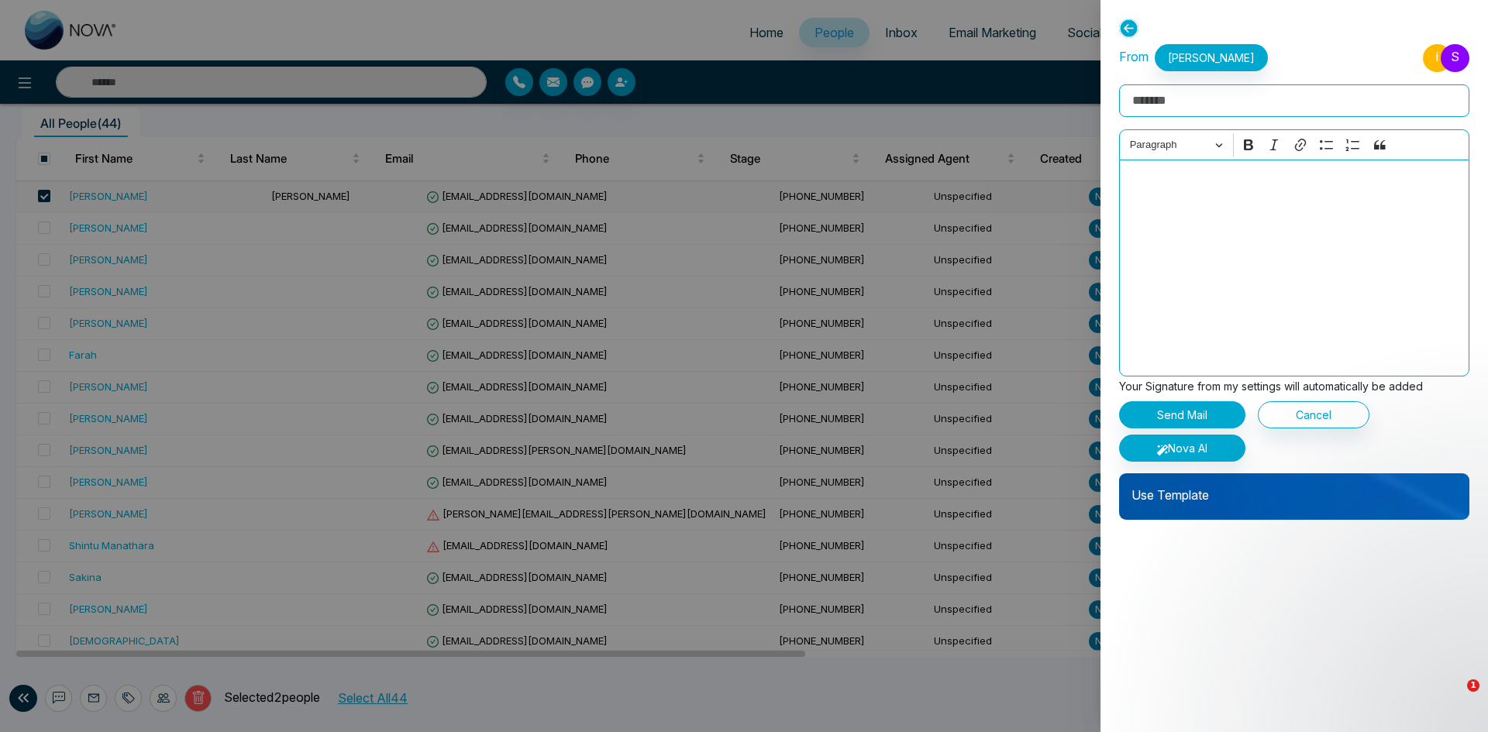
click at [1175, 103] on input "Rich Text Editor" at bounding box center [1294, 100] width 350 height 33
type input "****"
click at [1147, 450] on button "Nova AI" at bounding box center [1182, 448] width 126 height 27
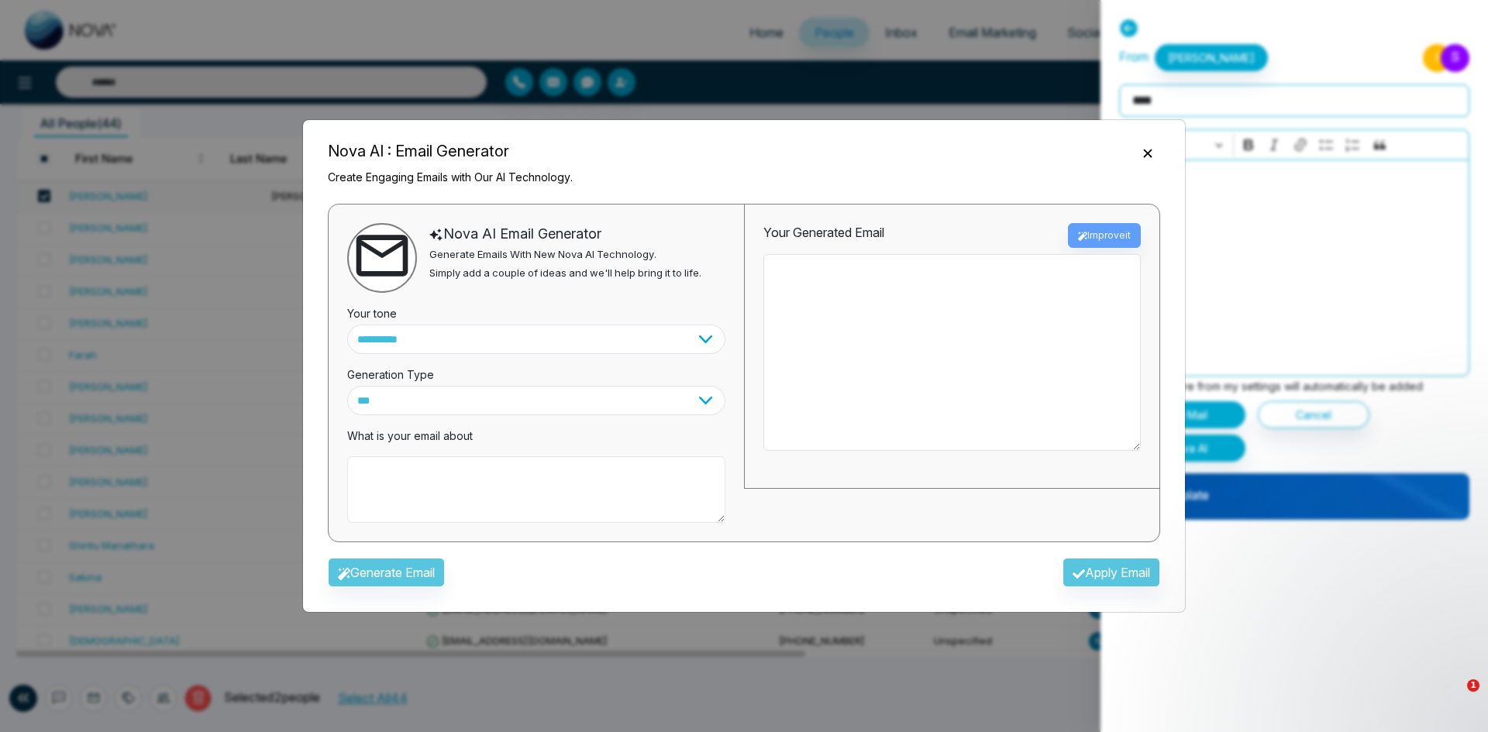
click at [488, 475] on textarea at bounding box center [536, 489] width 378 height 67
type textarea "**********"
click at [411, 574] on button "Generate Email" at bounding box center [386, 572] width 117 height 29
type textarea "**********"
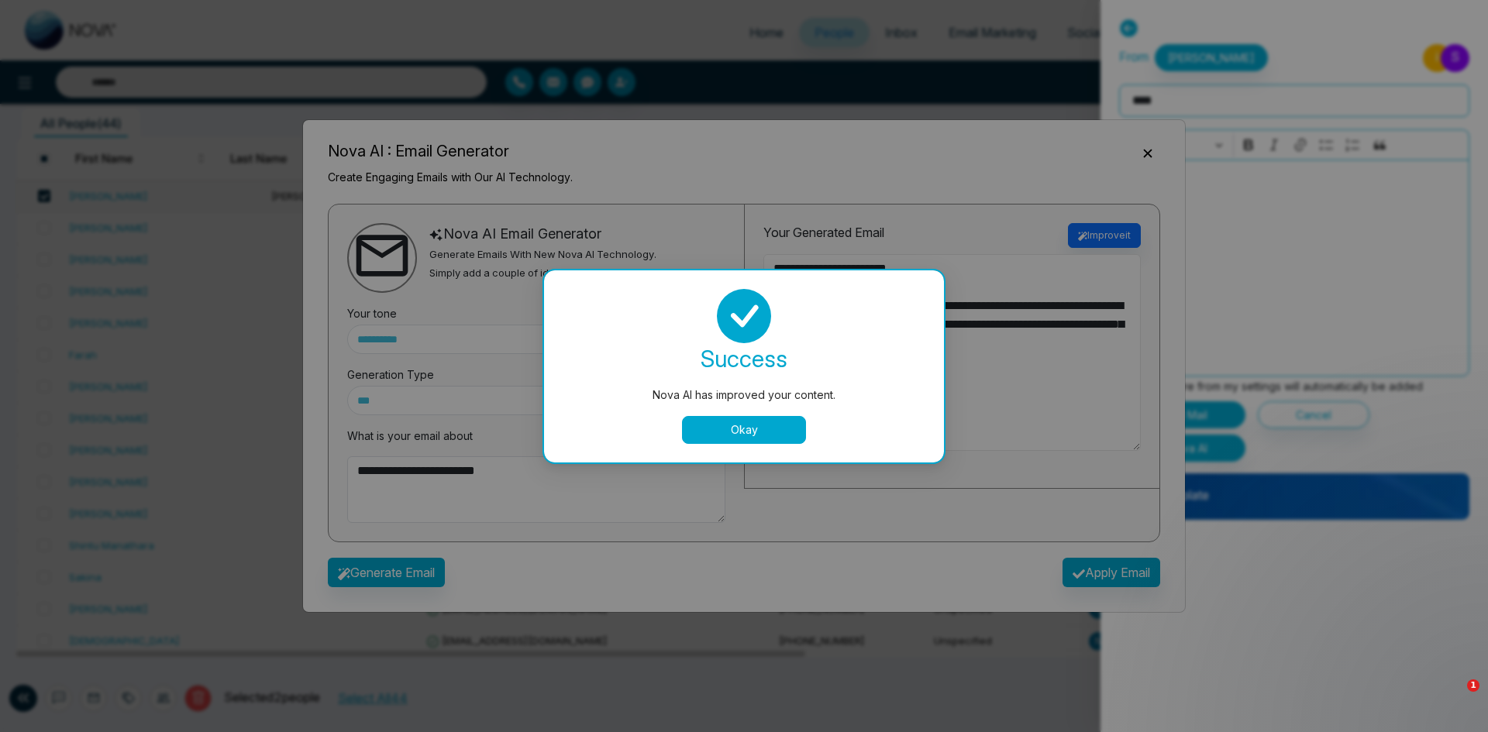
click at [783, 431] on textarea "**********" at bounding box center [951, 352] width 377 height 197
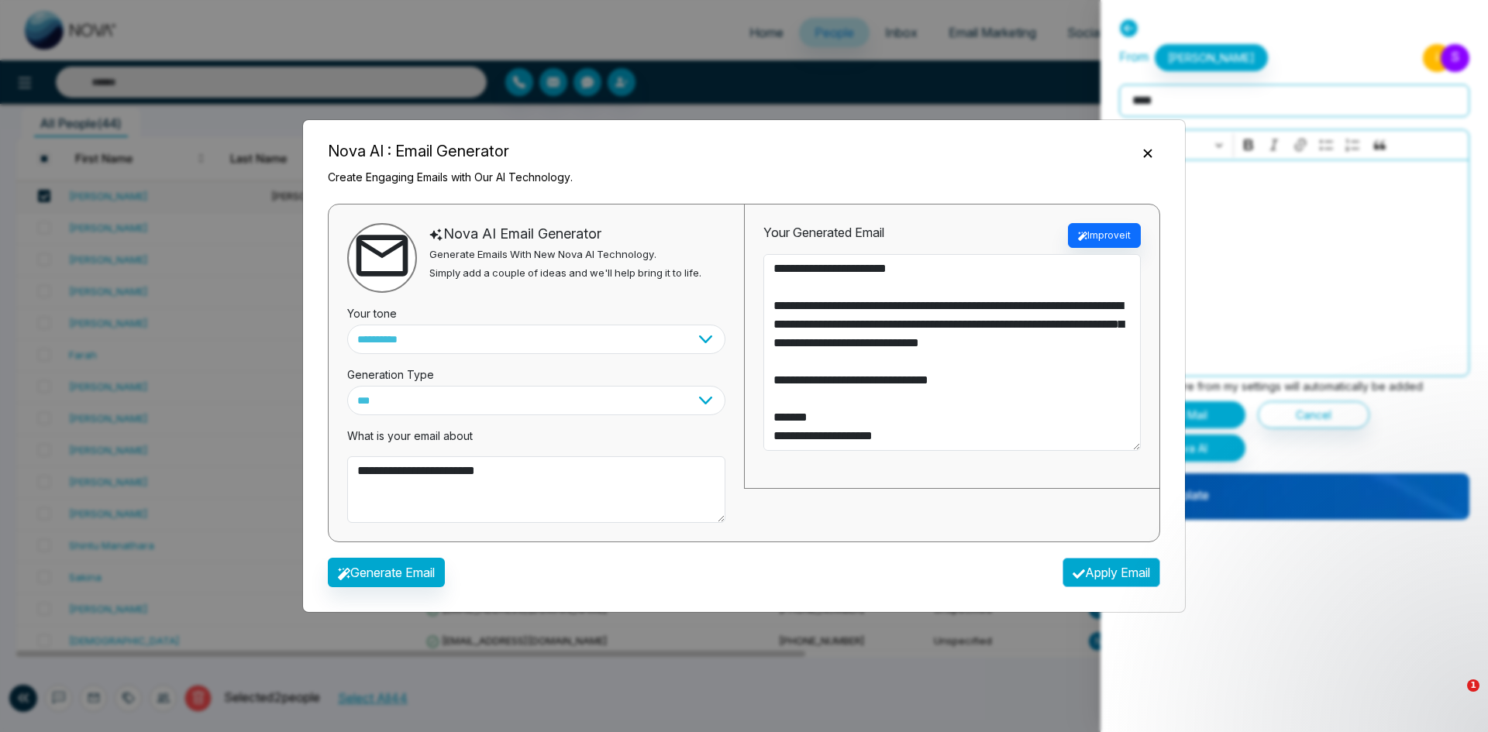
click at [1096, 568] on button "Apply Email" at bounding box center [1111, 572] width 98 height 29
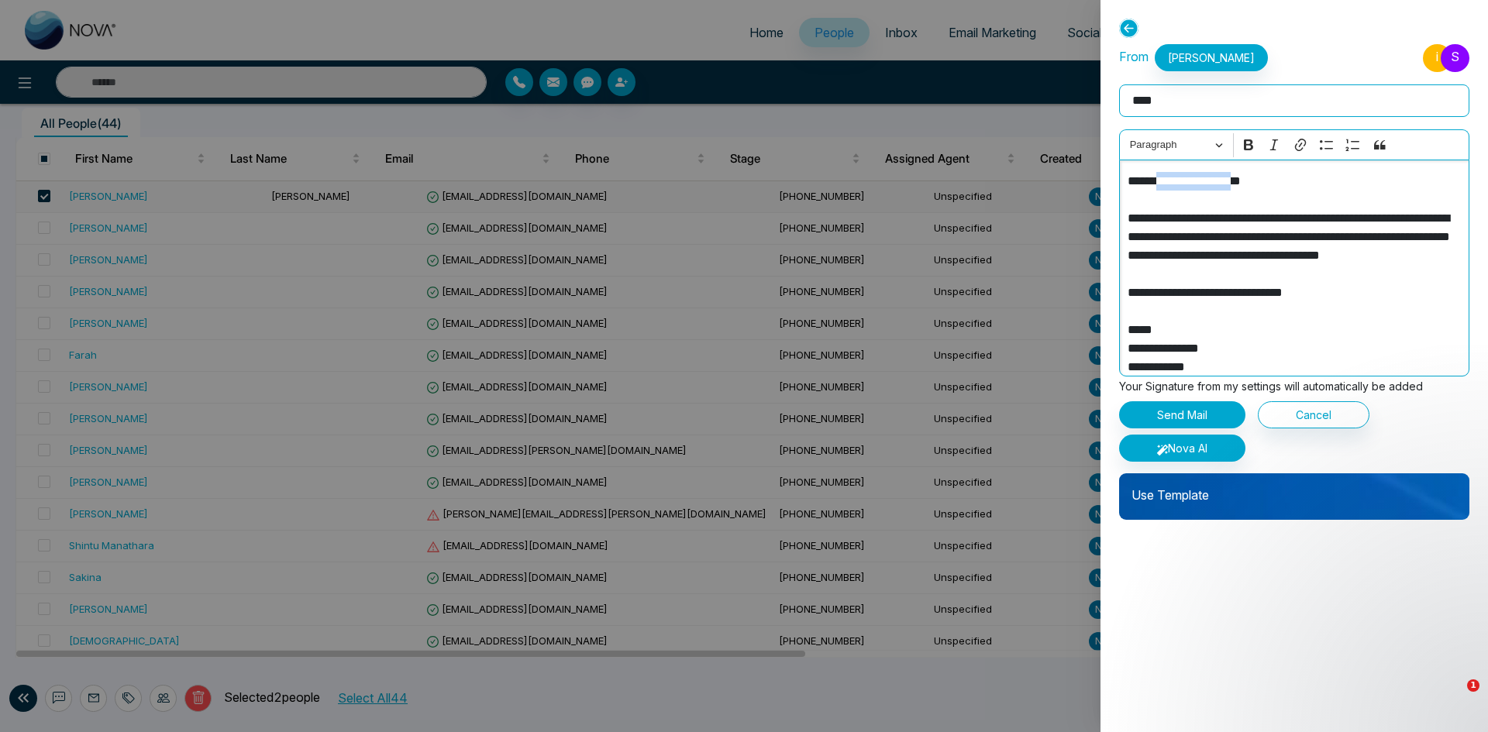
drag, startPoint x: 1264, startPoint y: 181, endPoint x: 1166, endPoint y: 177, distance: 97.7
click at [1166, 177] on p "**********" at bounding box center [1290, 283] width 326 height 223
click at [1193, 421] on button "Send Mail" at bounding box center [1182, 414] width 126 height 27
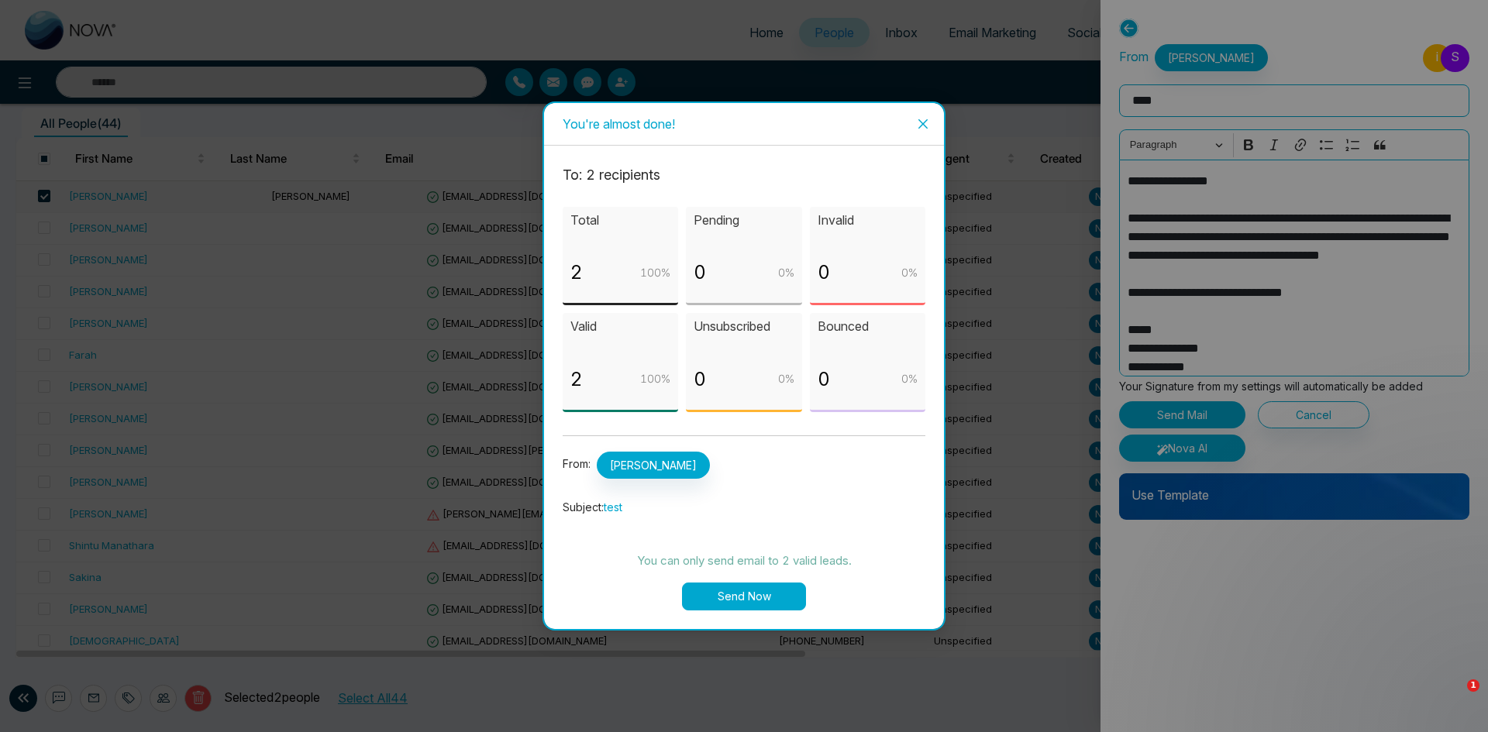
click at [726, 594] on button "Send Now" at bounding box center [744, 597] width 124 height 28
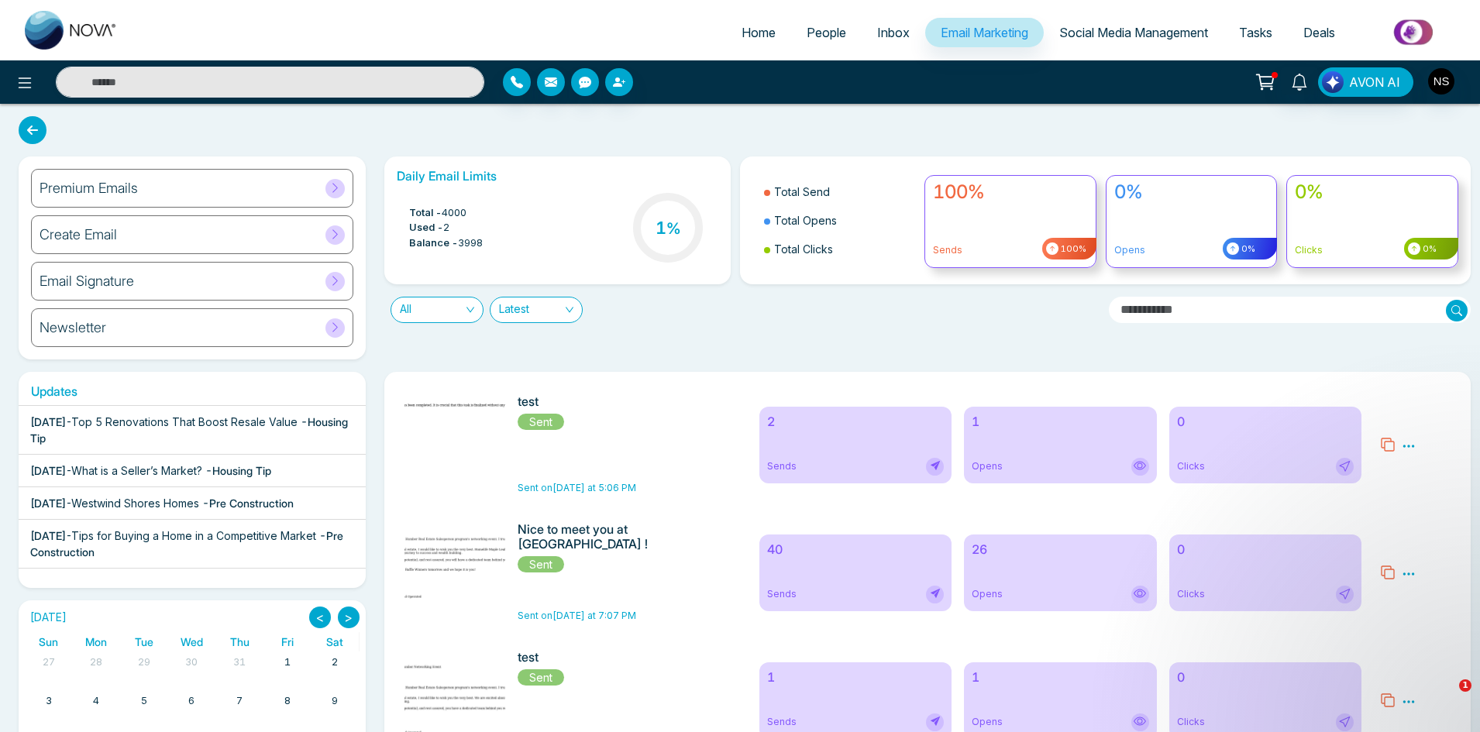
click at [831, 22] on link "People" at bounding box center [826, 32] width 71 height 29
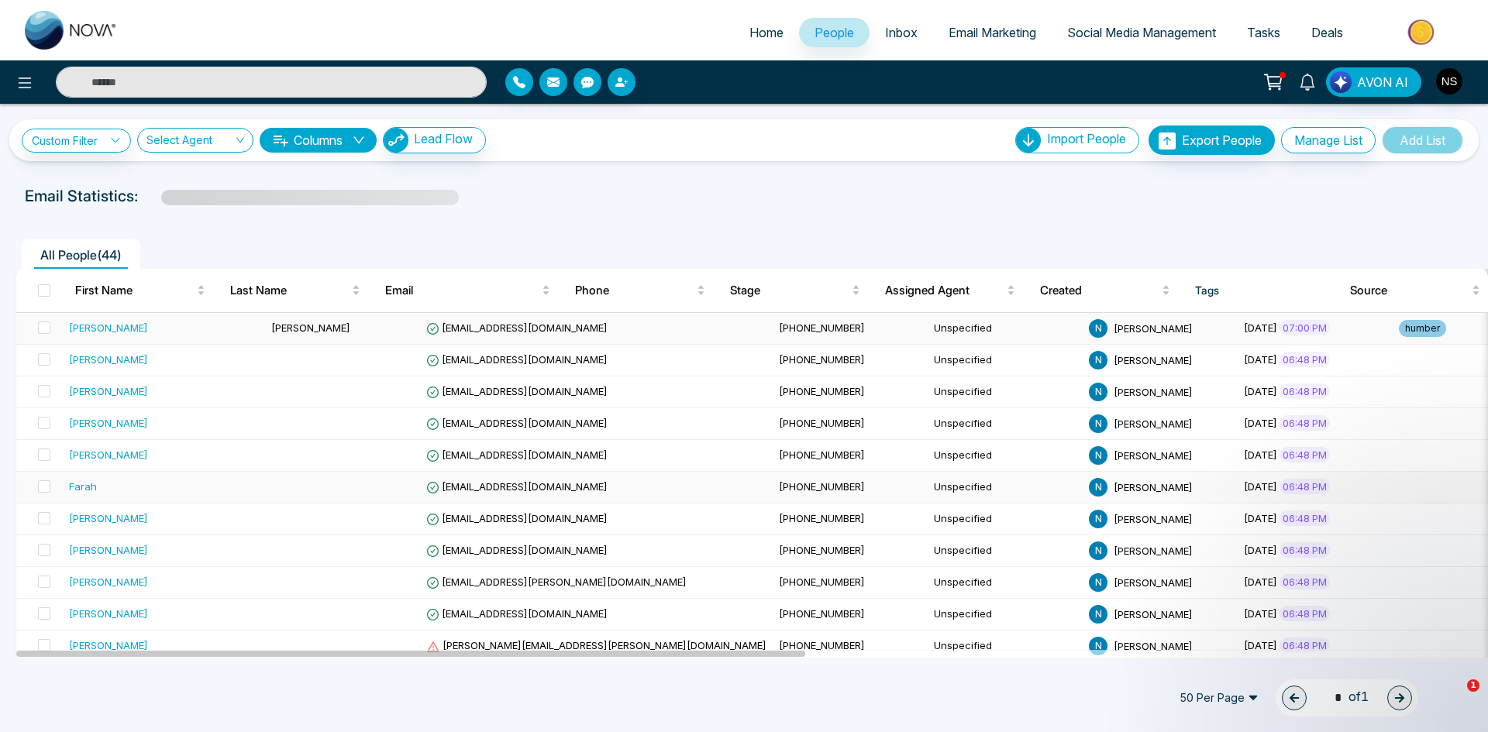
click at [197, 334] on div "[PERSON_NAME]" at bounding box center [164, 327] width 190 height 15
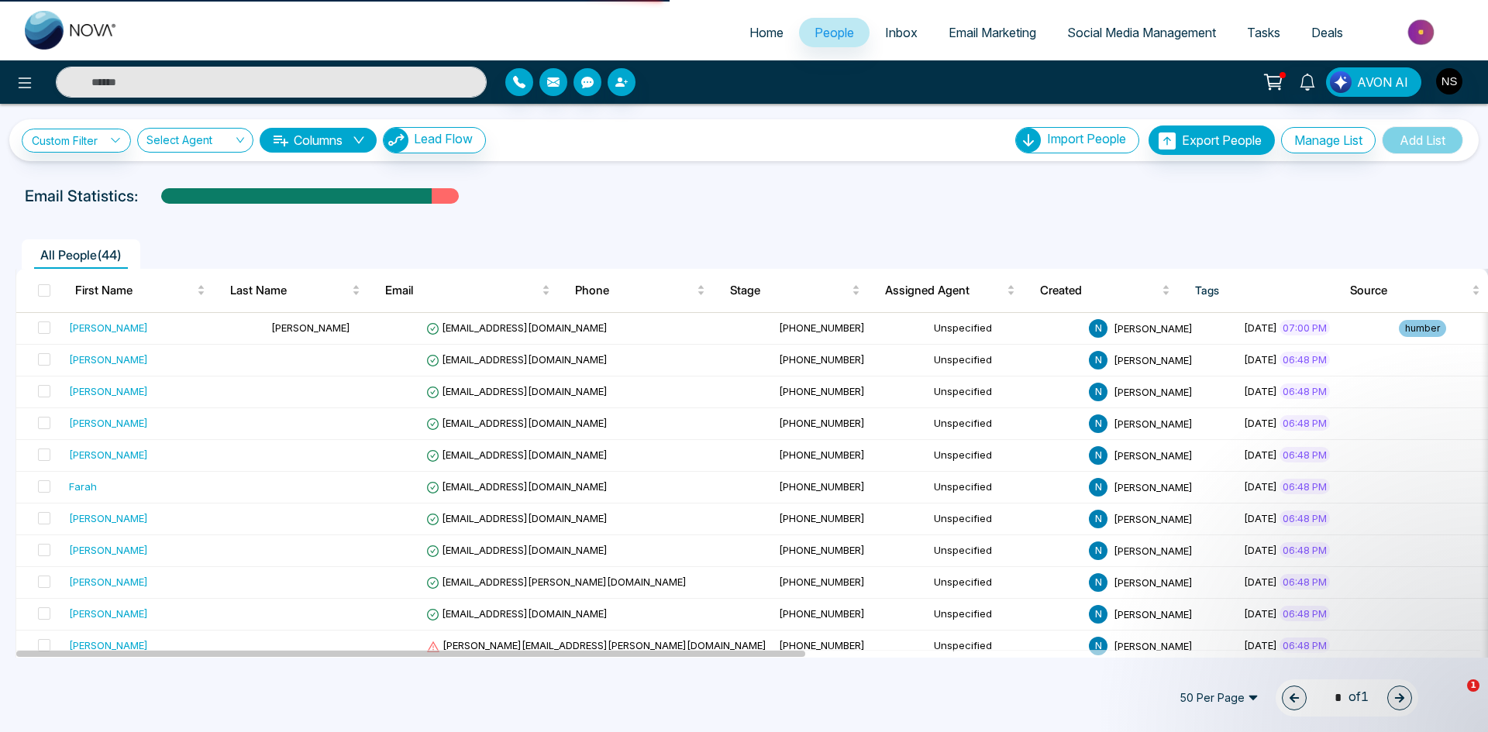
click at [972, 35] on span "Email Marketing" at bounding box center [992, 32] width 88 height 15
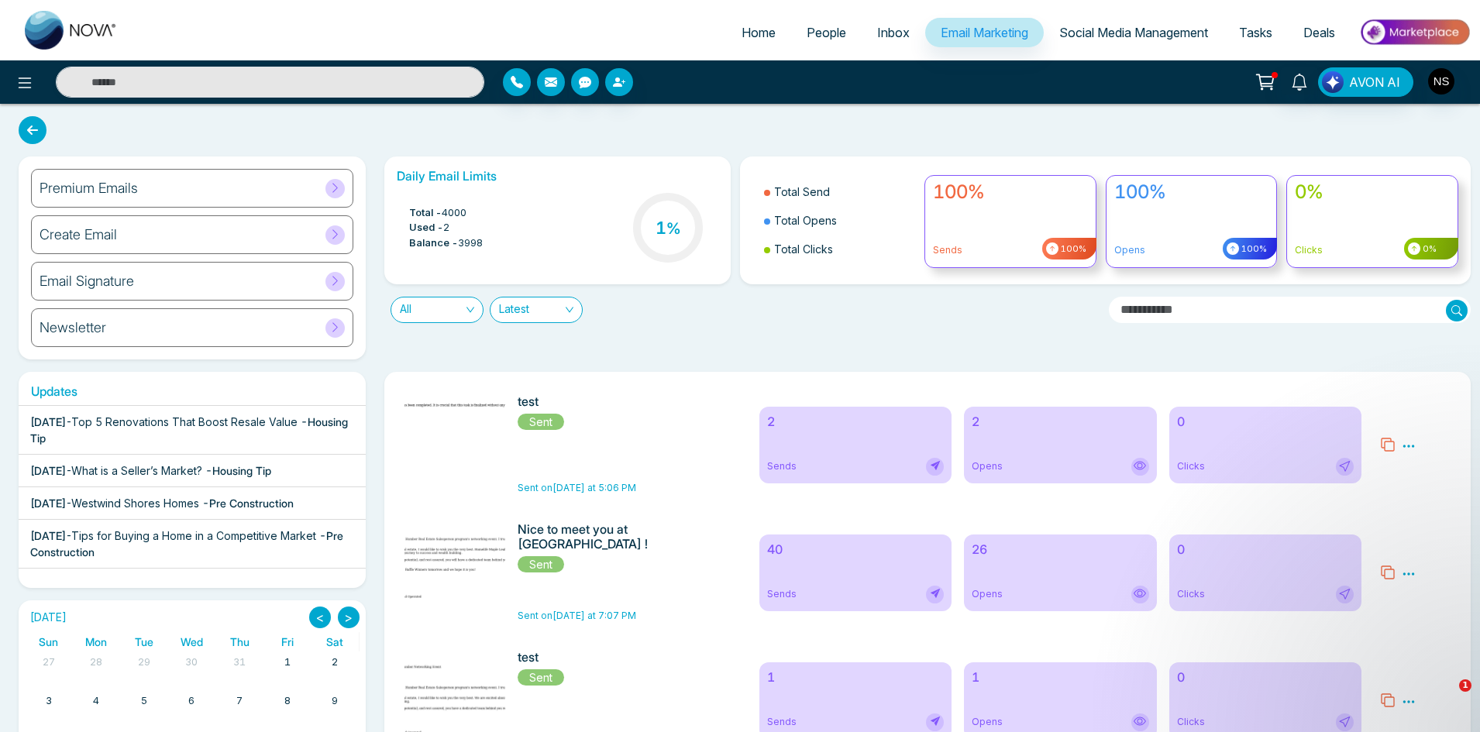
click at [505, 440] on div at bounding box center [454, 444] width 101 height 101
click at [505, 439] on div at bounding box center [454, 444] width 101 height 101
click at [1413, 449] on icon at bounding box center [1409, 446] width 14 height 14
click at [1363, 380] on div "test Sent Sent on Today at 5:06 PM 2 Sends 2 Opens 0 Clicks Preview Analytics D…" at bounding box center [927, 636] width 1087 height 529
click at [230, 239] on div "Create Email" at bounding box center [192, 234] width 322 height 39
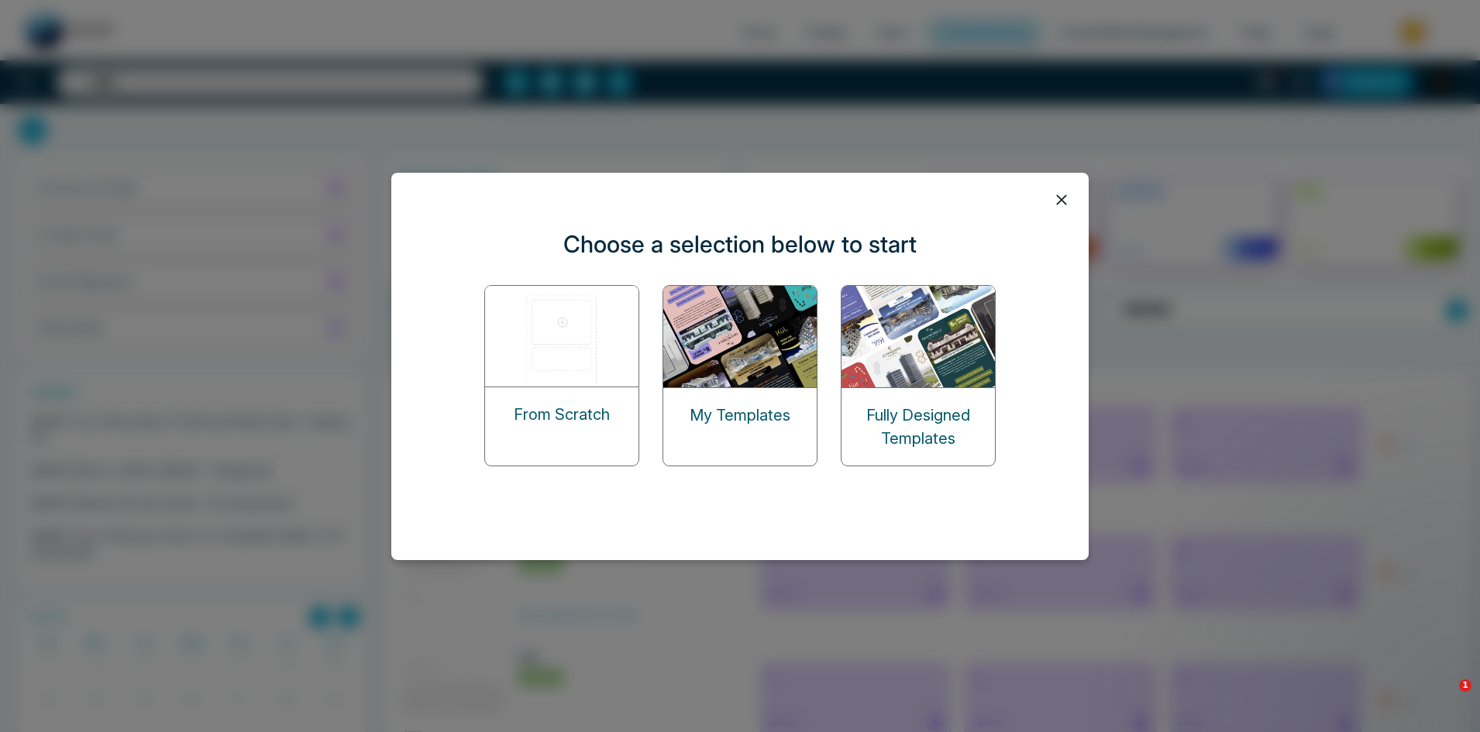
click at [576, 411] on p "From Scratch" at bounding box center [562, 414] width 96 height 23
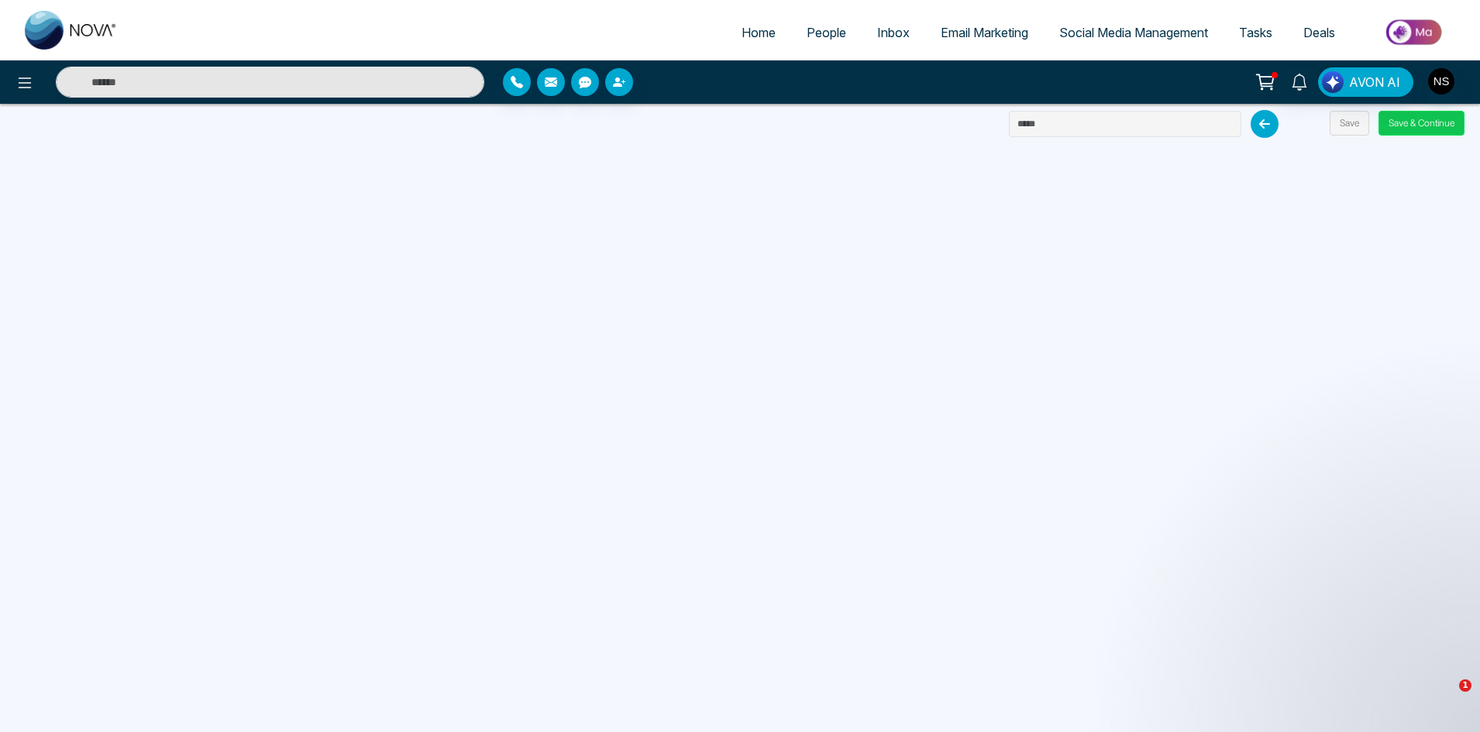
click at [1388, 129] on button "Save & Continue" at bounding box center [1421, 123] width 86 height 25
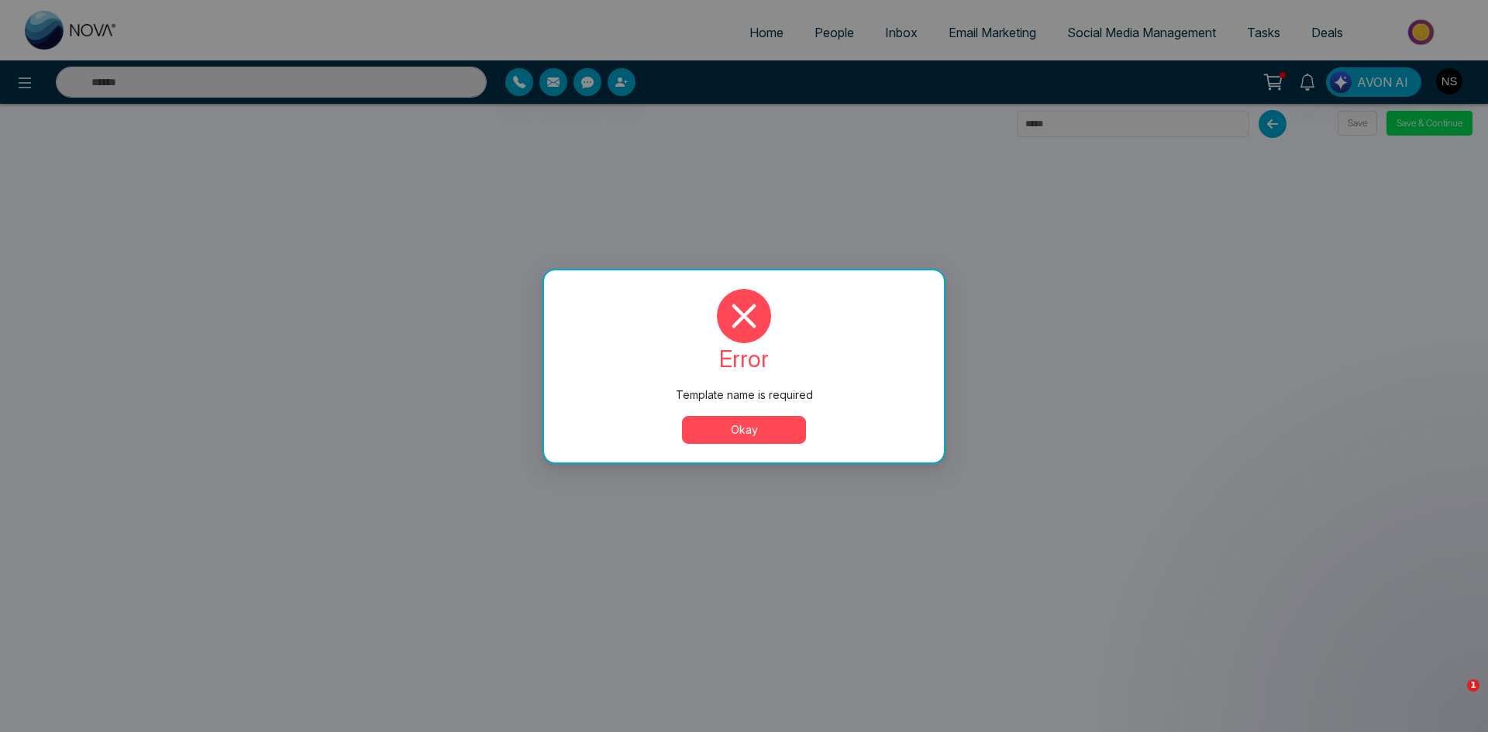
click at [734, 434] on button "Okay" at bounding box center [744, 430] width 124 height 28
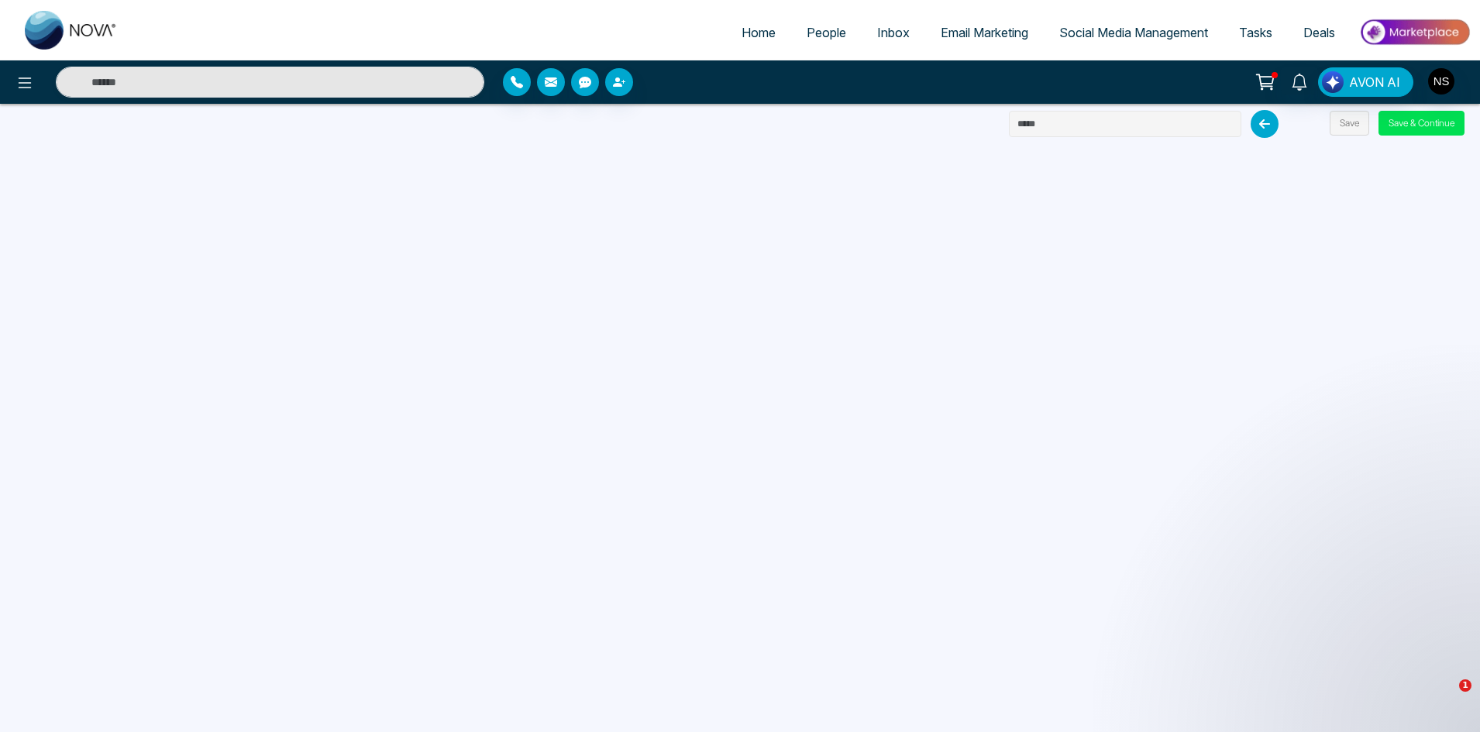
click at [1094, 119] on input "text" at bounding box center [1125, 124] width 232 height 26
type input "******"
click at [1420, 118] on button "Save & Continue" at bounding box center [1421, 123] width 86 height 25
click at [1450, 123] on button "Save & Continue" at bounding box center [1421, 123] width 86 height 25
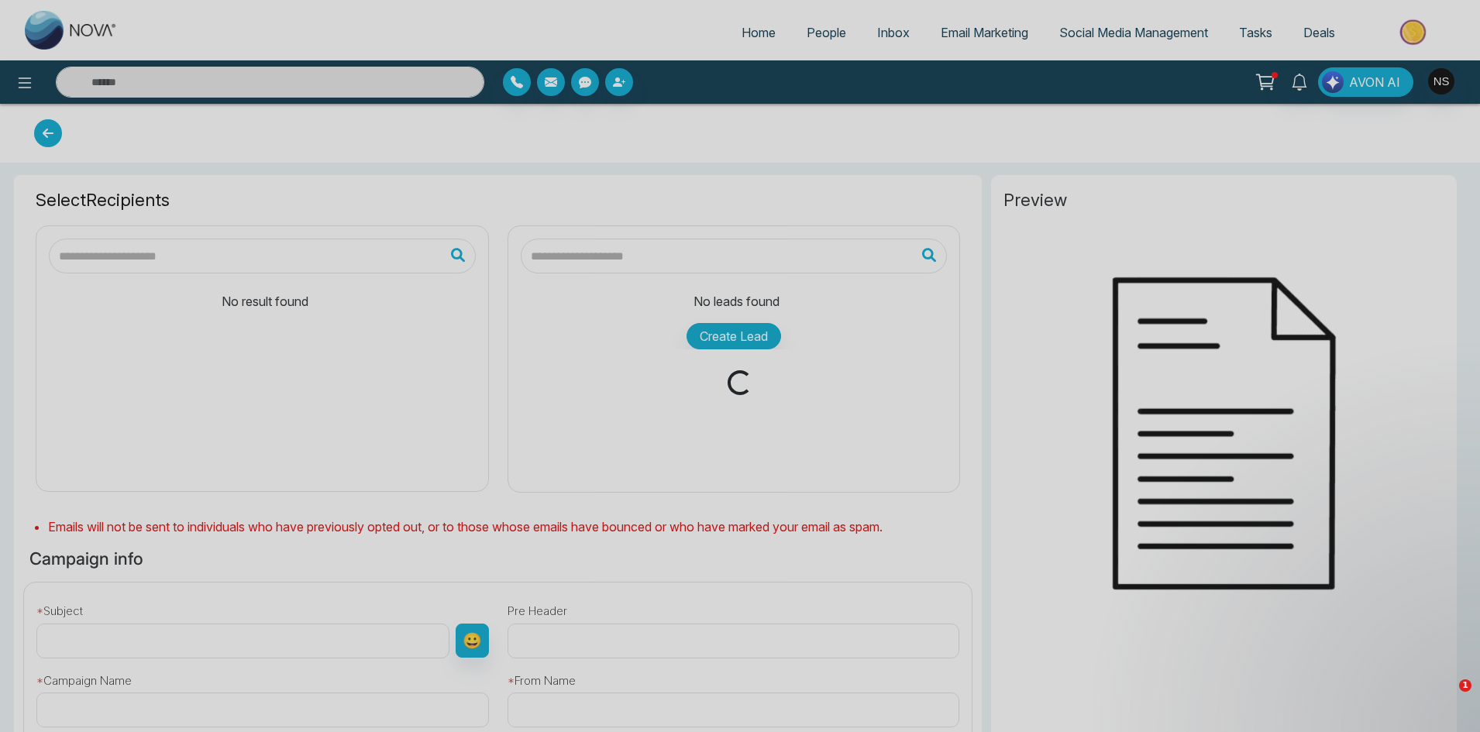
type input "******"
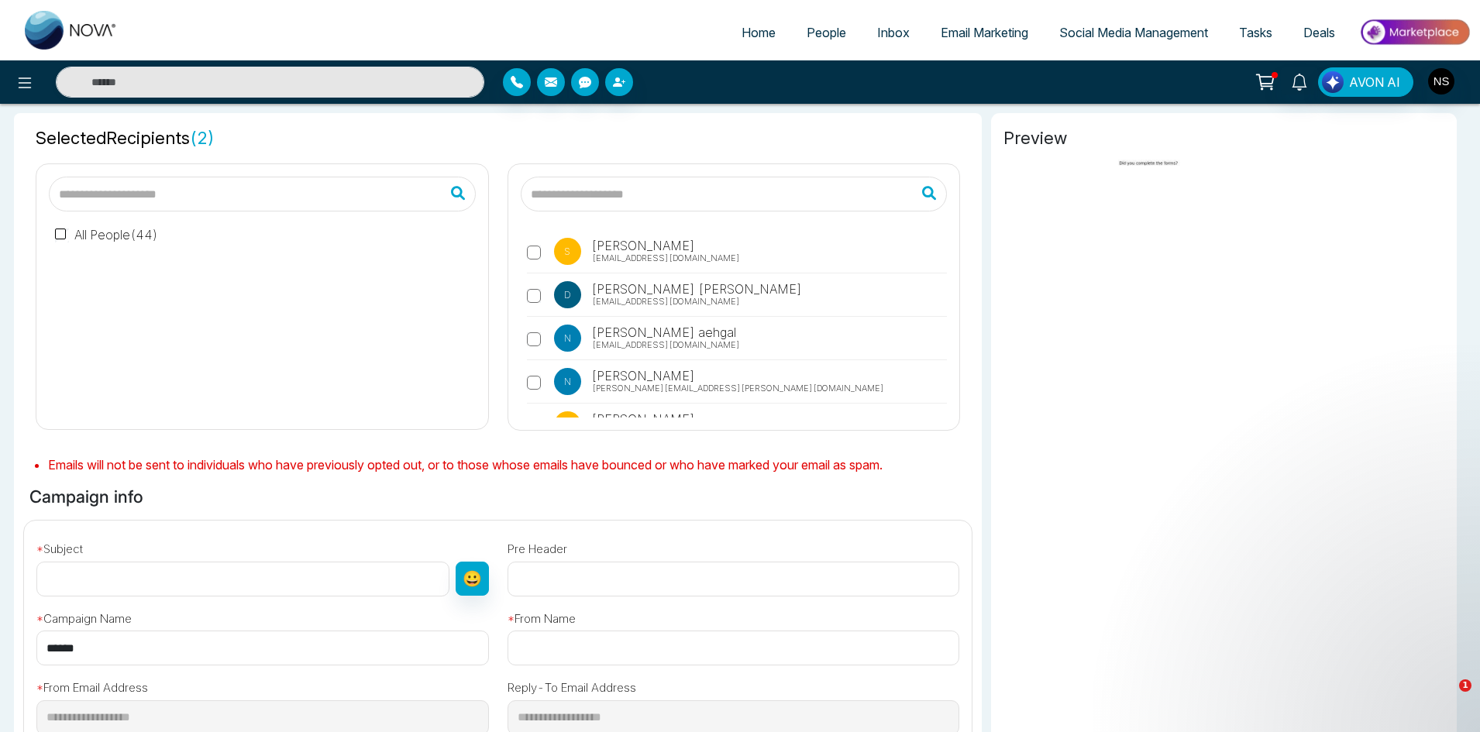
scroll to position [77, 0]
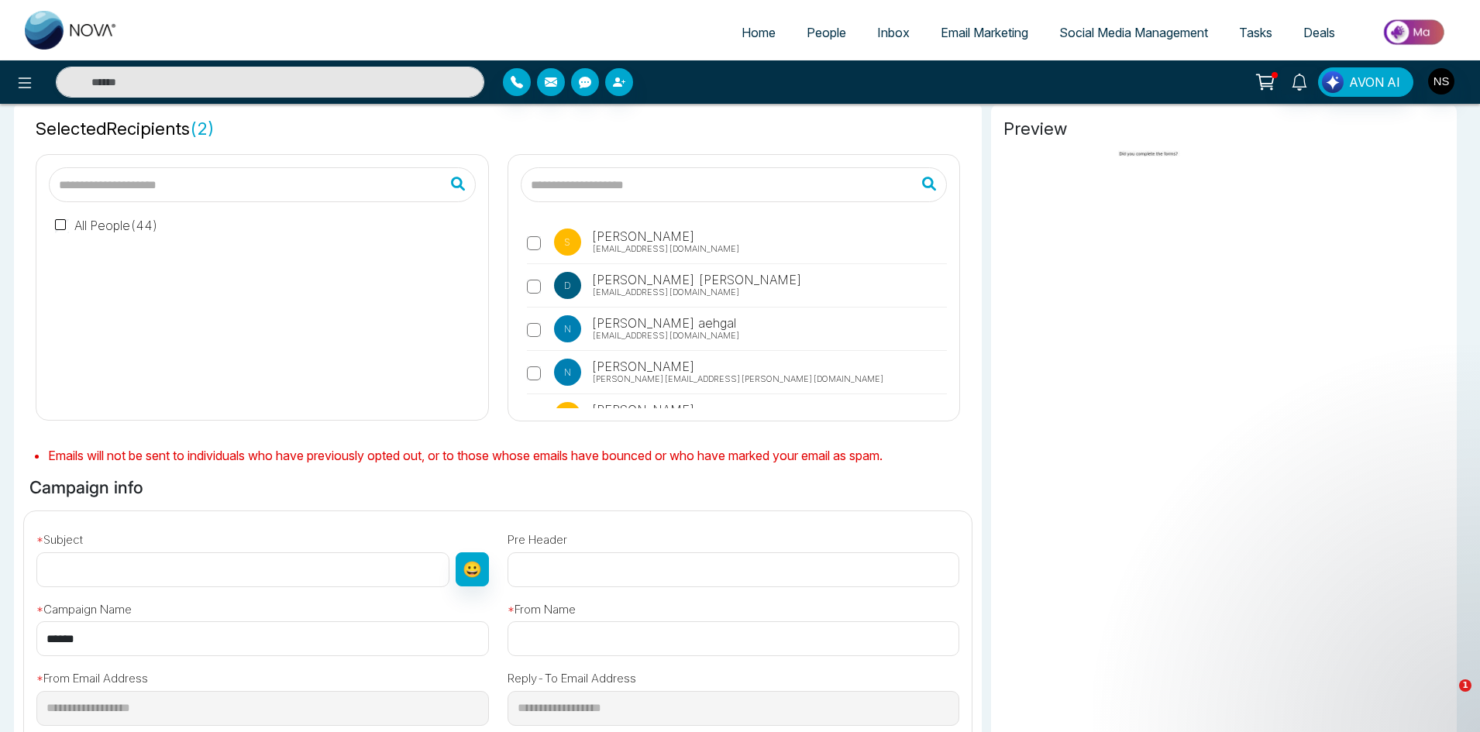
click at [191, 574] on input "text" at bounding box center [242, 569] width 413 height 35
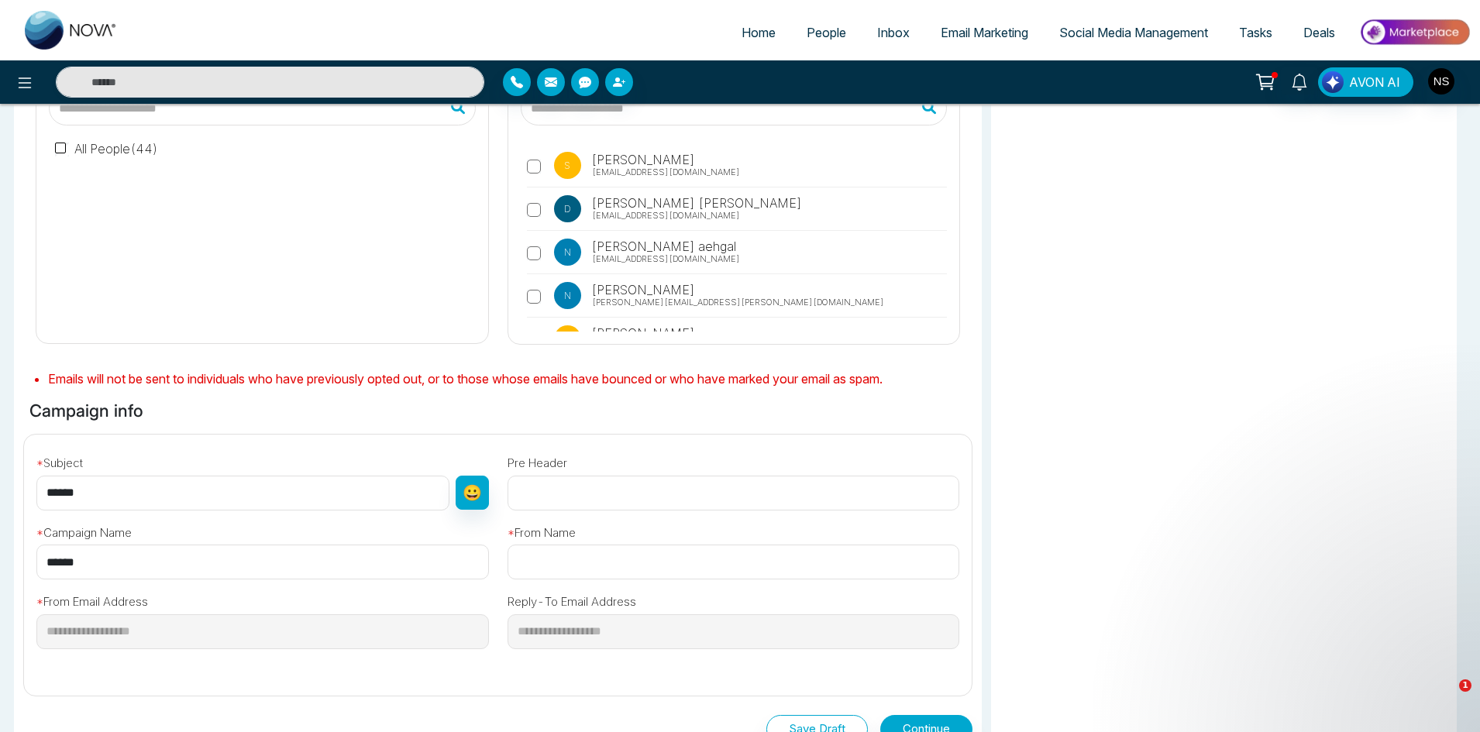
scroll to position [310, 0]
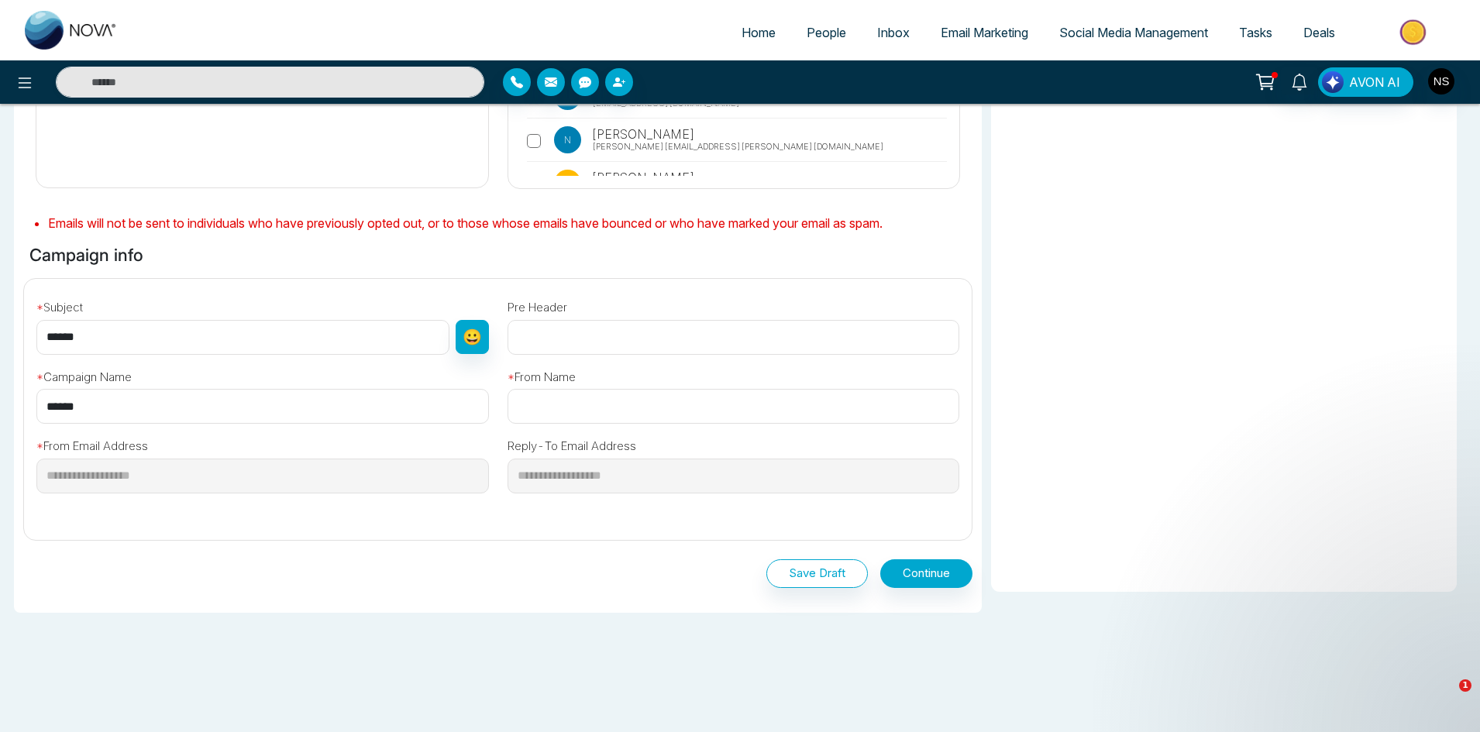
type input "*****"
click at [595, 411] on input "text" at bounding box center [734, 406] width 453 height 35
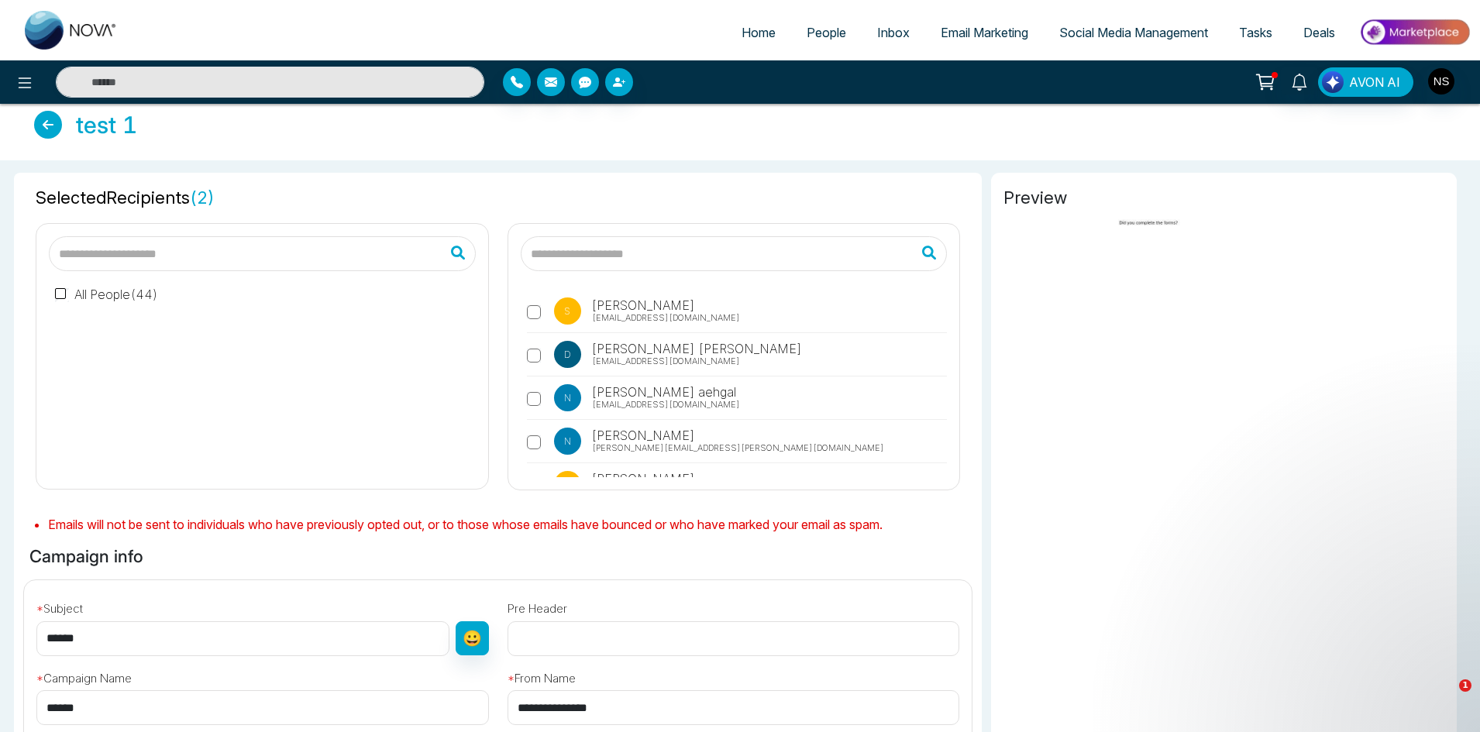
scroll to position [0, 0]
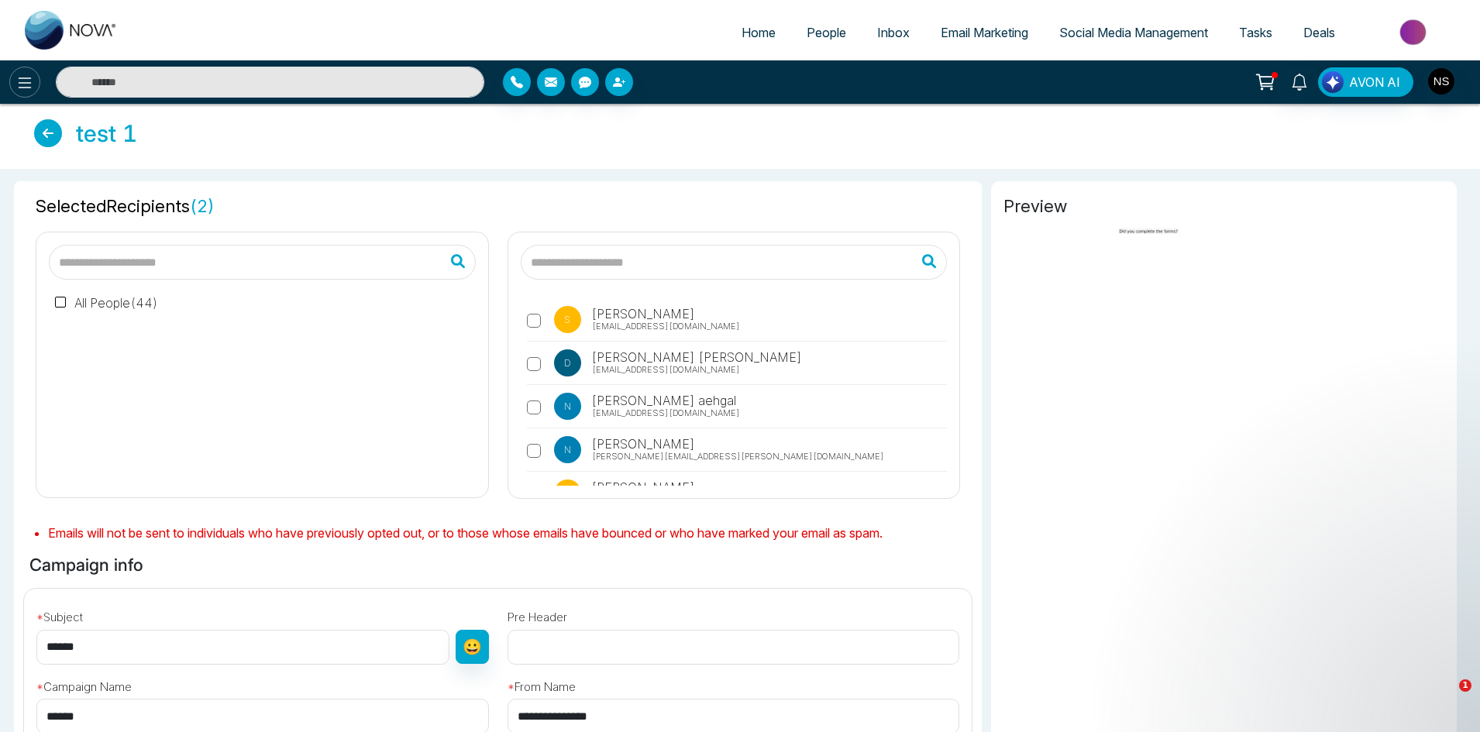
type input "**********"
click at [29, 79] on icon at bounding box center [24, 83] width 19 height 19
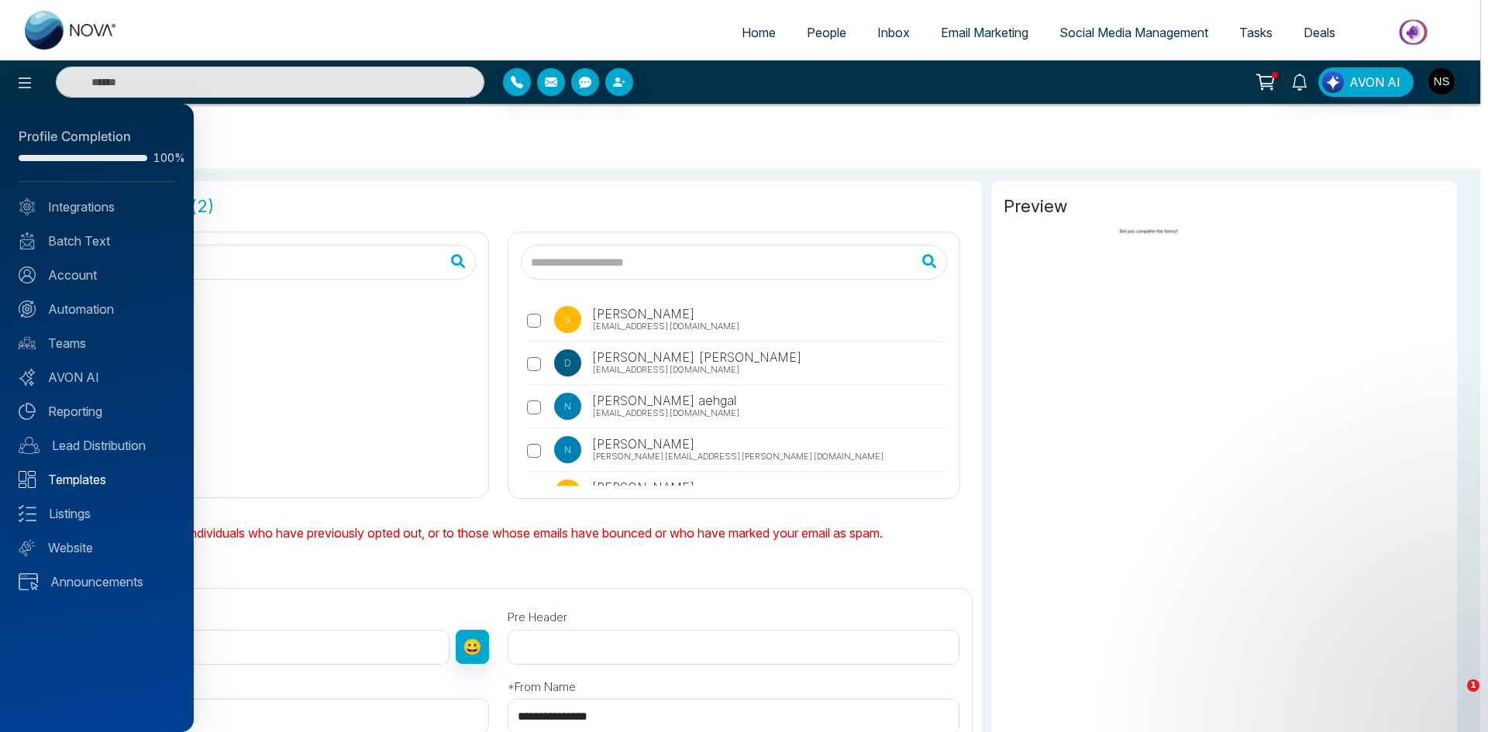
click at [86, 512] on link "Listings" at bounding box center [97, 513] width 157 height 19
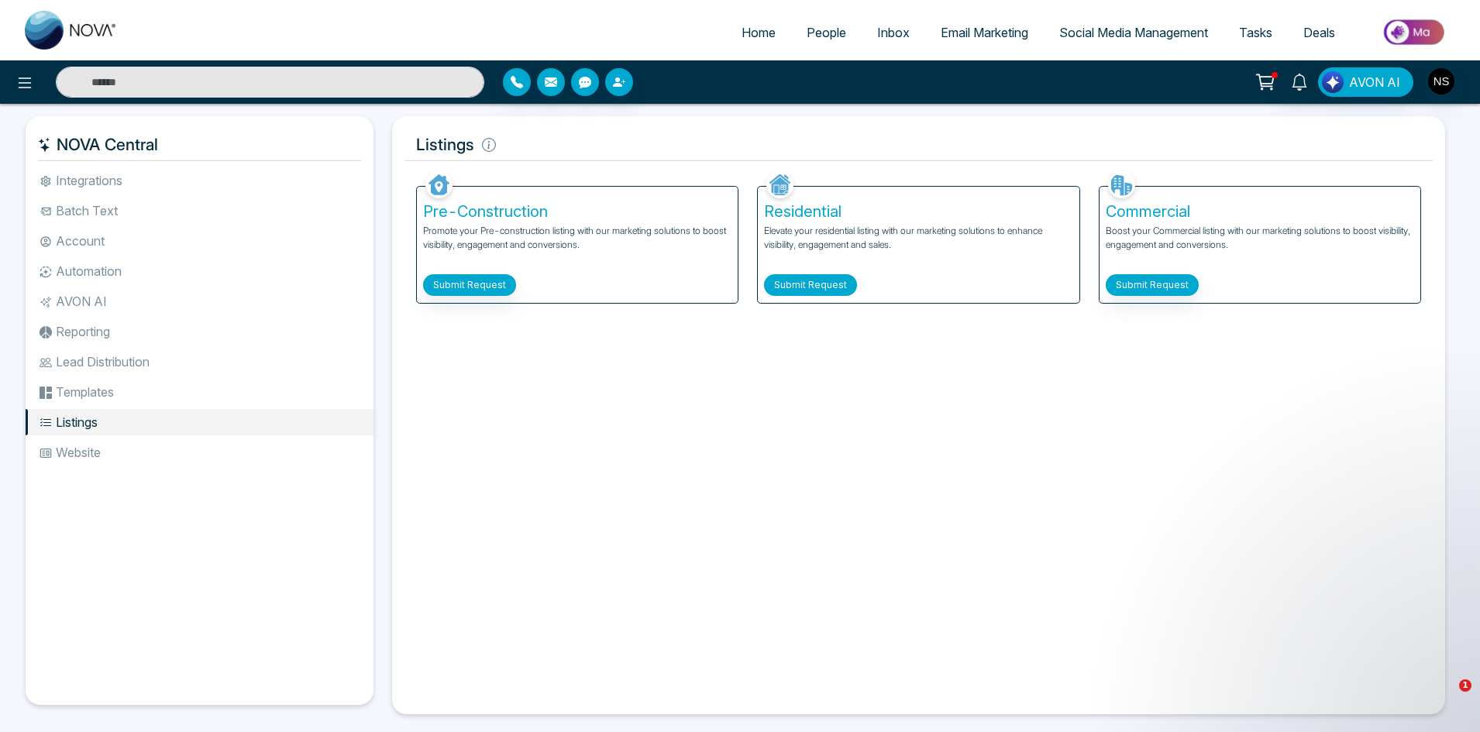
click at [838, 288] on button "Submit Request" at bounding box center [810, 285] width 93 height 22
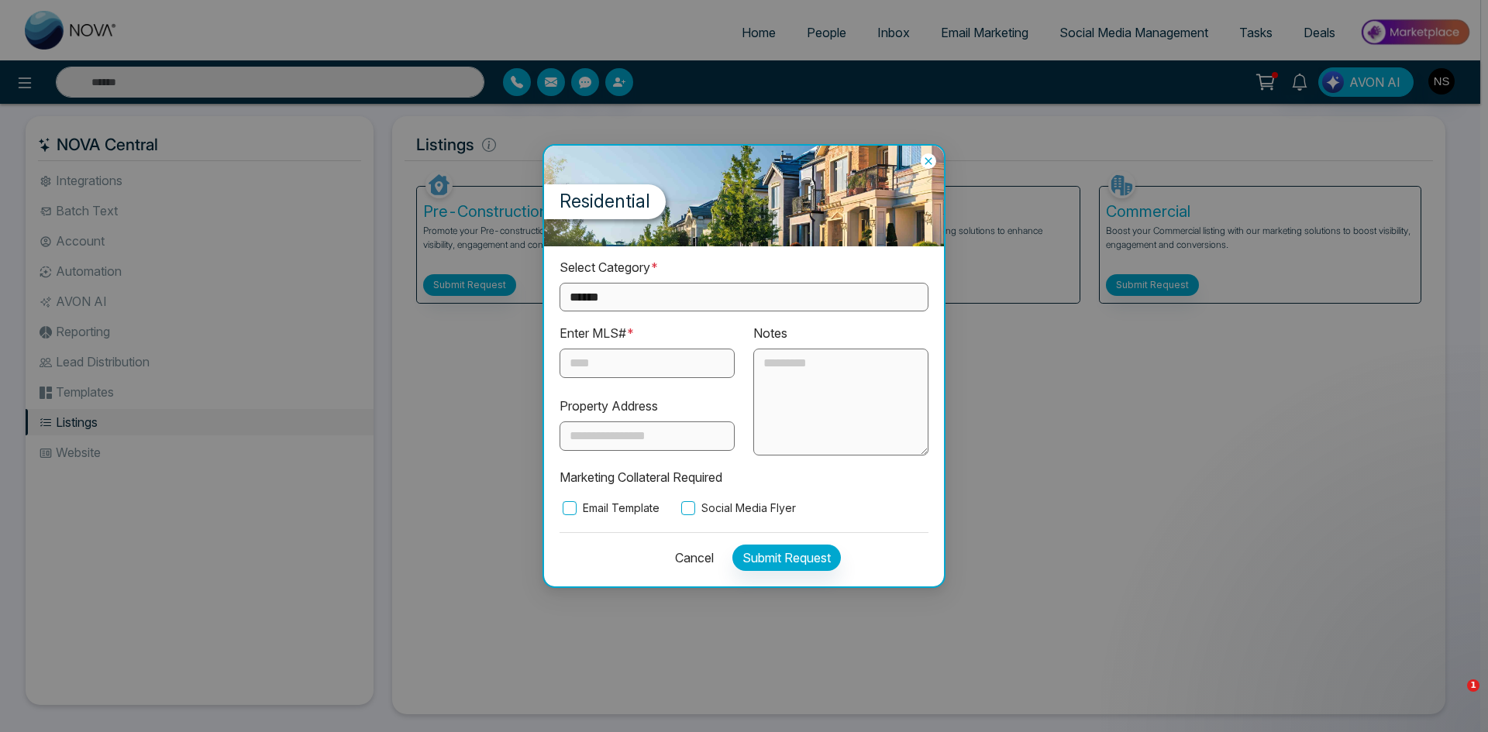
click at [683, 557] on button "Cancel" at bounding box center [690, 558] width 48 height 26
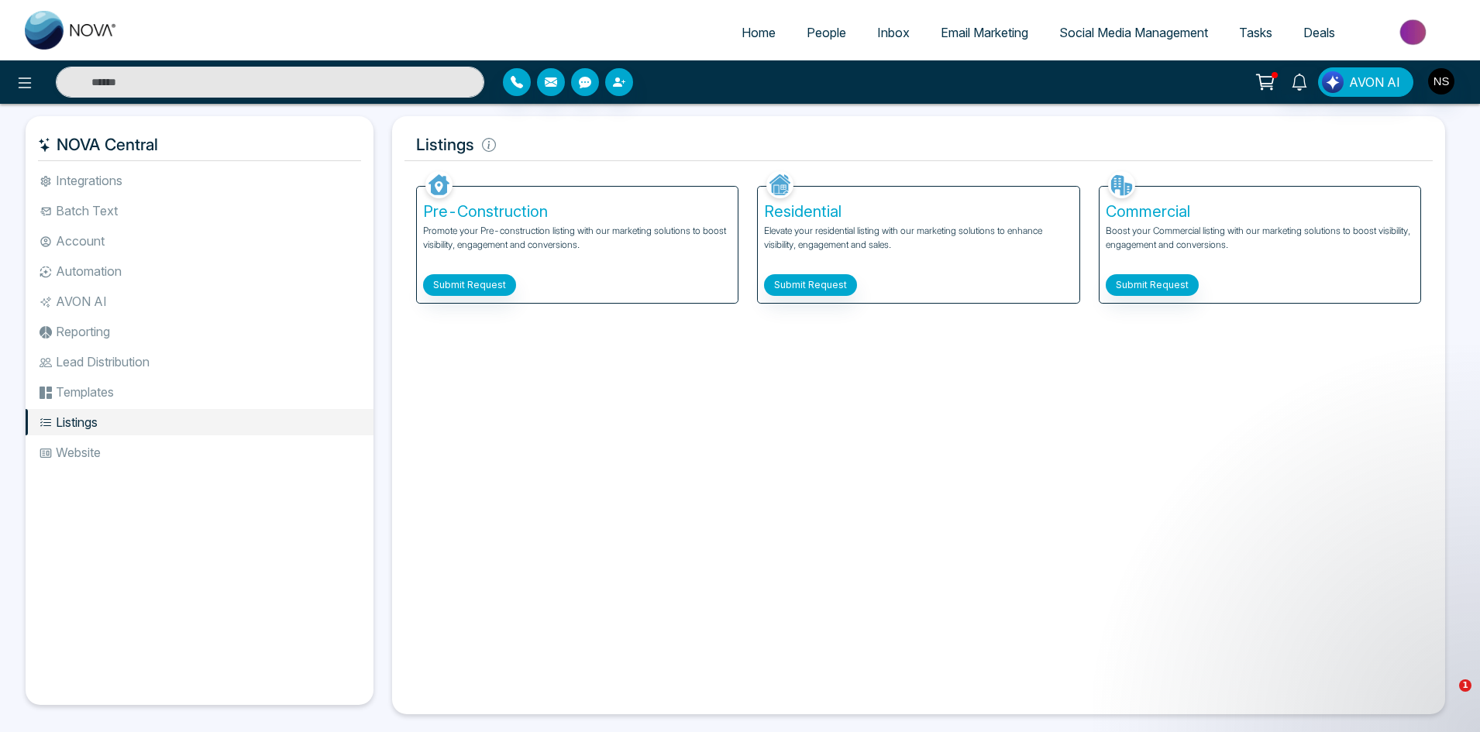
click at [81, 387] on li "Templates" at bounding box center [200, 392] width 348 height 26
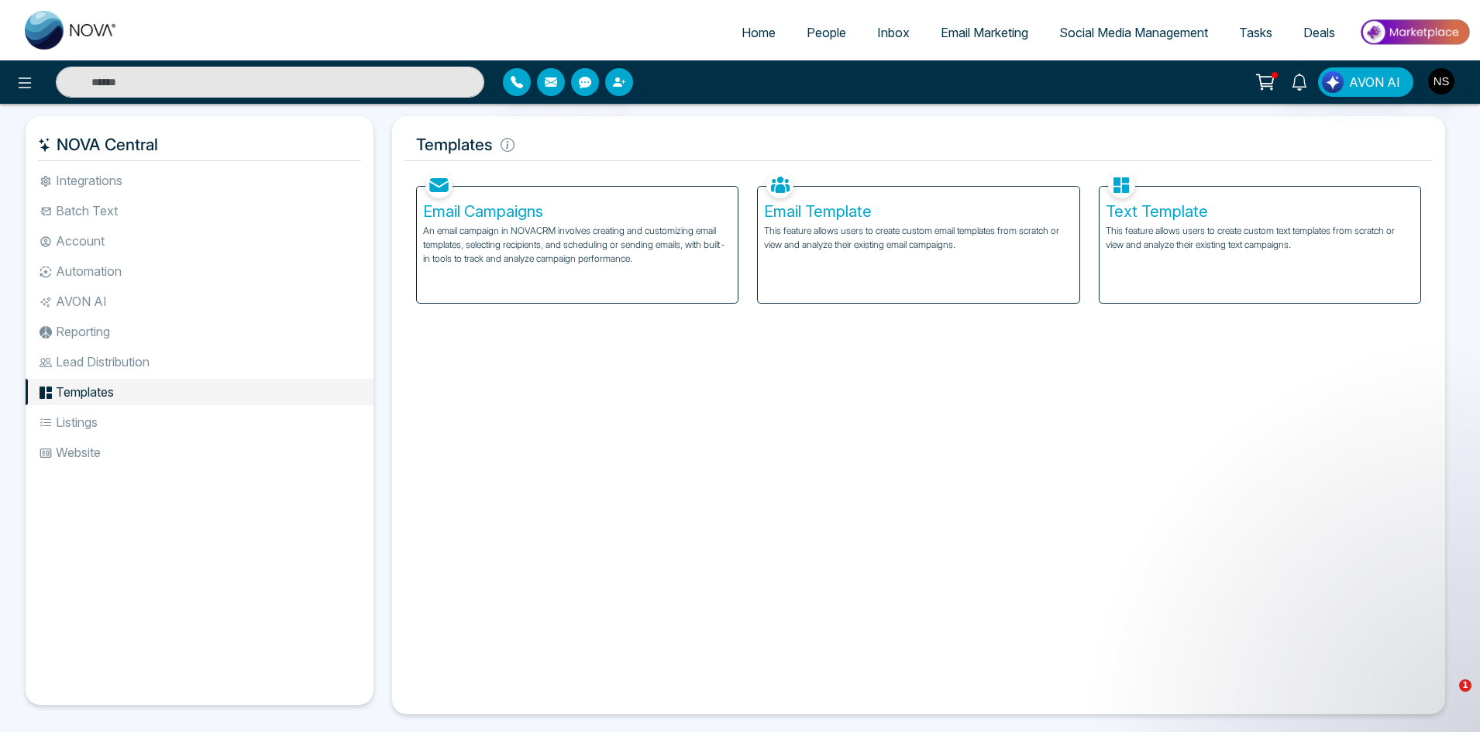
click at [88, 412] on li "Listings" at bounding box center [200, 422] width 348 height 26
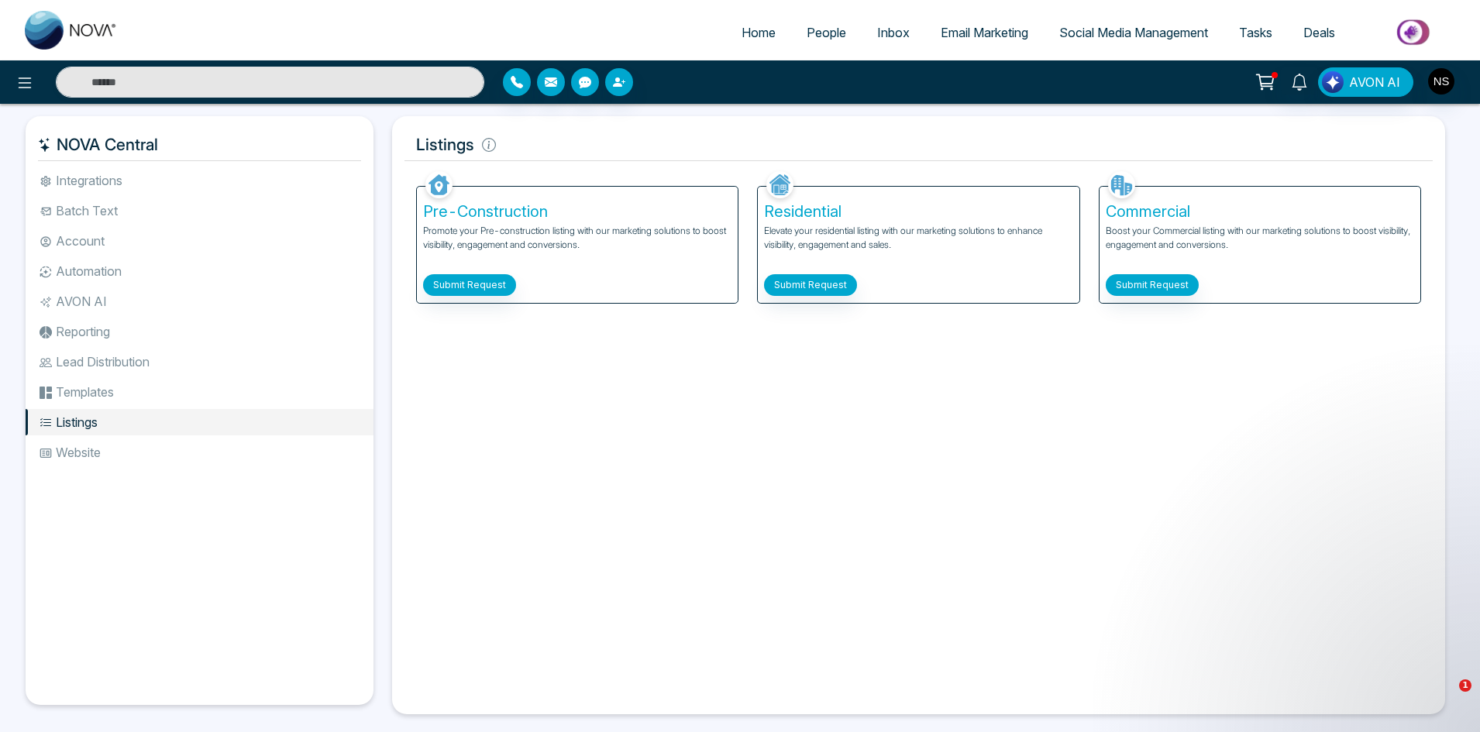
click at [1048, 474] on div "Facebook NOVACRM enables users to connect to Facebook to schedule social media …" at bounding box center [918, 434] width 1028 height 535
click at [1157, 126] on div "Listings Facebook NOVACRM enables users to connect to Facebook to schedule soci…" at bounding box center [918, 415] width 1053 height 598
click at [34, 36] on img at bounding box center [71, 30] width 93 height 39
select select "*"
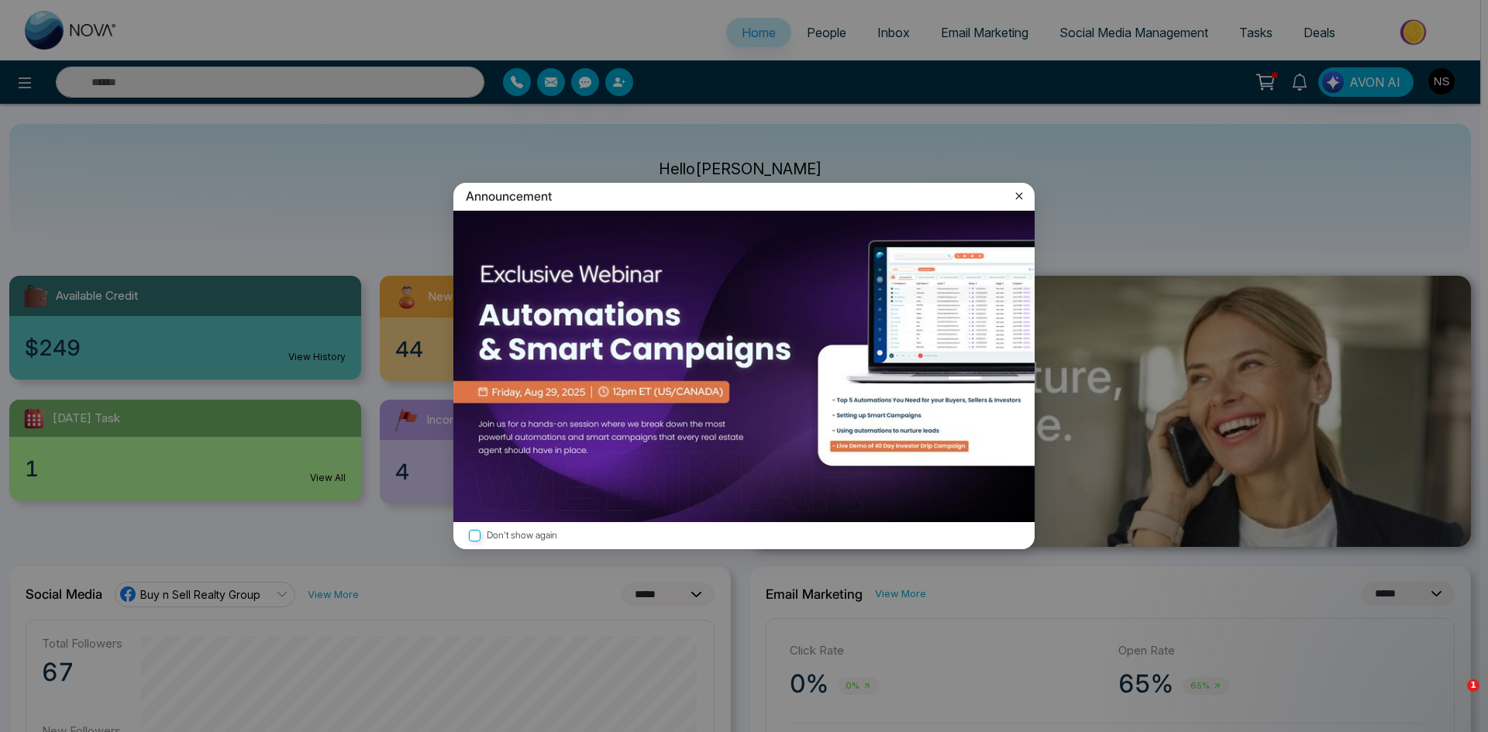
click at [1020, 198] on icon at bounding box center [1018, 195] width 15 height 15
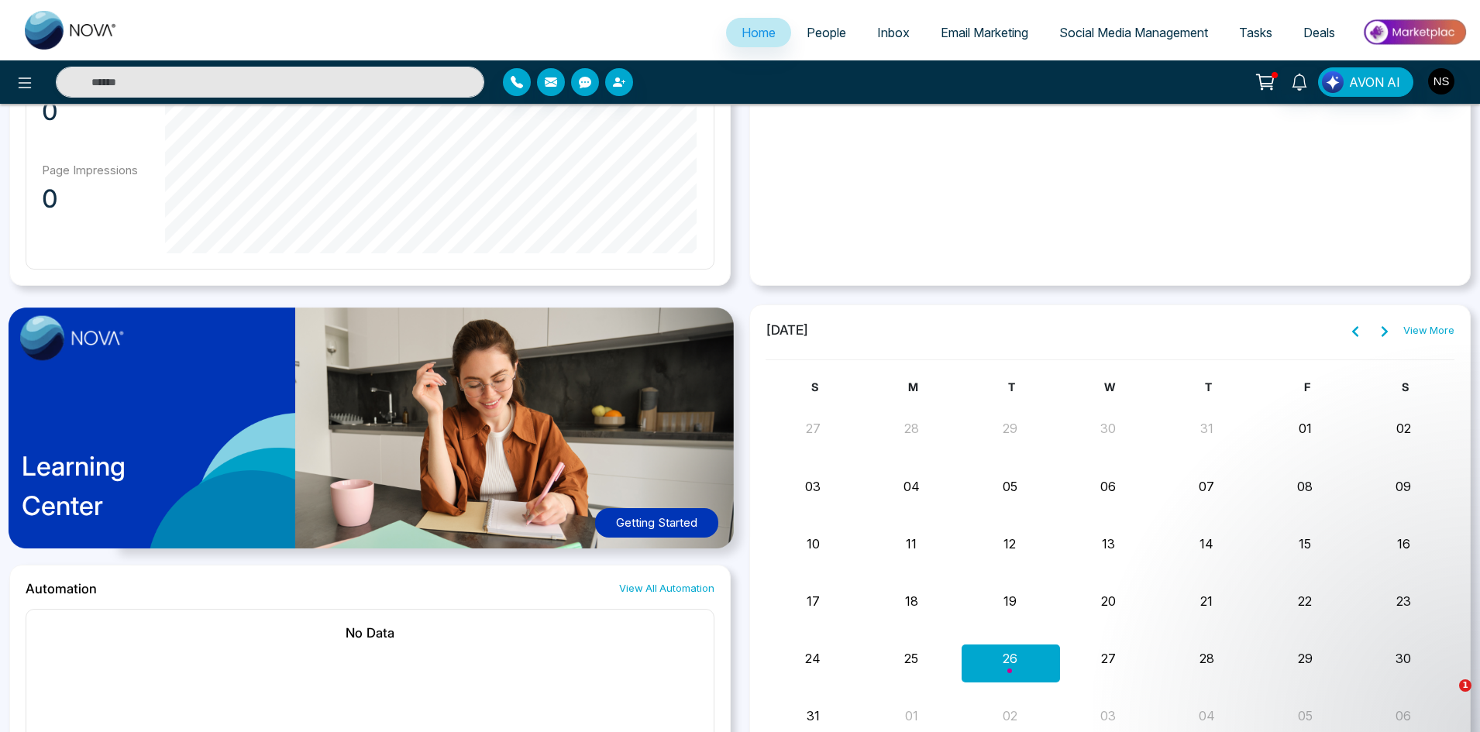
scroll to position [1175, 0]
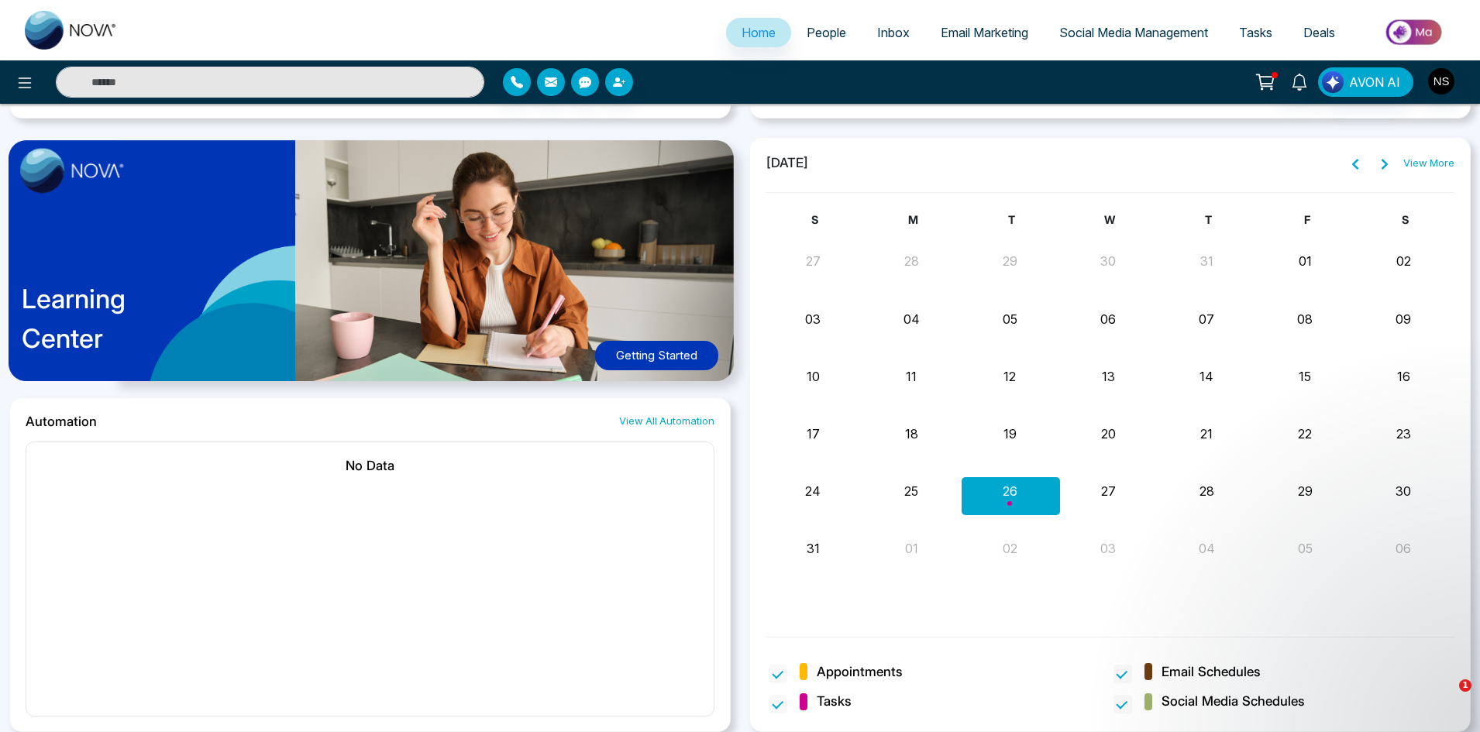
click at [94, 313] on p "Learning Center" at bounding box center [74, 318] width 104 height 79
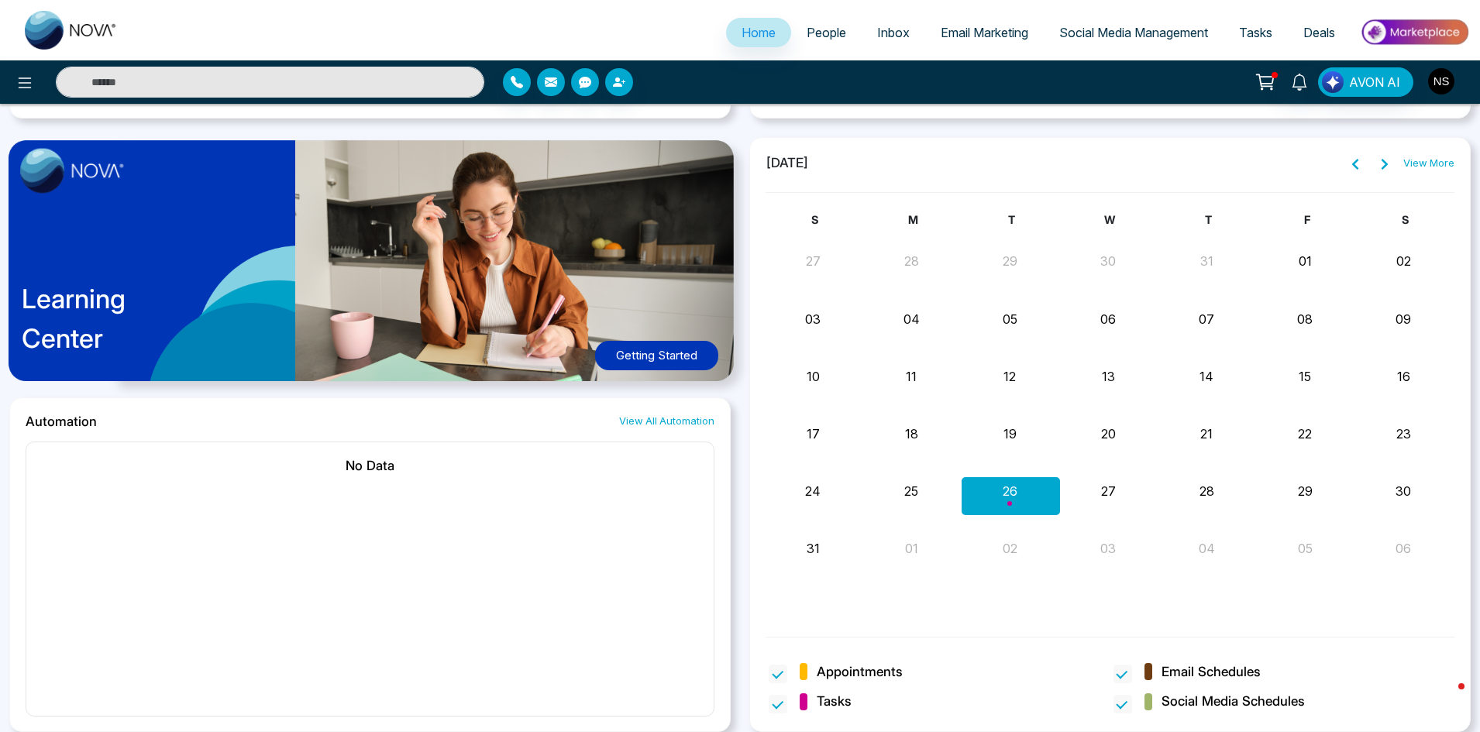
click at [1444, 81] on img "button" at bounding box center [1441, 81] width 26 height 26
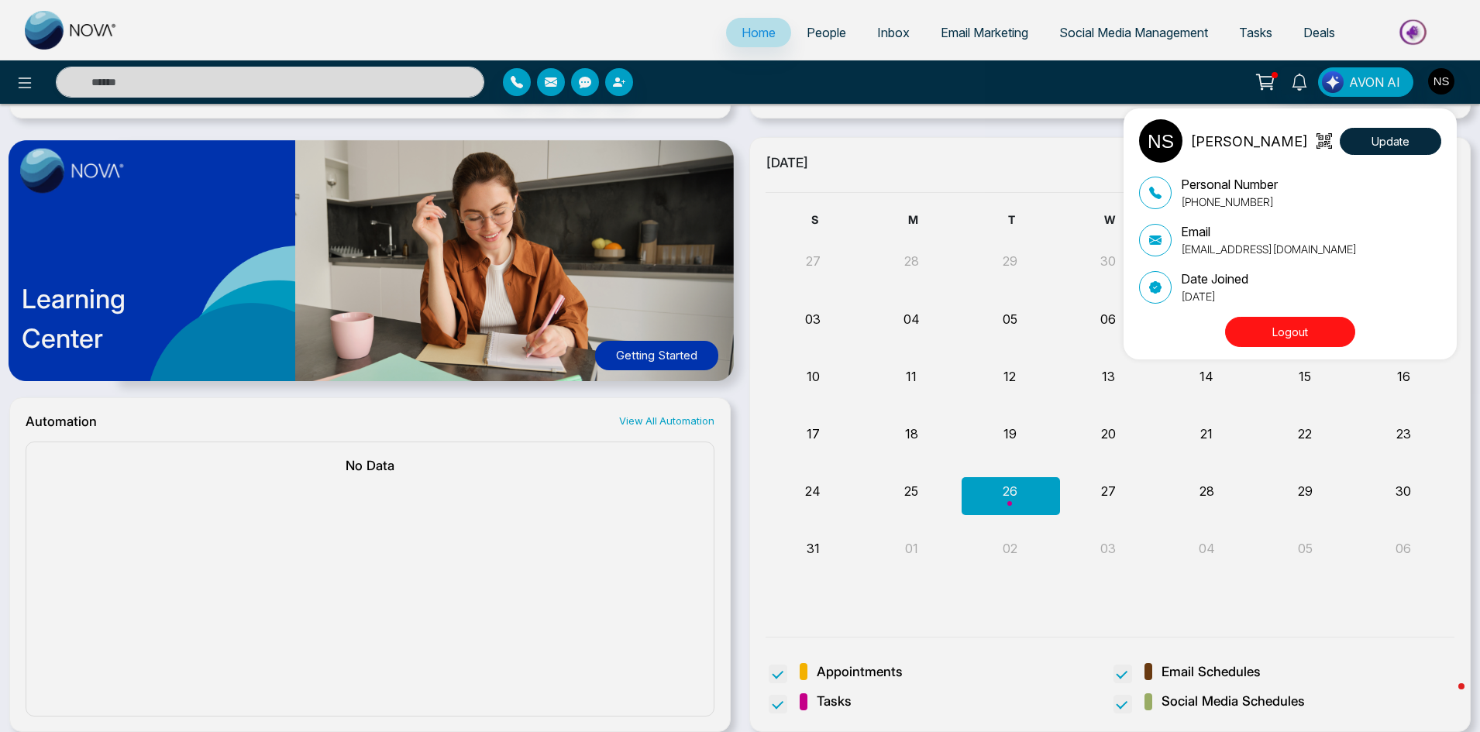
click at [1253, 333] on button "Logout" at bounding box center [1290, 332] width 130 height 30
